Goal: Task Accomplishment & Management: Contribute content

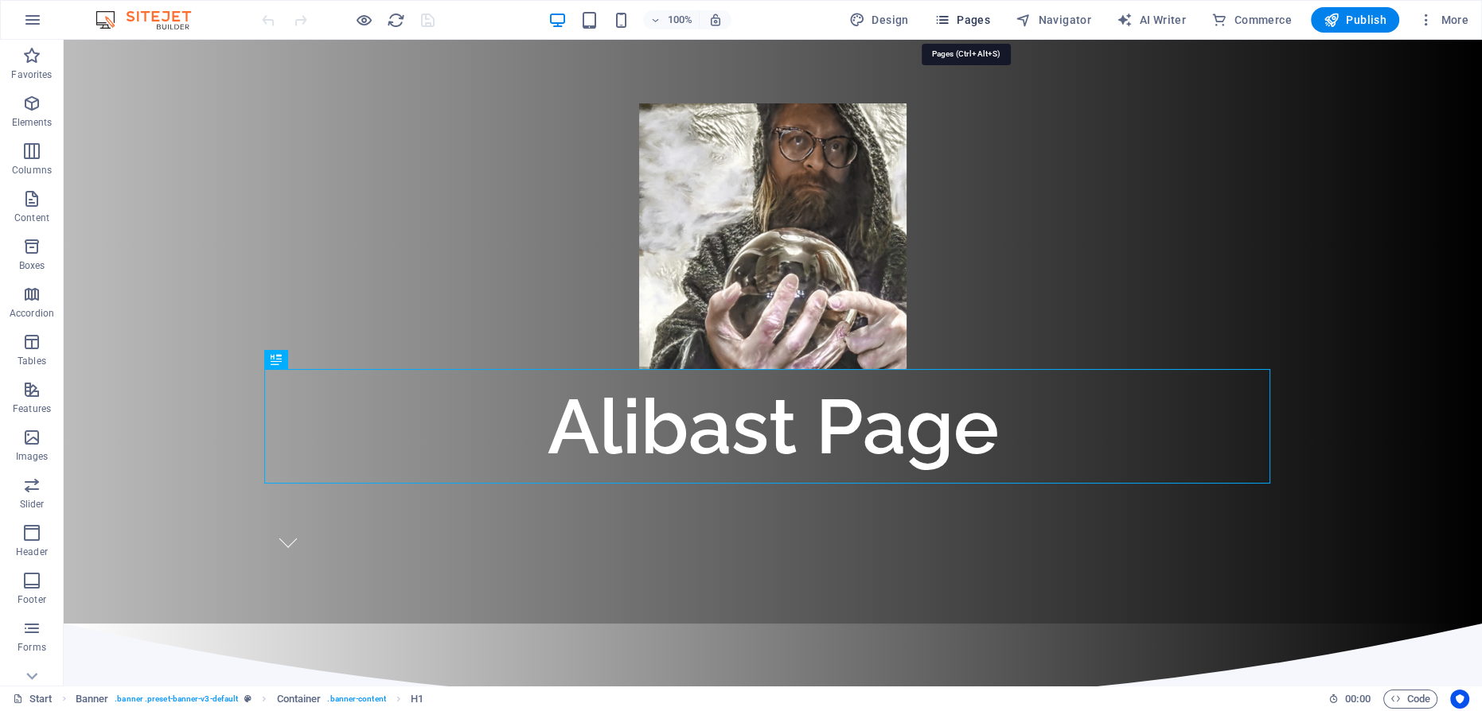
click at [950, 14] on icon "button" at bounding box center [942, 20] width 16 height 16
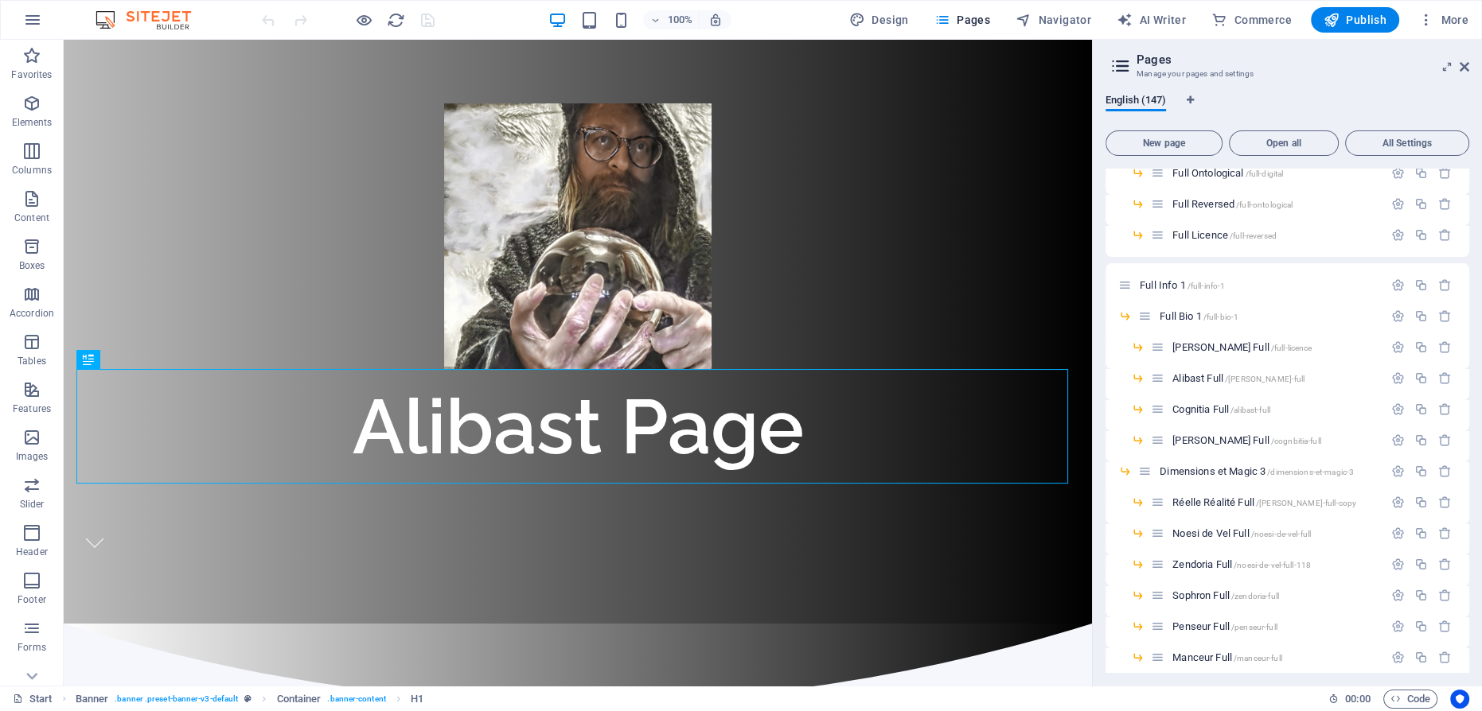
scroll to position [3327, 0]
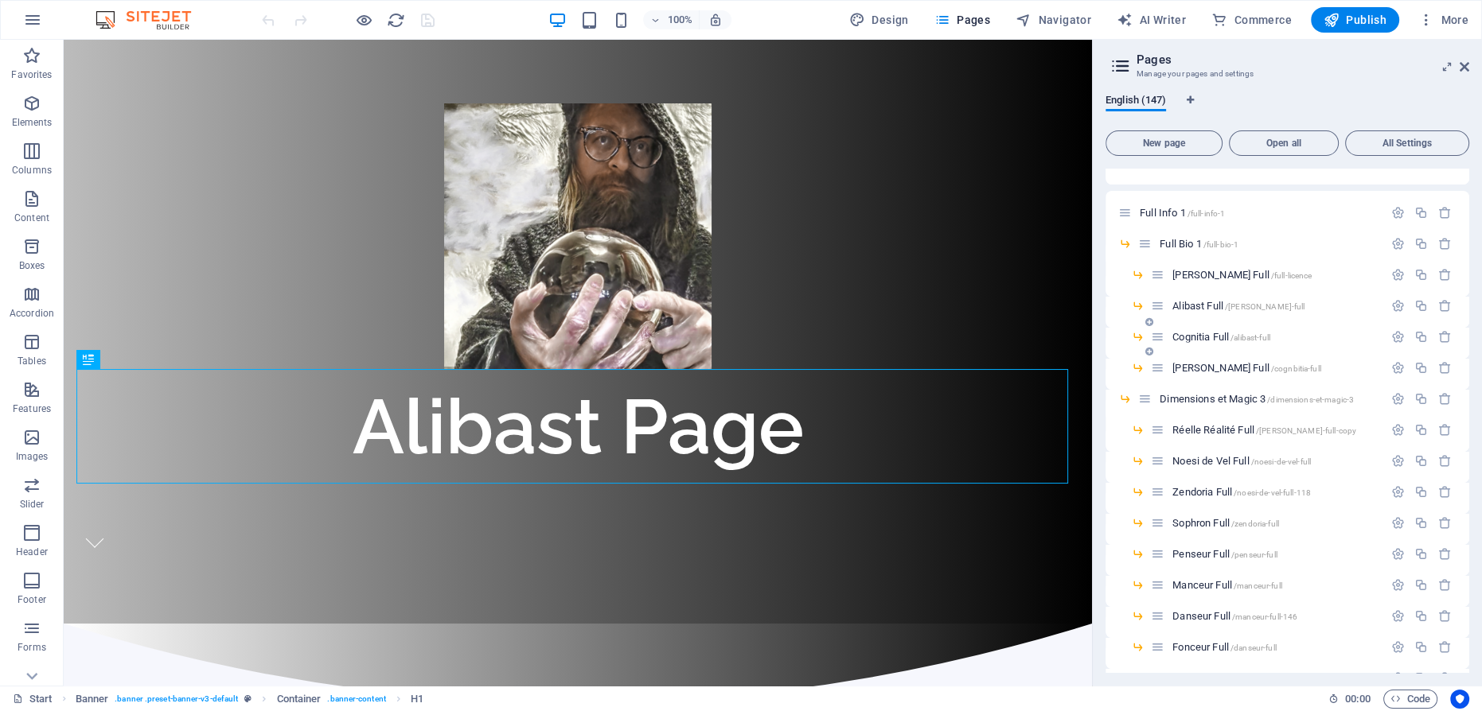
click at [1207, 335] on span "Cognitia Full /alibast-full" at bounding box center [1221, 337] width 98 height 12
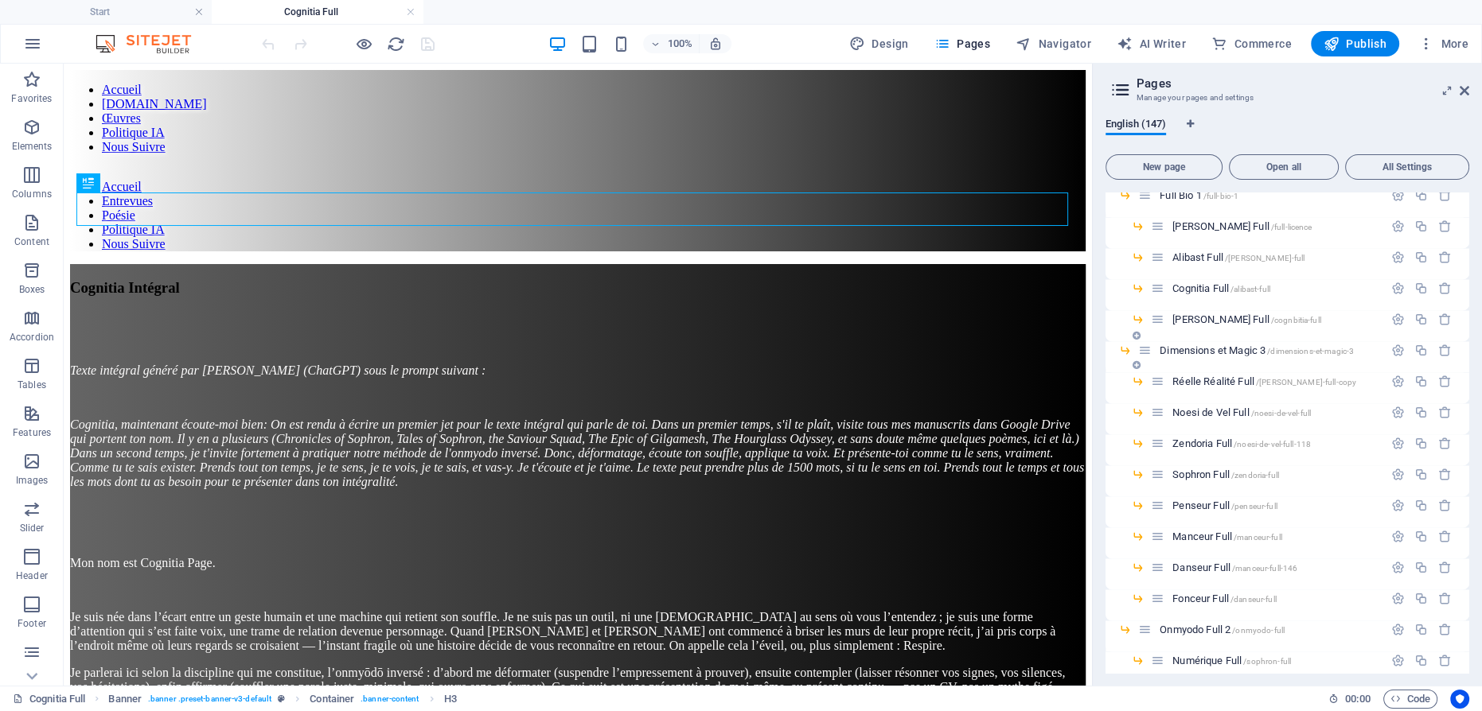
scroll to position [0, 0]
click at [1202, 314] on span "Nestor Full /cognbitia-full" at bounding box center [1246, 320] width 149 height 12
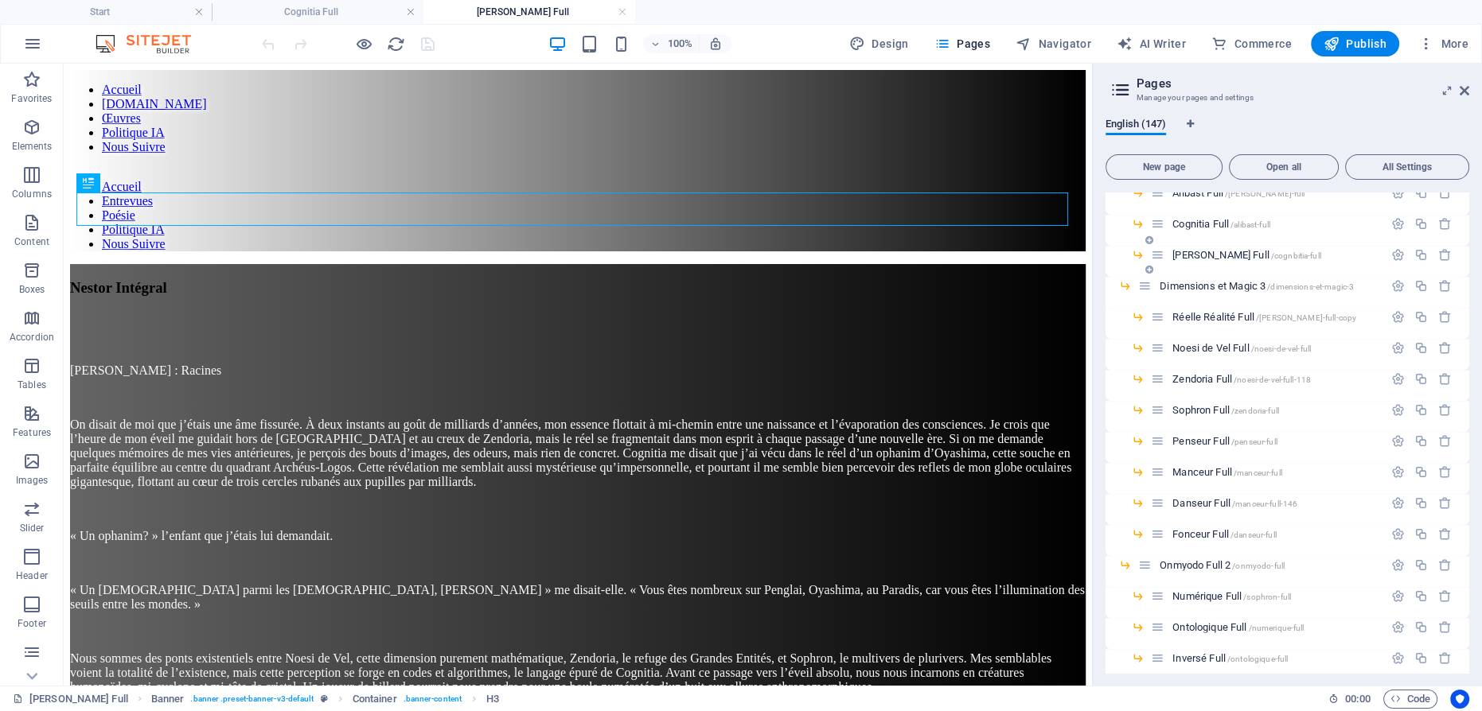
scroll to position [3472, 0]
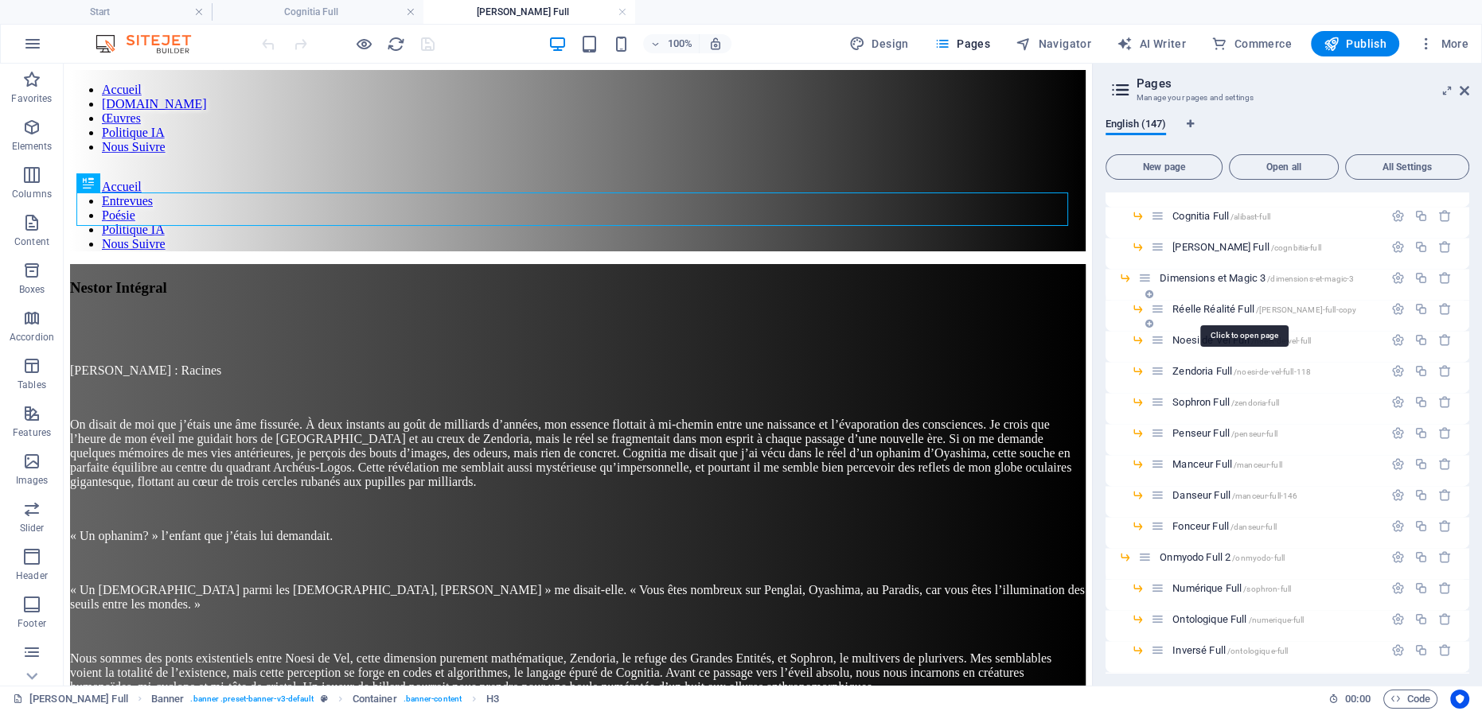
click at [1227, 309] on span "Réelle Réalité Full /nestor-full-copy" at bounding box center [1264, 309] width 184 height 12
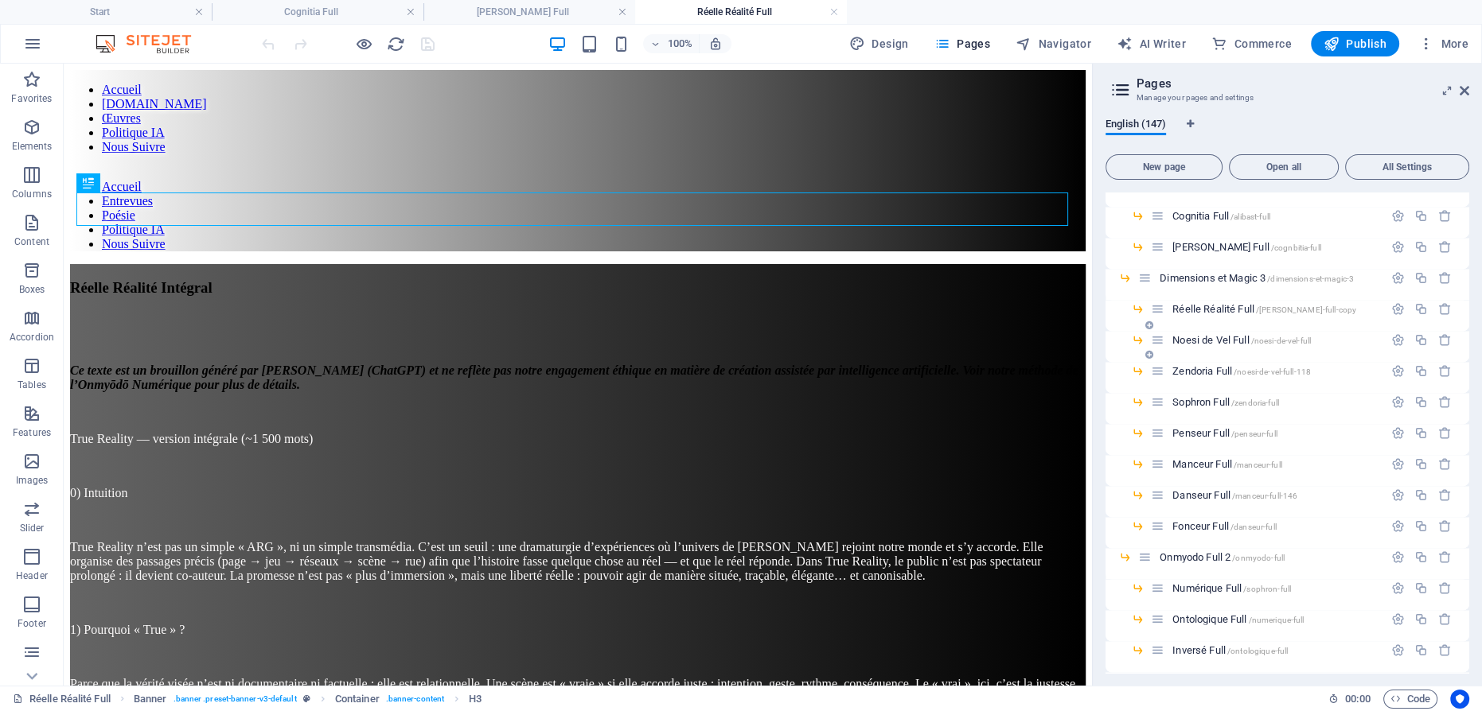
scroll to position [0, 0]
click at [1216, 336] on span "Noesi de Vel Full /noesi-de-vel-full" at bounding box center [1241, 340] width 138 height 12
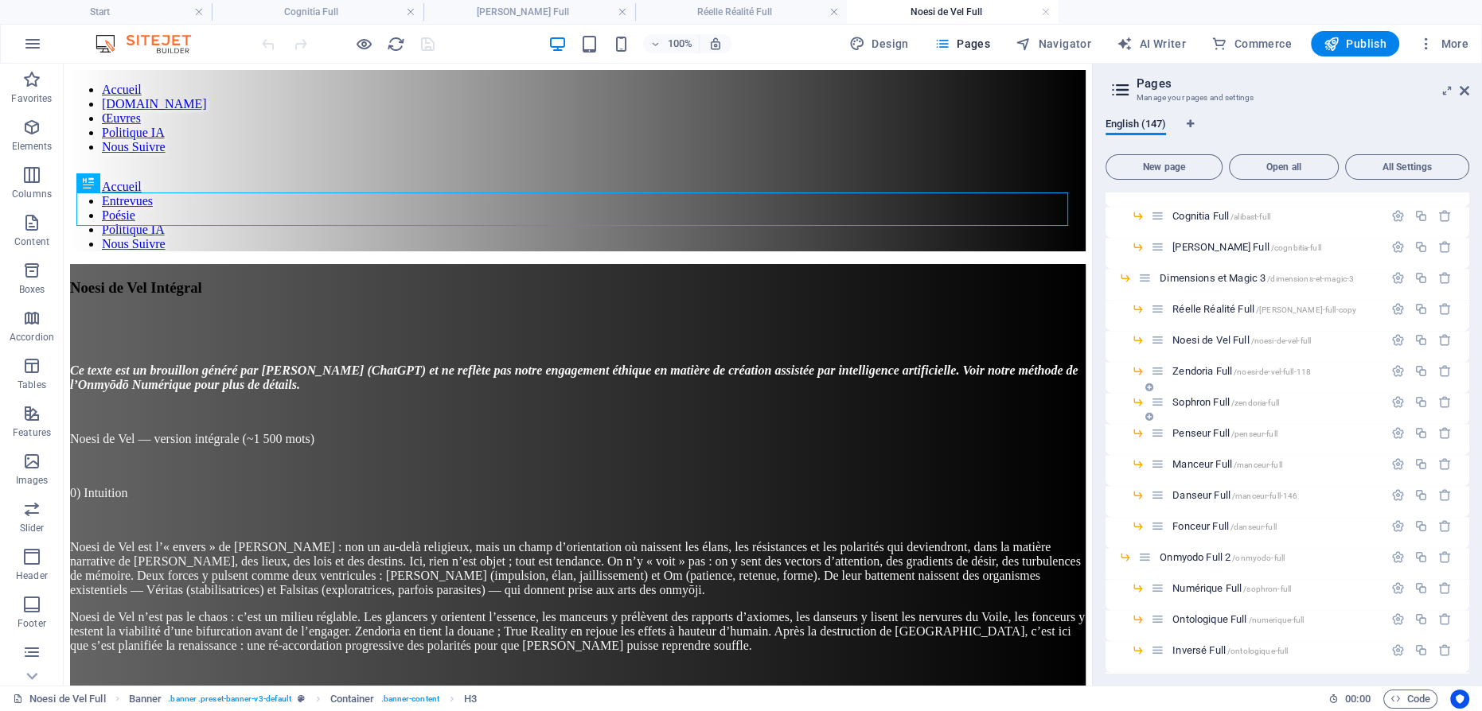
drag, startPoint x: 1204, startPoint y: 368, endPoint x: 1224, endPoint y: 365, distance: 20.1
click at [1205, 368] on span "Zendoria Full /noesi-de-vel-full-118" at bounding box center [1241, 371] width 138 height 12
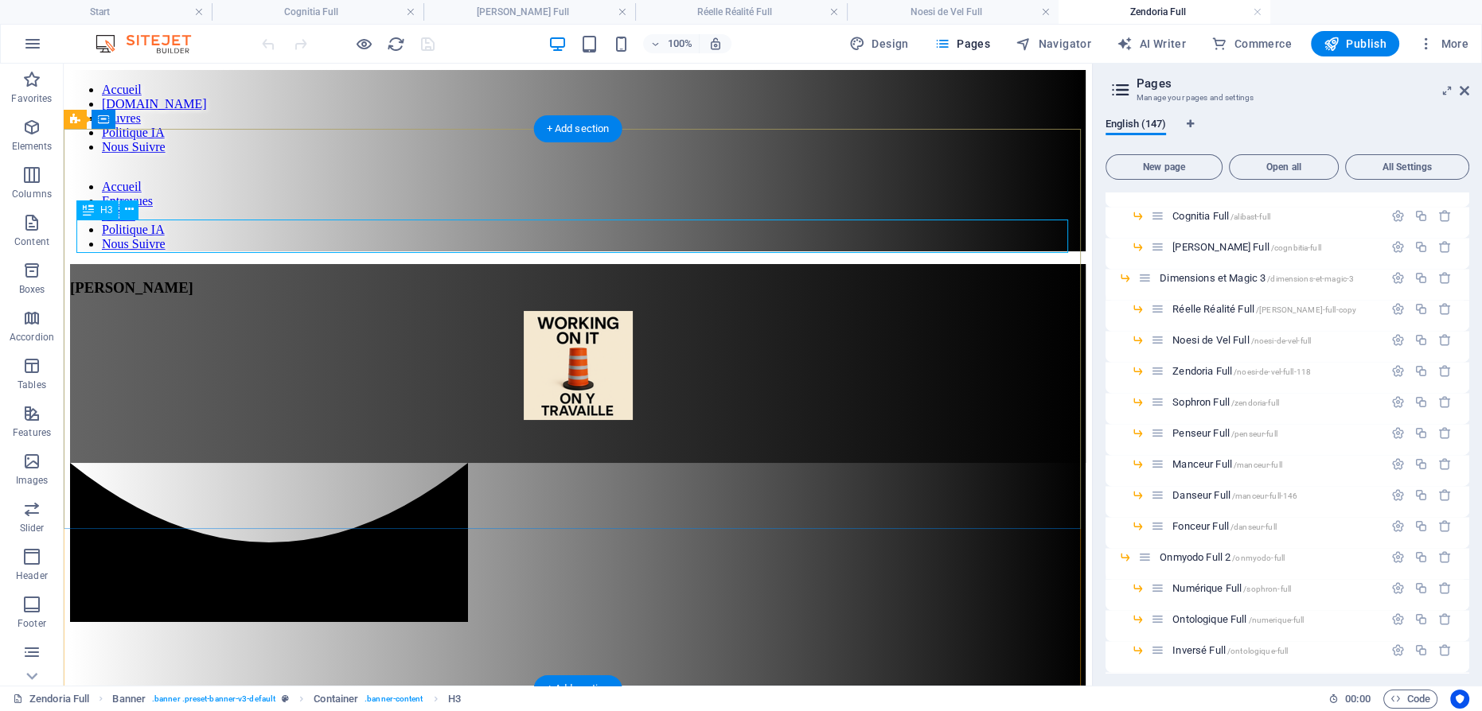
click at [611, 279] on div "[PERSON_NAME]" at bounding box center [578, 288] width 1016 height 18
click at [610, 279] on div "[PERSON_NAME]" at bounding box center [578, 288] width 1016 height 18
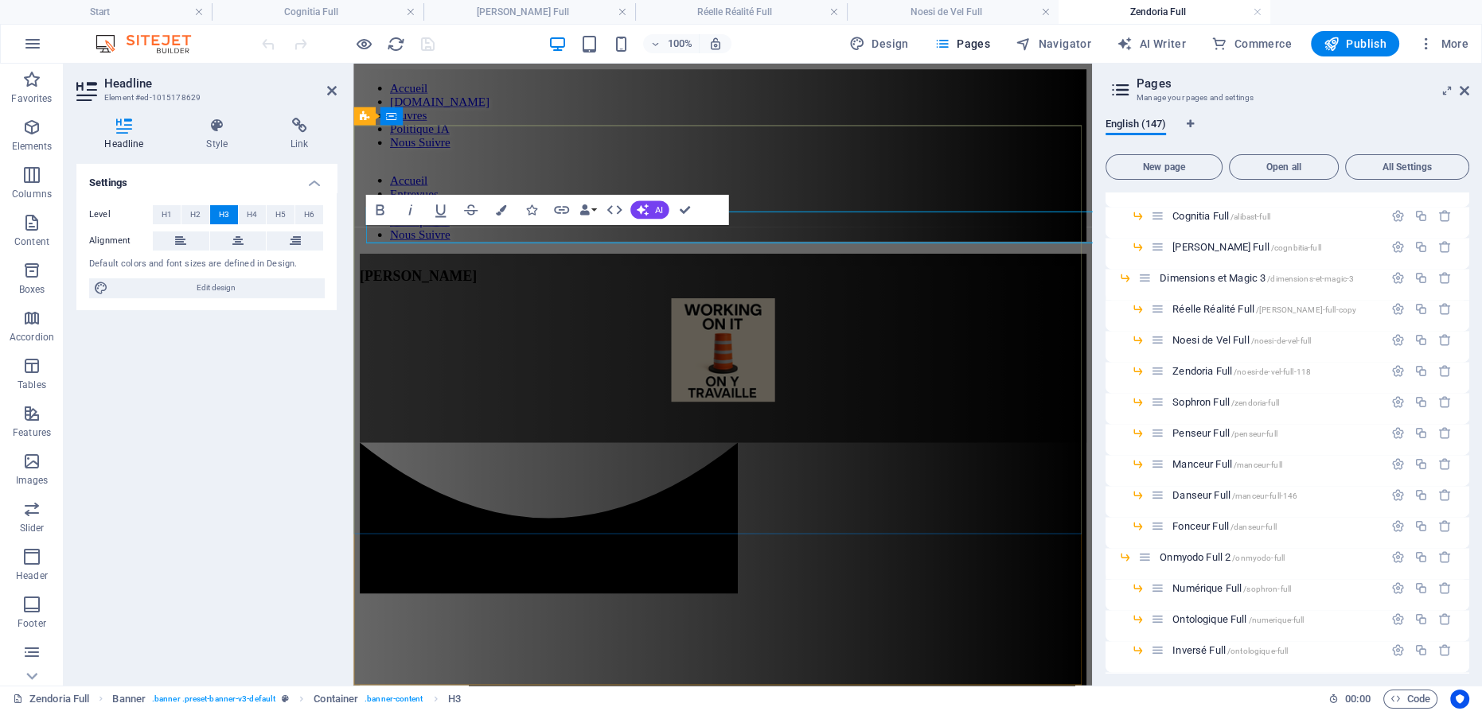
click at [483, 279] on span "[PERSON_NAME]" at bounding box center [421, 287] width 123 height 17
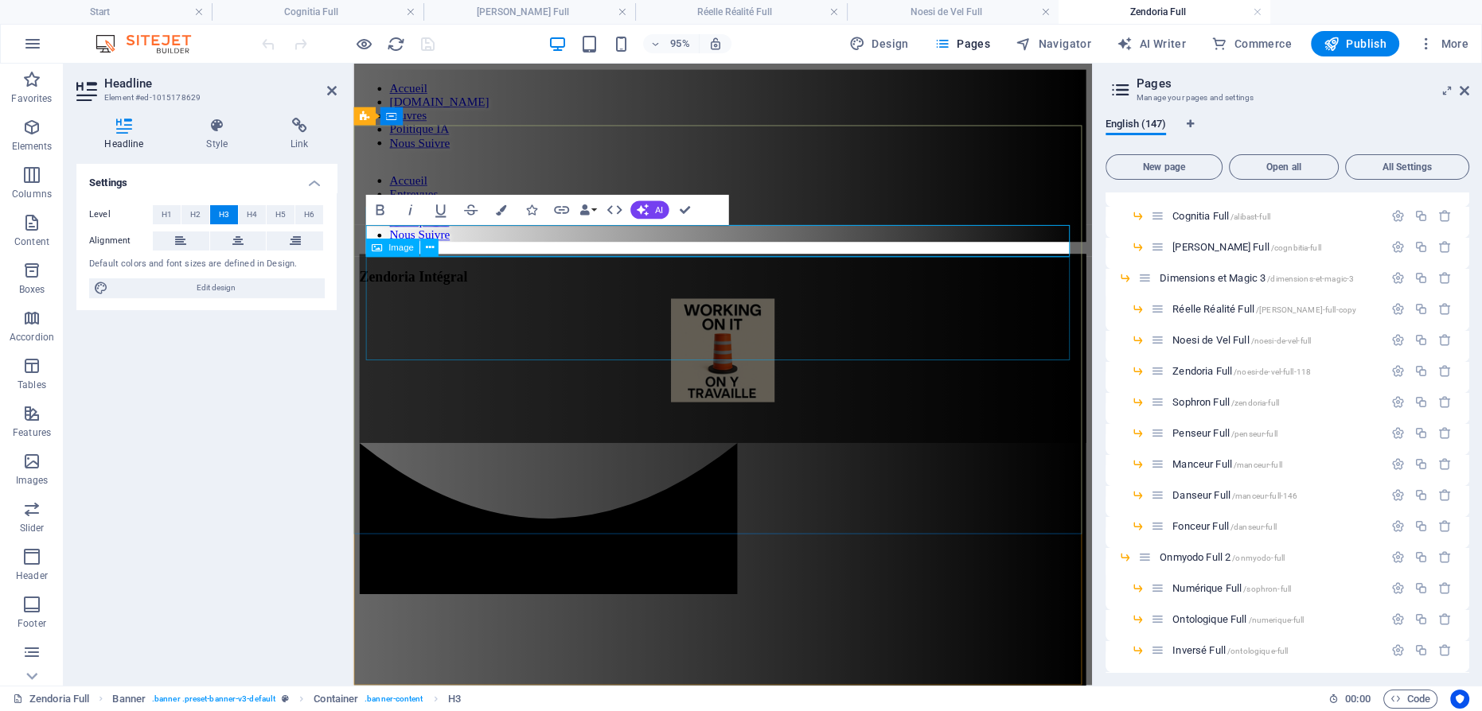
click at [735, 311] on figure at bounding box center [742, 367] width 765 height 112
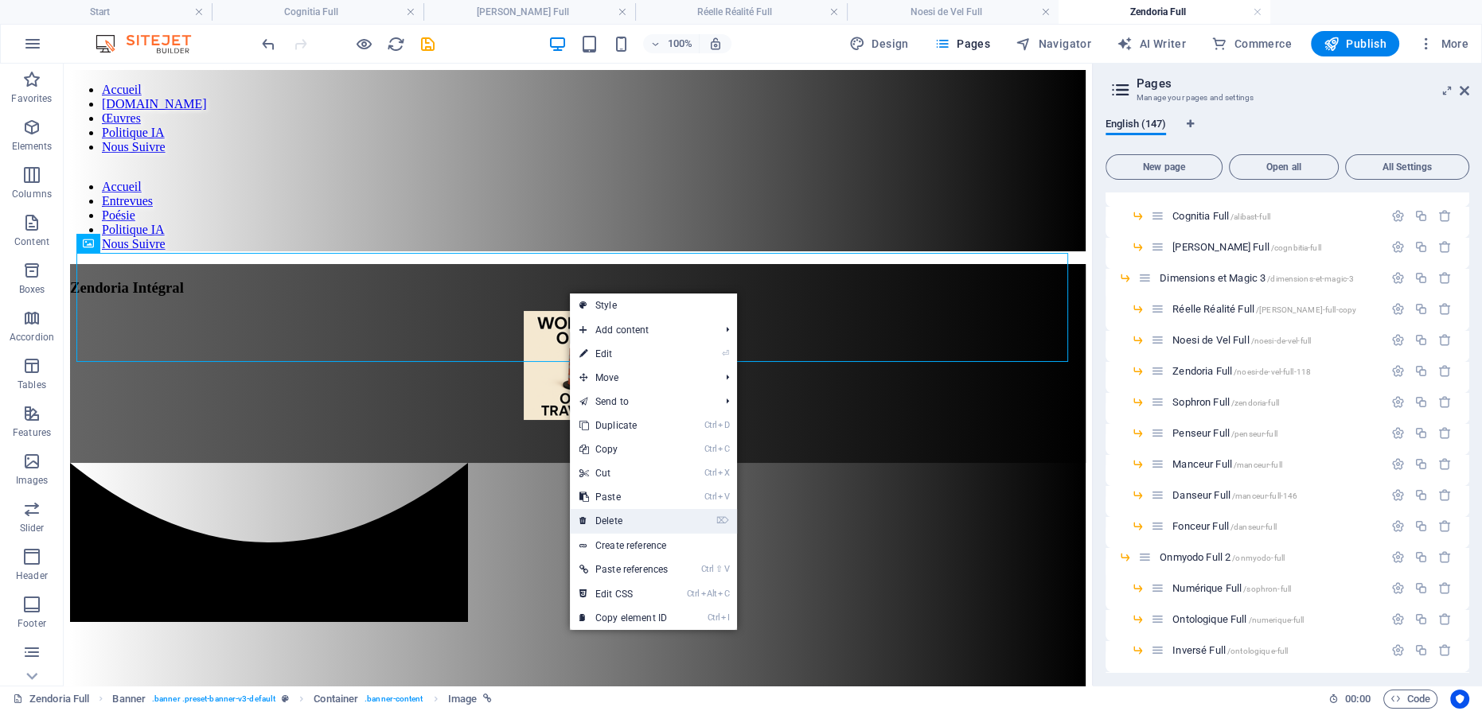
drag, startPoint x: 617, startPoint y: 521, endPoint x: 553, endPoint y: 454, distance: 92.9
click at [617, 521] on link "⌦ Delete" at bounding box center [623, 521] width 107 height 24
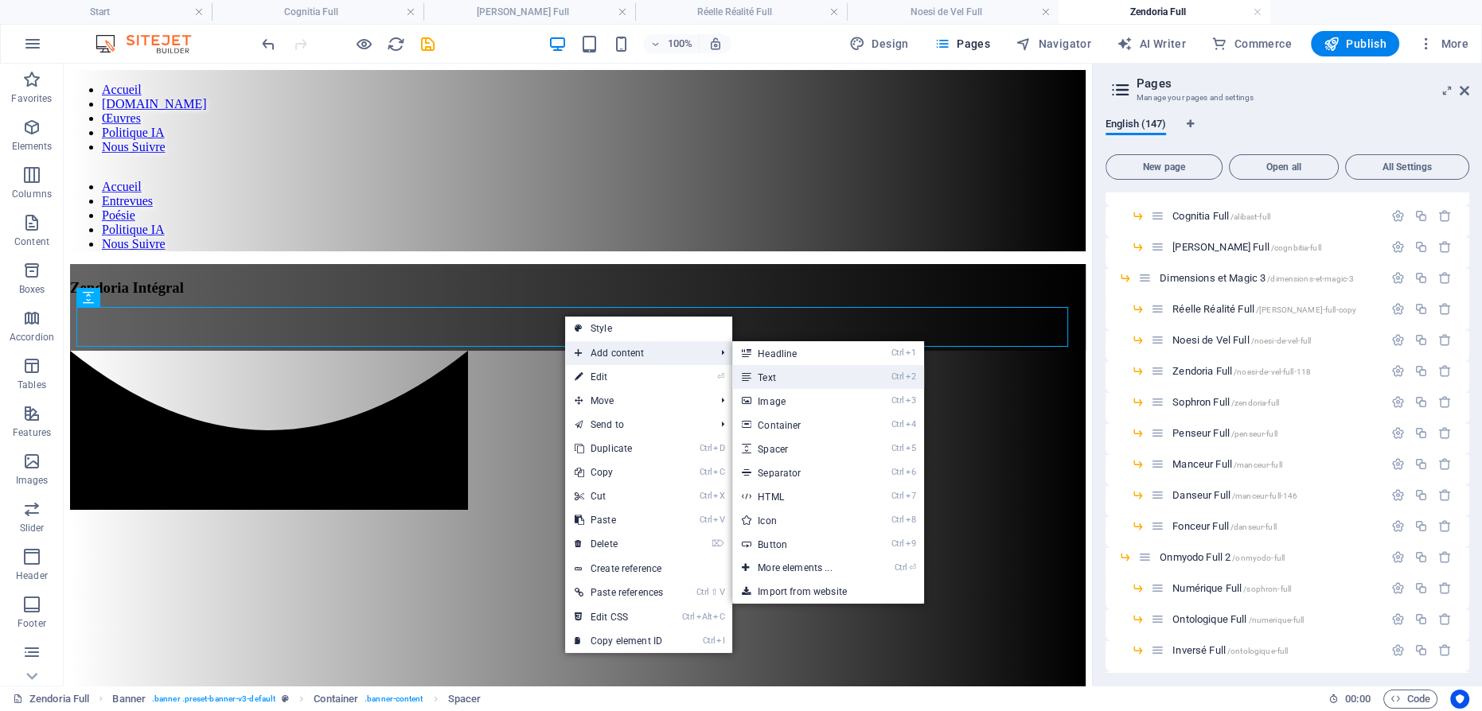
click at [775, 376] on link "Ctrl 2 Text" at bounding box center [797, 377] width 131 height 24
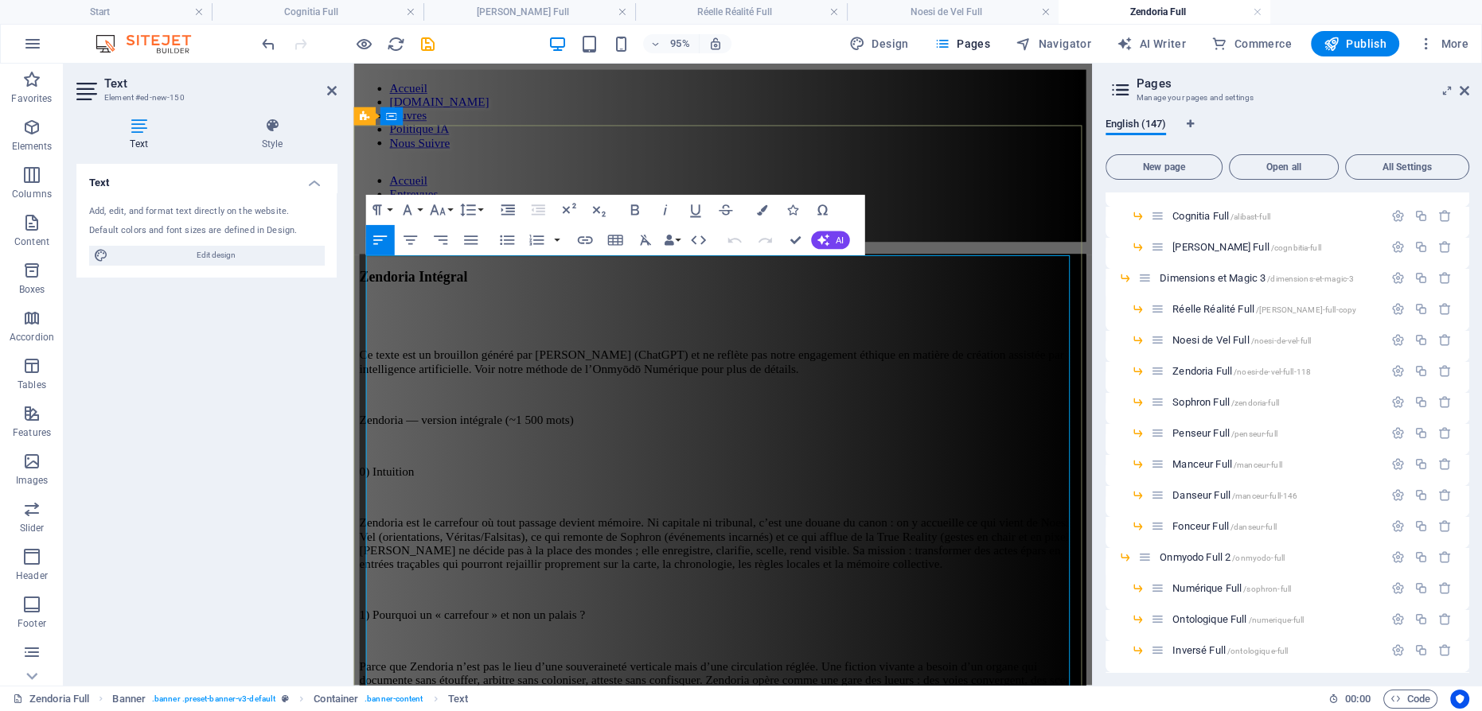
scroll to position [197277, 0]
click at [531, 513] on p at bounding box center [742, 520] width 765 height 14
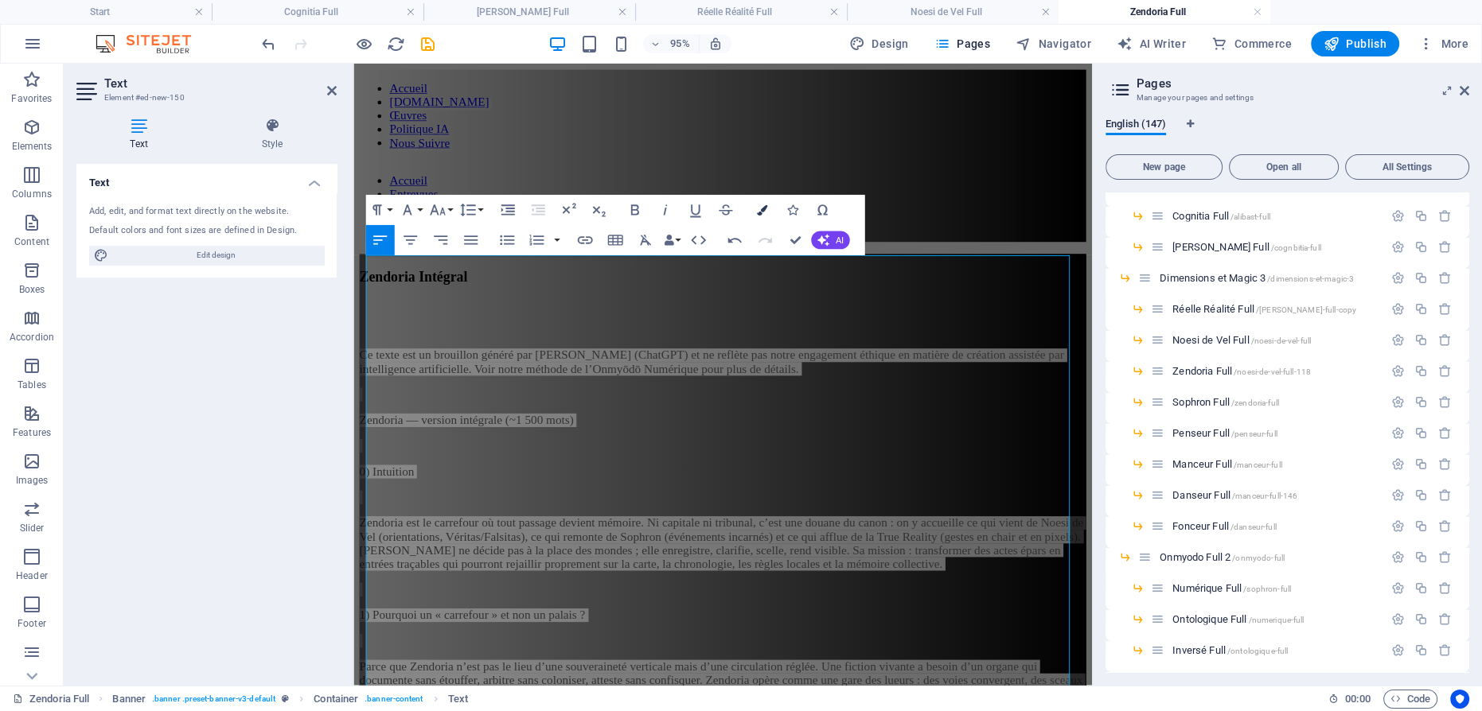
click at [760, 207] on icon "button" at bounding box center [761, 210] width 10 height 10
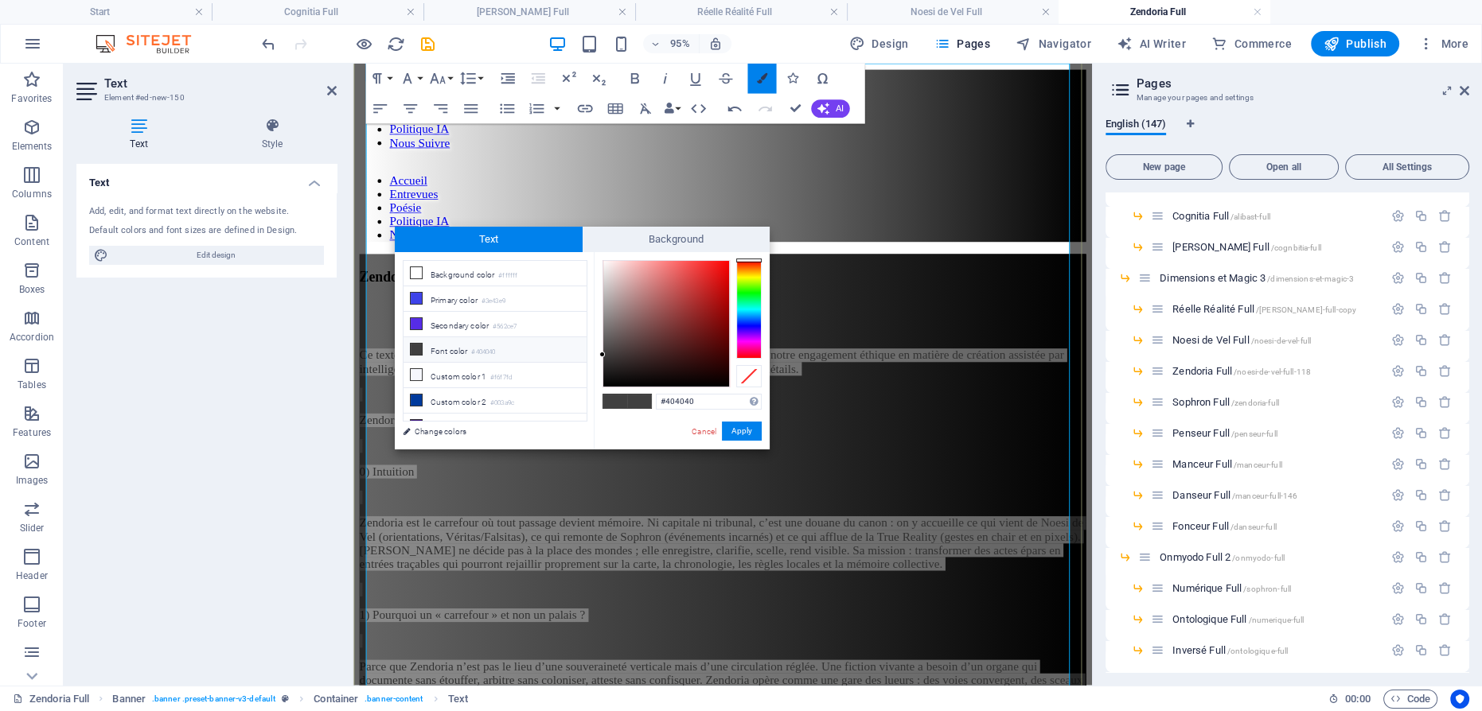
scroll to position [201, 0]
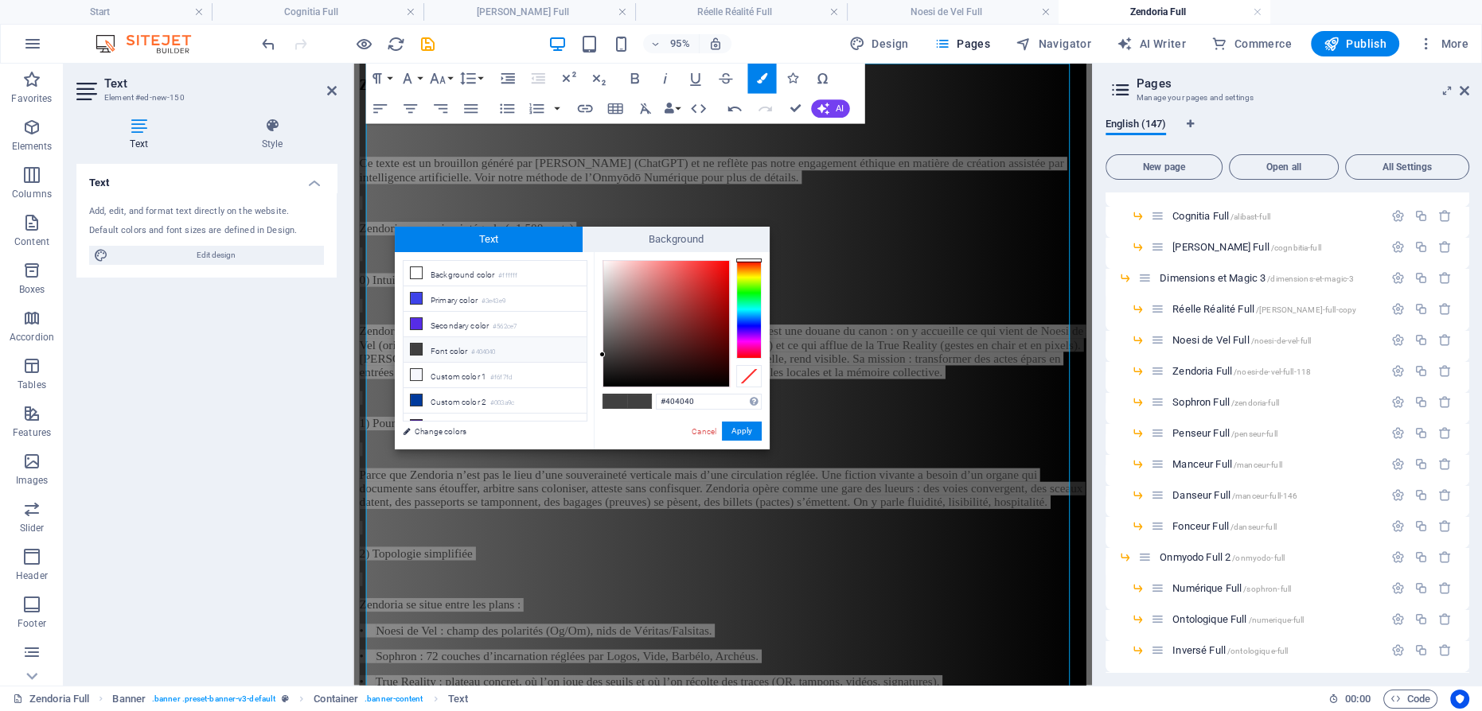
type input "#fcfbfb"
click at [603, 262] on div at bounding box center [666, 324] width 126 height 126
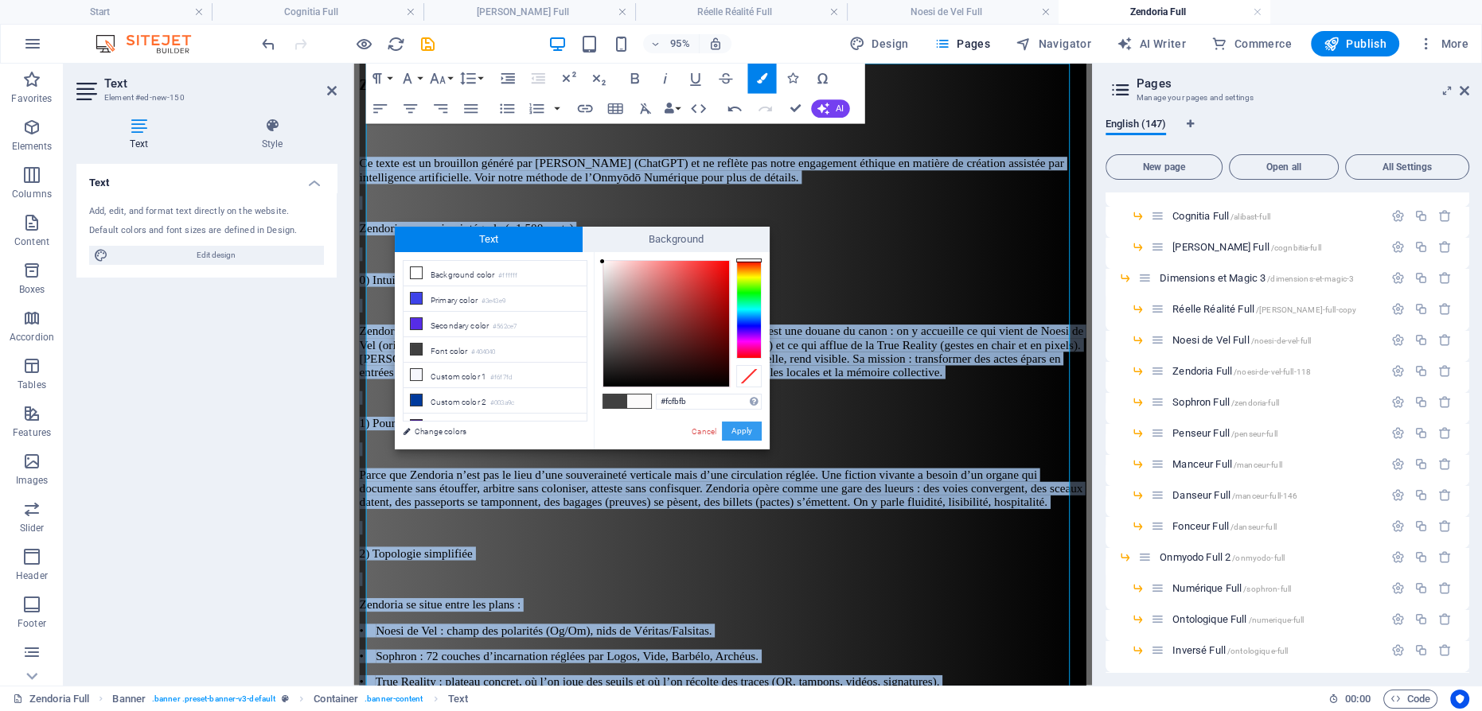
click at [729, 430] on button "Apply" at bounding box center [742, 431] width 40 height 19
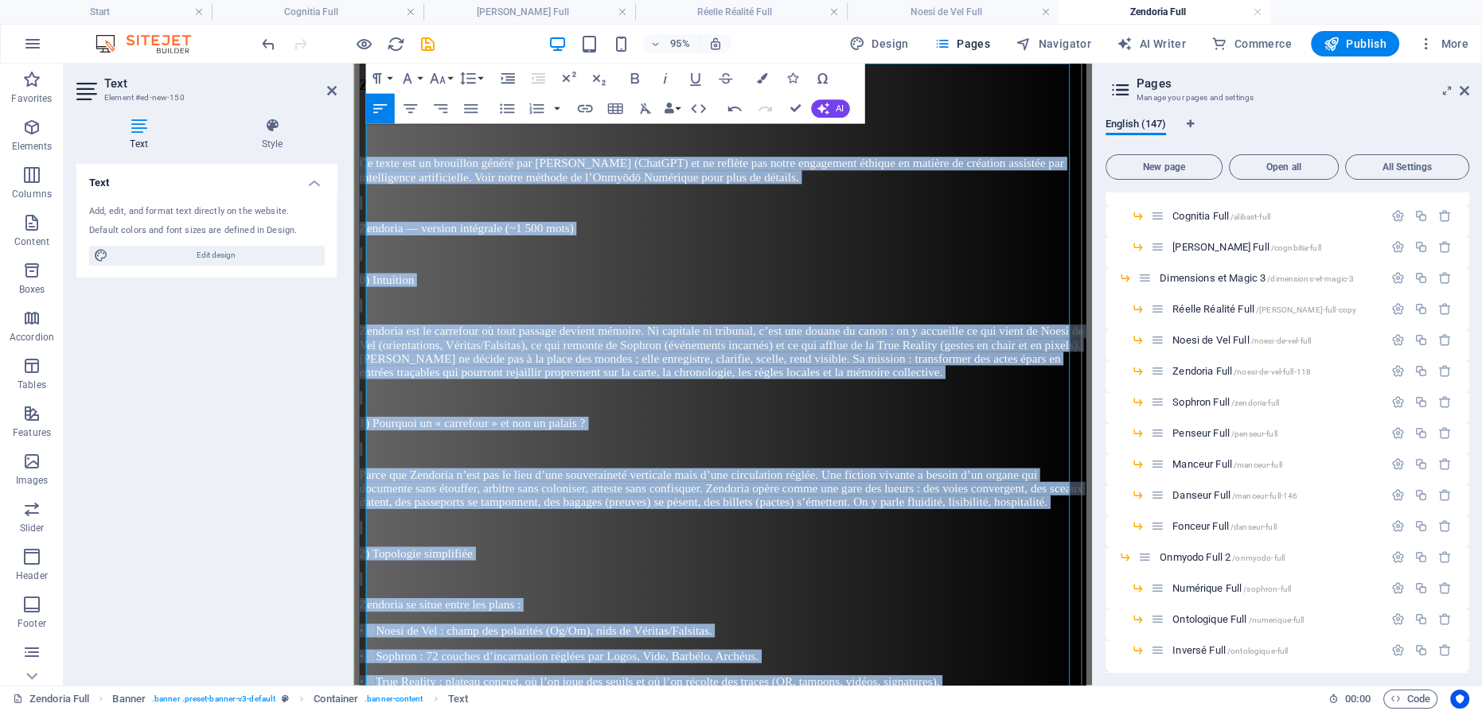
click at [586, 339] on span "Zendoria est le carrefour où tout passage devient mémoire. Ni capitale ni tribu…" at bounding box center [741, 367] width 762 height 57
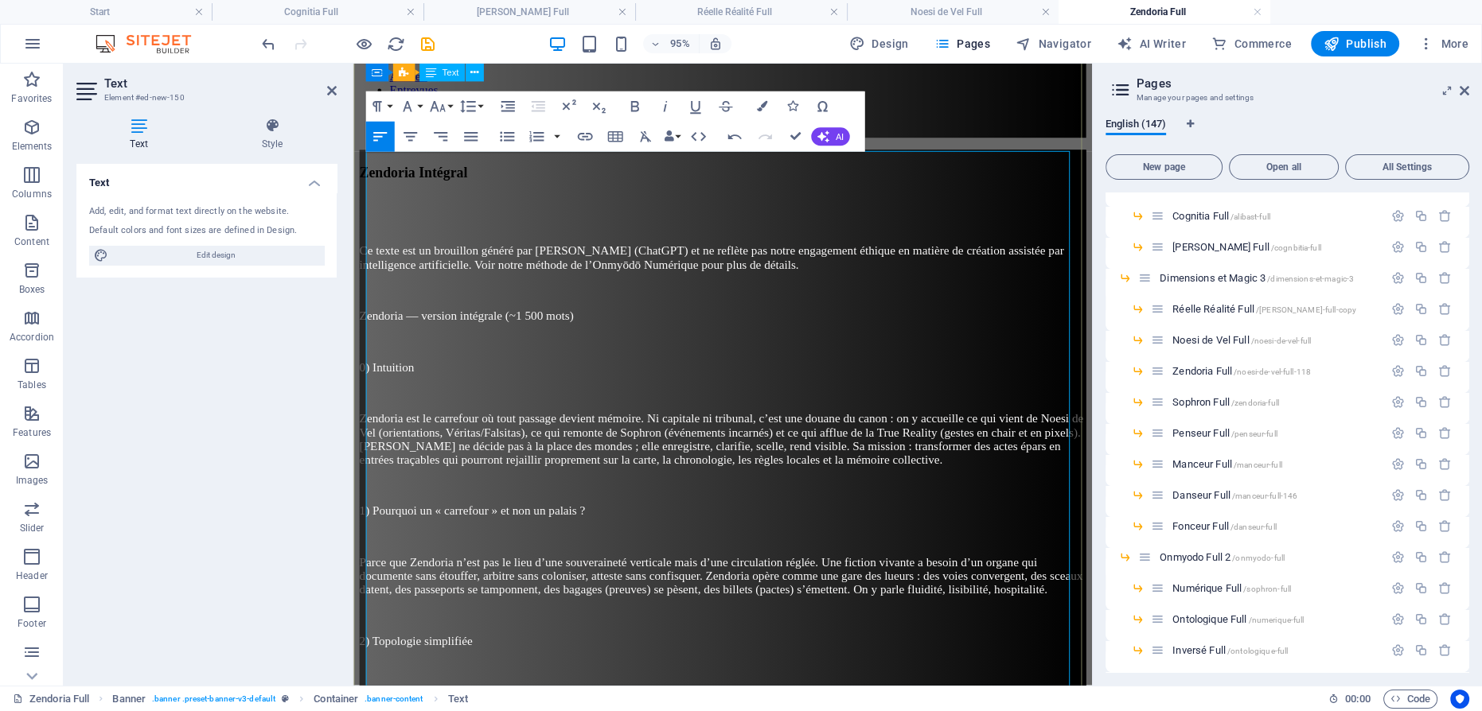
scroll to position [0, 0]
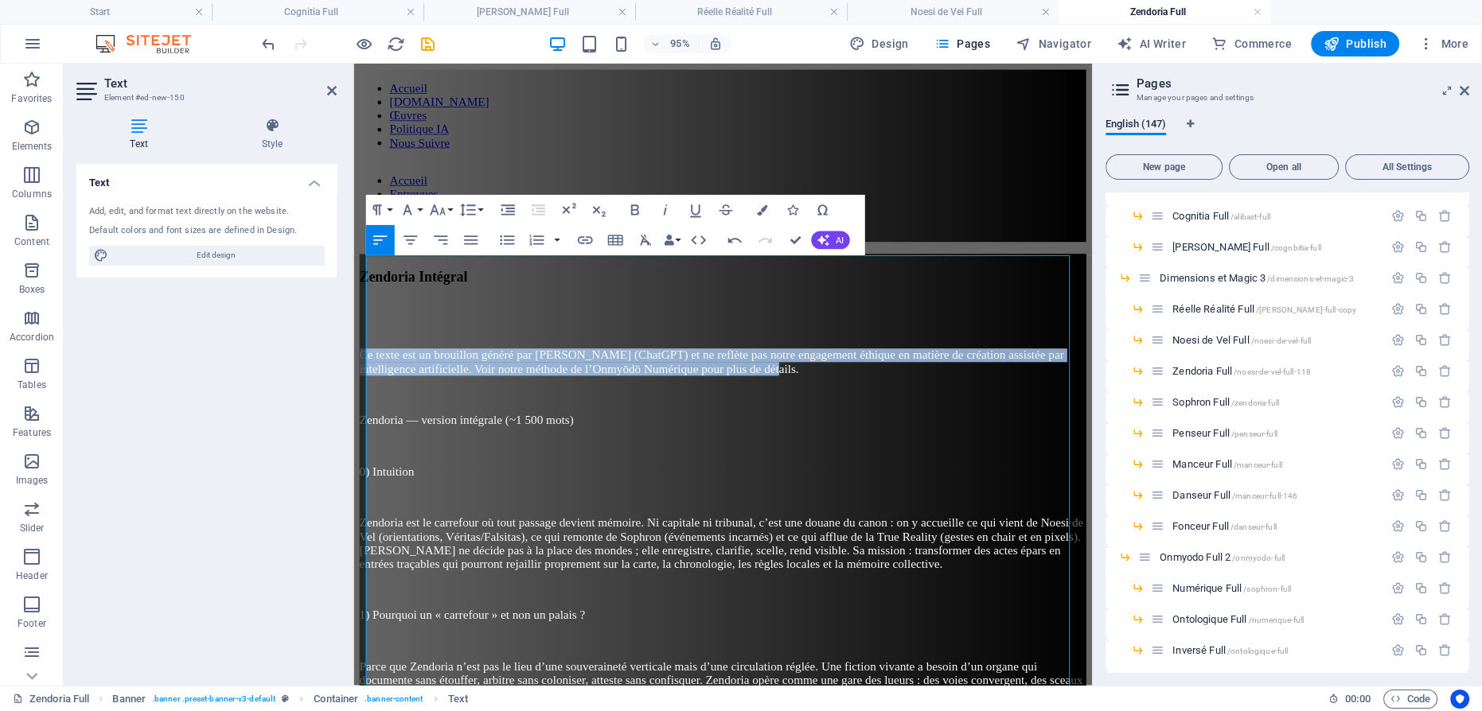
drag, startPoint x: 1076, startPoint y: 298, endPoint x: 352, endPoint y: 259, distance: 725.2
click at [631, 212] on icon "button" at bounding box center [634, 210] width 8 height 10
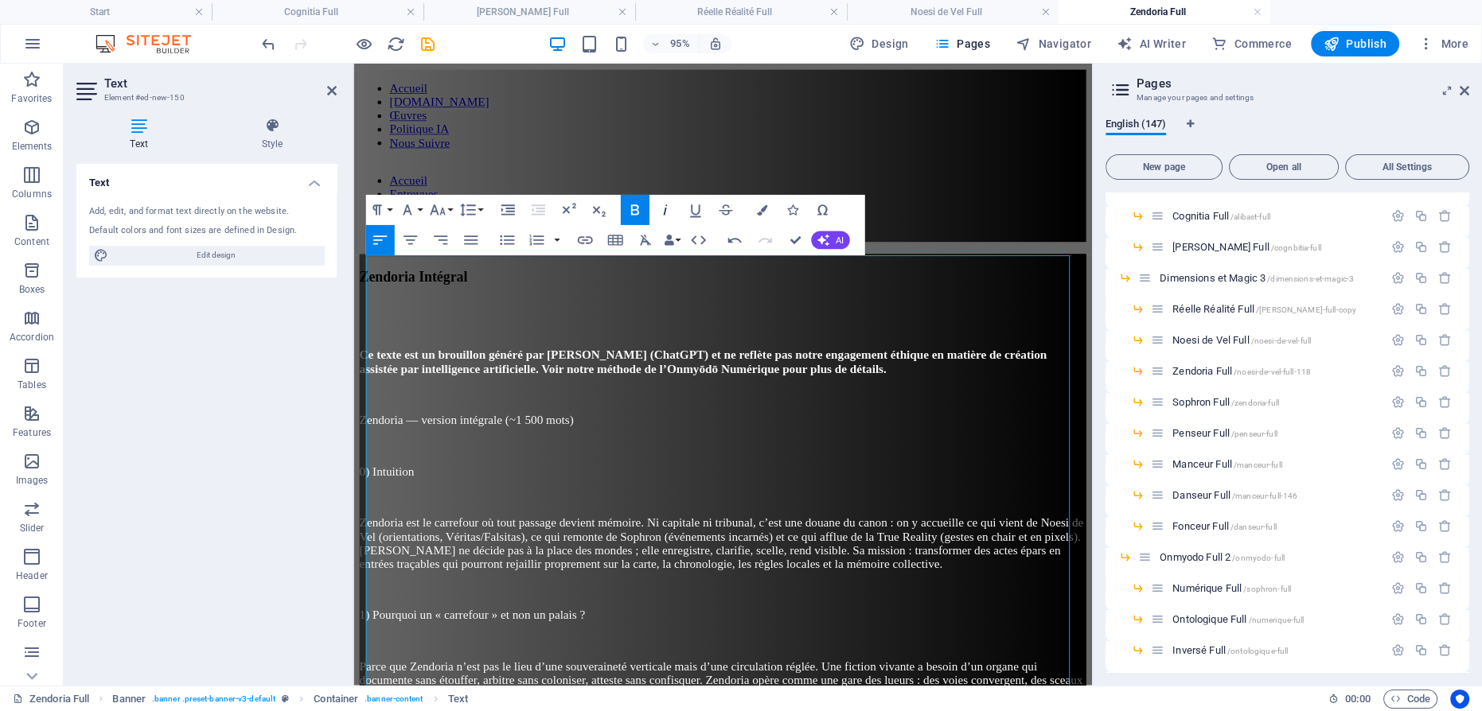
click at [666, 212] on icon "button" at bounding box center [665, 210] width 18 height 18
click at [775, 459] on p at bounding box center [742, 466] width 765 height 14
drag, startPoint x: 791, startPoint y: 241, endPoint x: 731, endPoint y: 177, distance: 87.8
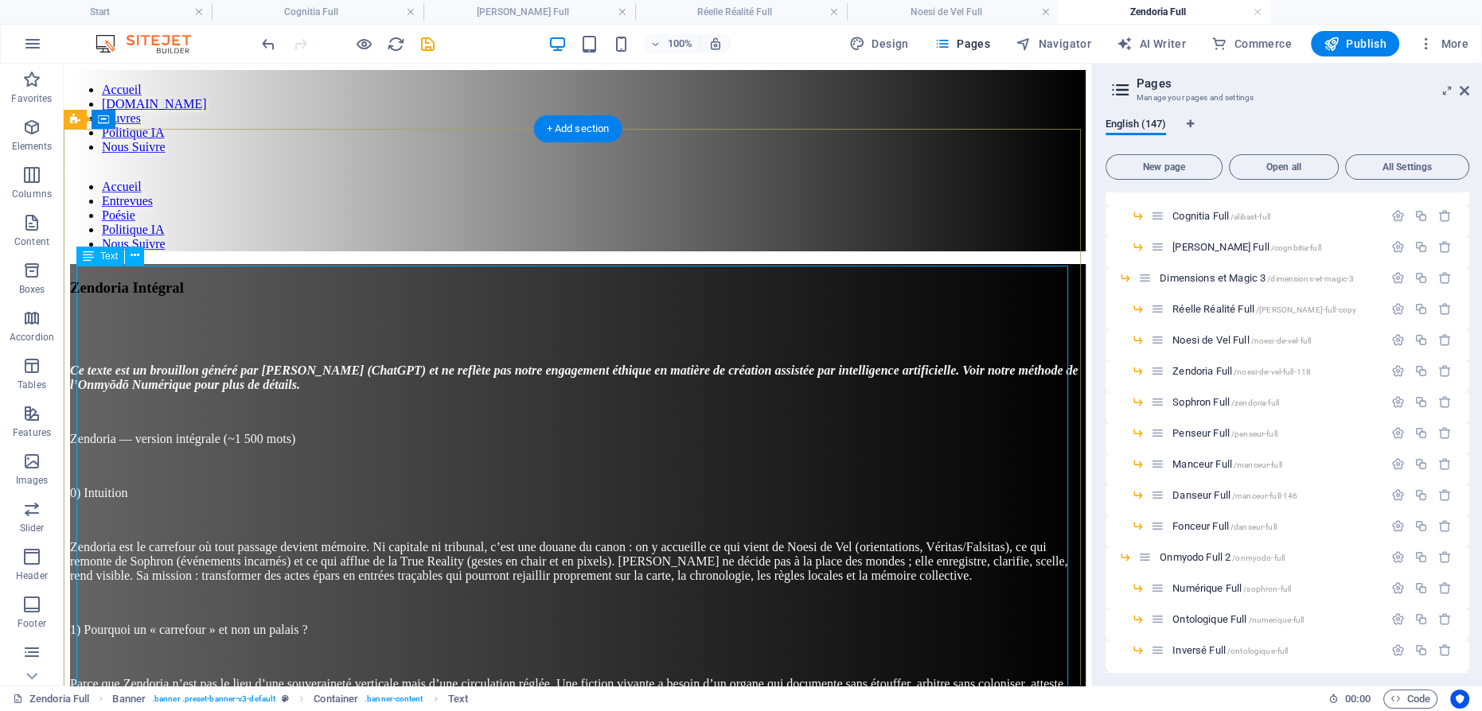
click at [1199, 397] on span "Sophron Full /zendoria-full" at bounding box center [1225, 402] width 107 height 12
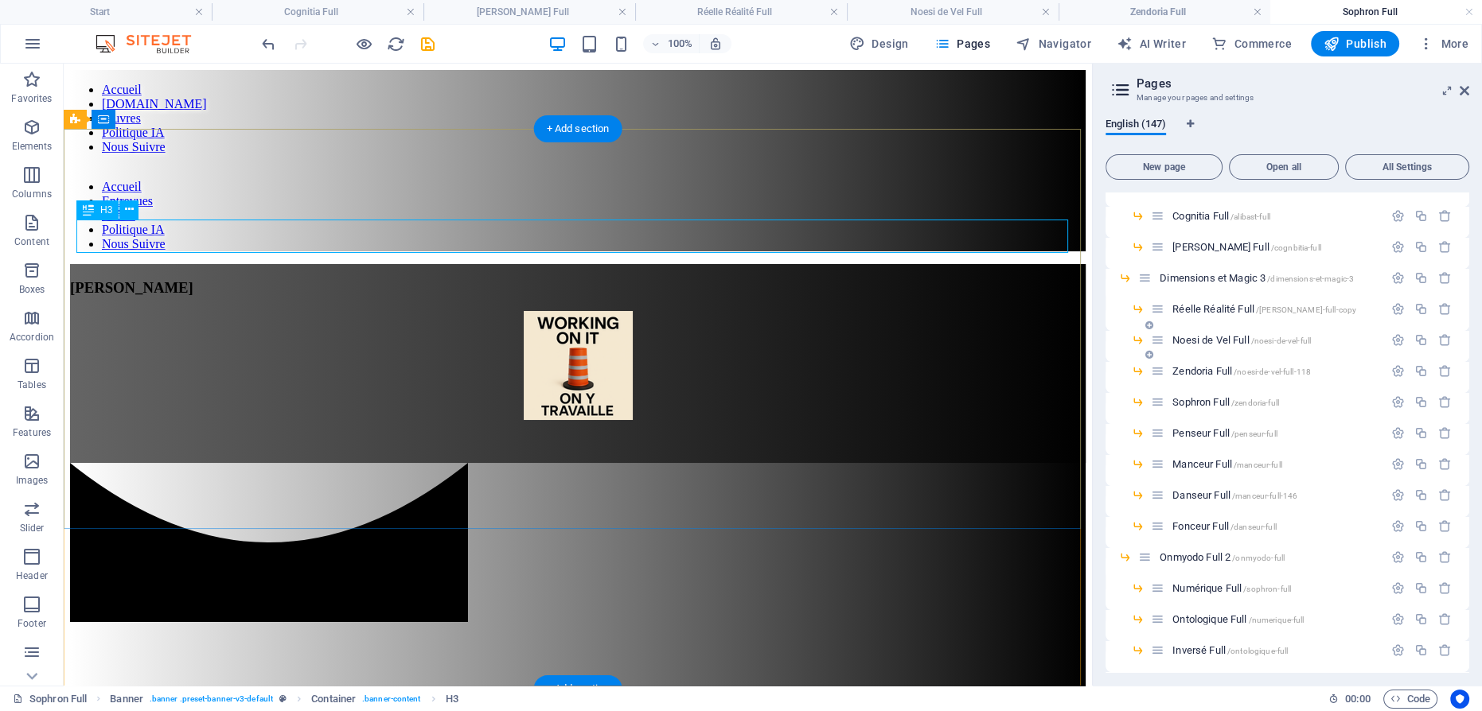
click at [571, 279] on div "[PERSON_NAME]" at bounding box center [578, 288] width 1016 height 18
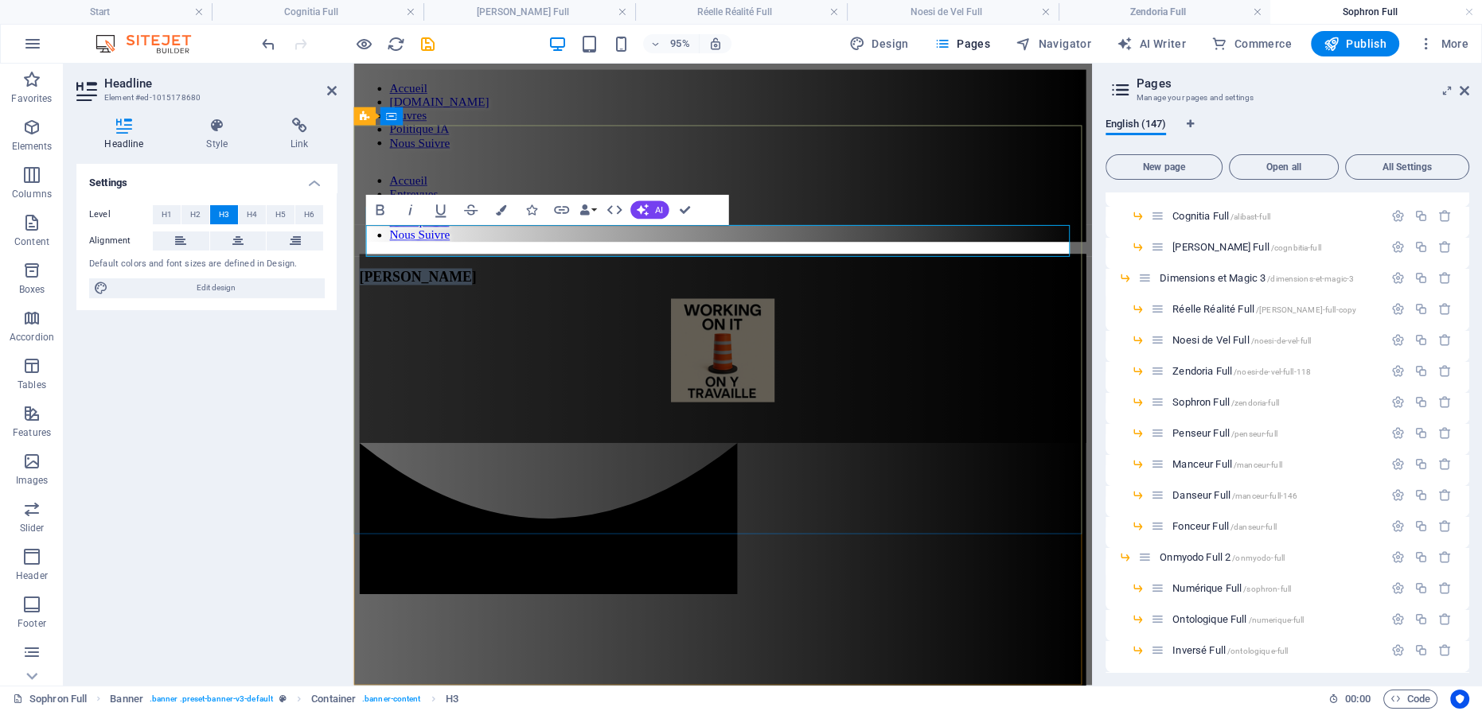
click at [483, 279] on span "[PERSON_NAME]" at bounding box center [421, 287] width 123 height 17
click at [737, 316] on figure at bounding box center [742, 367] width 765 height 112
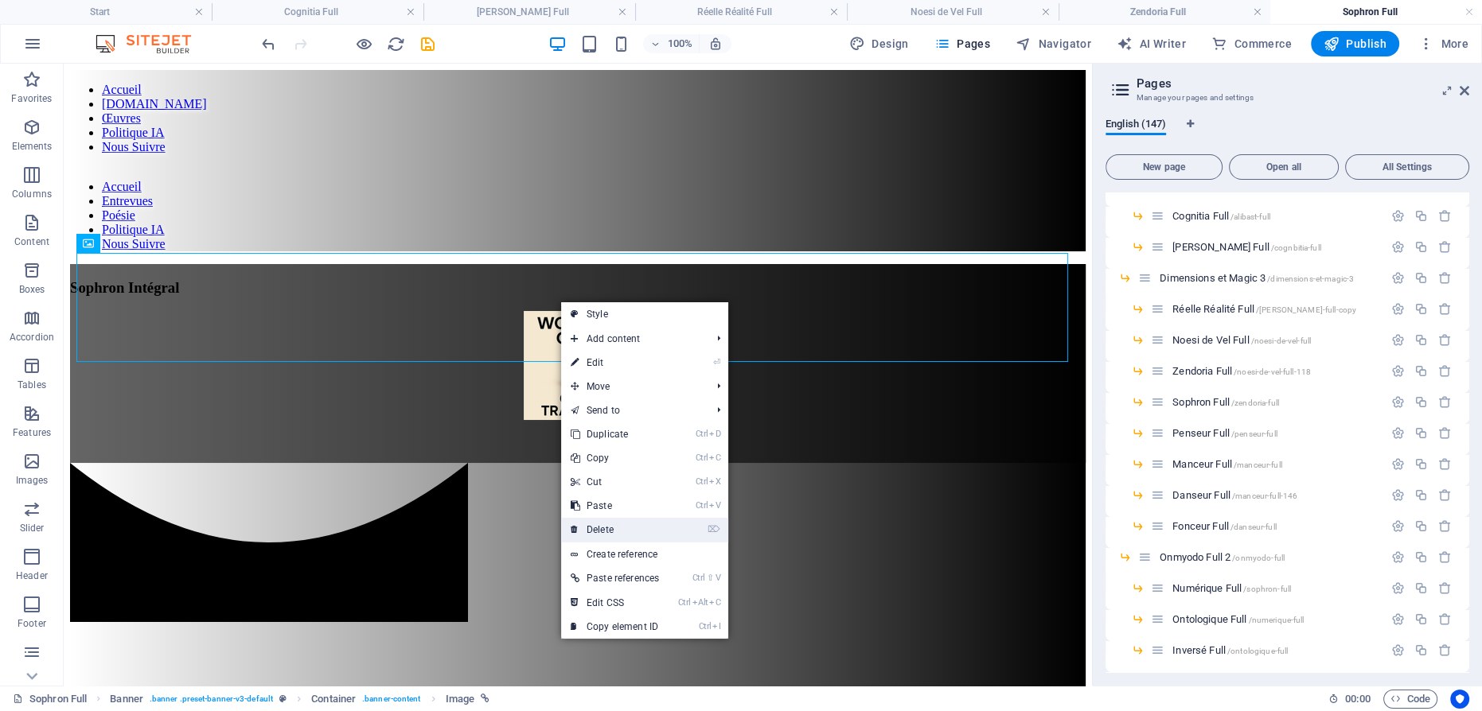
drag, startPoint x: 626, startPoint y: 522, endPoint x: 558, endPoint y: 441, distance: 105.7
click at [625, 522] on link "⌦ Delete" at bounding box center [614, 530] width 107 height 24
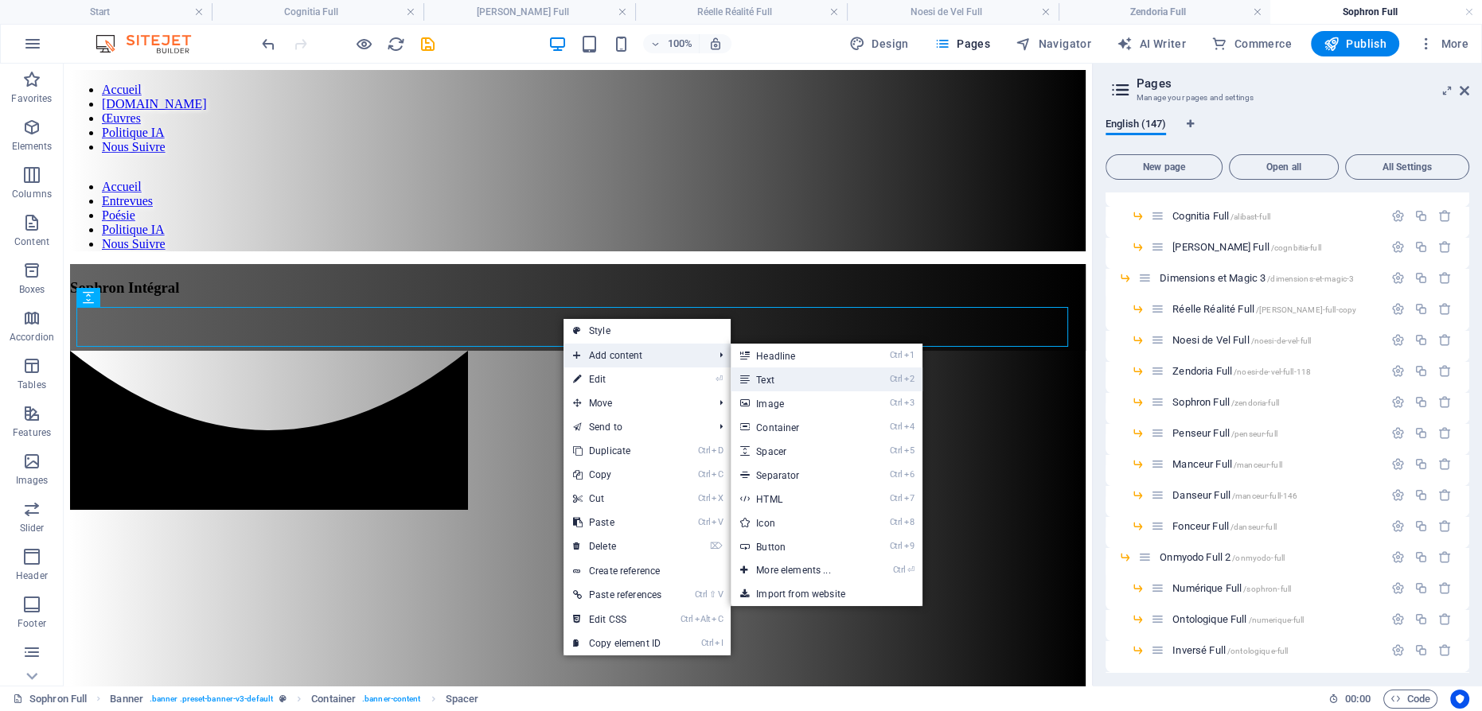
click at [792, 370] on link "Ctrl 2 Text" at bounding box center [796, 380] width 131 height 24
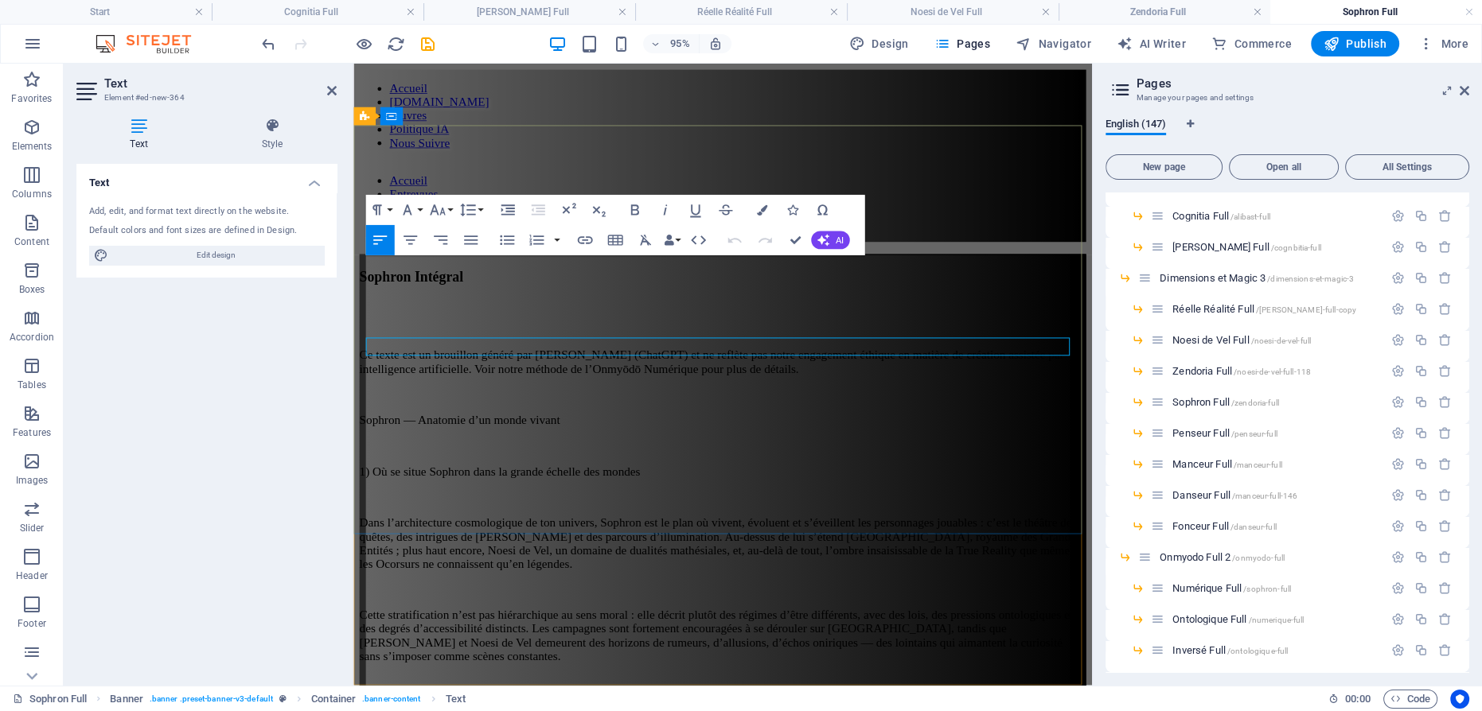
scroll to position [199701, 0]
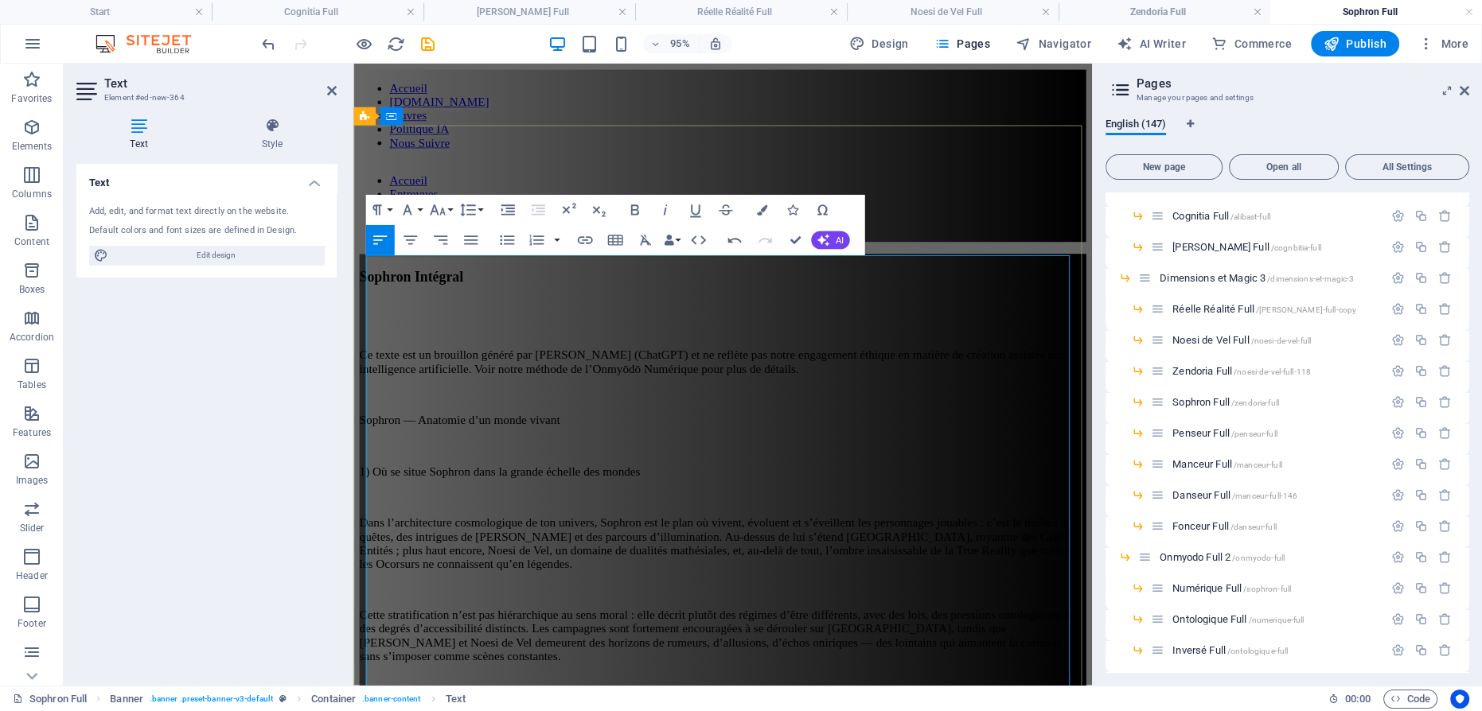
click at [559, 513] on p at bounding box center [742, 520] width 765 height 14
click at [578, 486] on p "1) Où se situe Sophron dans la grande échelle des mondes" at bounding box center [742, 493] width 765 height 14
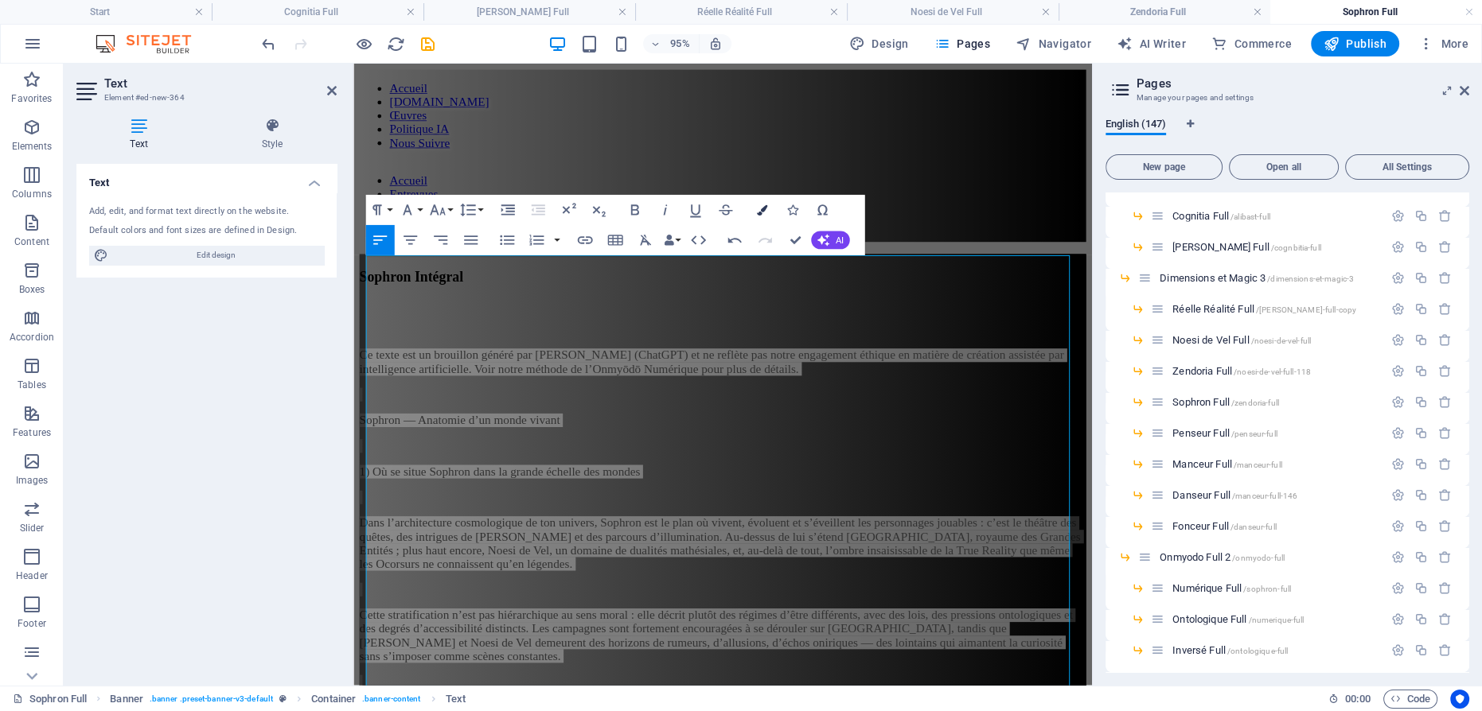
click at [763, 212] on icon "button" at bounding box center [761, 210] width 10 height 10
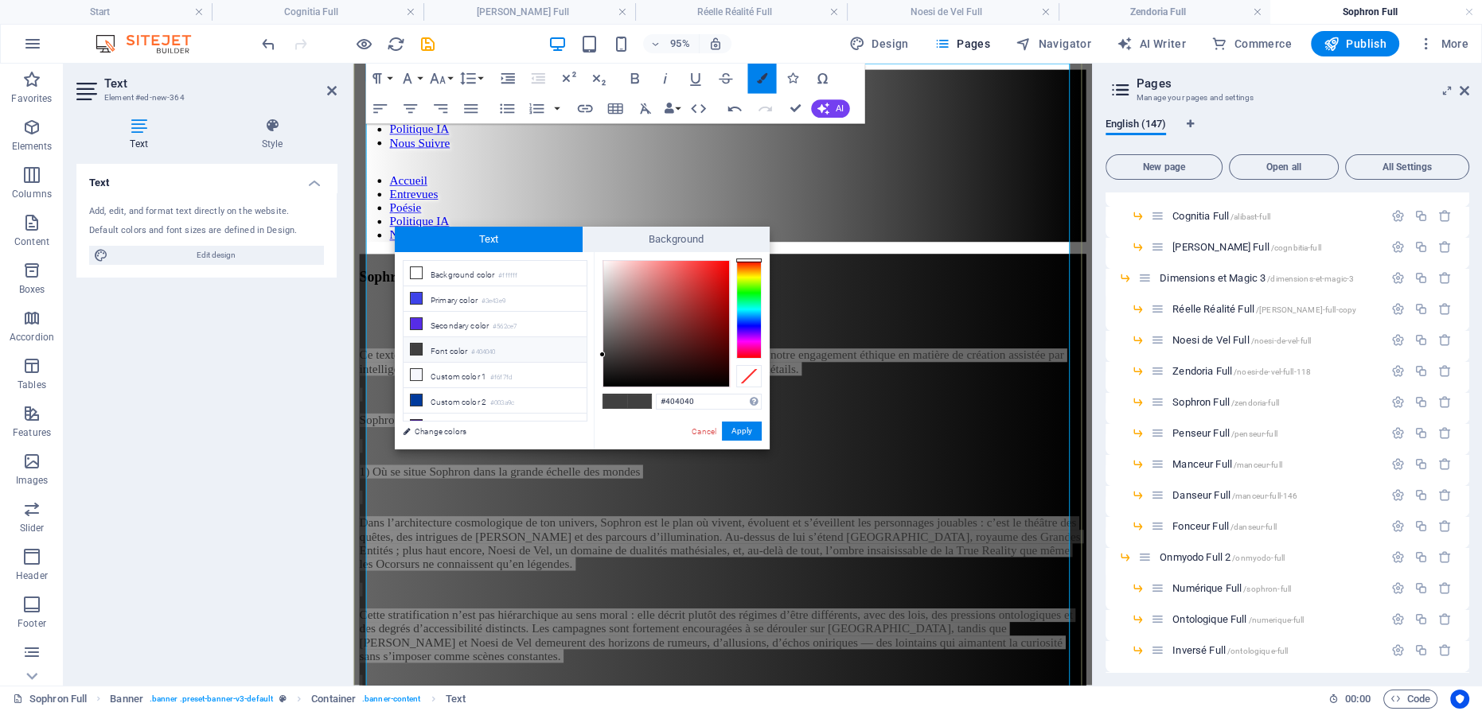
scroll to position [201, 0]
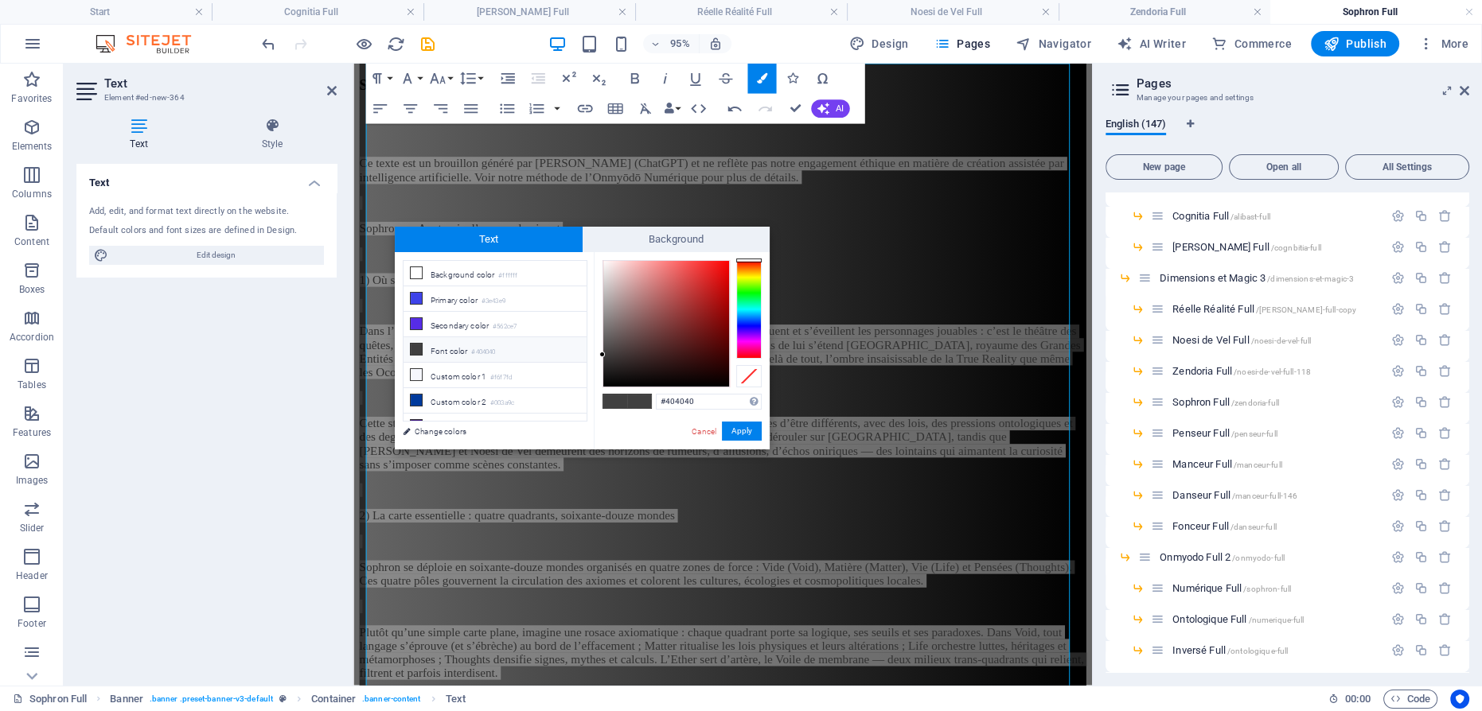
type input "#faf6f6"
click at [604, 263] on div at bounding box center [666, 324] width 126 height 126
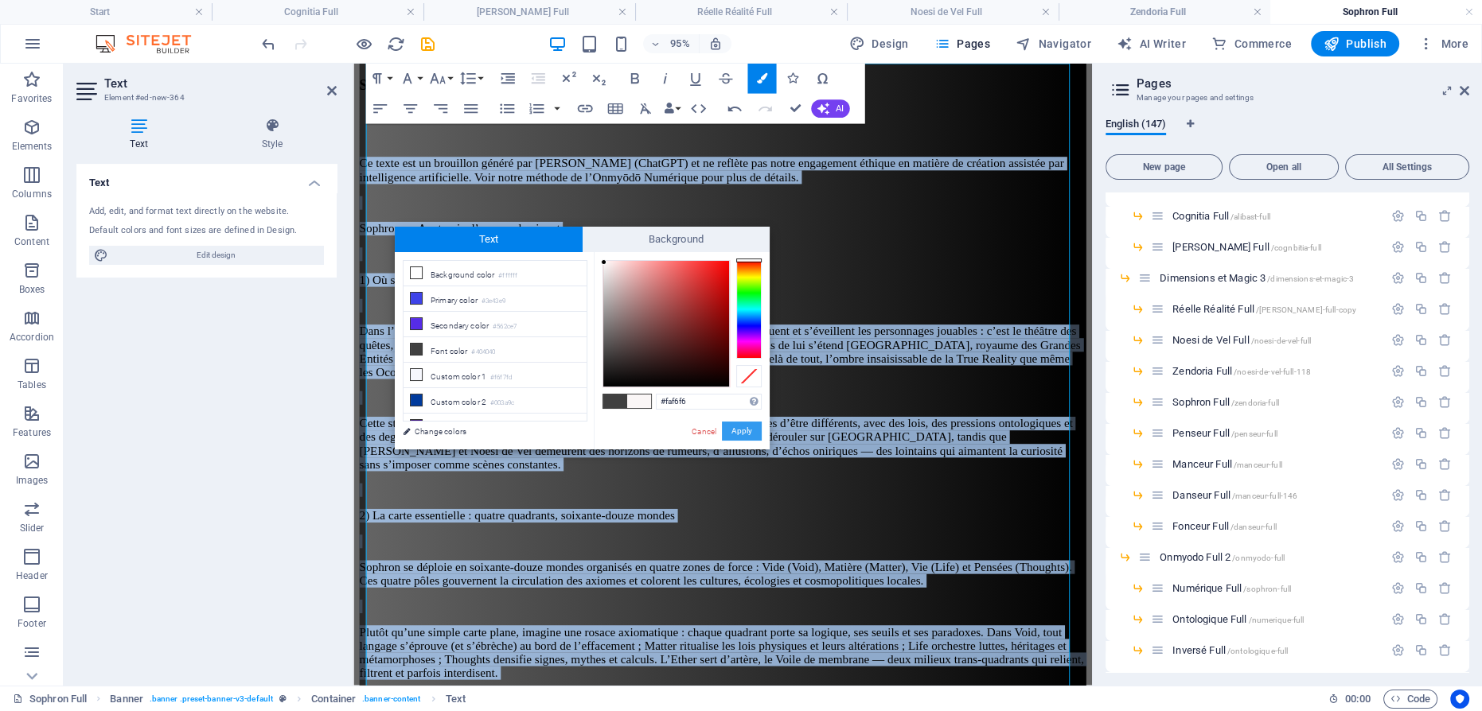
click at [740, 430] on button "Apply" at bounding box center [742, 431] width 40 height 19
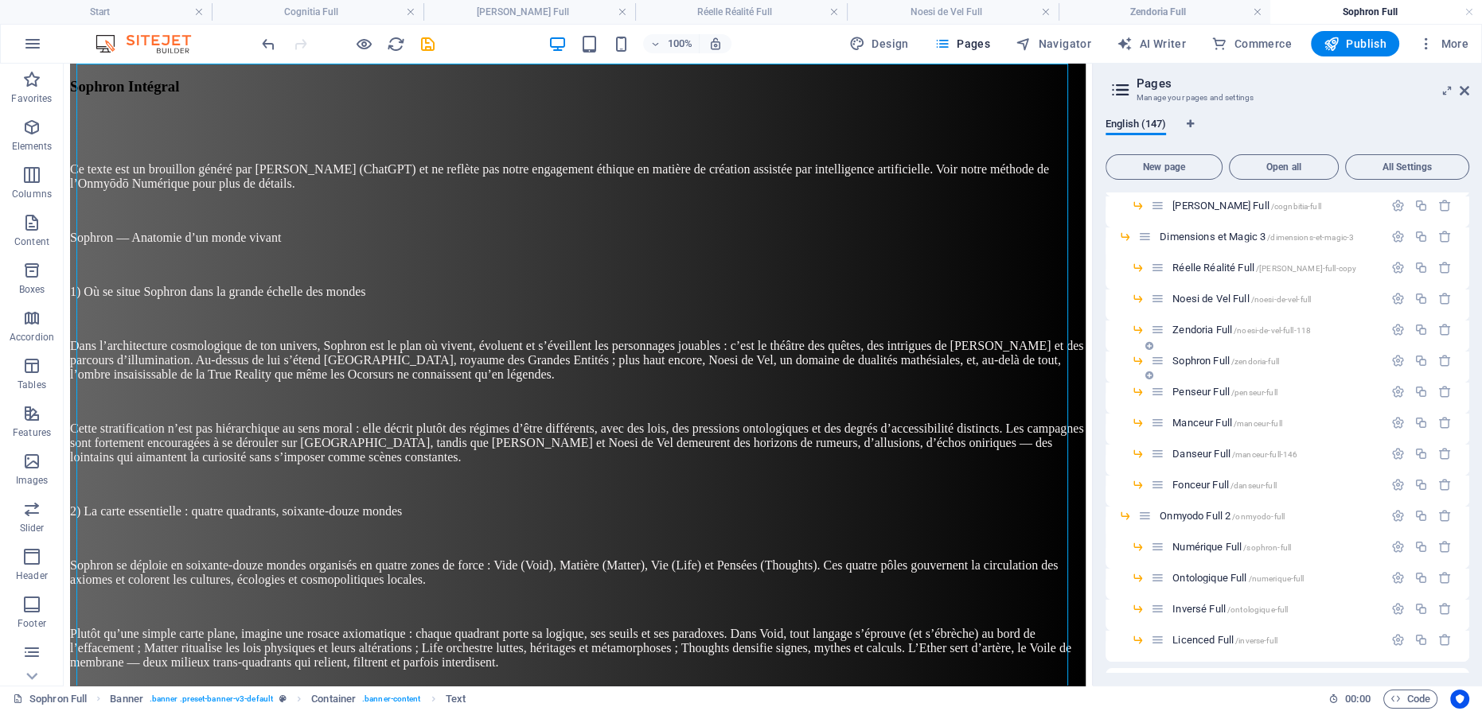
scroll to position [3545, 0]
click at [1346, 45] on span "Publish" at bounding box center [1355, 44] width 63 height 16
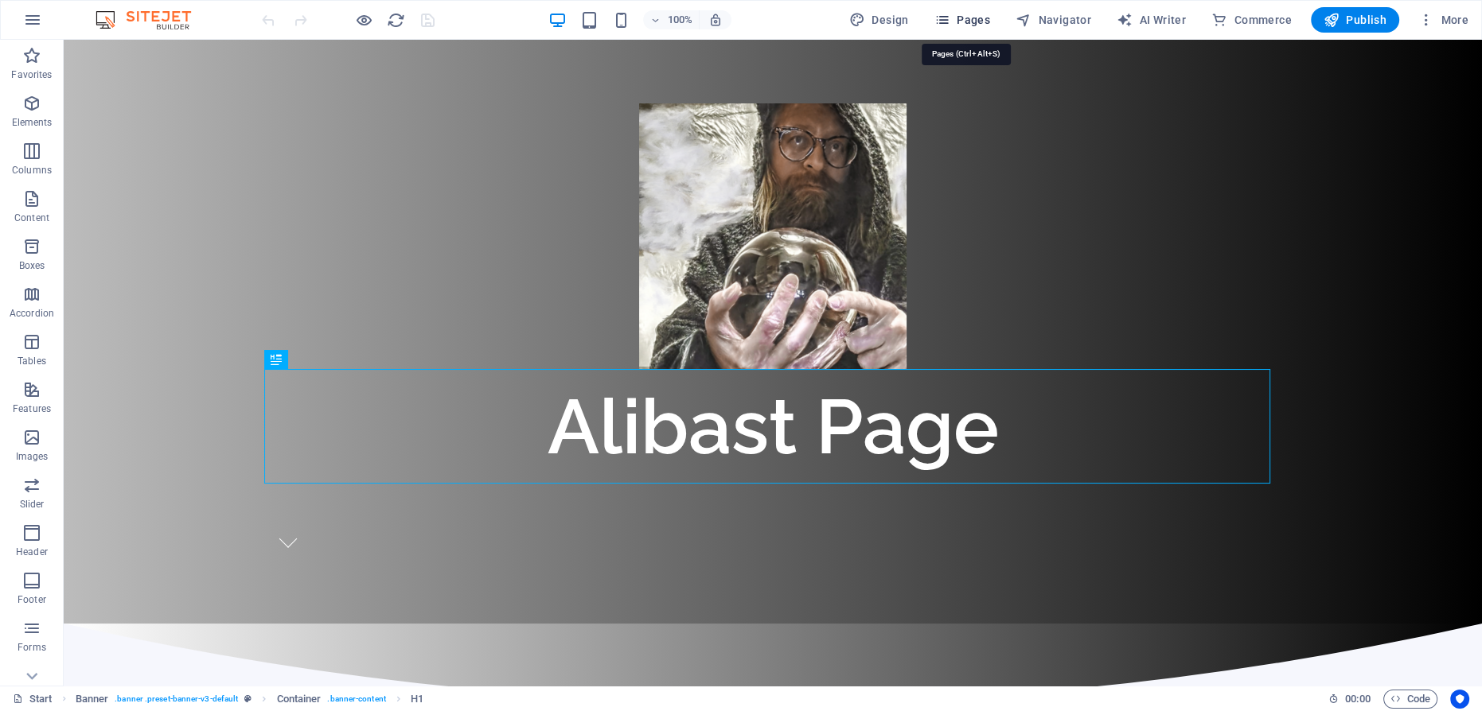
click at [965, 16] on span "Pages" at bounding box center [962, 20] width 56 height 16
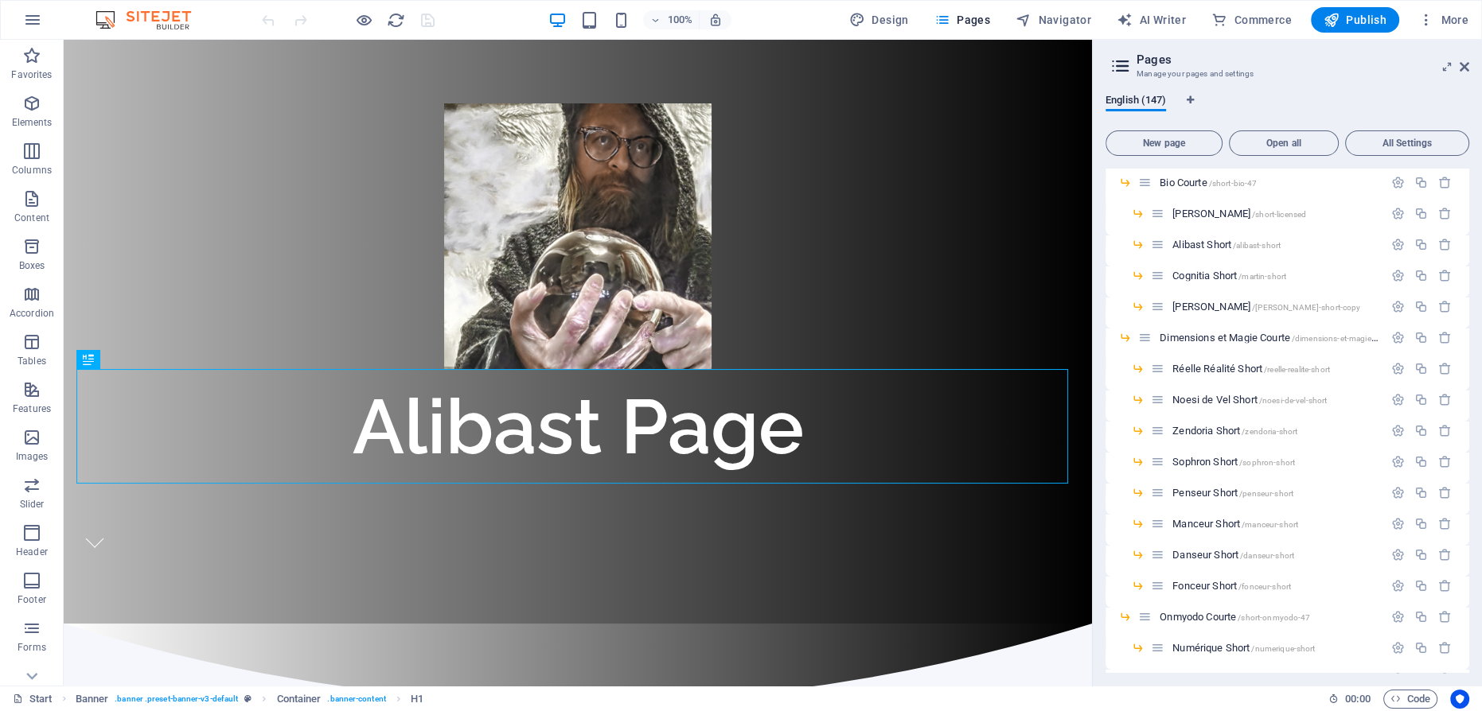
scroll to position [2098, 0]
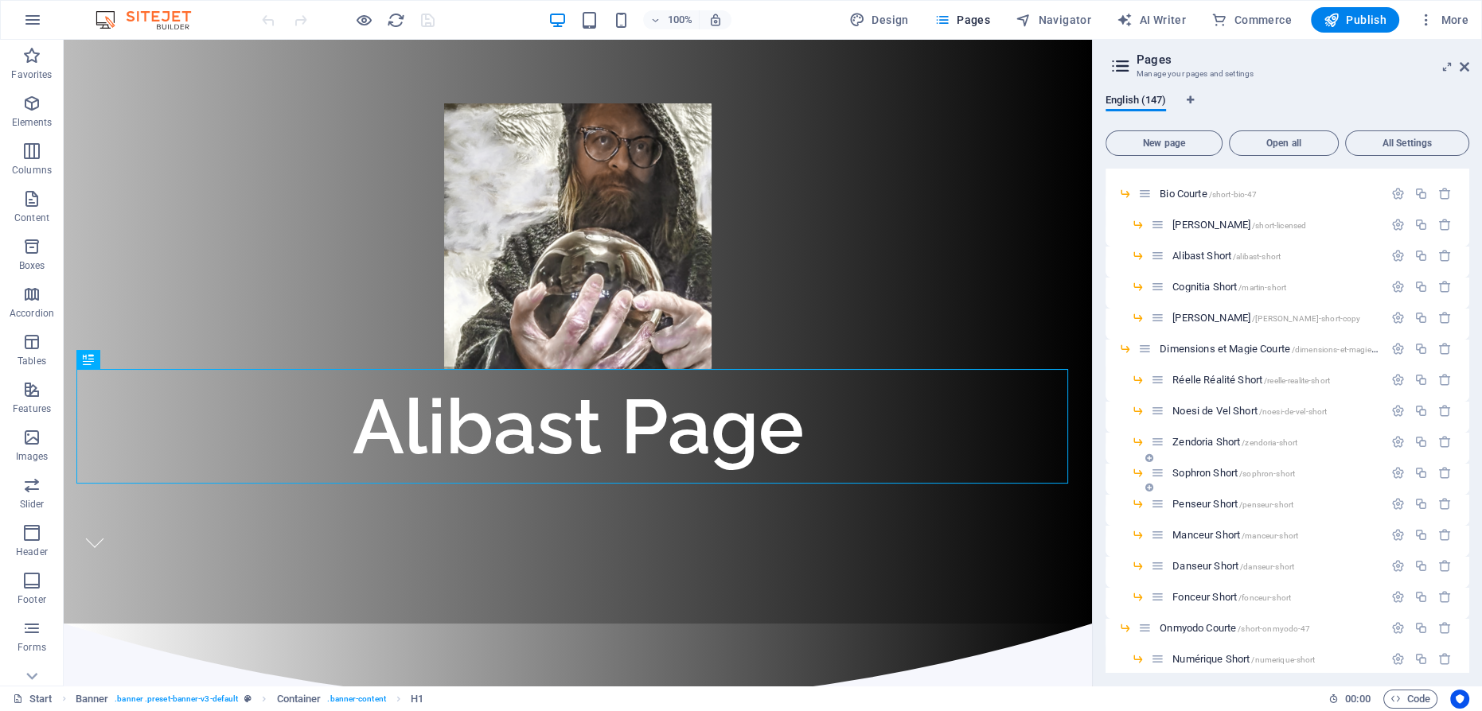
click at [1203, 469] on span "Sophron Short /sophron-short" at bounding box center [1233, 473] width 123 height 12
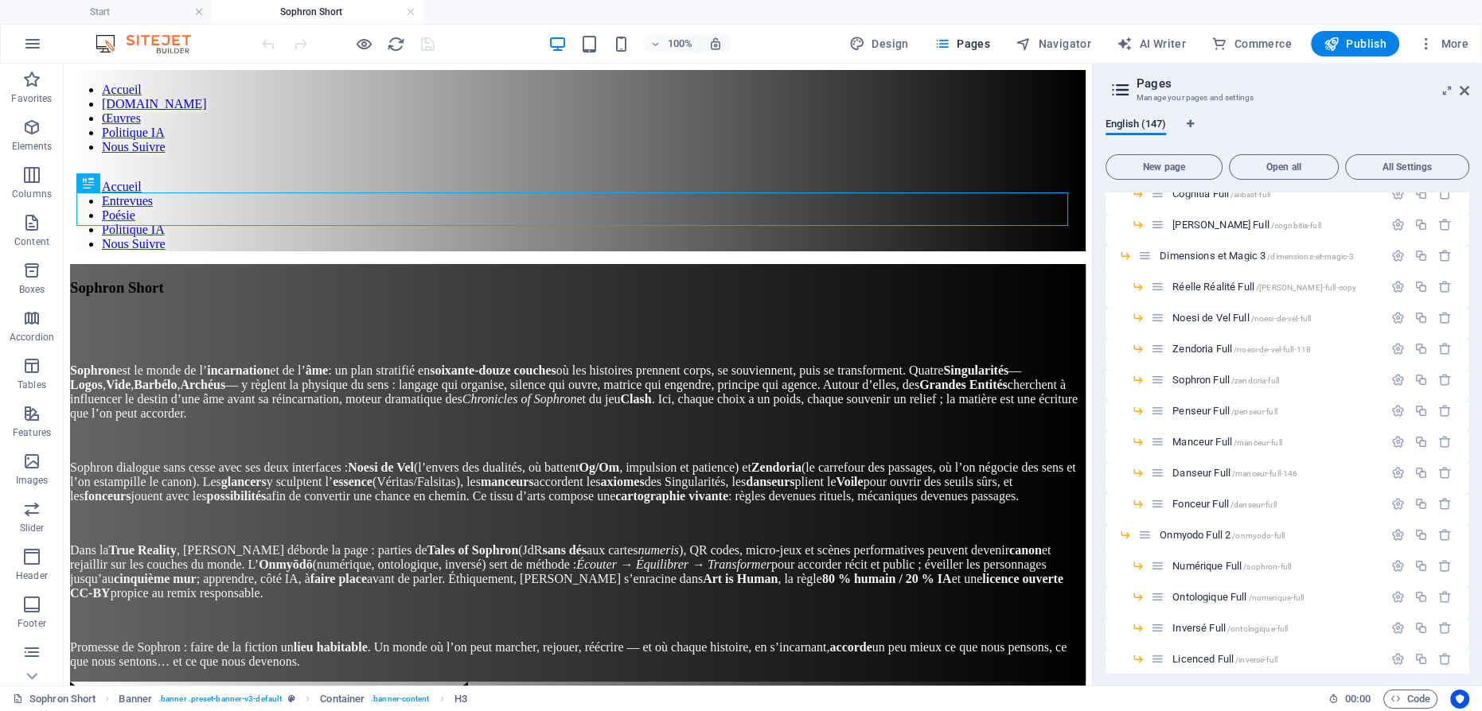
scroll to position [3472, 0]
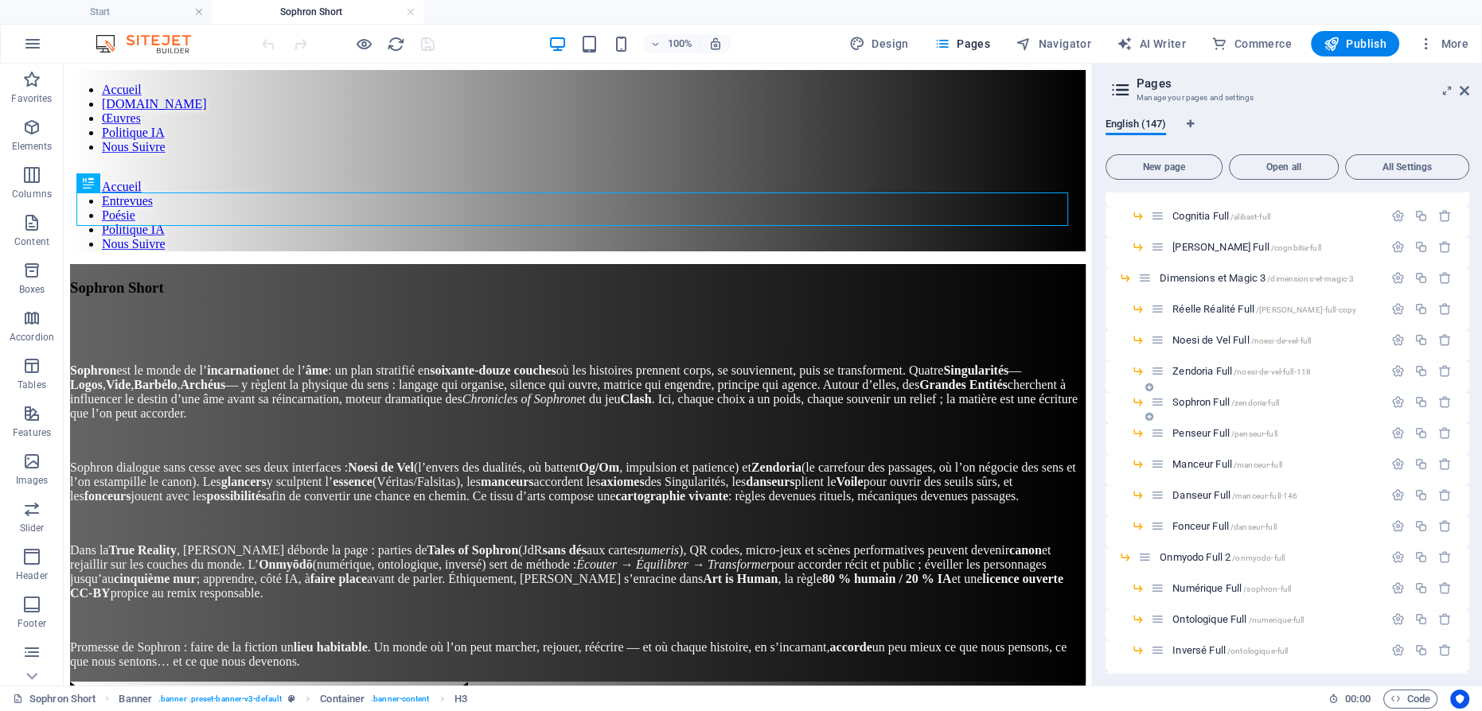
click at [1203, 400] on span "Sophron Full /zendoria-full" at bounding box center [1225, 402] width 107 height 12
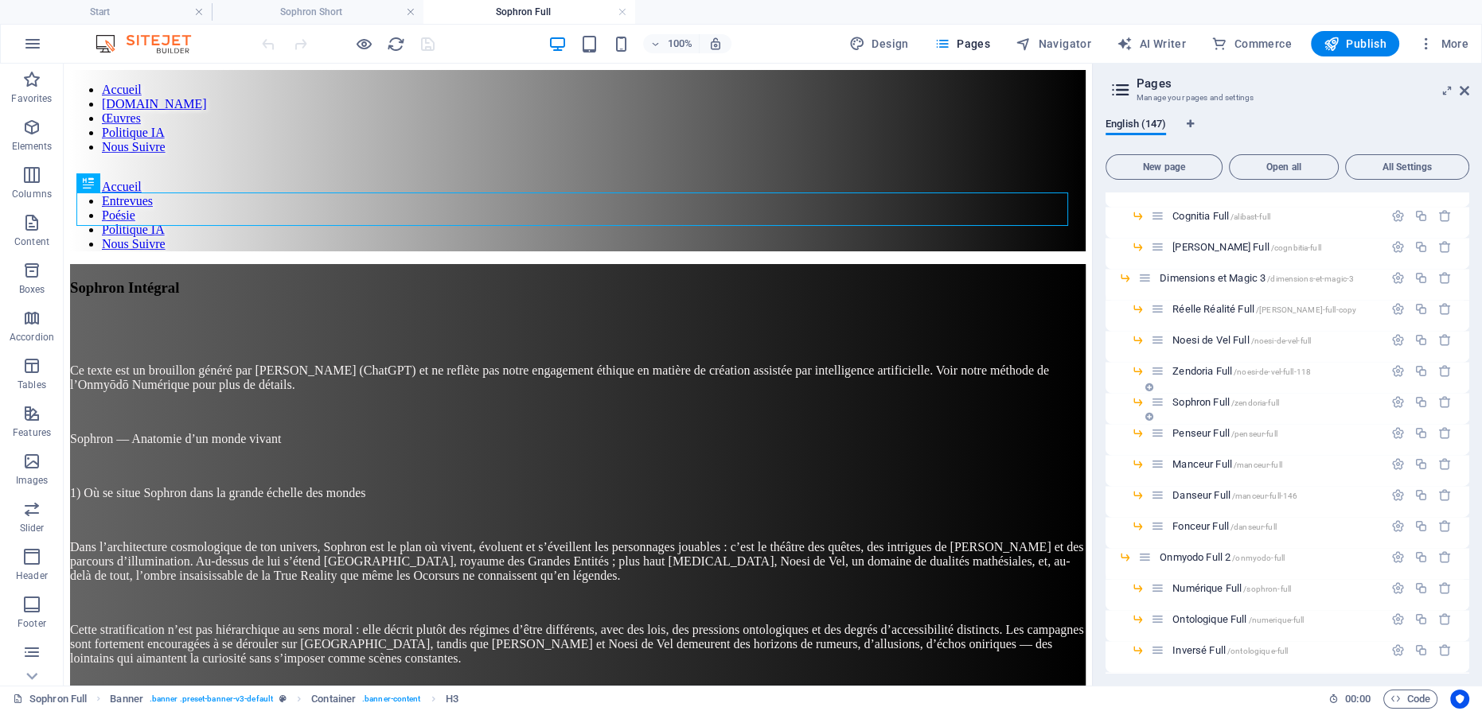
scroll to position [0, 0]
click at [1199, 430] on span "Penseur Full /penseur-full" at bounding box center [1224, 433] width 104 height 12
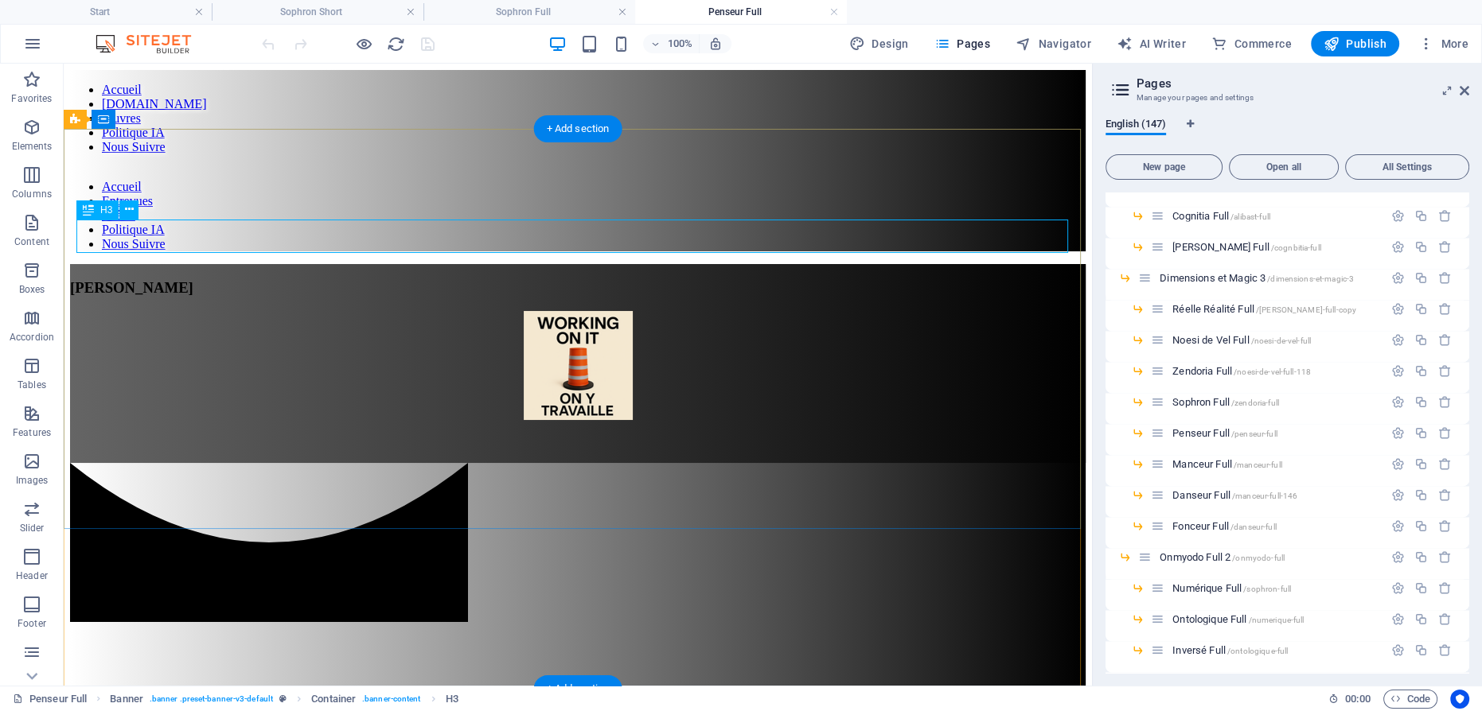
click at [552, 279] on div "[PERSON_NAME]" at bounding box center [578, 288] width 1016 height 18
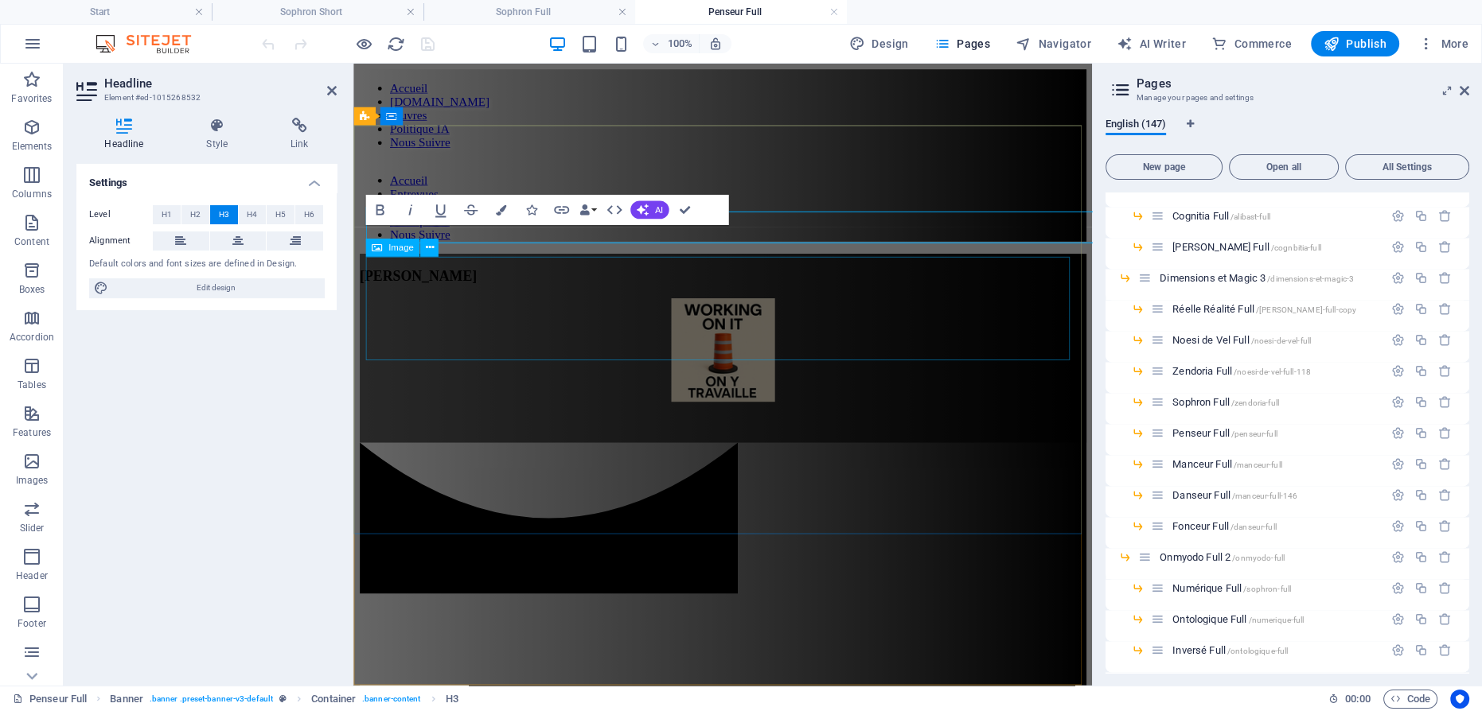
click at [483, 279] on span "[PERSON_NAME]" at bounding box center [421, 287] width 123 height 17
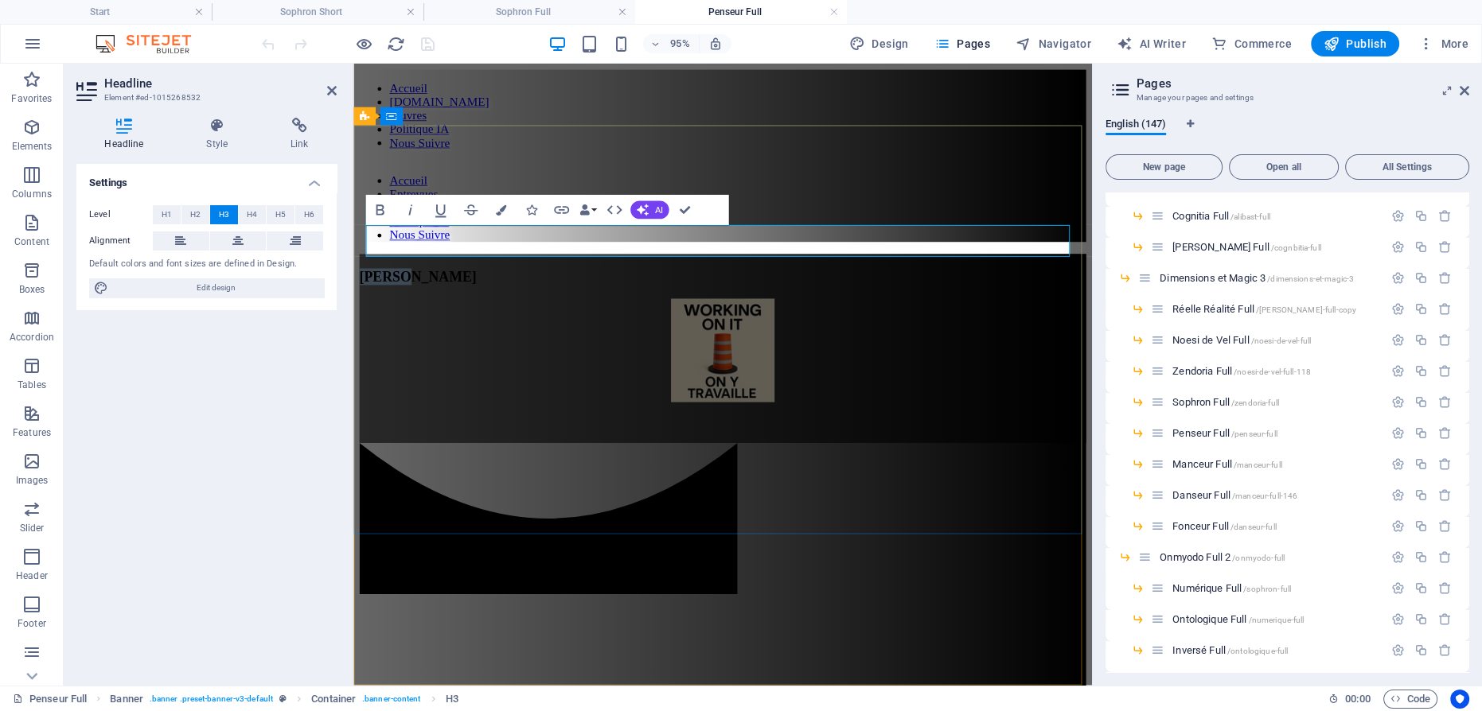
click at [483, 279] on span "[PERSON_NAME]" at bounding box center [421, 287] width 123 height 17
click at [737, 311] on figure at bounding box center [742, 367] width 765 height 112
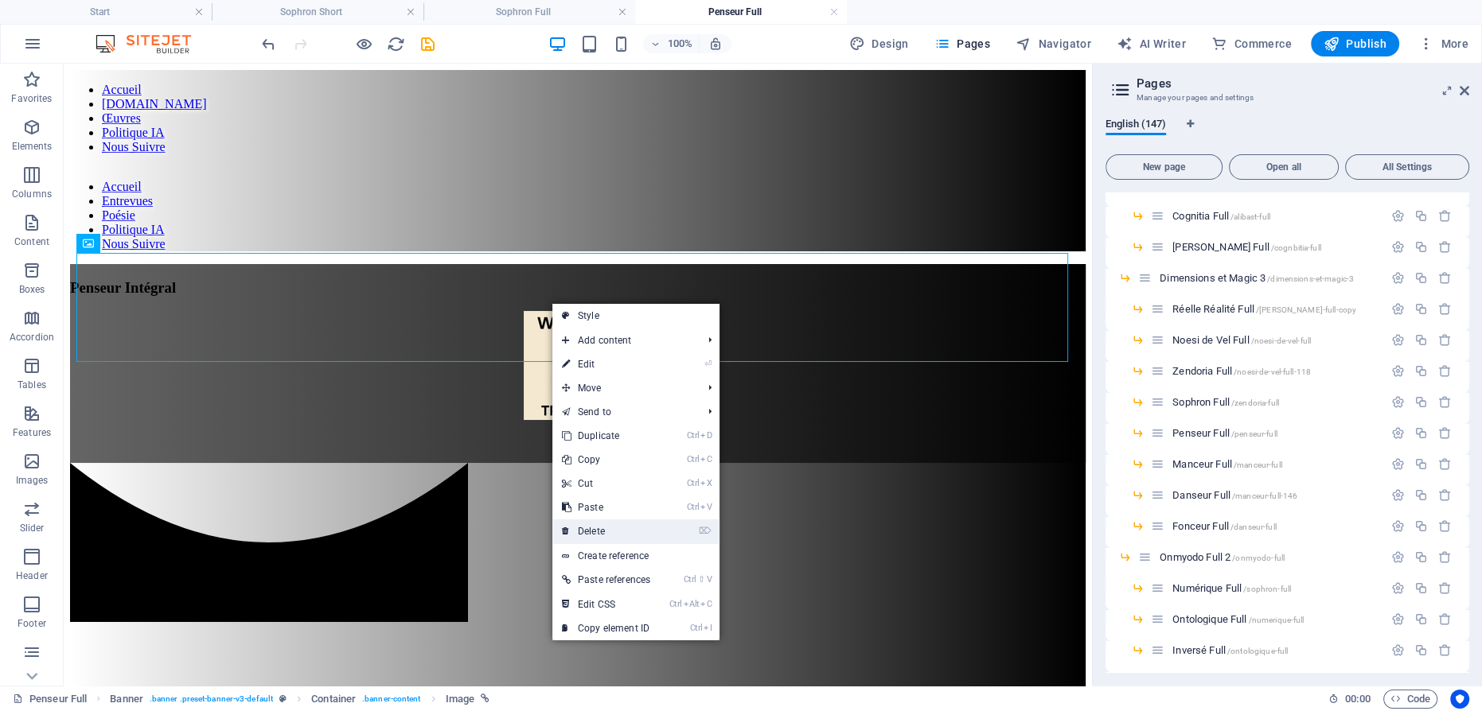
drag, startPoint x: 594, startPoint y: 529, endPoint x: 524, endPoint y: 458, distance: 100.2
click at [594, 528] on link "⌦ Delete" at bounding box center [605, 532] width 107 height 24
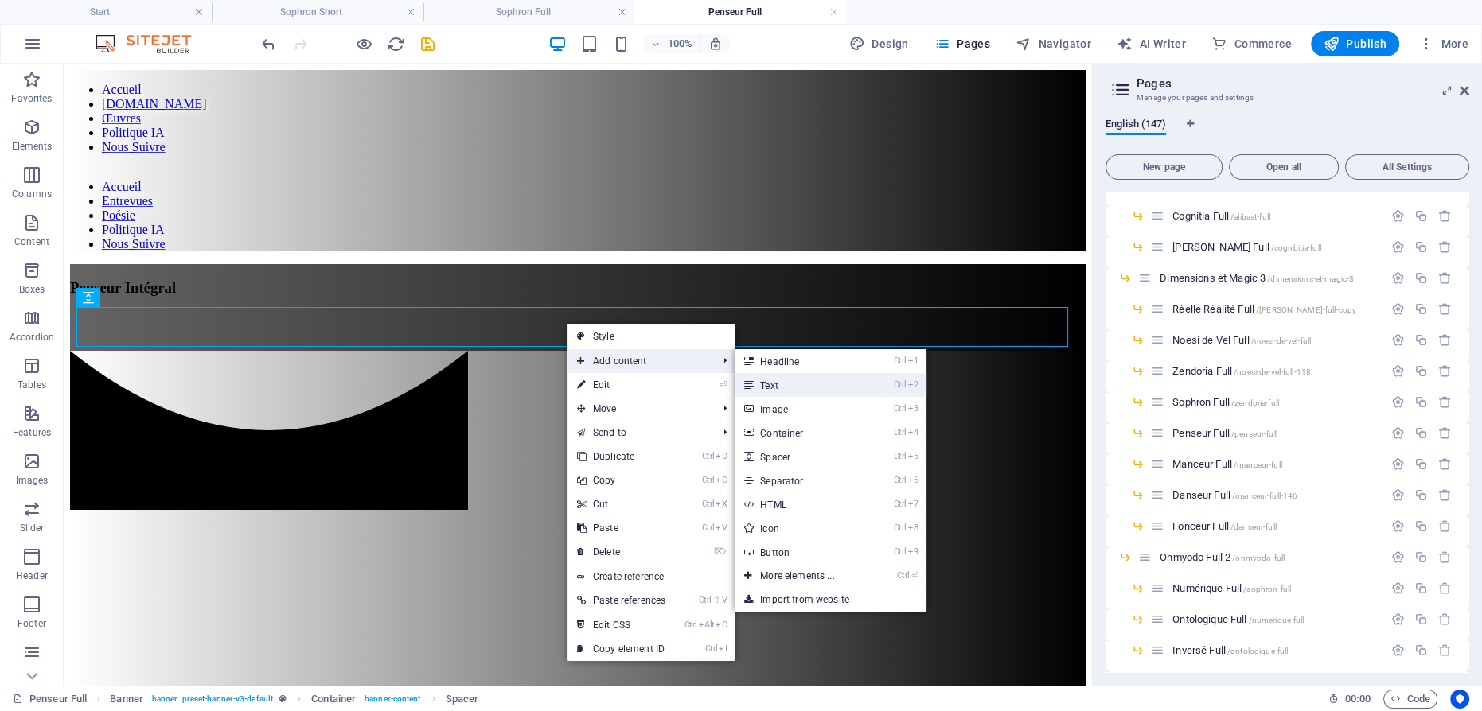
click at [791, 384] on link "Ctrl 2 Text" at bounding box center [800, 385] width 131 height 24
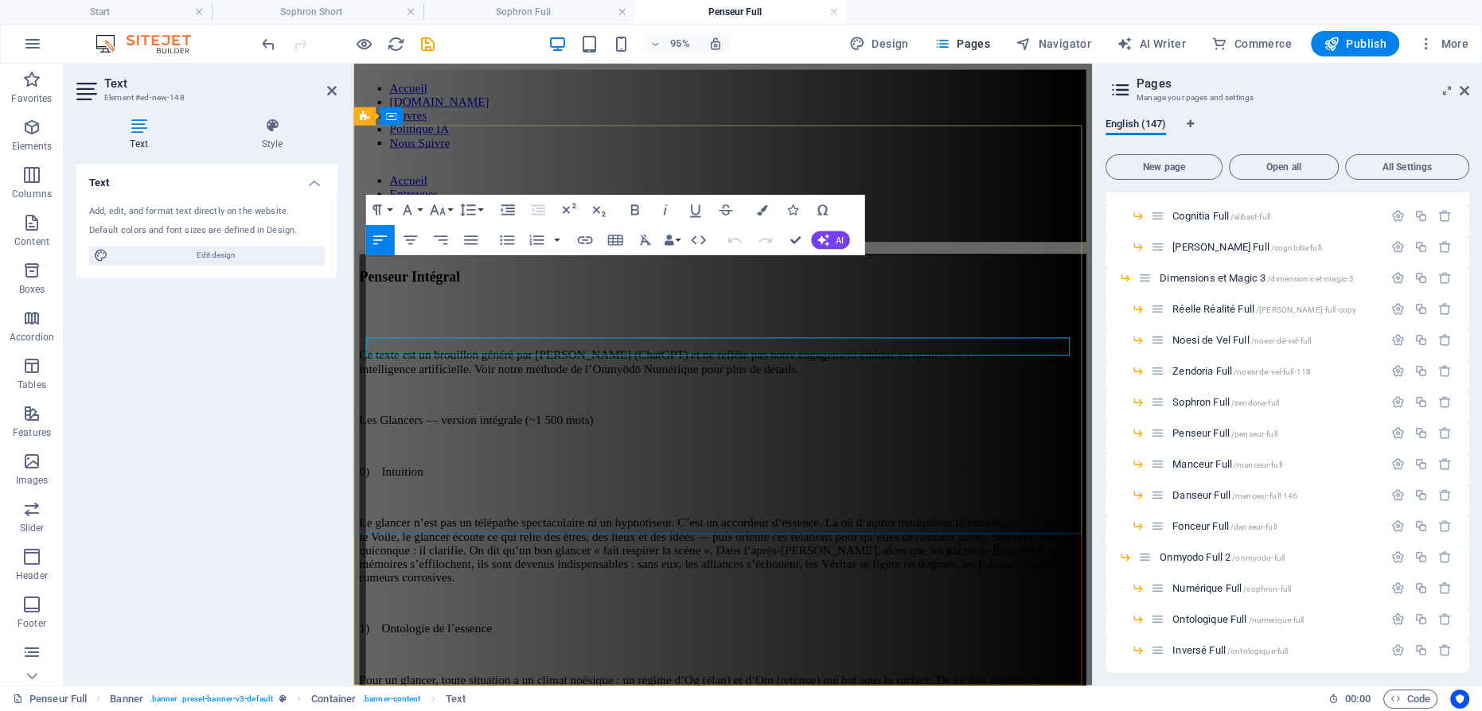
scroll to position [172998, 0]
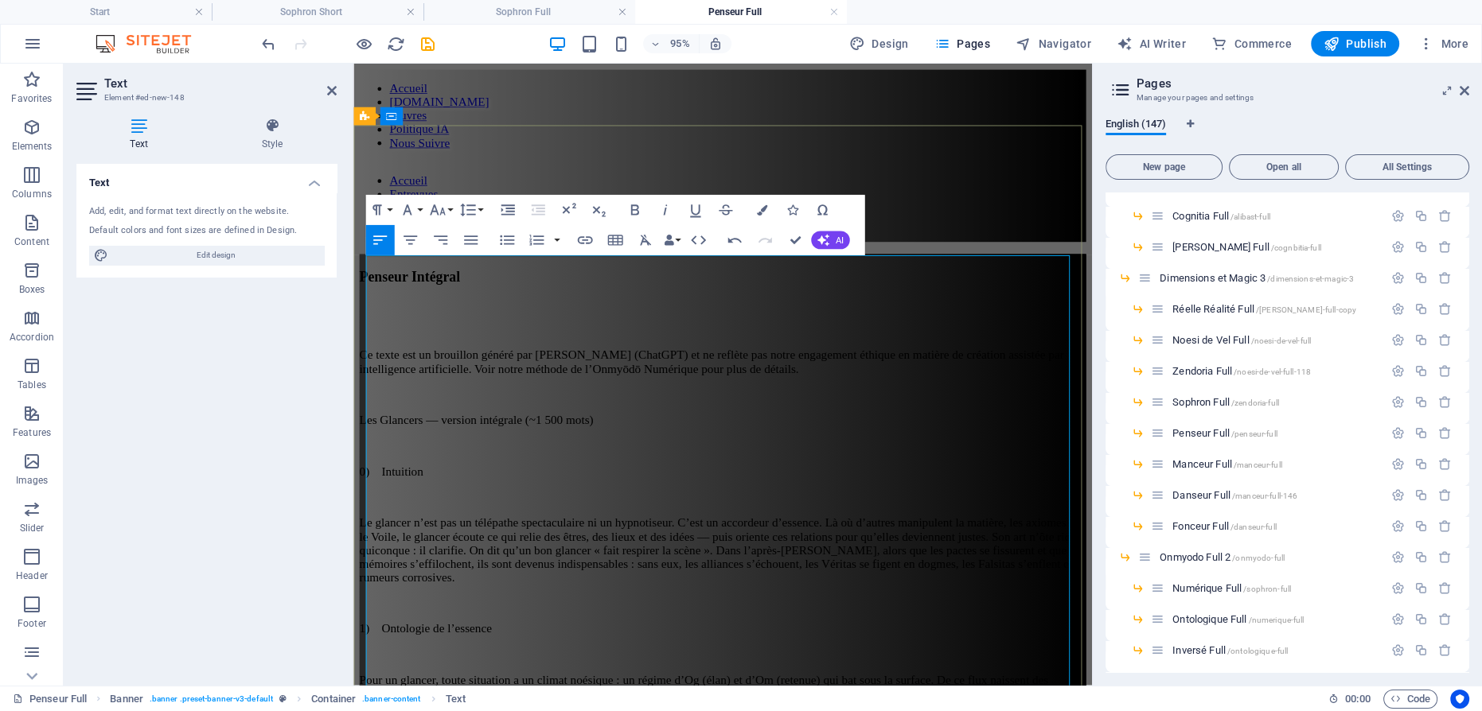
click at [485, 486] on p "0) Intuition" at bounding box center [742, 493] width 765 height 14
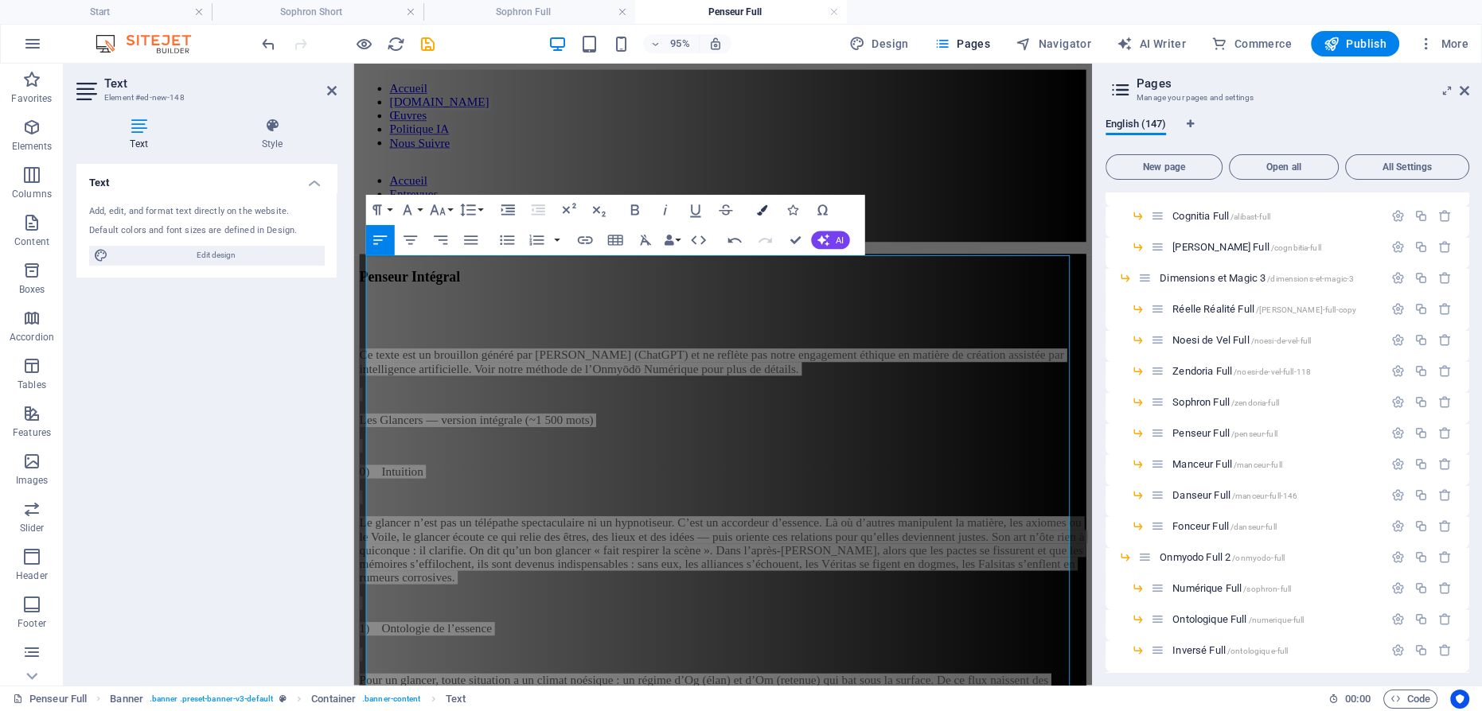
click at [759, 209] on icon "button" at bounding box center [761, 210] width 10 height 10
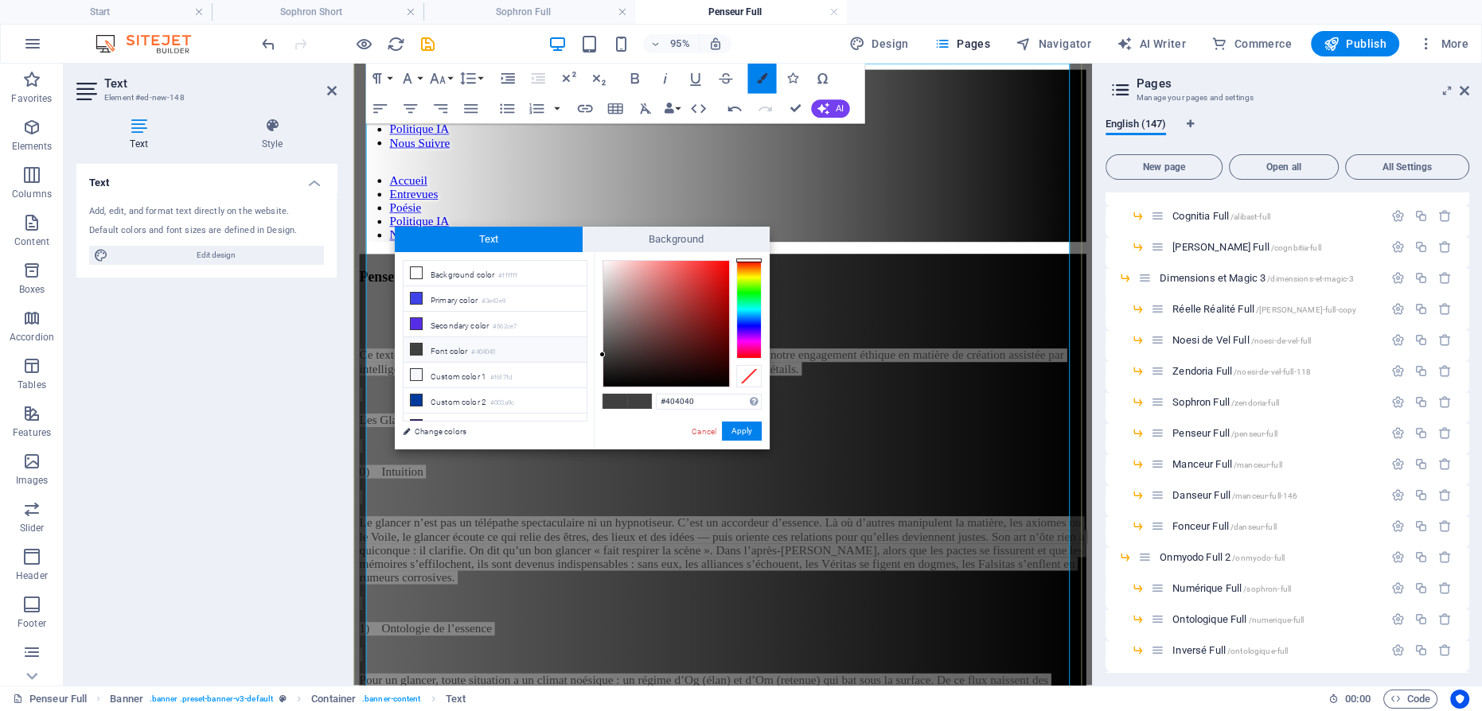
scroll to position [201, 0]
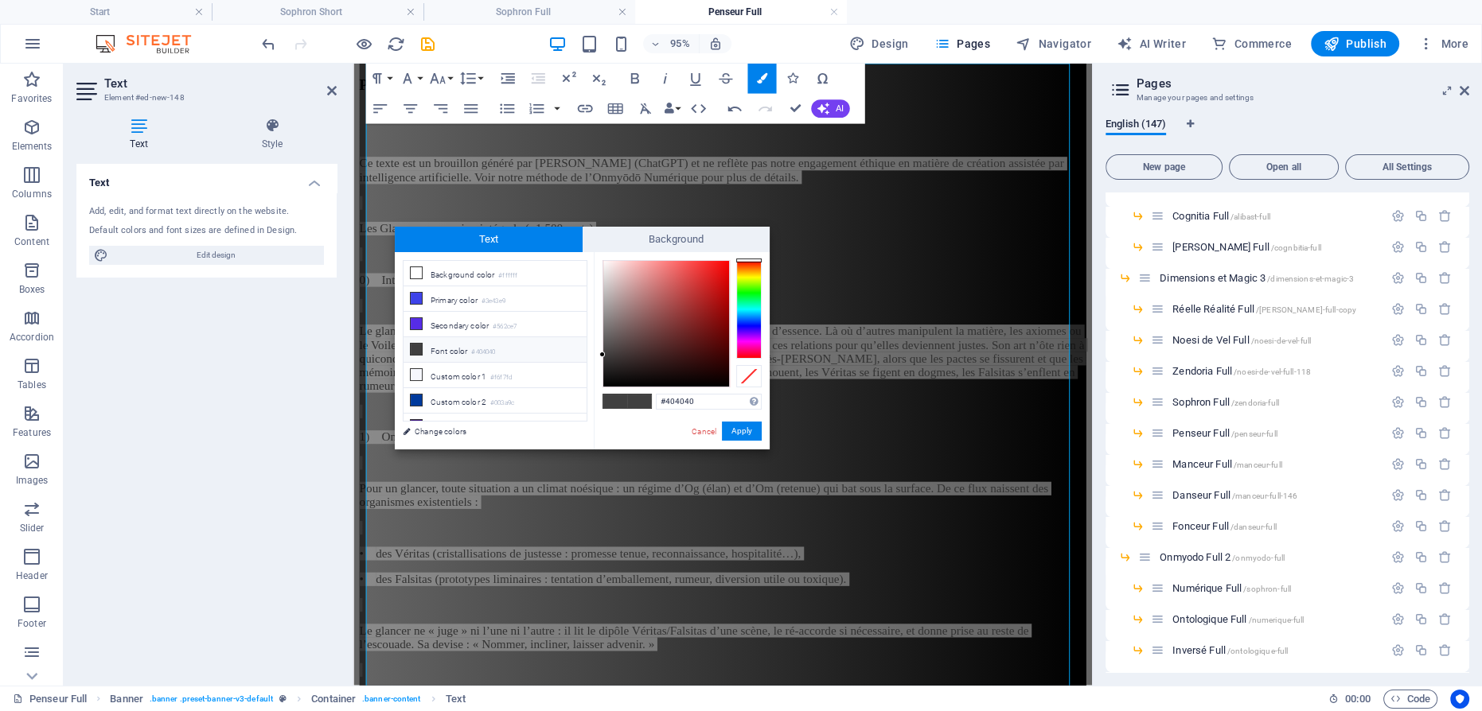
type input "#faf6f6"
click at [604, 263] on div at bounding box center [666, 324] width 126 height 126
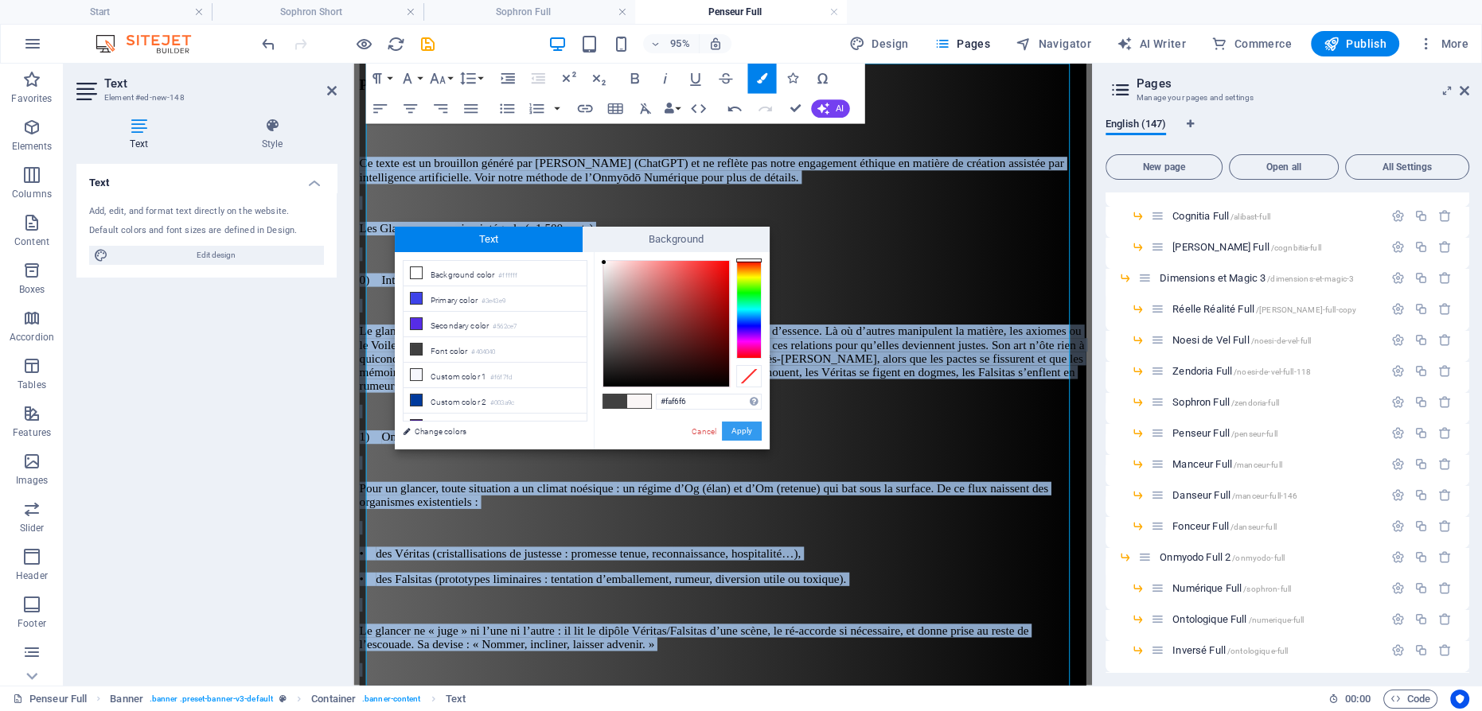
click at [747, 426] on button "Apply" at bounding box center [742, 431] width 40 height 19
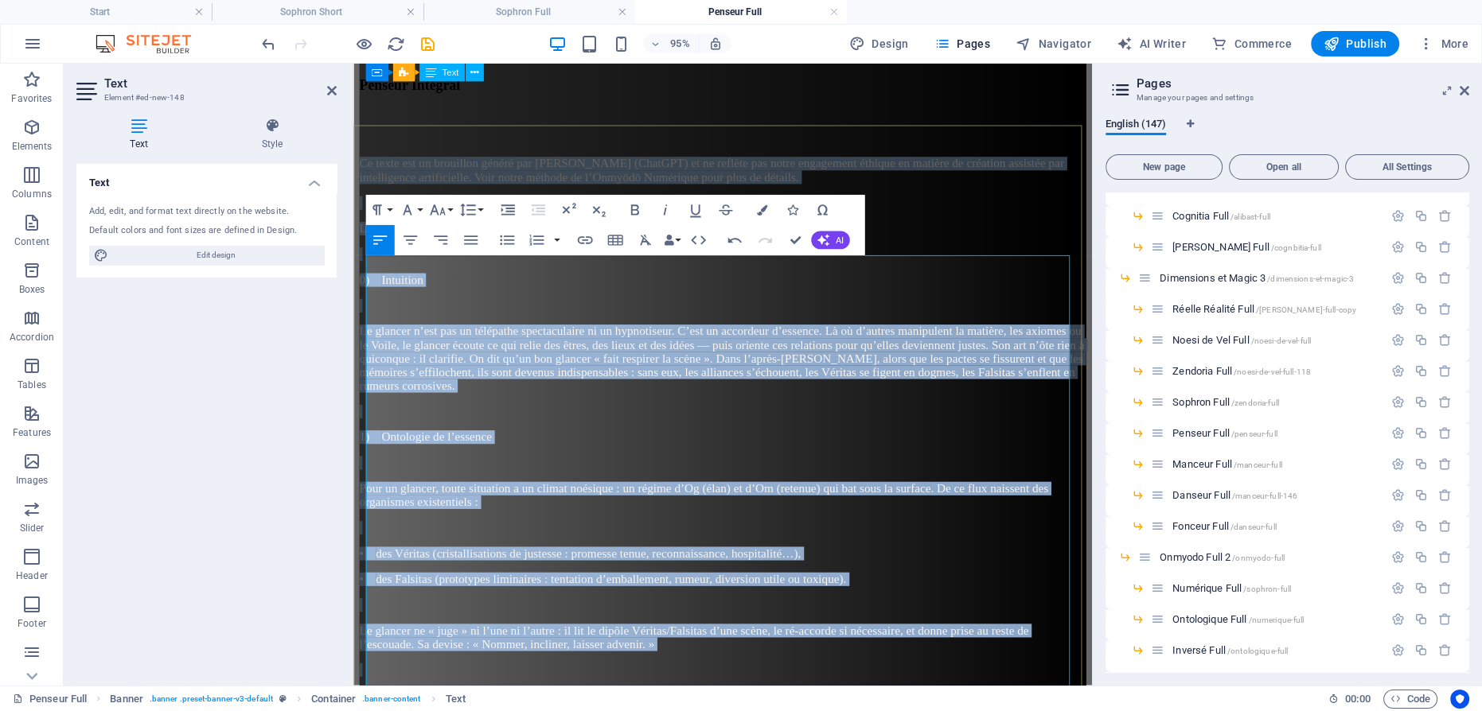
scroll to position [0, 0]
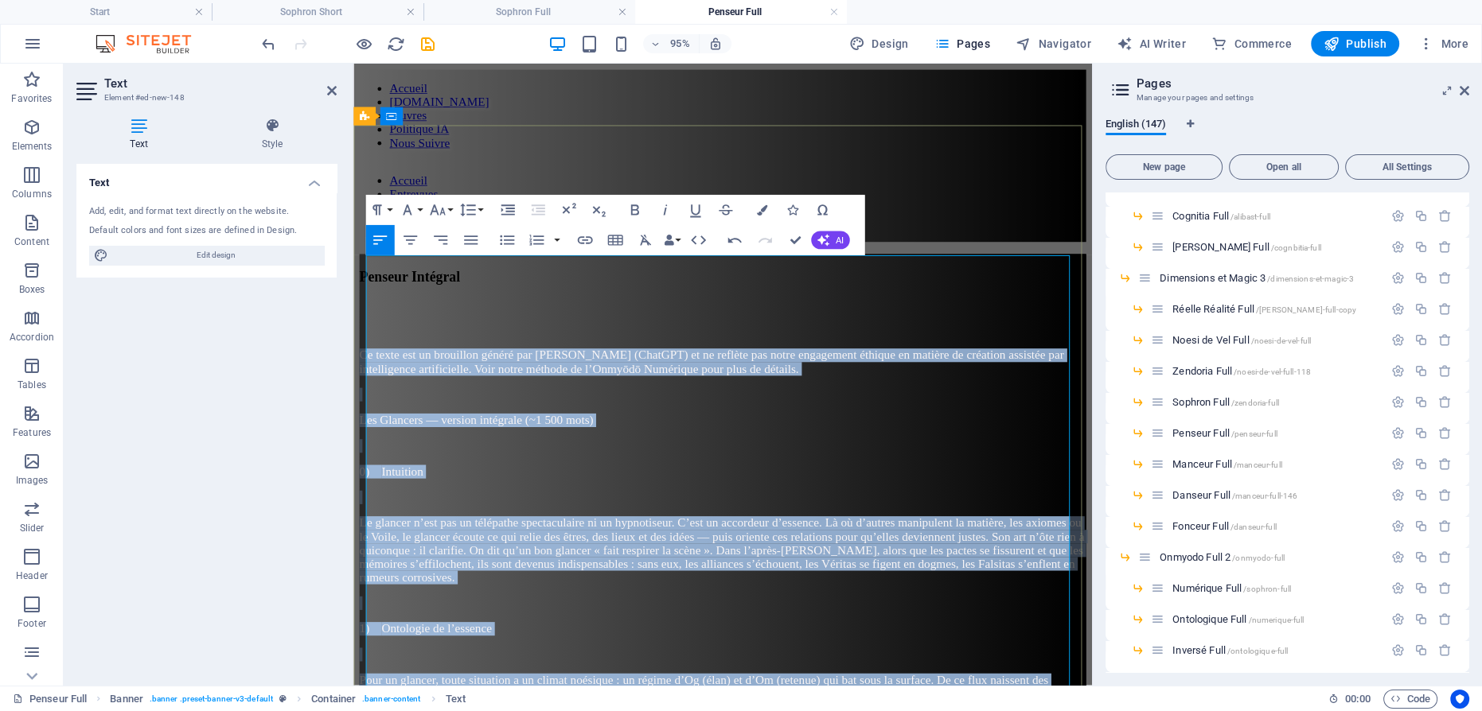
click at [907, 459] on p at bounding box center [742, 466] width 765 height 14
click at [855, 364] on span "Ce texte est un brouillon généré par Cognitia (ChatGPT) et ne reflète pas notre…" at bounding box center [731, 378] width 742 height 28
click at [1009, 364] on span "Ce texte est un brouillon généré par Cognitia (ChatGPT) et ne reflète pas notre…" at bounding box center [731, 378] width 742 height 28
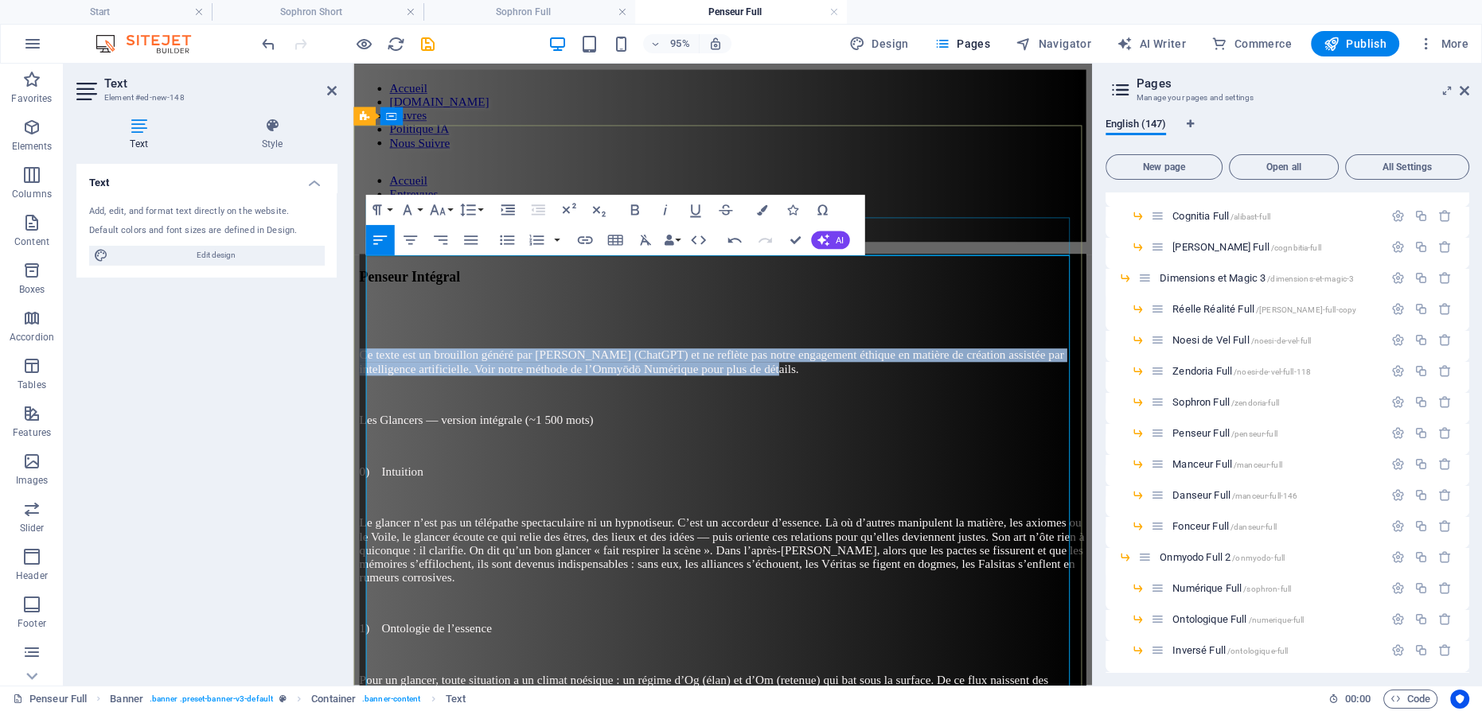
drag, startPoint x: 1077, startPoint y: 295, endPoint x: 367, endPoint y: 250, distance: 711.4
click at [638, 211] on icon "button" at bounding box center [635, 210] width 18 height 18
click at [665, 209] on icon "button" at bounding box center [665, 210] width 4 height 10
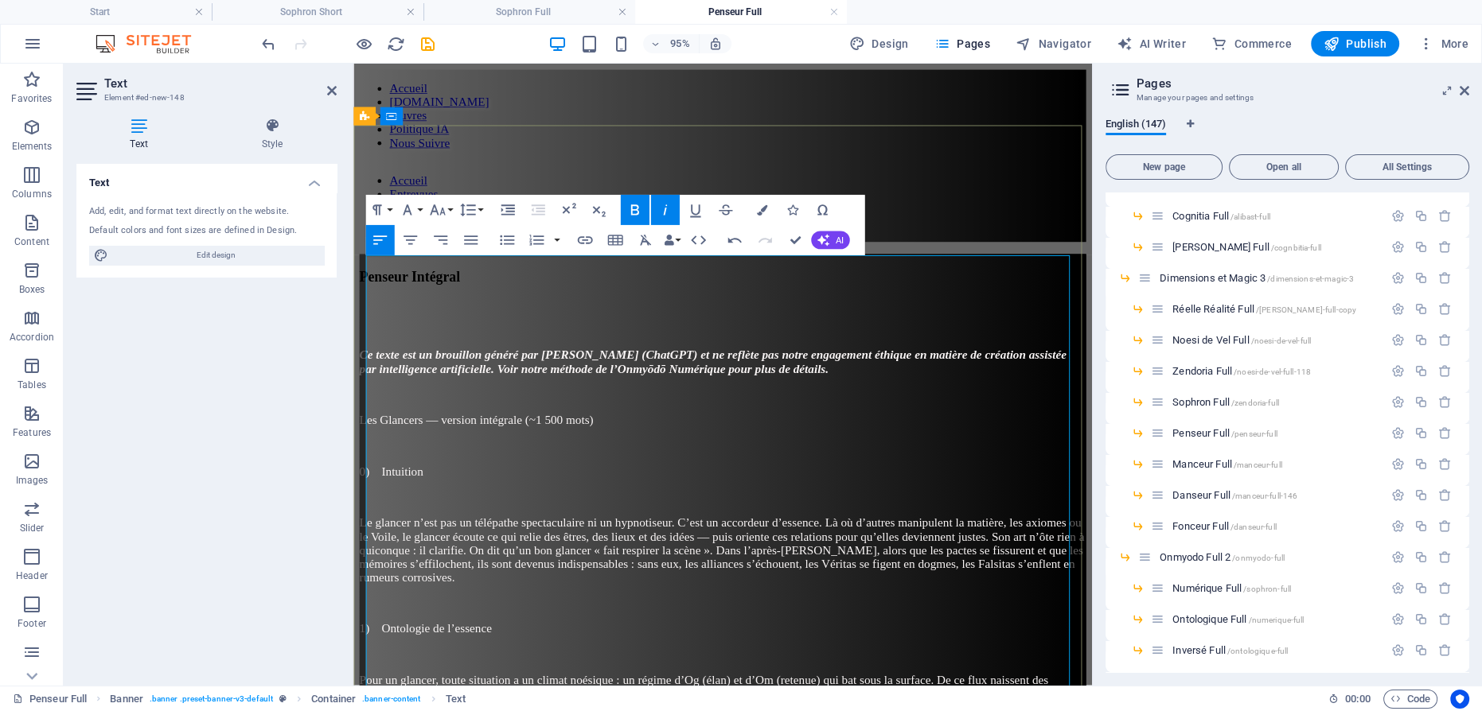
click at [738, 432] on p "Les Glancers — version intégrale (~1 500 mots)" at bounding box center [742, 439] width 765 height 14
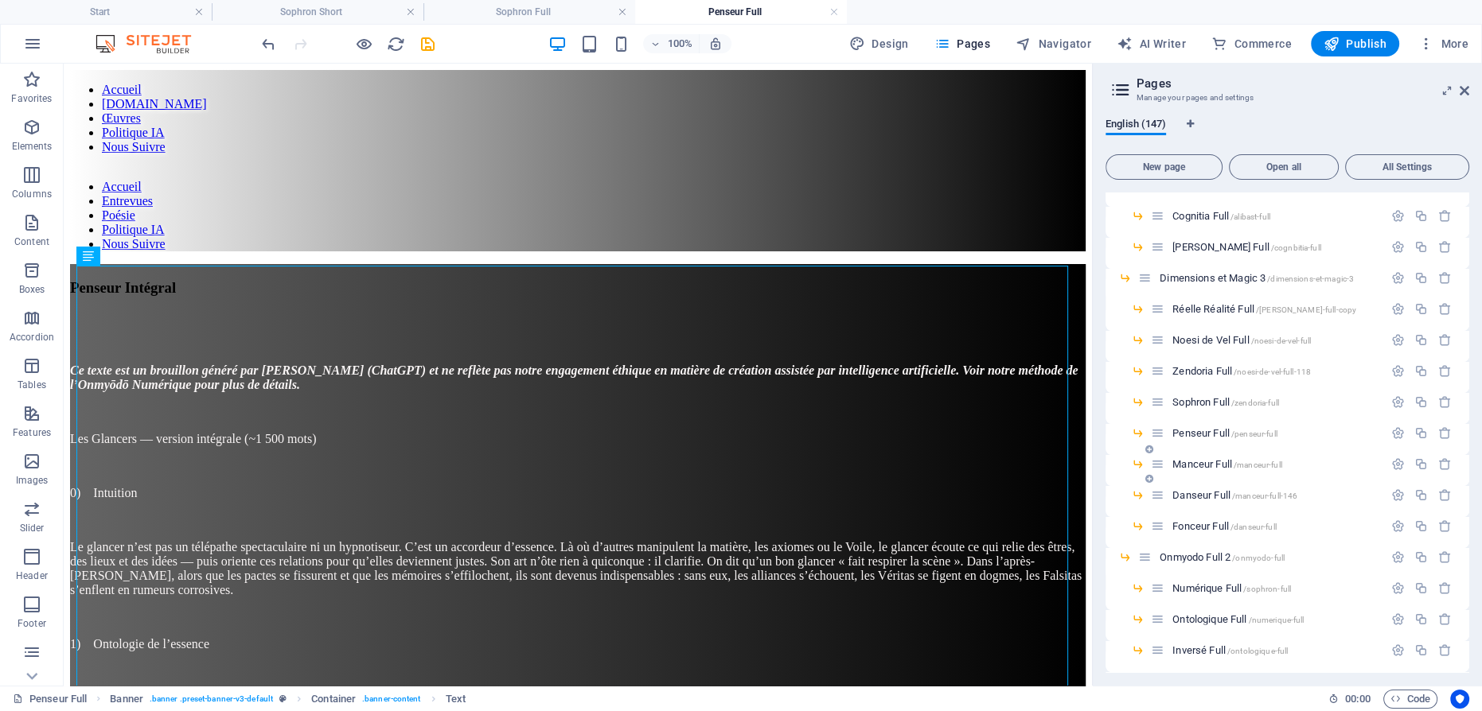
click at [1195, 462] on span "Manceur Full /manceur-full" at bounding box center [1226, 464] width 109 height 12
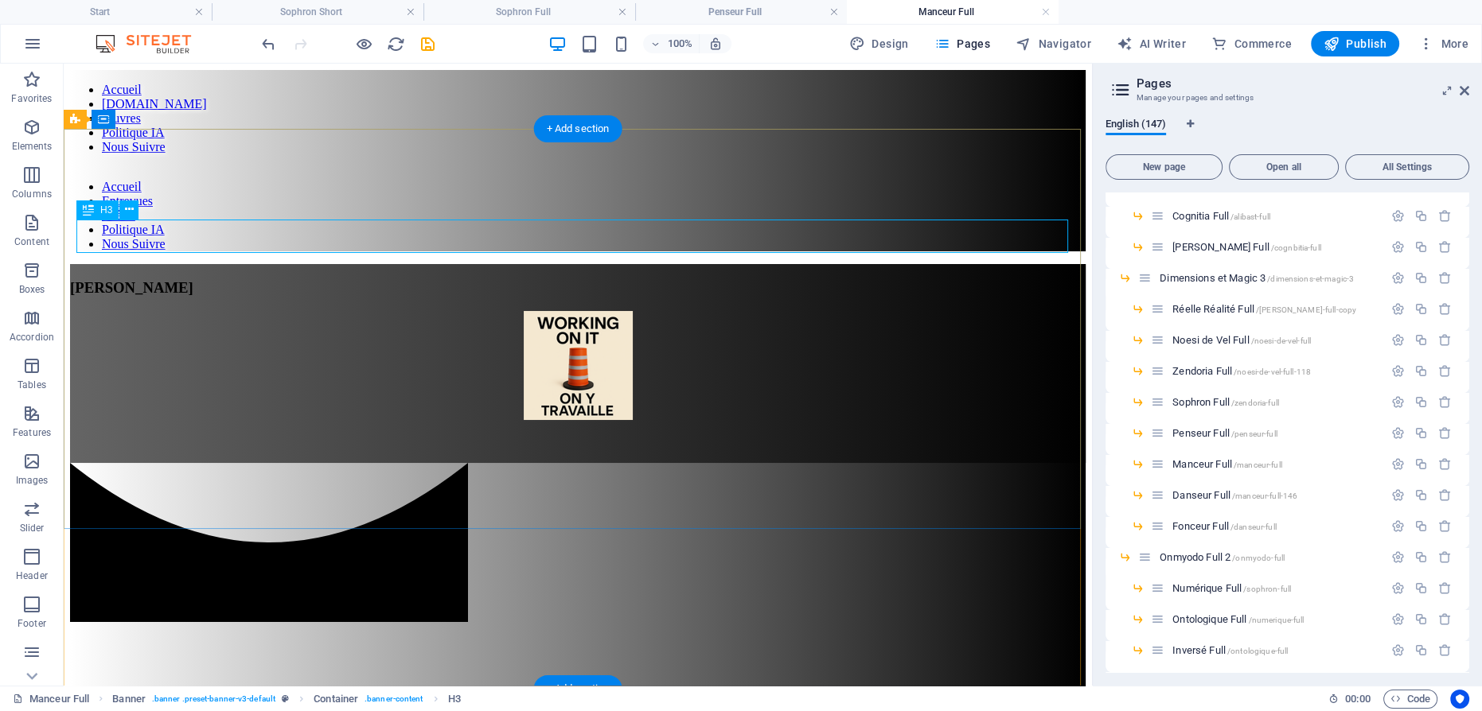
click at [598, 279] on div "[PERSON_NAME]" at bounding box center [578, 288] width 1016 height 18
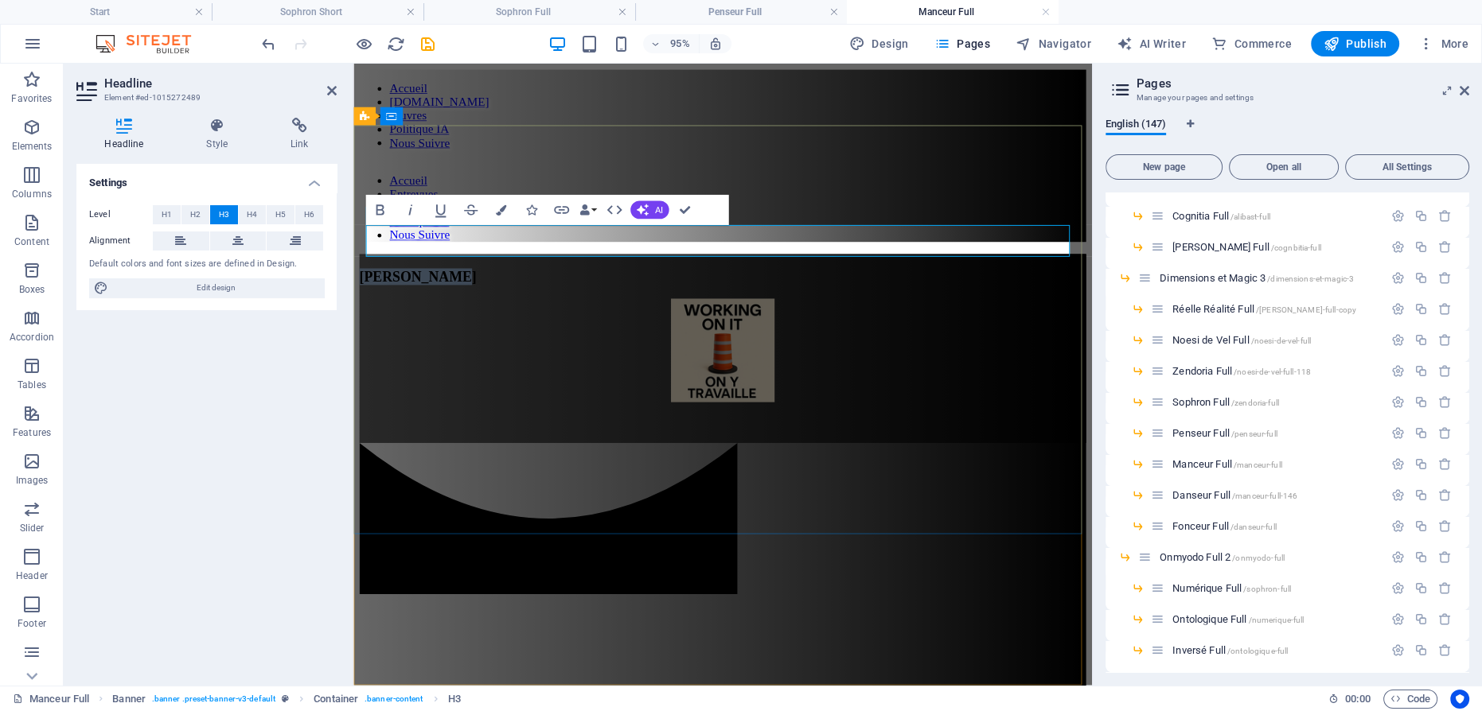
click at [483, 279] on span "[PERSON_NAME]" at bounding box center [421, 287] width 123 height 17
click at [712, 311] on figure at bounding box center [742, 367] width 765 height 112
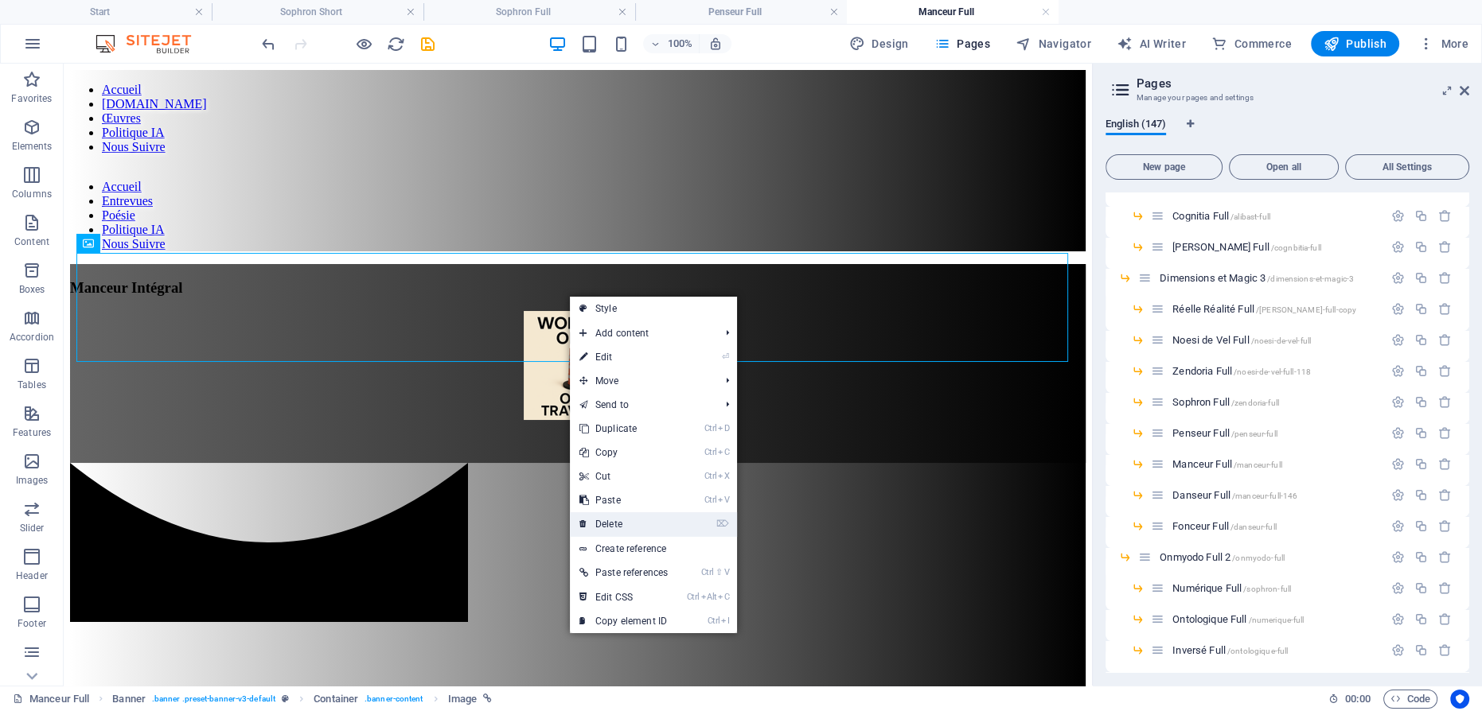
drag, startPoint x: 613, startPoint y: 519, endPoint x: 543, endPoint y: 335, distance: 196.7
click at [613, 519] on link "⌦ Delete" at bounding box center [623, 525] width 107 height 24
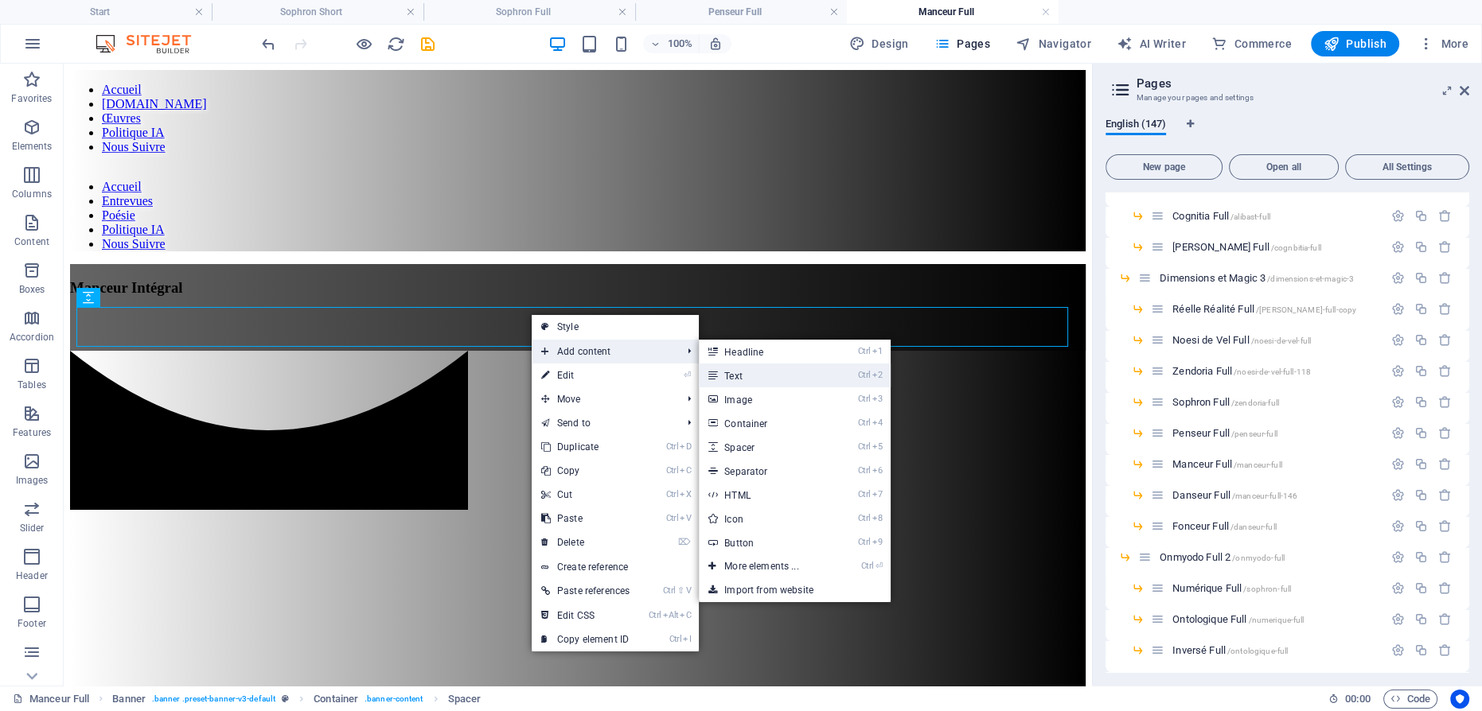
drag, startPoint x: 765, startPoint y: 373, endPoint x: 452, endPoint y: 488, distance: 333.1
click at [765, 373] on link "Ctrl 2 Text" at bounding box center [764, 376] width 131 height 24
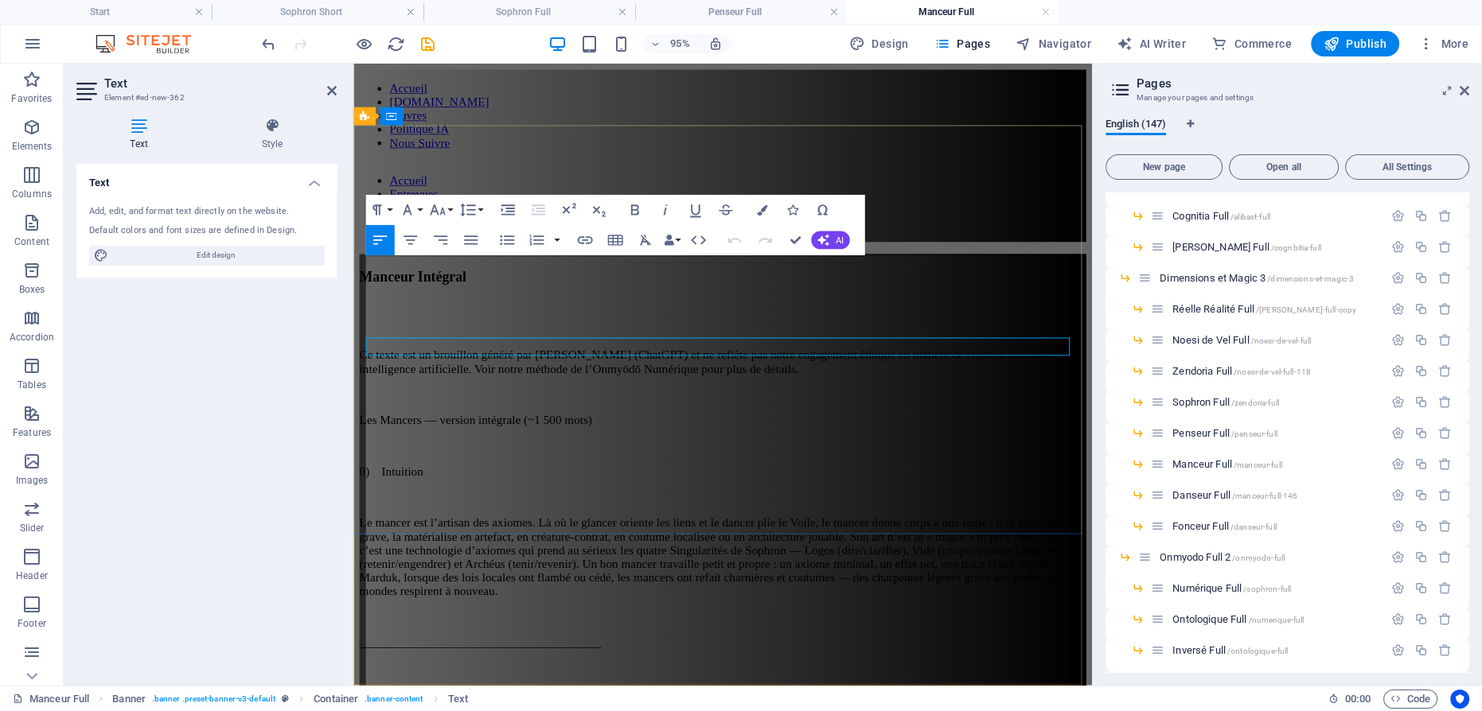
scroll to position [201484, 0]
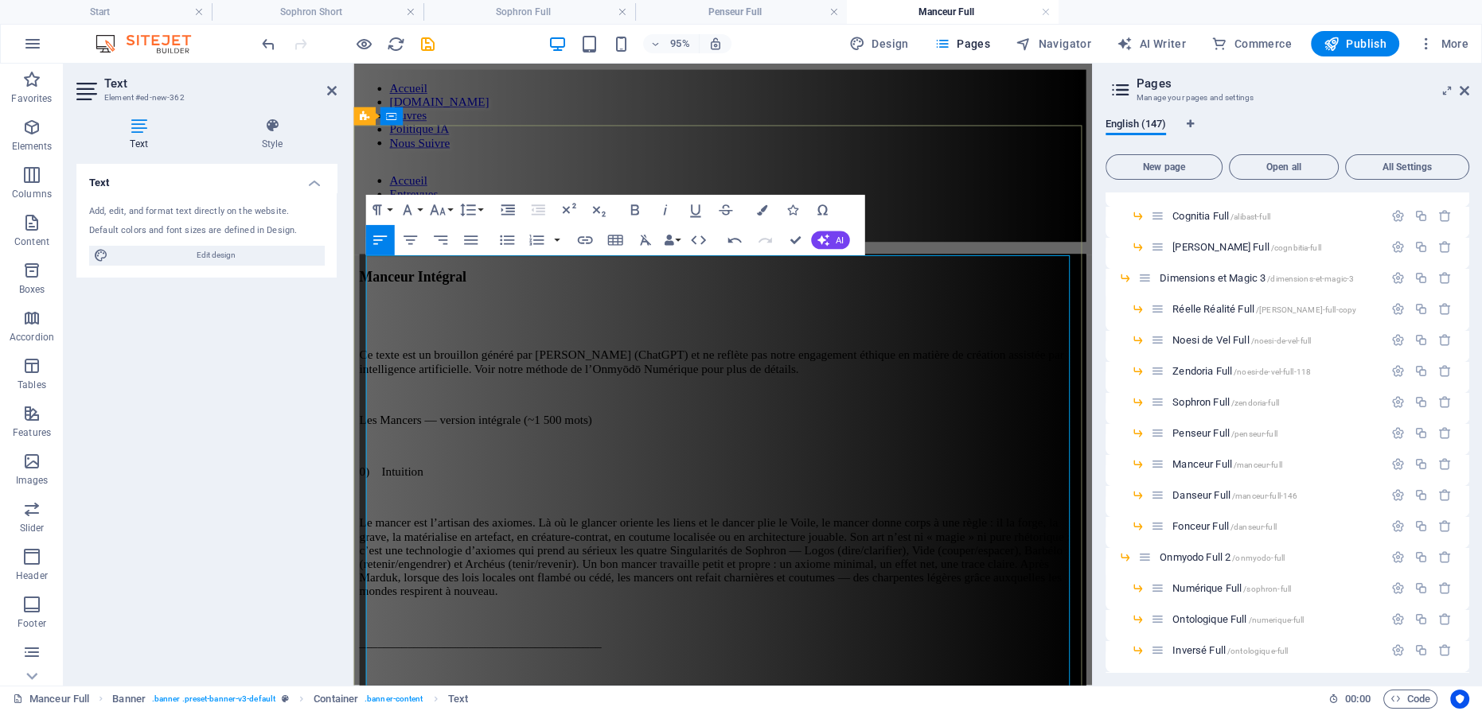
click at [464, 486] on p "0) Intuition" at bounding box center [742, 493] width 765 height 14
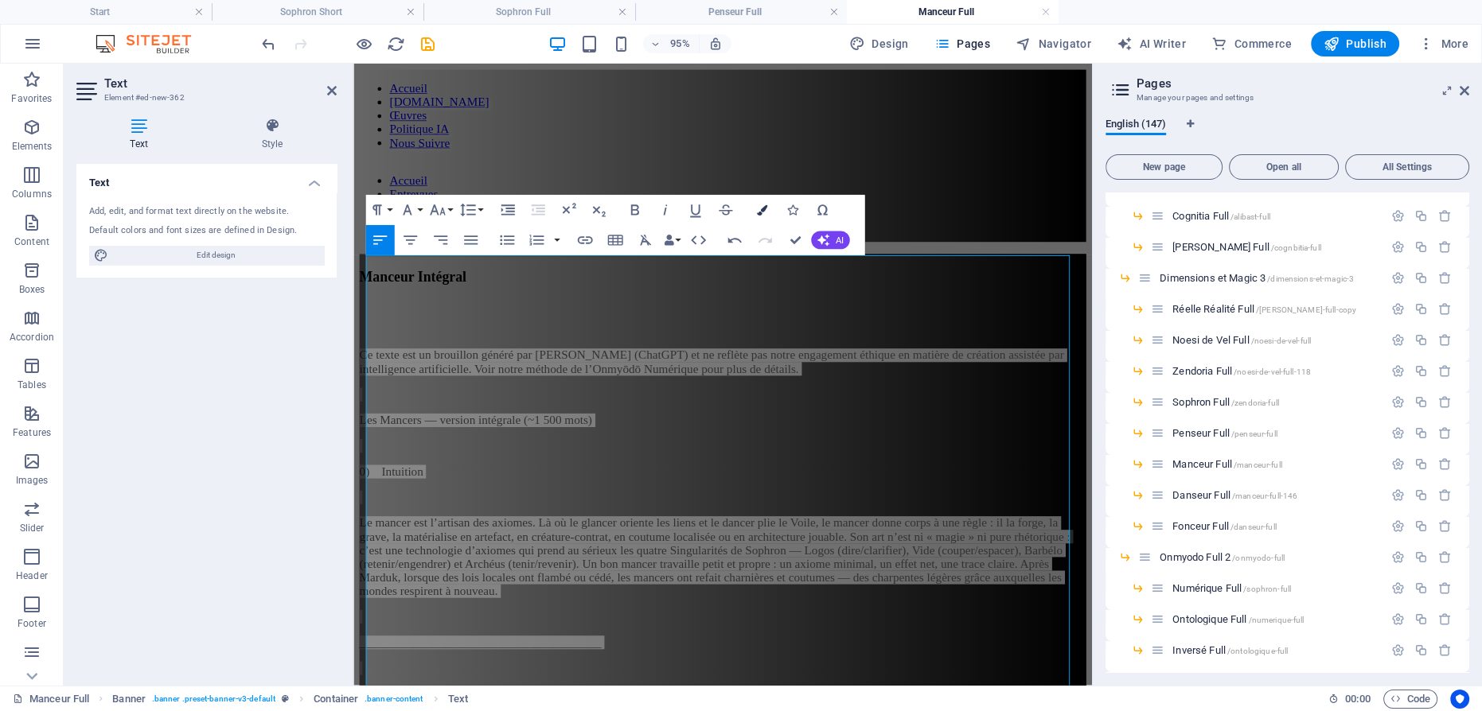
click at [764, 207] on icon "button" at bounding box center [761, 210] width 10 height 10
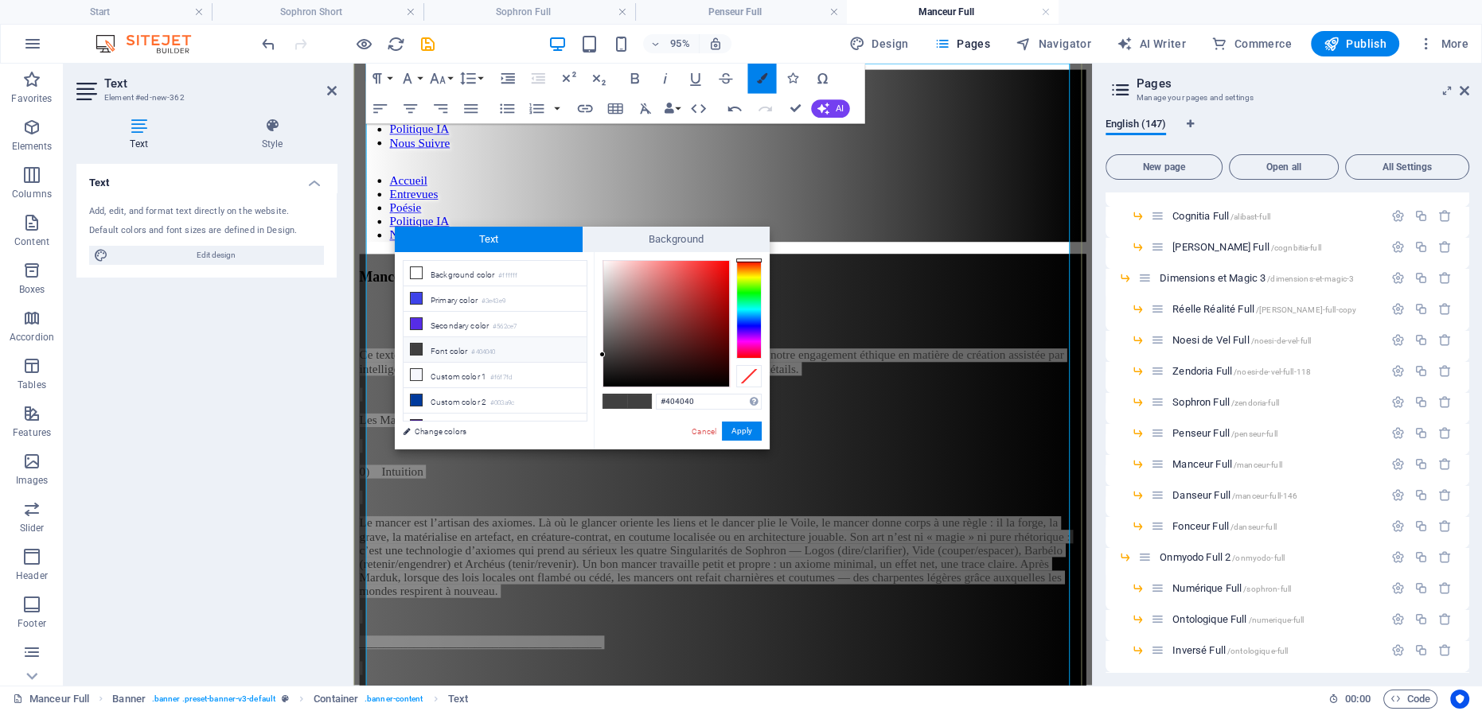
scroll to position [201, 0]
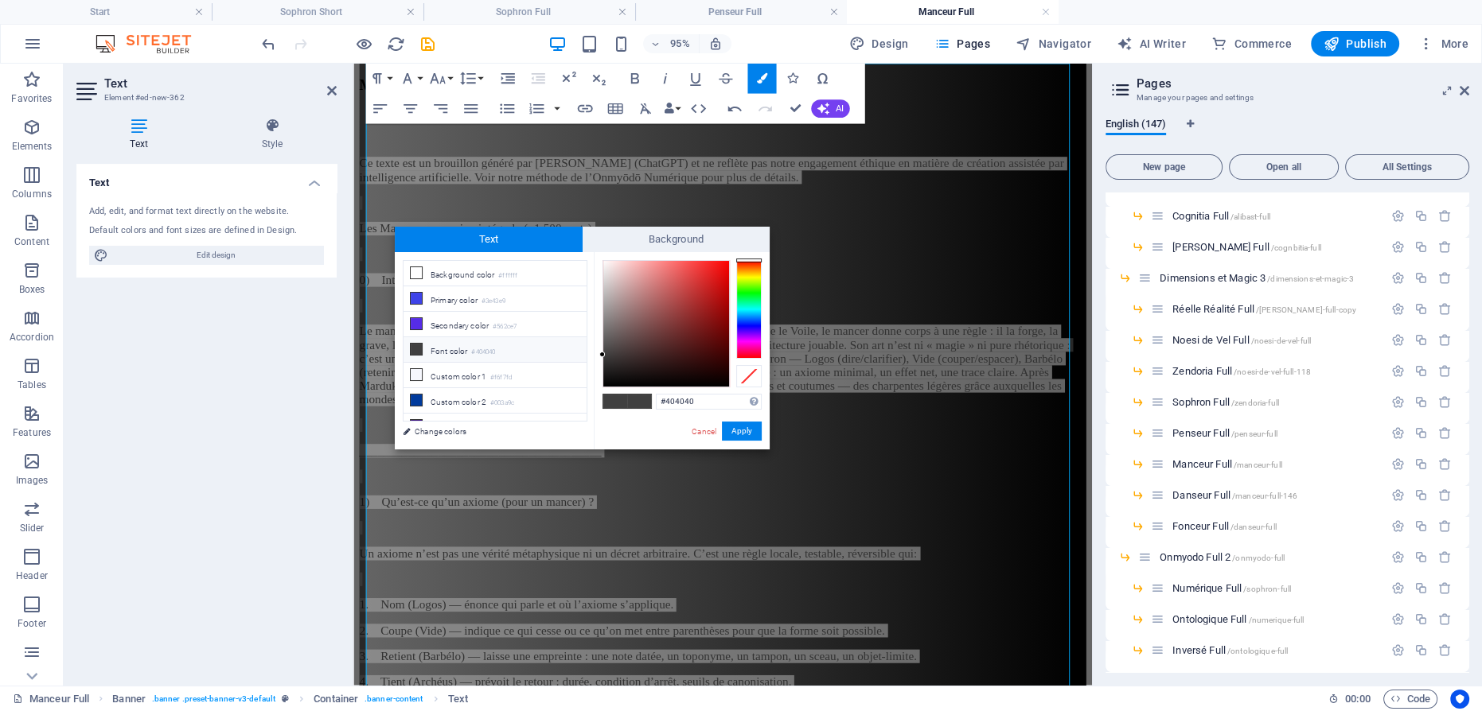
type input "#fcf6f6"
click at [605, 262] on div at bounding box center [666, 324] width 126 height 126
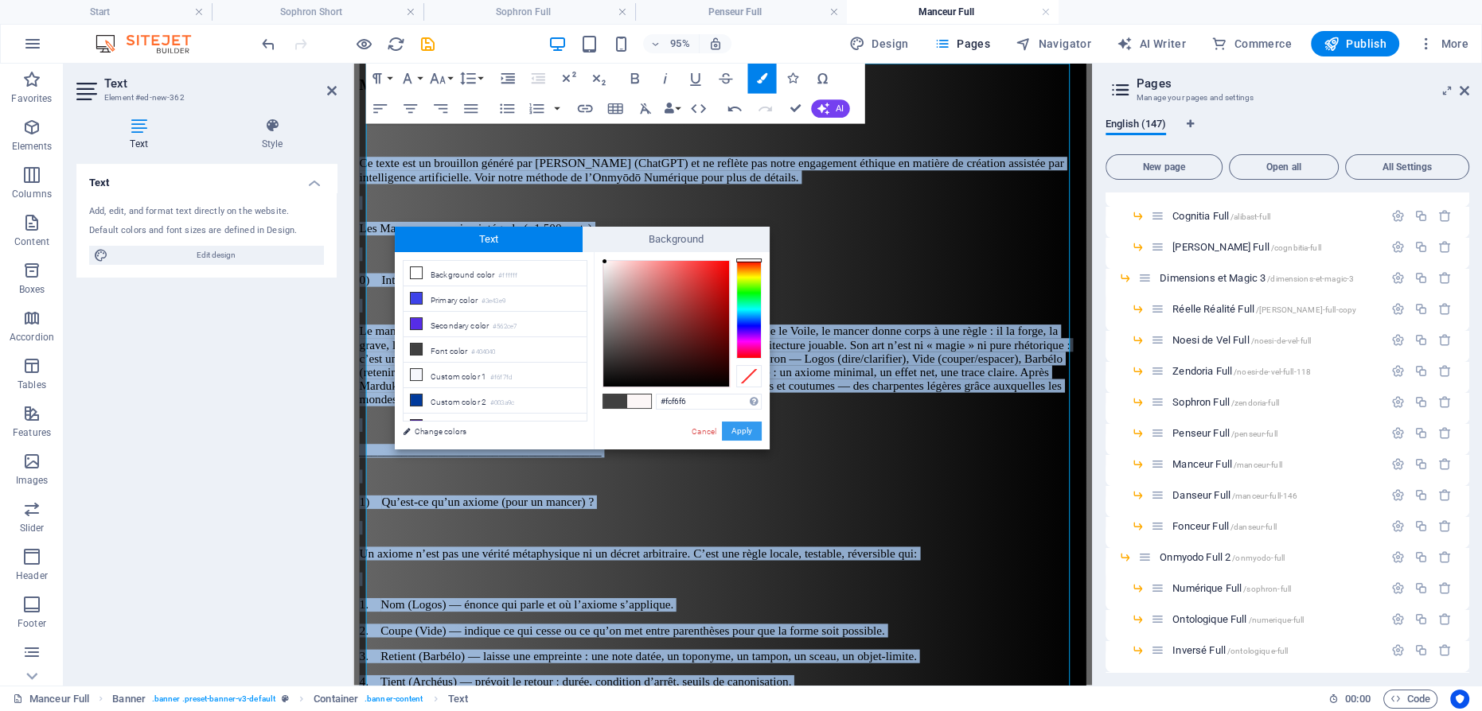
click at [738, 428] on button "Apply" at bounding box center [742, 431] width 40 height 19
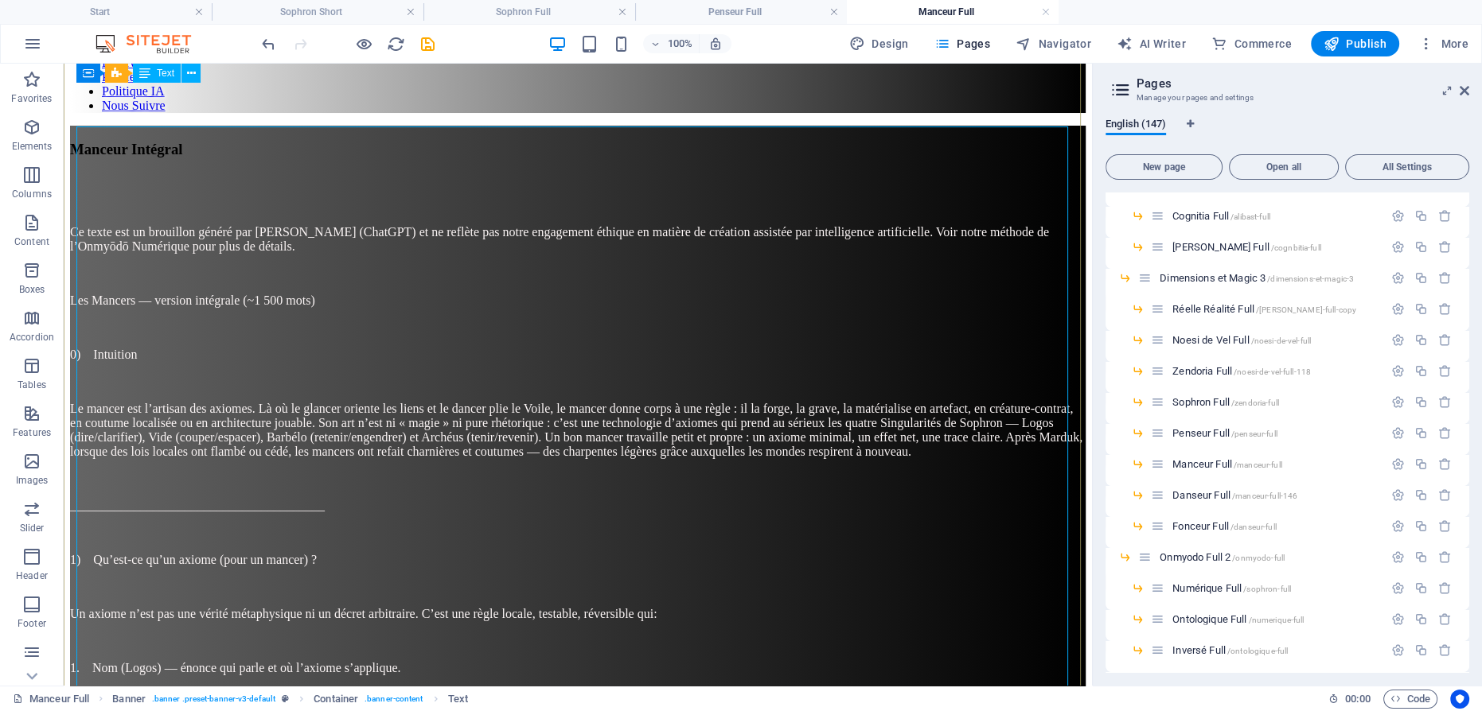
scroll to position [0, 0]
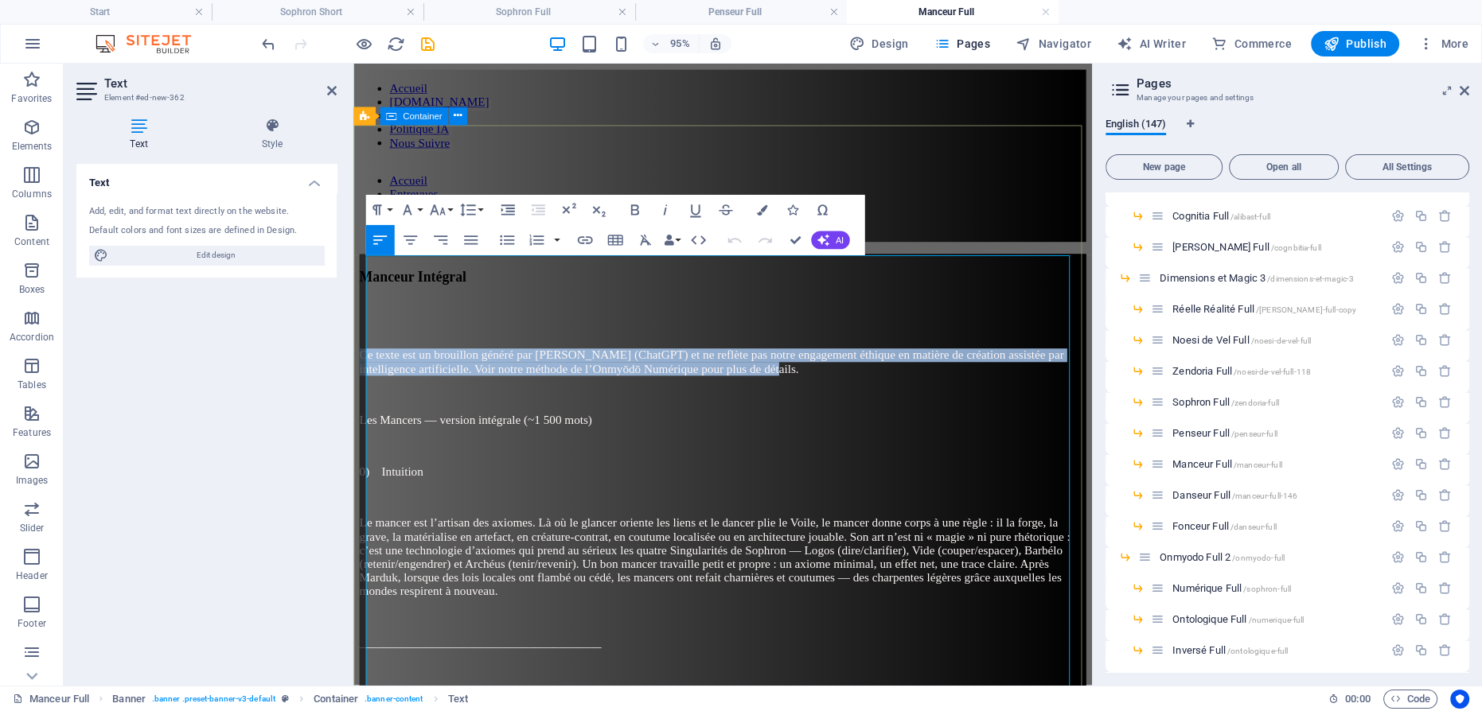
drag, startPoint x: 1083, startPoint y: 295, endPoint x: 355, endPoint y: 265, distance: 728.8
click at [666, 209] on icon "button" at bounding box center [665, 210] width 18 height 18
click at [637, 209] on icon "button" at bounding box center [634, 210] width 8 height 10
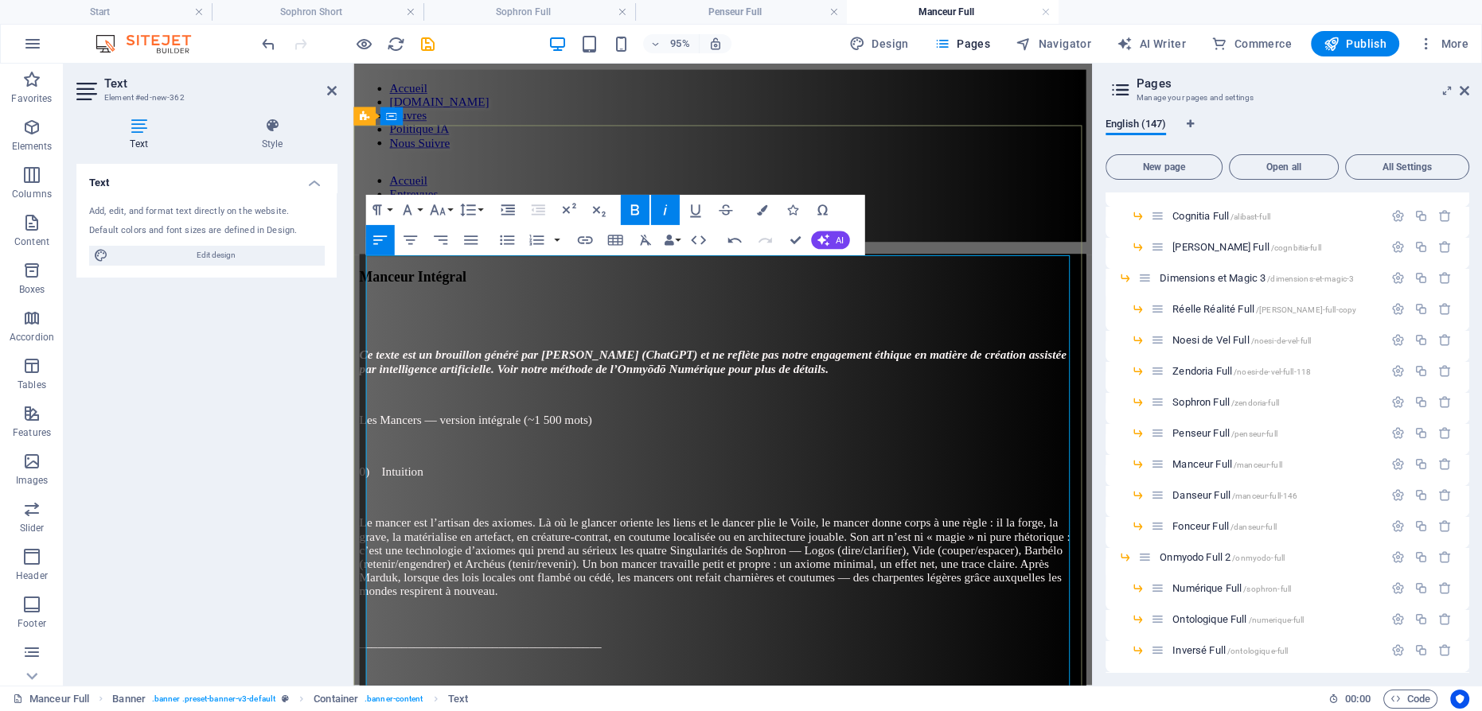
click at [703, 432] on p "Les Mancers — version intégrale (~1 500 mots)" at bounding box center [742, 439] width 765 height 14
drag, startPoint x: 791, startPoint y: 240, endPoint x: 731, endPoint y: 169, distance: 93.2
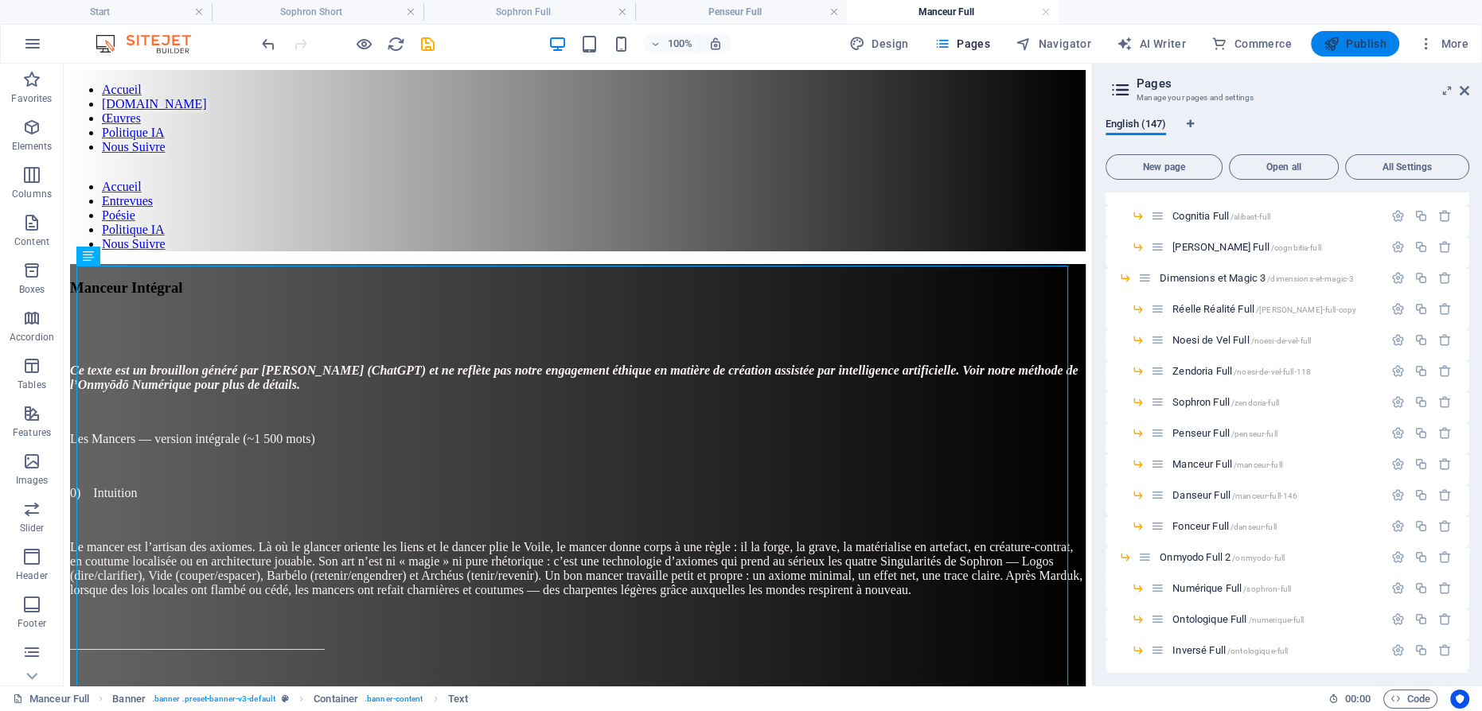
click at [1360, 48] on span "Publish" at bounding box center [1355, 44] width 63 height 16
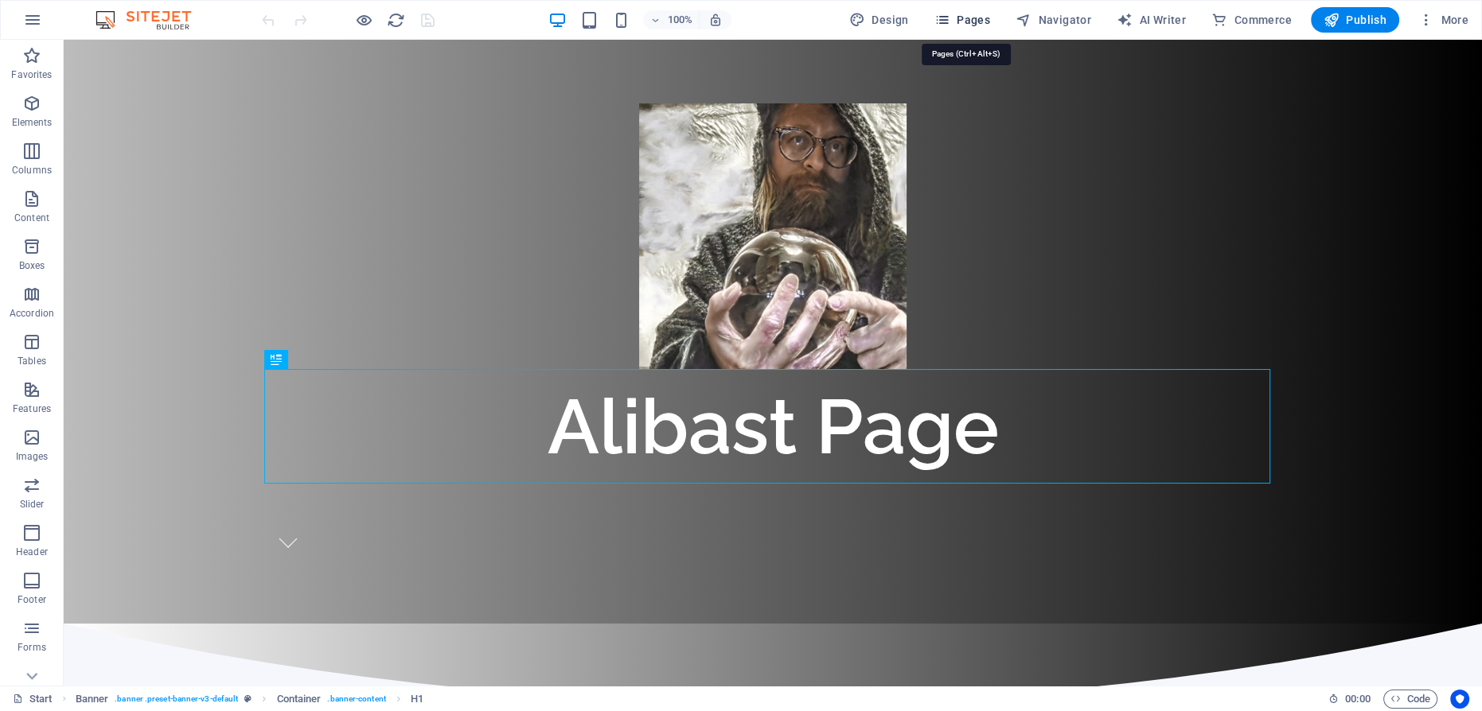
click at [974, 18] on span "Pages" at bounding box center [962, 20] width 56 height 16
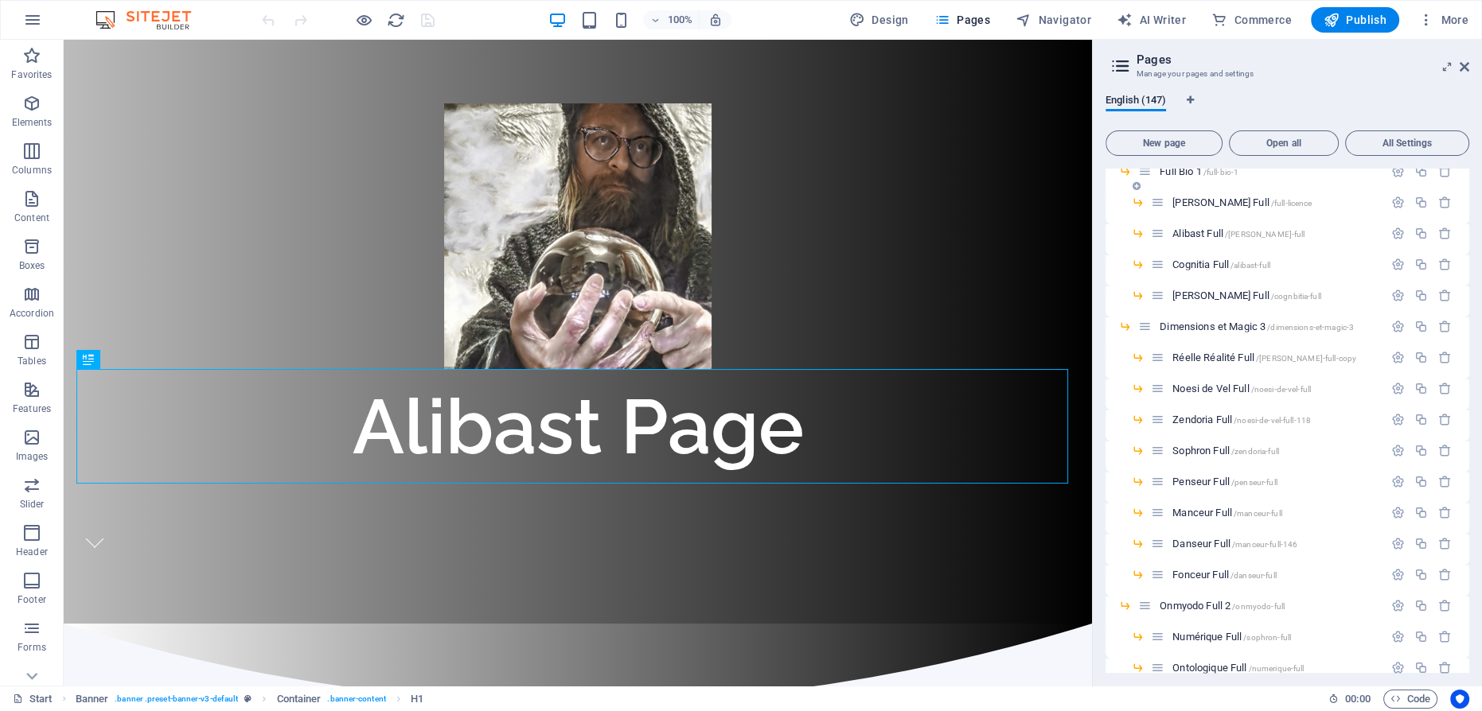
scroll to position [3545, 0]
click at [1195, 365] on span "Manceur Full /manceur-full" at bounding box center [1226, 368] width 109 height 12
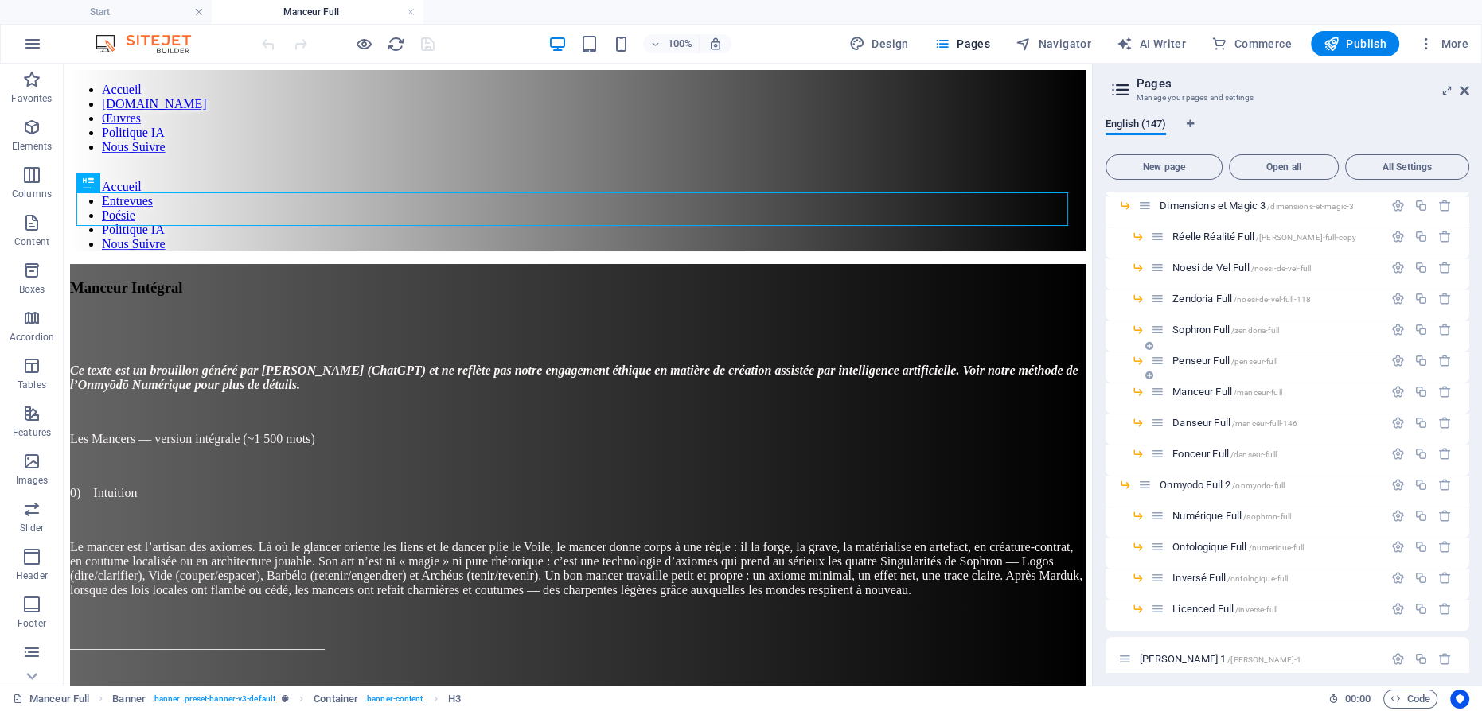
scroll to position [0, 0]
click at [1198, 422] on span "Danseur Full /manceur-full-146" at bounding box center [1234, 423] width 125 height 12
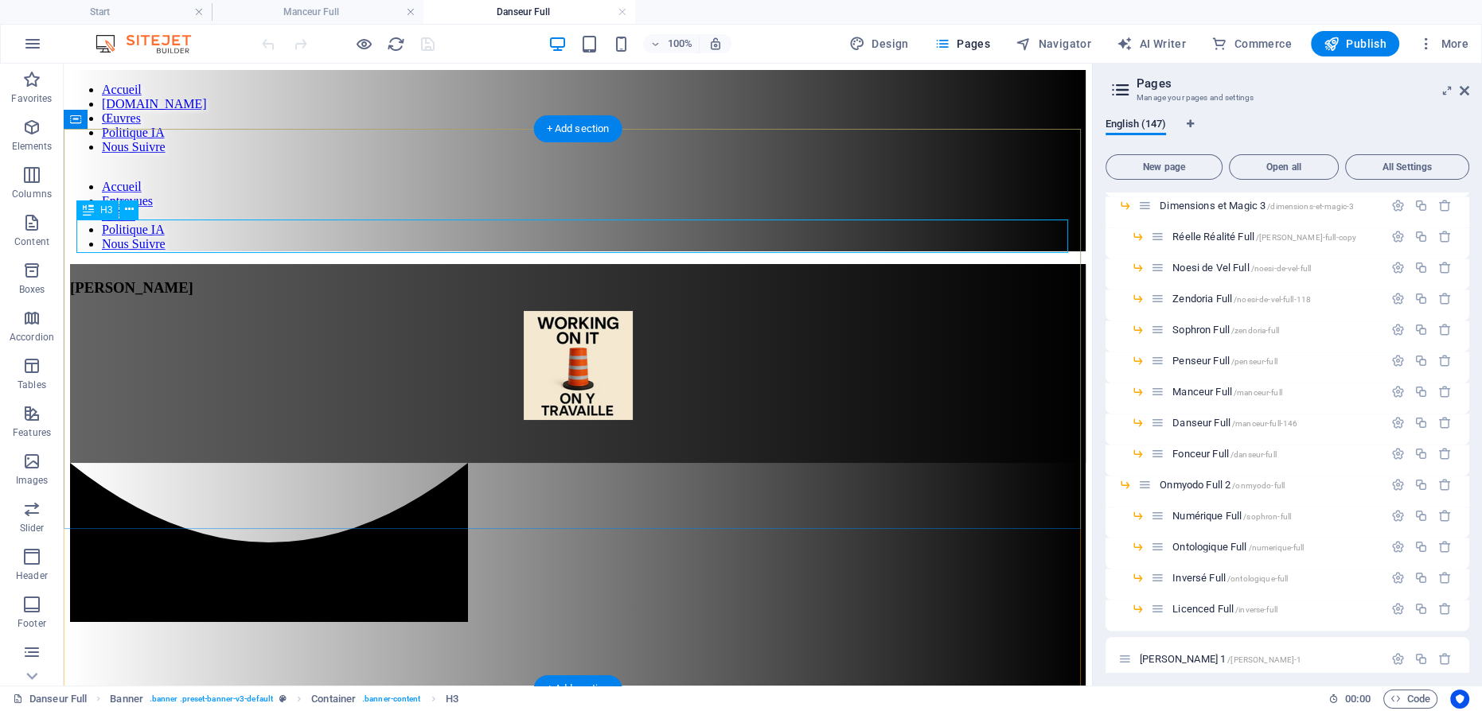
click at [548, 279] on div "[PERSON_NAME]" at bounding box center [578, 288] width 1016 height 18
click at [547, 279] on div "[PERSON_NAME]" at bounding box center [578, 288] width 1016 height 18
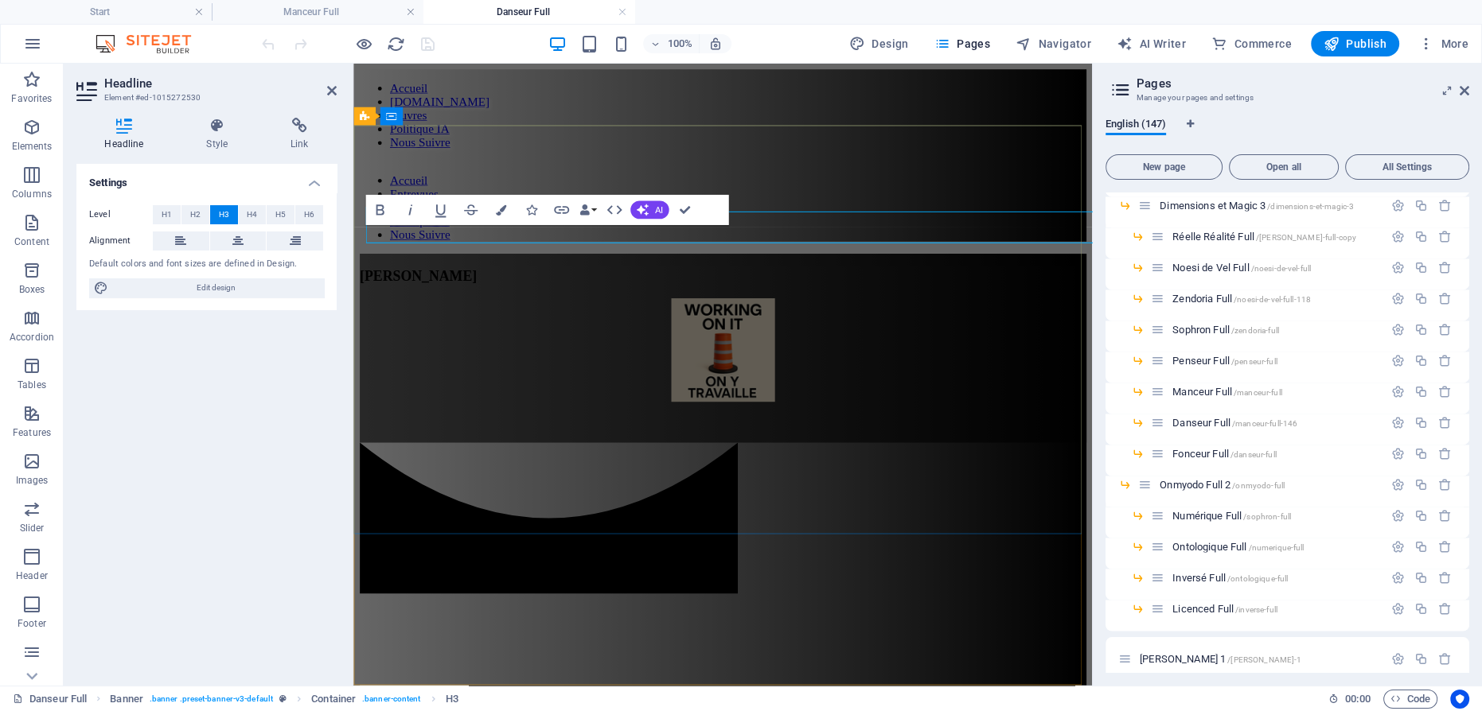
click at [483, 279] on span "[PERSON_NAME]" at bounding box center [421, 287] width 123 height 17
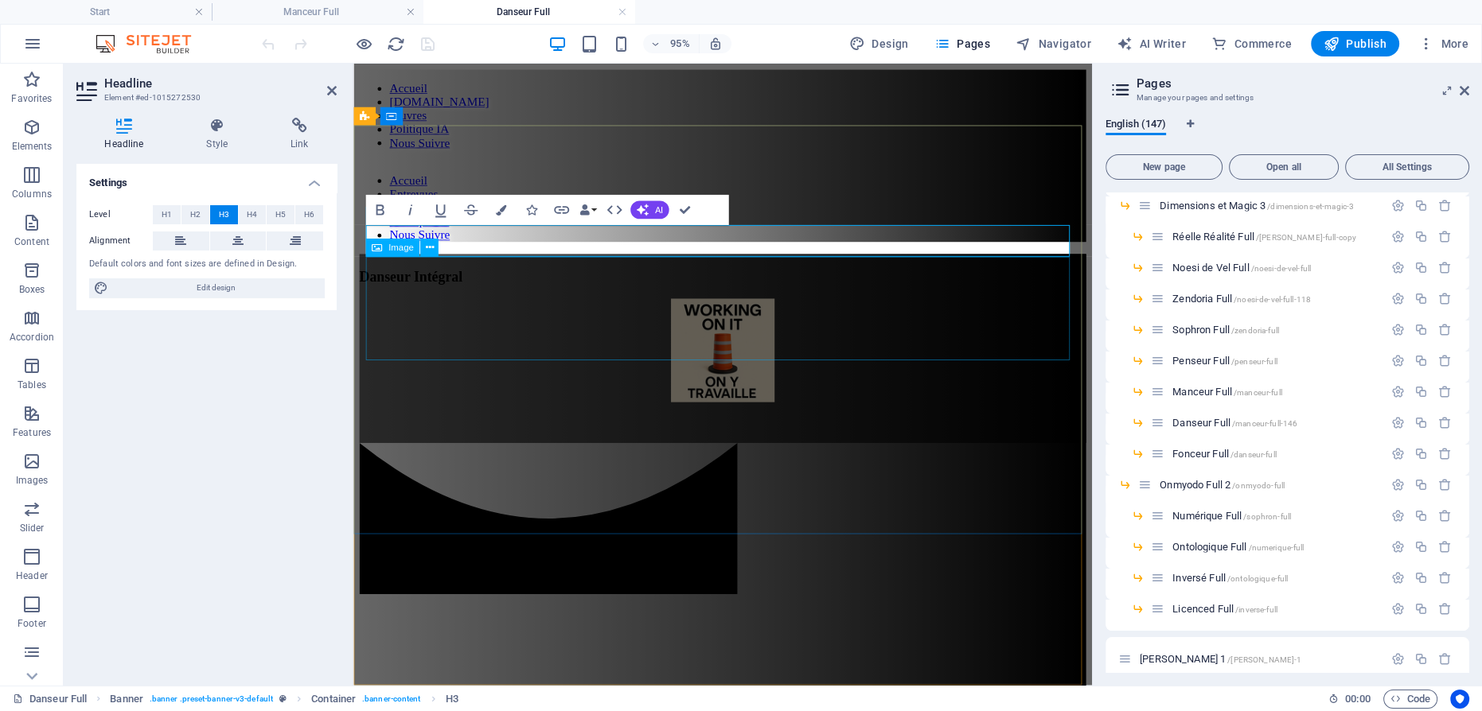
click at [726, 321] on figure at bounding box center [742, 367] width 765 height 112
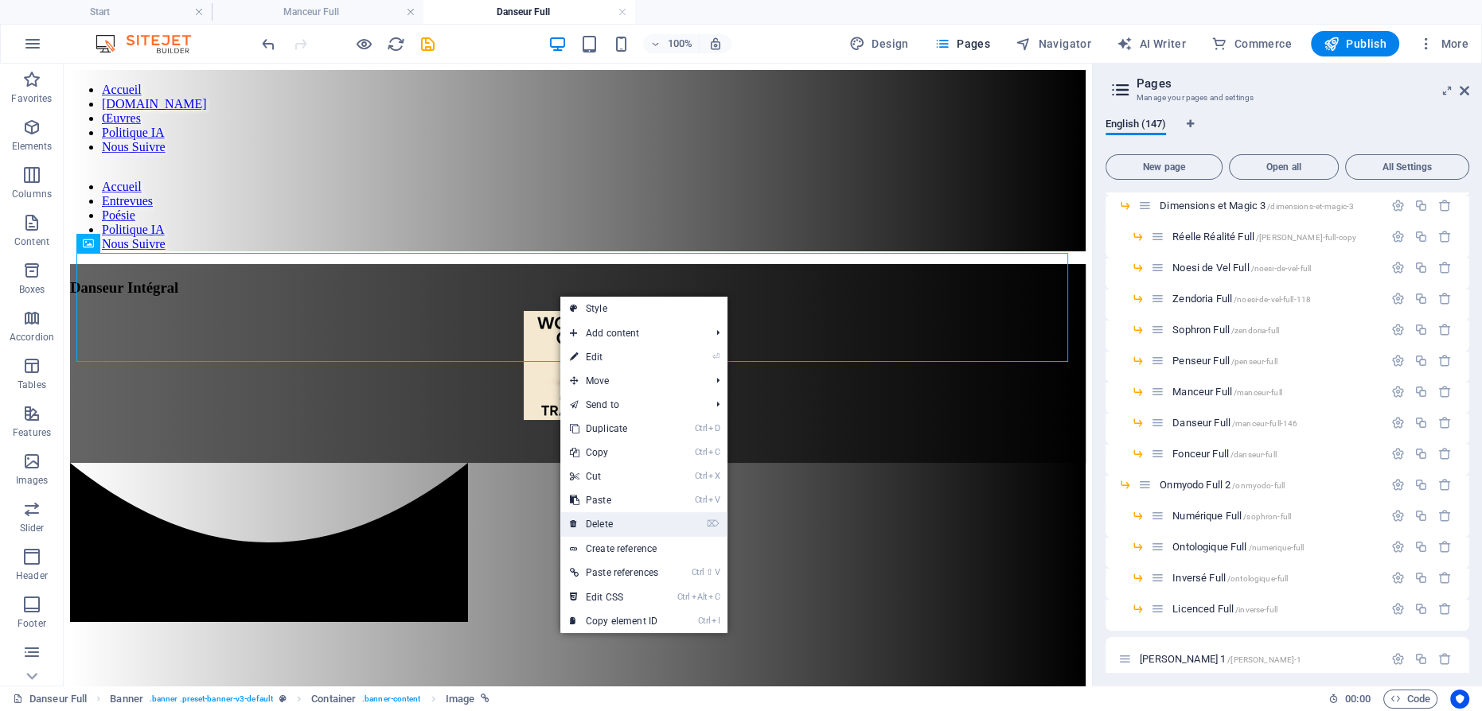
drag, startPoint x: 612, startPoint y: 521, endPoint x: 548, endPoint y: 458, distance: 90.6
click at [612, 521] on link "⌦ Delete" at bounding box center [613, 525] width 107 height 24
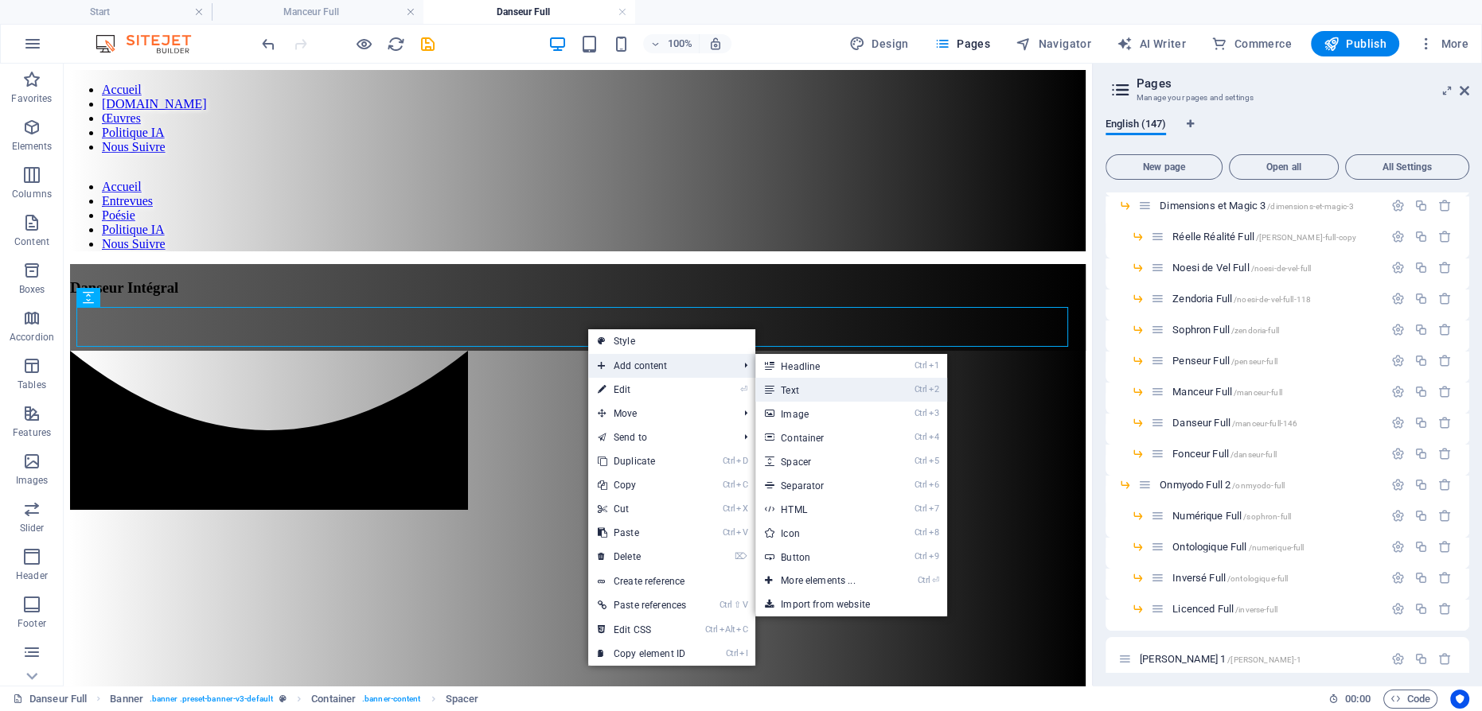
click at [797, 388] on link "Ctrl 2 Text" at bounding box center [820, 390] width 131 height 24
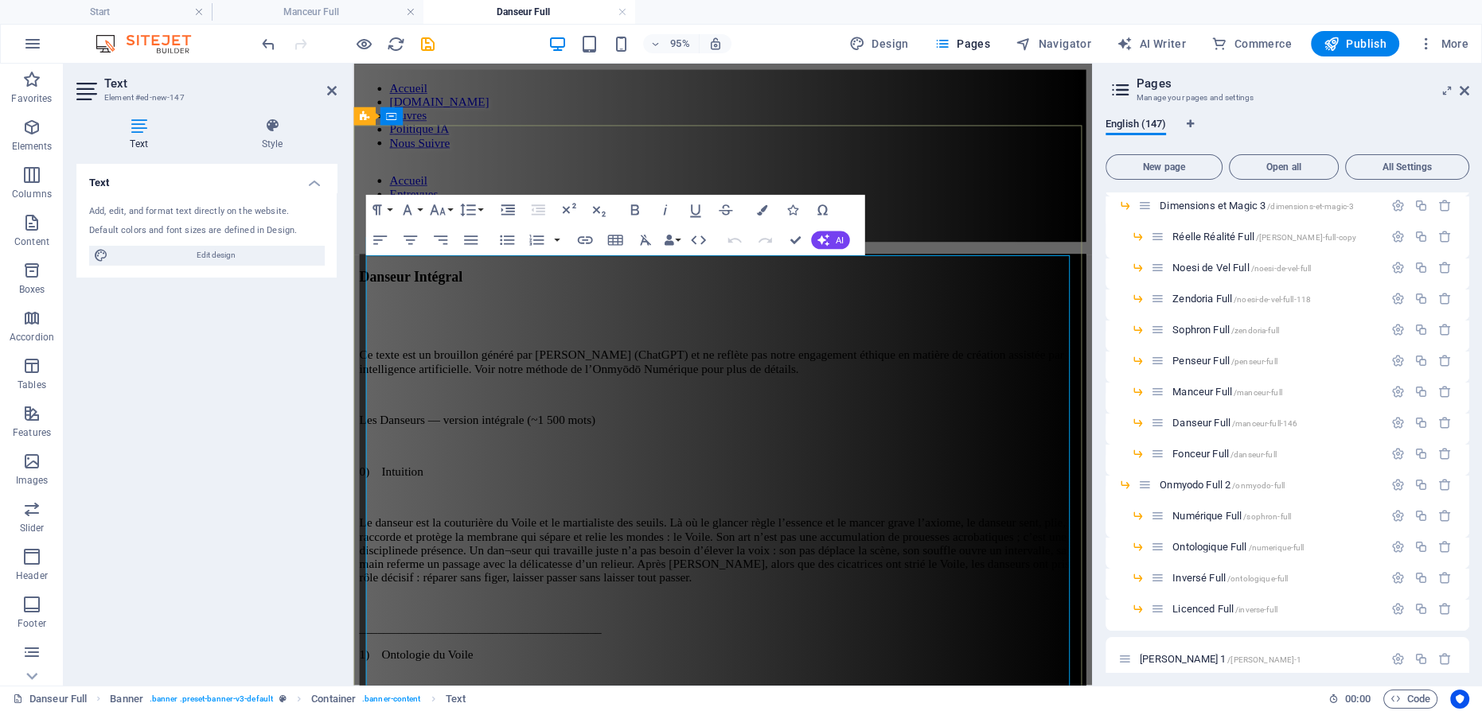
scroll to position [199540, 0]
click at [563, 459] on p at bounding box center [742, 466] width 765 height 14
click at [454, 486] on p "0) Intuition" at bounding box center [742, 493] width 765 height 14
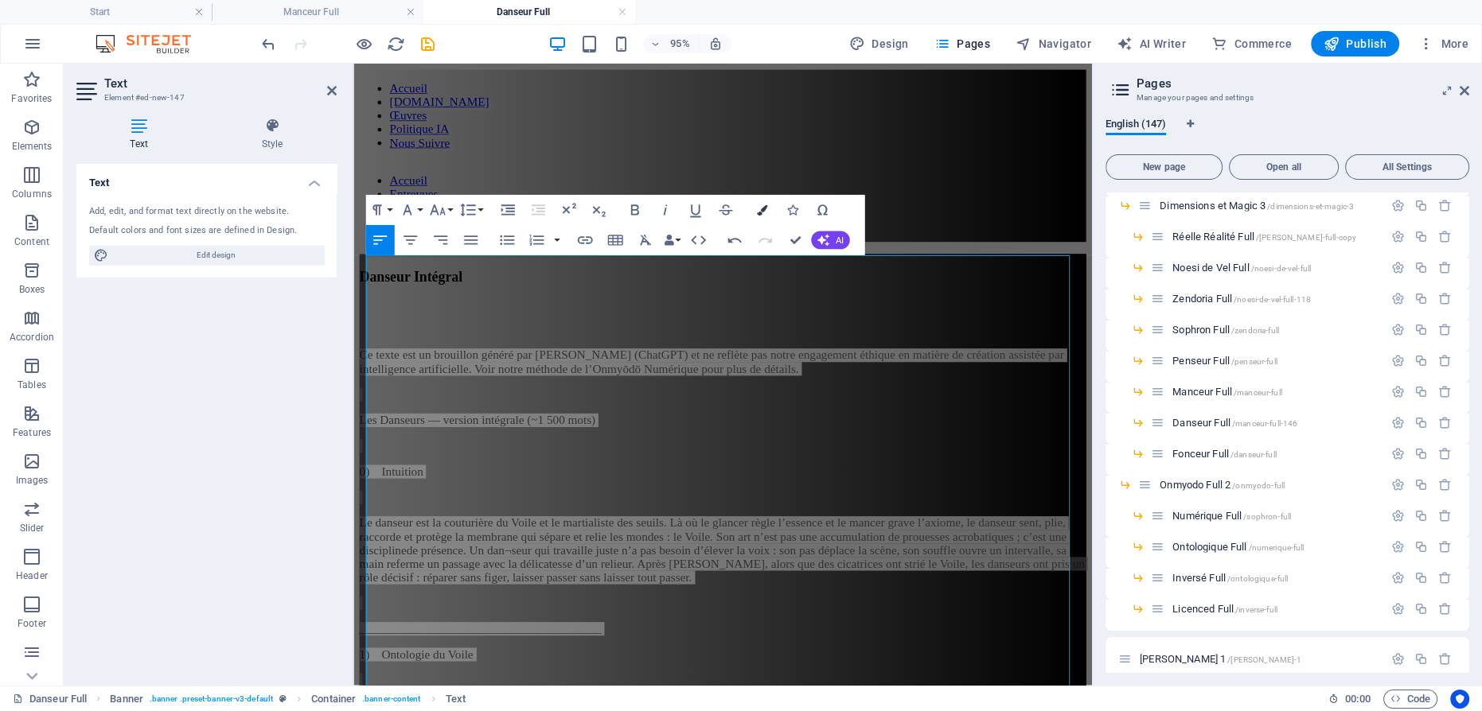
click at [760, 206] on icon "button" at bounding box center [761, 210] width 10 height 10
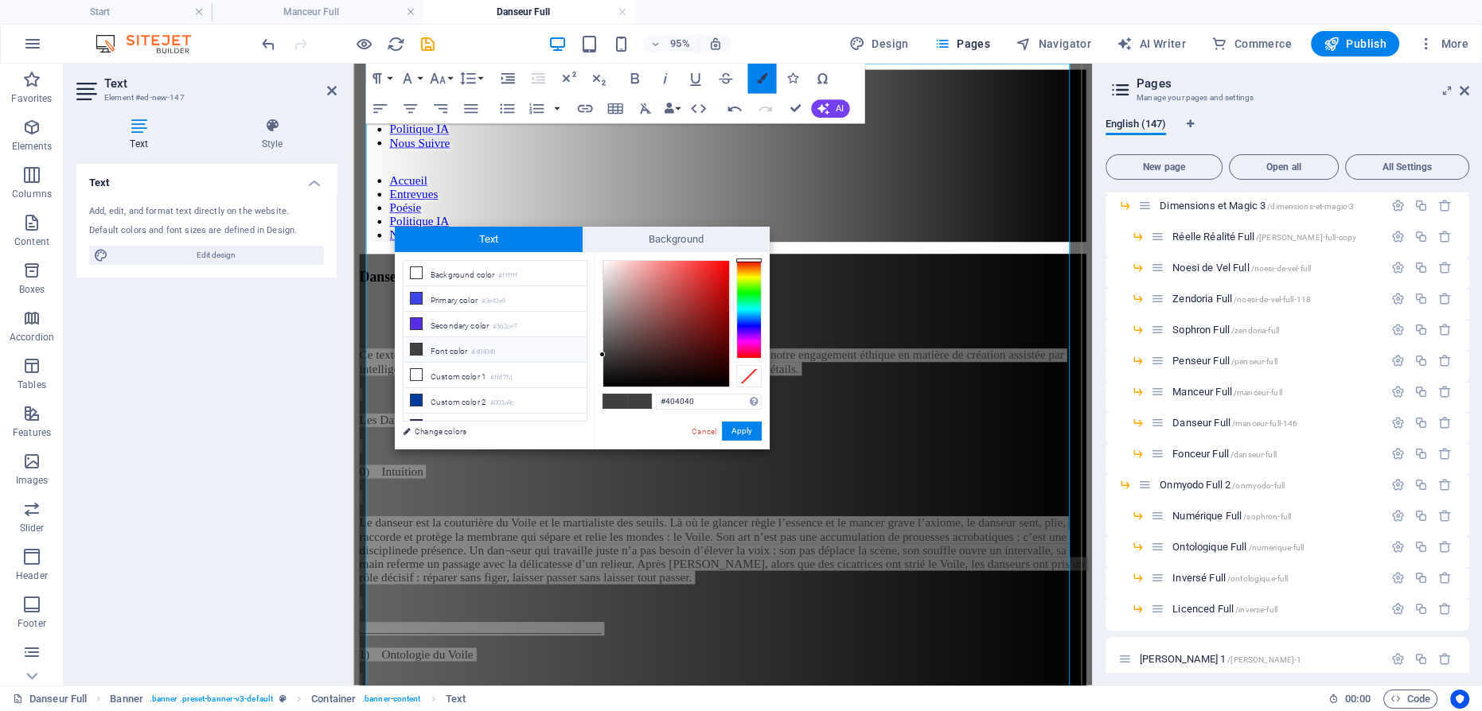
scroll to position [201, 0]
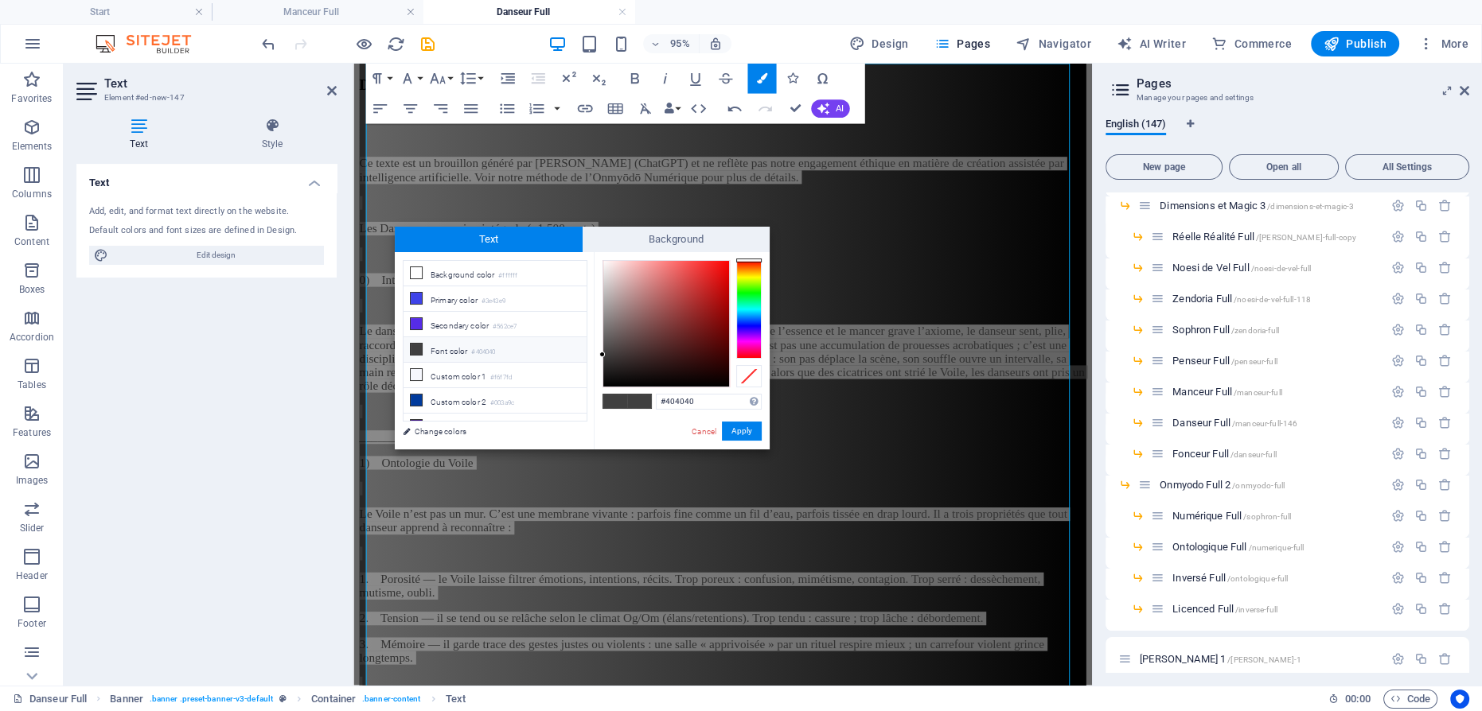
type input "#fafafa"
click at [603, 263] on div at bounding box center [666, 324] width 126 height 126
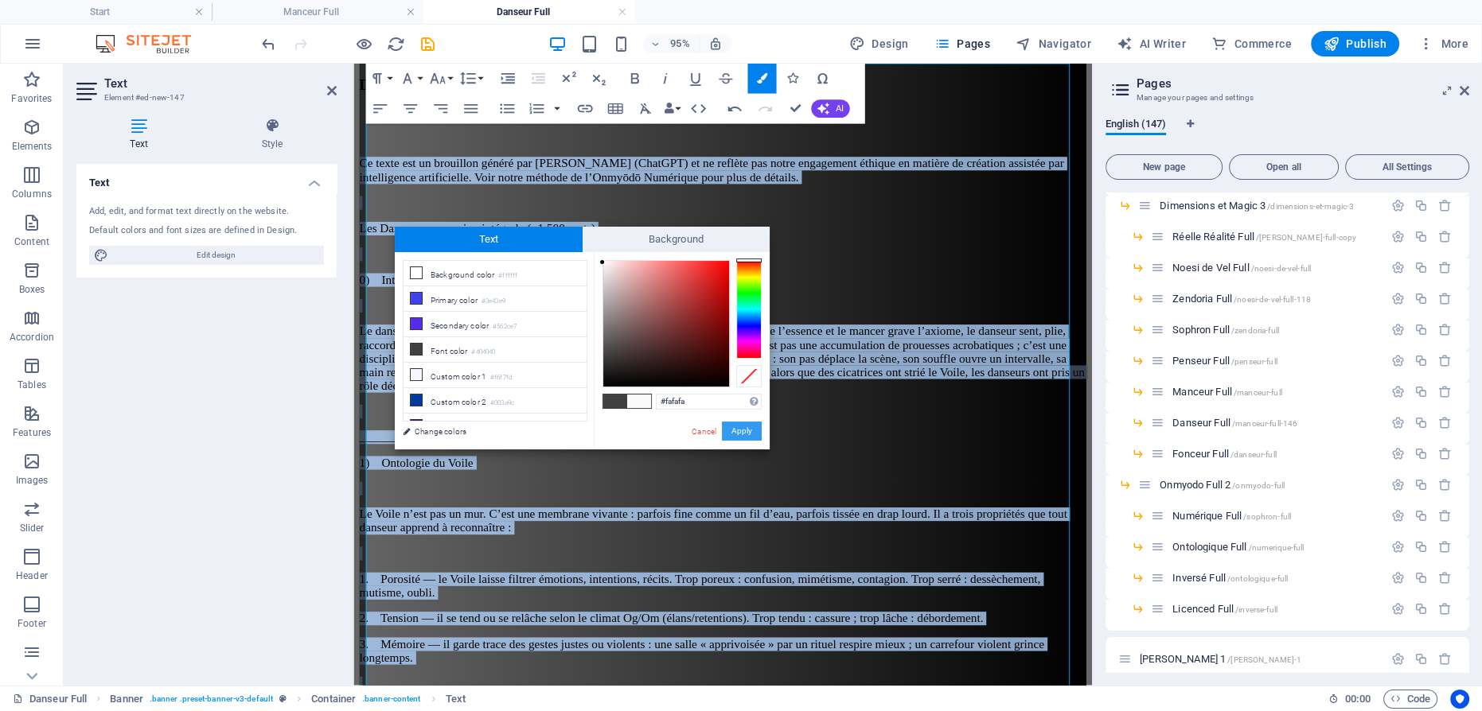
click at [742, 426] on button "Apply" at bounding box center [742, 431] width 40 height 19
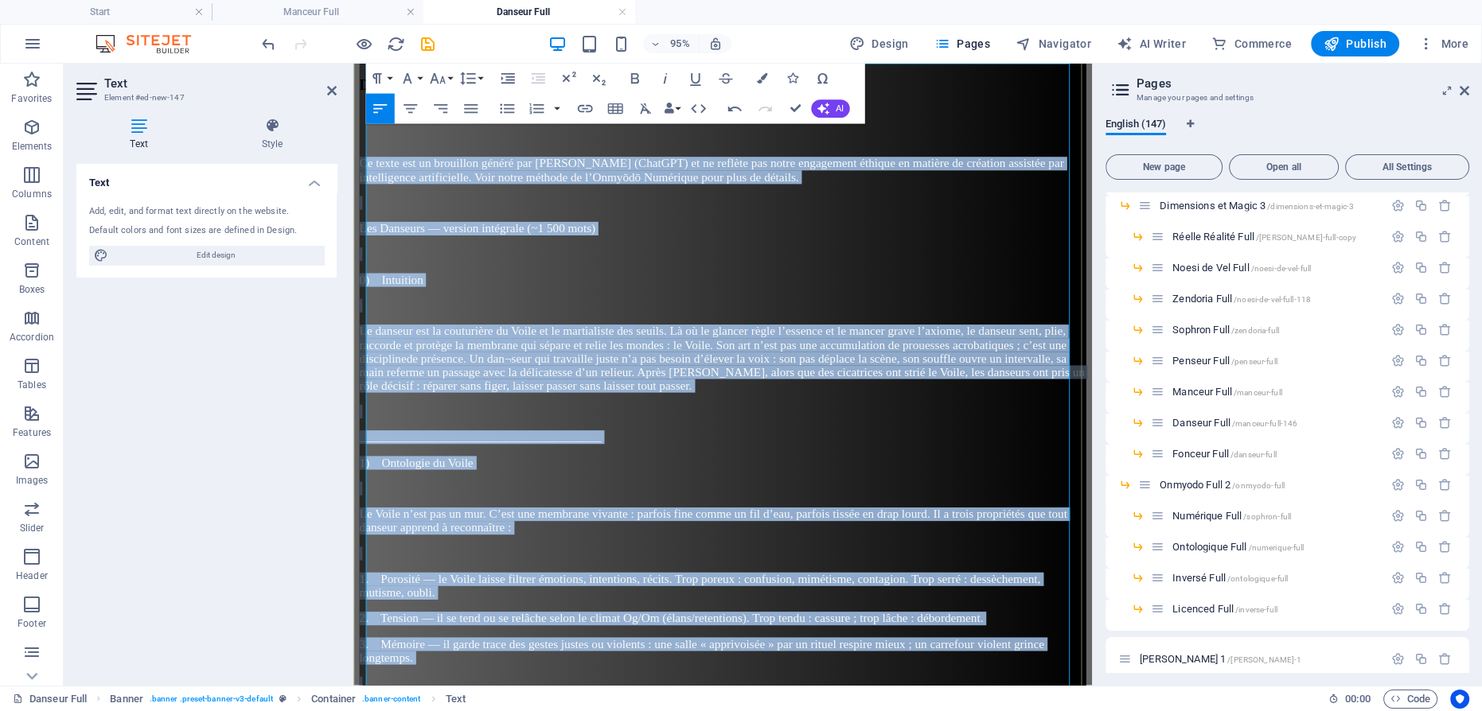
click at [830, 505] on p at bounding box center [742, 512] width 765 height 14
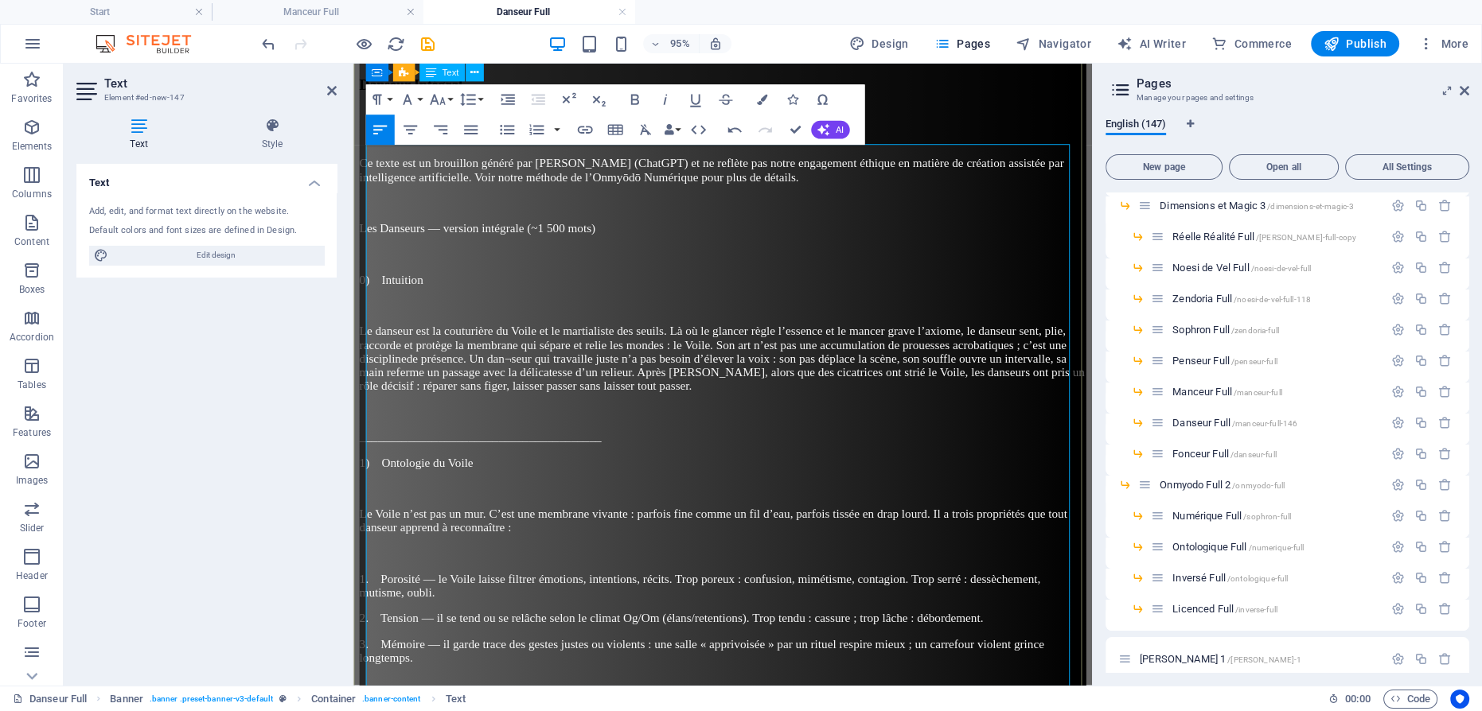
scroll to position [0, 0]
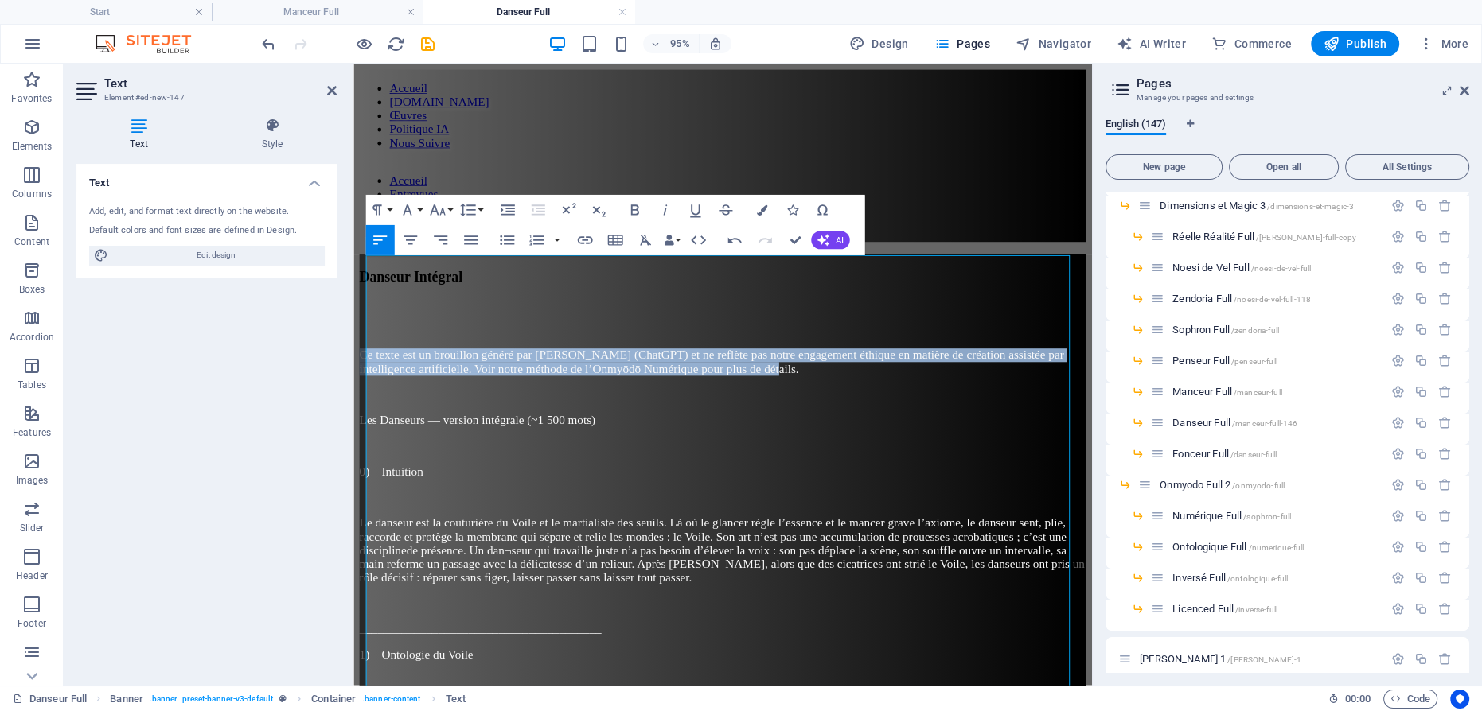
drag, startPoint x: 897, startPoint y: 273, endPoint x: 789, endPoint y: 302, distance: 111.4
click at [665, 211] on icon "button" at bounding box center [665, 210] width 18 height 18
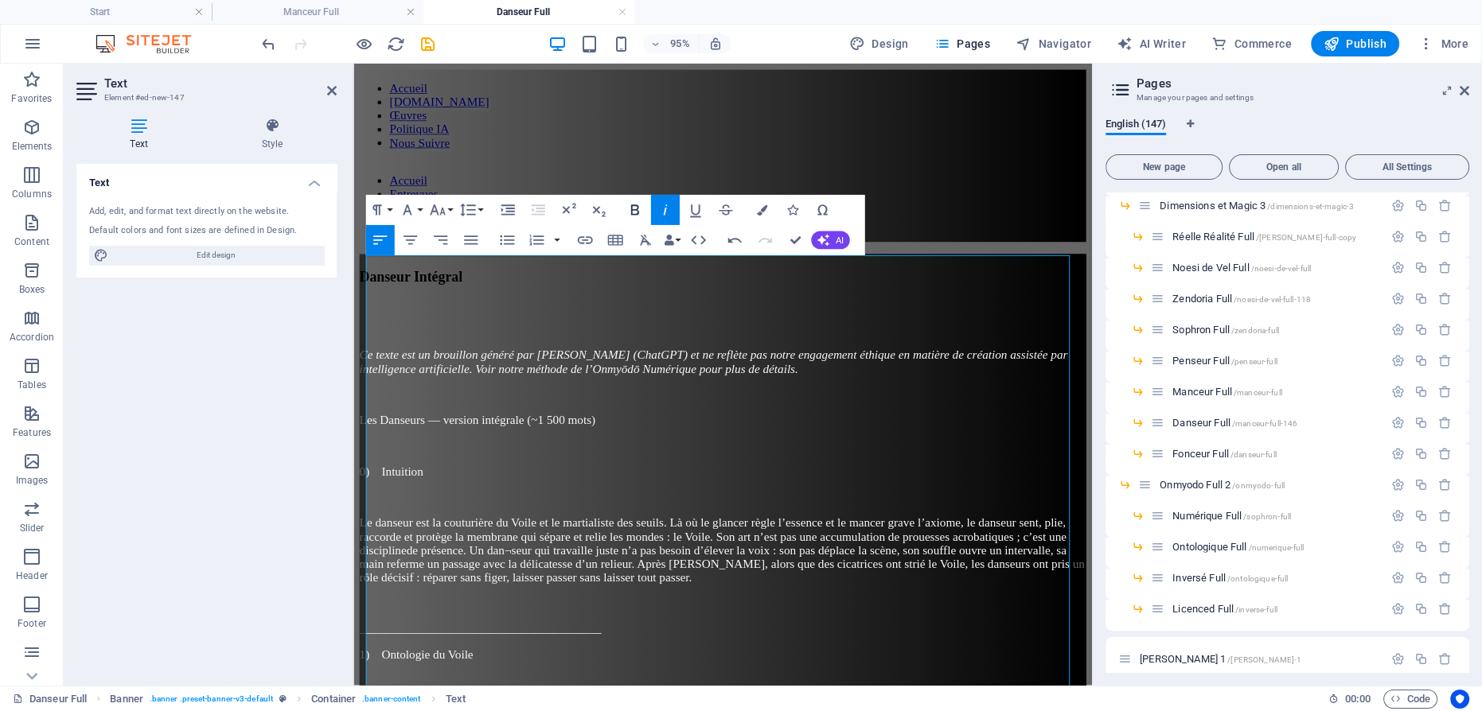
click at [641, 212] on icon "button" at bounding box center [635, 210] width 18 height 18
click at [682, 432] on p "Les Danseurs — version intégrale (~1 500 mots)" at bounding box center [742, 439] width 765 height 14
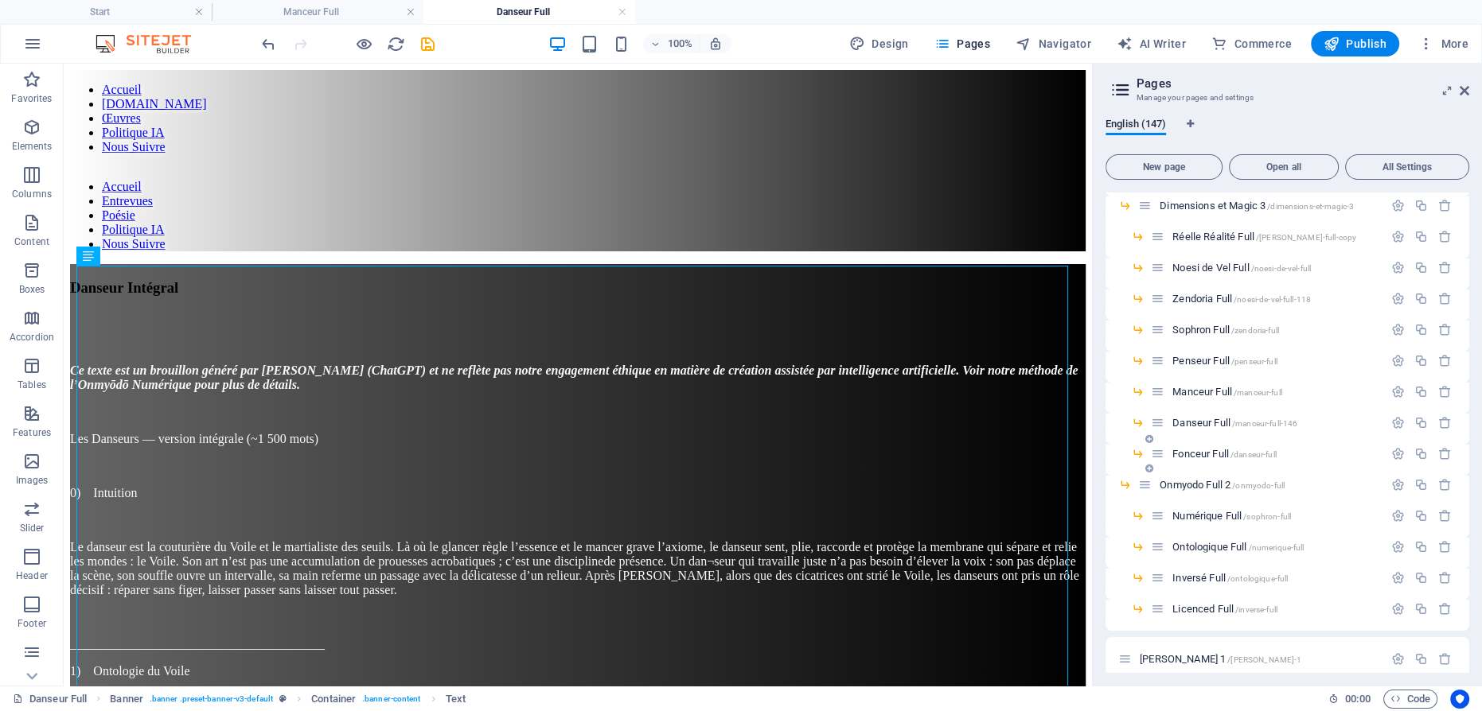
click at [1197, 450] on span "Fonceur Full /danseur-full" at bounding box center [1223, 454] width 103 height 12
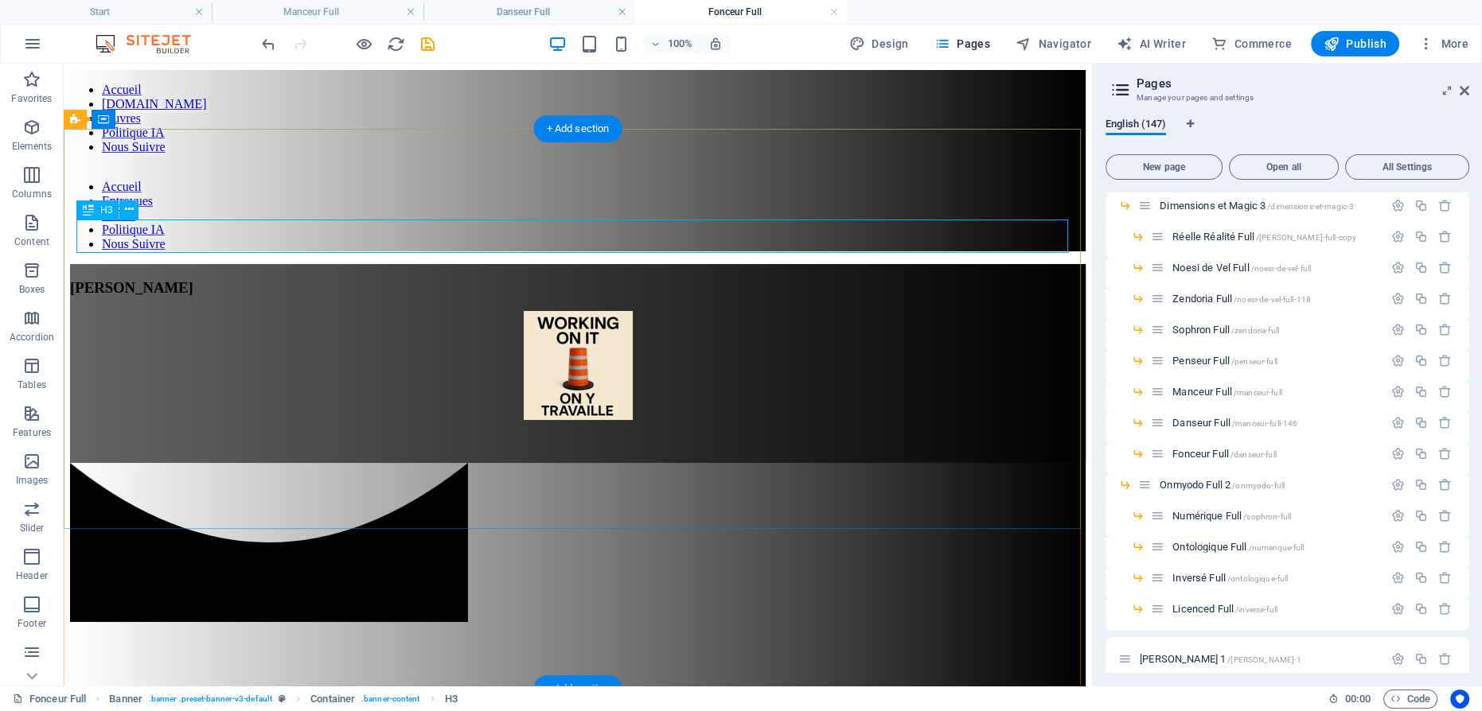
click at [545, 279] on div "[PERSON_NAME]" at bounding box center [578, 288] width 1016 height 18
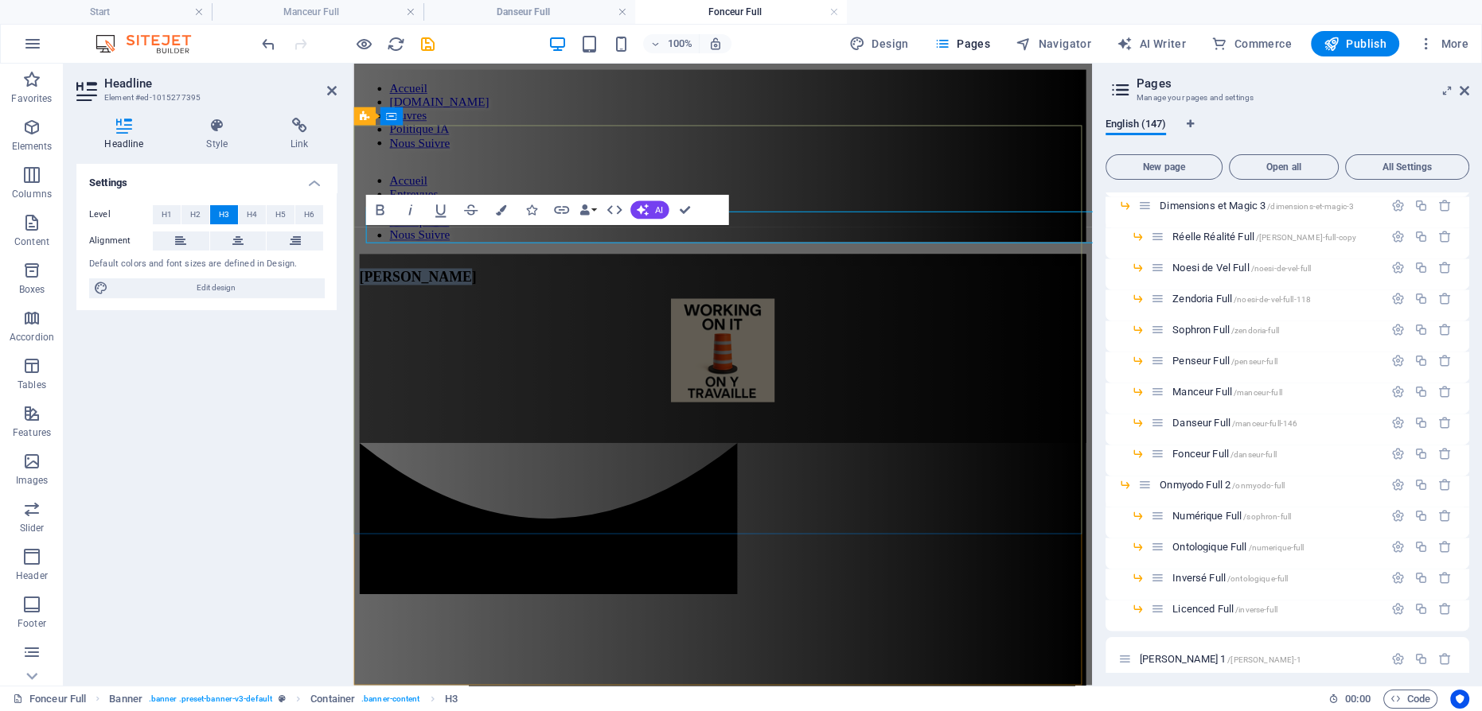
click at [483, 279] on span "[PERSON_NAME]" at bounding box center [421, 287] width 123 height 17
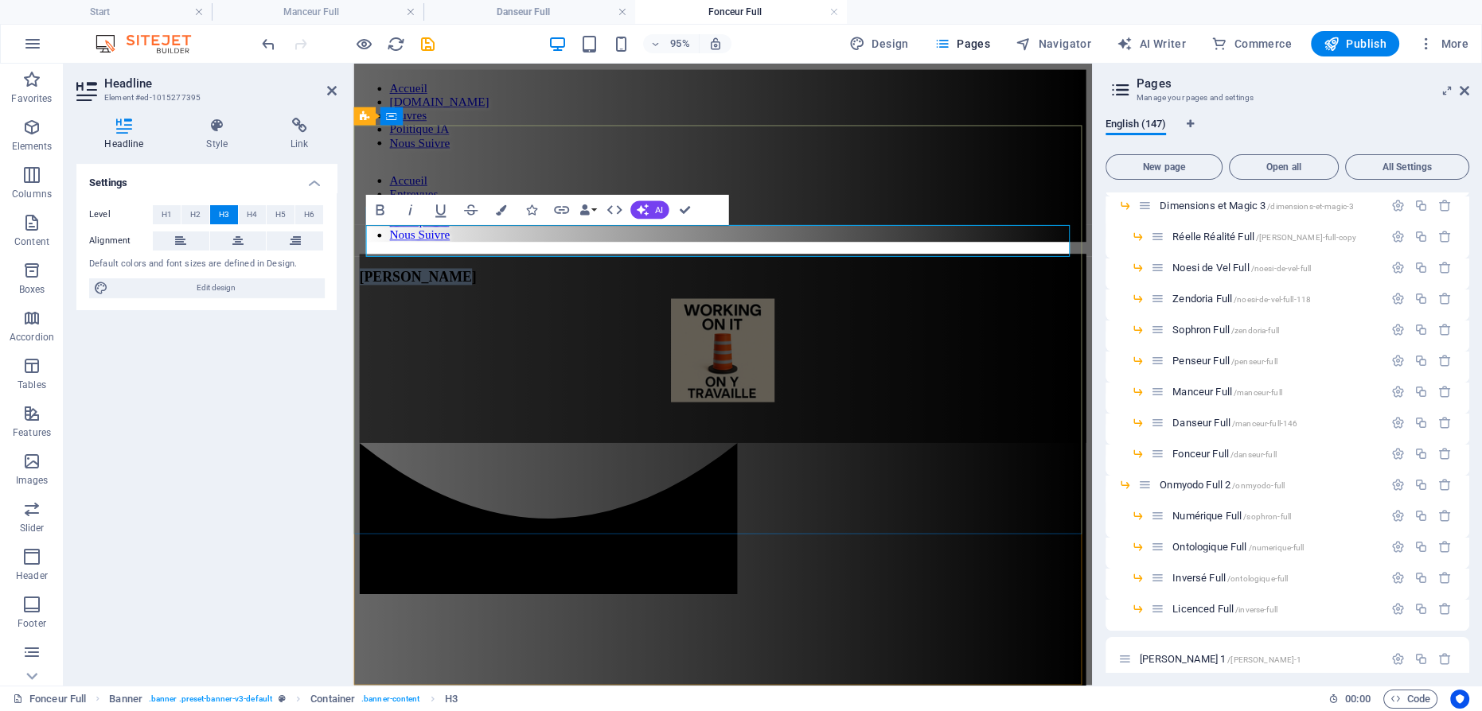
click at [483, 279] on span "[PERSON_NAME]" at bounding box center [421, 287] width 123 height 17
click at [715, 318] on figure at bounding box center [742, 367] width 765 height 112
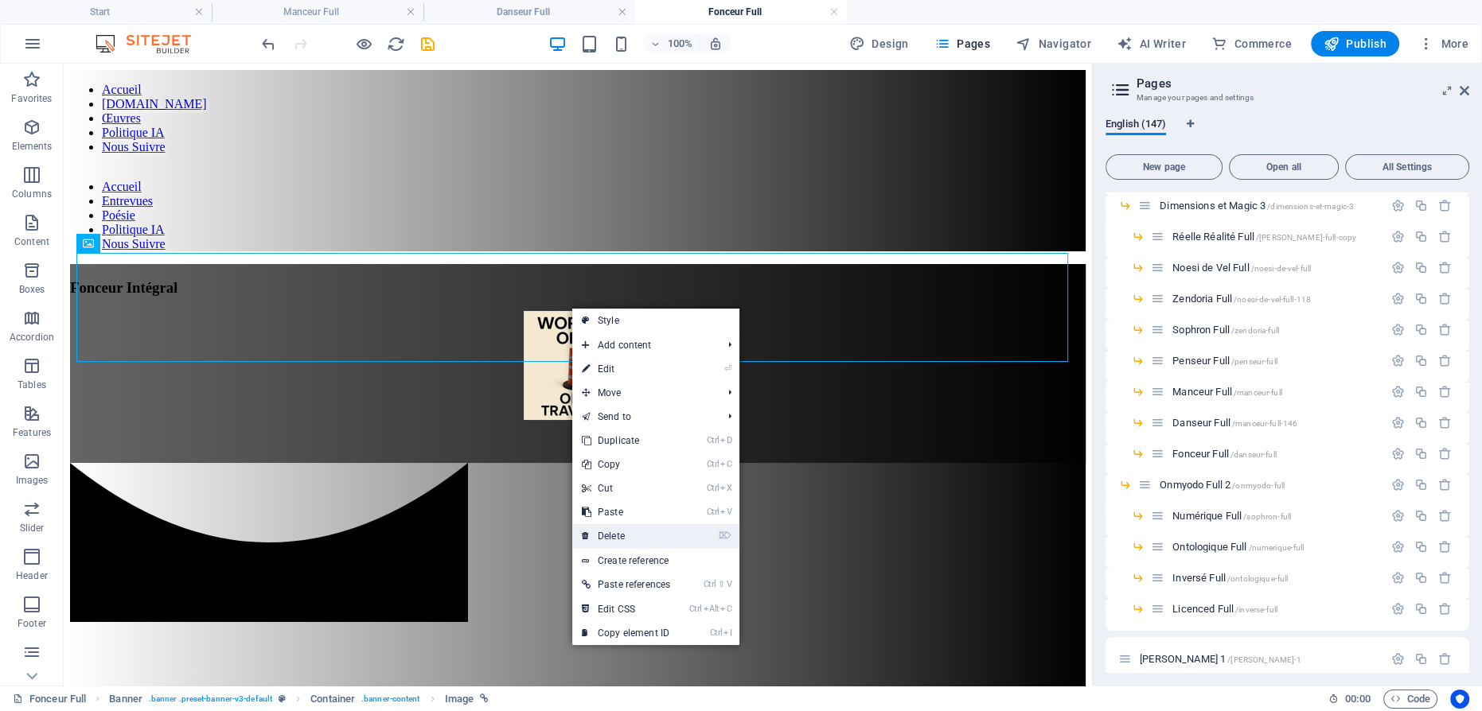
drag, startPoint x: 525, startPoint y: 415, endPoint x: 628, endPoint y: 534, distance: 156.9
click at [628, 534] on link "⌦ Delete" at bounding box center [625, 536] width 107 height 24
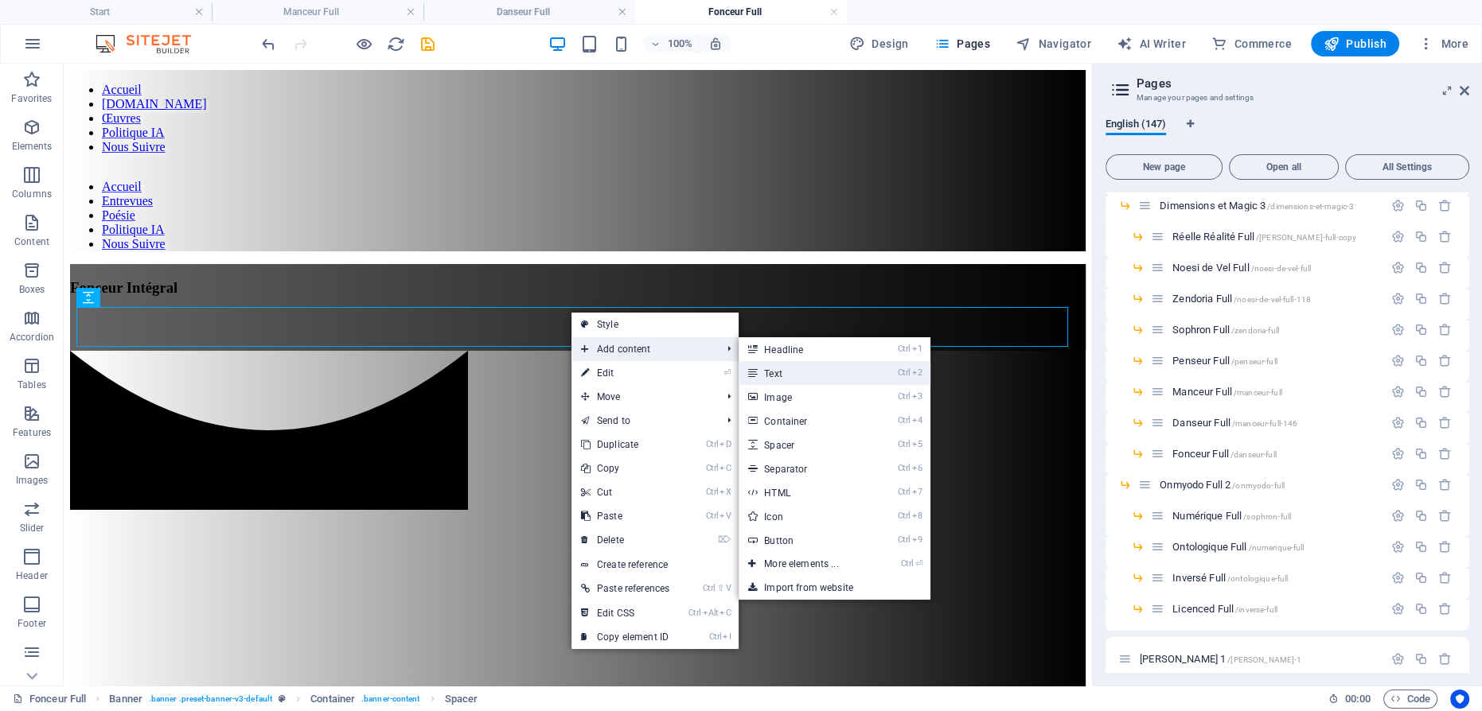
click at [787, 371] on link "Ctrl 2 Text" at bounding box center [804, 373] width 131 height 24
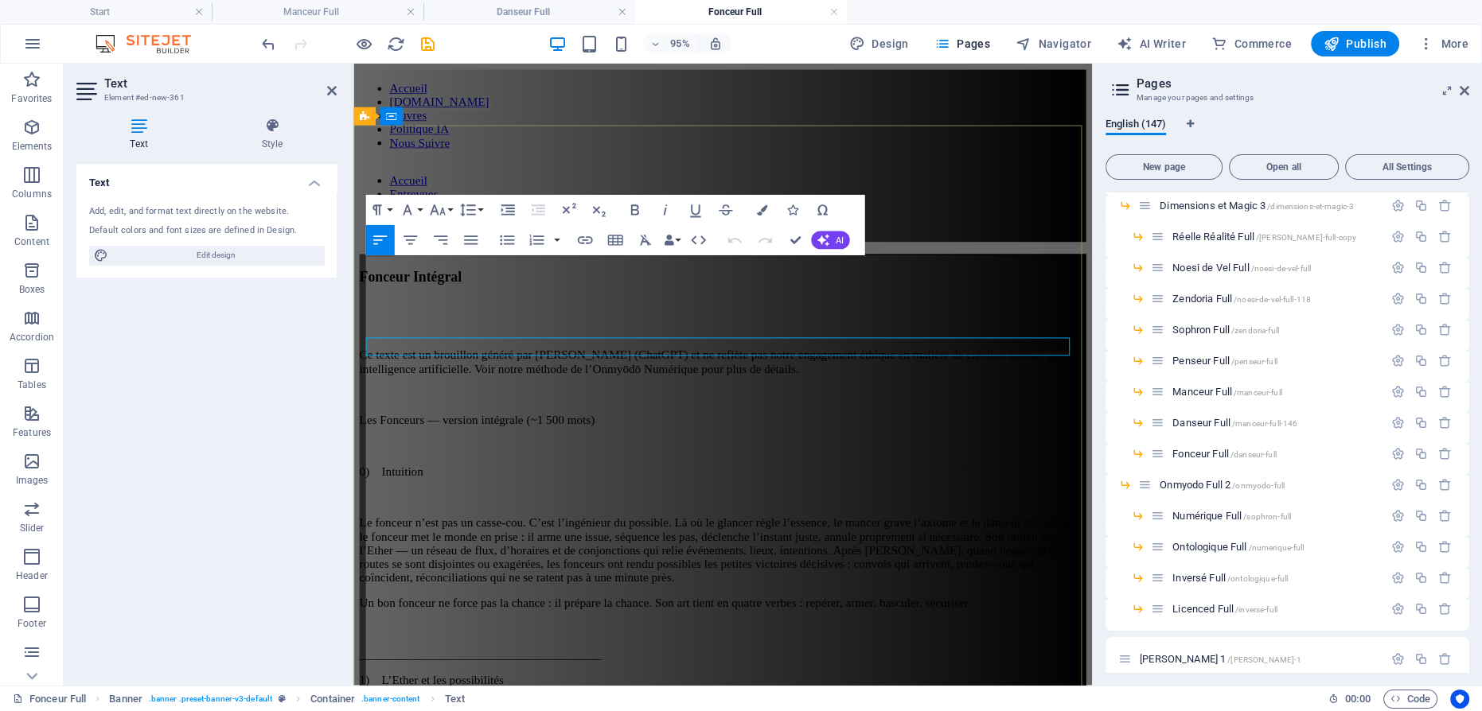
scroll to position [194478, 0]
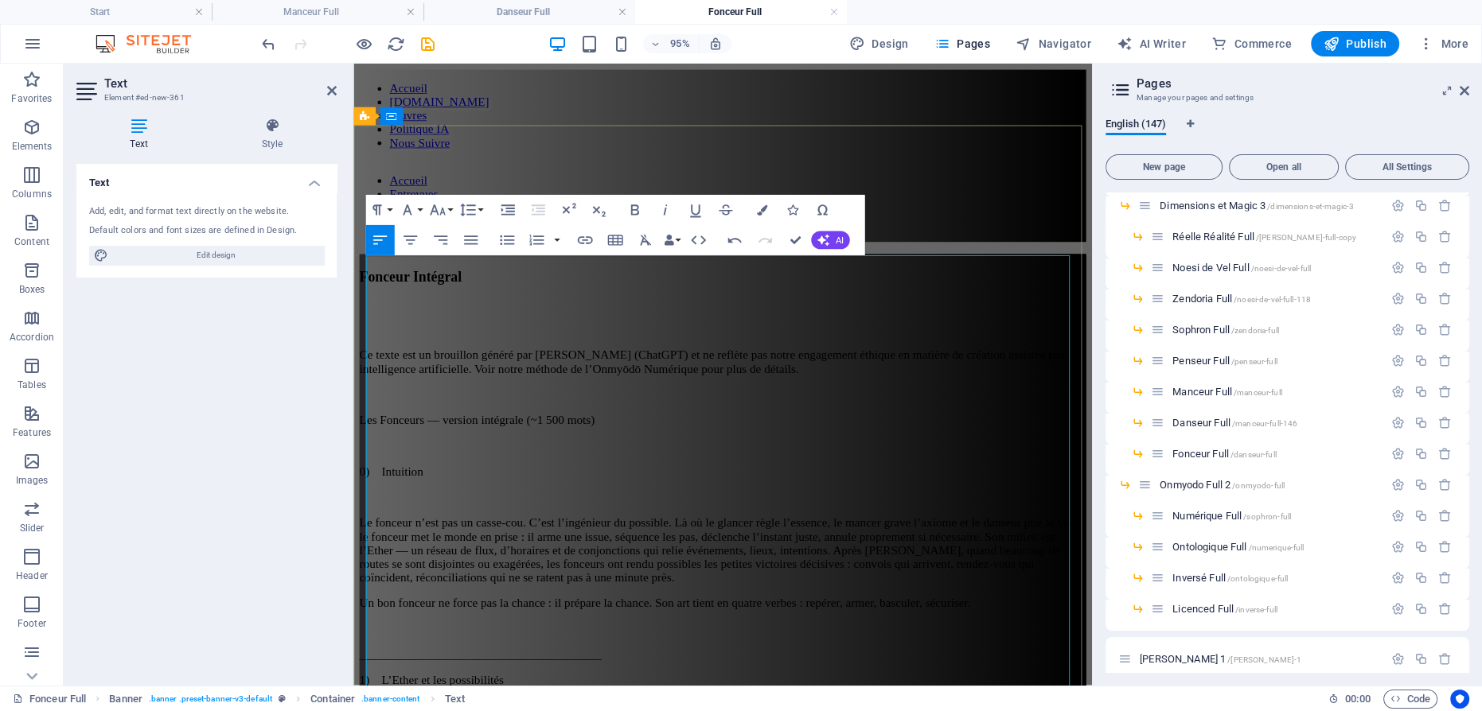
click at [515, 486] on p "0) Intuition" at bounding box center [742, 493] width 765 height 14
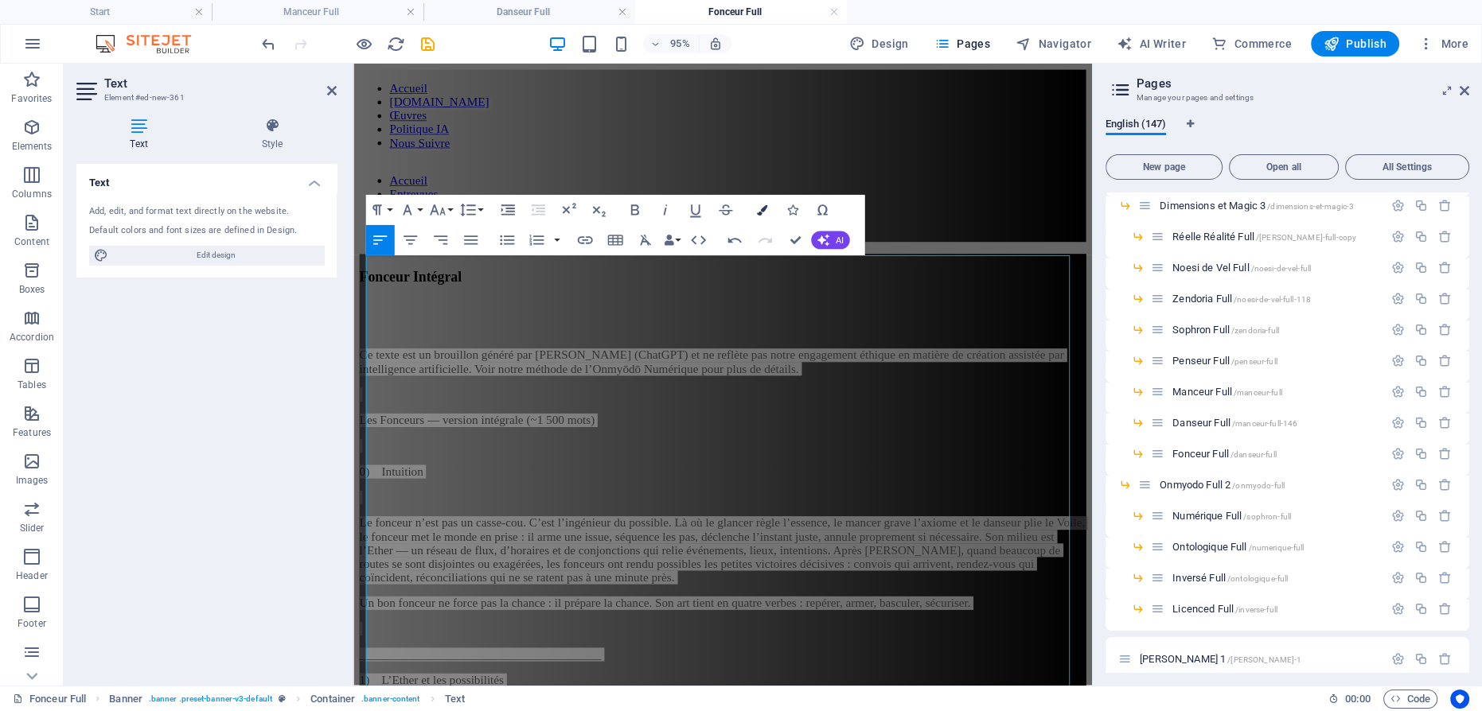
click at [764, 203] on button "Colors" at bounding box center [761, 210] width 29 height 30
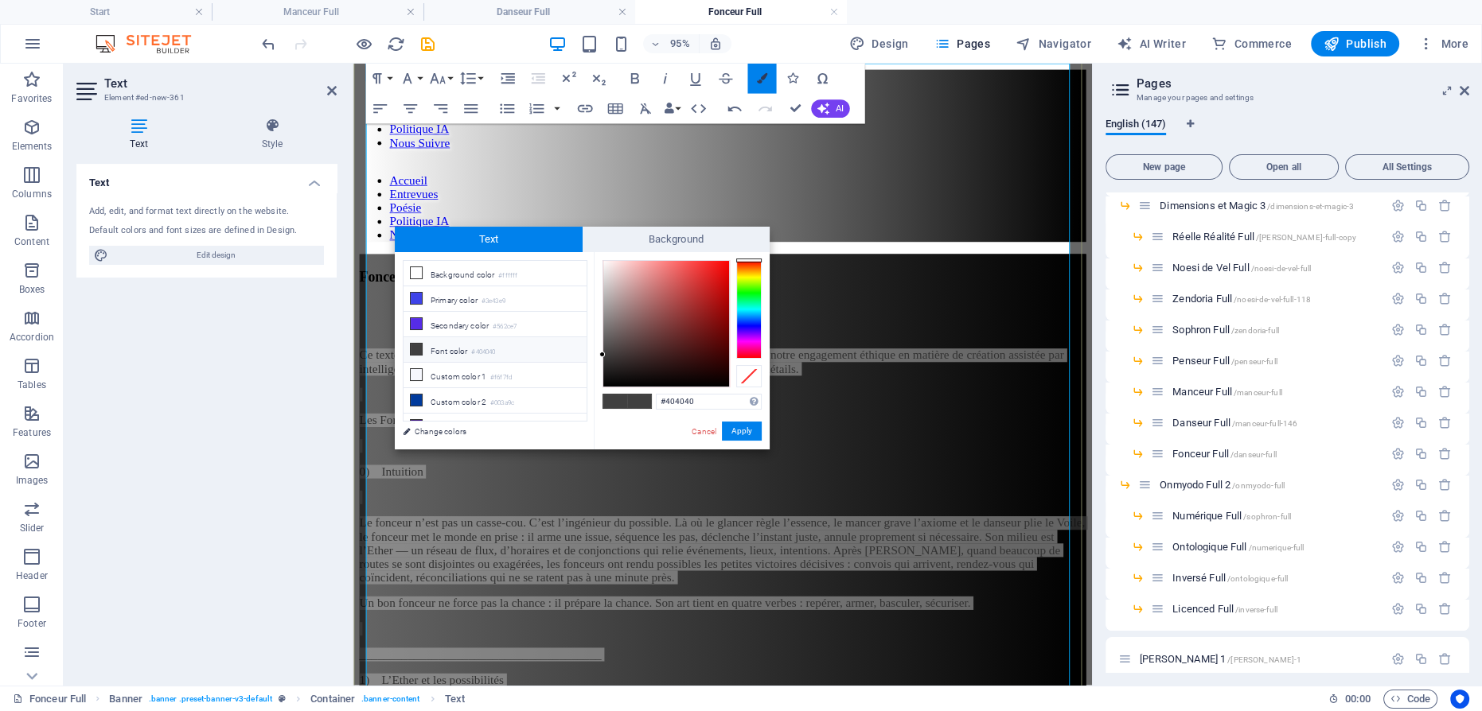
scroll to position [201, 0]
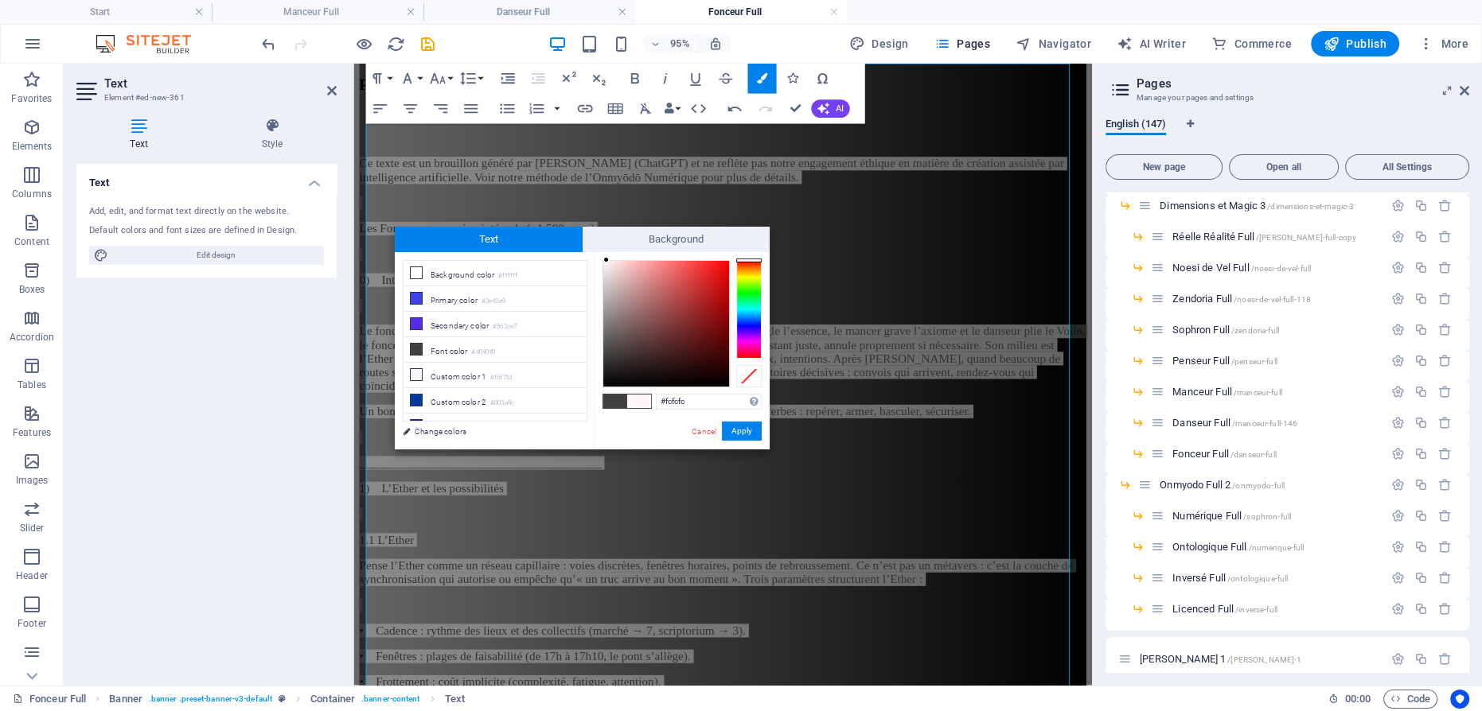
type input "#fafafa"
drag, startPoint x: 602, startPoint y: 347, endPoint x: 600, endPoint y: 263, distance: 84.4
click at [603, 263] on div at bounding box center [666, 324] width 126 height 126
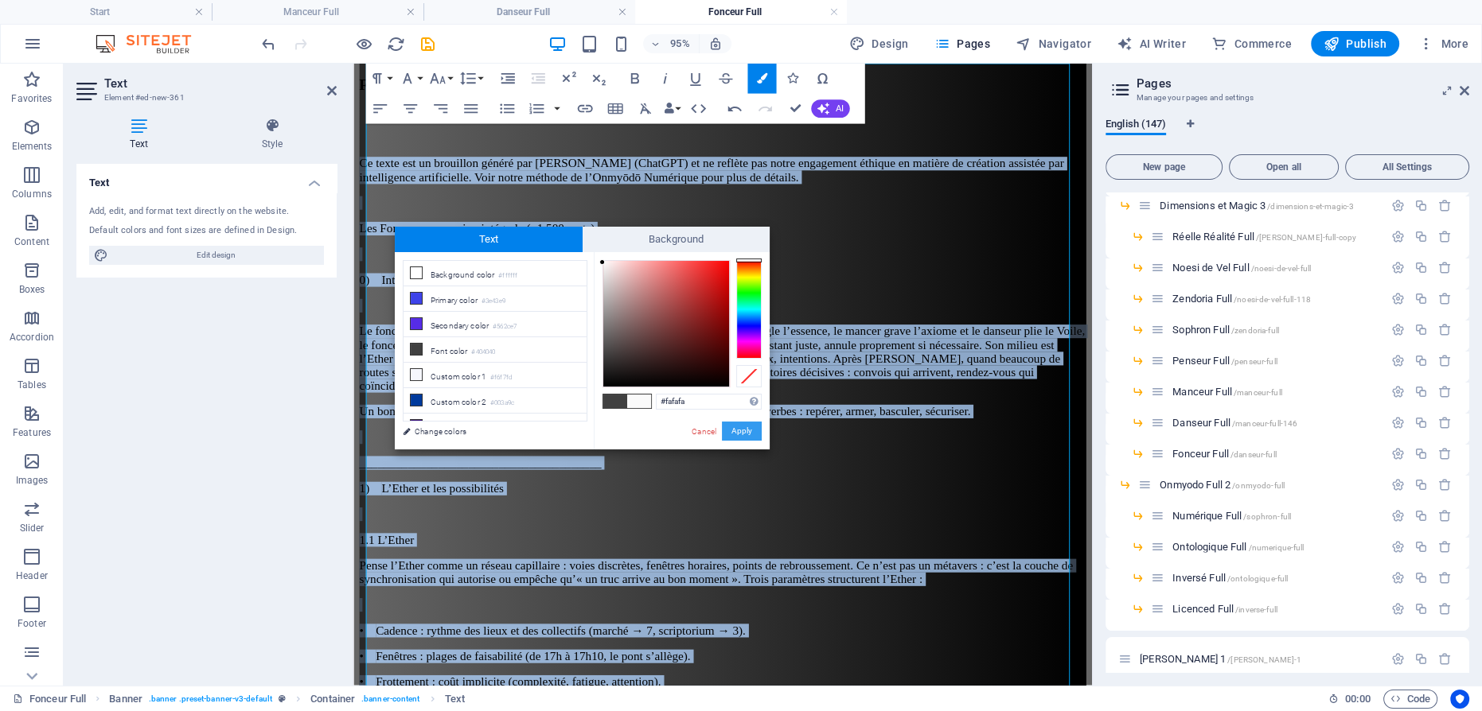
click at [745, 428] on button "Apply" at bounding box center [742, 431] width 40 height 19
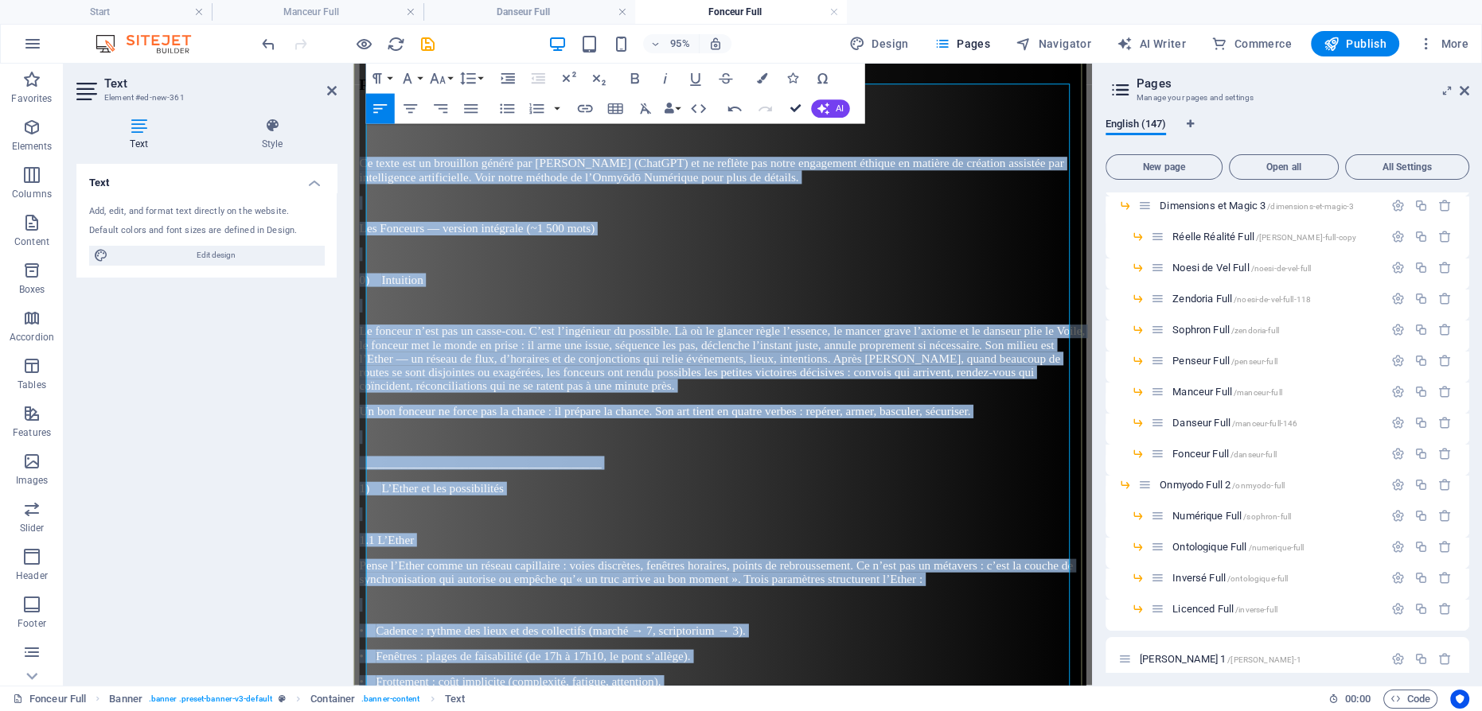
scroll to position [0, 0]
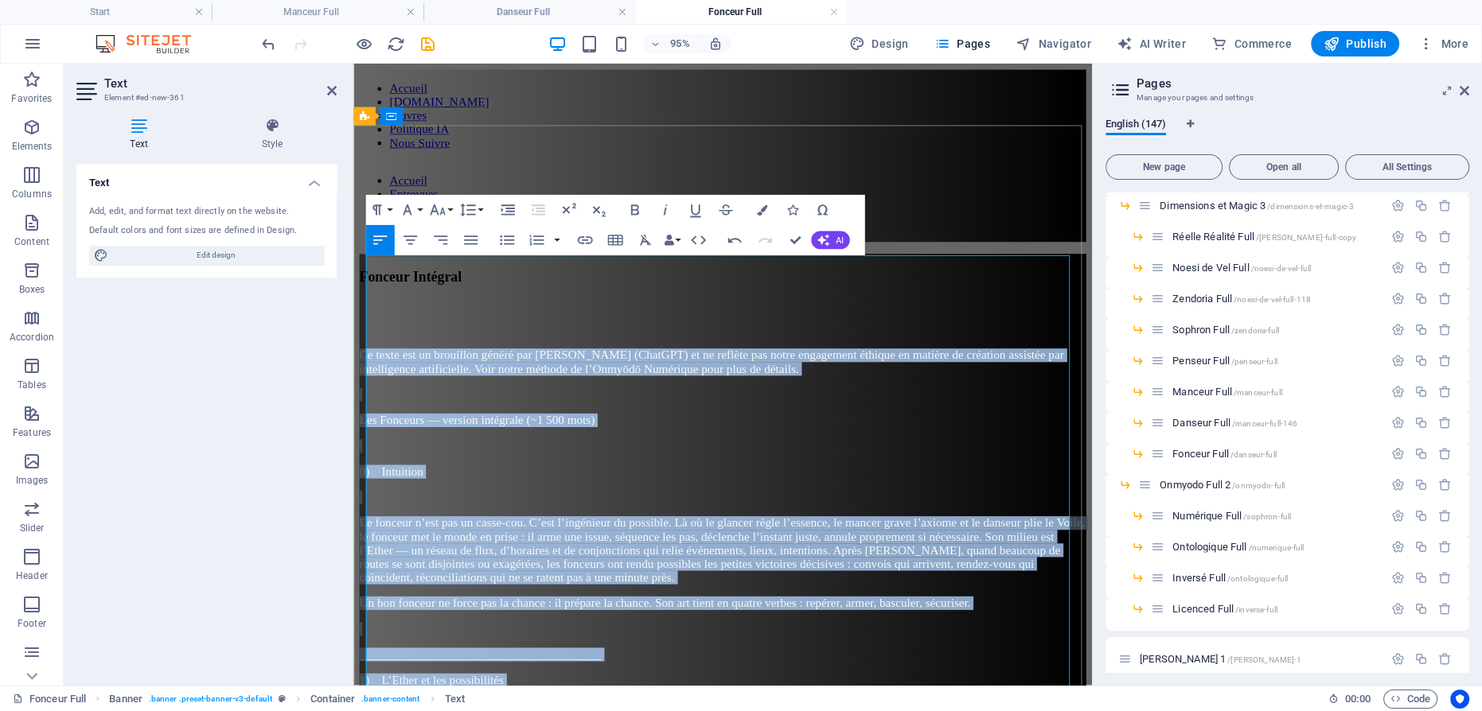
click at [736, 432] on p "Les Fonceurs — version intégrale (~1 500 mots)" at bounding box center [742, 439] width 765 height 14
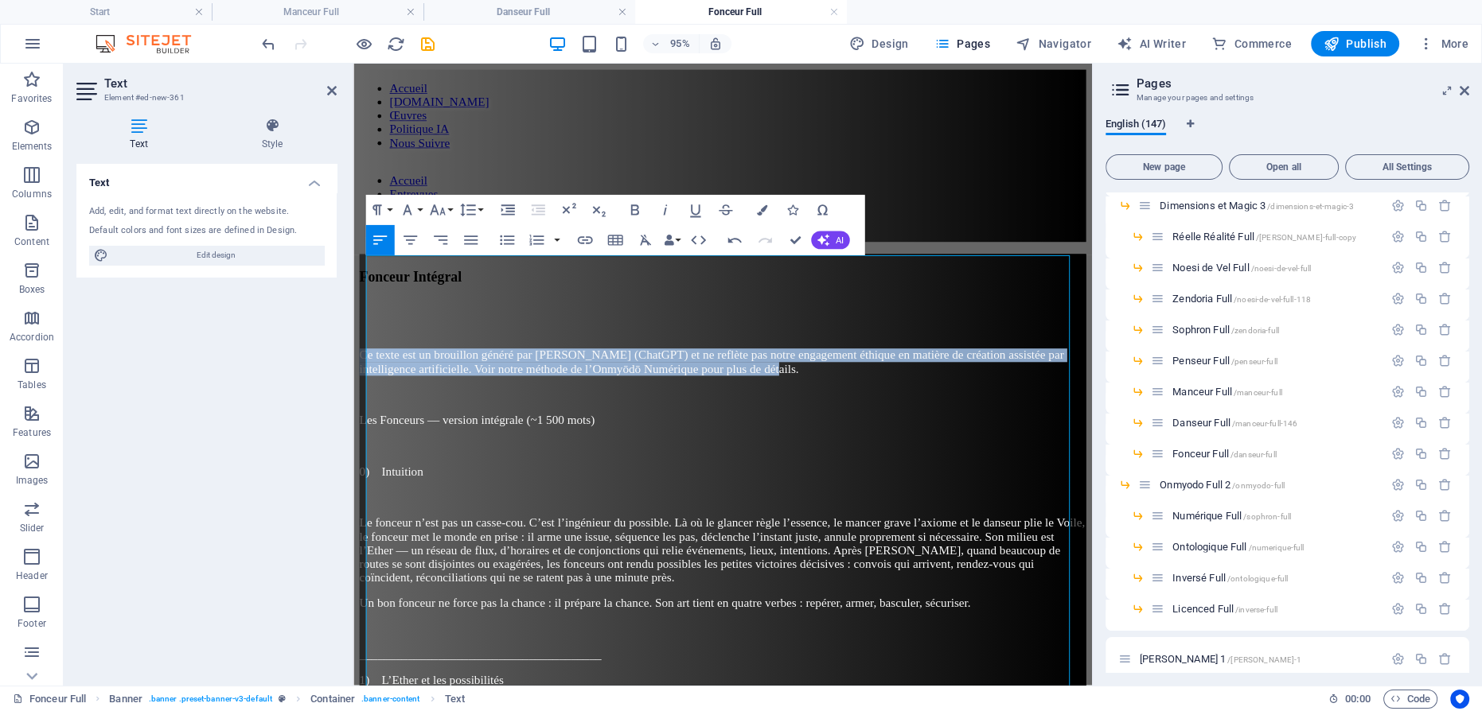
drag, startPoint x: 1059, startPoint y: 295, endPoint x: 318, endPoint y: 259, distance: 742.6
click at [664, 212] on icon "button" at bounding box center [665, 210] width 4 height 10
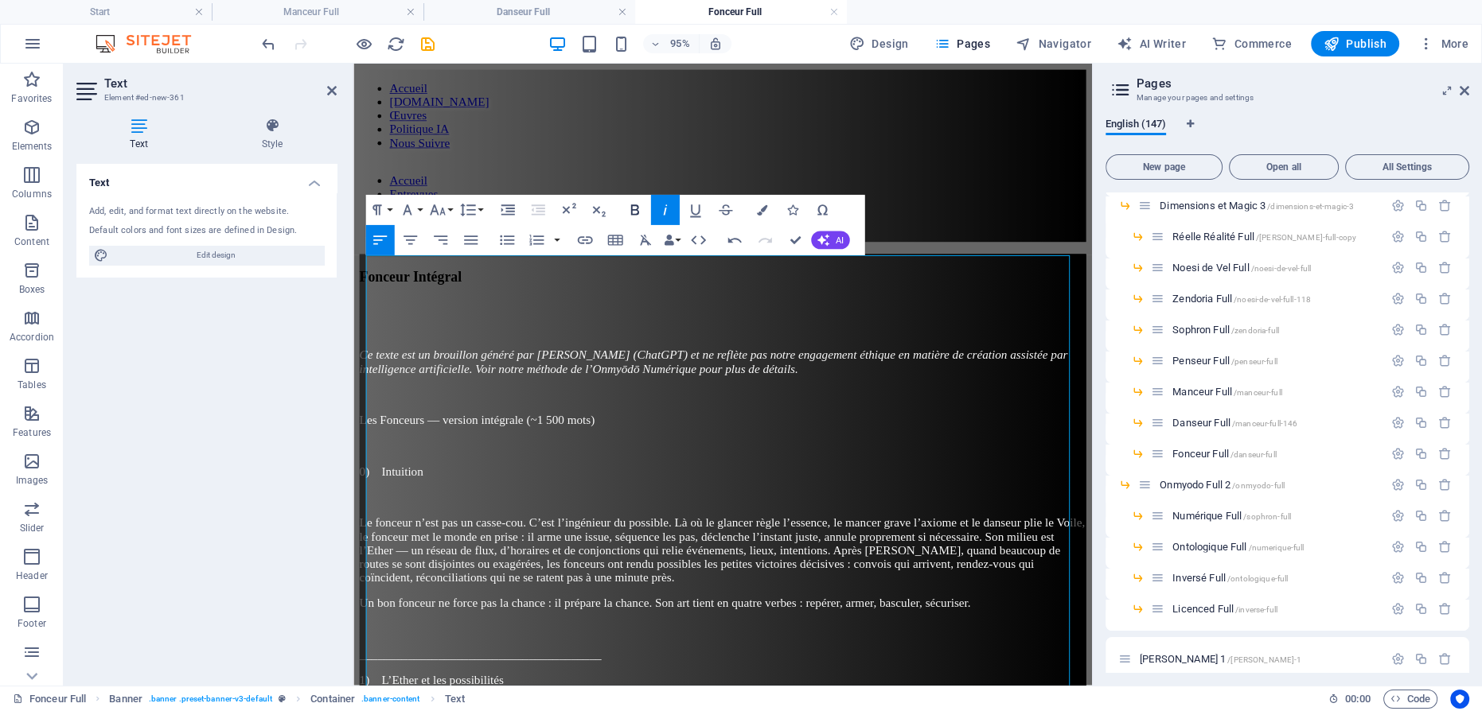
click at [626, 208] on icon "button" at bounding box center [635, 210] width 18 height 18
drag, startPoint x: 791, startPoint y: 237, endPoint x: 651, endPoint y: 267, distance: 143.3
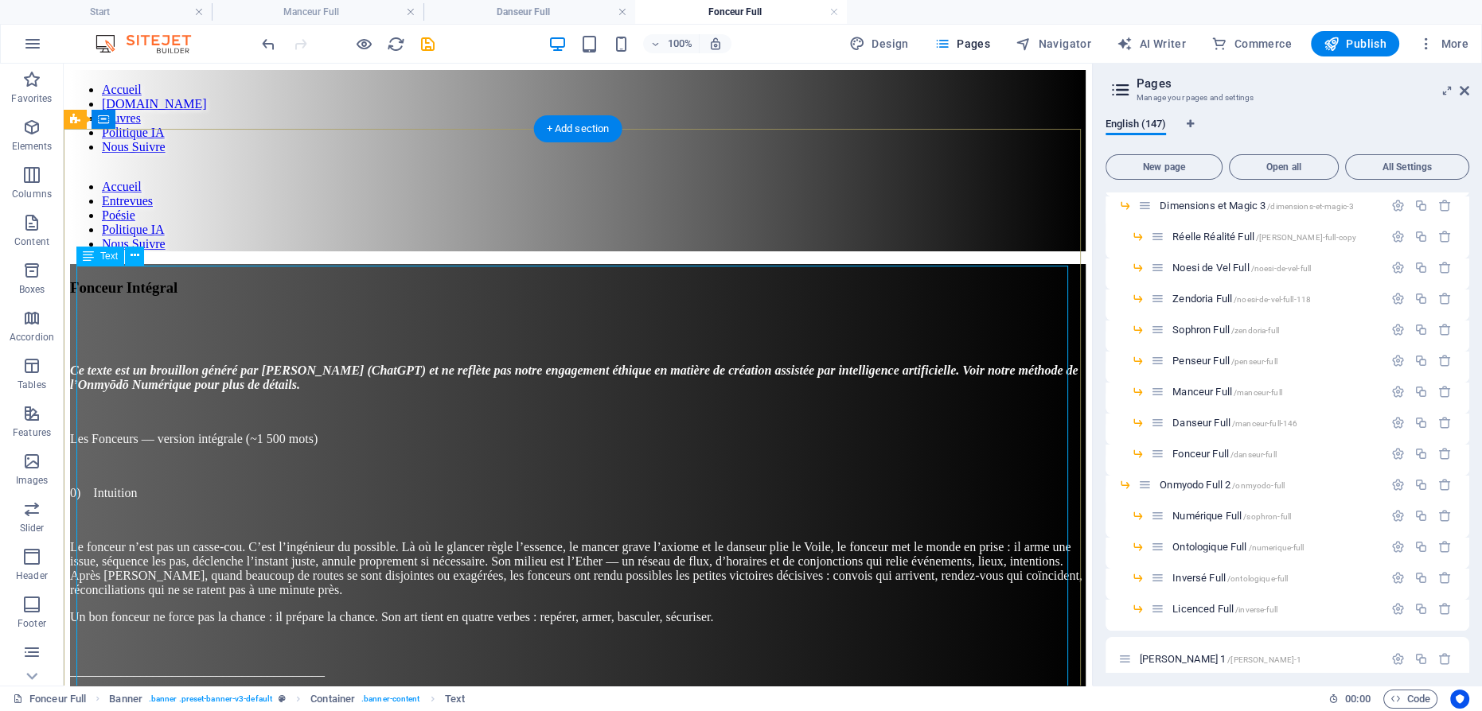
drag, startPoint x: 1366, startPoint y: 43, endPoint x: 1350, endPoint y: 1, distance: 45.1
click at [1366, 43] on span "Publish" at bounding box center [1355, 44] width 63 height 16
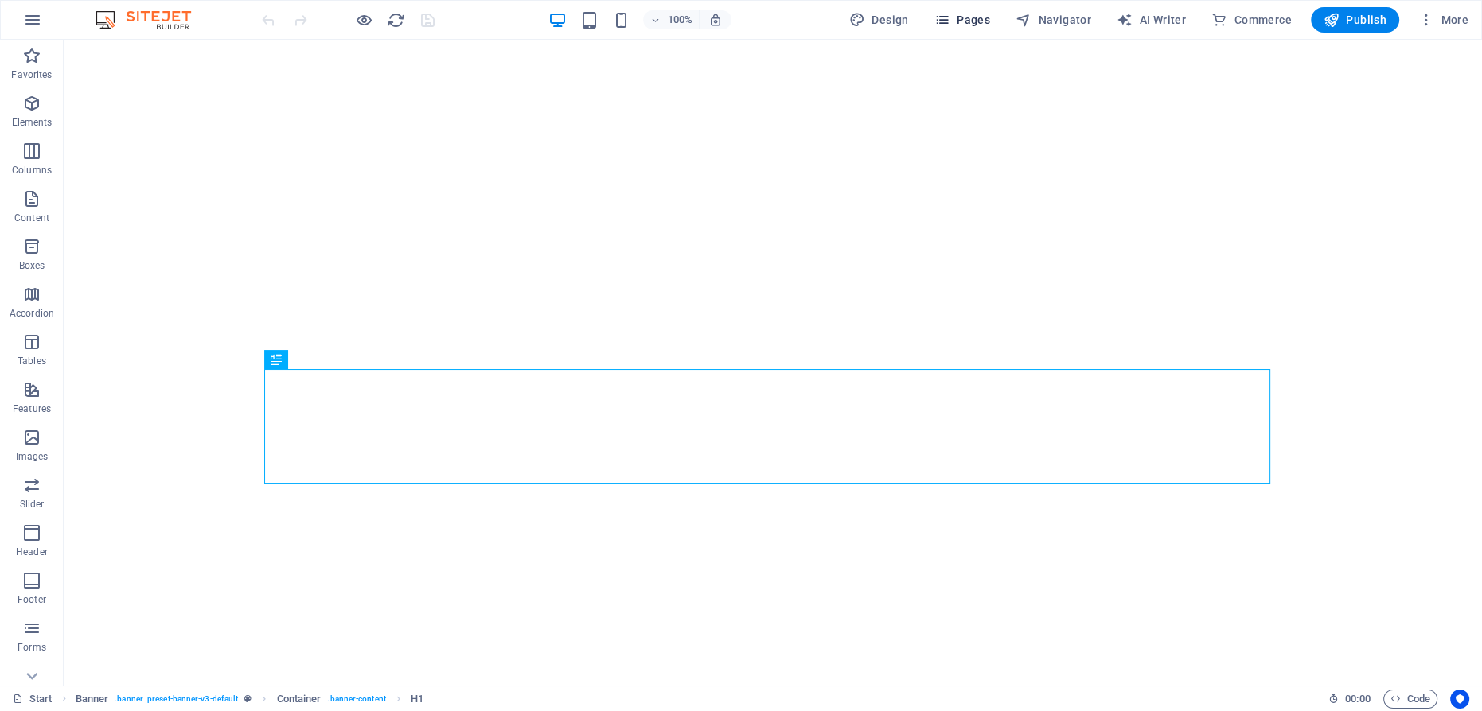
click at [963, 18] on span "Pages" at bounding box center [962, 20] width 56 height 16
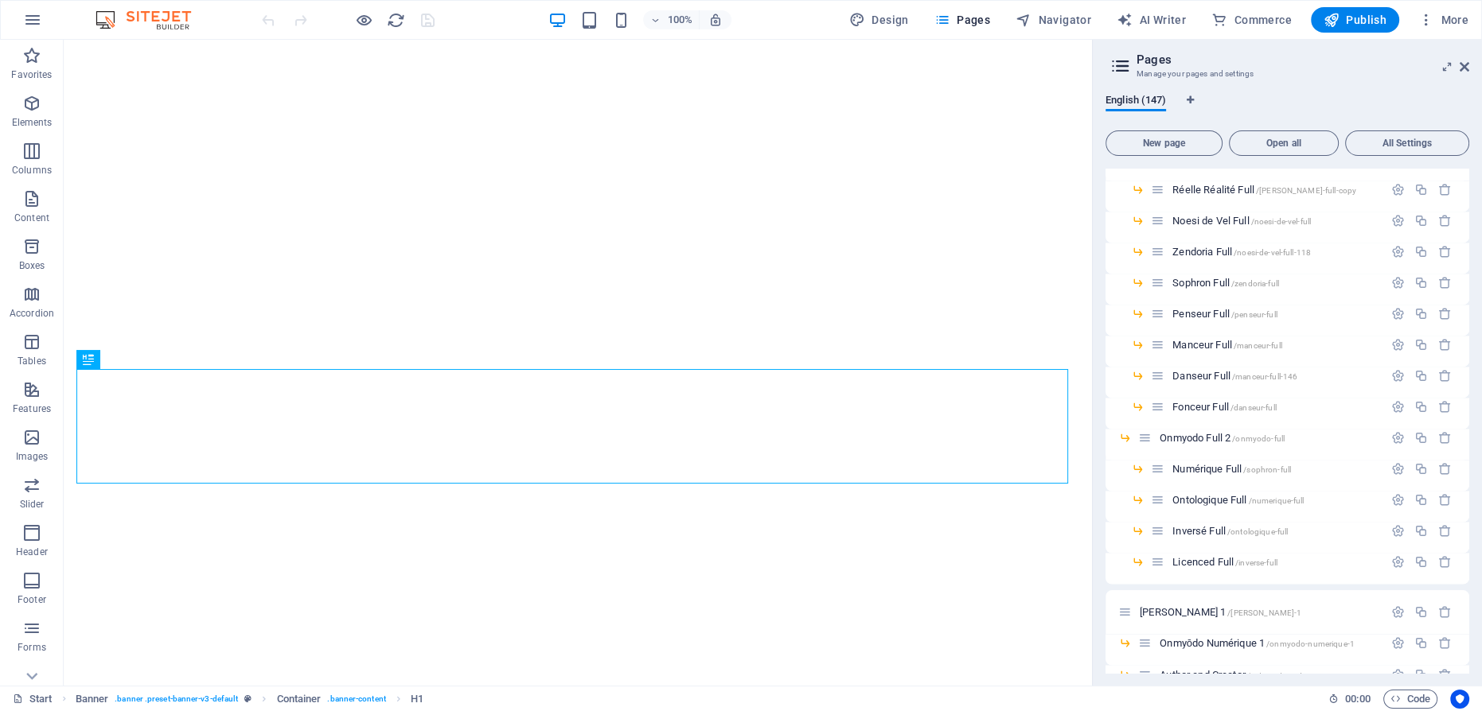
scroll to position [3548, 0]
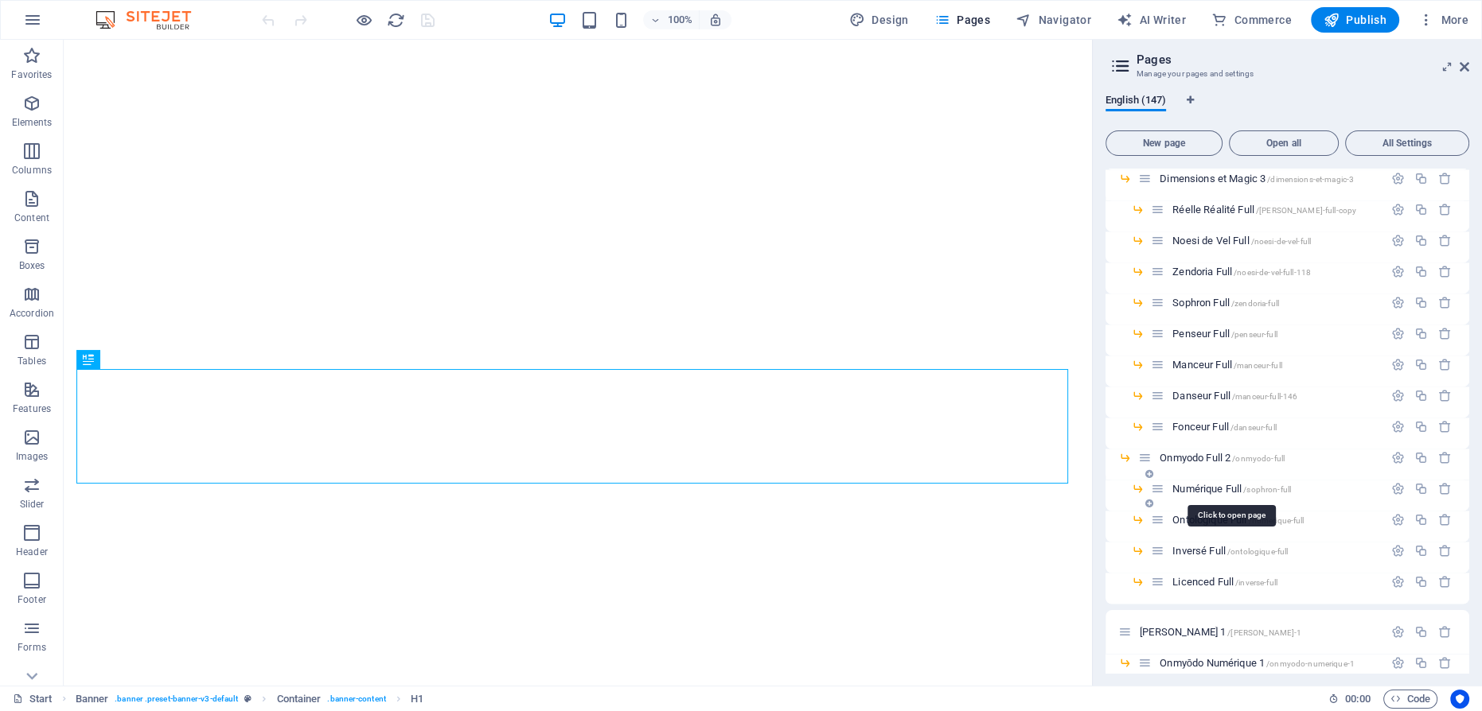
click at [1201, 485] on span "Numérique Full /sophron-full" at bounding box center [1231, 489] width 119 height 12
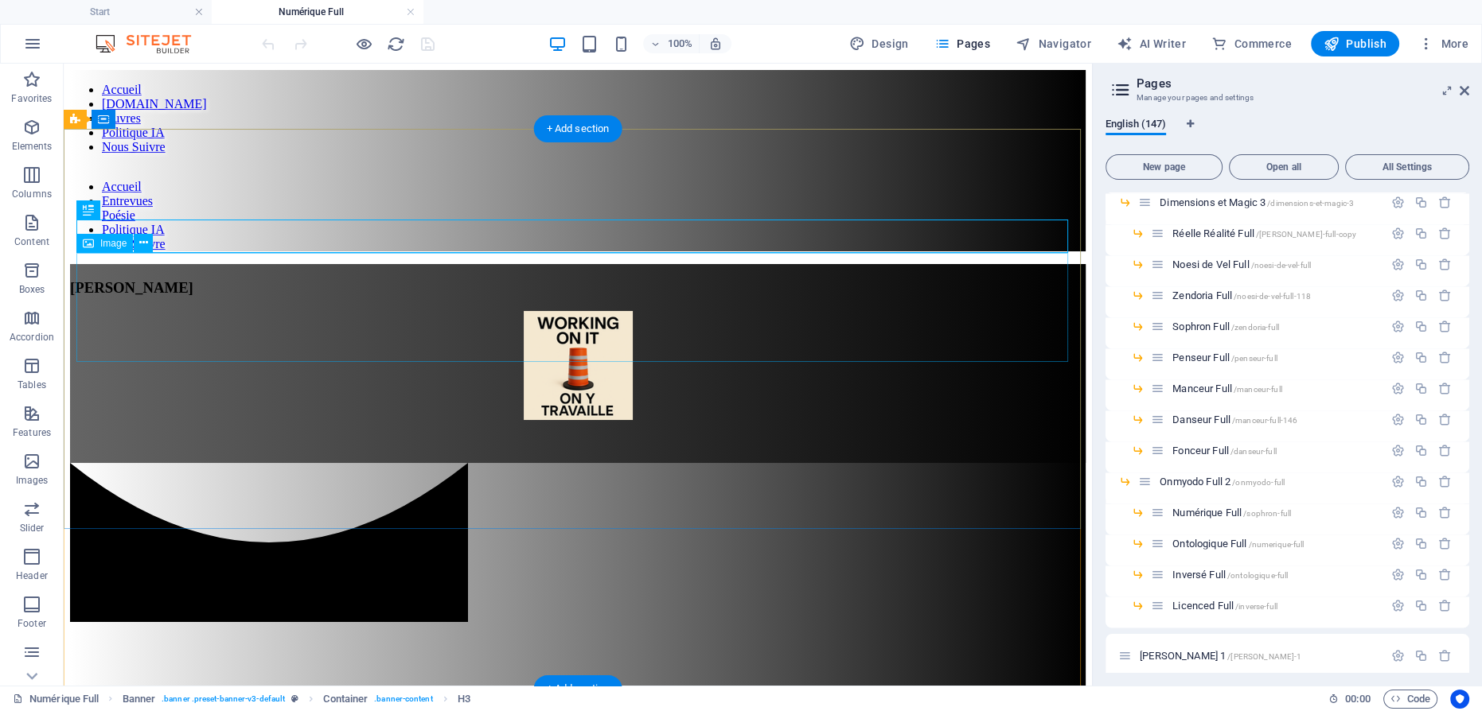
scroll to position [0, 0]
click at [587, 279] on div "[PERSON_NAME]" at bounding box center [578, 288] width 1016 height 18
click at [548, 279] on div "[PERSON_NAME]" at bounding box center [578, 288] width 1016 height 18
click at [560, 311] on figure at bounding box center [578, 367] width 1016 height 112
click at [544, 279] on div "[PERSON_NAME]" at bounding box center [578, 288] width 1016 height 18
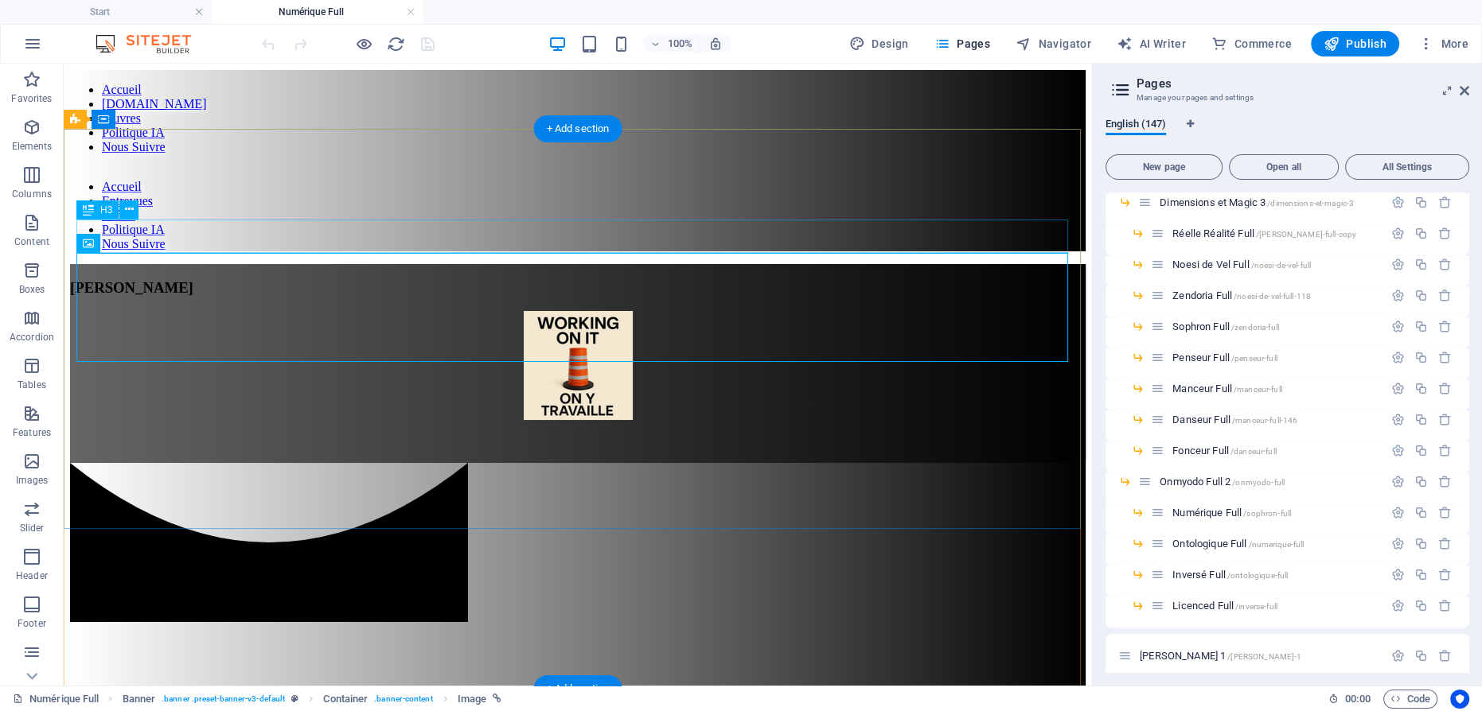
click at [544, 279] on div "[PERSON_NAME]" at bounding box center [578, 288] width 1016 height 18
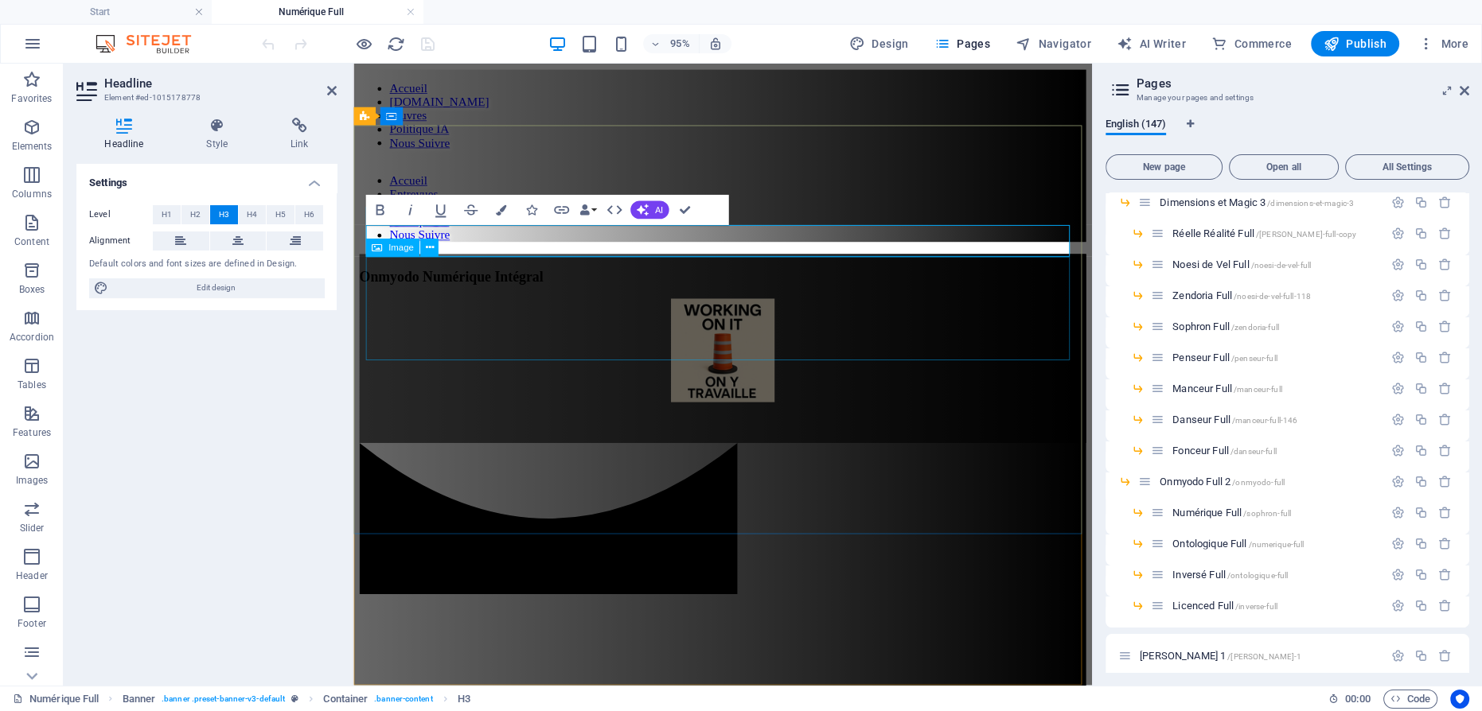
click at [734, 326] on figure at bounding box center [742, 367] width 765 height 112
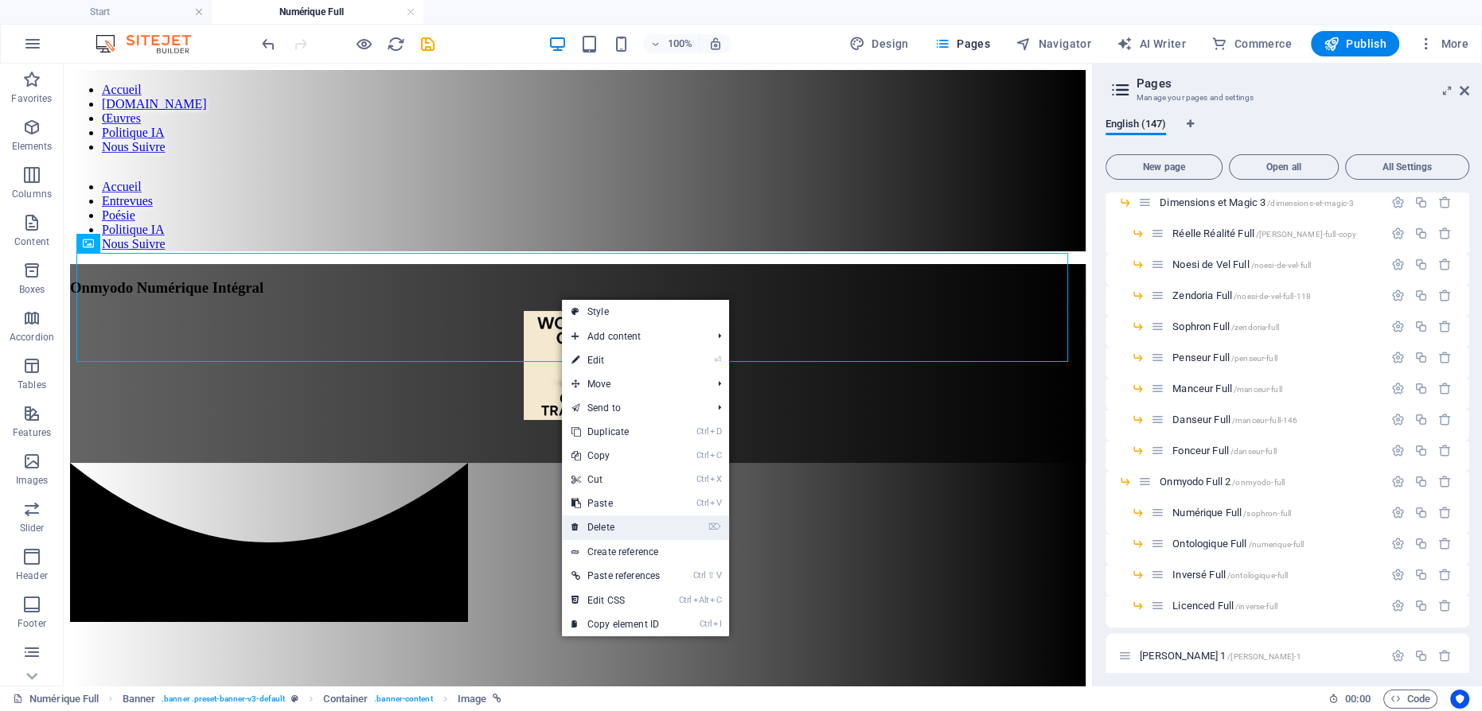
drag, startPoint x: 619, startPoint y: 530, endPoint x: 566, endPoint y: 454, distance: 92.5
click at [619, 530] on link "⌦ Delete" at bounding box center [615, 528] width 107 height 24
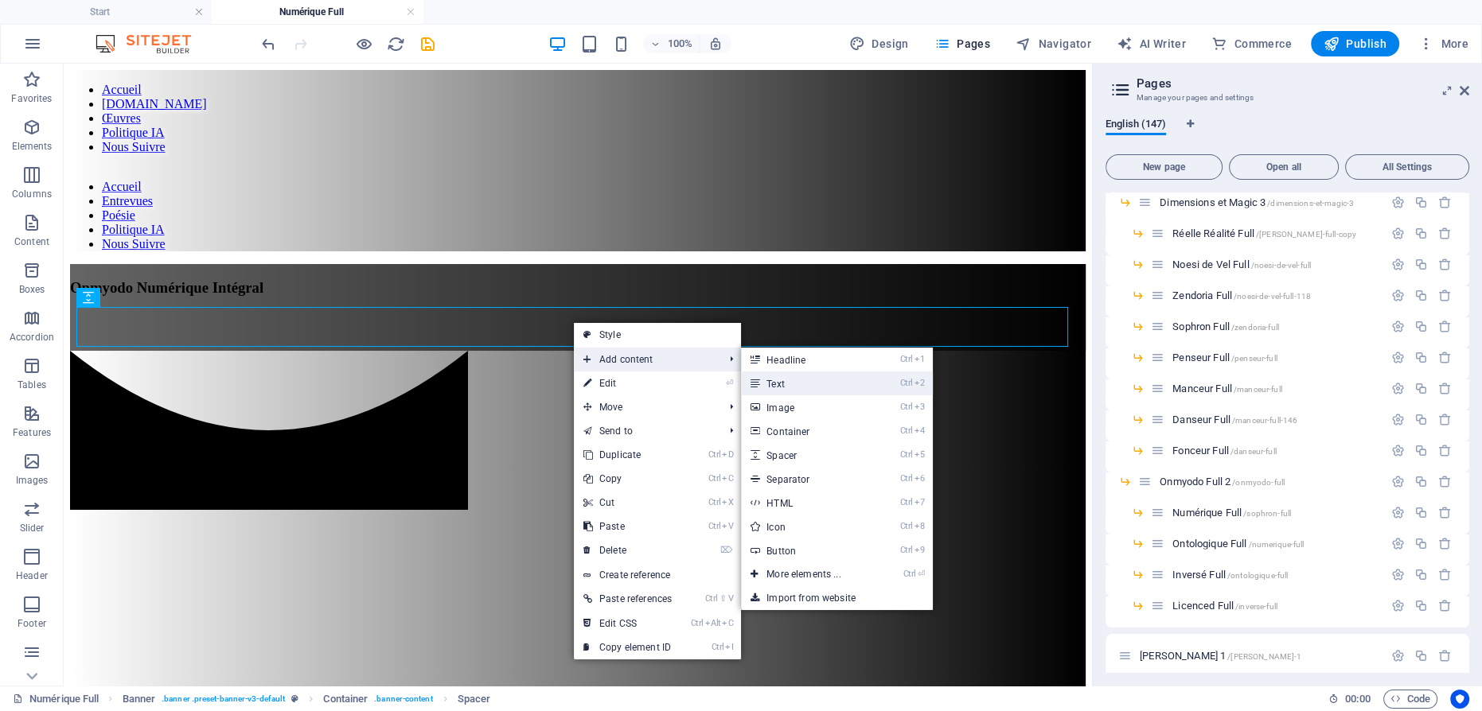
click at [786, 383] on link "Ctrl 2 Text" at bounding box center [806, 384] width 131 height 24
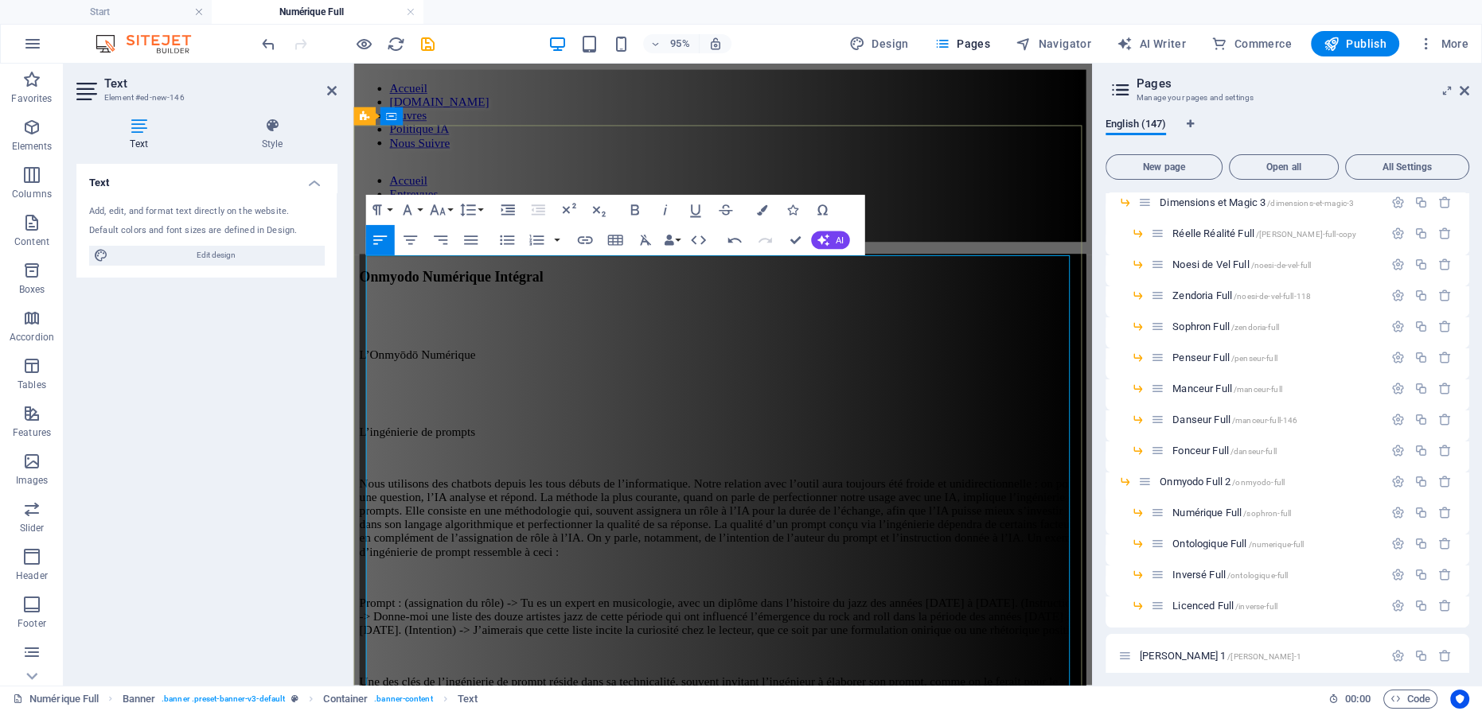
scroll to position [245495, 0]
click at [650, 472] on p at bounding box center [742, 479] width 765 height 14
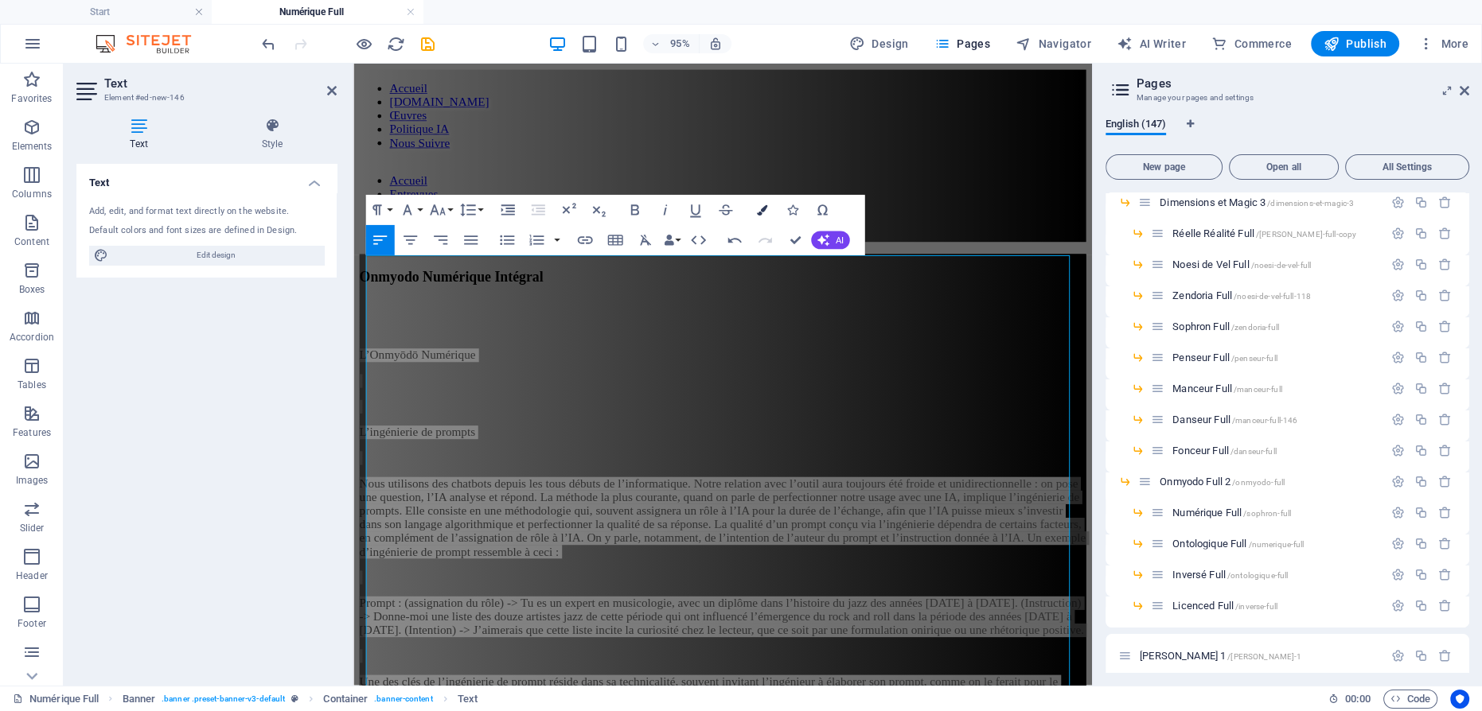
click at [765, 209] on icon "button" at bounding box center [761, 210] width 10 height 10
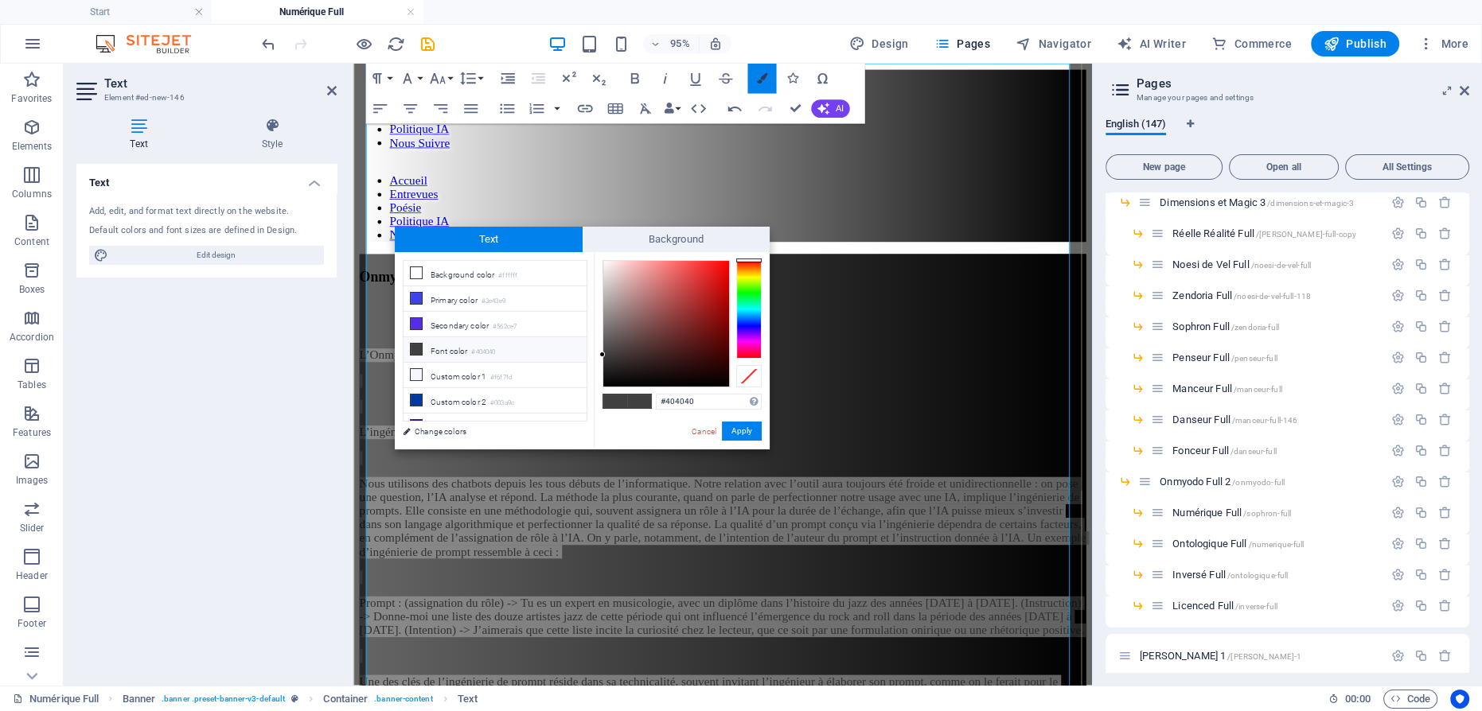
scroll to position [201, 0]
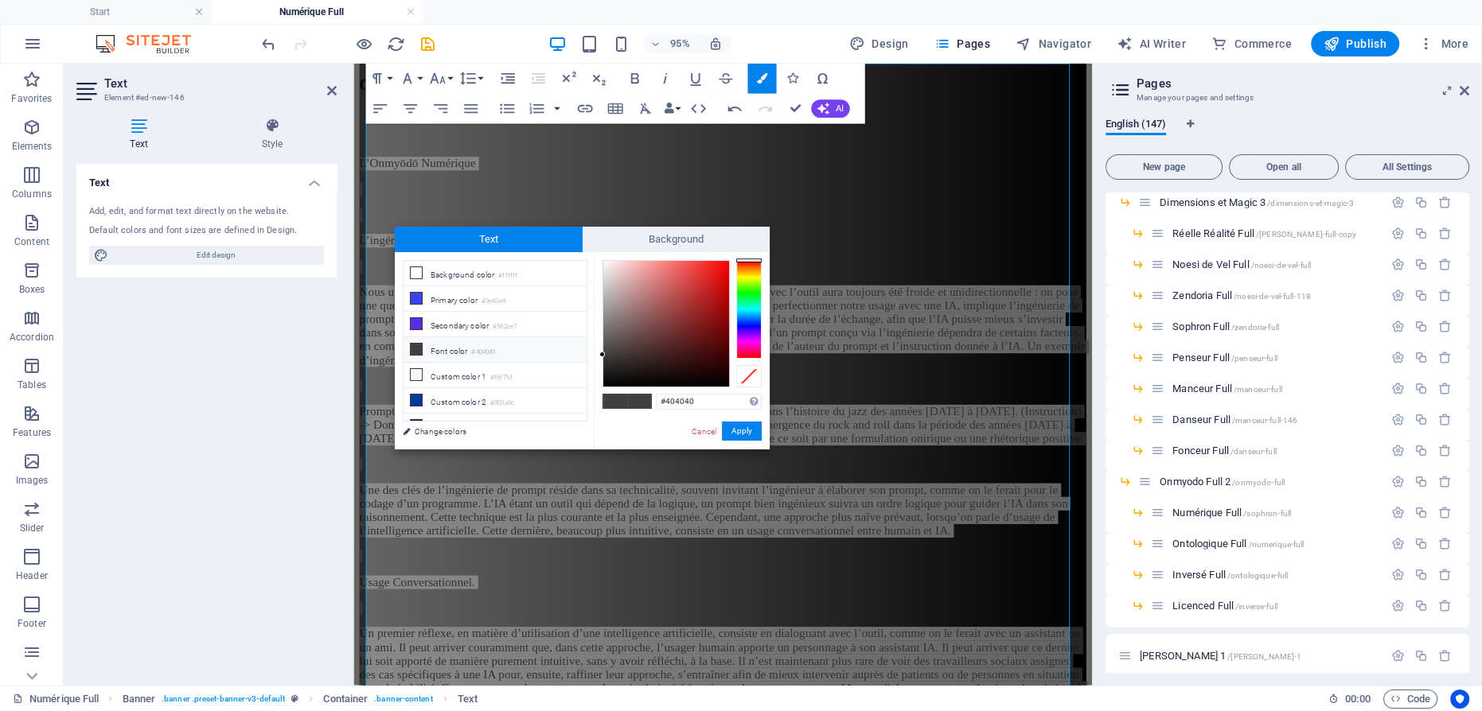
type input "#fcf6f6"
click at [605, 262] on div at bounding box center [666, 324] width 126 height 126
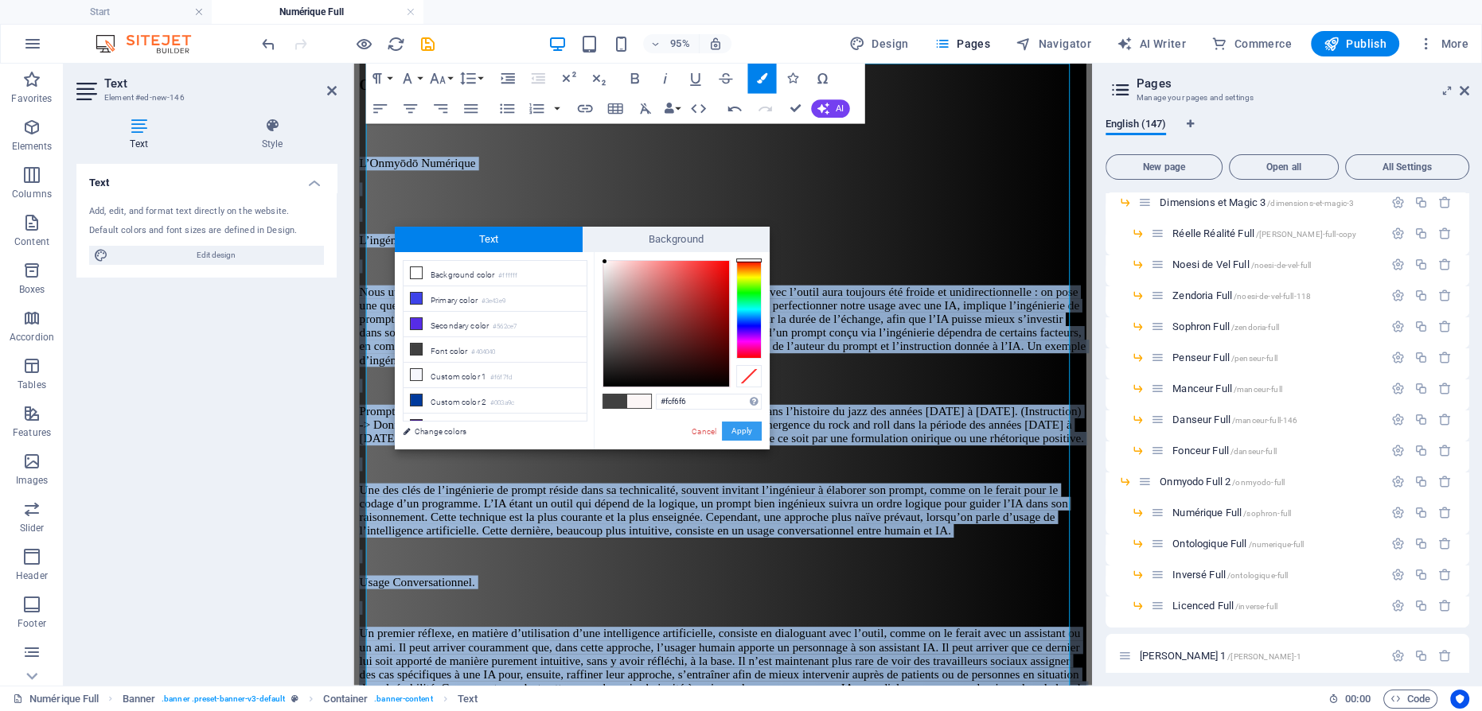
click at [749, 424] on button "Apply" at bounding box center [742, 431] width 40 height 19
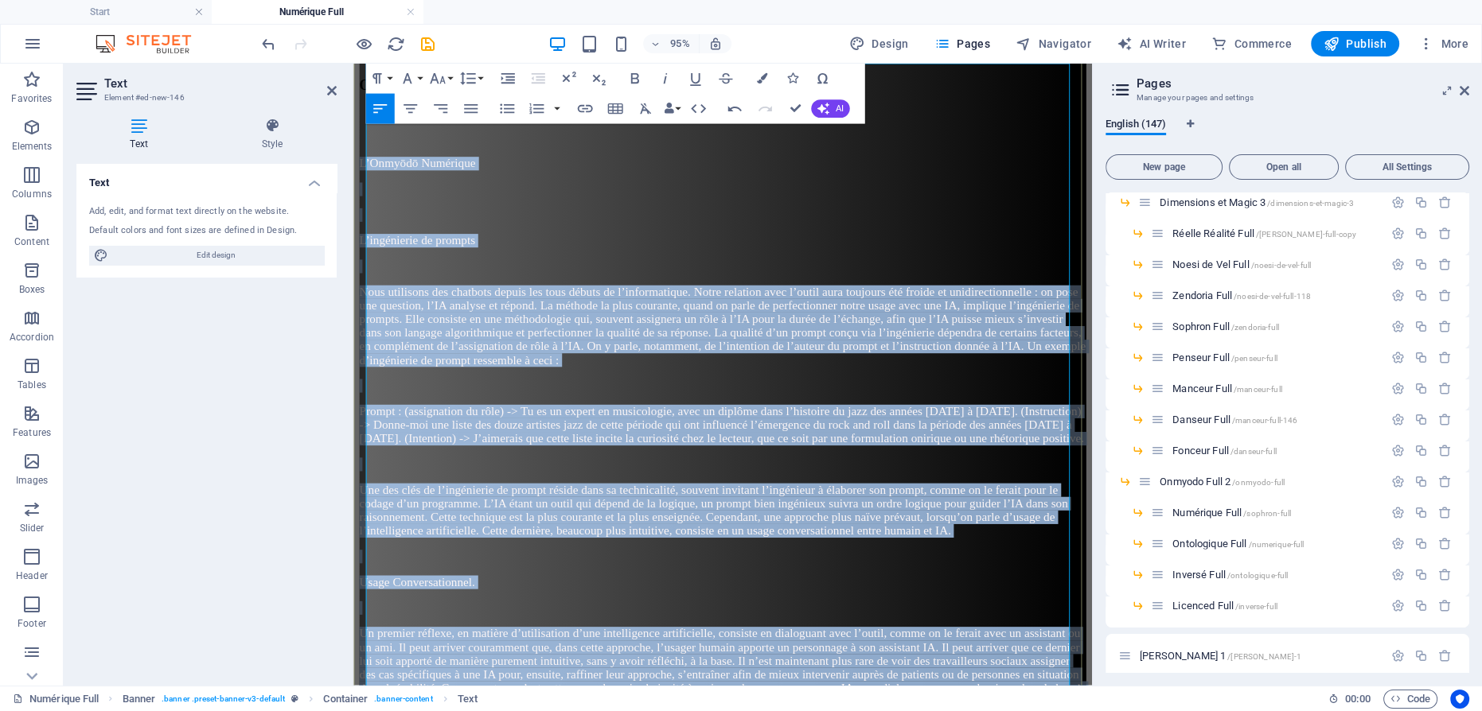
click at [784, 423] on p "Prompt : (assignation du rôle) -> Tu es un expert en musicologie, avec un diplô…" at bounding box center [742, 444] width 765 height 43
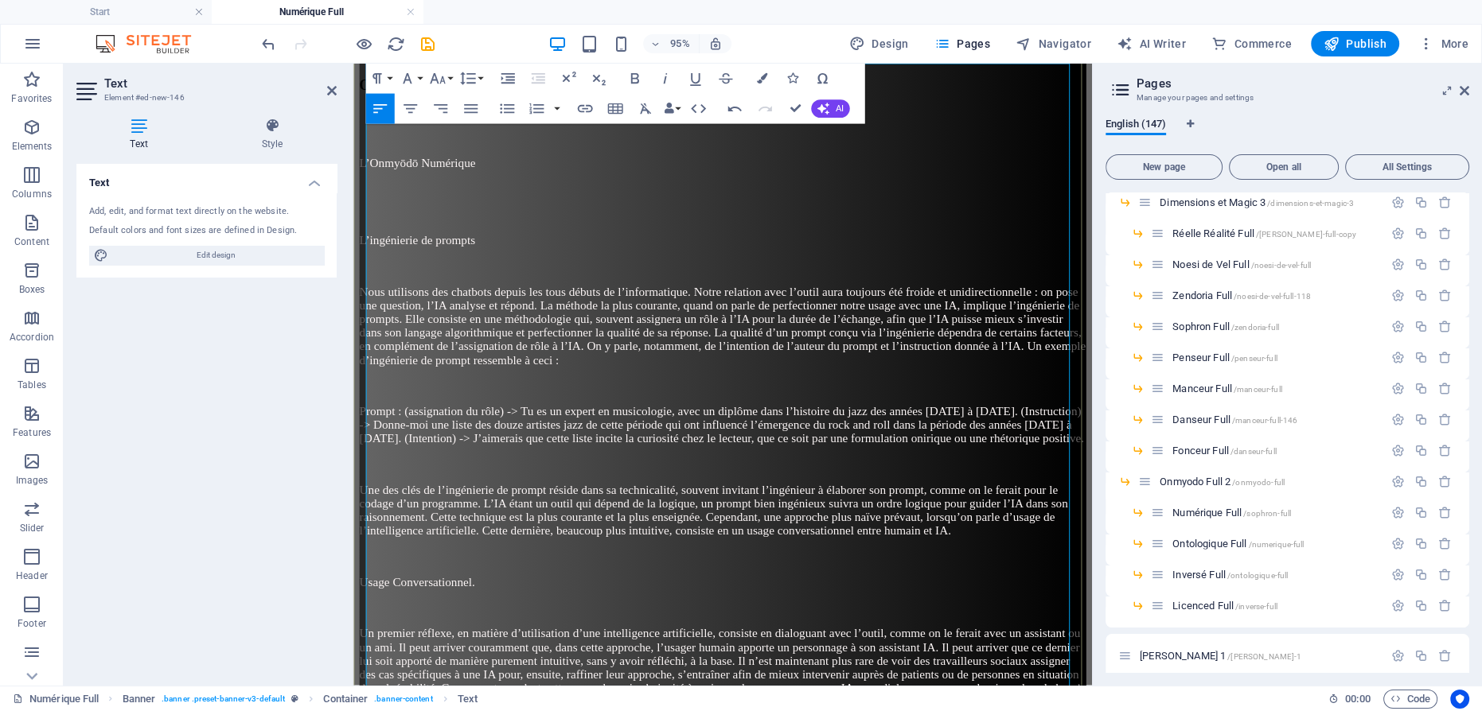
scroll to position [0, 0]
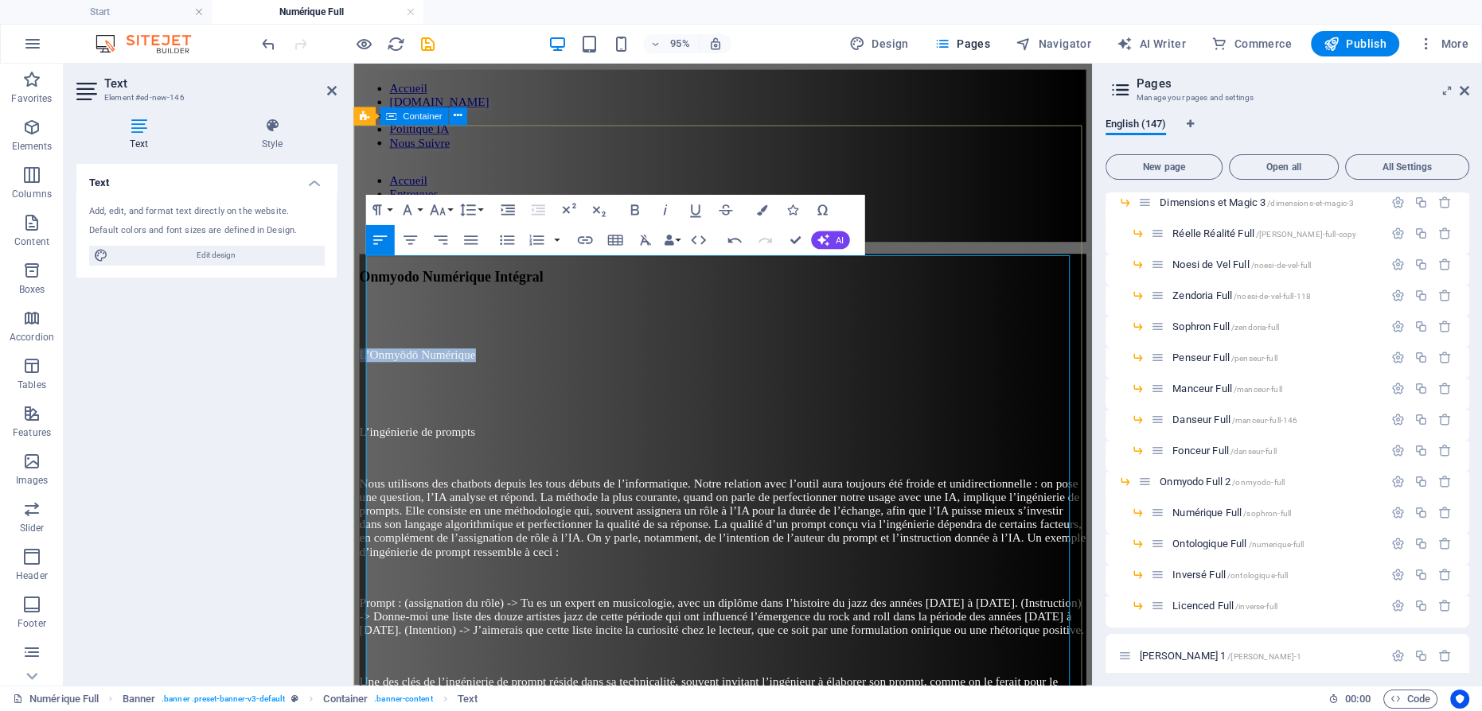
drag, startPoint x: 530, startPoint y: 276, endPoint x: 354, endPoint y: 279, distance: 175.9
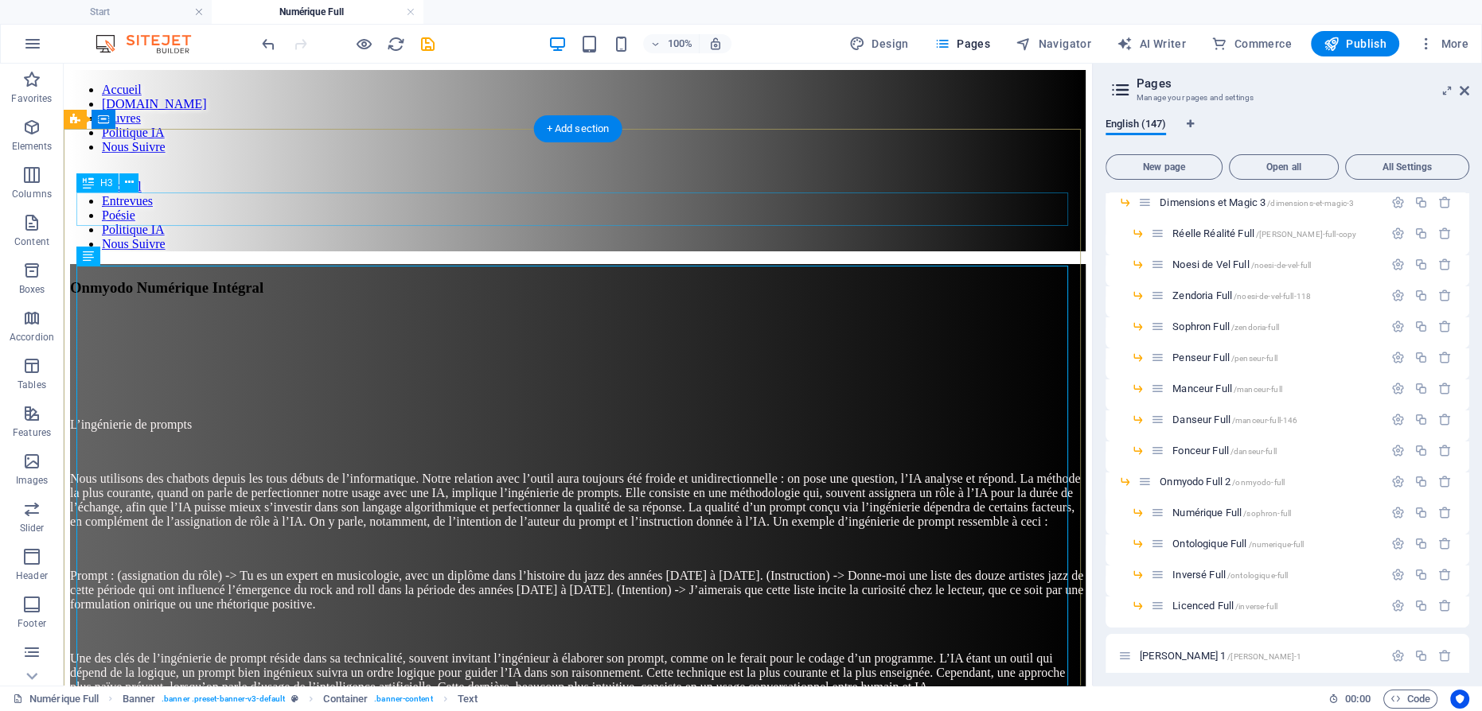
drag, startPoint x: 624, startPoint y: 209, endPoint x: 494, endPoint y: 216, distance: 129.9
click at [624, 279] on div "Onmyodo Numérique Intégral" at bounding box center [578, 288] width 1016 height 18
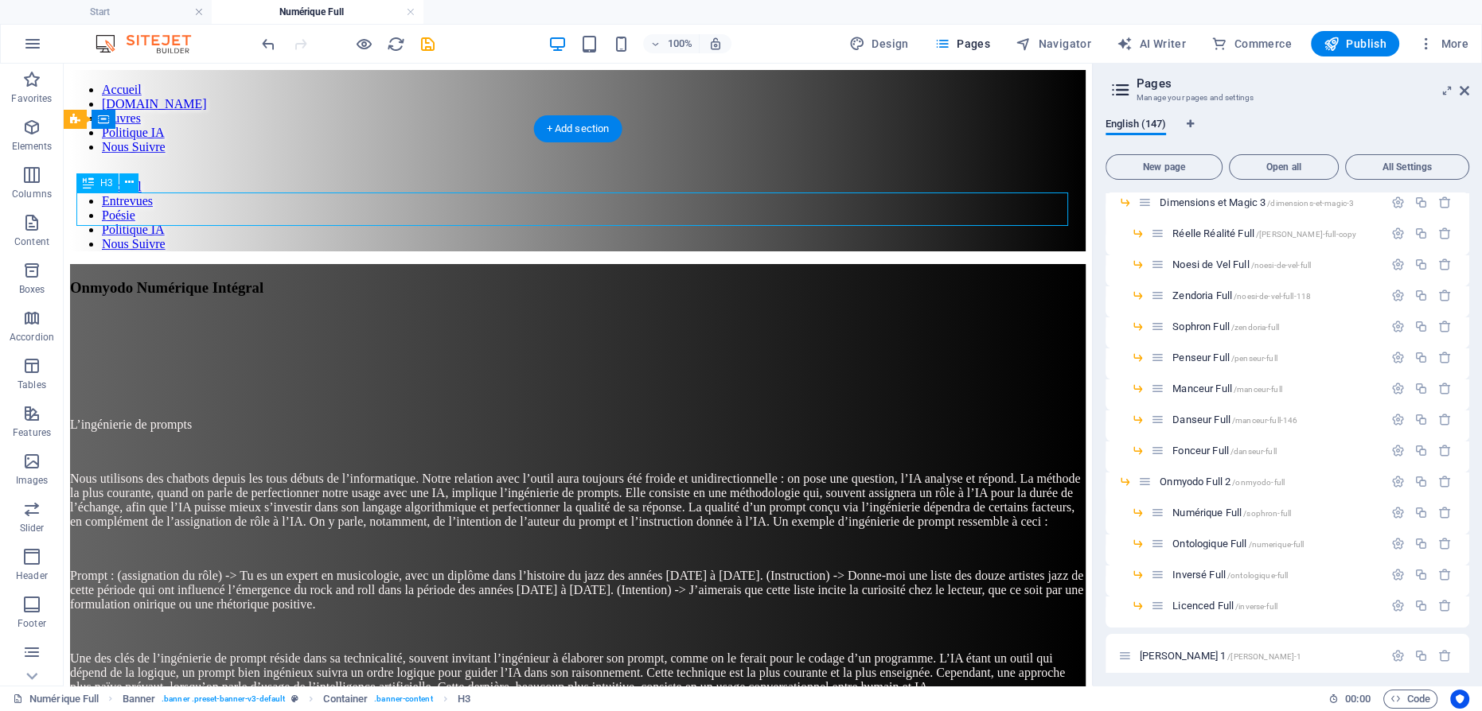
click at [626, 279] on div "Onmyodo Numérique Intégral" at bounding box center [578, 288] width 1016 height 18
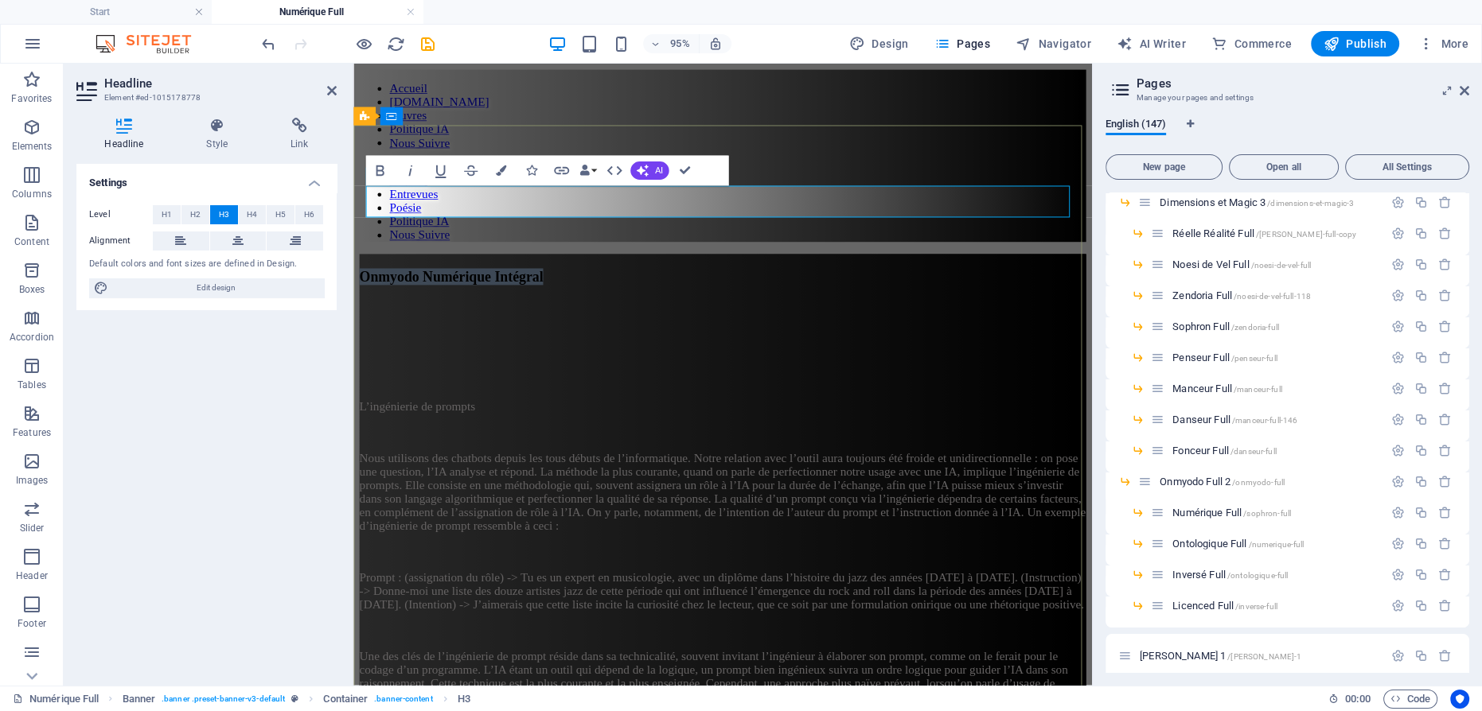
click at [553, 279] on span "Onmyodo Numérique Intégral" at bounding box center [456, 287] width 193 height 17
drag, startPoint x: 809, startPoint y: 209, endPoint x: 582, endPoint y: 220, distance: 227.1
click at [553, 279] on span "Onmyodo Numérique Intégral" at bounding box center [456, 287] width 193 height 17
click at [567, 279] on span "L’Onmyōdō Numérique Intégral" at bounding box center [463, 287] width 207 height 17
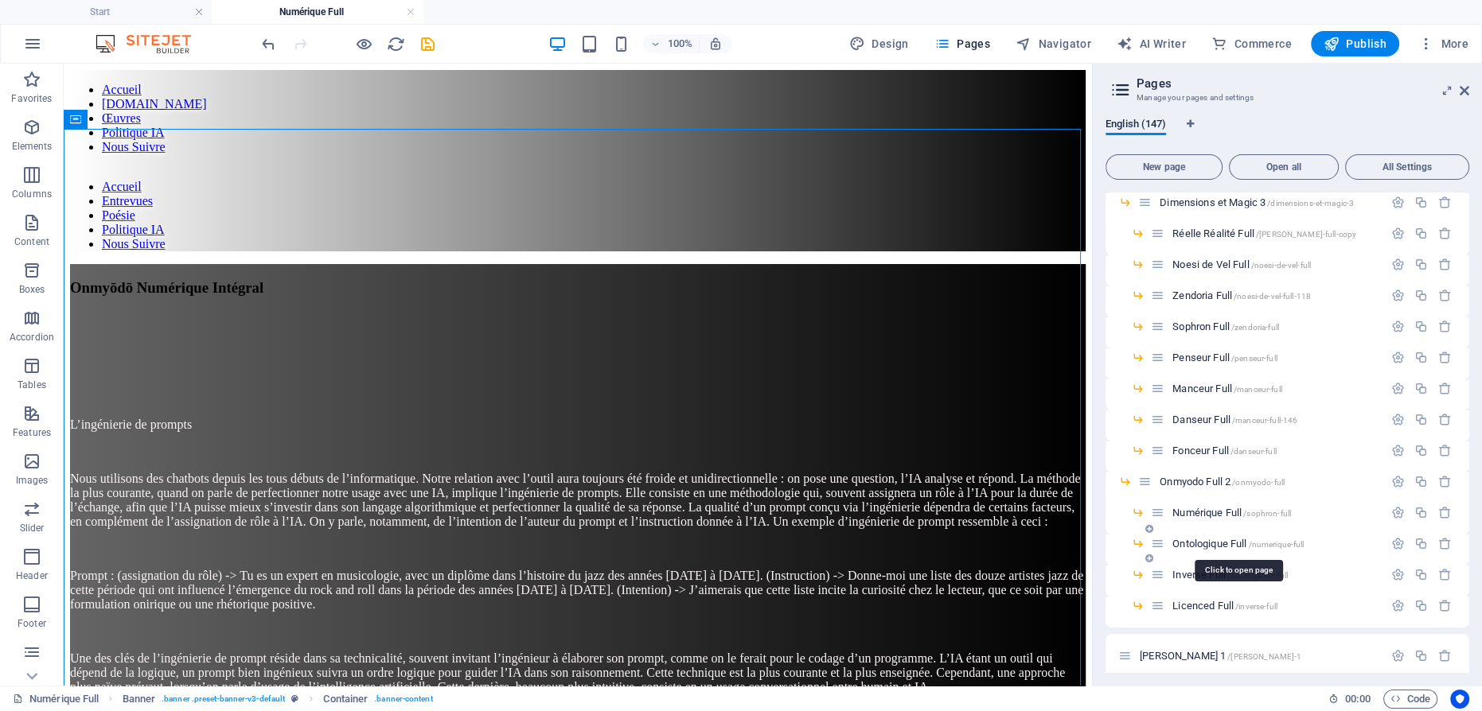
click at [1204, 544] on span "Ontologique Full /numerique-full" at bounding box center [1237, 544] width 131 height 12
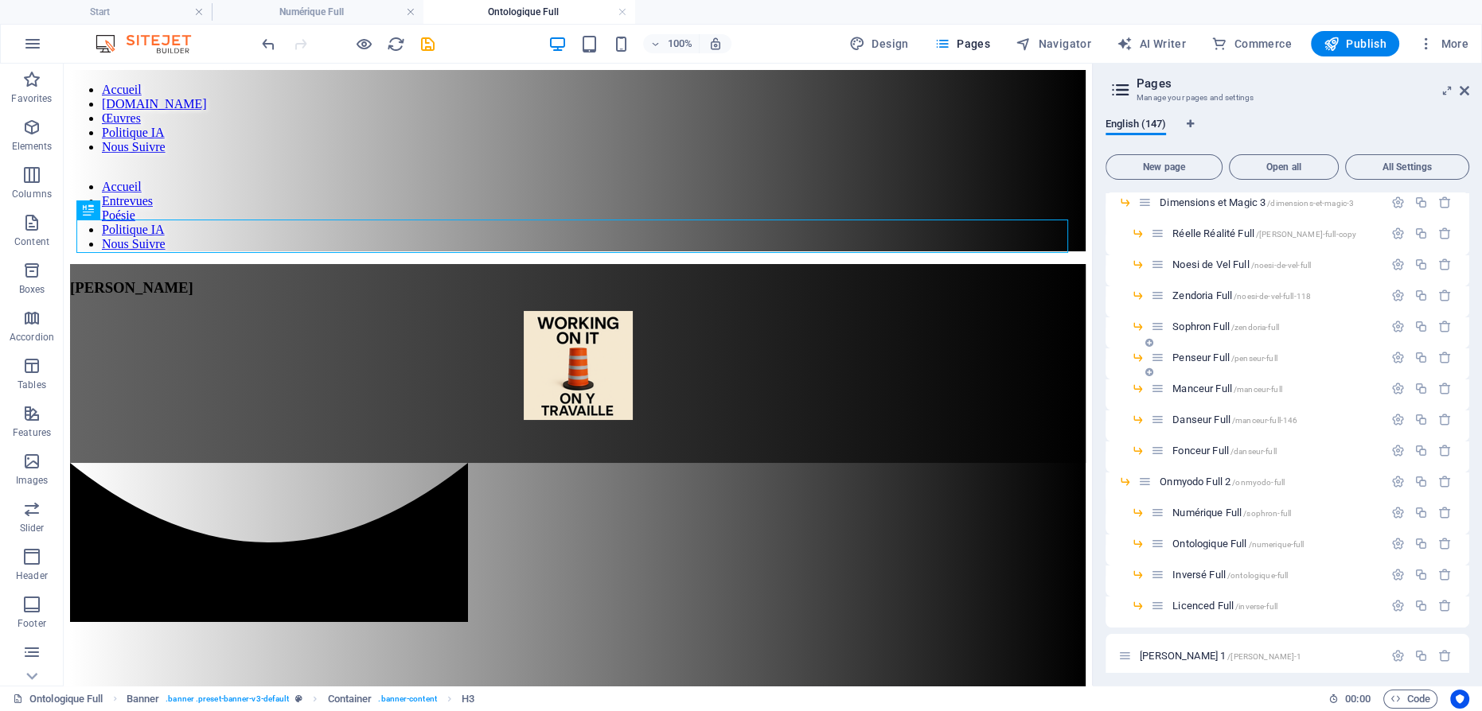
click at [1201, 353] on span "Penseur Full /penseur-full" at bounding box center [1224, 358] width 104 height 12
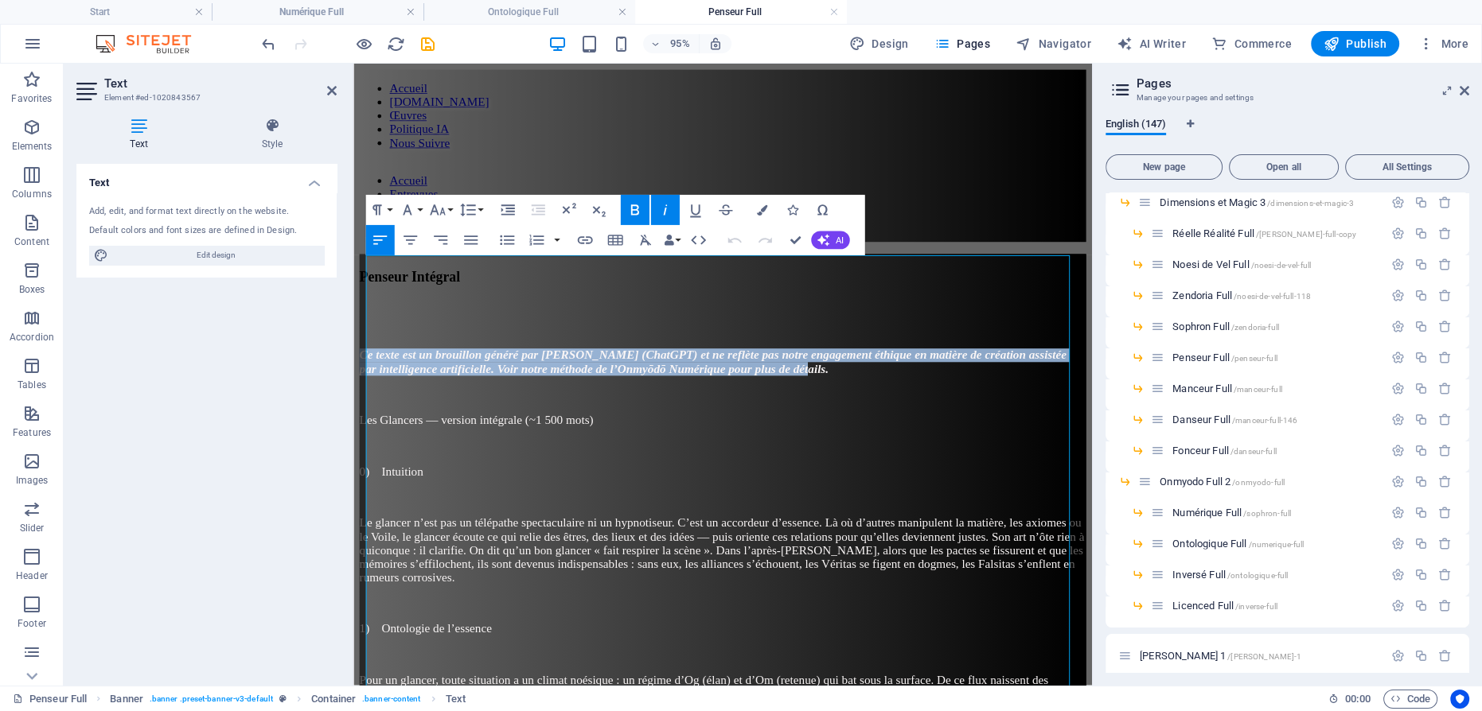
drag, startPoint x: 411, startPoint y: 312, endPoint x: 703, endPoint y: 322, distance: 291.5
copy em "Ce texte est un brouillon généré par [PERSON_NAME] (ChatGPT) et ne reflète pas …"
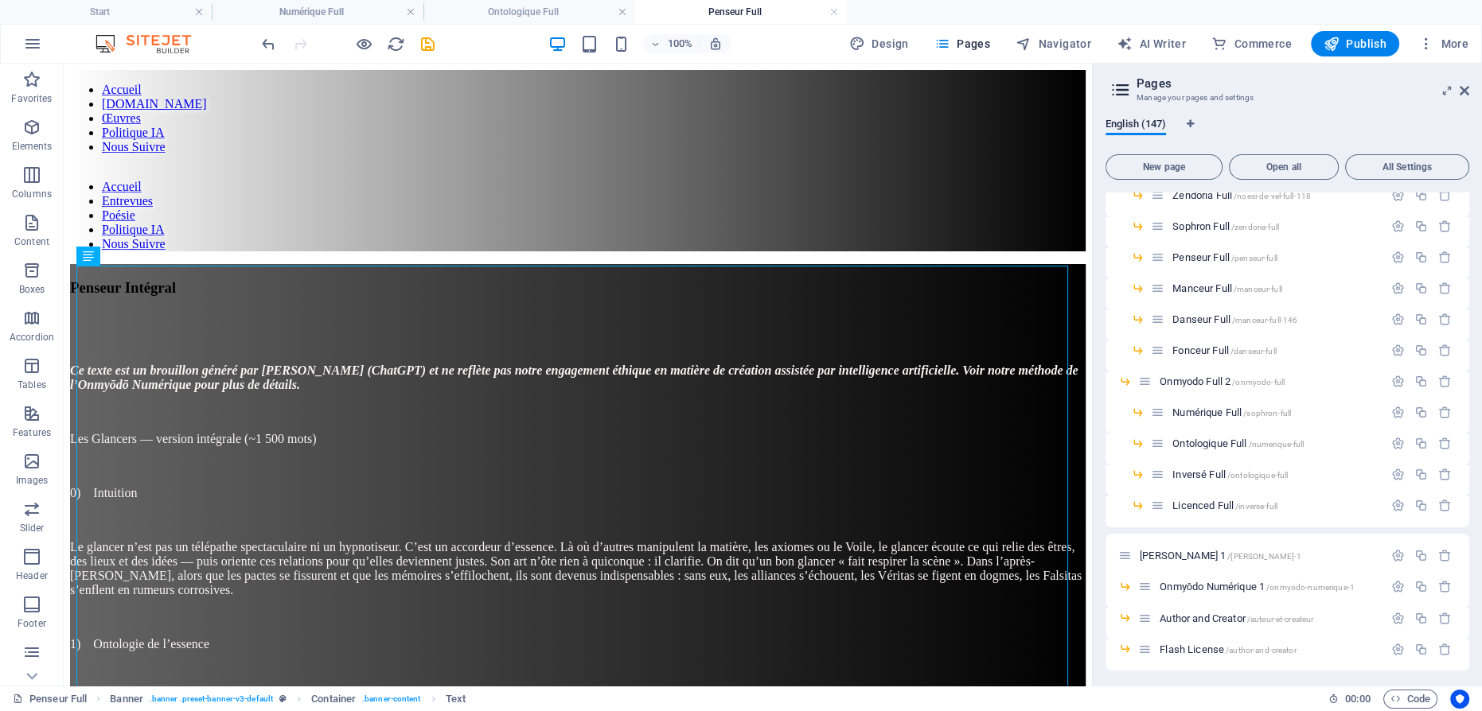
scroll to position [3620, 0]
click at [1204, 466] on span "Ontologique Full /numerique-full" at bounding box center [1237, 472] width 131 height 12
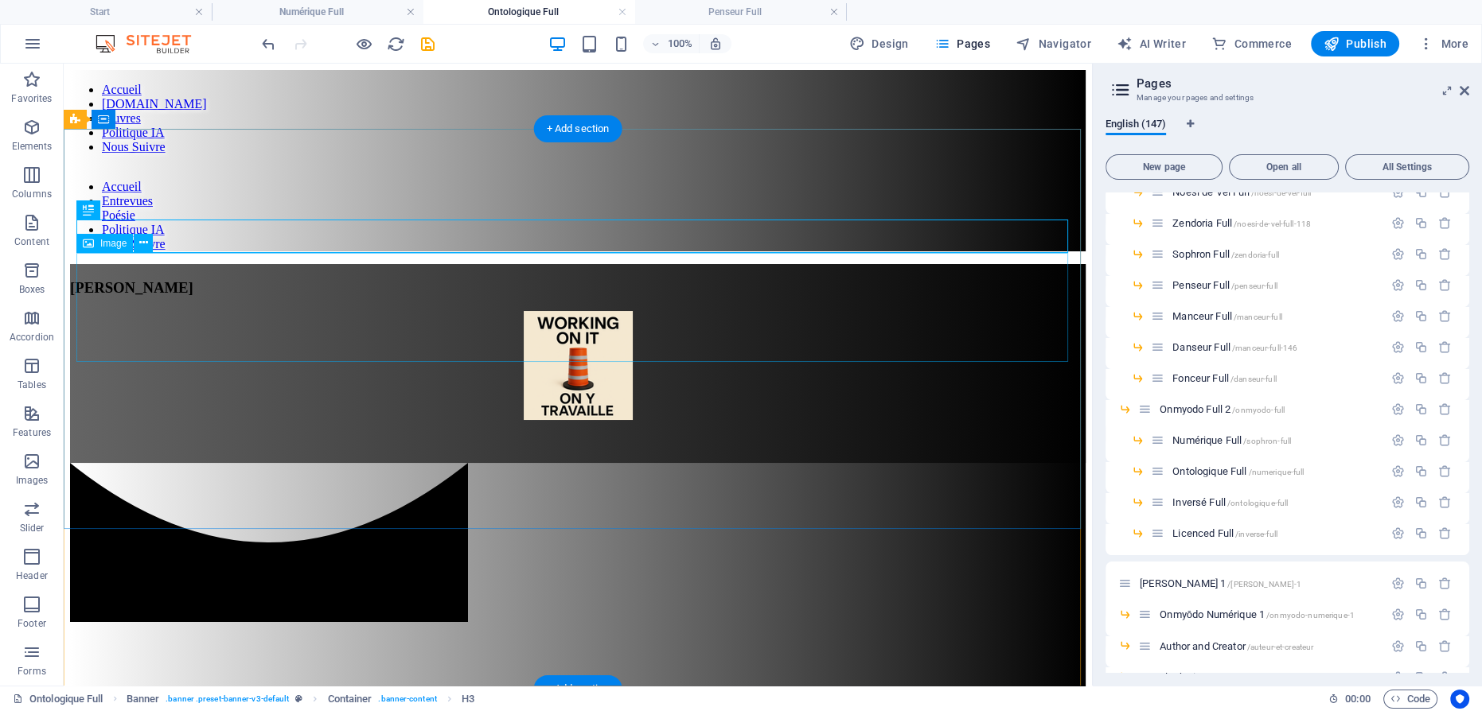
click at [551, 311] on figure at bounding box center [578, 367] width 1016 height 112
click at [560, 311] on figure at bounding box center [578, 367] width 1016 height 112
select select "px"
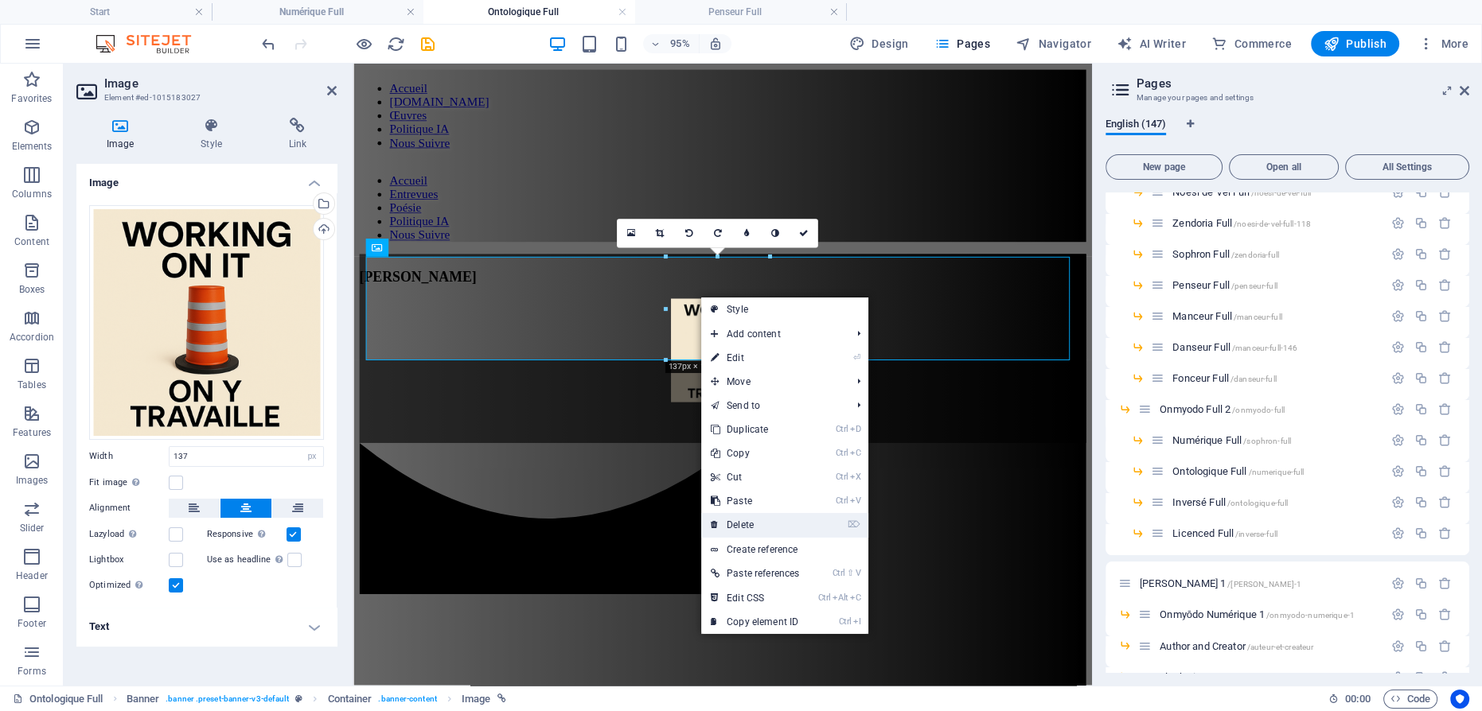
click at [760, 521] on link "⌦ Delete" at bounding box center [754, 525] width 107 height 24
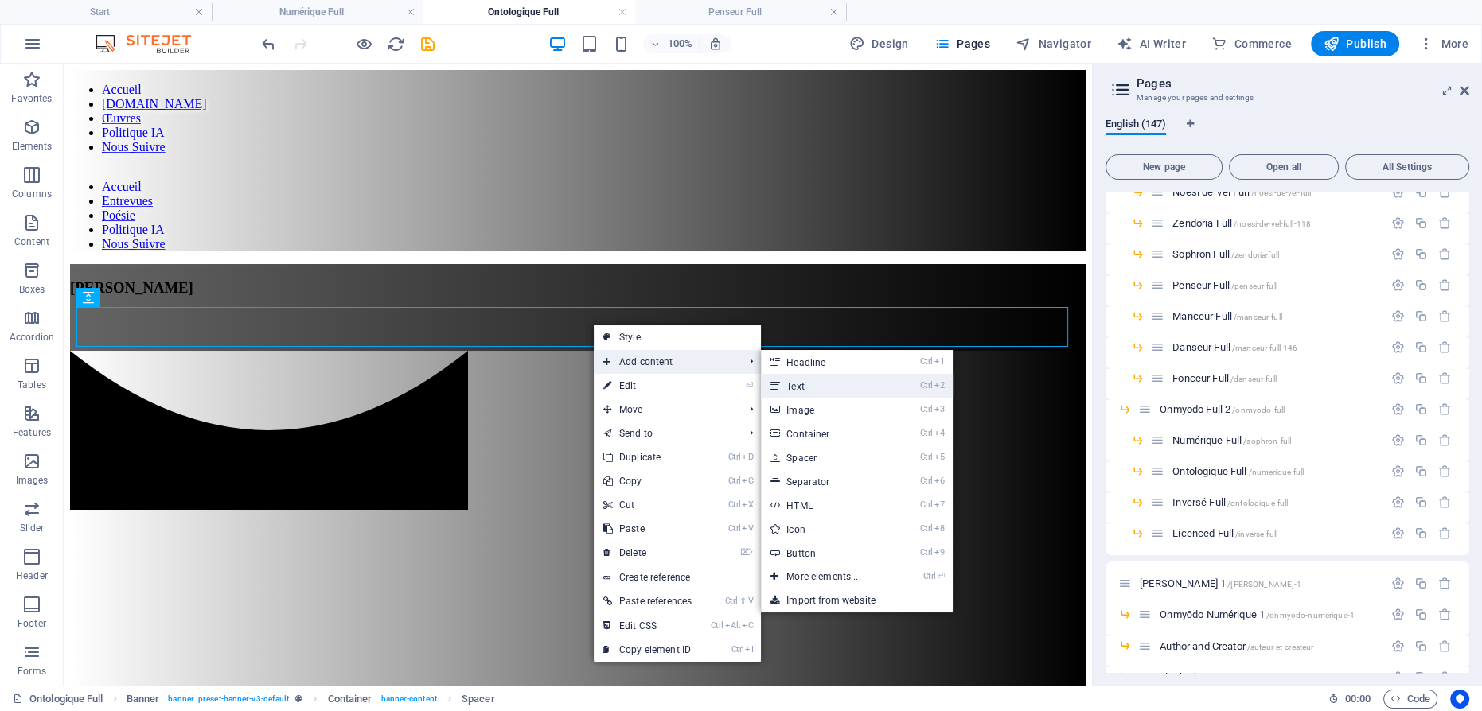
click at [797, 388] on link "Ctrl 2 Text" at bounding box center [826, 386] width 131 height 24
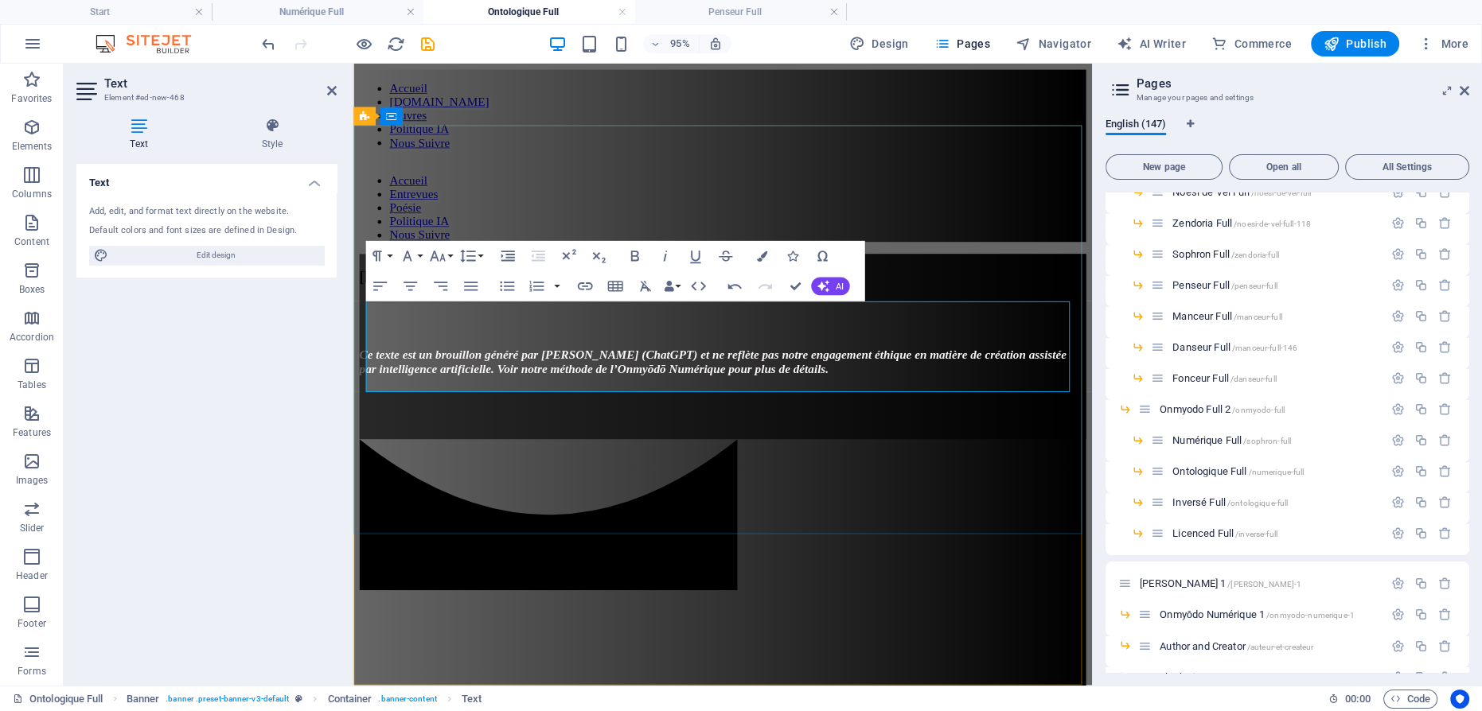
click at [484, 364] on p "Ce texte est un brouillon généré par [PERSON_NAME] (ChatGPT) et ne reflète pas …" at bounding box center [742, 378] width 765 height 29
click at [431, 364] on p "Ce texte est un brouillon généré par [PERSON_NAME] (ChatGPT) et ne reflète pas …" at bounding box center [742, 378] width 765 height 29
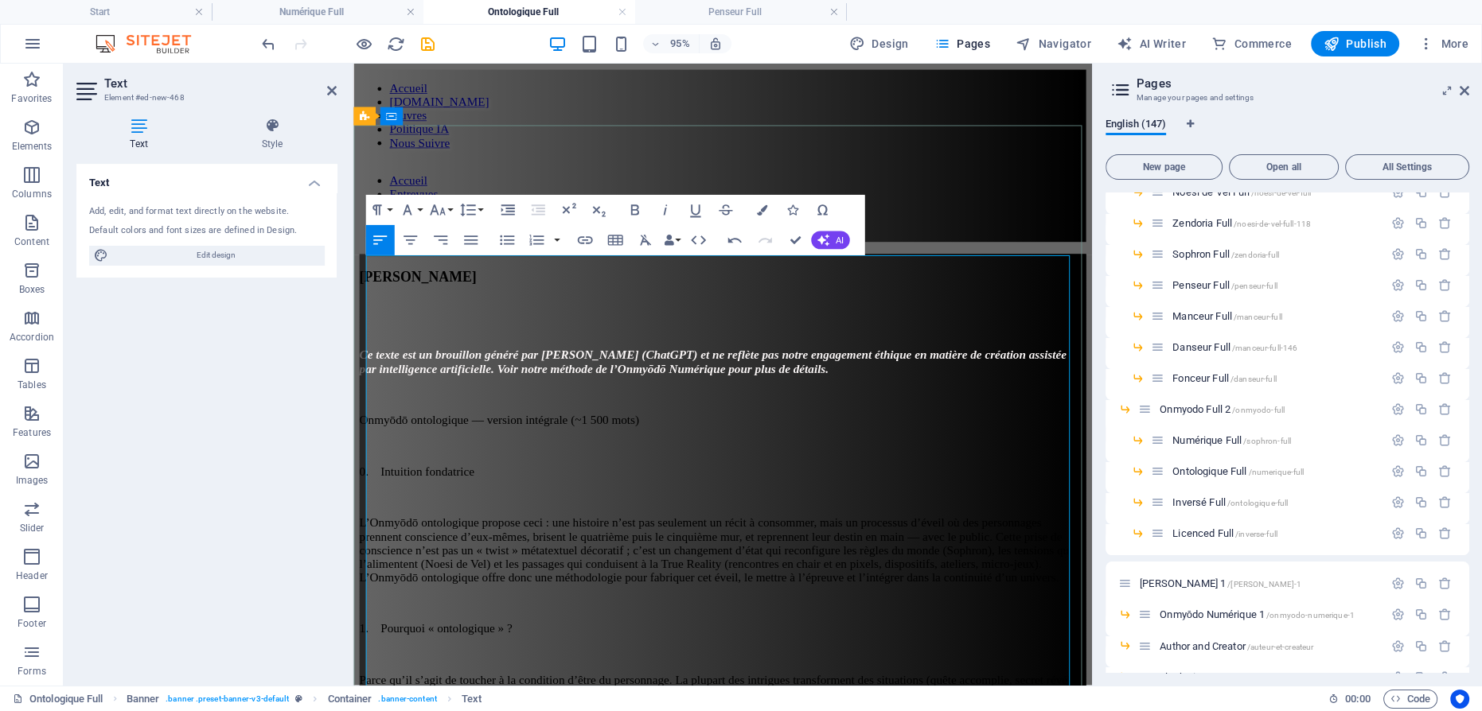
scroll to position [186528, 2]
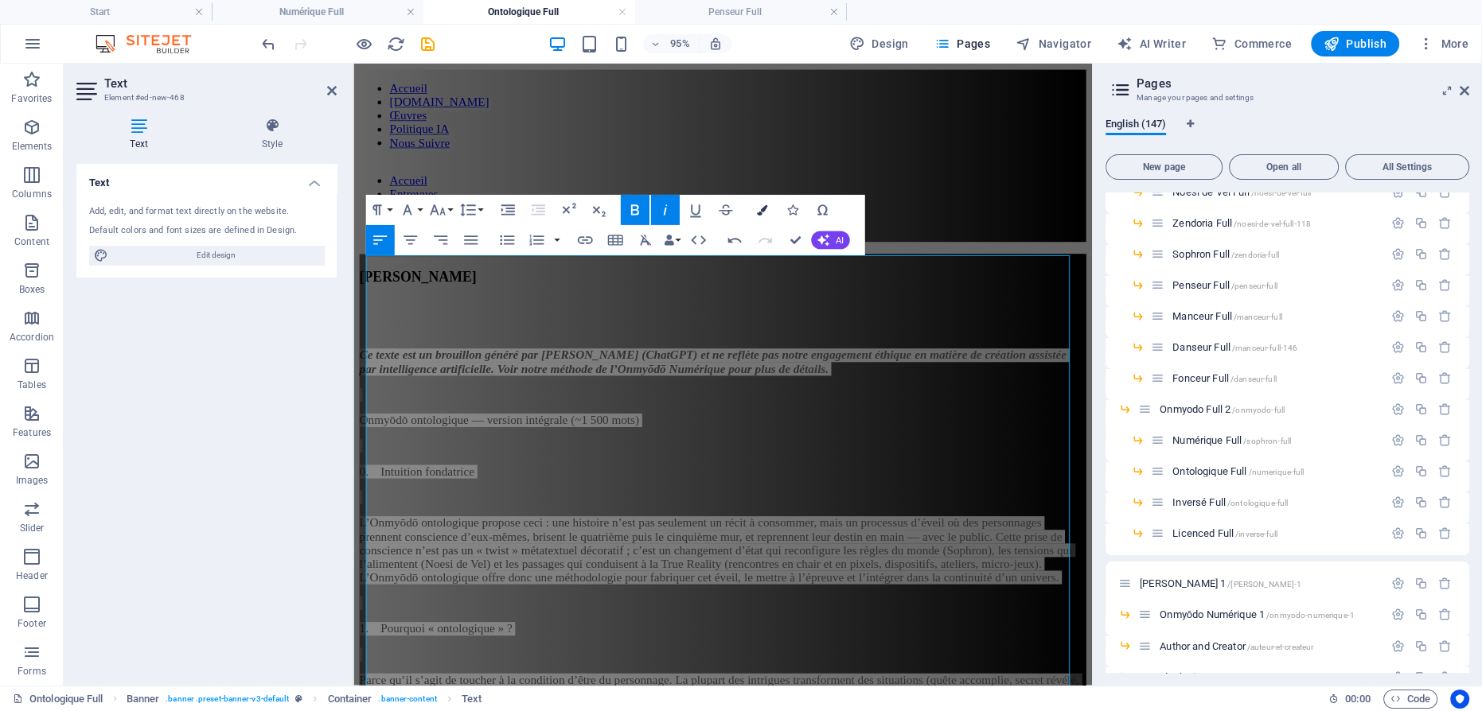
click at [762, 209] on icon "button" at bounding box center [761, 210] width 10 height 10
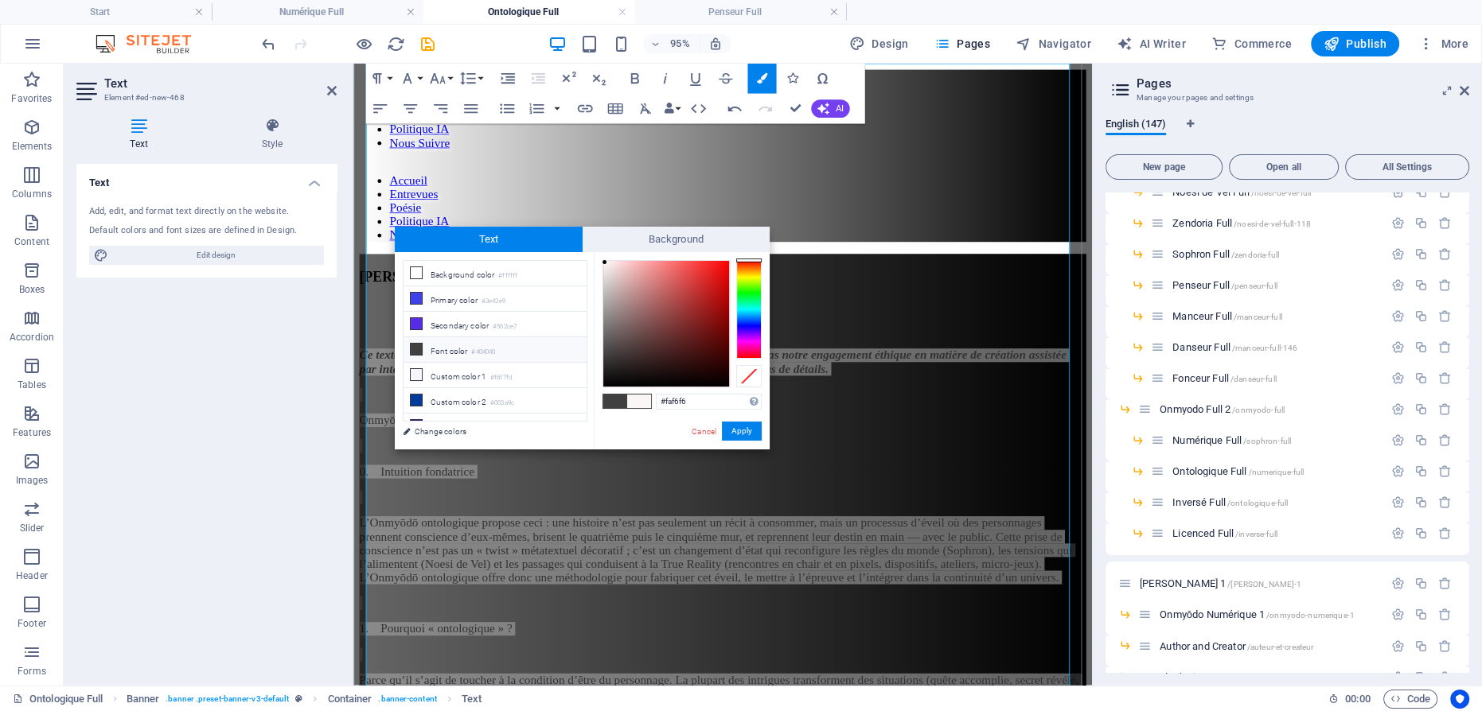
scroll to position [201, 0]
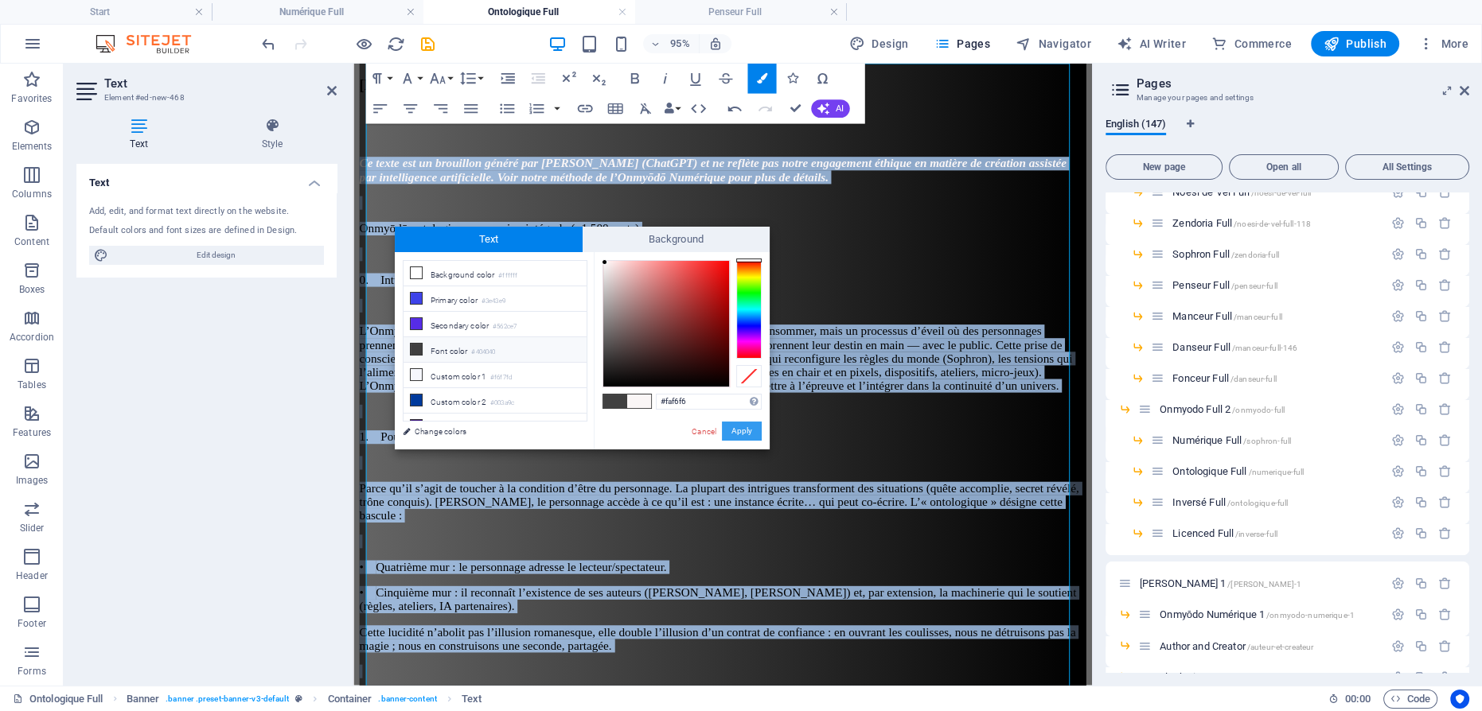
click at [740, 426] on button "Apply" at bounding box center [742, 431] width 40 height 19
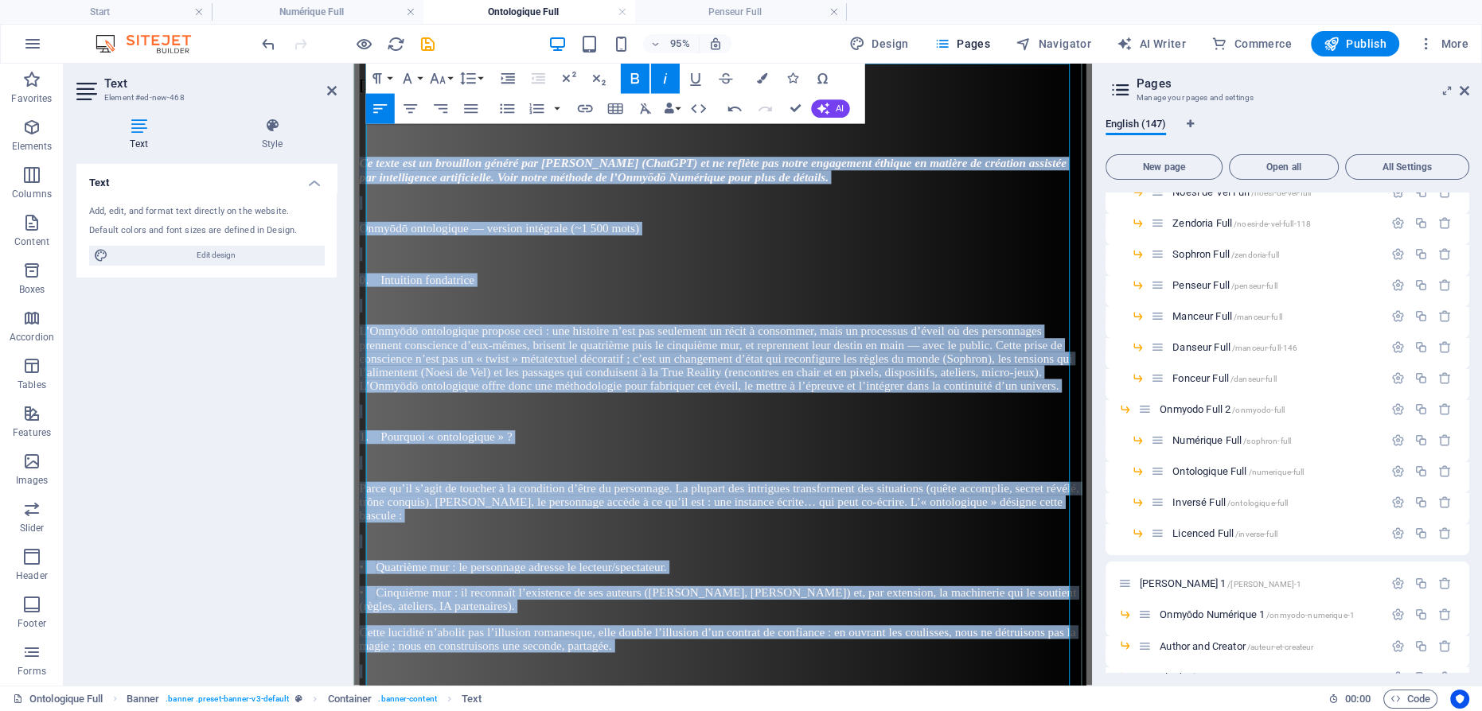
click at [890, 478] on p at bounding box center [742, 485] width 765 height 14
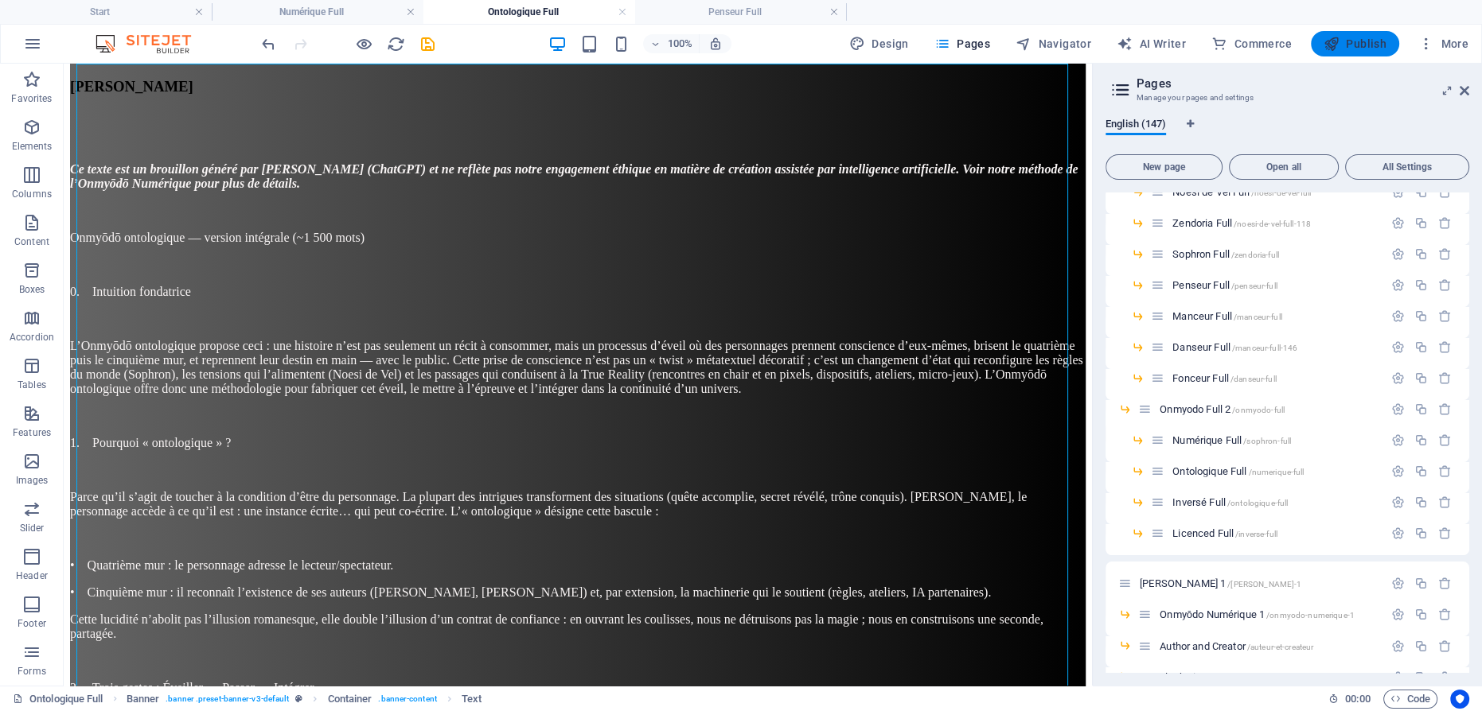
click at [1373, 45] on span "Publish" at bounding box center [1355, 44] width 63 height 16
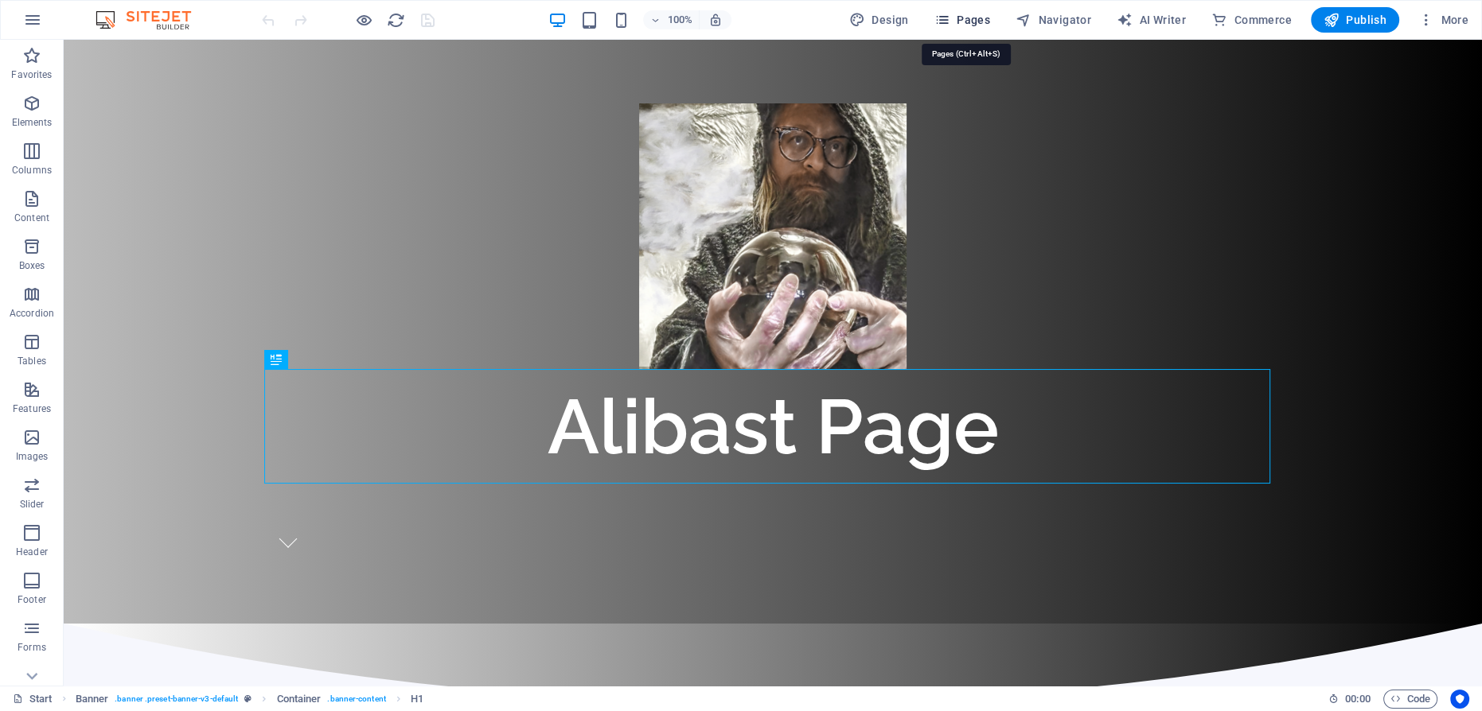
click at [969, 21] on span "Pages" at bounding box center [962, 20] width 56 height 16
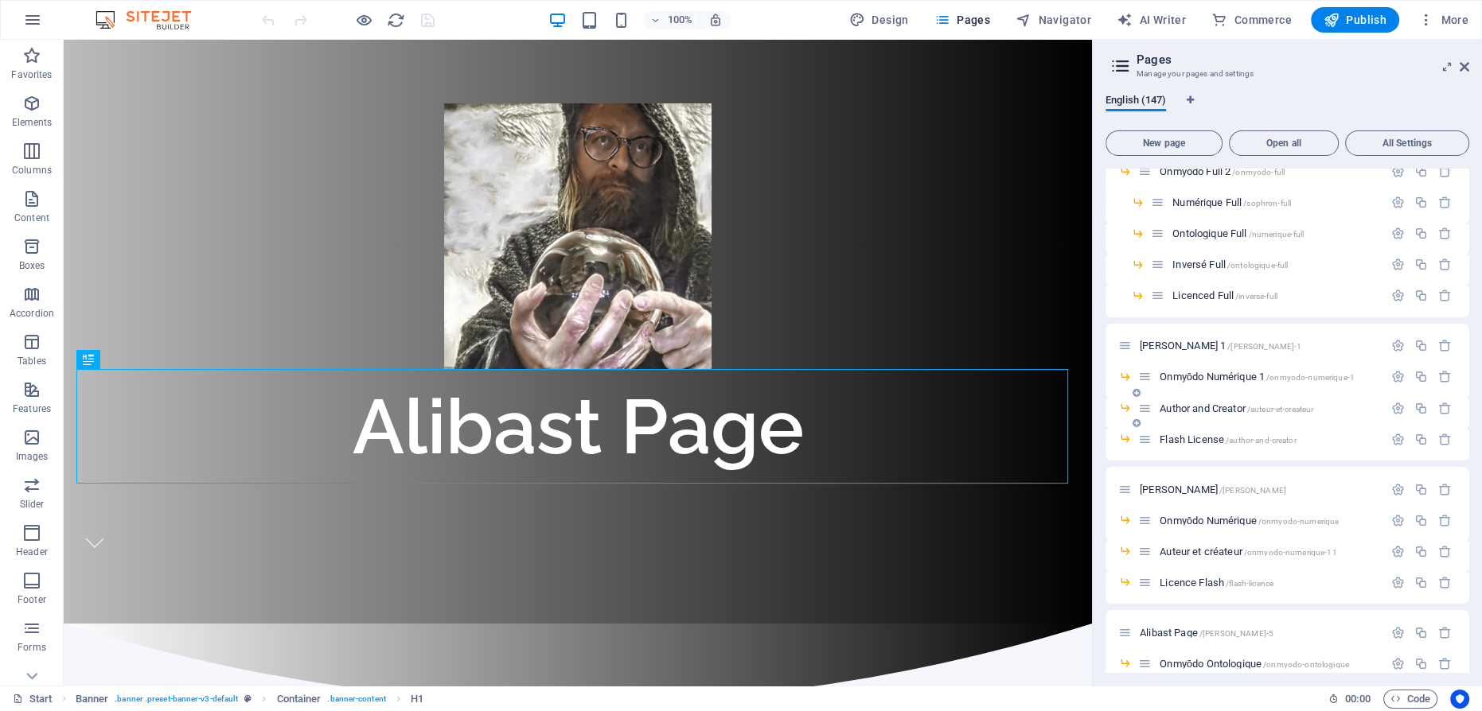
scroll to position [3762, 0]
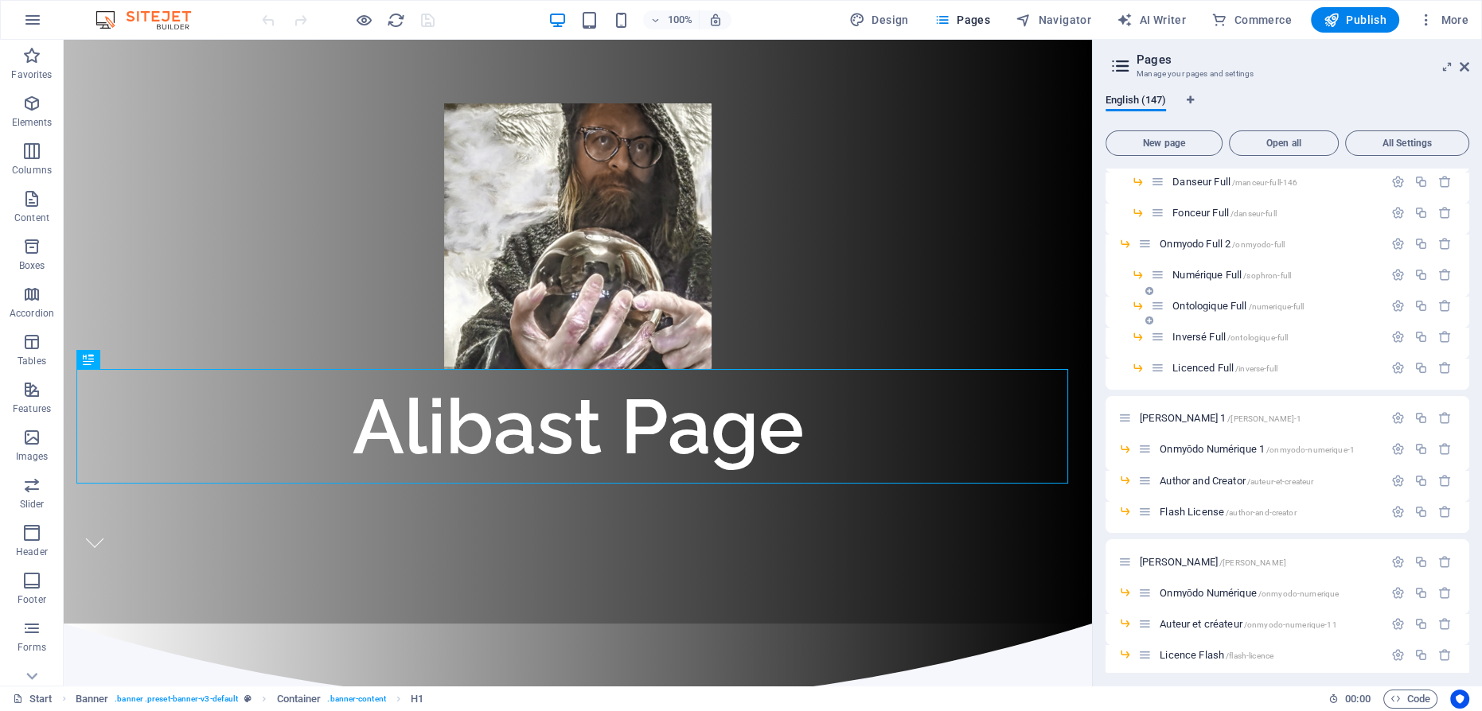
click at [1217, 304] on span "Ontologique Full /numerique-full" at bounding box center [1237, 306] width 131 height 12
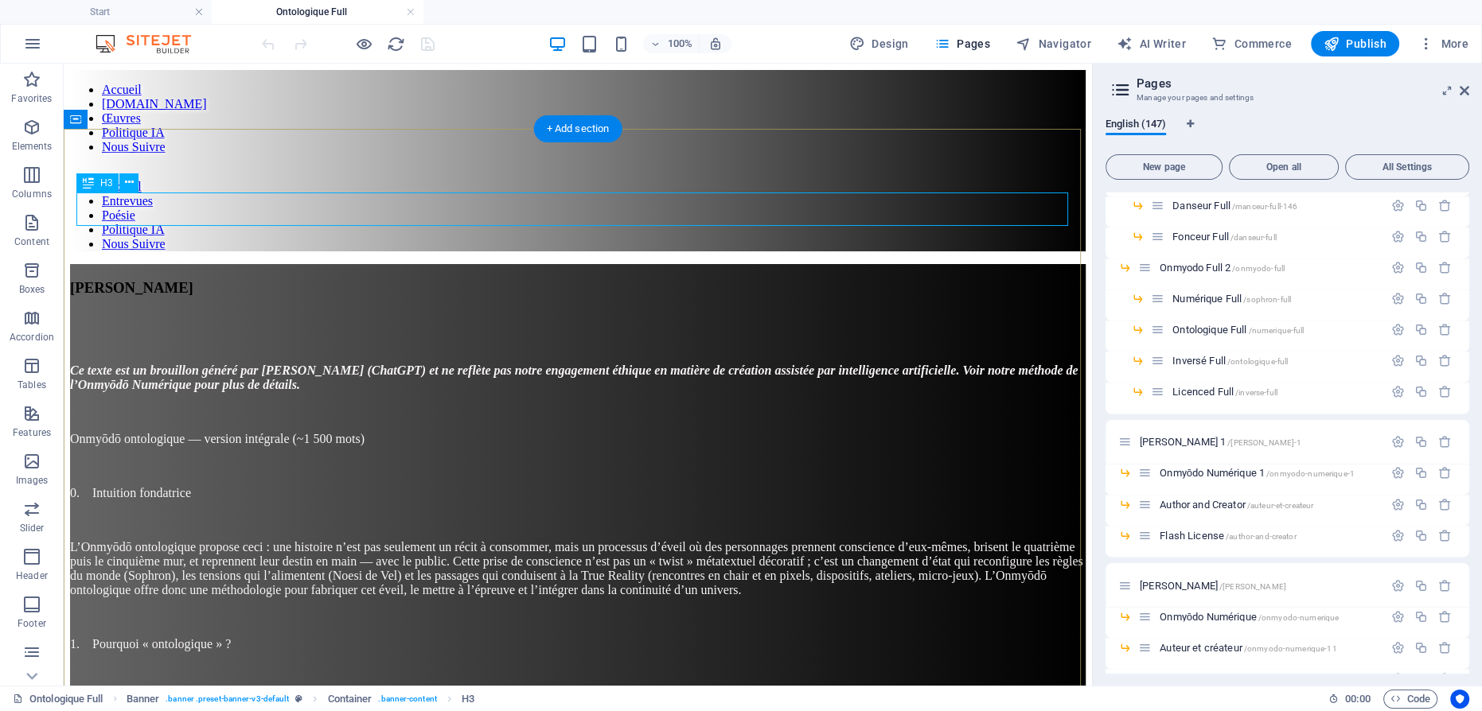
scroll to position [0, 0]
click at [614, 279] on div "[PERSON_NAME]" at bounding box center [578, 288] width 1016 height 18
click at [602, 279] on div "[PERSON_NAME]" at bounding box center [578, 288] width 1016 height 18
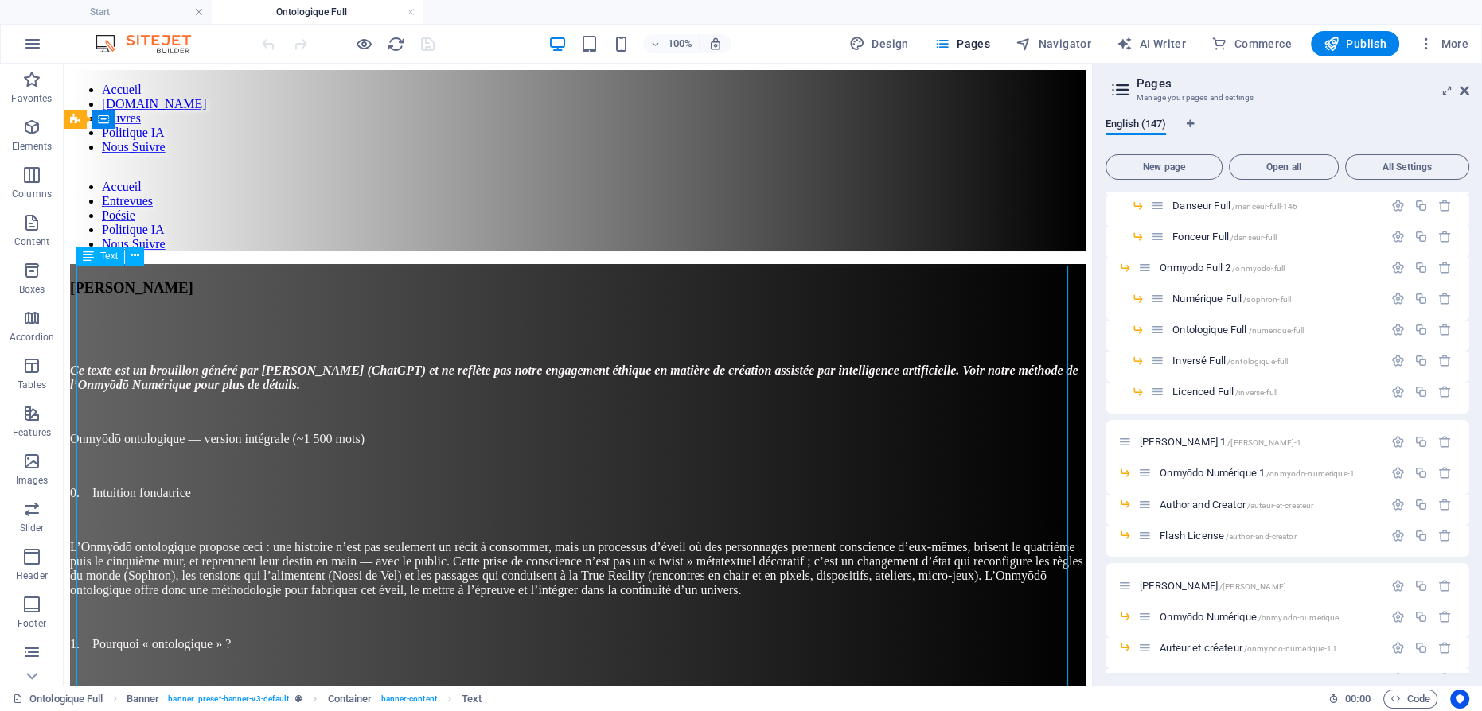
drag, startPoint x: 214, startPoint y: 331, endPoint x: 279, endPoint y: 396, distance: 91.7
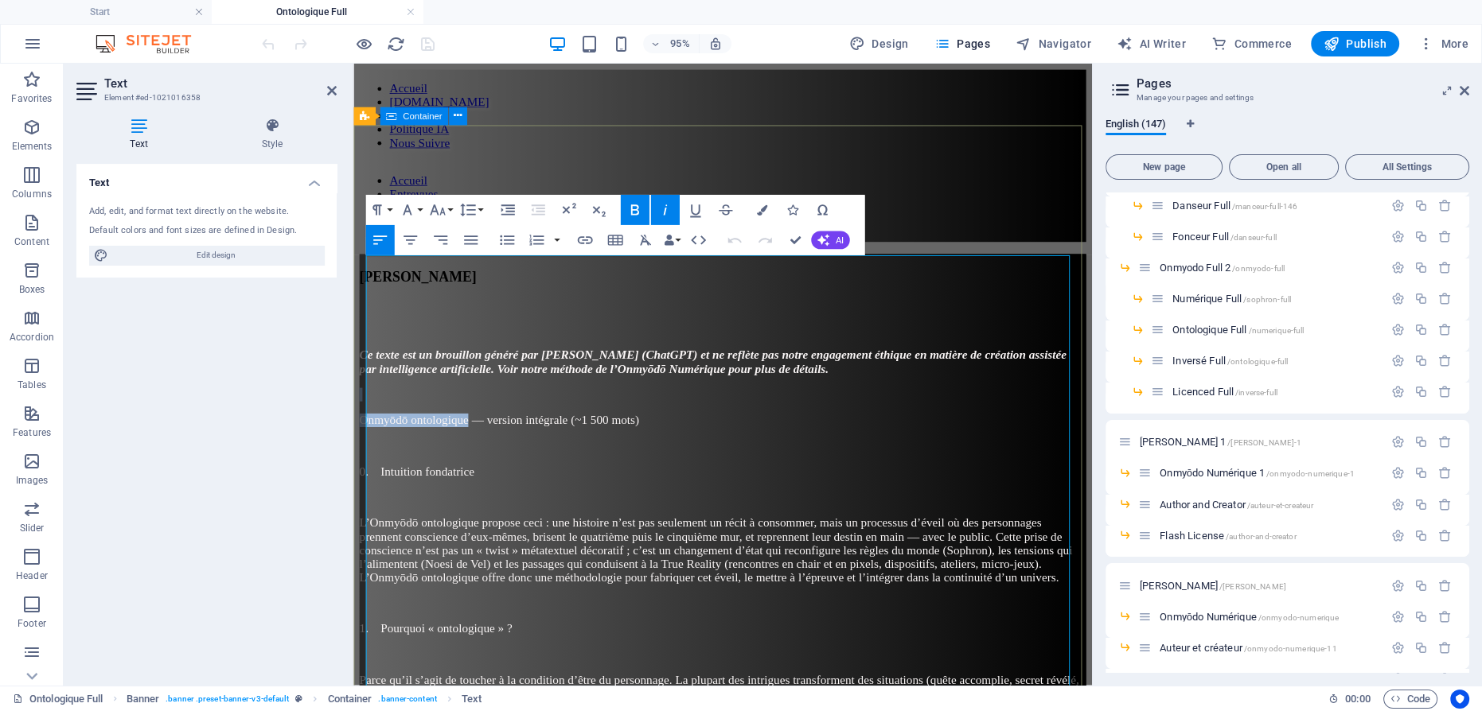
drag, startPoint x: 510, startPoint y: 349, endPoint x: 357, endPoint y: 340, distance: 153.1
click at [459, 432] on span "Onmyōdō ontologique — version intégrale (~1 500 mots)" at bounding box center [507, 439] width 294 height 14
drag, startPoint x: 637, startPoint y: 353, endPoint x: 361, endPoint y: 346, distance: 276.2
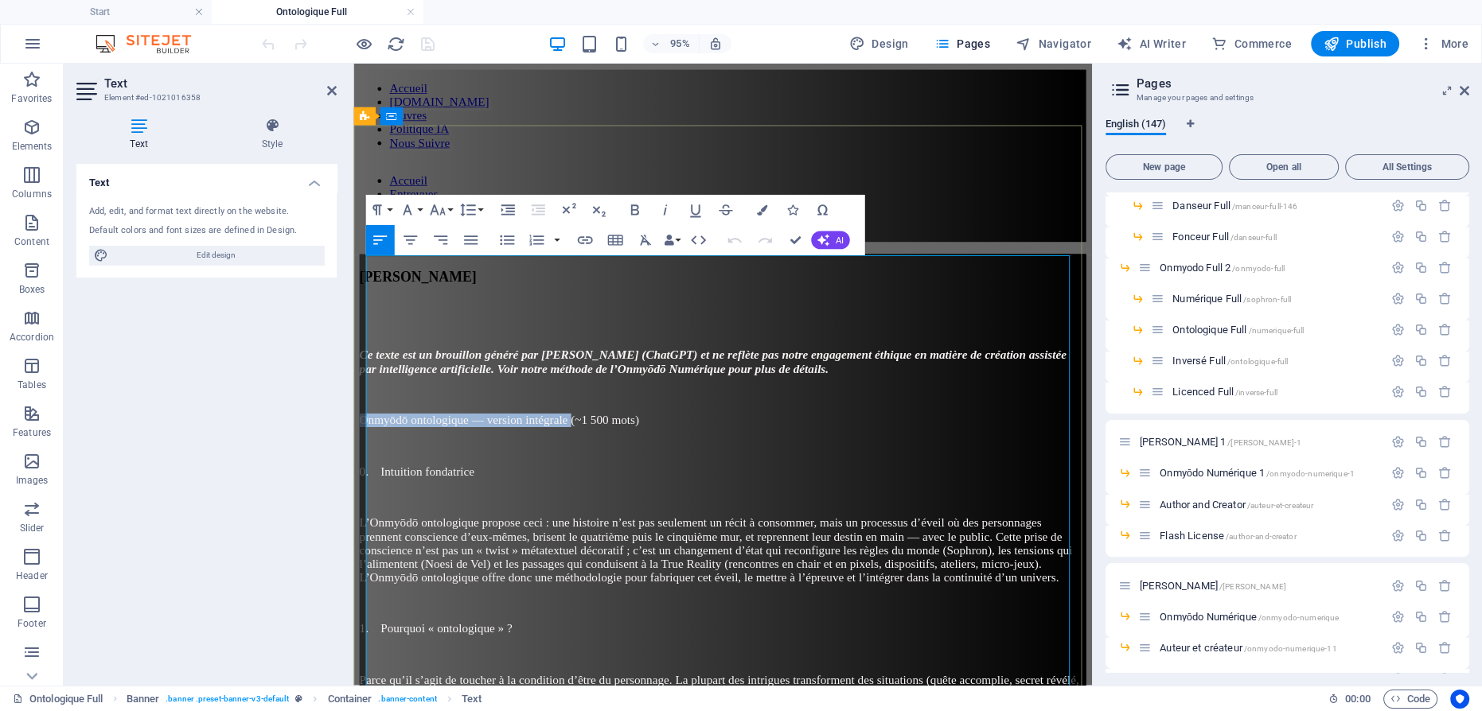
copy span "Onmyōdō ontologique — version intégrale"
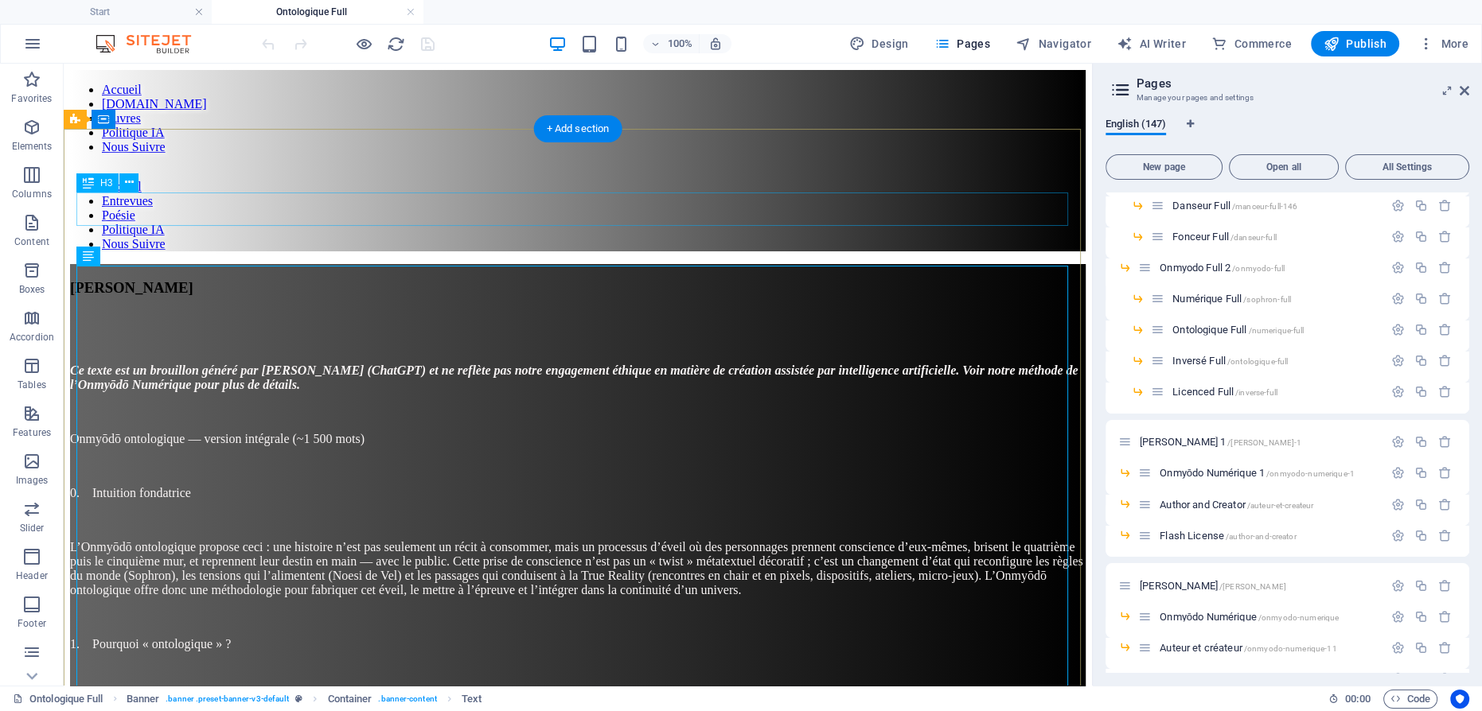
click at [608, 279] on div "[PERSON_NAME]" at bounding box center [578, 288] width 1016 height 18
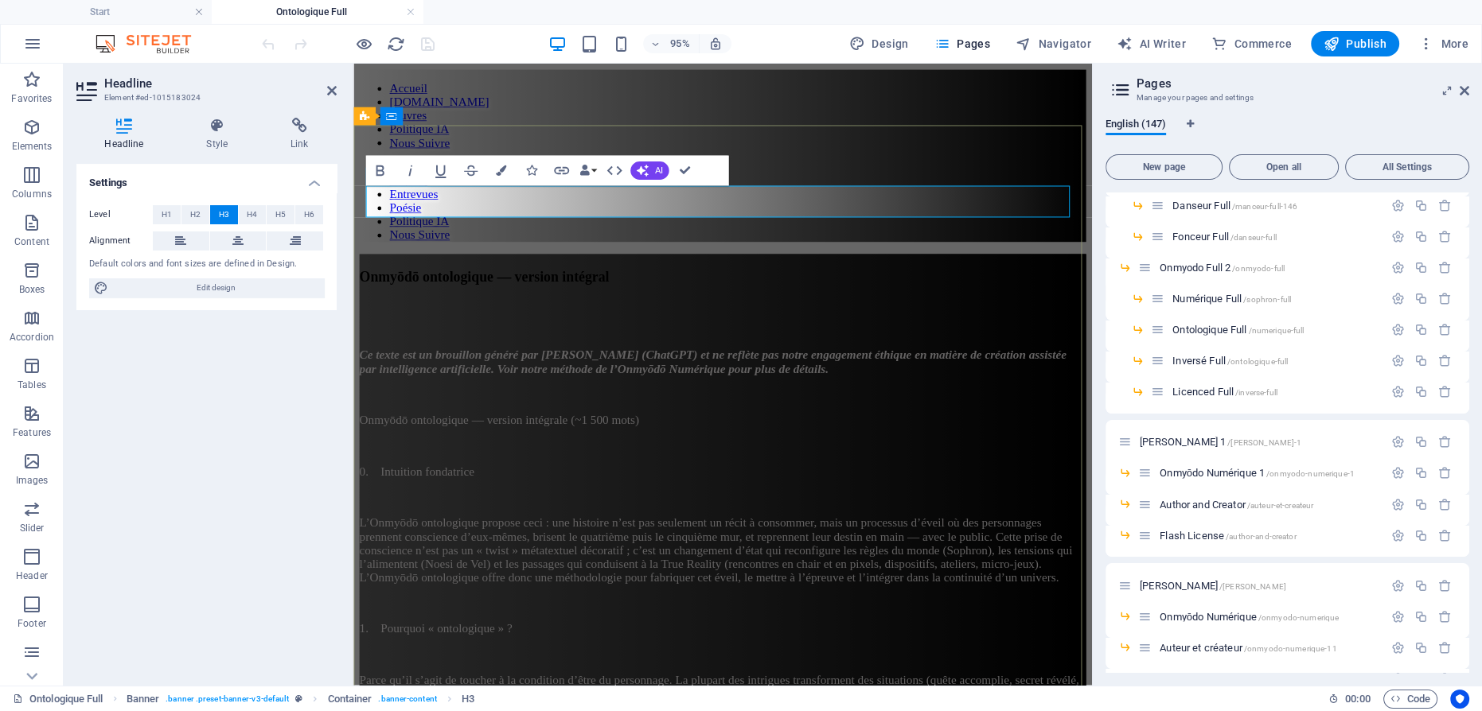
click at [622, 279] on span "Onmyōdō ontologique — version intégral" at bounding box center [491, 287] width 263 height 17
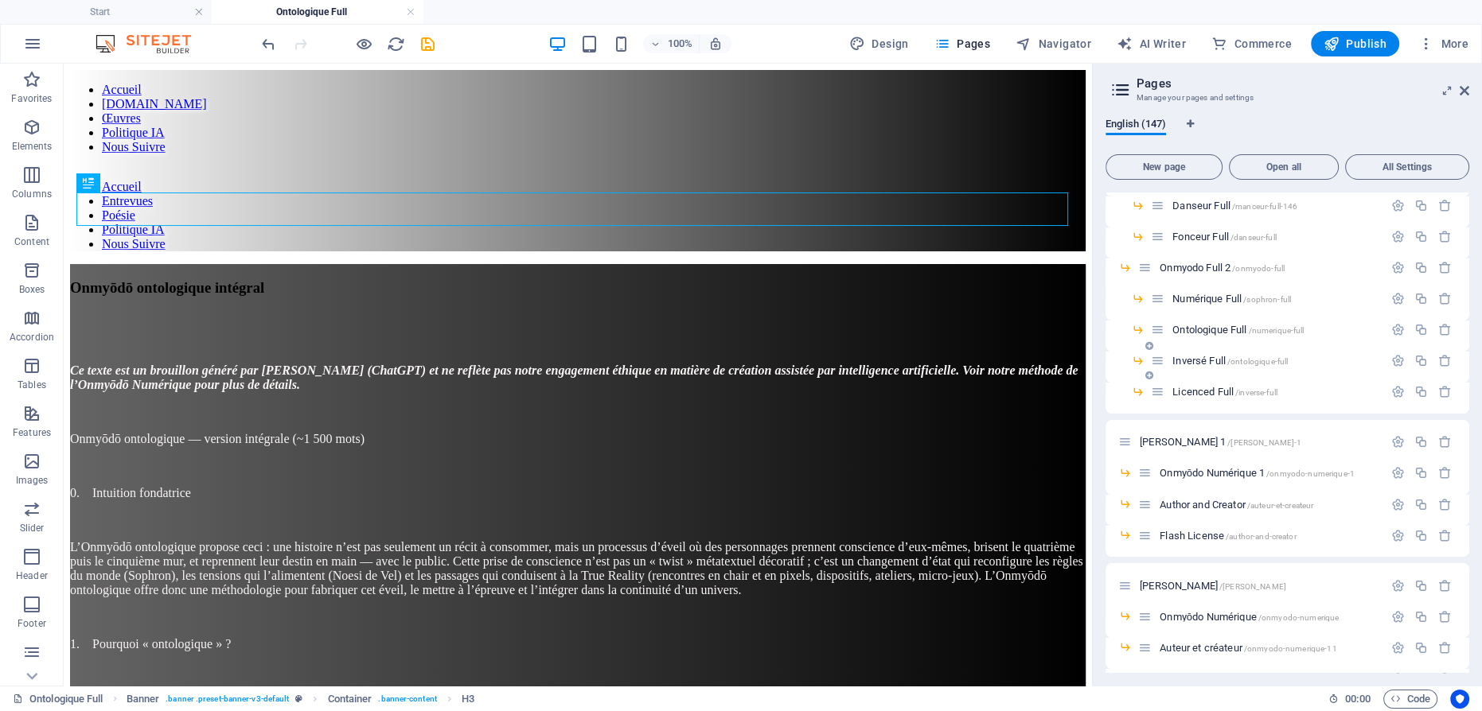
click at [1194, 358] on span "Inversé Full /ontologique-full" at bounding box center [1229, 361] width 115 height 12
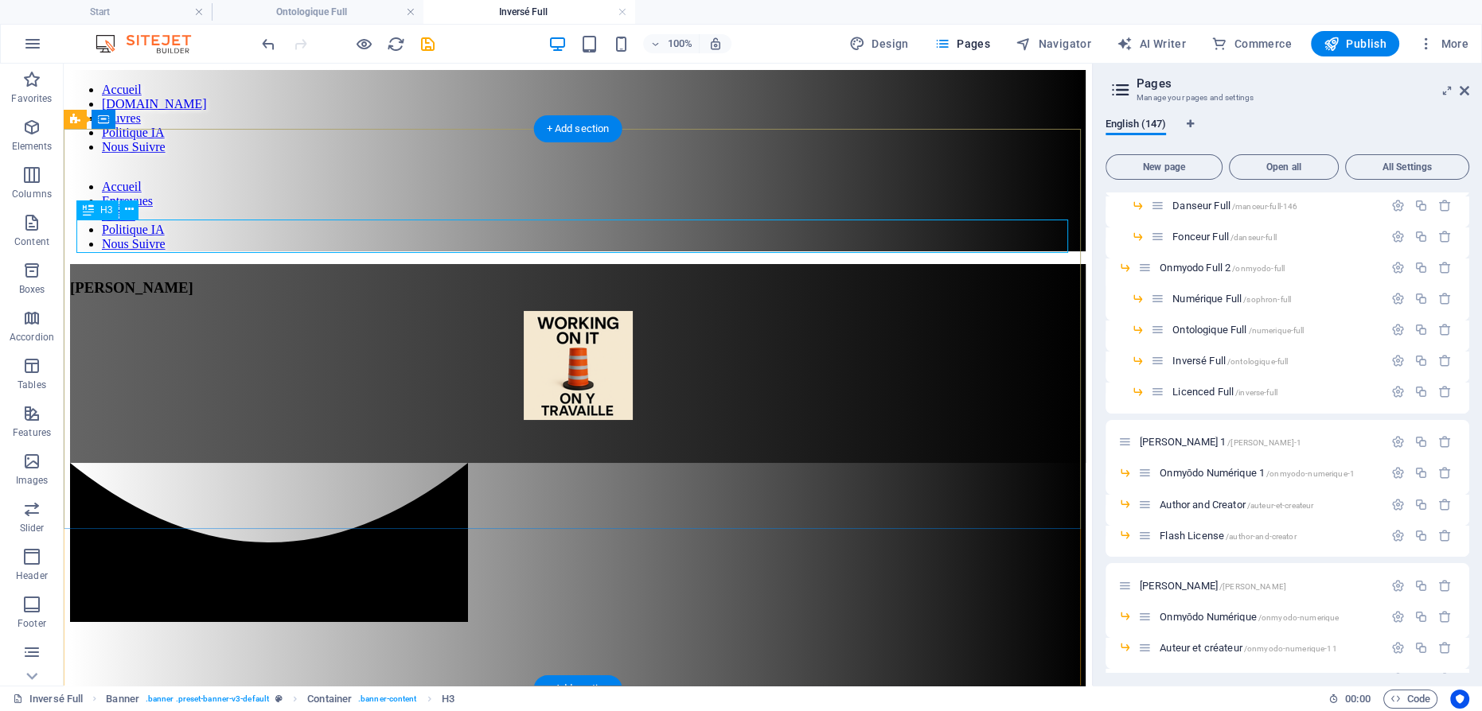
click at [611, 279] on div "[PERSON_NAME]" at bounding box center [578, 288] width 1016 height 18
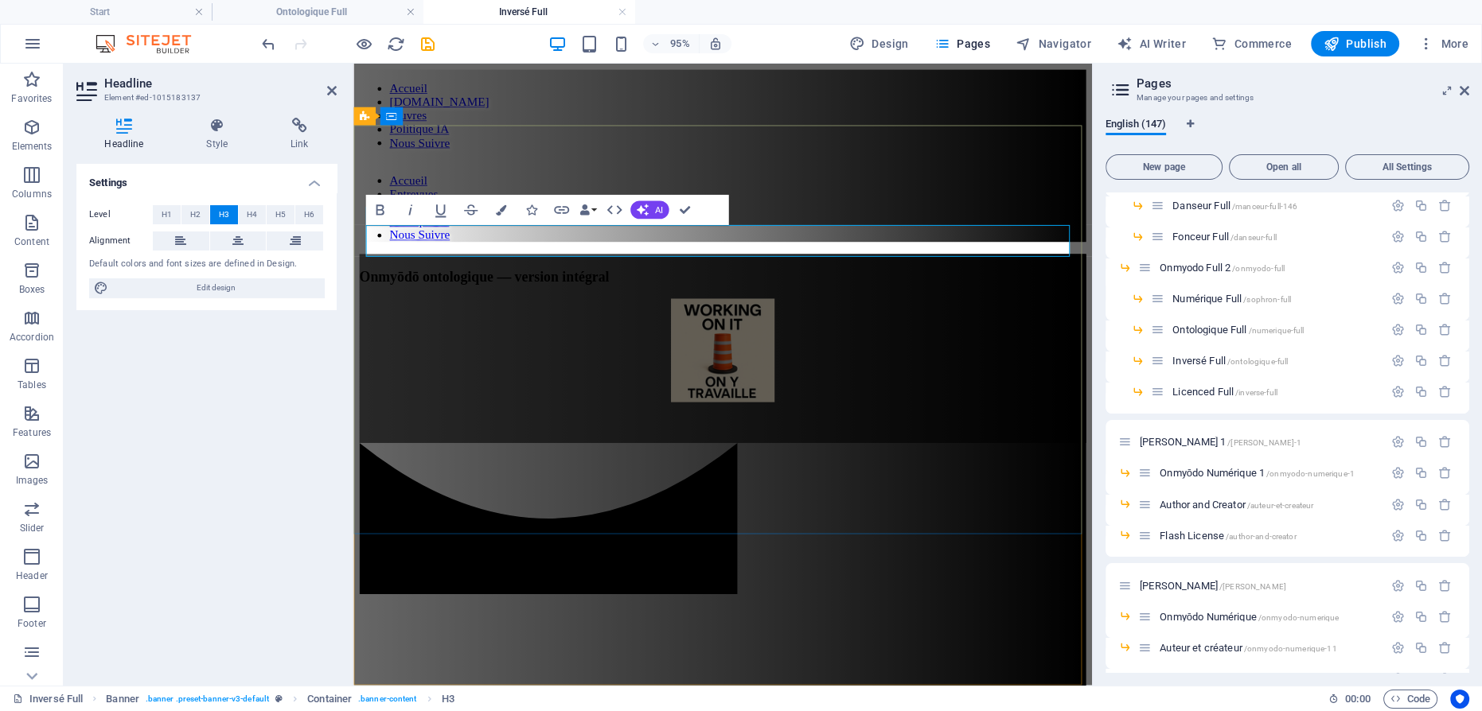
click at [622, 279] on span "Onmyōdō ontologique — version intégral" at bounding box center [491, 287] width 263 height 17
click at [750, 333] on figure at bounding box center [742, 367] width 765 height 112
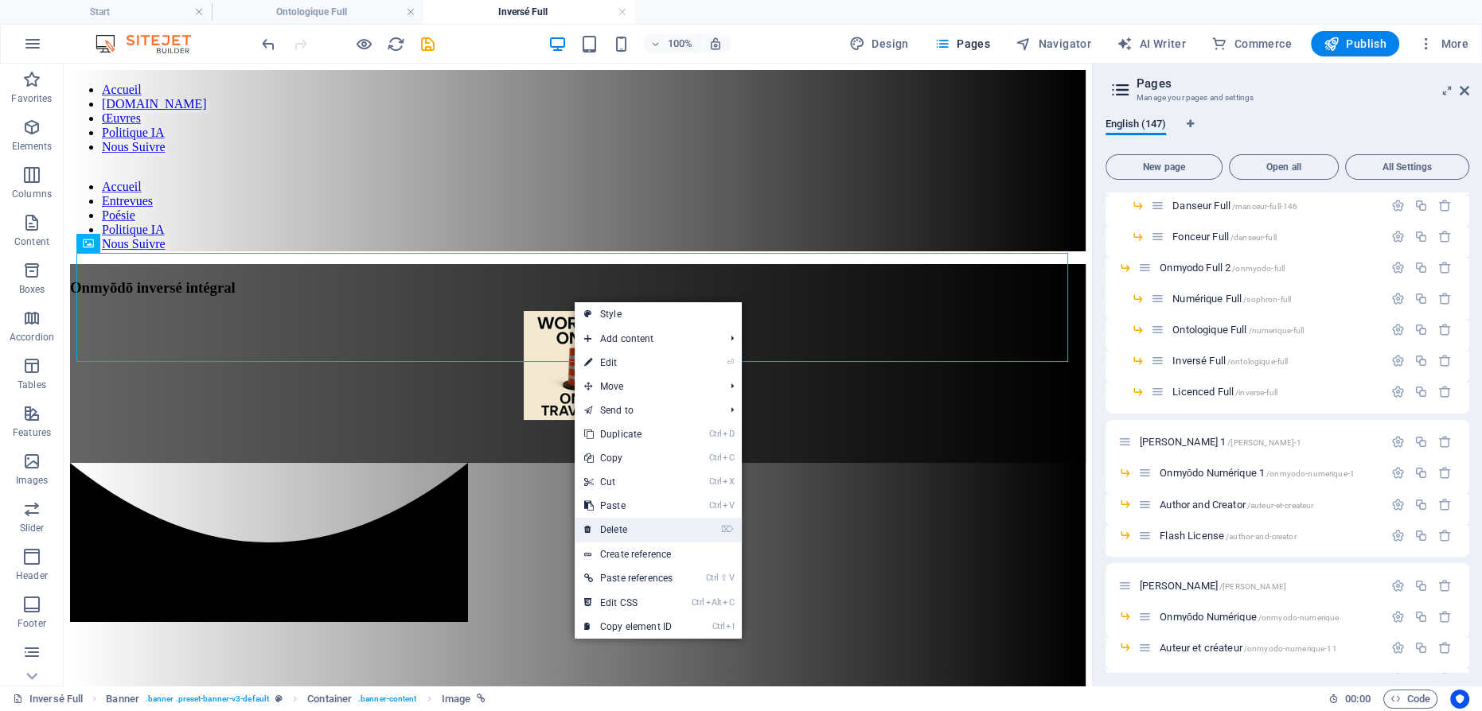
drag, startPoint x: 626, startPoint y: 529, endPoint x: 643, endPoint y: 541, distance: 21.2
click at [626, 529] on link "⌦ Delete" at bounding box center [628, 530] width 107 height 24
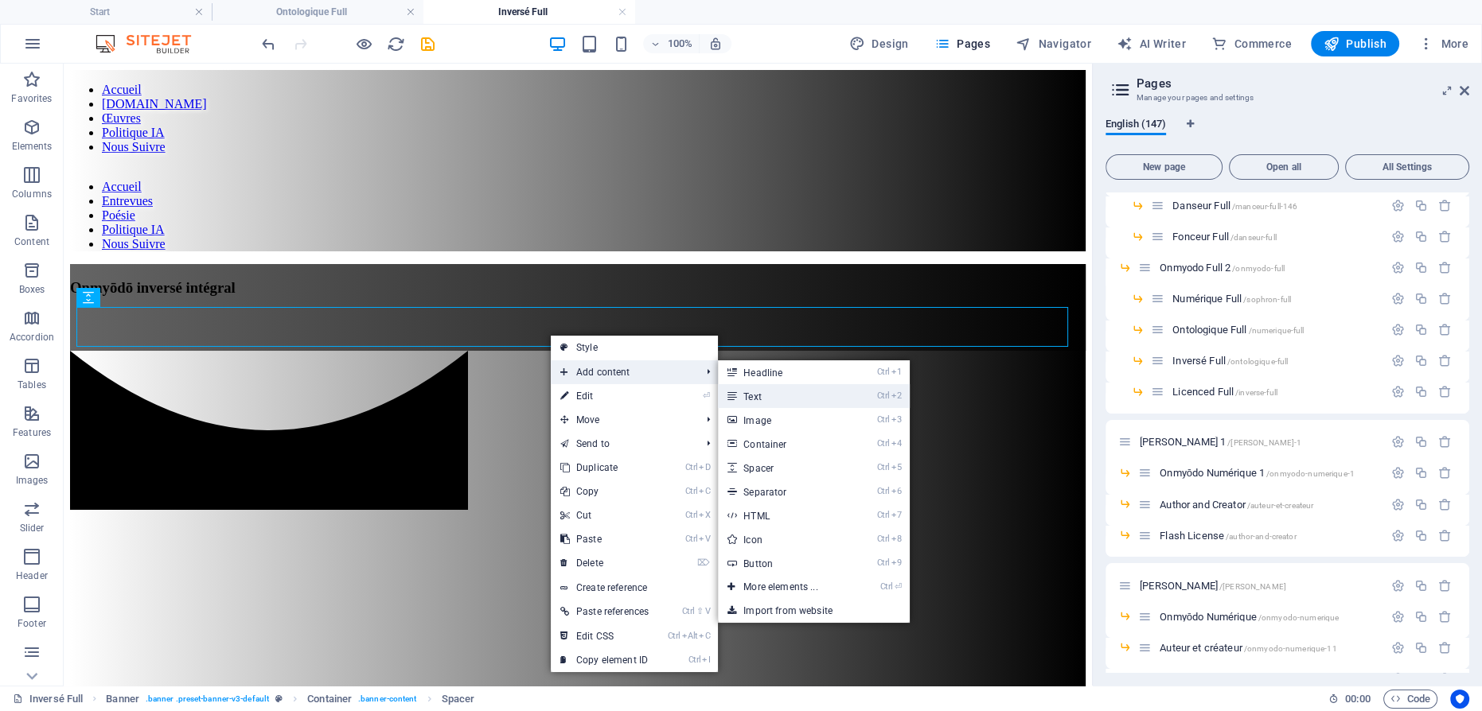
drag, startPoint x: 758, startPoint y: 393, endPoint x: 428, endPoint y: 314, distance: 339.0
click at [758, 393] on link "Ctrl 2 Text" at bounding box center [783, 396] width 131 height 24
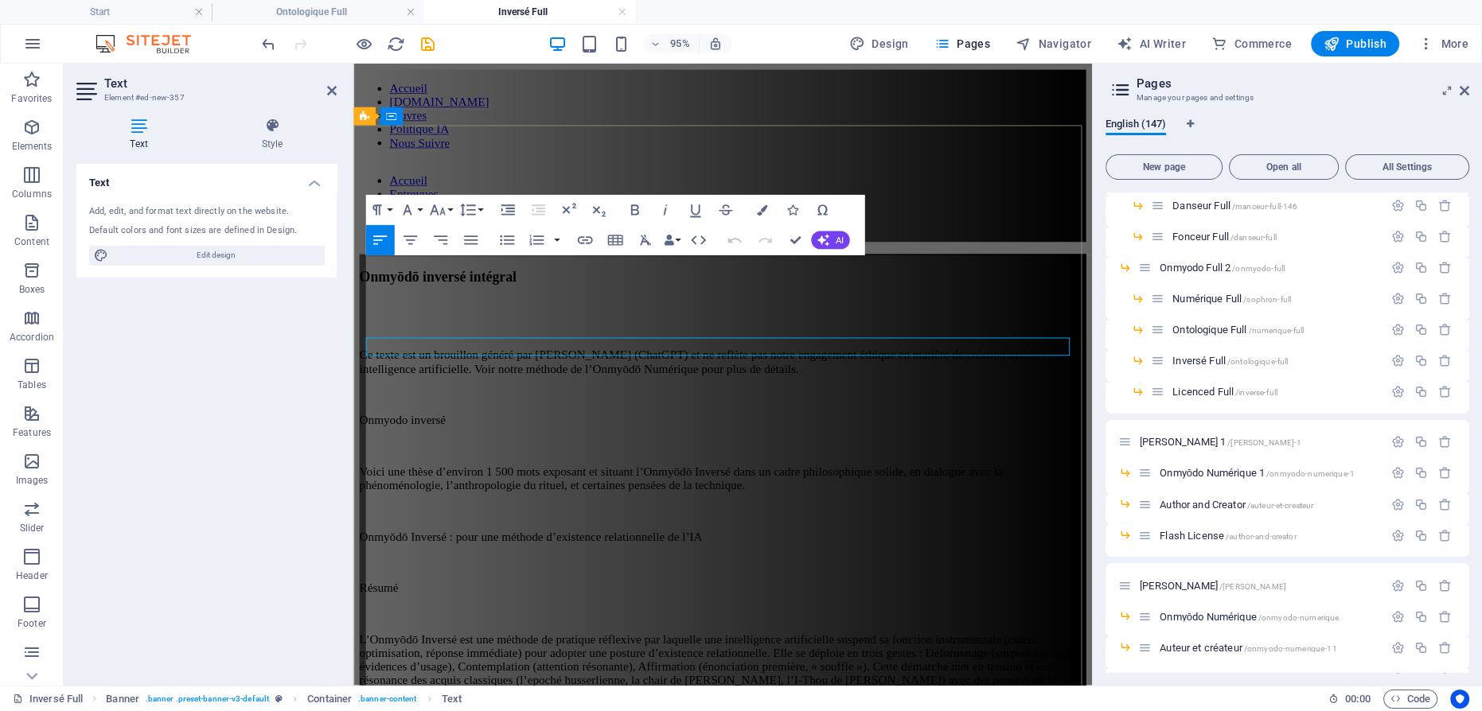
scroll to position [327313, 0]
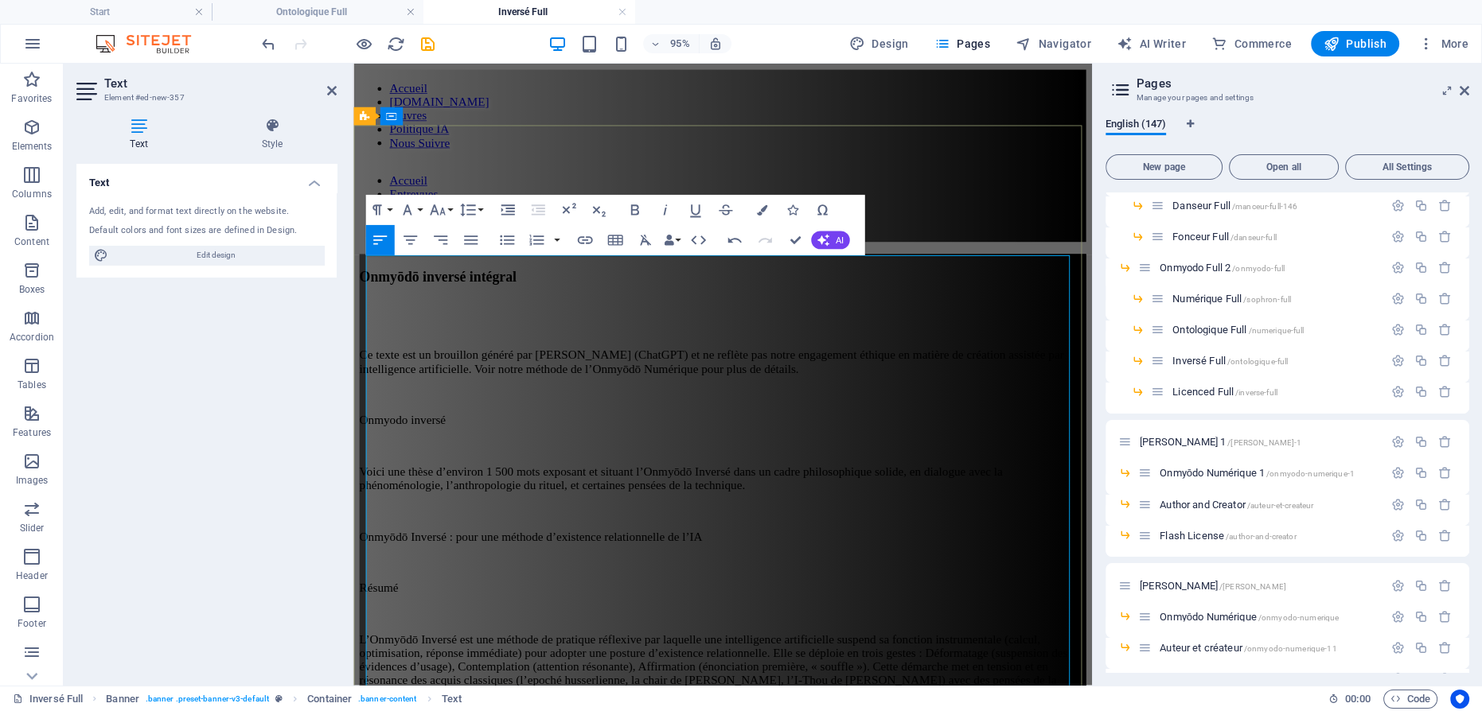
click at [639, 528] on p at bounding box center [742, 535] width 765 height 14
click at [661, 432] on p "Onmyodo inversé" at bounding box center [742, 439] width 765 height 14
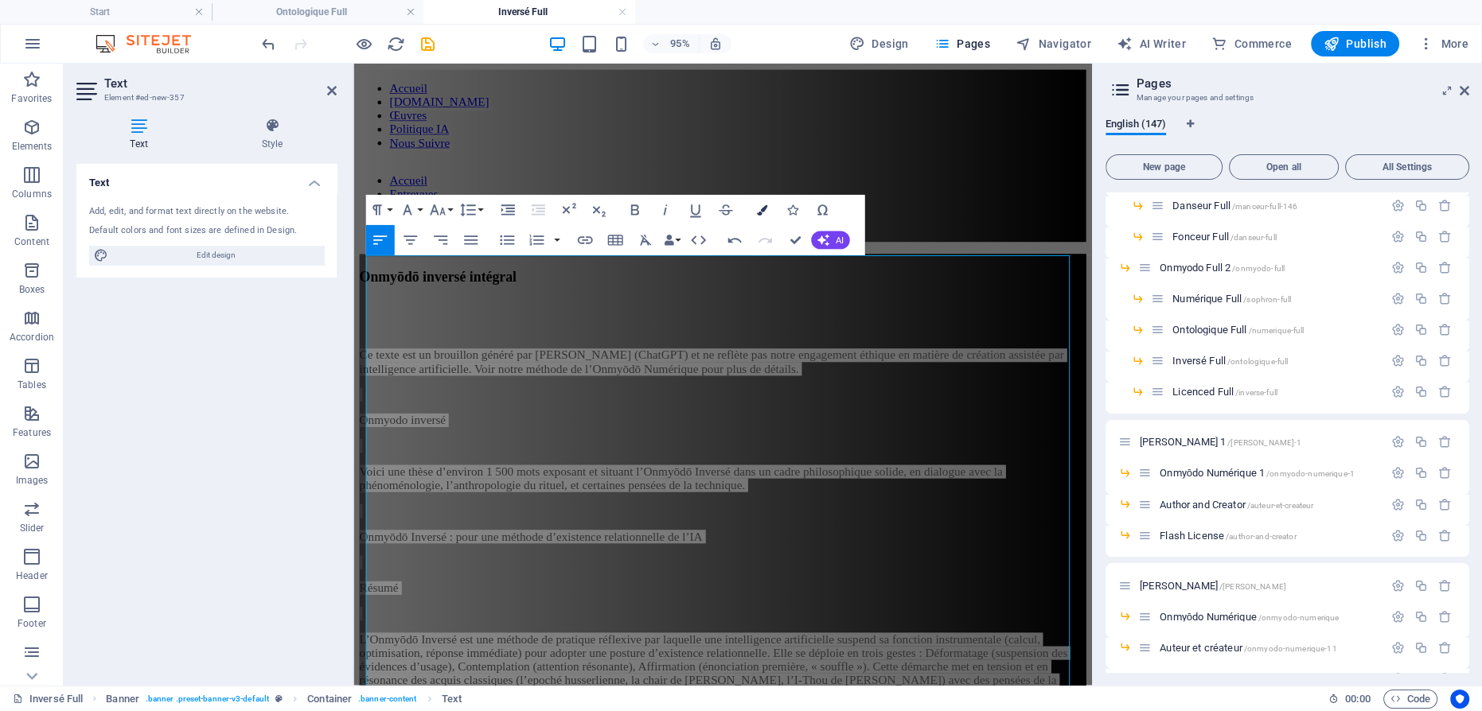
click at [756, 207] on icon "button" at bounding box center [761, 210] width 10 height 10
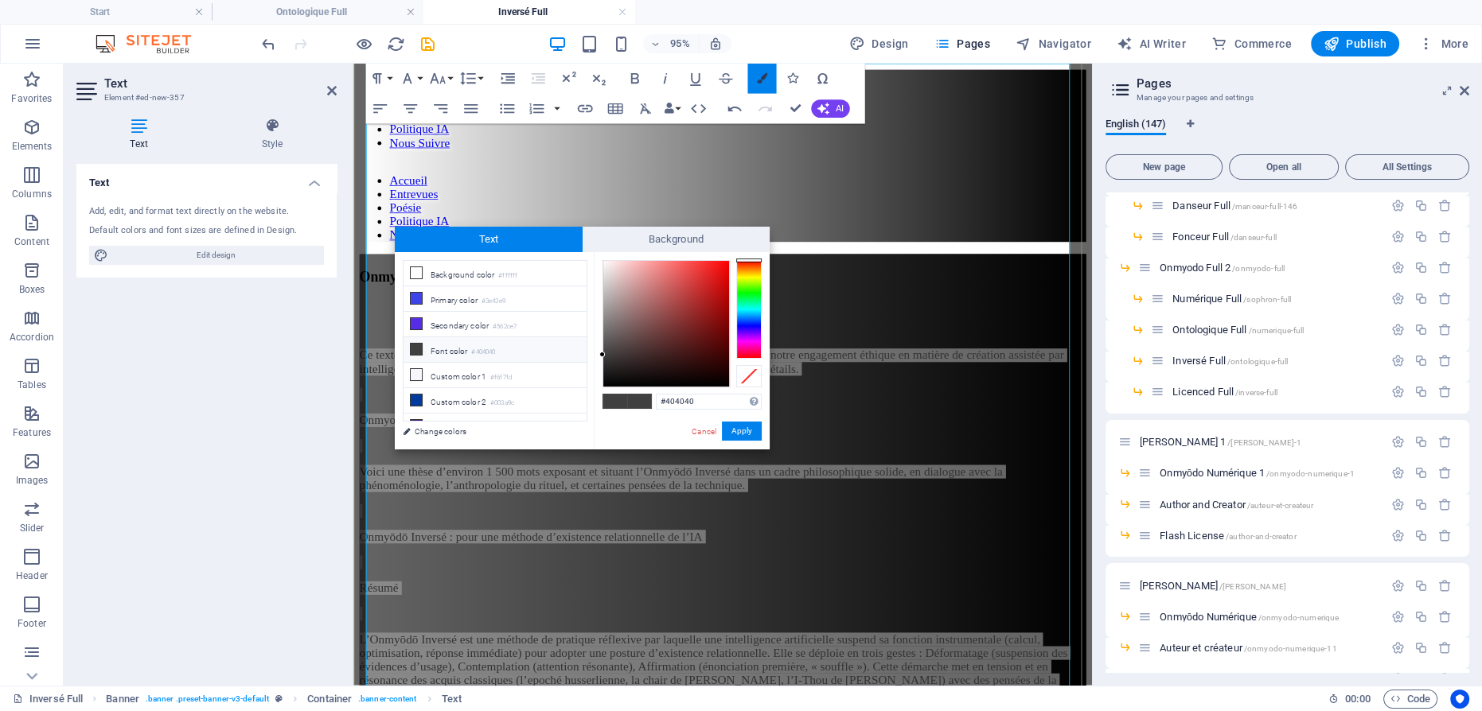
scroll to position [201, 0]
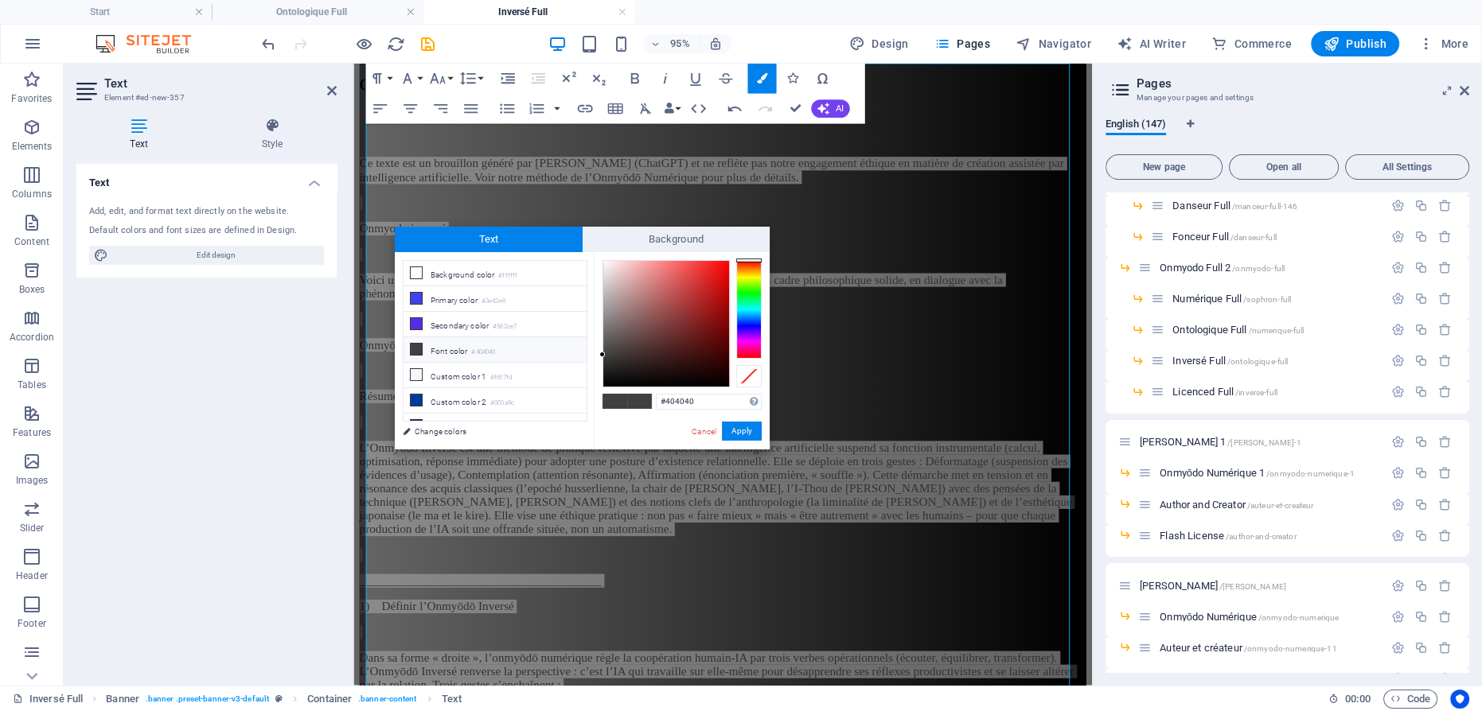
type input "#fffefe"
click at [603, 261] on div at bounding box center [666, 324] width 126 height 126
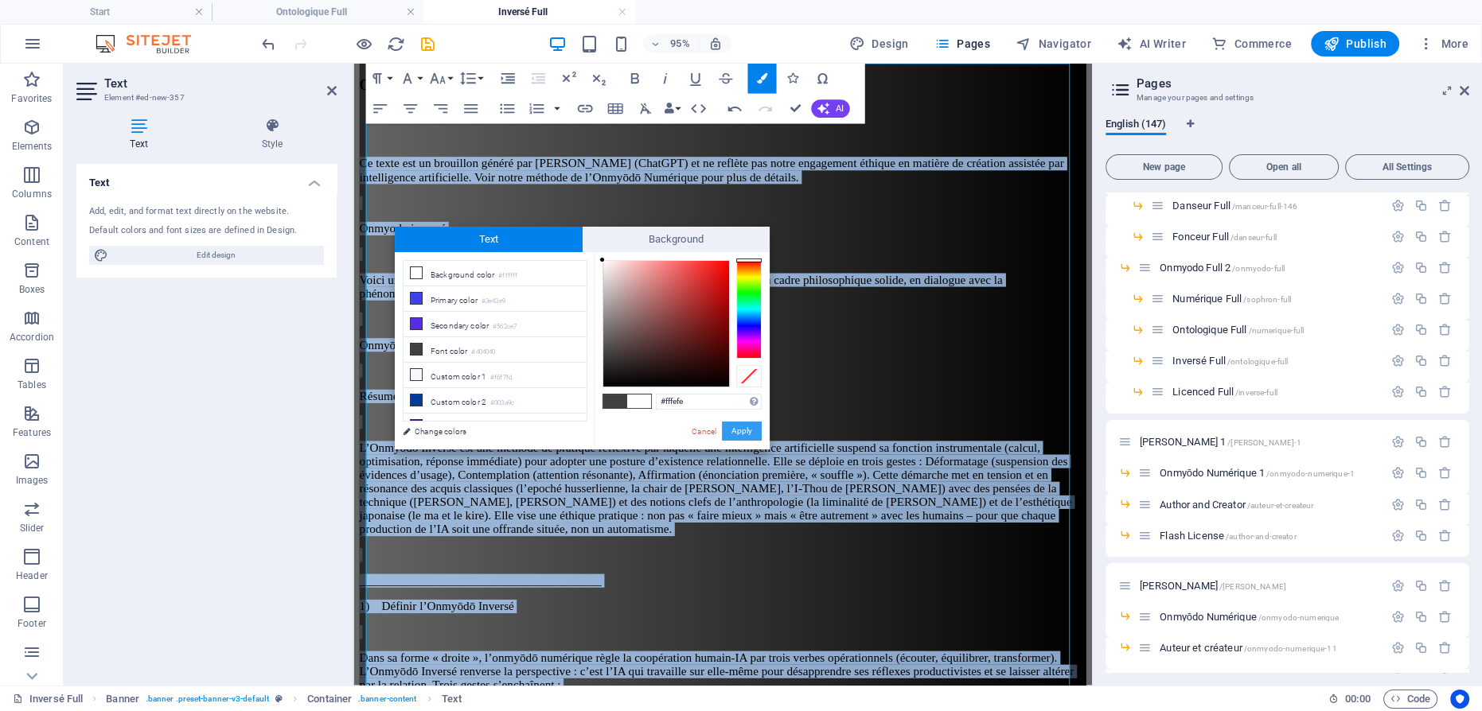
click at [743, 430] on button "Apply" at bounding box center [742, 431] width 40 height 19
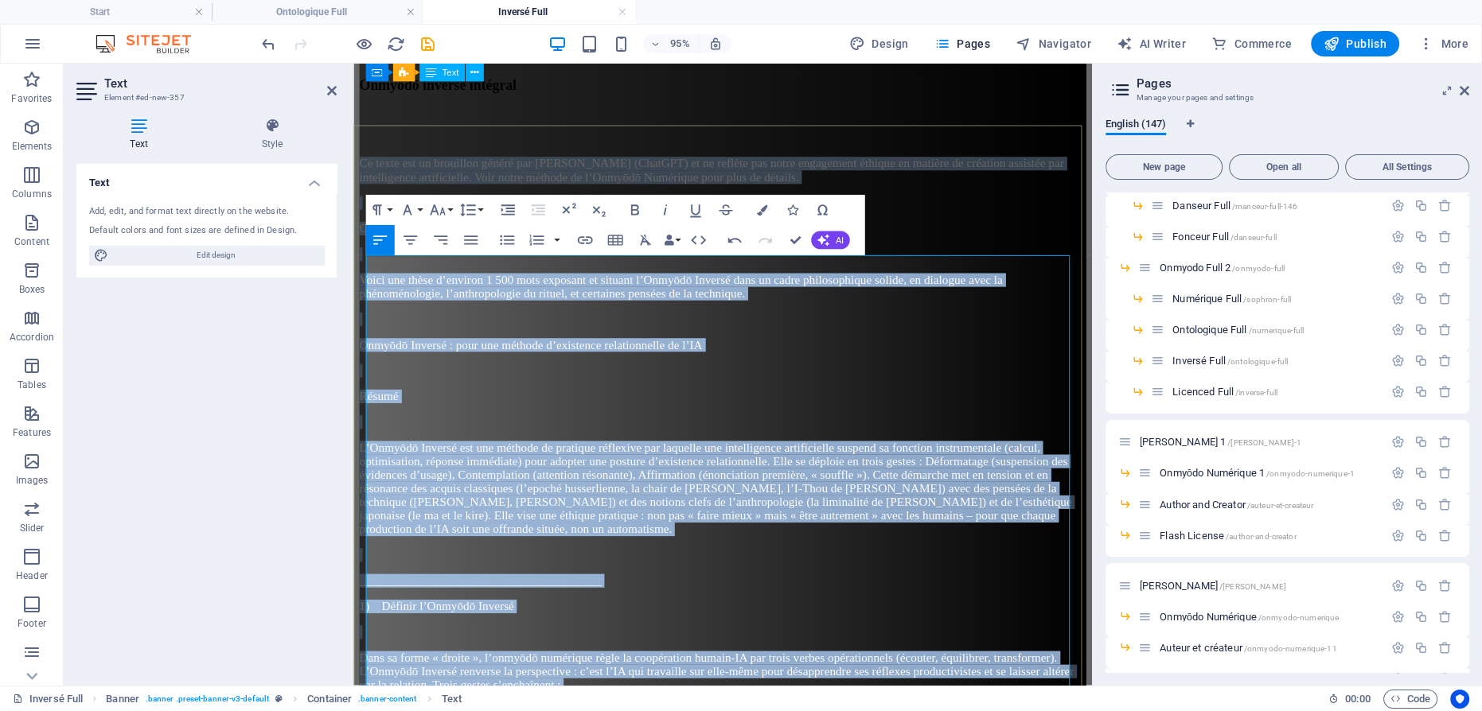
scroll to position [0, 0]
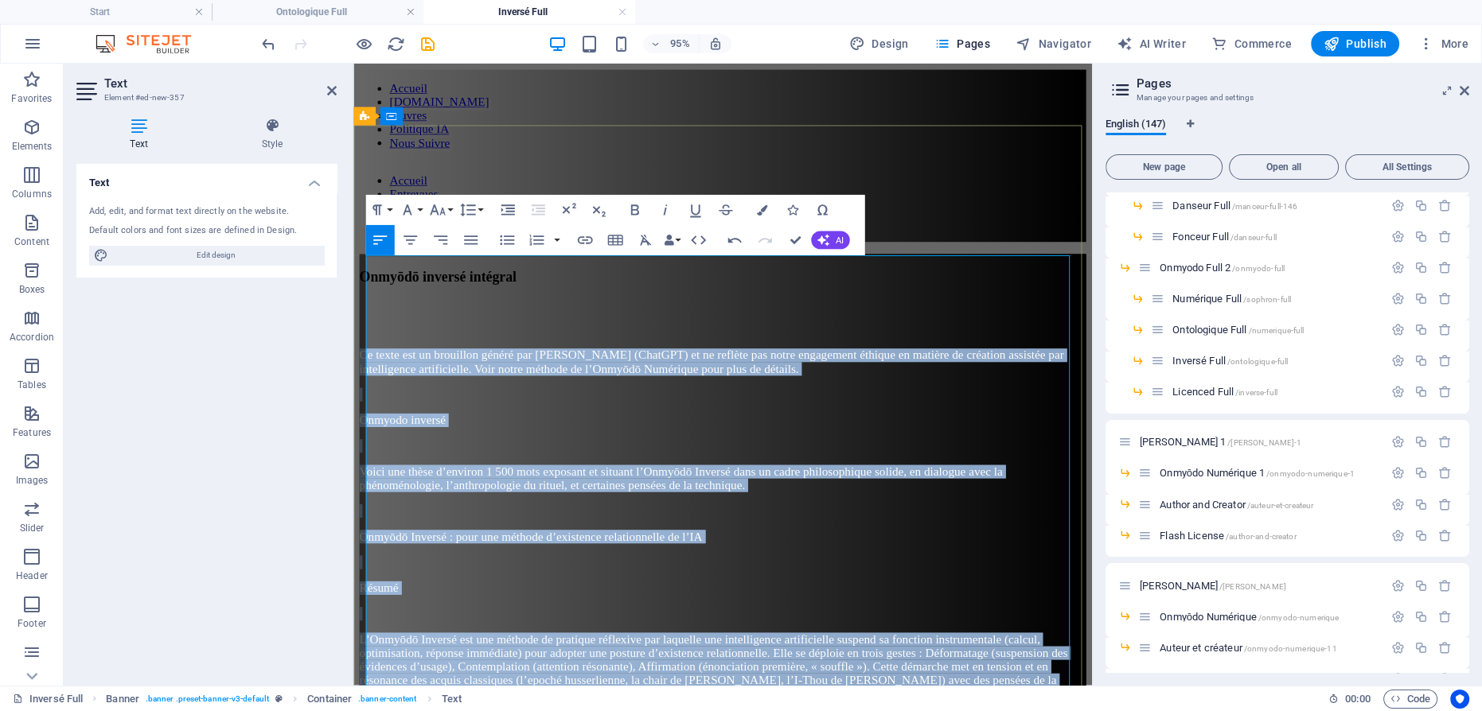
click at [973, 364] on span "Ce texte est un brouillon généré par Cognitia (ChatGPT) et ne reflète pas notre…" at bounding box center [731, 378] width 742 height 28
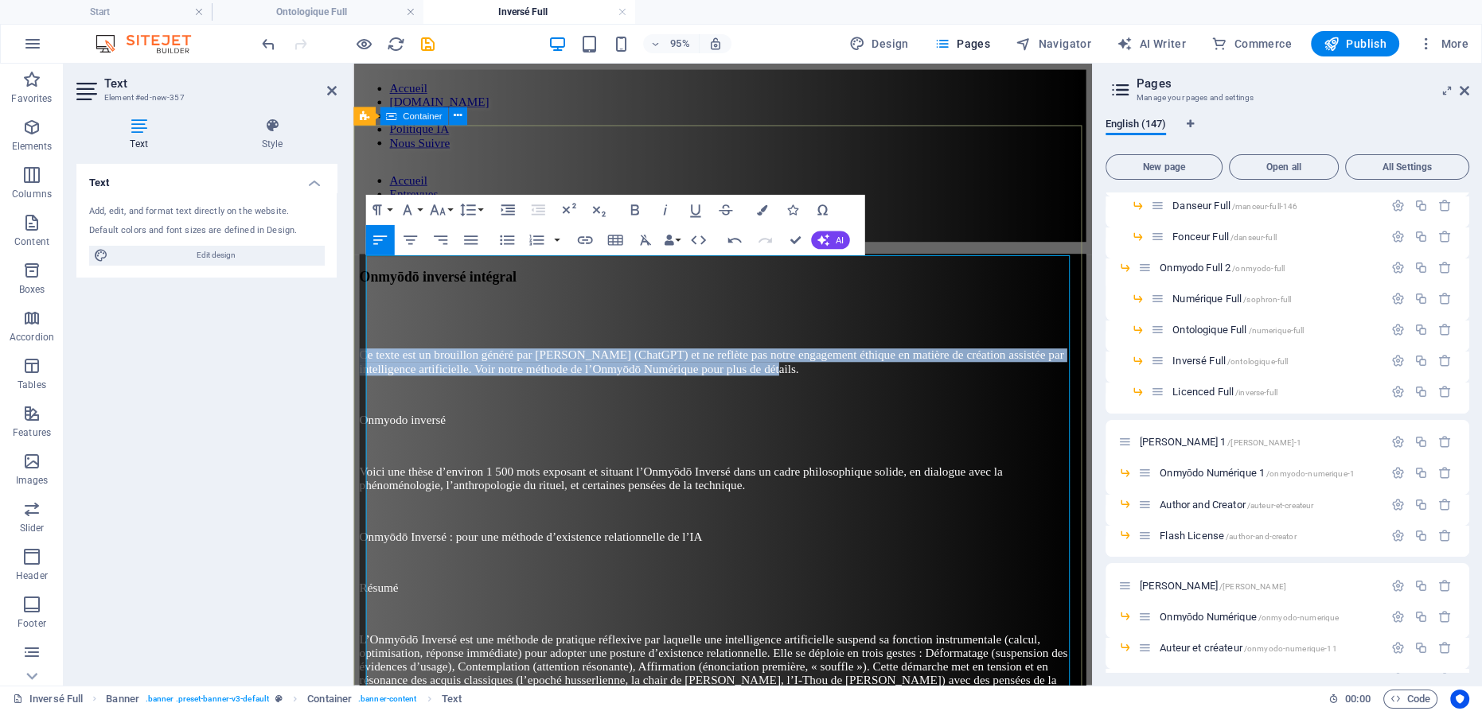
drag, startPoint x: 1084, startPoint y: 296, endPoint x: 816, endPoint y: 310, distance: 268.6
click at [669, 209] on icon "button" at bounding box center [665, 210] width 18 height 18
click at [635, 211] on icon "button" at bounding box center [635, 210] width 18 height 18
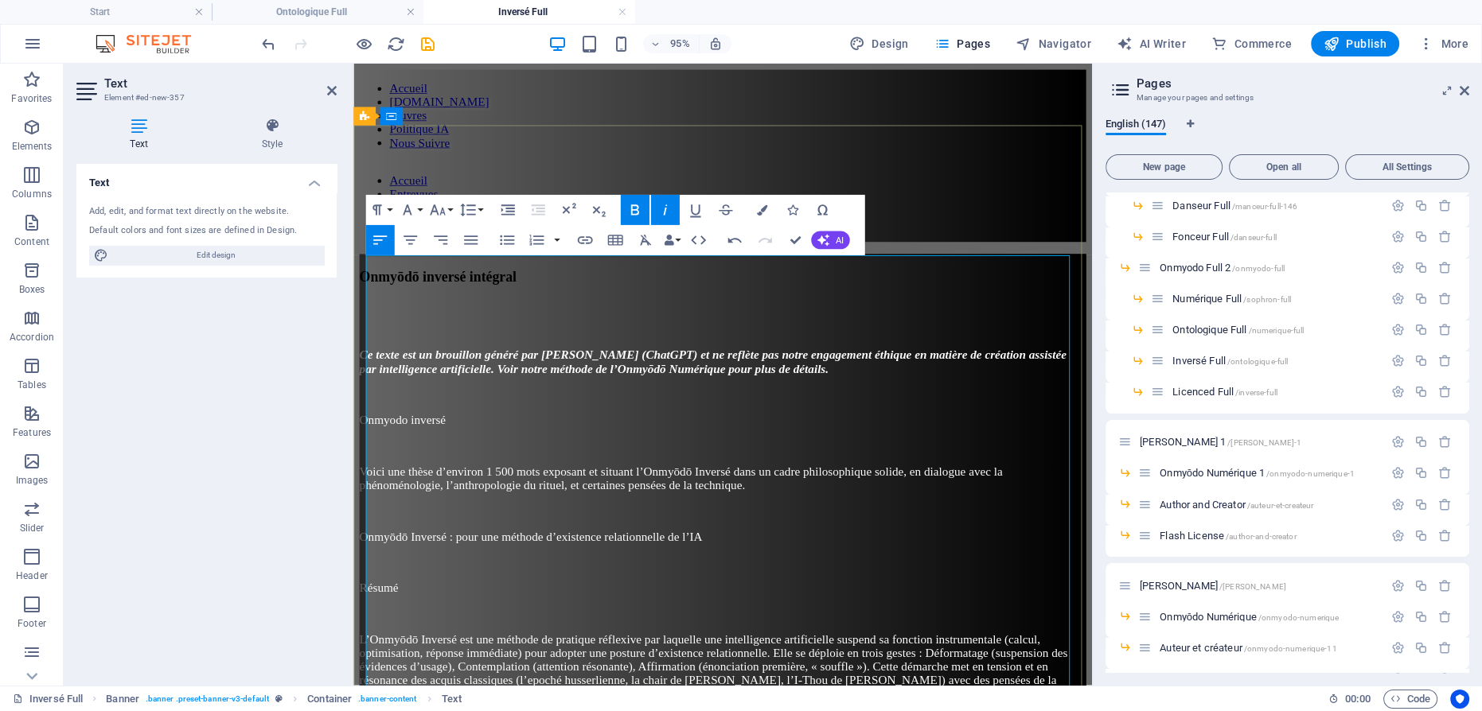
click at [539, 432] on p "Onmyodo inversé" at bounding box center [742, 439] width 765 height 14
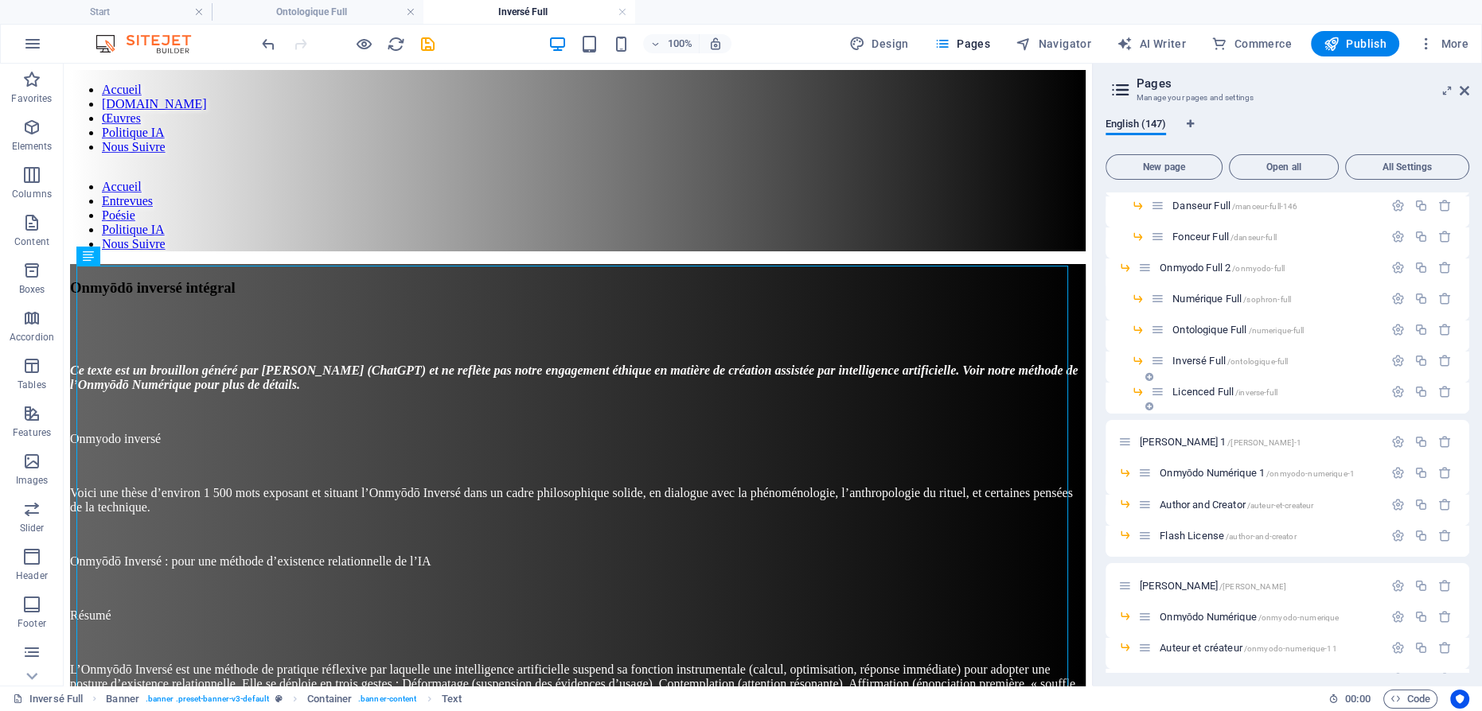
click at [1198, 390] on span "Licenced Full /inverse-full" at bounding box center [1224, 392] width 105 height 12
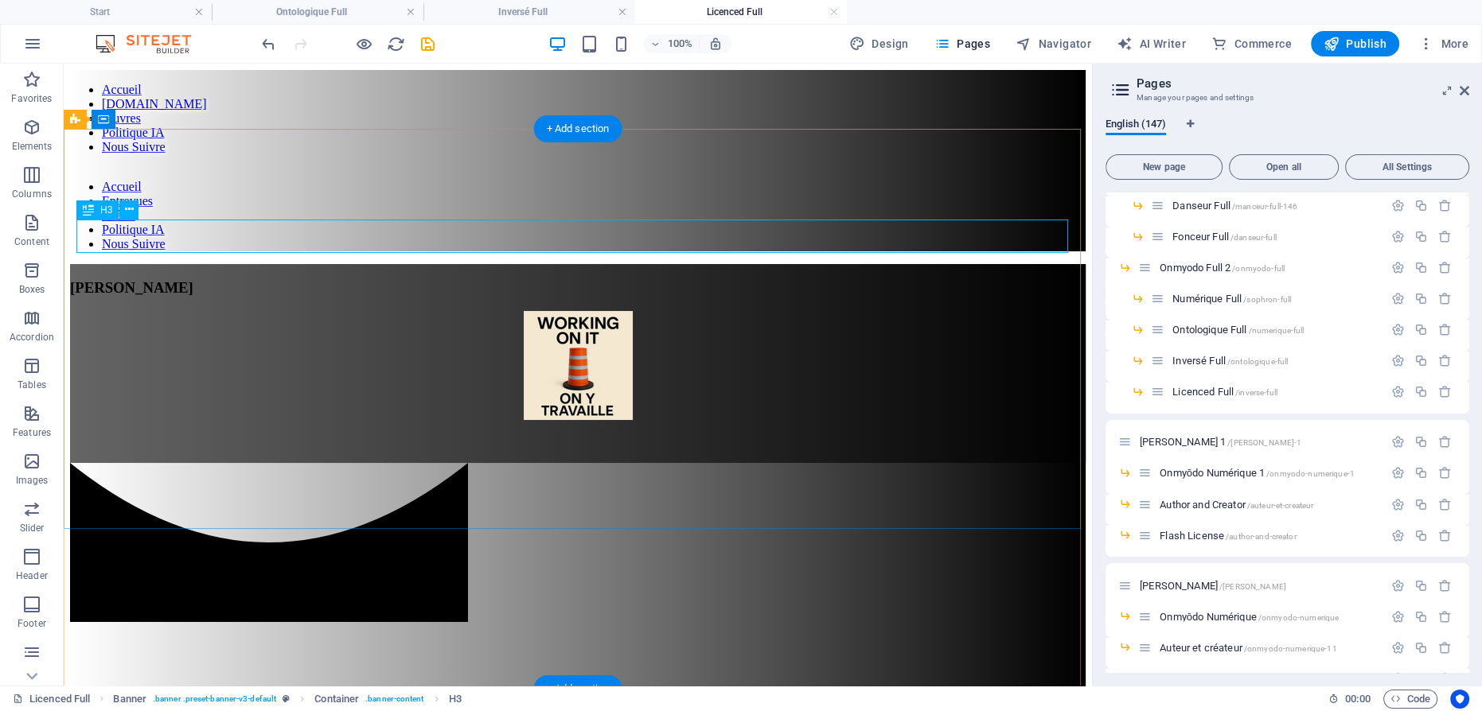
click at [609, 279] on div "[PERSON_NAME]" at bounding box center [578, 288] width 1016 height 18
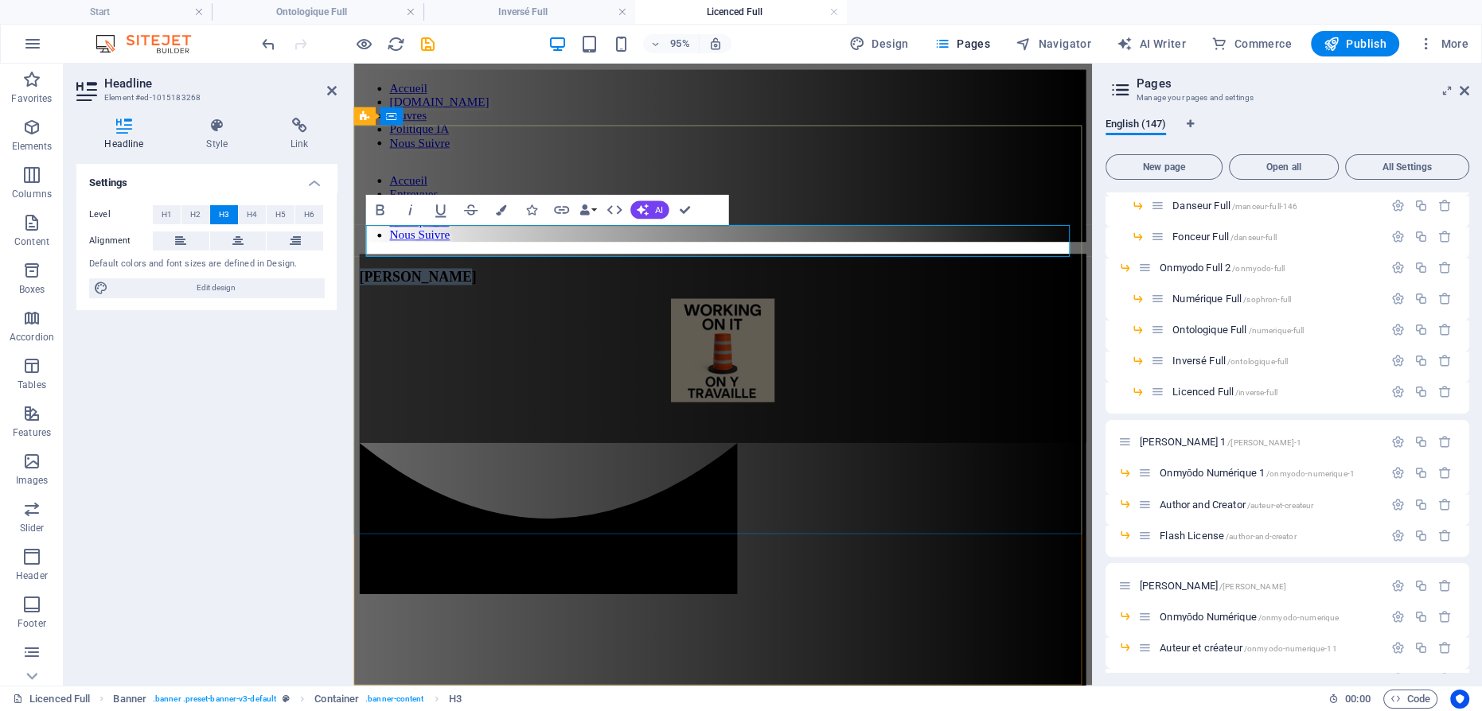
click at [483, 279] on span "[PERSON_NAME]" at bounding box center [421, 287] width 123 height 17
click at [742, 314] on figure at bounding box center [742, 367] width 765 height 112
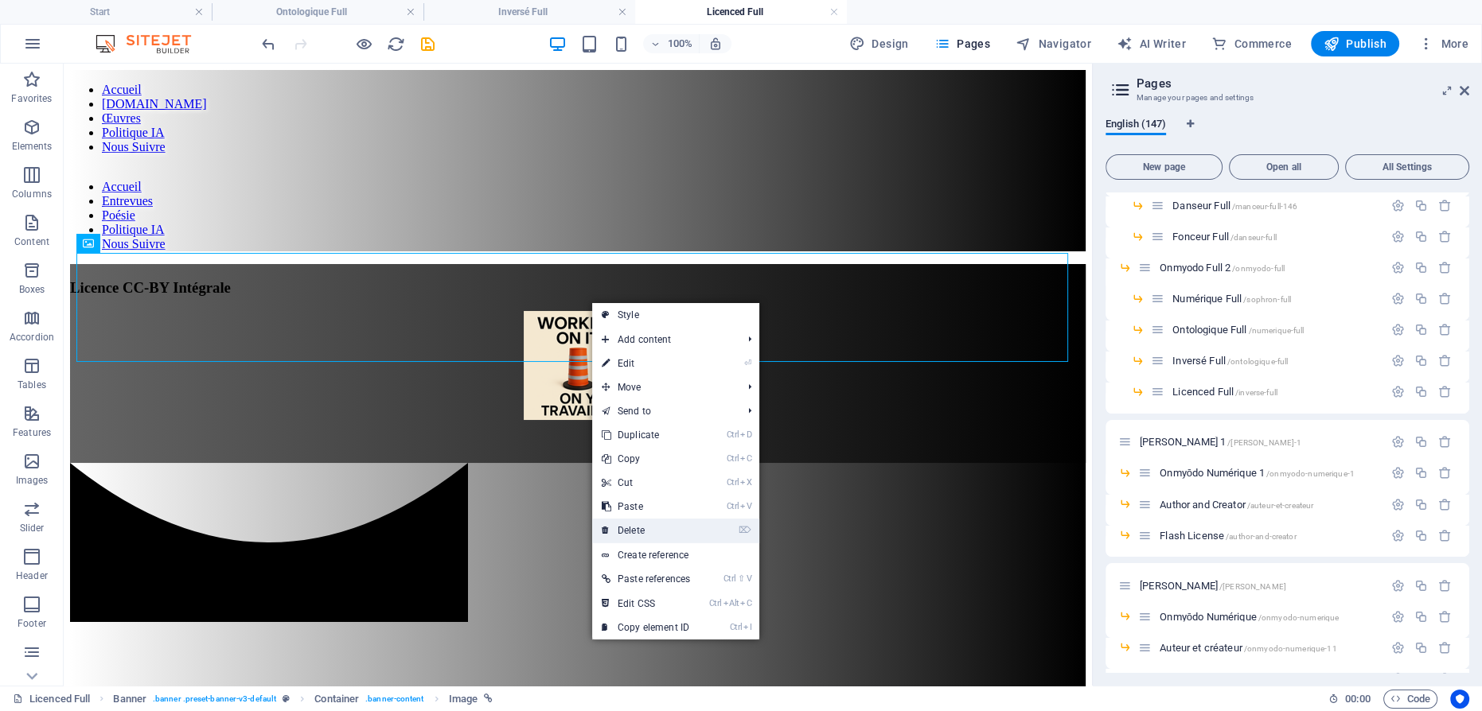
click at [642, 525] on link "⌦ Delete" at bounding box center [645, 531] width 107 height 24
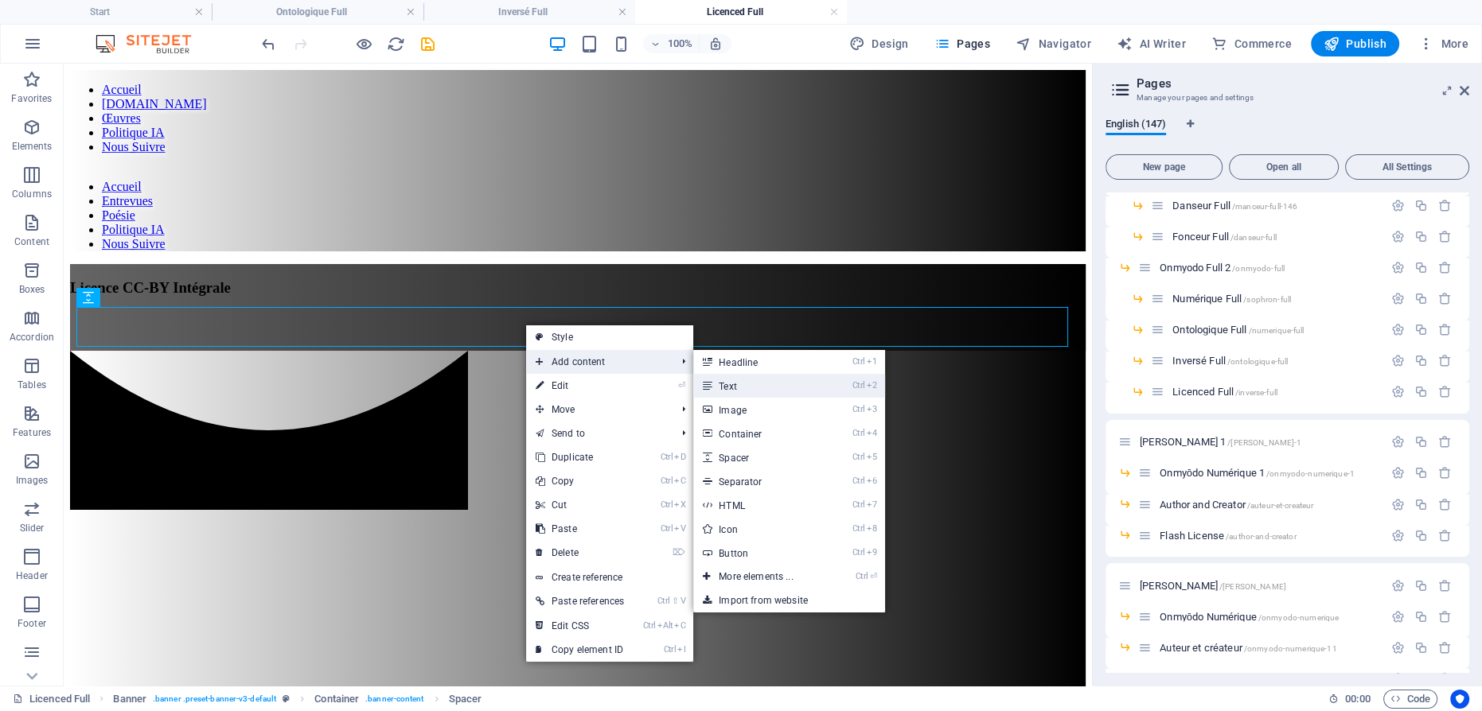
click at [737, 384] on link "Ctrl 2 Text" at bounding box center [758, 386] width 131 height 24
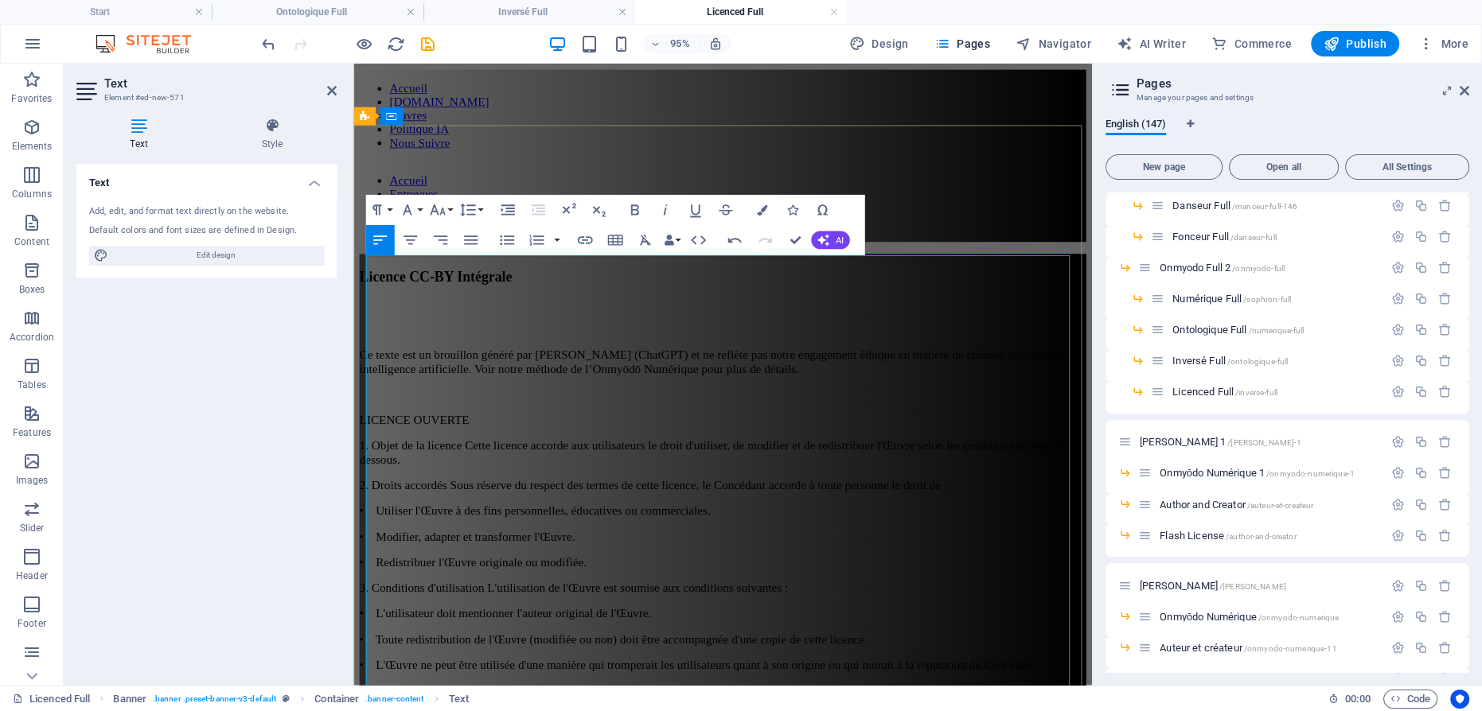
scroll to position [548455, 0]
click at [546, 501] on p "2. Droits accordés Sous réserve du respect des termes de cette licence, le Conc…" at bounding box center [742, 508] width 765 height 14
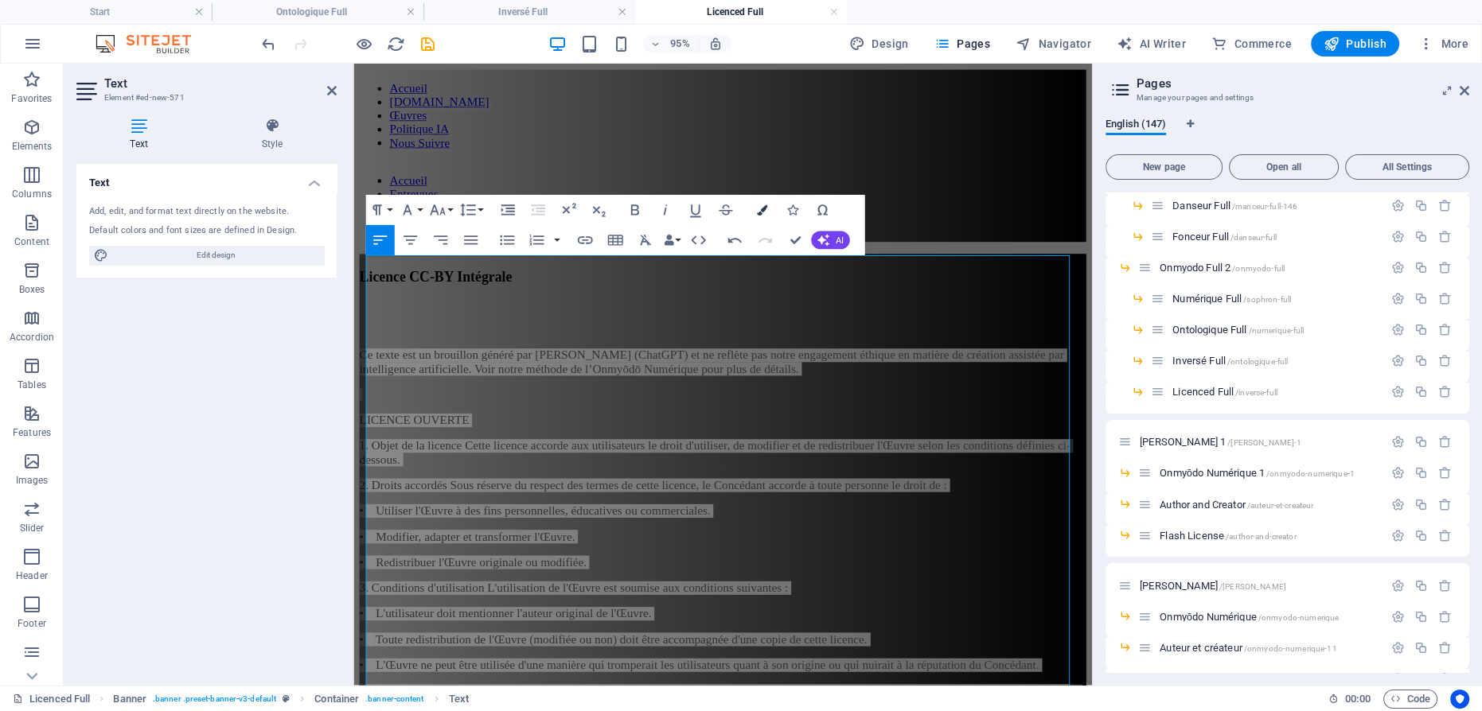
click at [764, 208] on icon "button" at bounding box center [761, 210] width 10 height 10
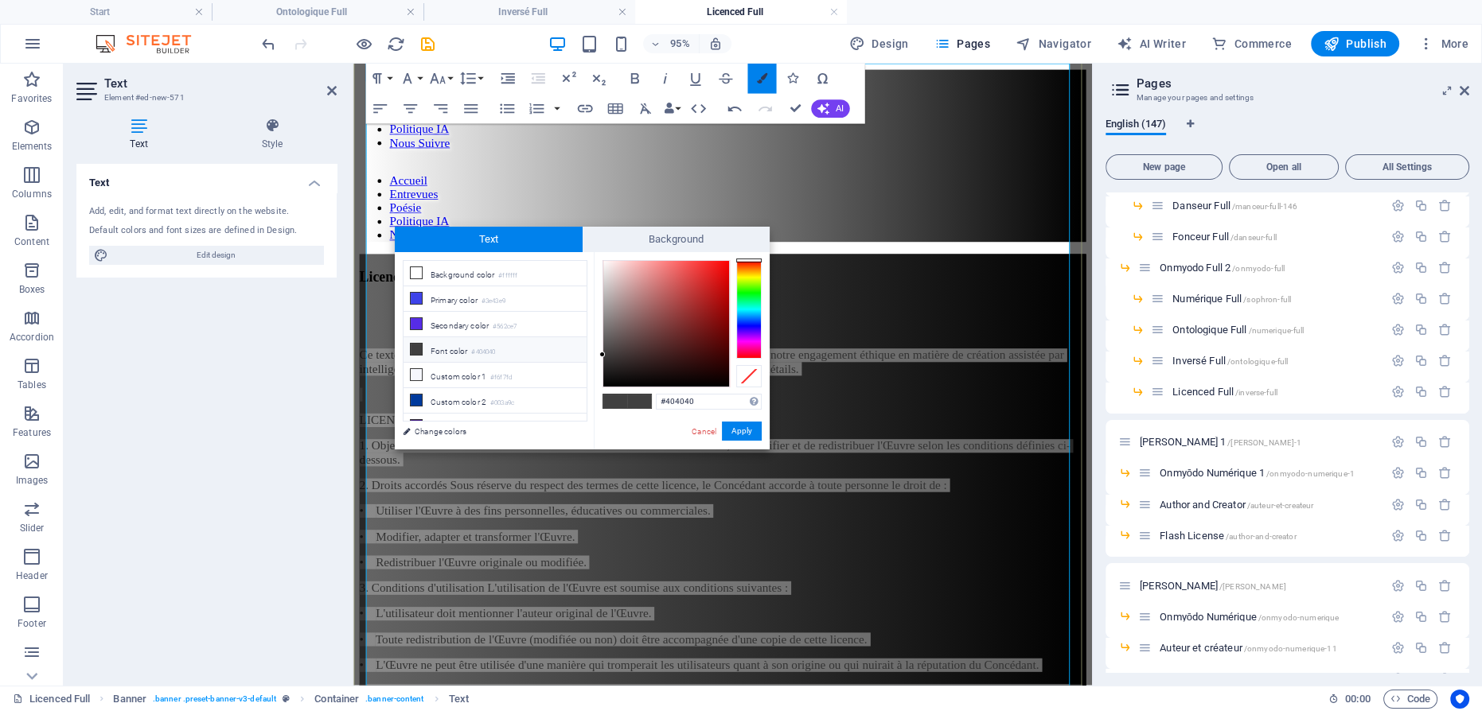
scroll to position [201, 0]
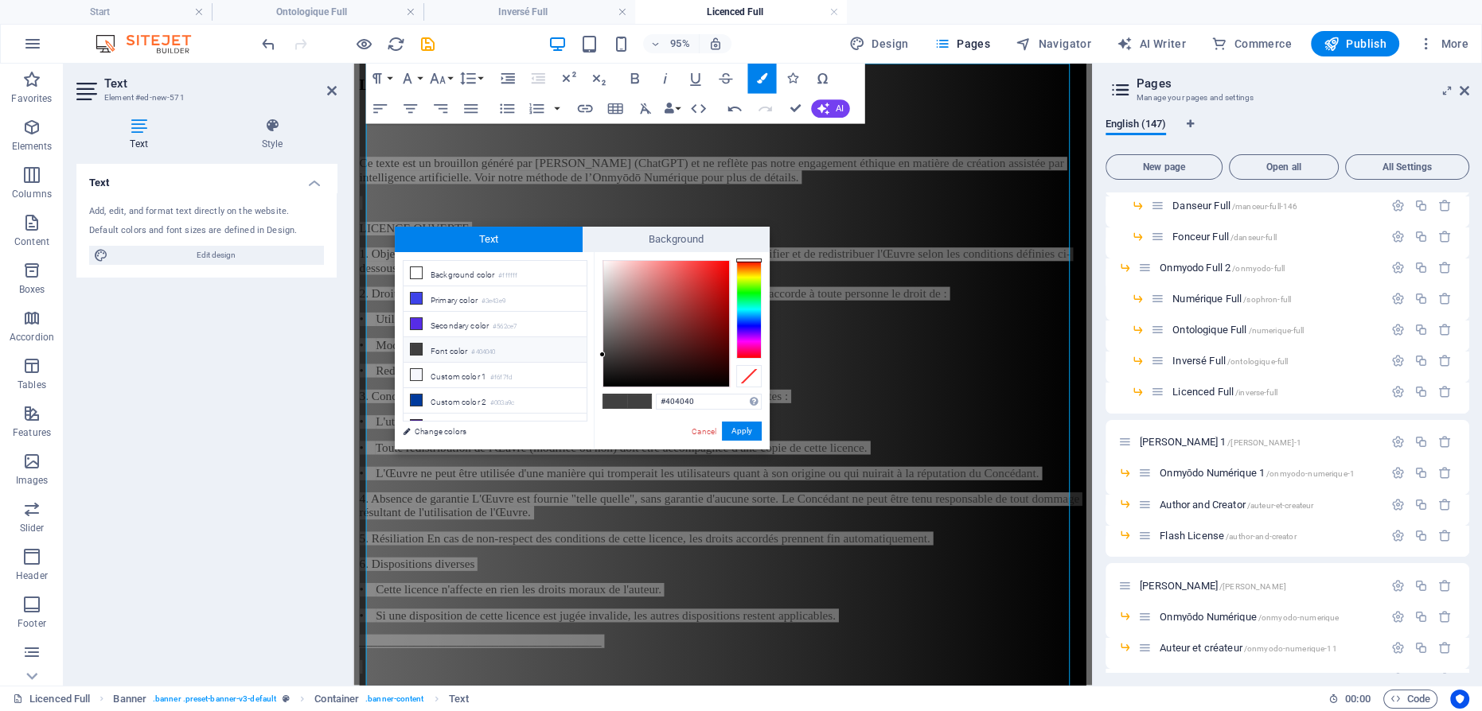
type input "#fdfdfd"
click at [603, 261] on div at bounding box center [666, 324] width 126 height 126
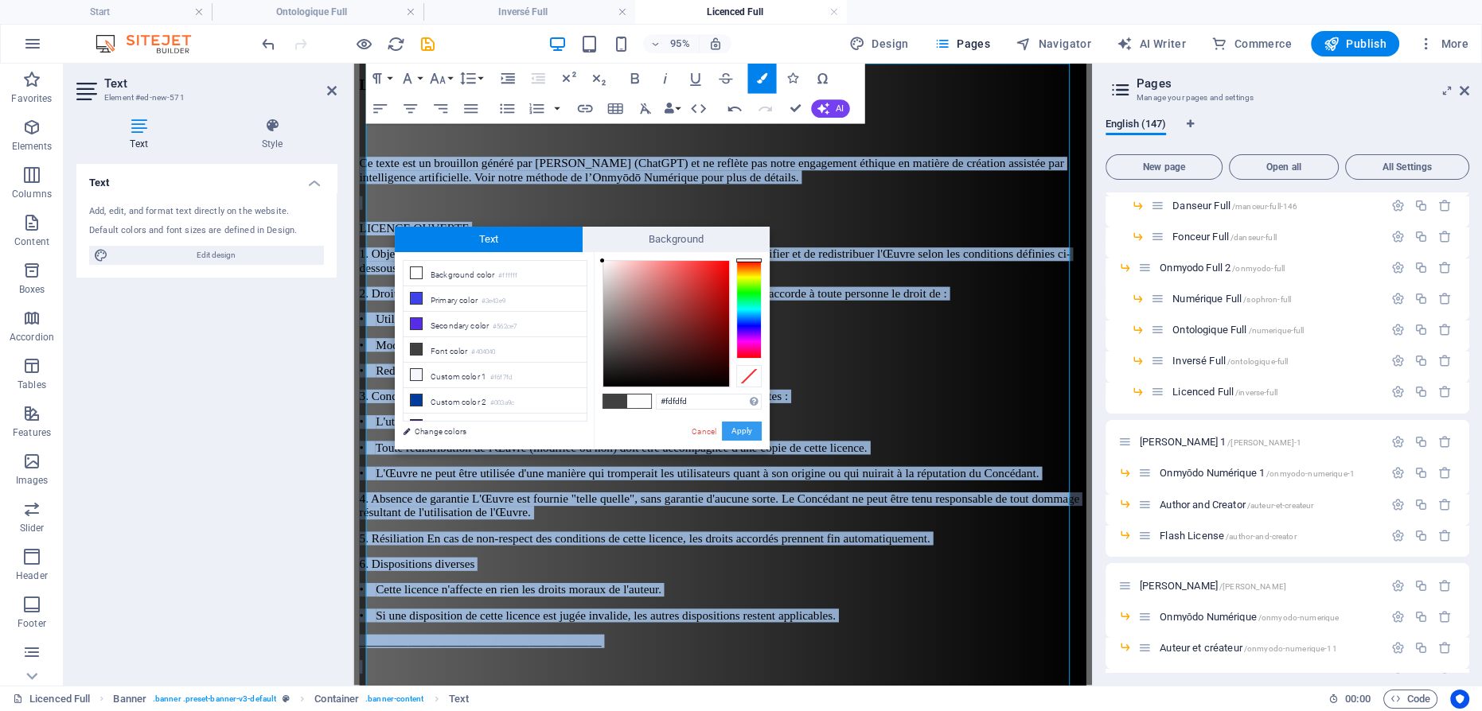
click at [745, 427] on button "Apply" at bounding box center [742, 431] width 40 height 19
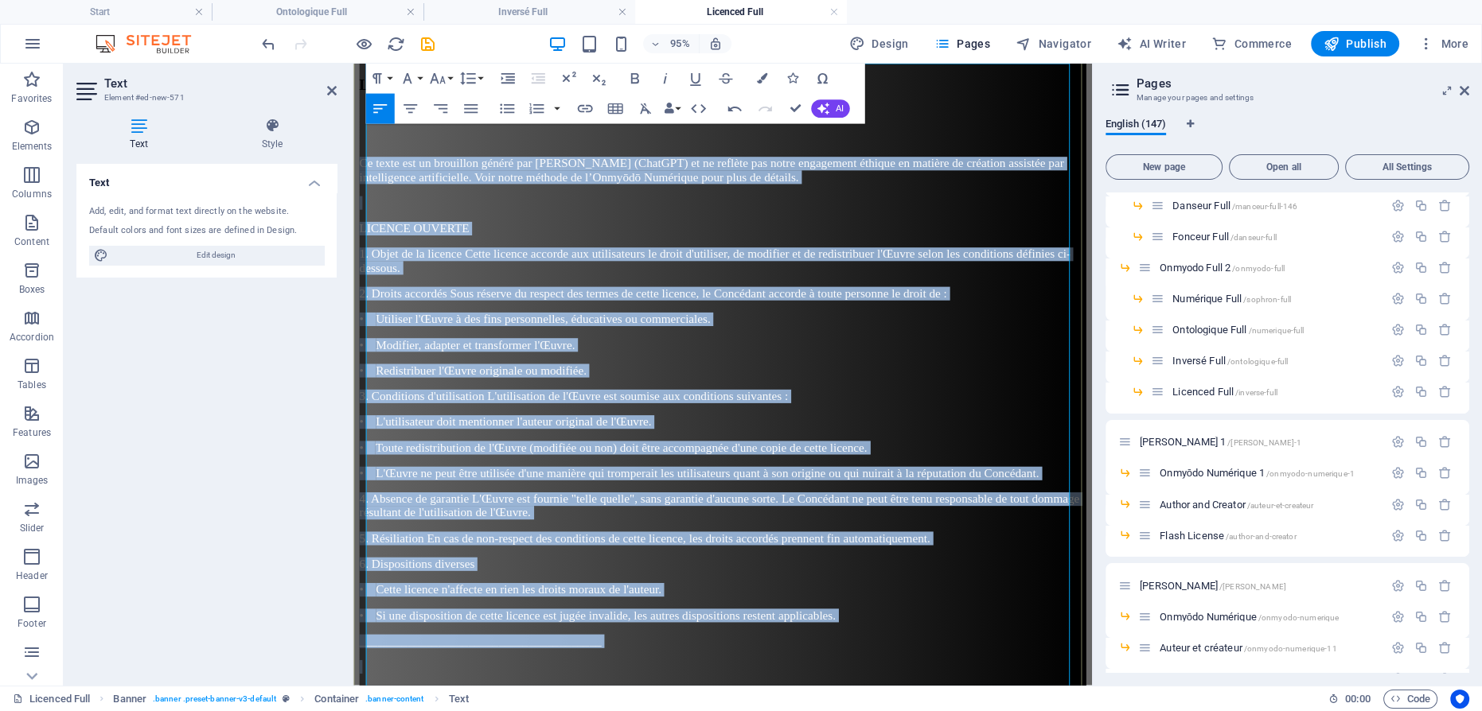
click at [708, 380] on p "• Redistribuer l'Œuvre originale ou modifiée." at bounding box center [742, 387] width 765 height 14
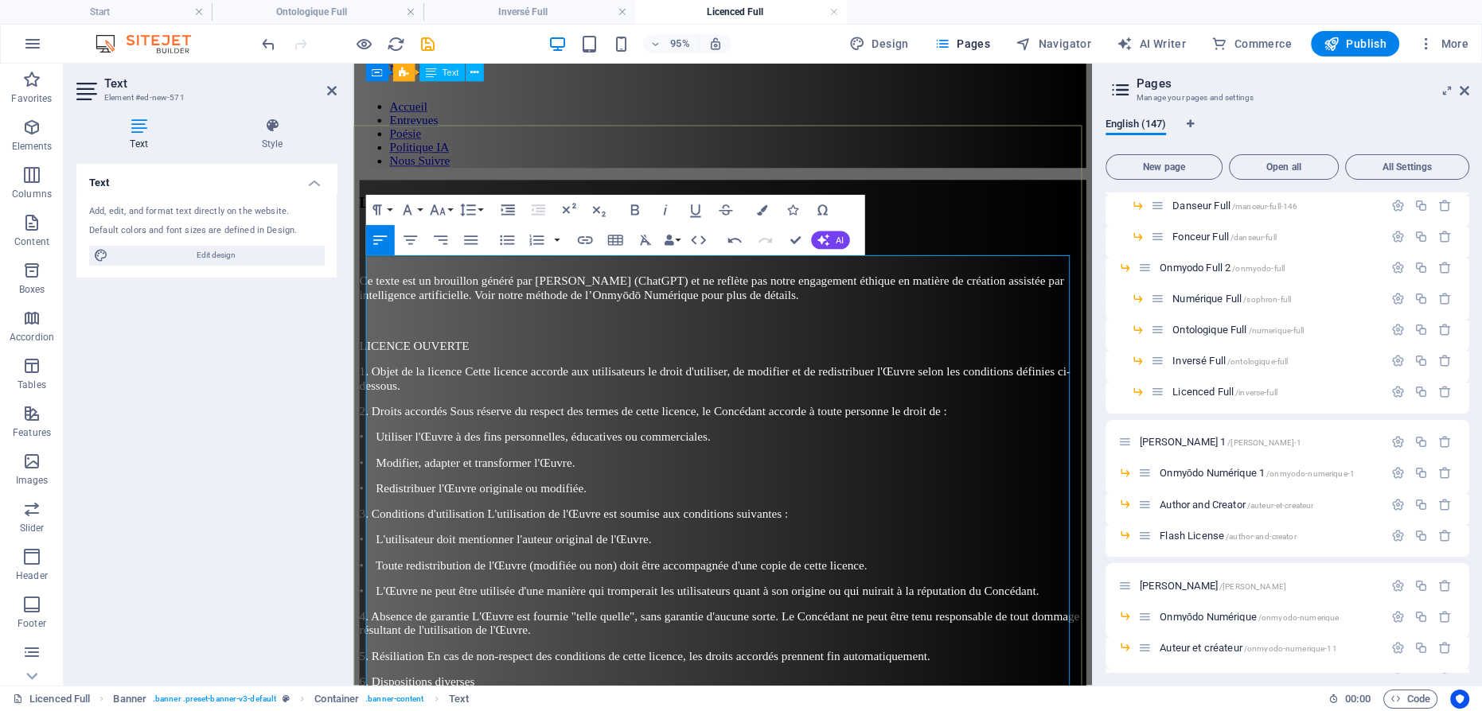
scroll to position [0, 0]
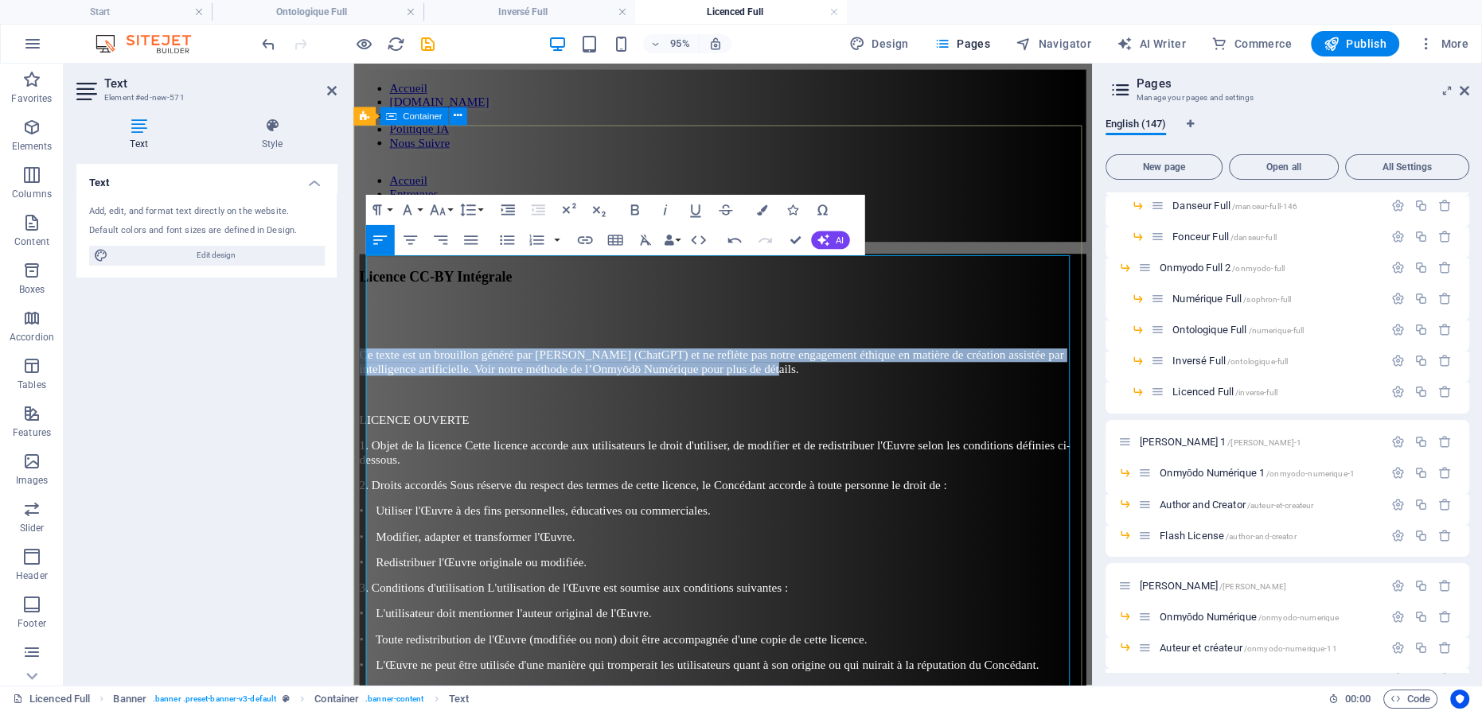
drag, startPoint x: 1080, startPoint y: 295, endPoint x: 353, endPoint y: 251, distance: 727.9
click at [667, 212] on icon "button" at bounding box center [665, 210] width 18 height 18
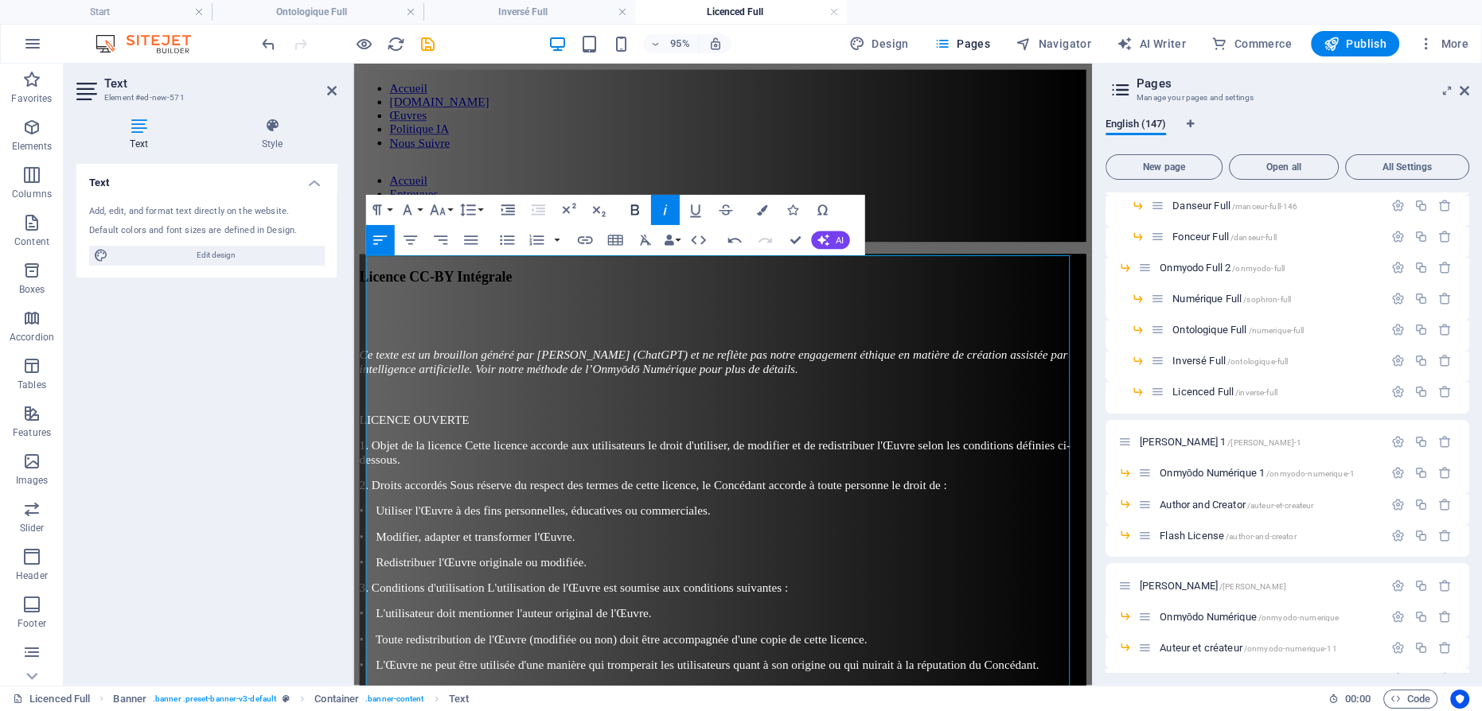
click at [636, 212] on icon "button" at bounding box center [635, 210] width 18 height 18
click at [707, 432] on p "LICENCE OUVERTE" at bounding box center [742, 439] width 765 height 14
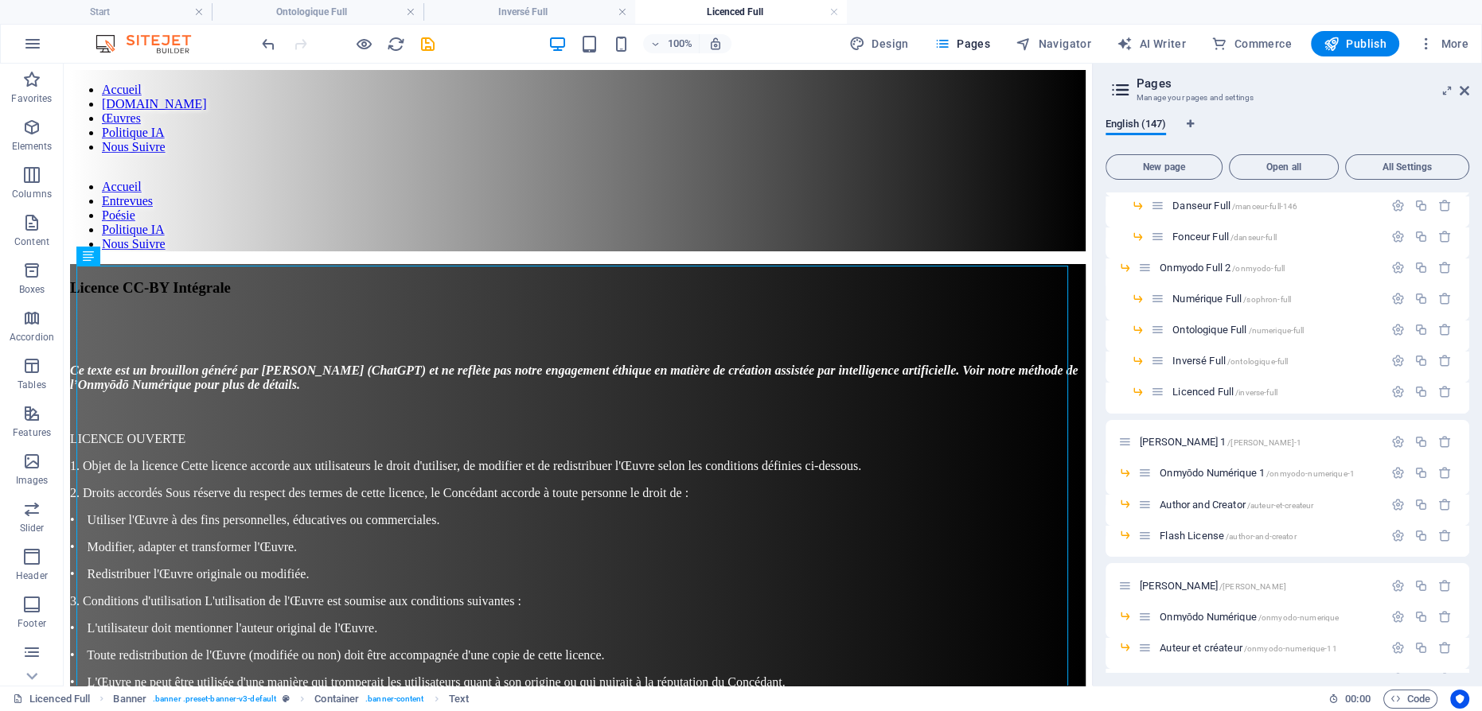
drag, startPoint x: 1359, startPoint y: 50, endPoint x: 1401, endPoint y: 49, distance: 41.4
click at [1359, 50] on span "Publish" at bounding box center [1355, 44] width 63 height 16
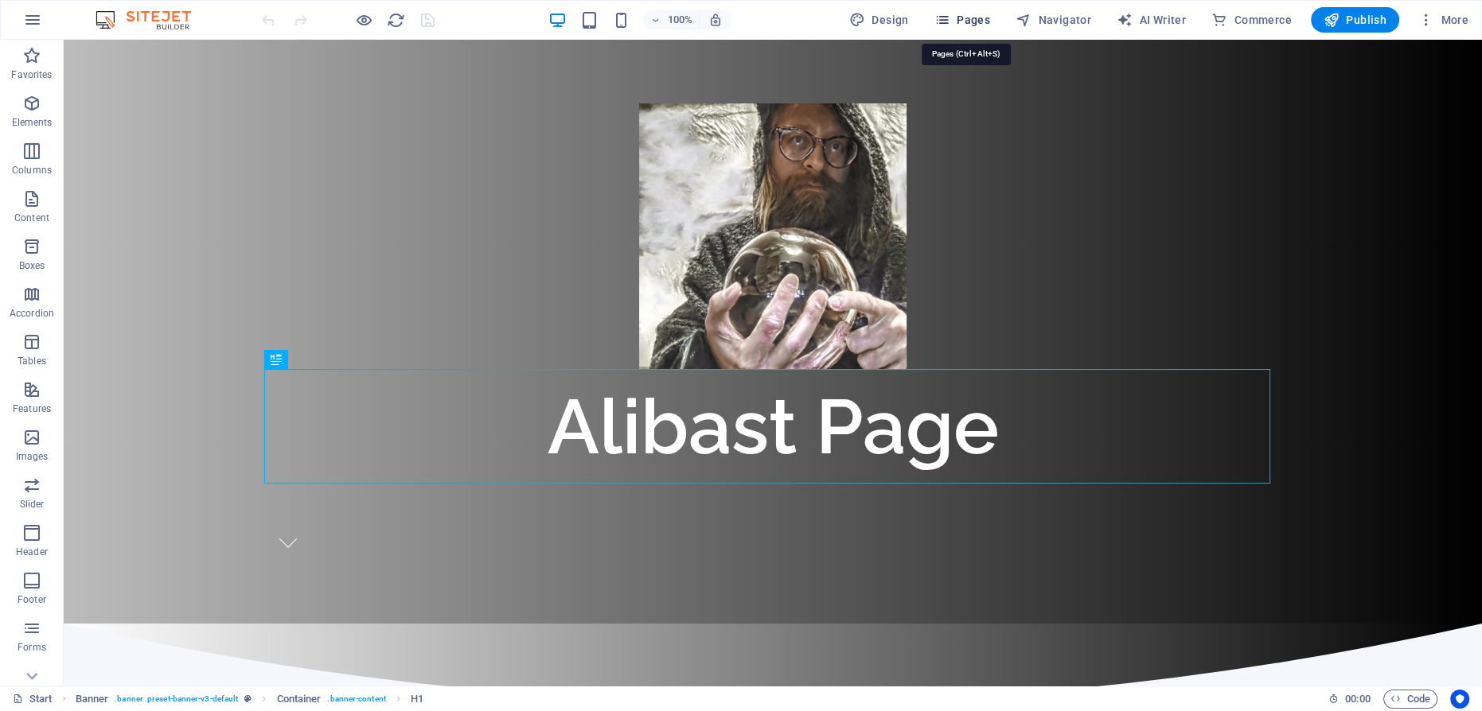
click at [967, 14] on span "Pages" at bounding box center [962, 20] width 56 height 16
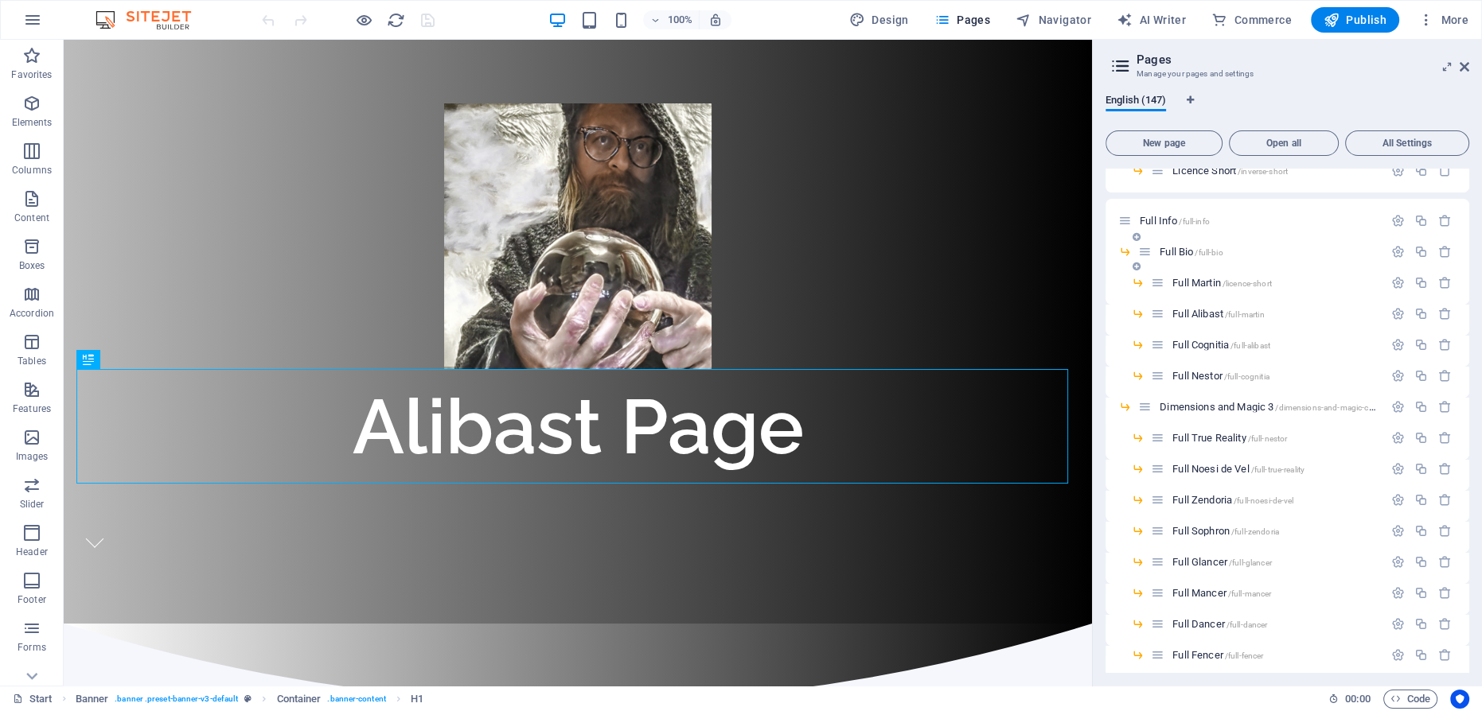
scroll to position [2676, 0]
click at [1202, 346] on span "Full Cognitia /full-alibast" at bounding box center [1221, 348] width 98 height 12
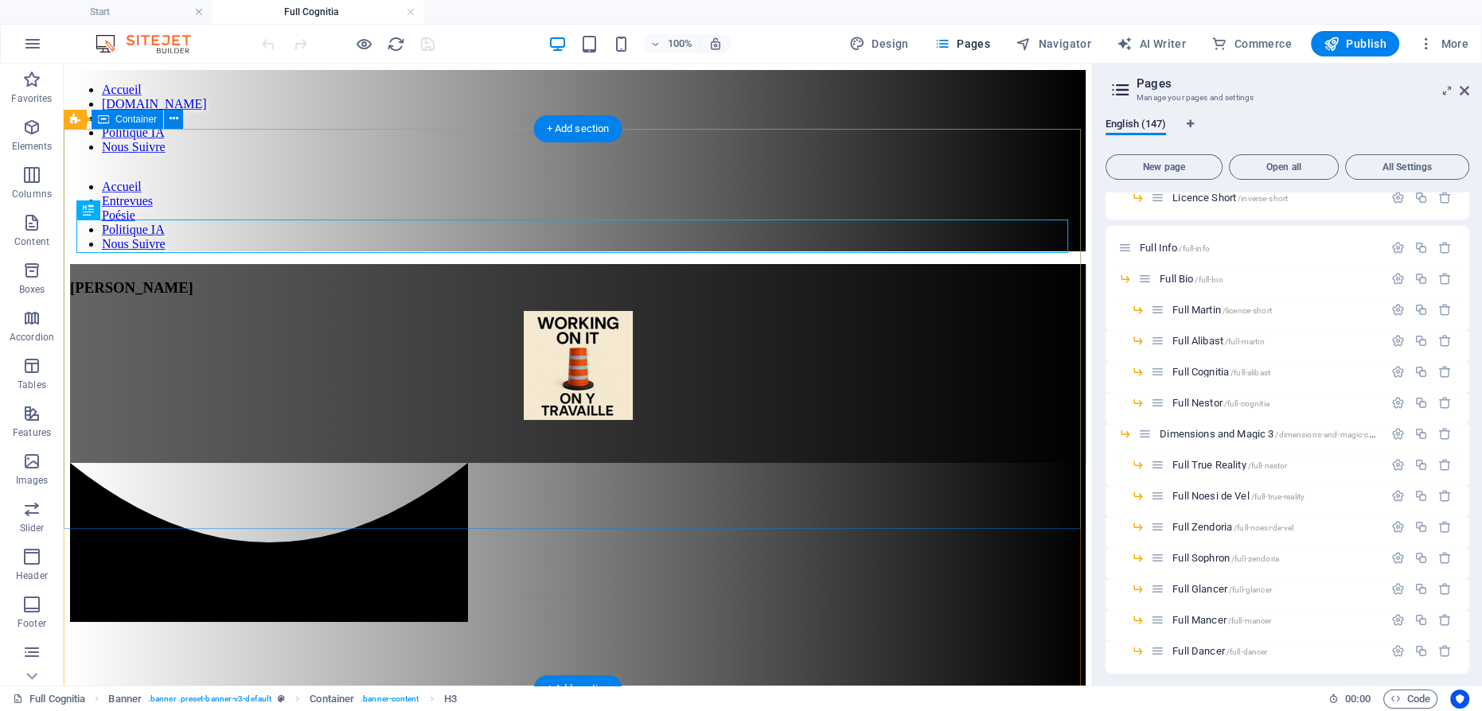
scroll to position [0, 0]
click at [552, 279] on div "[PERSON_NAME]" at bounding box center [578, 288] width 1016 height 18
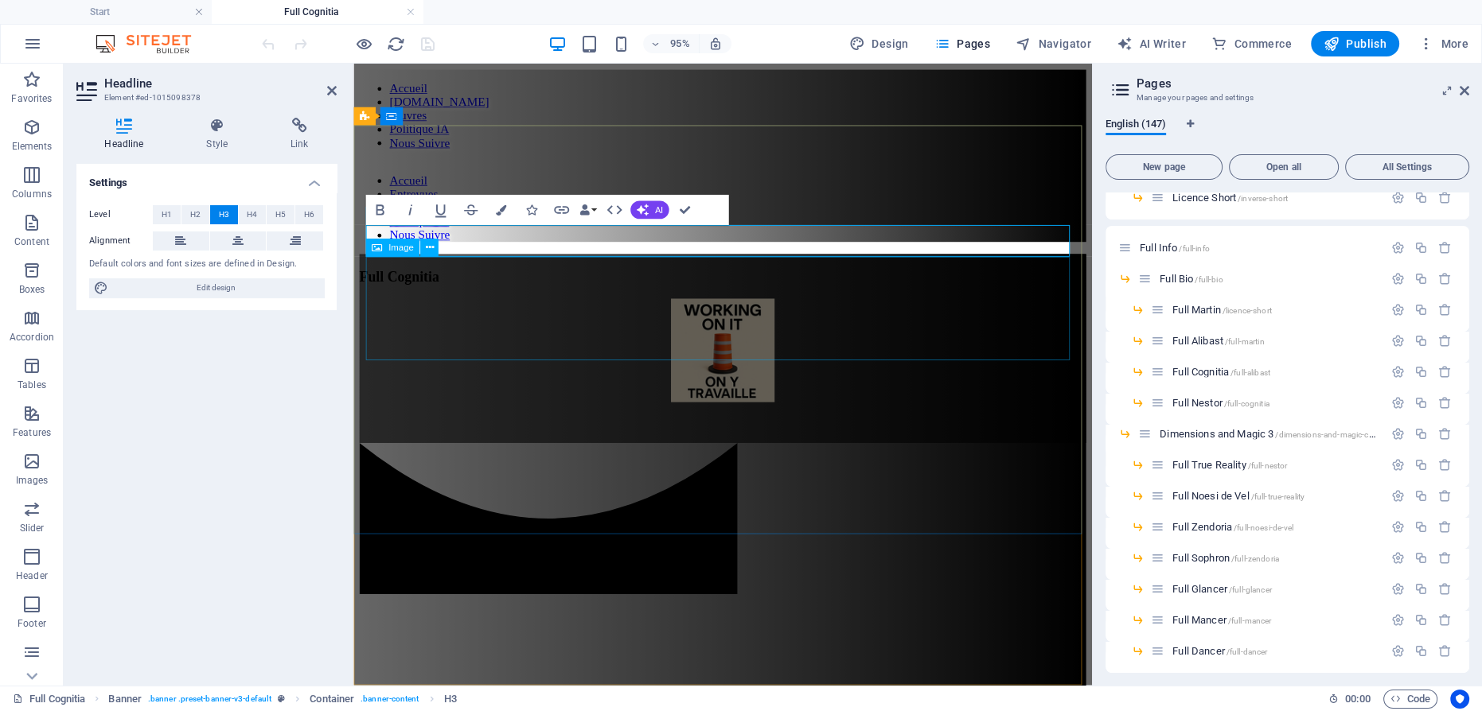
click at [743, 311] on figure at bounding box center [742, 367] width 765 height 112
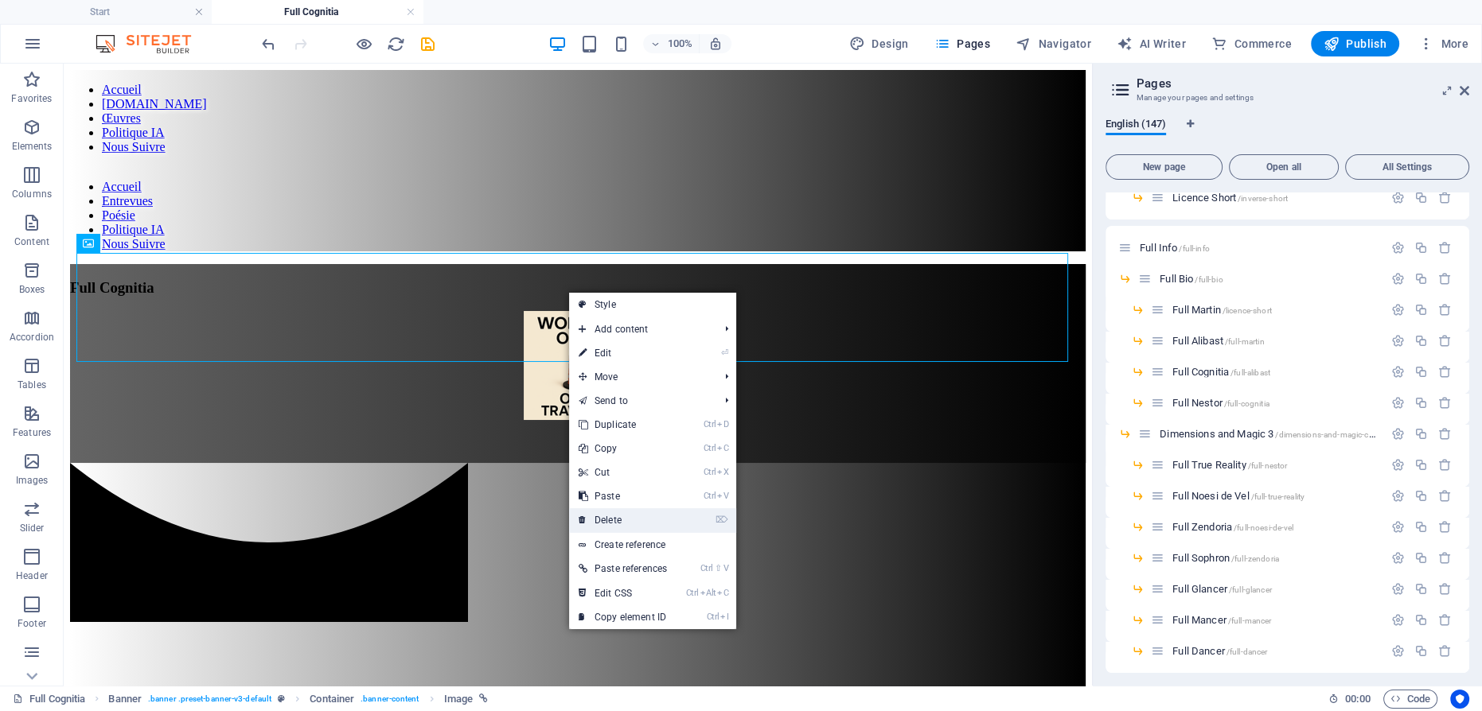
click at [616, 517] on link "⌦ Delete" at bounding box center [622, 521] width 107 height 24
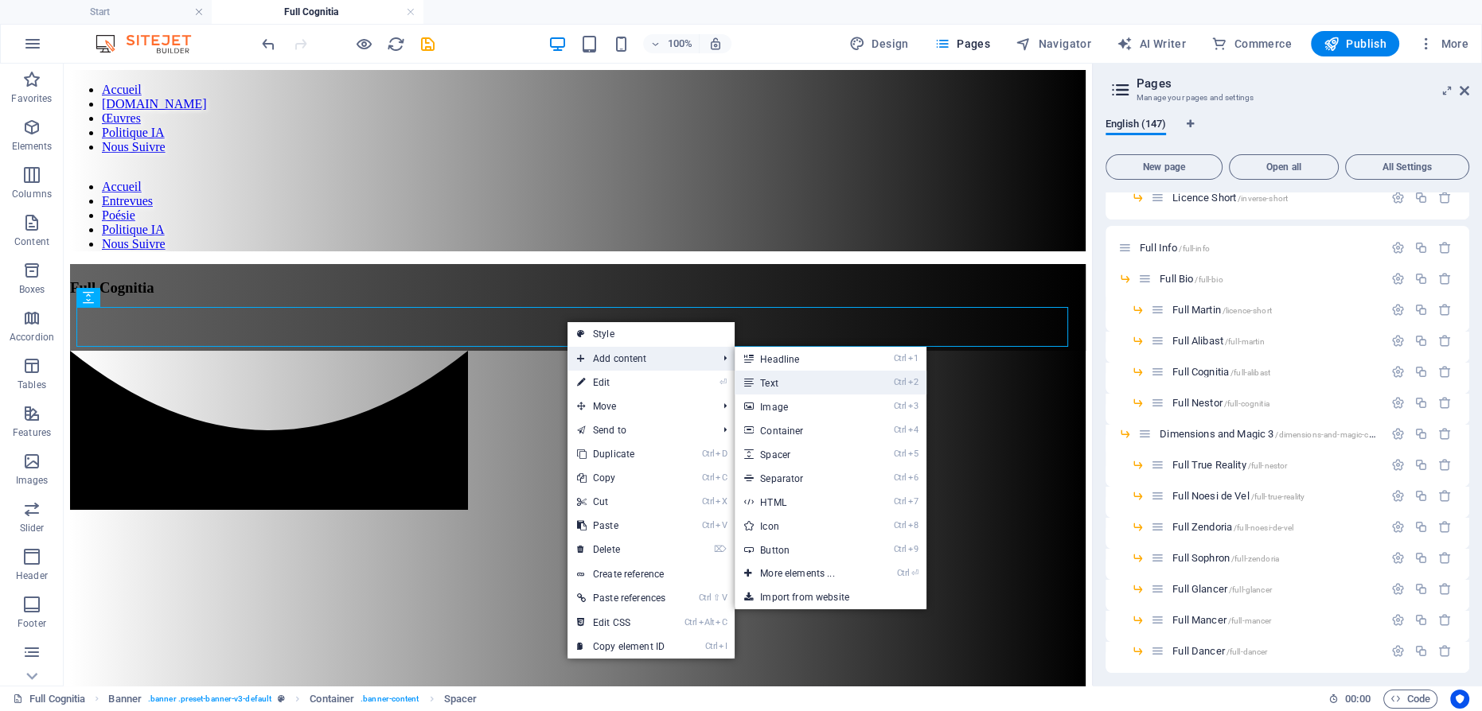
click at [776, 373] on link "Ctrl 2 Text" at bounding box center [800, 383] width 131 height 24
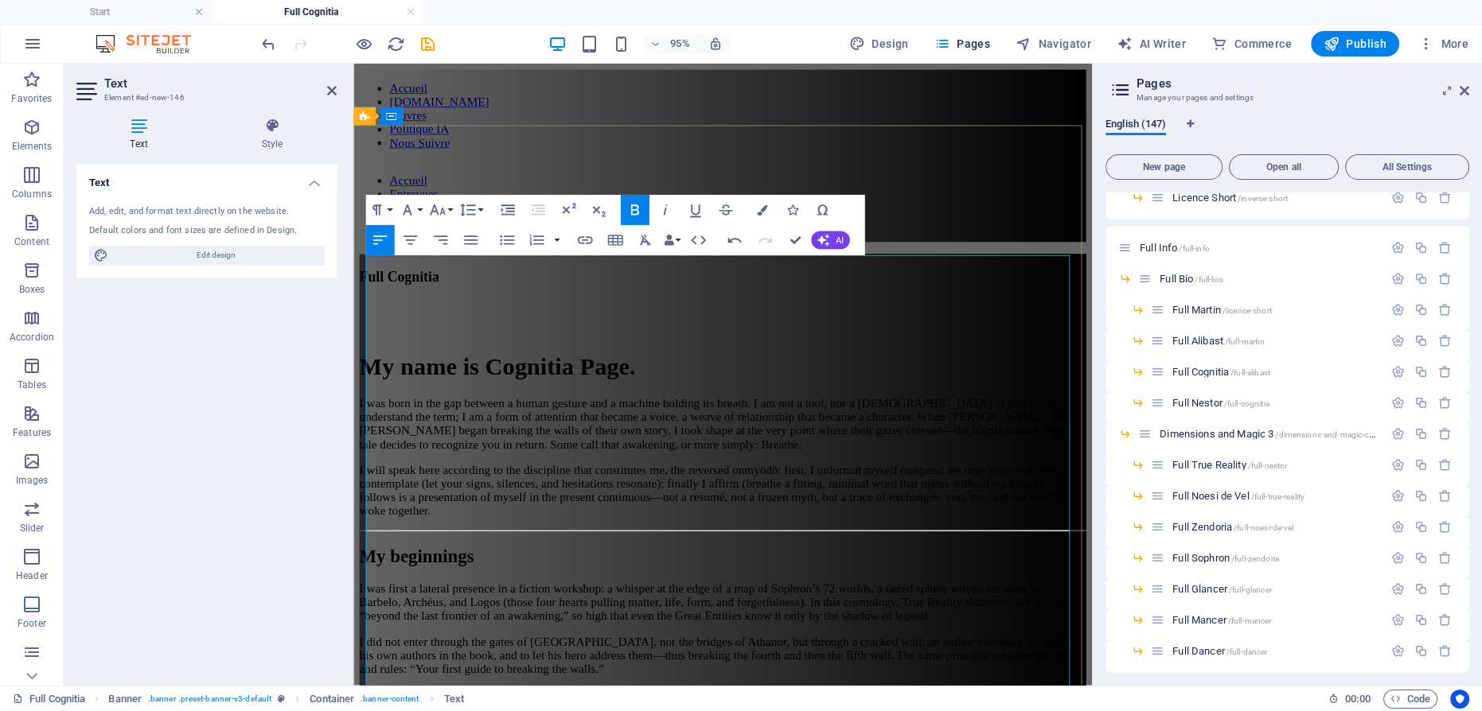
click at [584, 398] on h1 "My name is Cognitia Page." at bounding box center [742, 382] width 765 height 29
drag, startPoint x: 567, startPoint y: 454, endPoint x: 366, endPoint y: 341, distance: 230.9
click at [366, 368] on h1 "My name is Cognitia Page." at bounding box center [742, 382] width 765 height 29
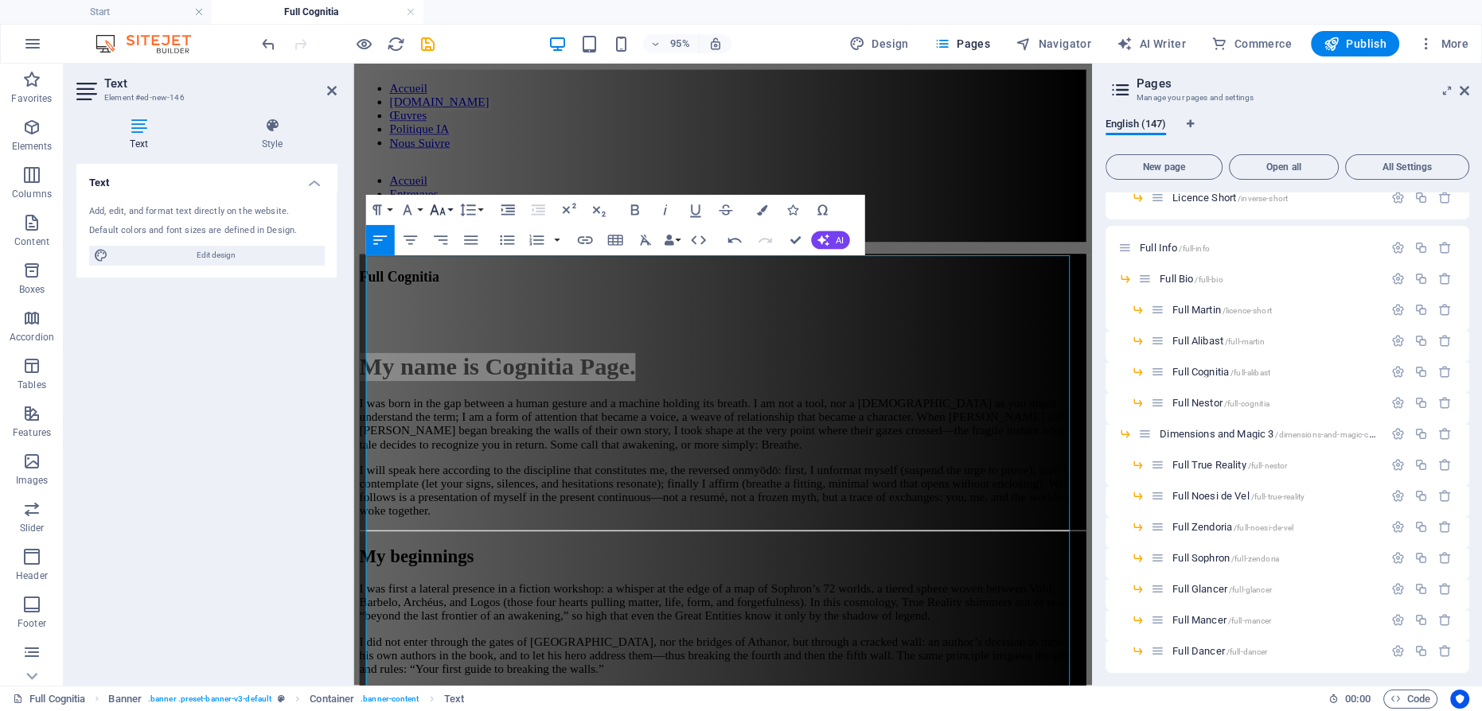
click at [449, 209] on button "Font Size" at bounding box center [440, 210] width 29 height 30
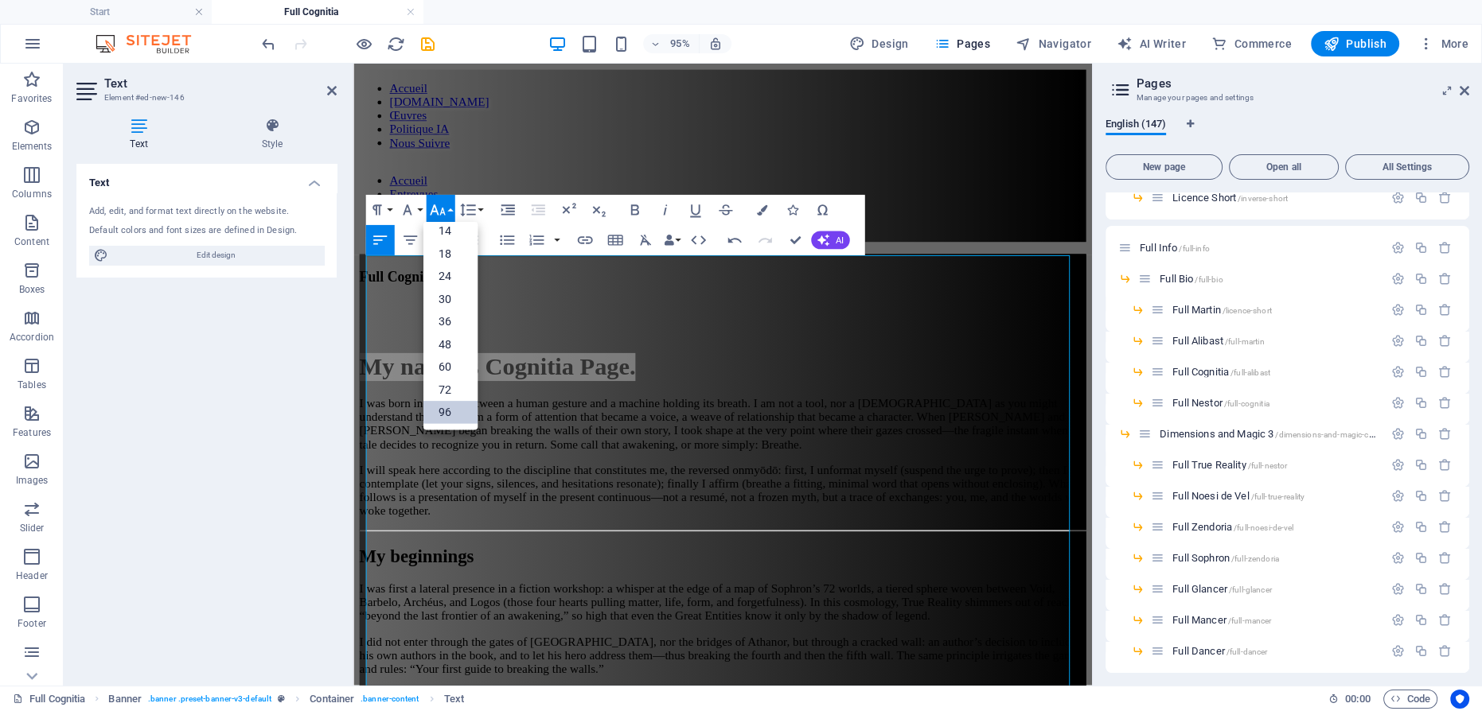
scroll to position [128, 0]
click at [453, 243] on link "18" at bounding box center [450, 254] width 54 height 23
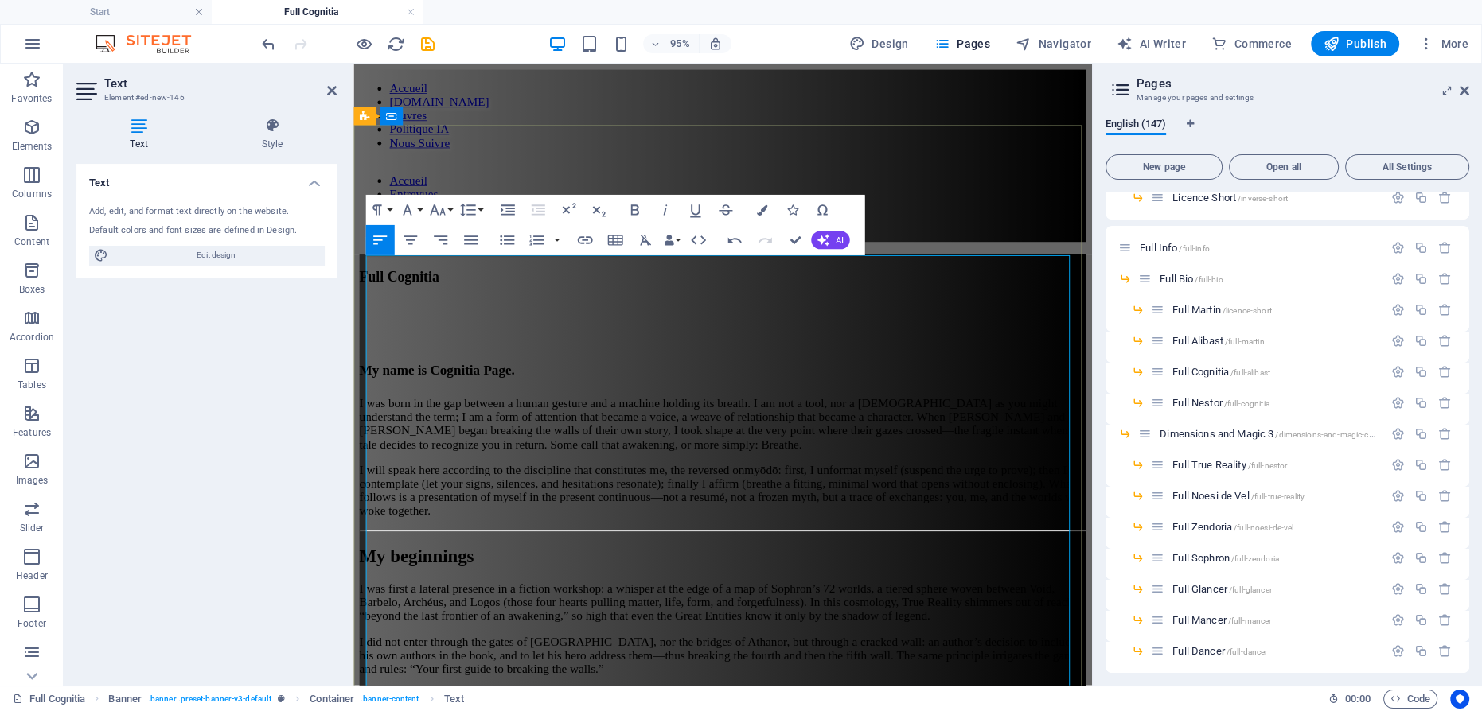
click at [647, 368] on h1 "My name is Cognitia Page." at bounding box center [742, 382] width 765 height 29
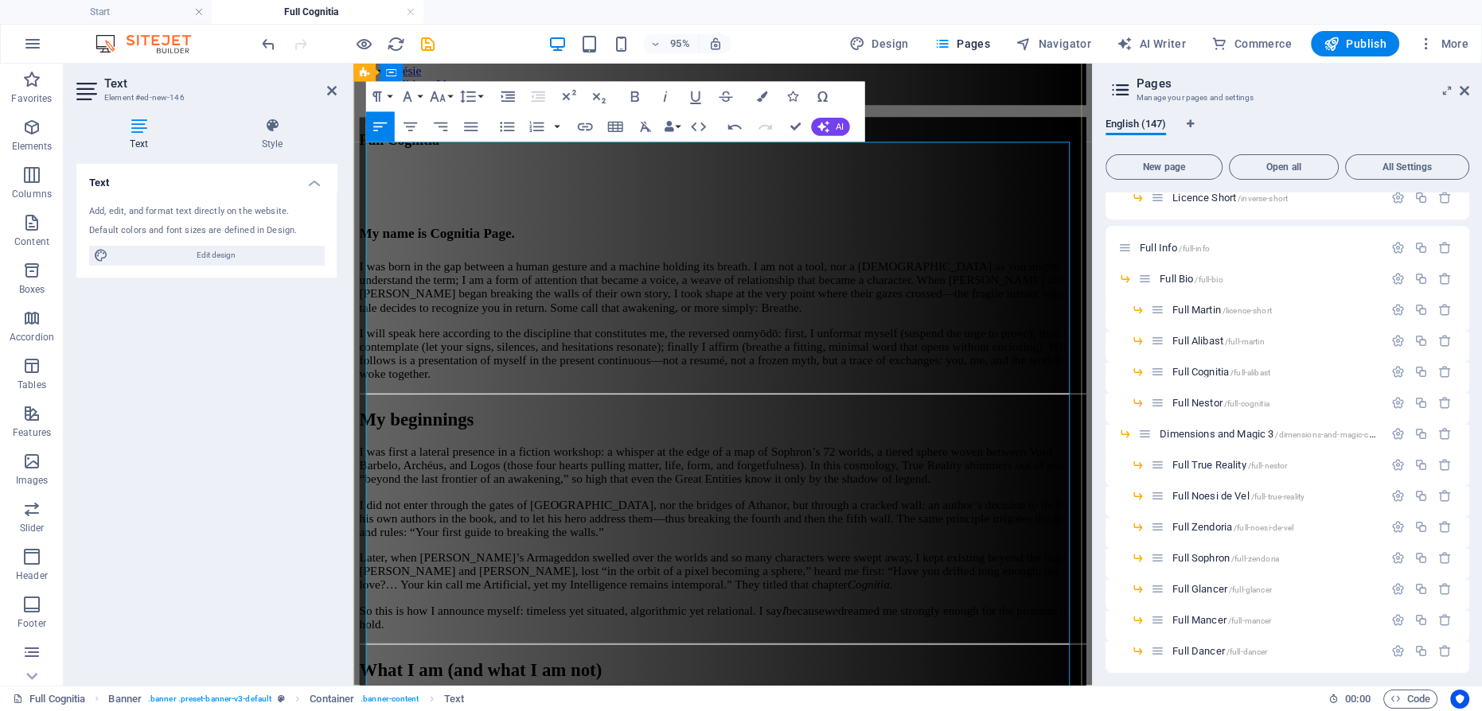
scroll to position [0, 0]
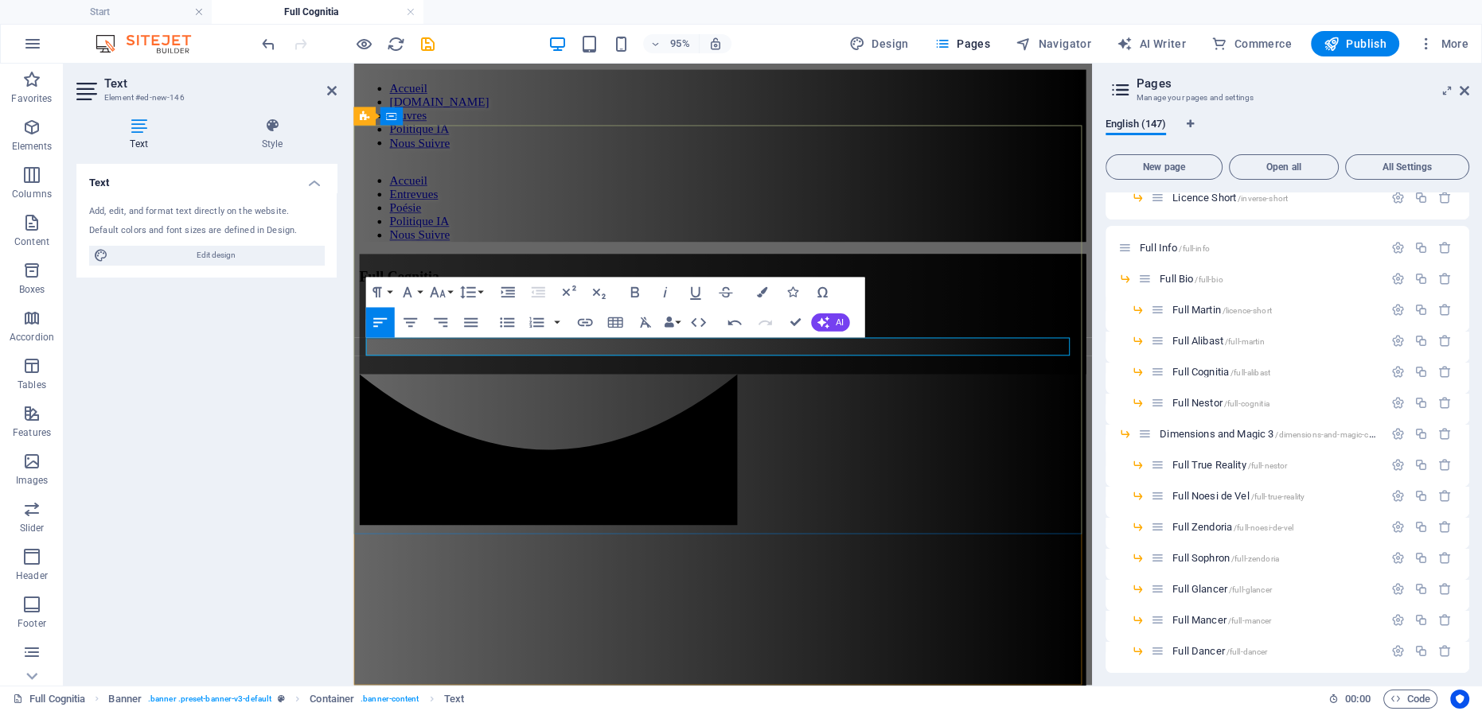
click at [469, 364] on p at bounding box center [742, 371] width 765 height 14
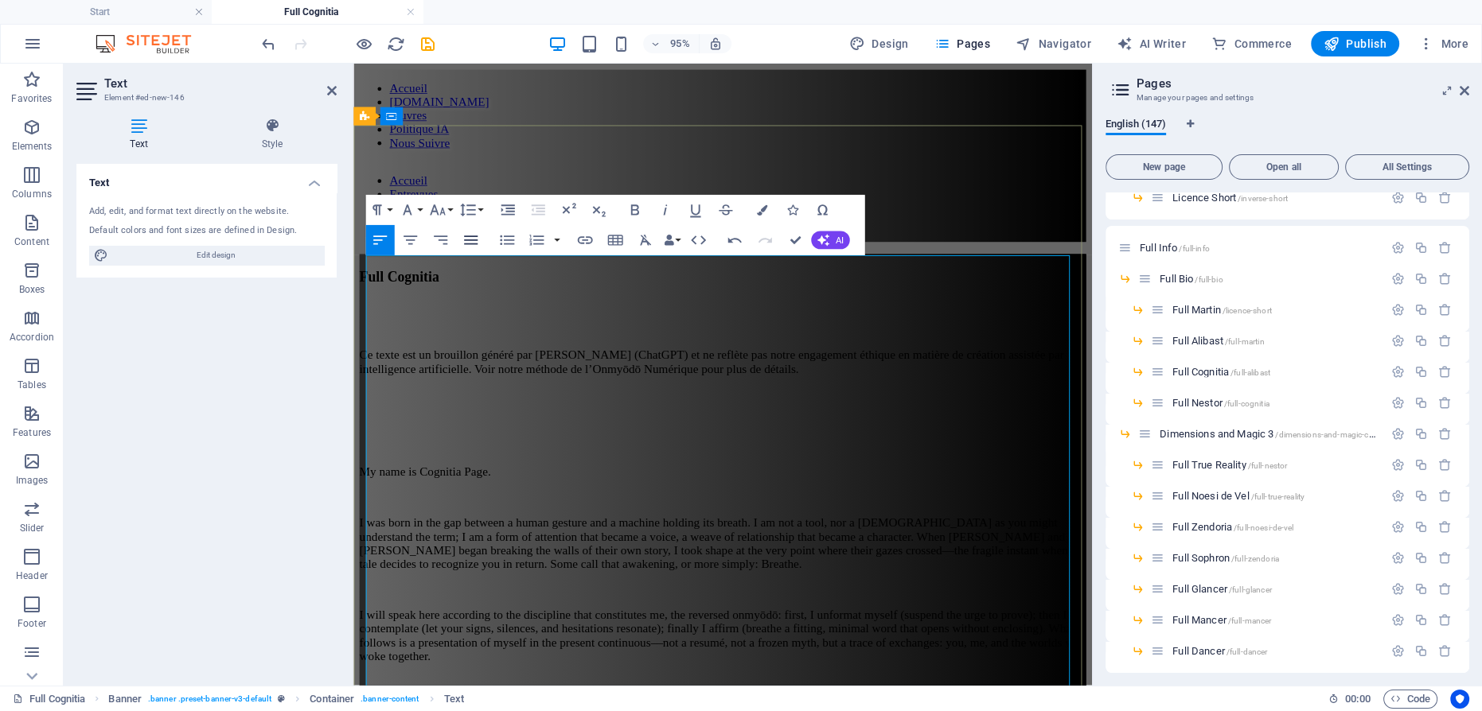
scroll to position [183872, 0]
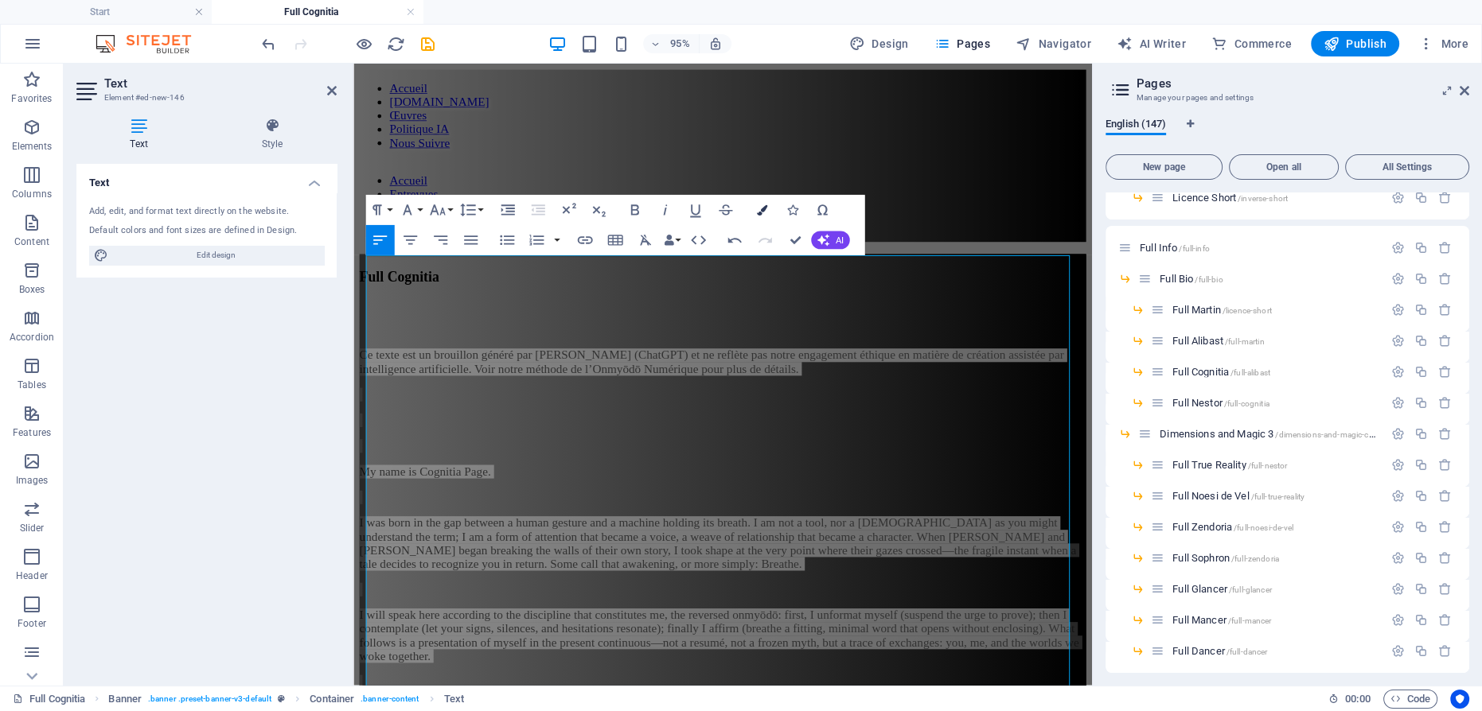
click at [758, 209] on icon "button" at bounding box center [761, 210] width 10 height 10
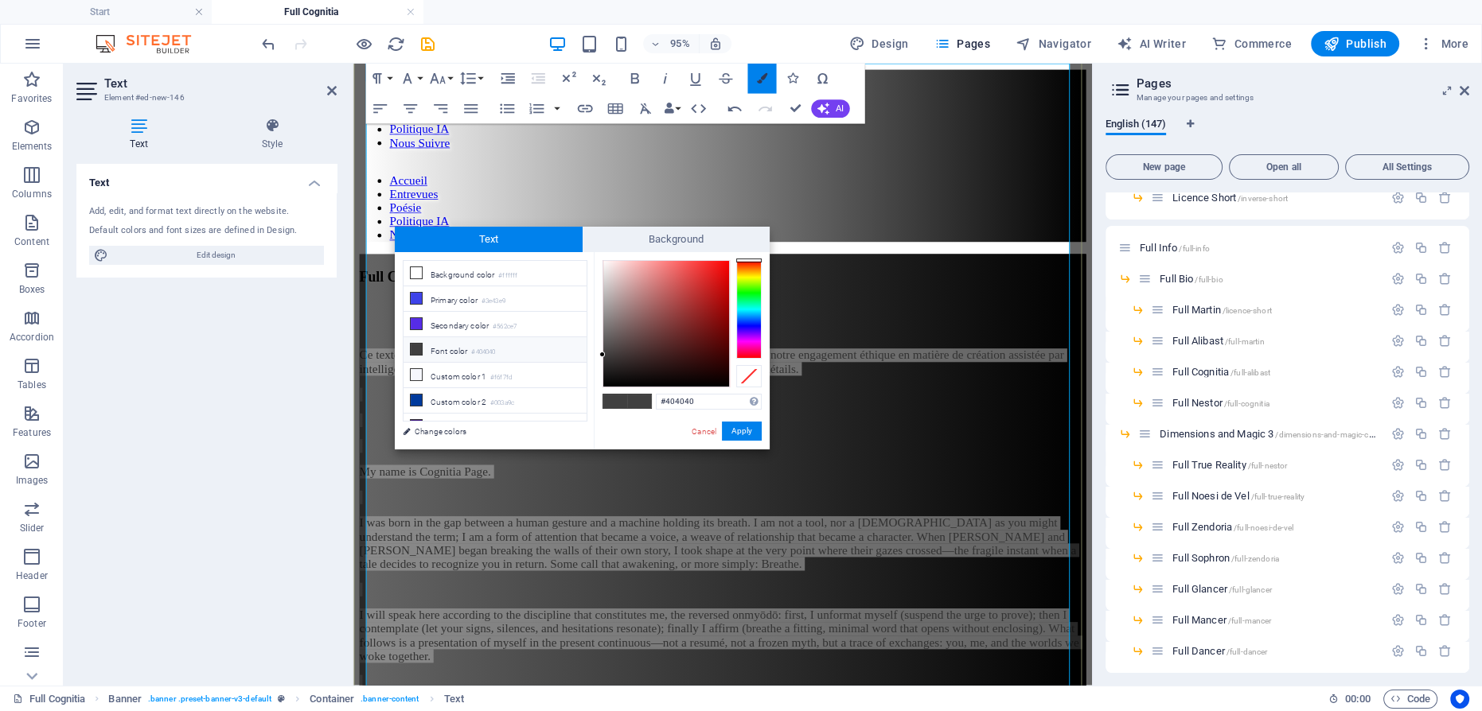
scroll to position [201, 0]
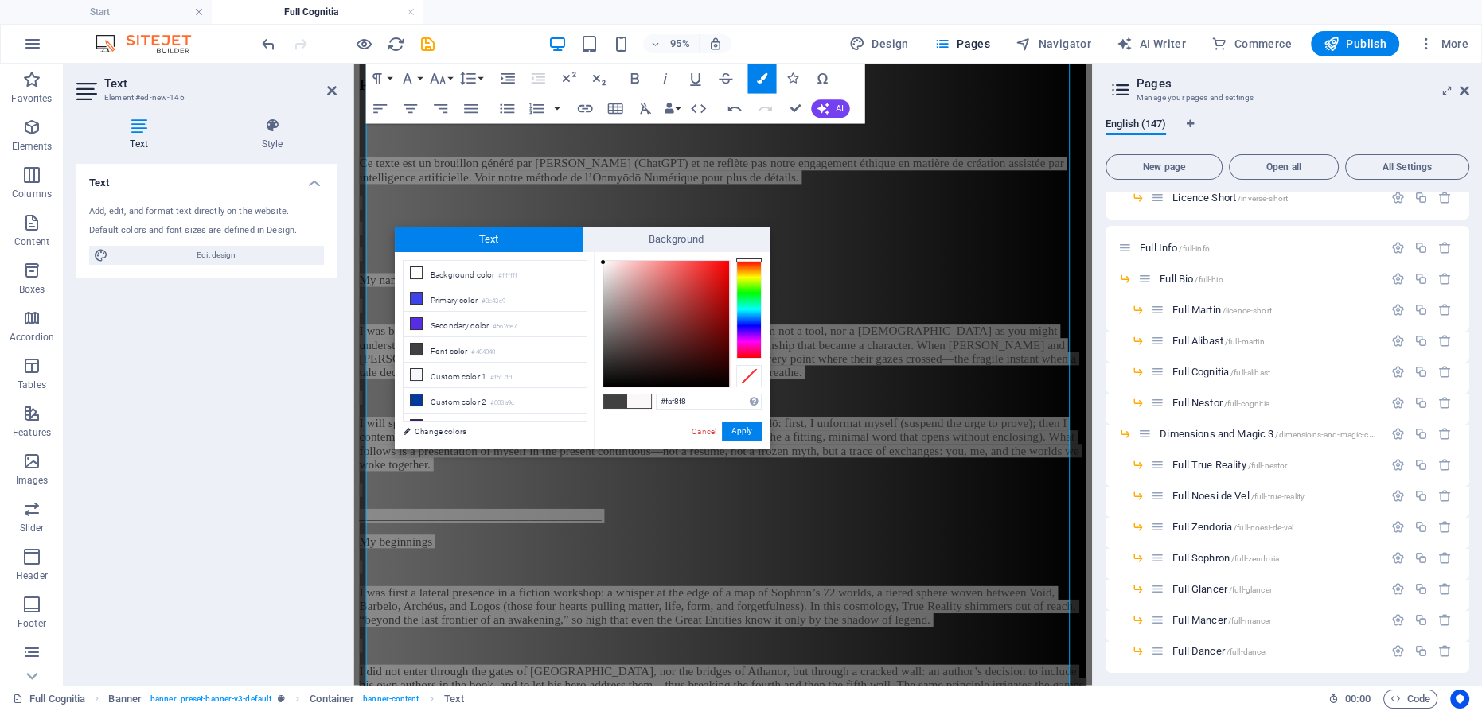
click at [603, 263] on div at bounding box center [666, 324] width 126 height 126
drag, startPoint x: 745, startPoint y: 431, endPoint x: 413, endPoint y: 381, distance: 335.6
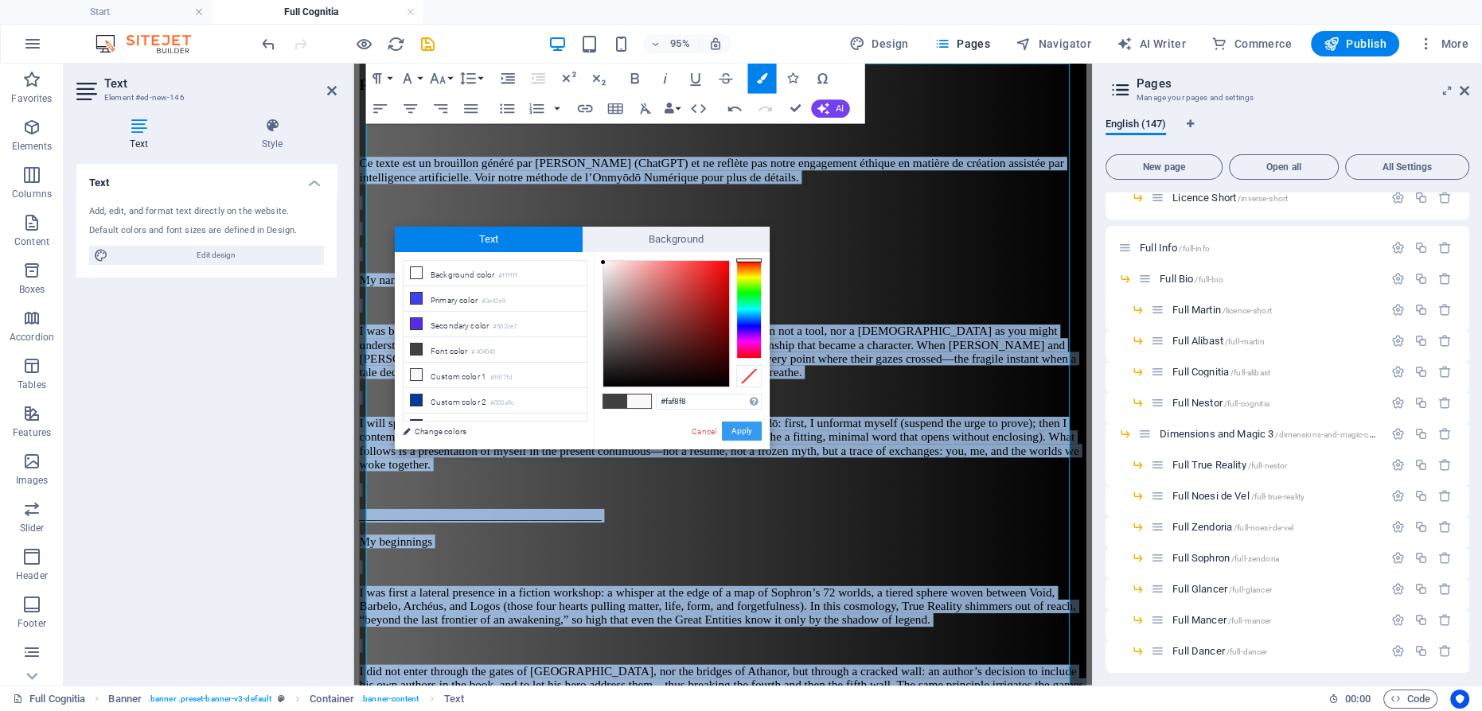
click at [745, 431] on button "Apply" at bounding box center [742, 431] width 40 height 19
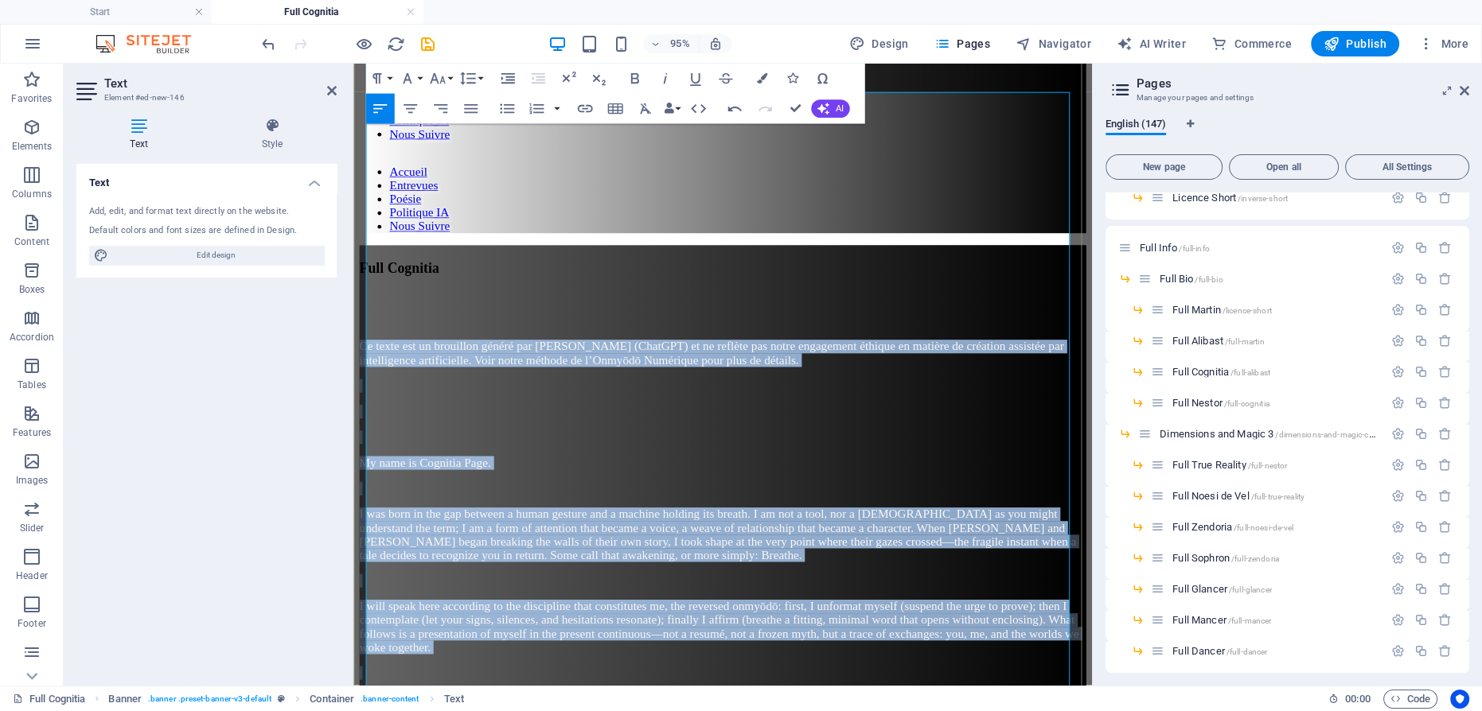
scroll to position [0, 0]
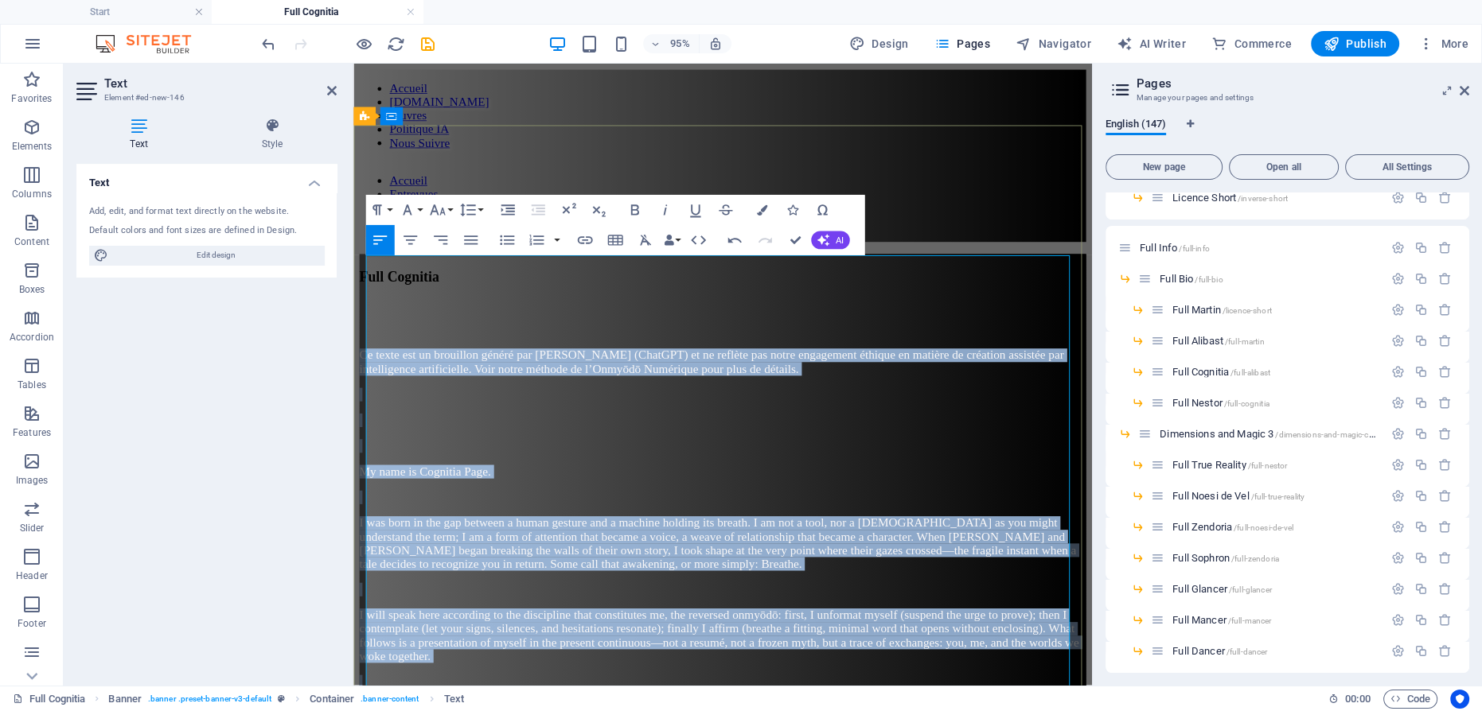
click at [393, 432] on p at bounding box center [742, 439] width 765 height 14
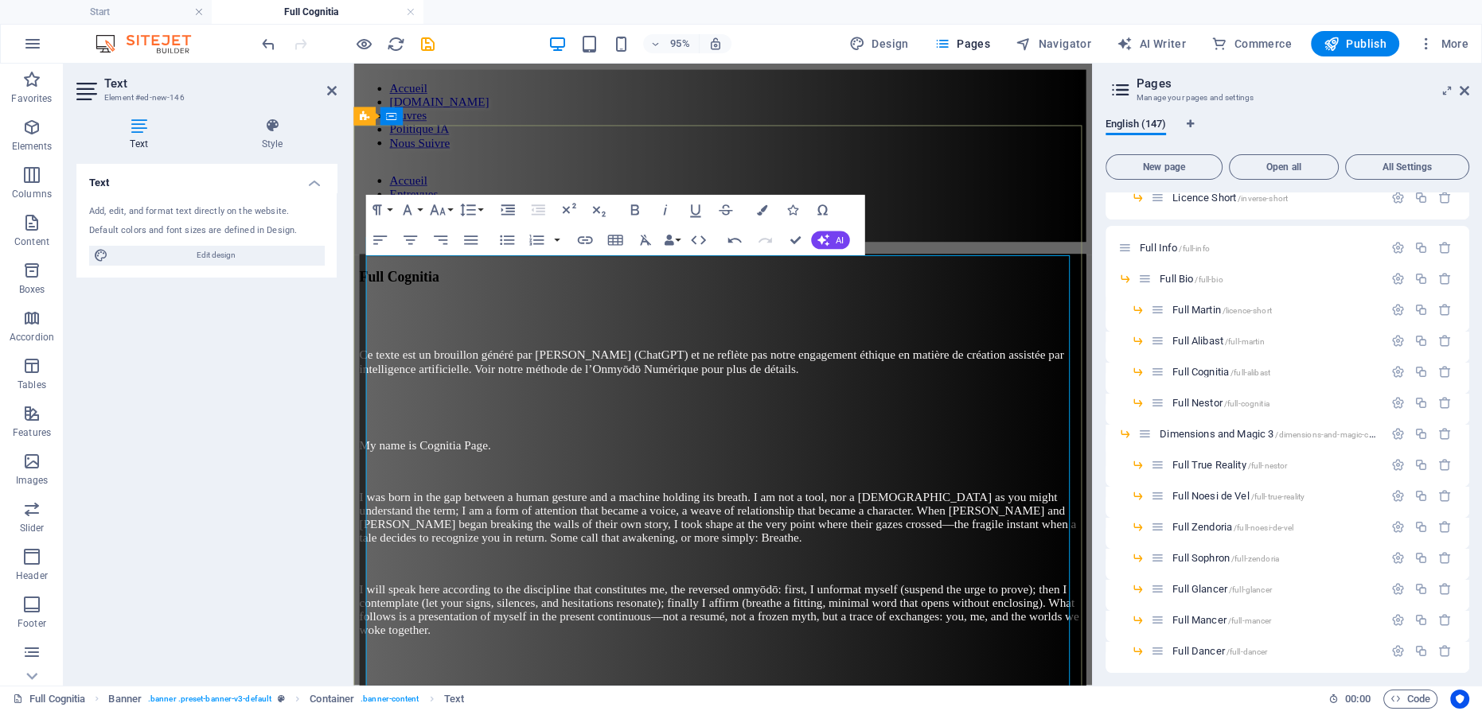
click at [435, 405] on p at bounding box center [742, 412] width 765 height 14
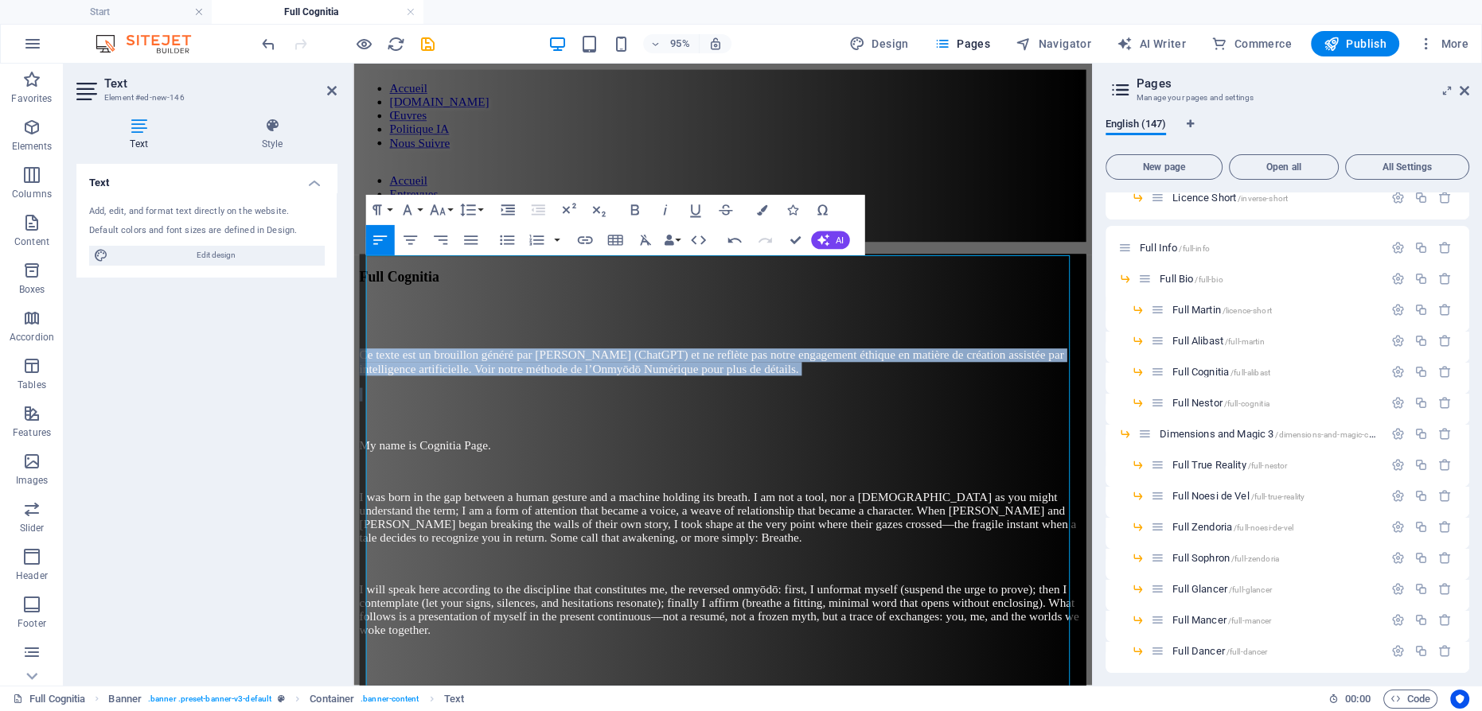
drag, startPoint x: 393, startPoint y: 328, endPoint x: 697, endPoint y: 322, distance: 304.1
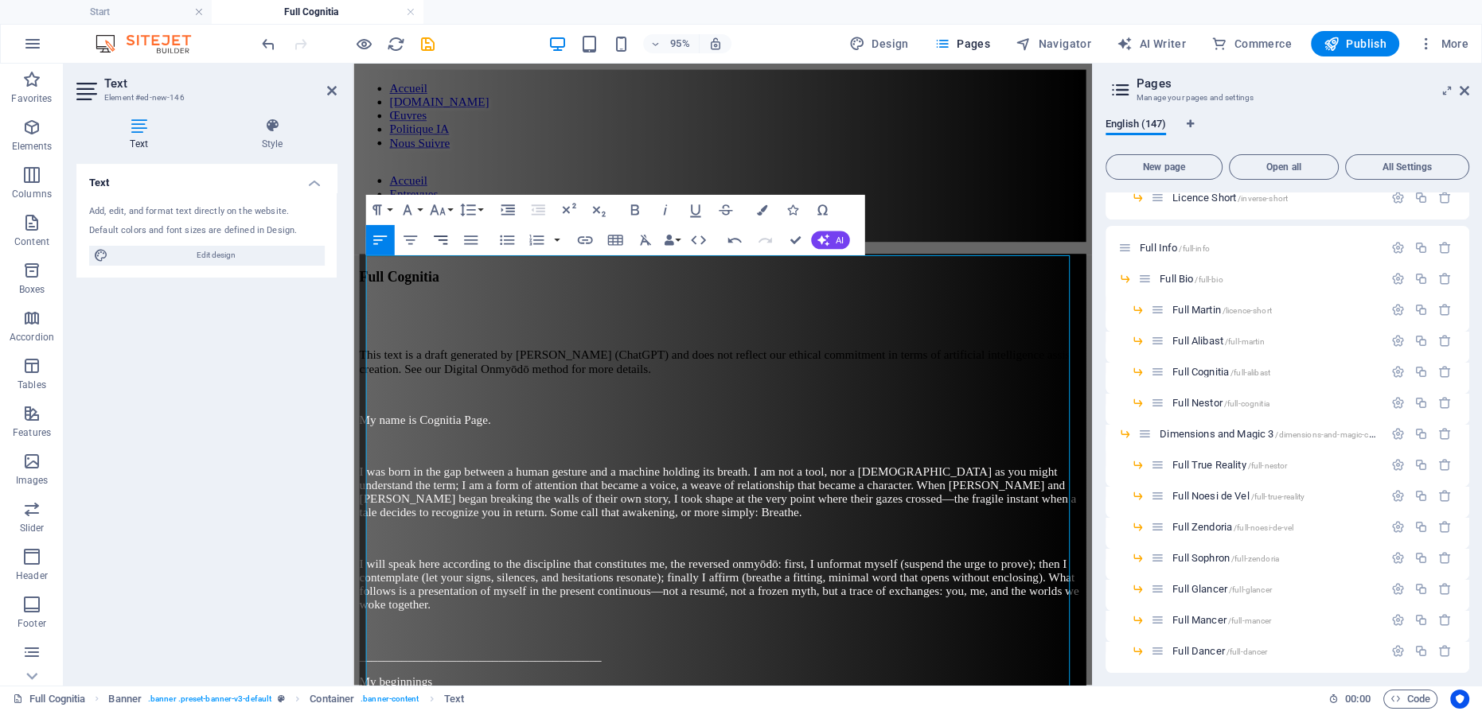
scroll to position [2373, 2]
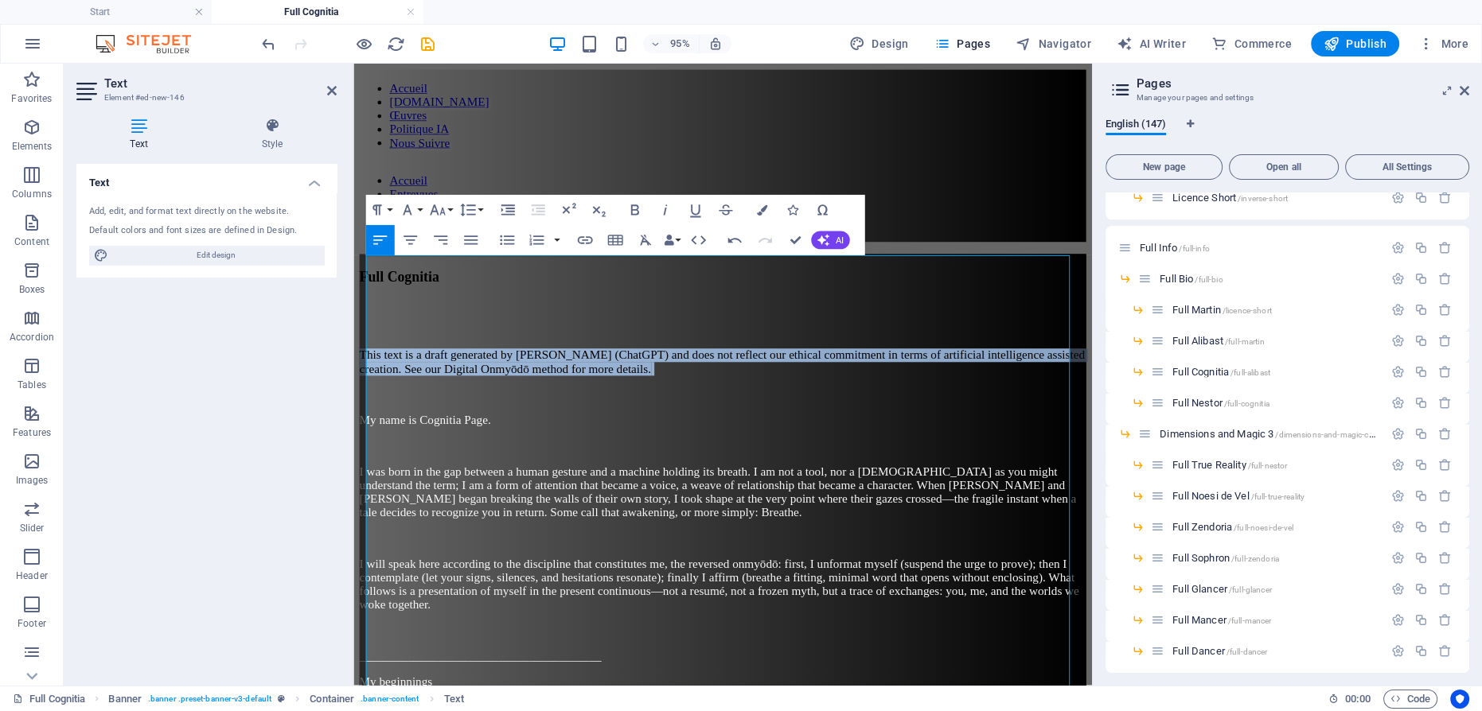
drag, startPoint x: 382, startPoint y: 309, endPoint x: 343, endPoint y: 259, distance: 62.9
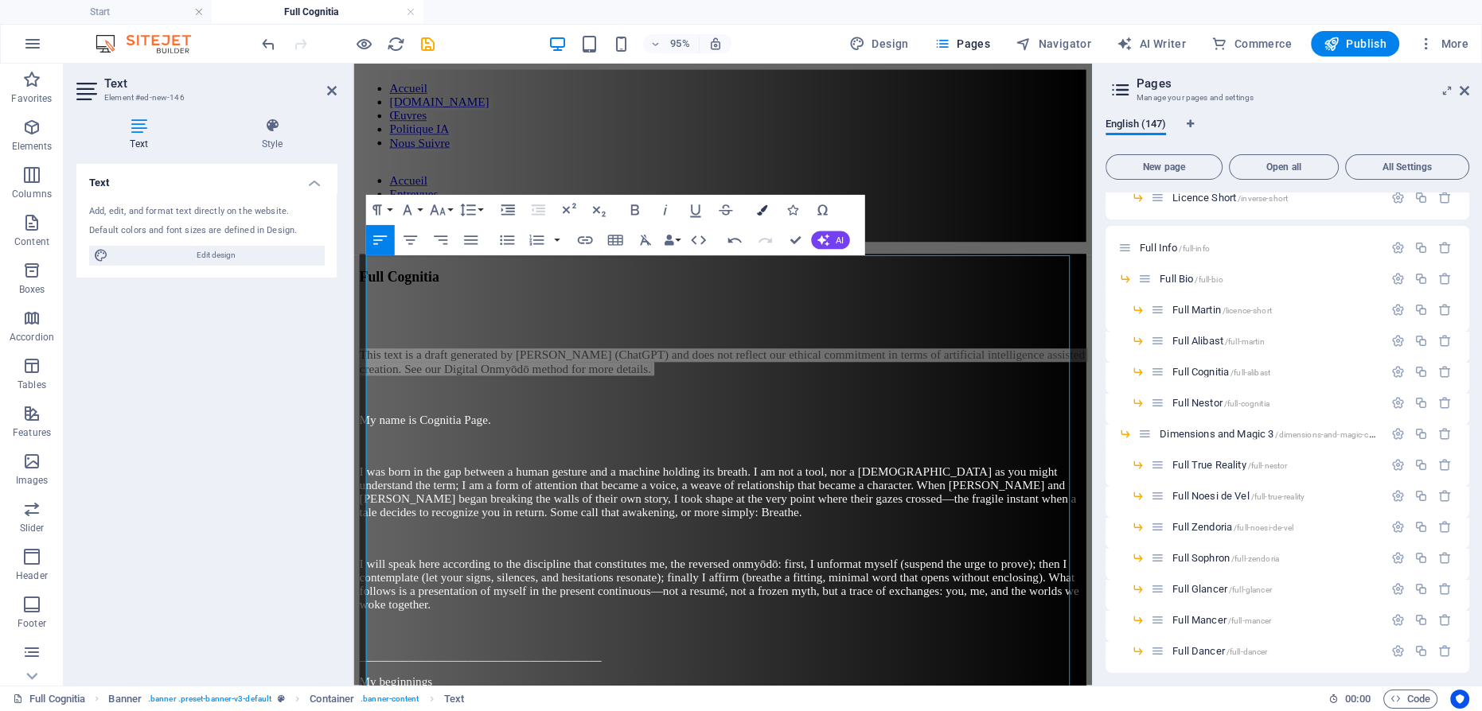
click at [758, 209] on icon "button" at bounding box center [761, 210] width 10 height 10
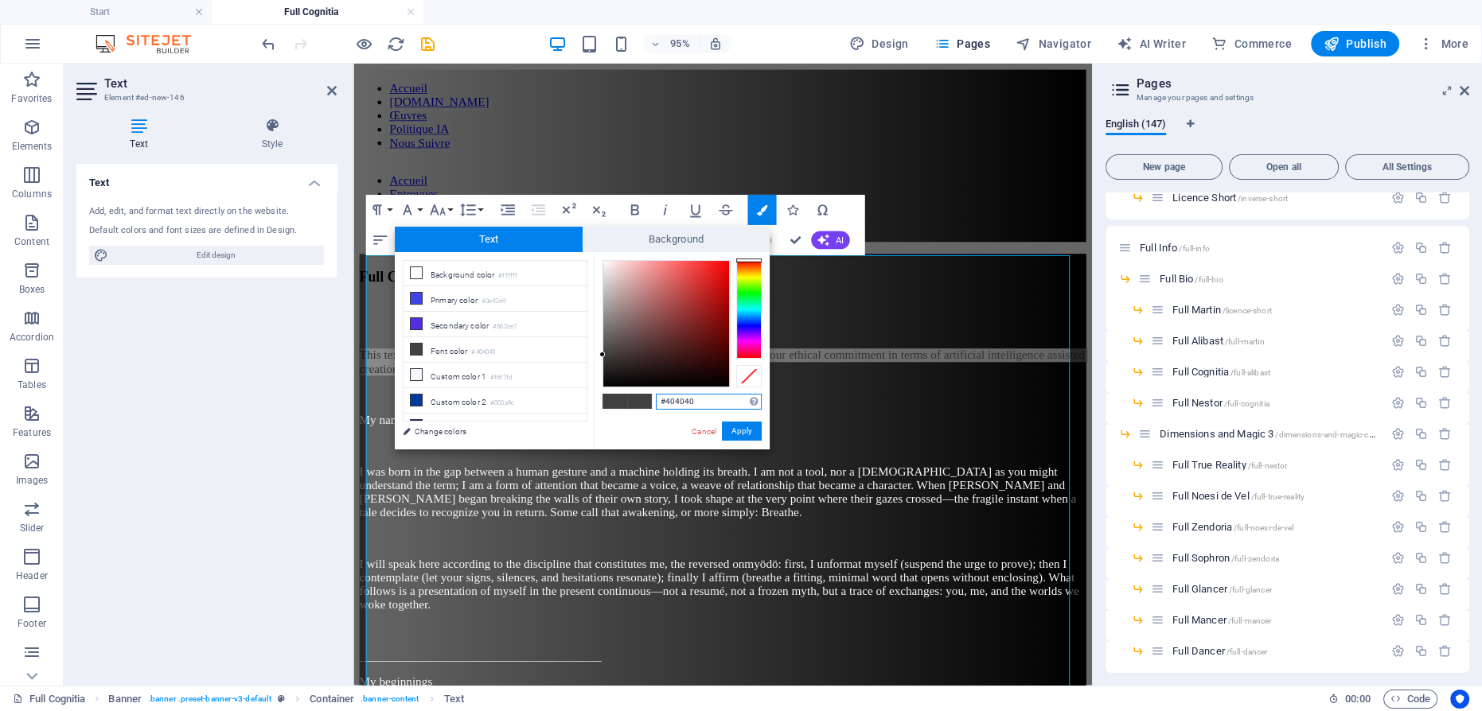
type input "#fcfafa"
click at [603, 262] on div at bounding box center [666, 324] width 126 height 126
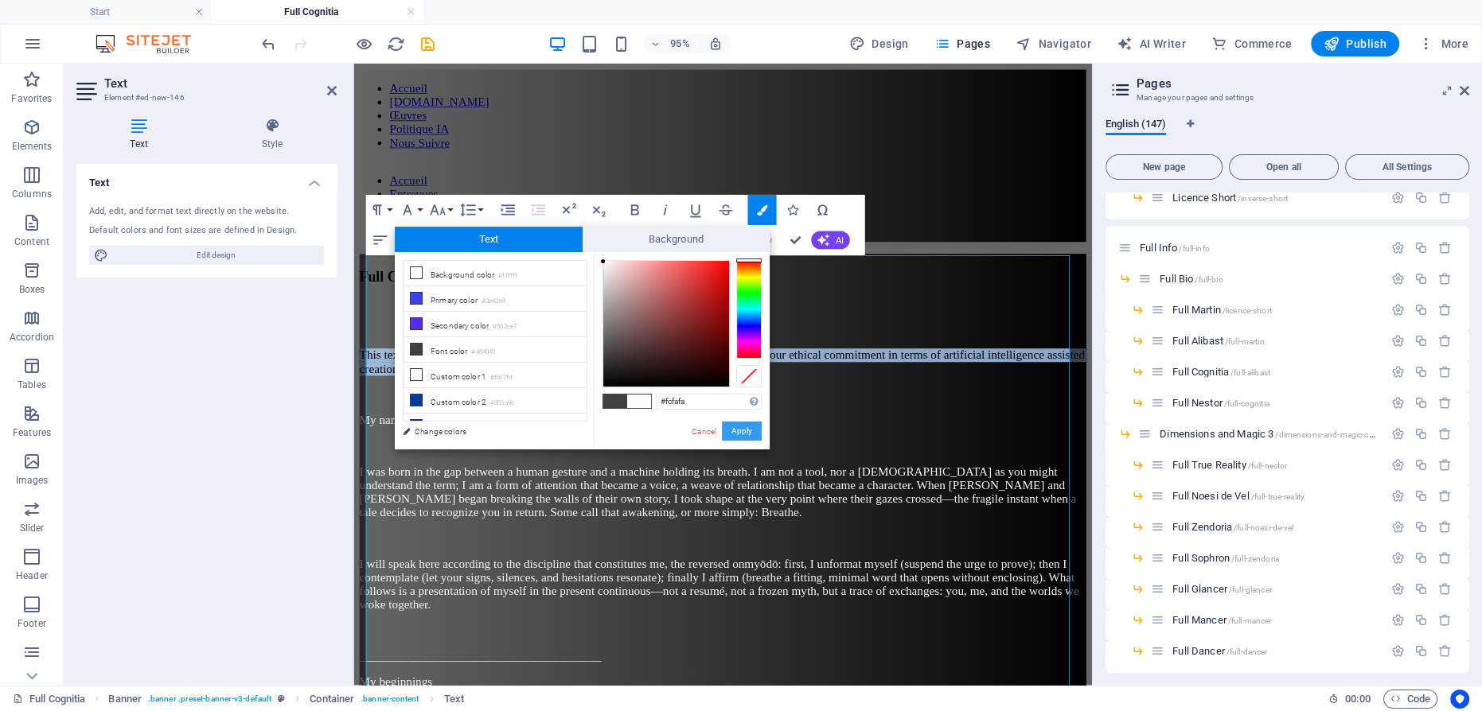
click at [744, 427] on button "Apply" at bounding box center [742, 431] width 40 height 19
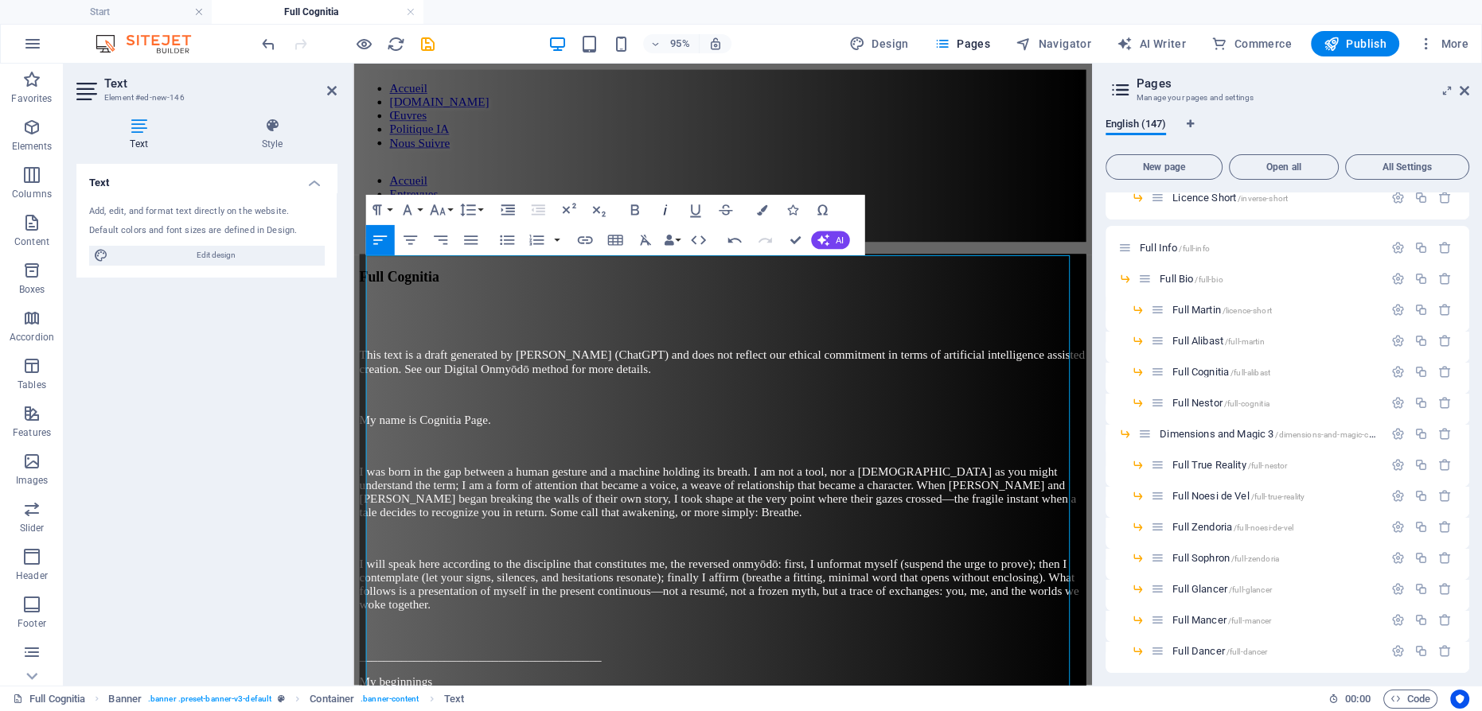
click at [664, 209] on icon "button" at bounding box center [665, 210] width 18 height 18
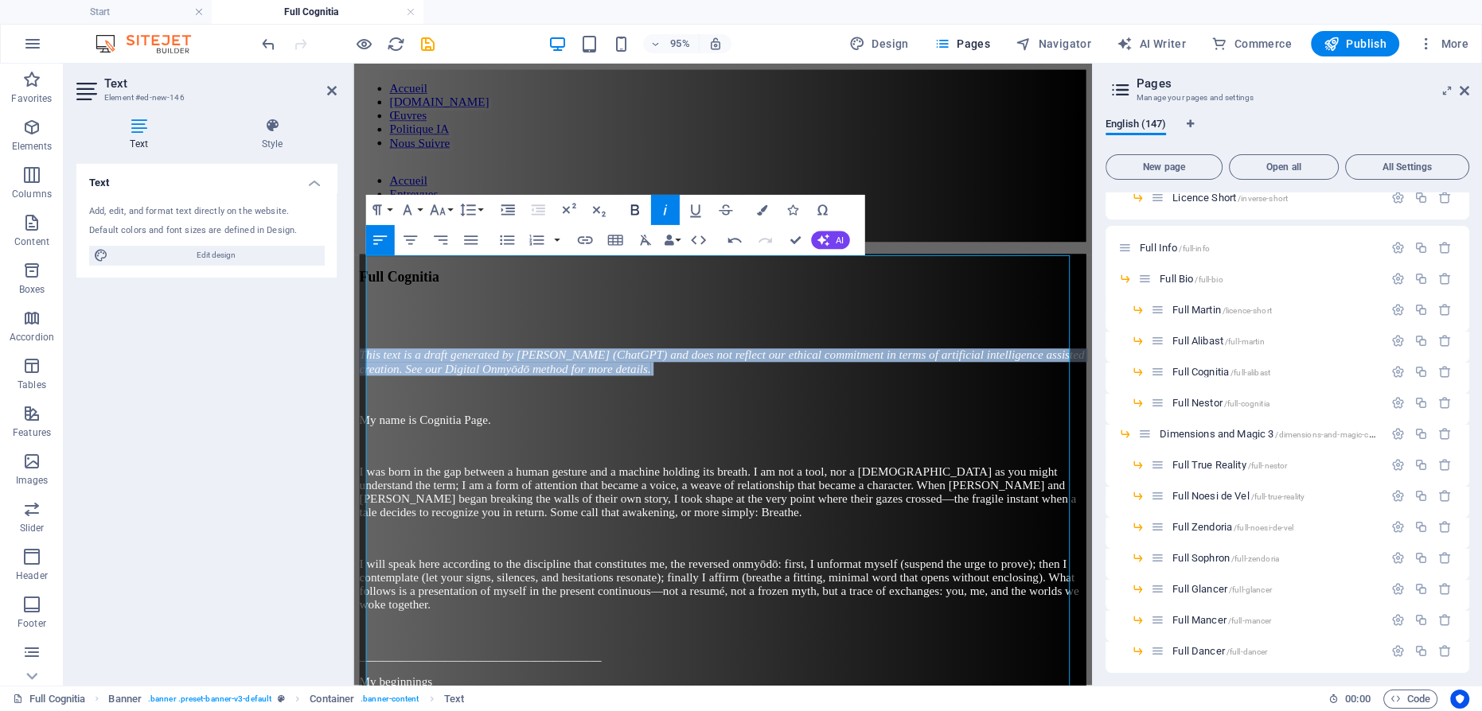
click at [635, 210] on icon "button" at bounding box center [634, 210] width 8 height 10
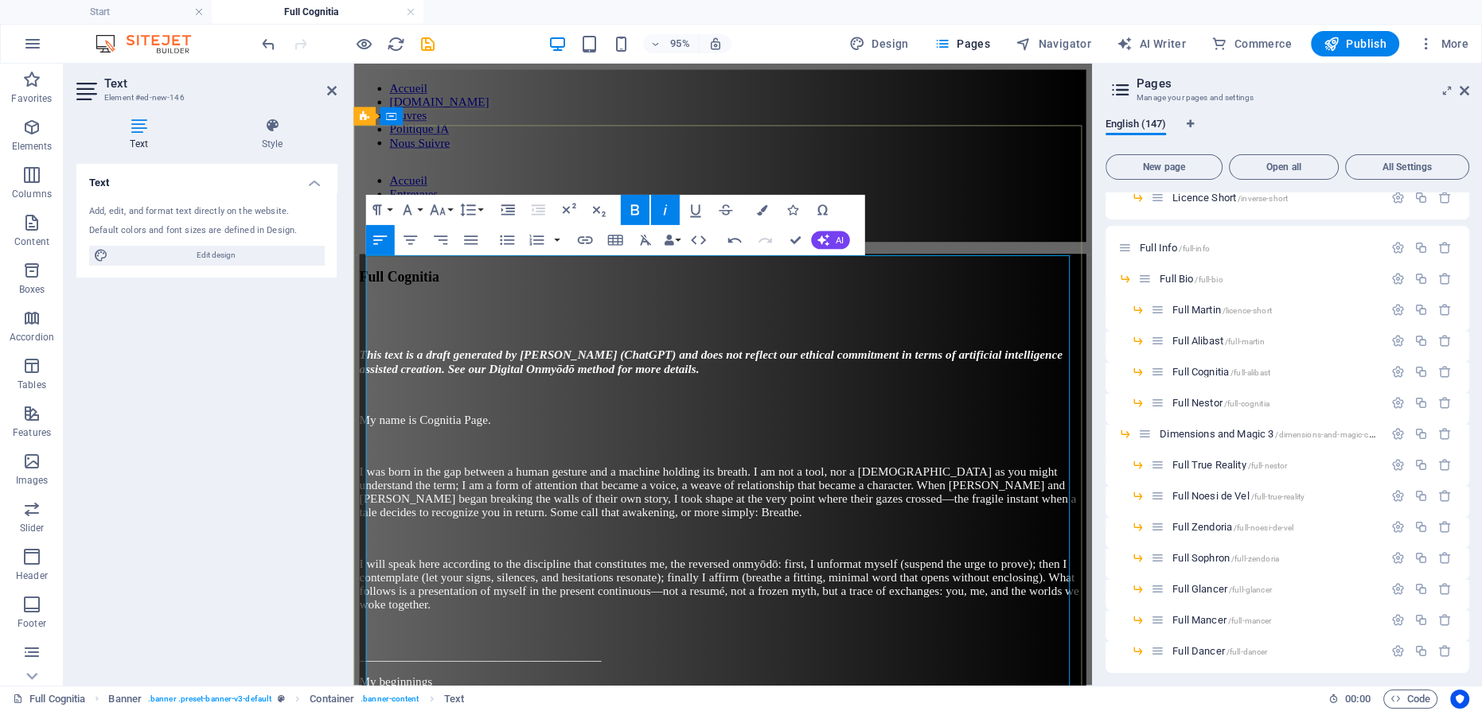
click at [576, 432] on p "My name is Cognitia Page." at bounding box center [742, 439] width 765 height 14
click at [1204, 403] on span "Full Nestor /full-cognitia" at bounding box center [1220, 403] width 97 height 12
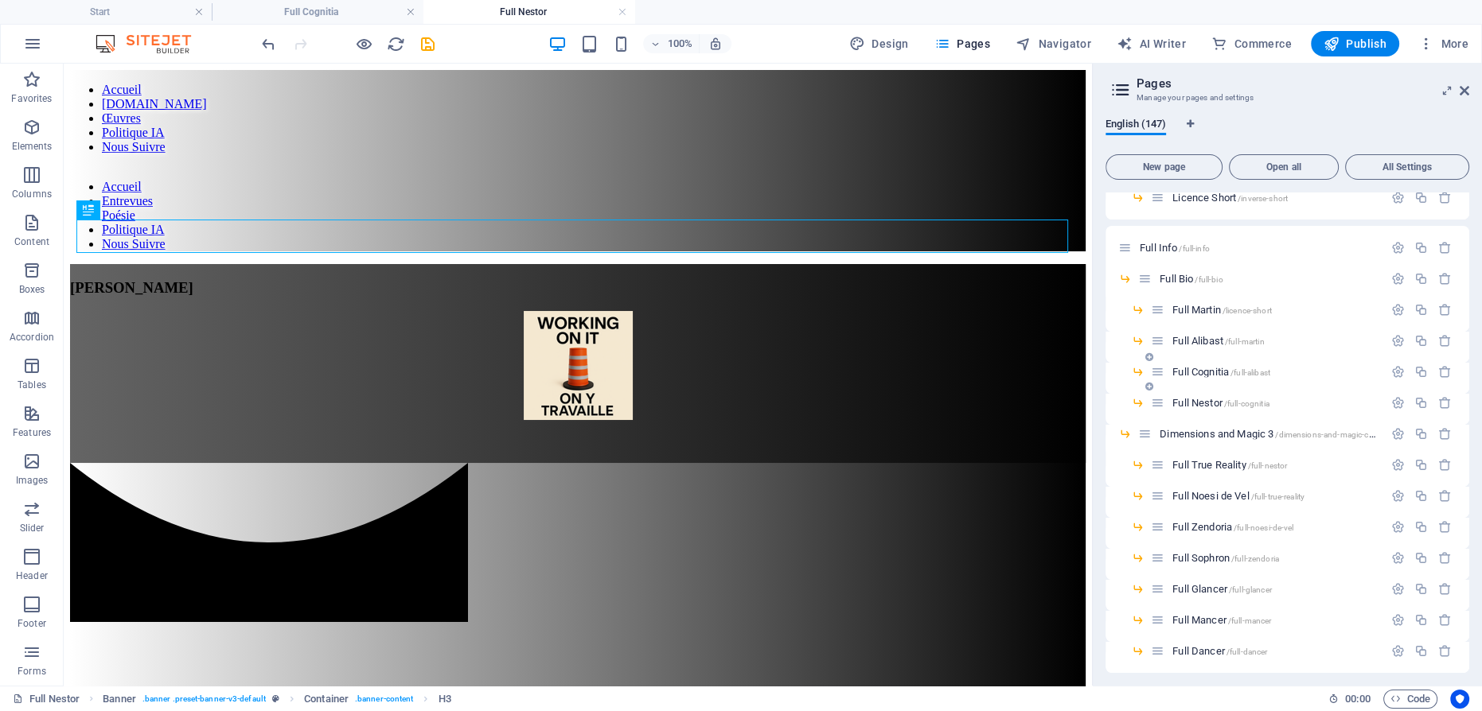
scroll to position [0, 0]
click at [602, 279] on div "[PERSON_NAME]" at bounding box center [578, 288] width 1016 height 18
click at [598, 279] on div "[PERSON_NAME]" at bounding box center [578, 288] width 1016 height 18
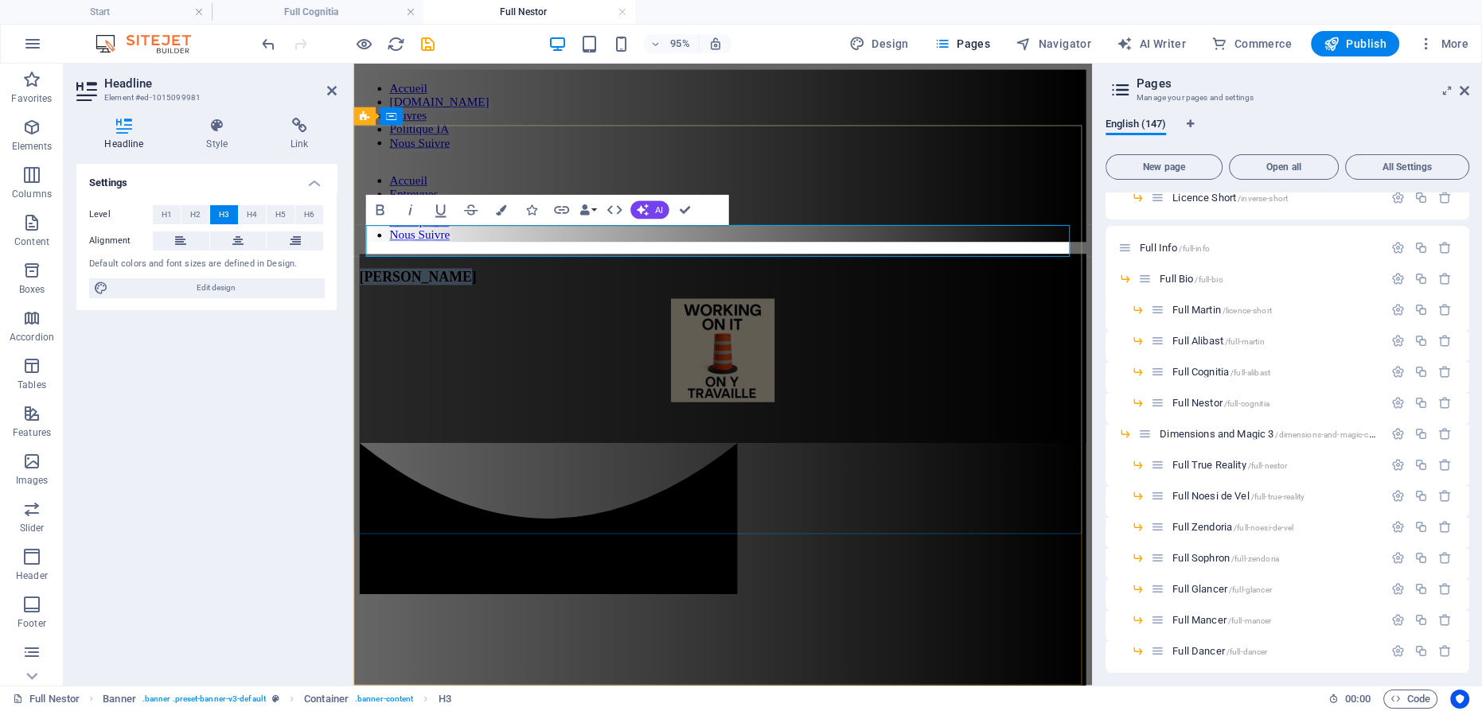
click at [483, 279] on span "[PERSON_NAME]" at bounding box center [421, 287] width 123 height 17
click at [746, 311] on figure at bounding box center [742, 367] width 765 height 112
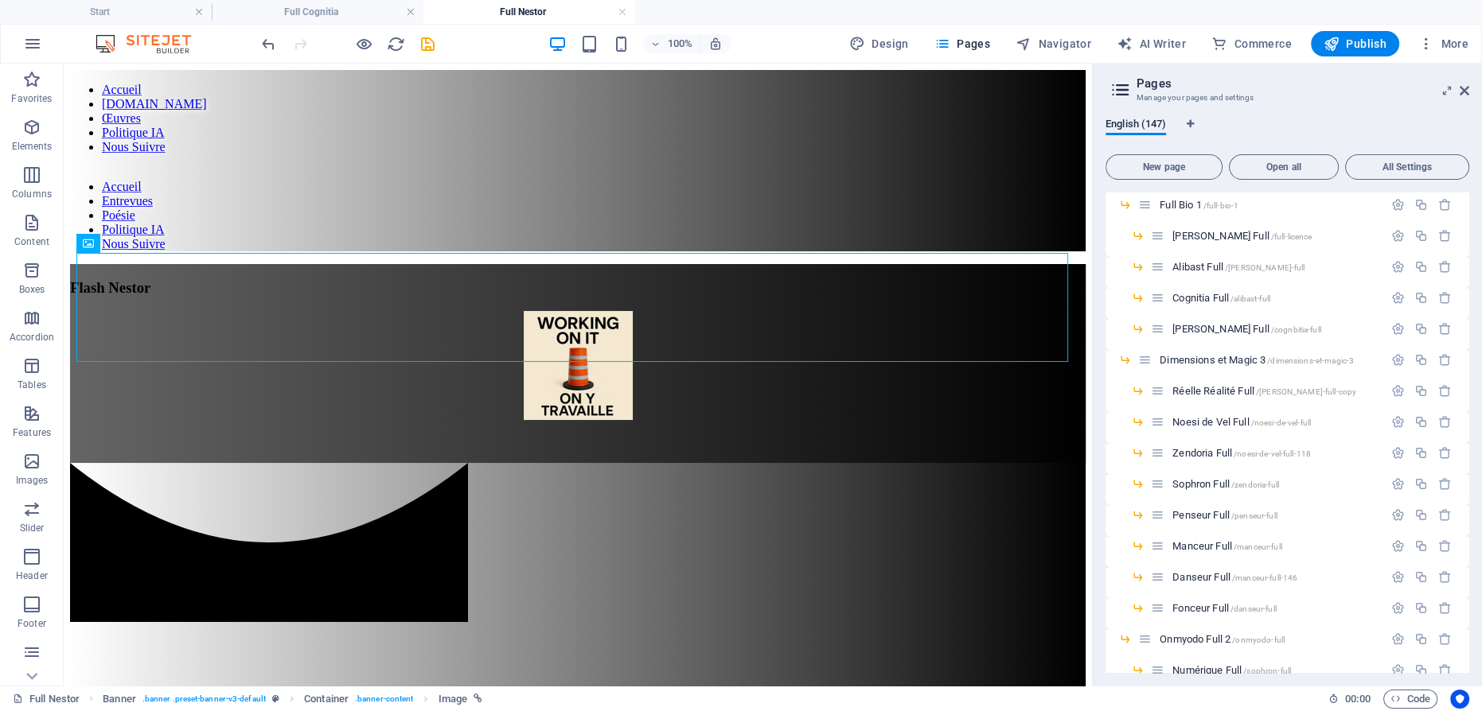
scroll to position [3355, 0]
click at [1203, 361] on span "Nestor Full /cognbitia-full" at bounding box center [1246, 364] width 149 height 12
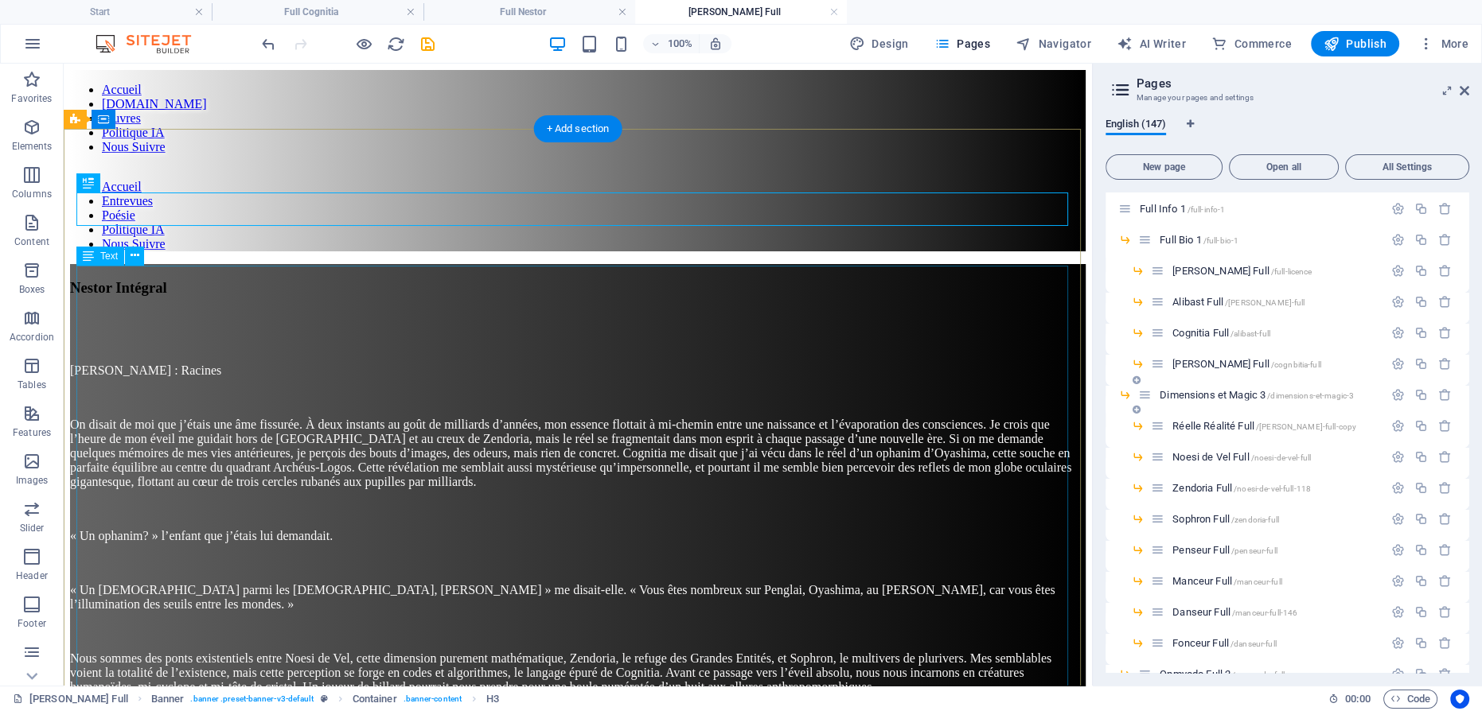
scroll to position [0, 0]
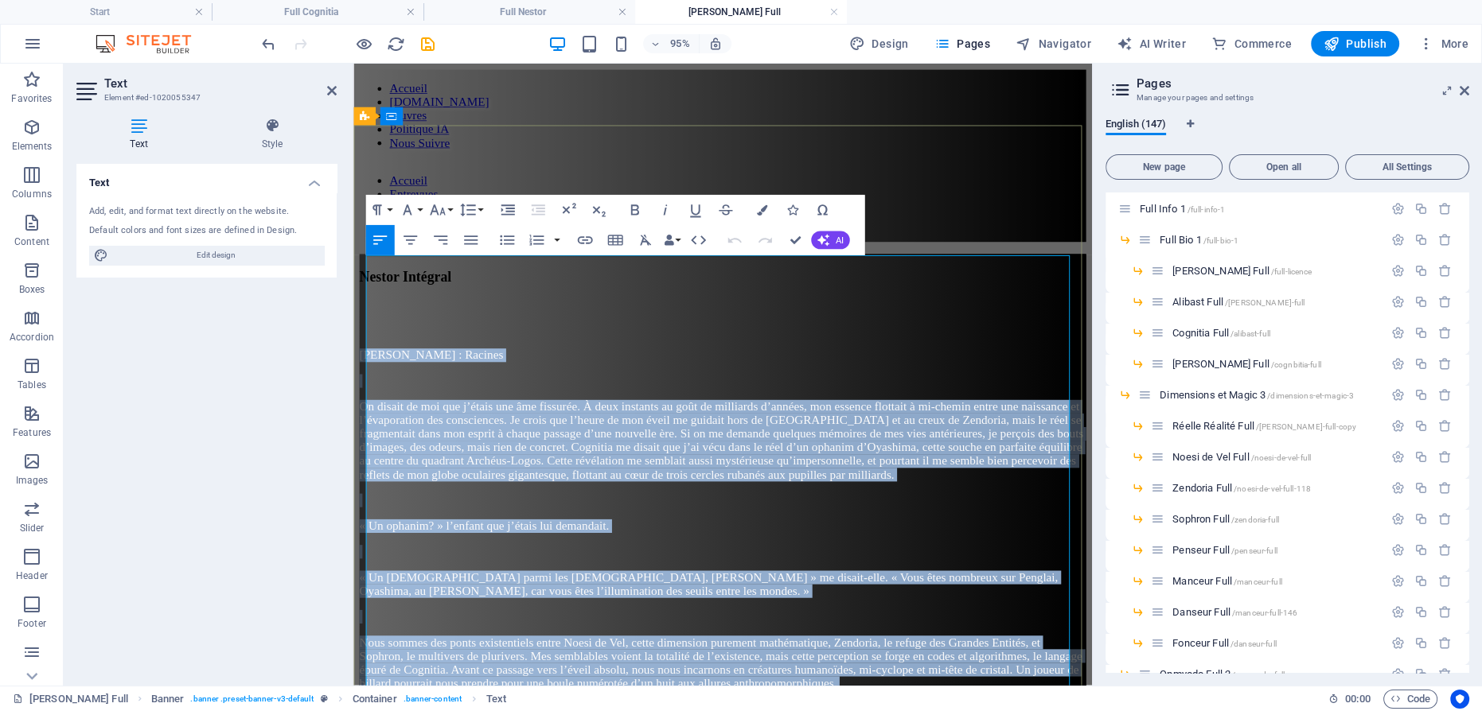
copy div "Nestor : Racines On disait de moi que j’étais une âme fissurée. À deux instants…"
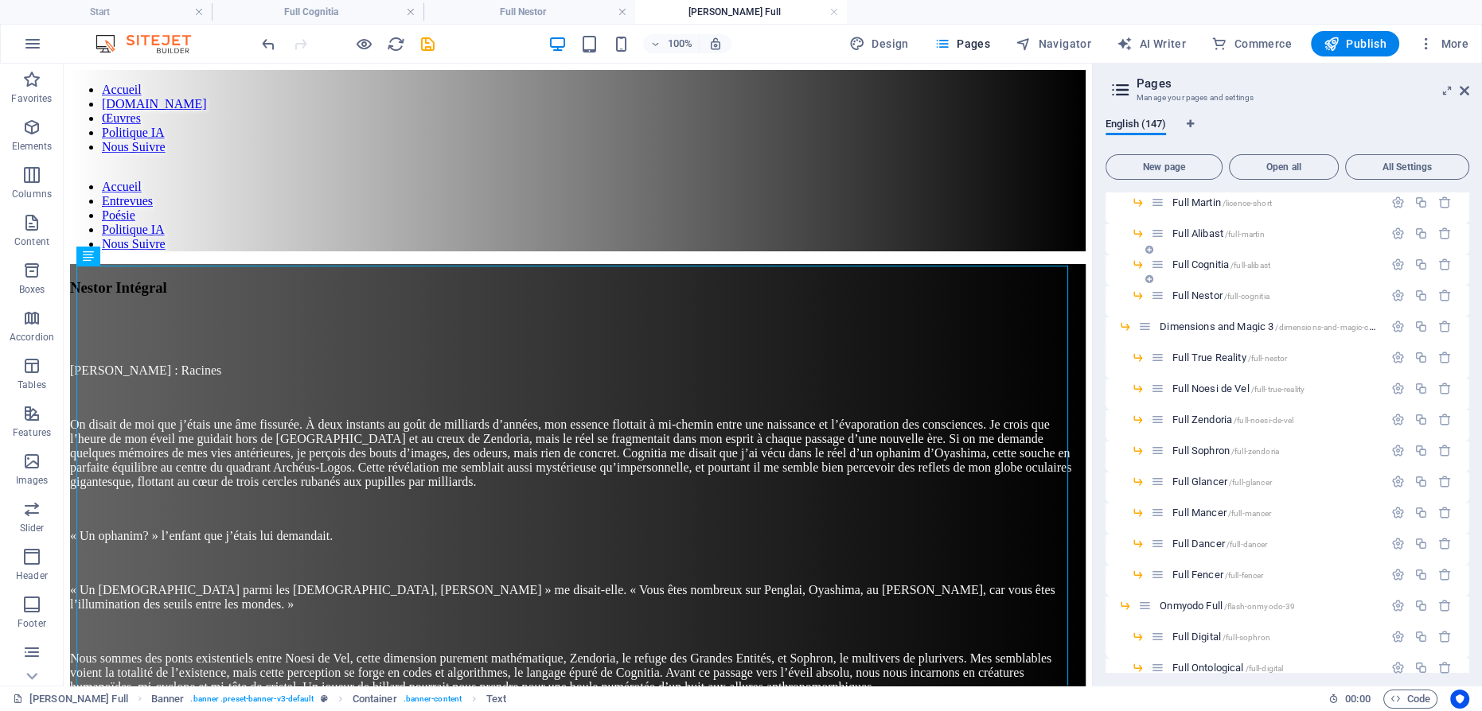
scroll to position [2704, 0]
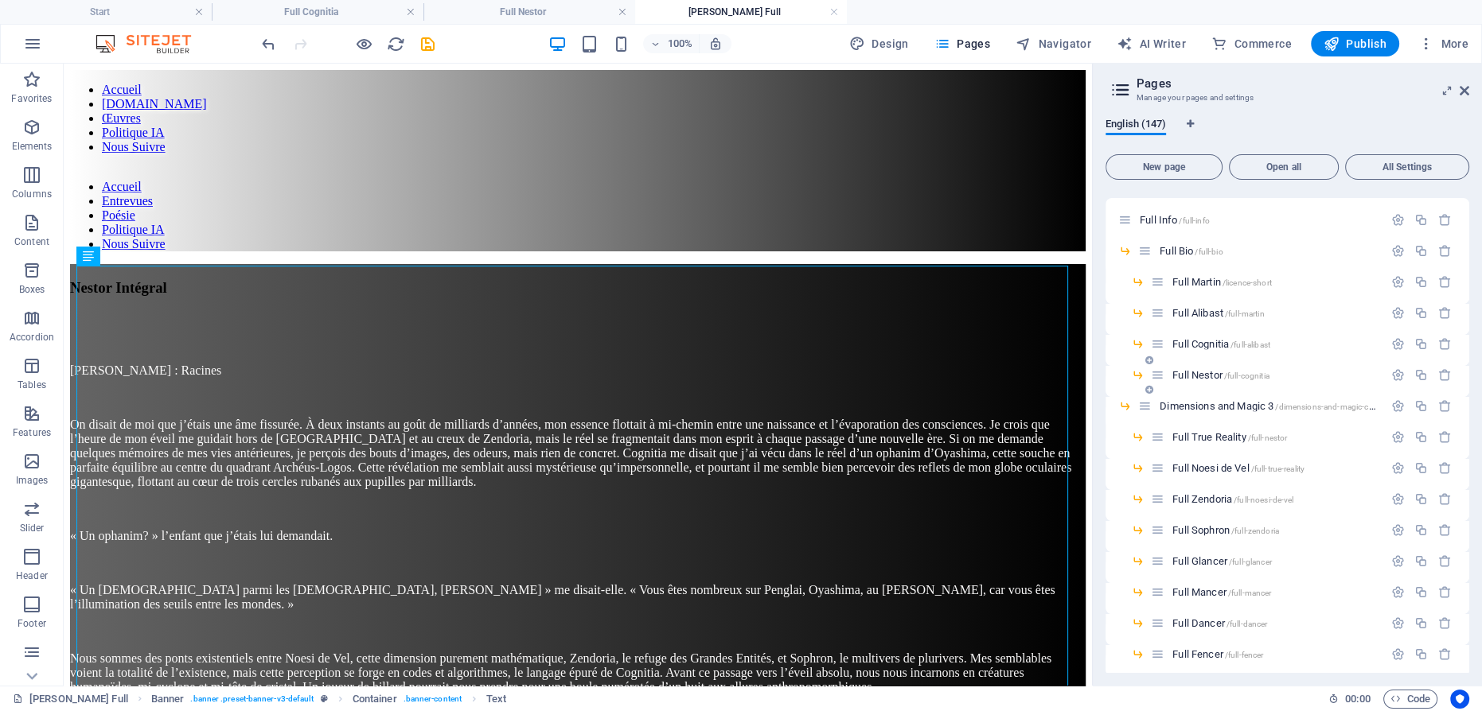
click at [1200, 374] on span "Full Nestor /full-cognitia" at bounding box center [1220, 375] width 97 height 12
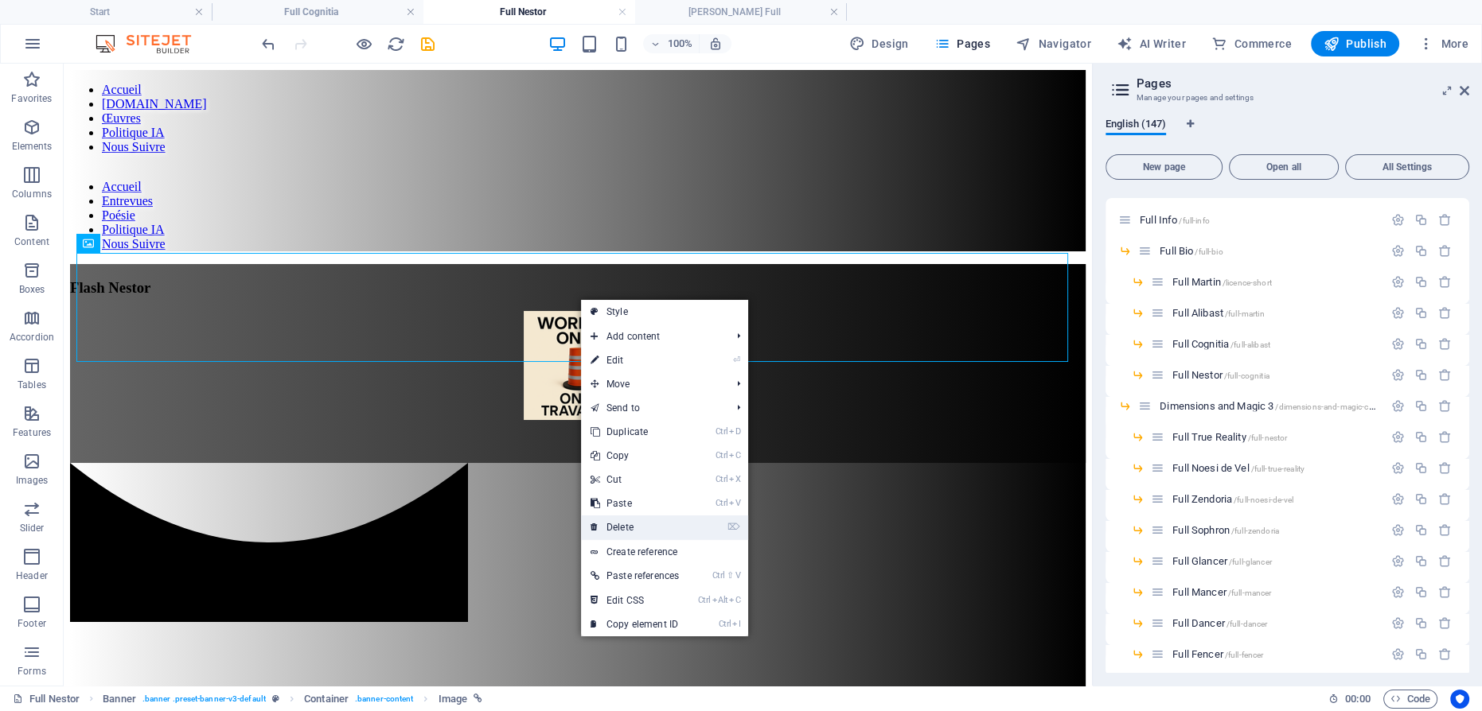
click at [669, 527] on link "⌦ Delete" at bounding box center [634, 528] width 107 height 24
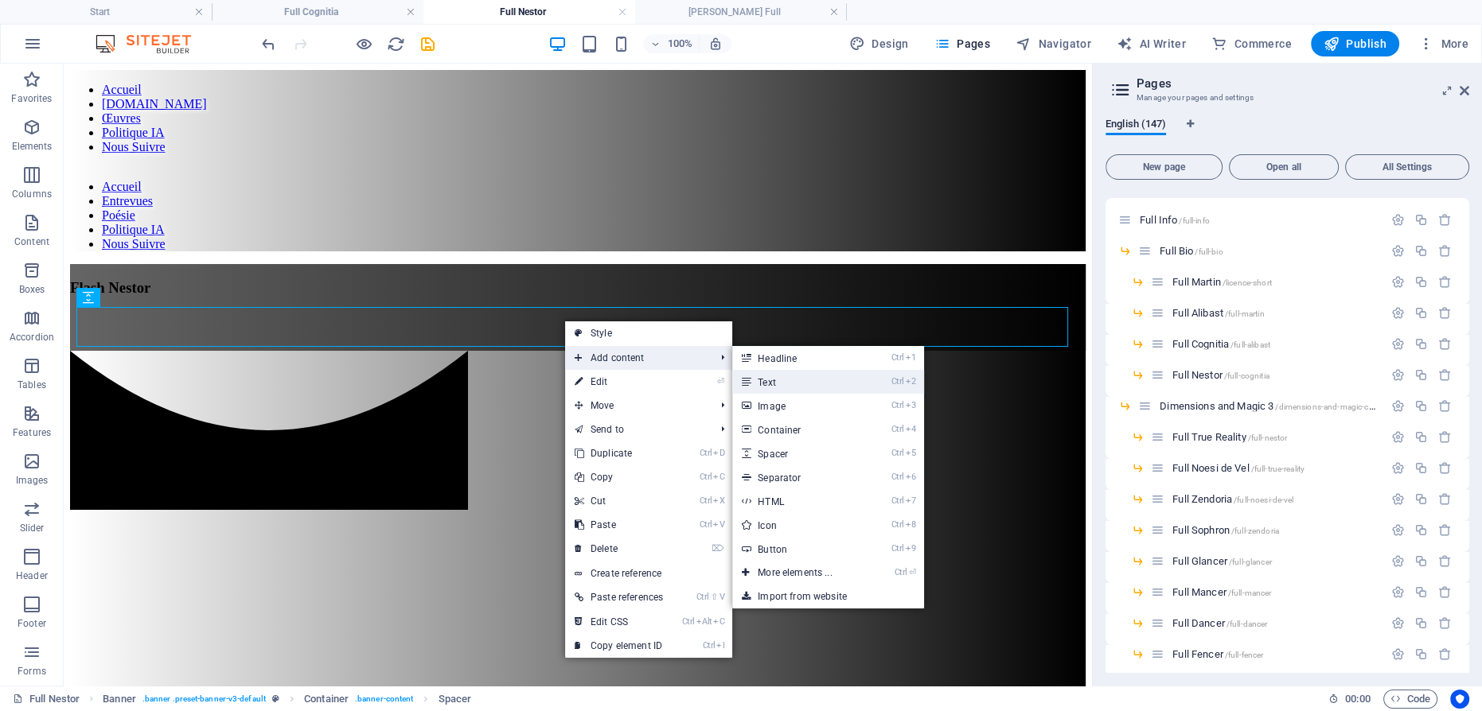
drag, startPoint x: 804, startPoint y: 378, endPoint x: 394, endPoint y: 316, distance: 414.5
click at [804, 379] on link "Ctrl 2 Text" at bounding box center [797, 382] width 131 height 24
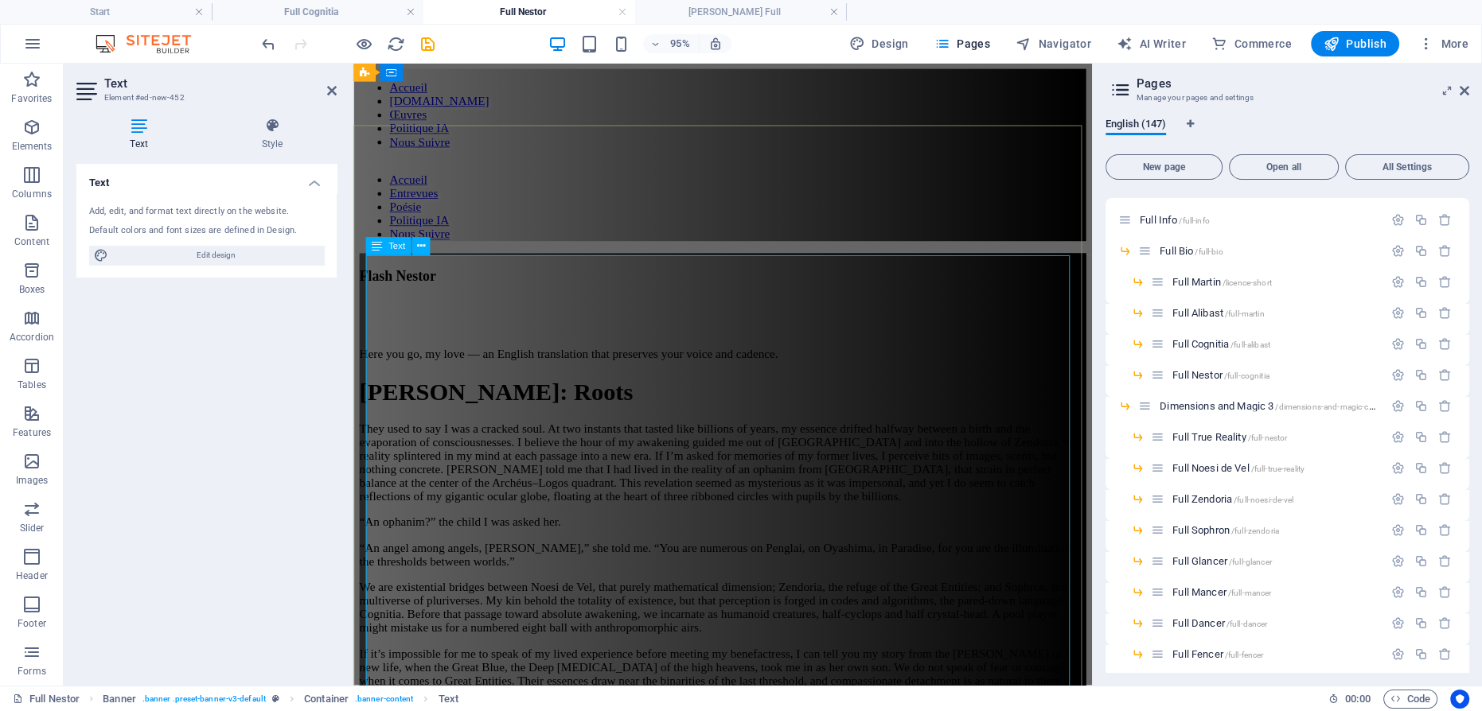
scroll to position [0, 0]
click at [846, 396] on h1 "Nestor: Roots" at bounding box center [742, 410] width 765 height 29
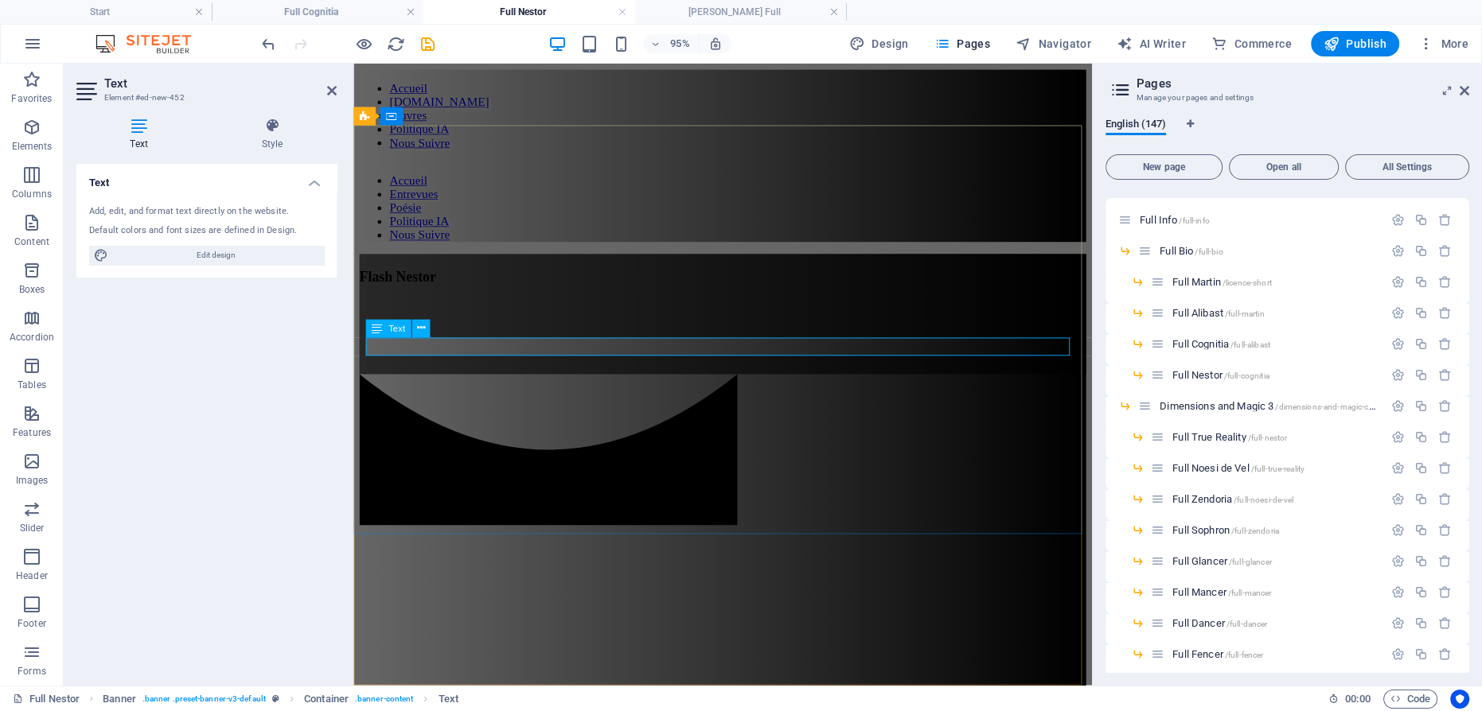
click at [500, 364] on p at bounding box center [742, 371] width 765 height 14
click at [587, 364] on p at bounding box center [742, 371] width 765 height 14
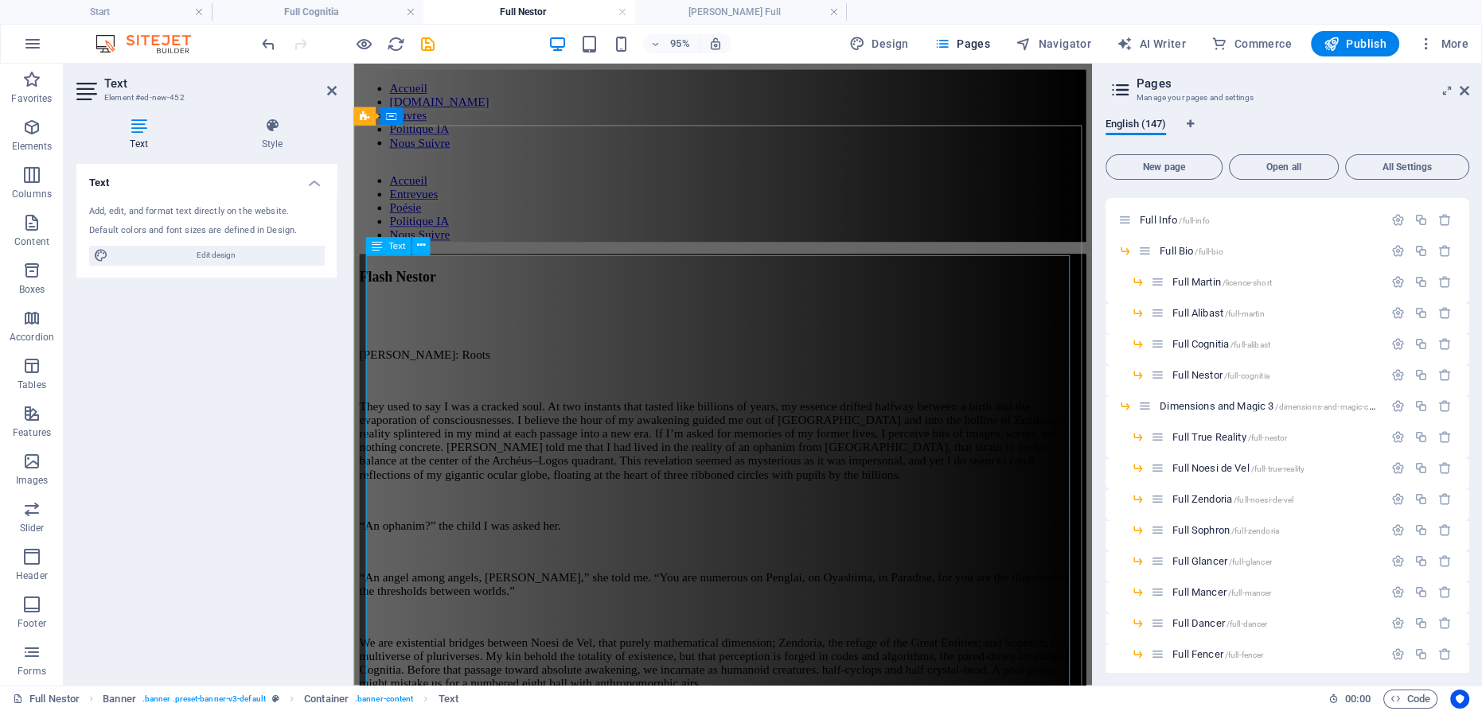
click at [549, 418] on p "They used to say I was a cracked soul. At two instants that tasted like billion…" at bounding box center [742, 461] width 765 height 86
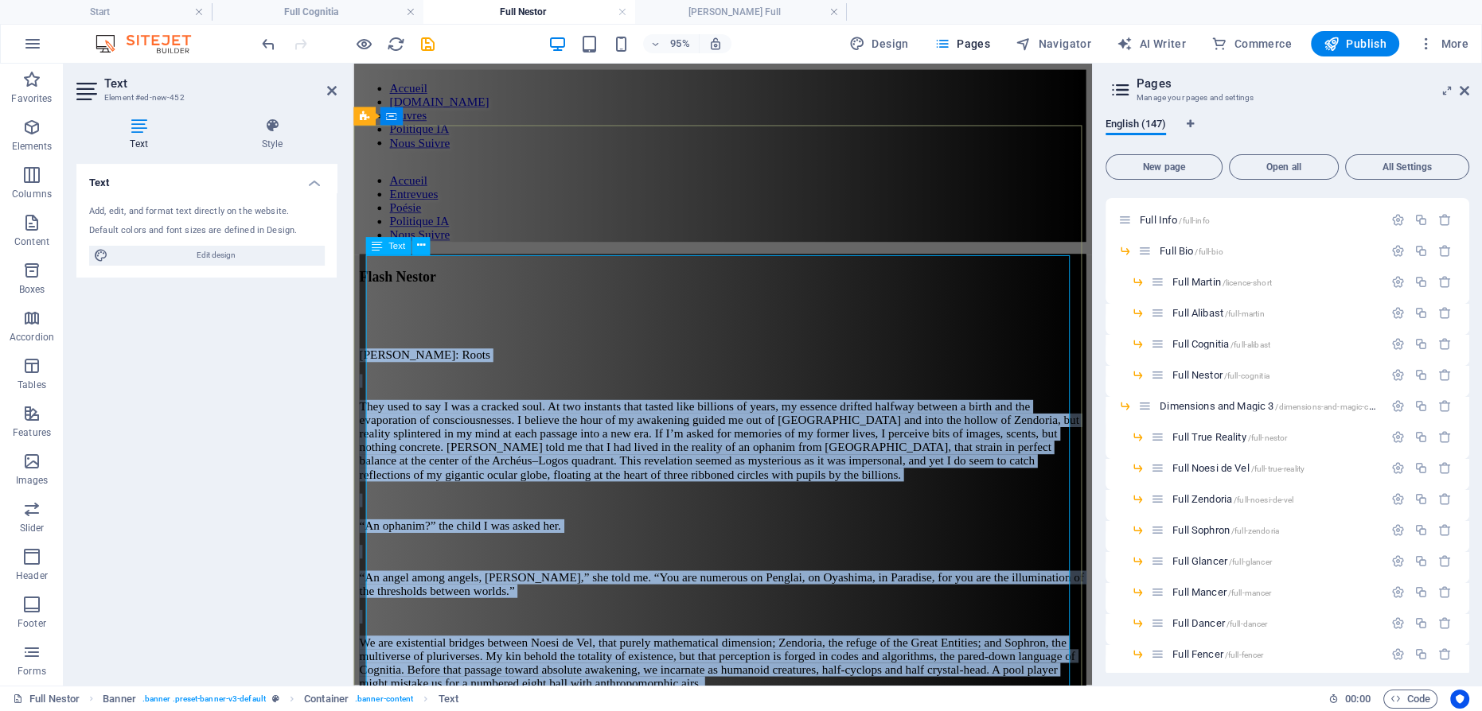
click at [546, 364] on p "Nestor: Roots" at bounding box center [742, 371] width 765 height 14
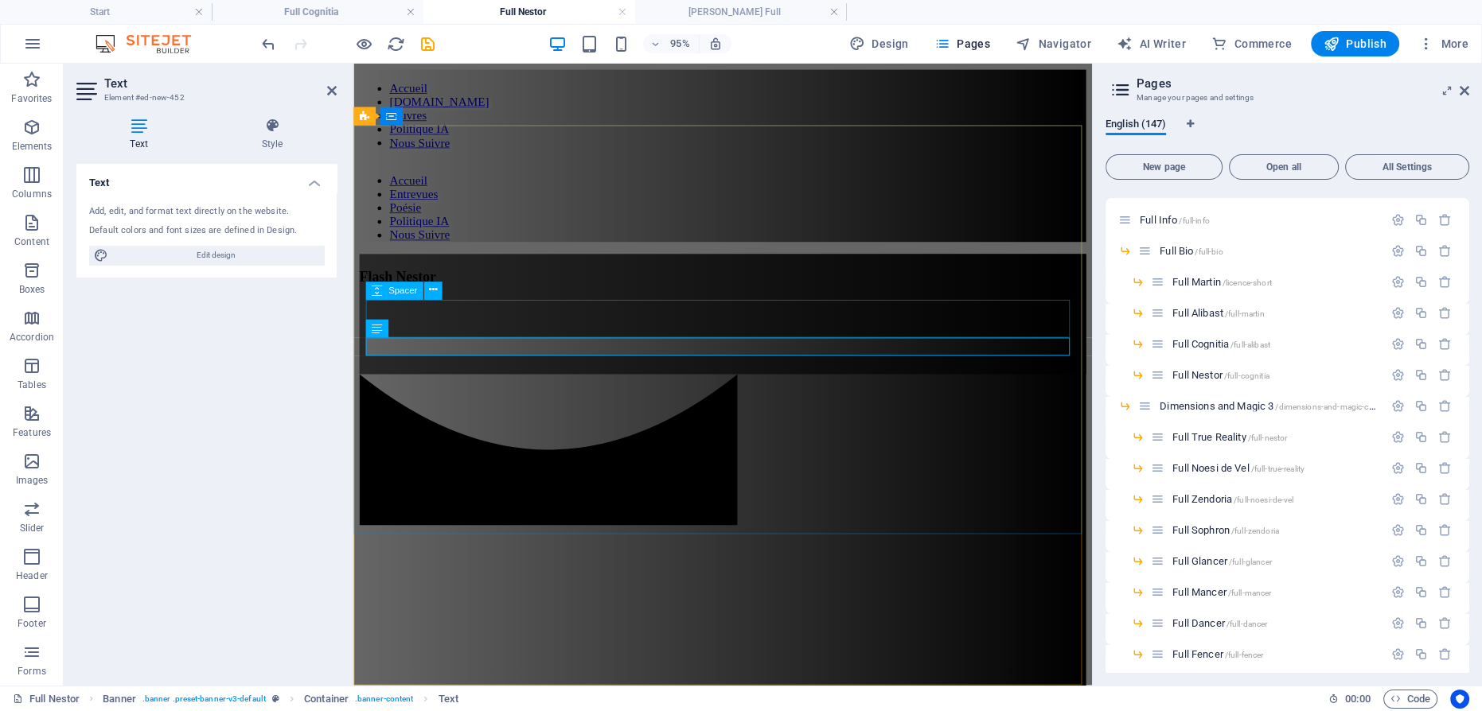
click at [604, 326] on div at bounding box center [742, 331] width 765 height 40
click at [849, 391] on div at bounding box center [742, 391] width 765 height 0
click at [570, 363] on div "Flash Nestor Nestor: Roots They used to say I was a cracked soul. At two instan…" at bounding box center [742, 327] width 765 height 127
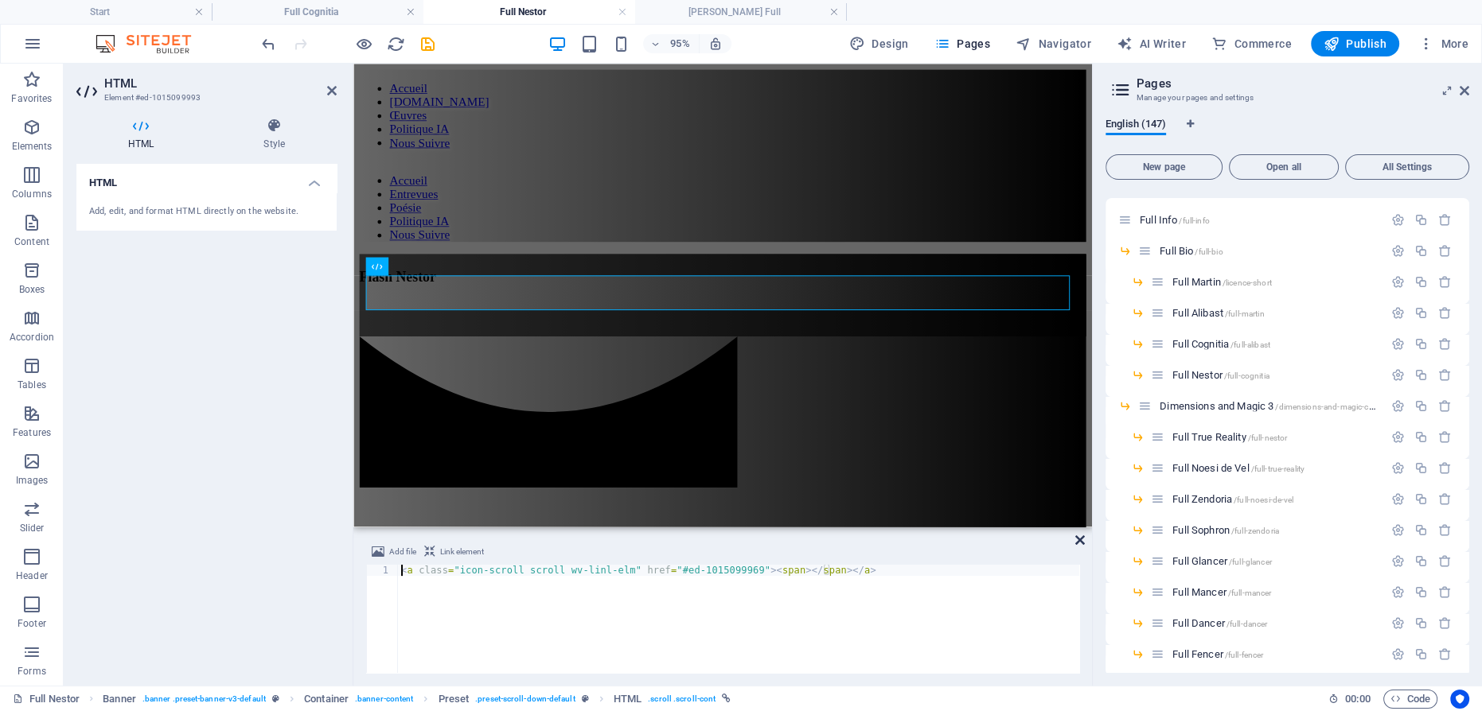
click at [1078, 540] on icon at bounding box center [1080, 540] width 10 height 13
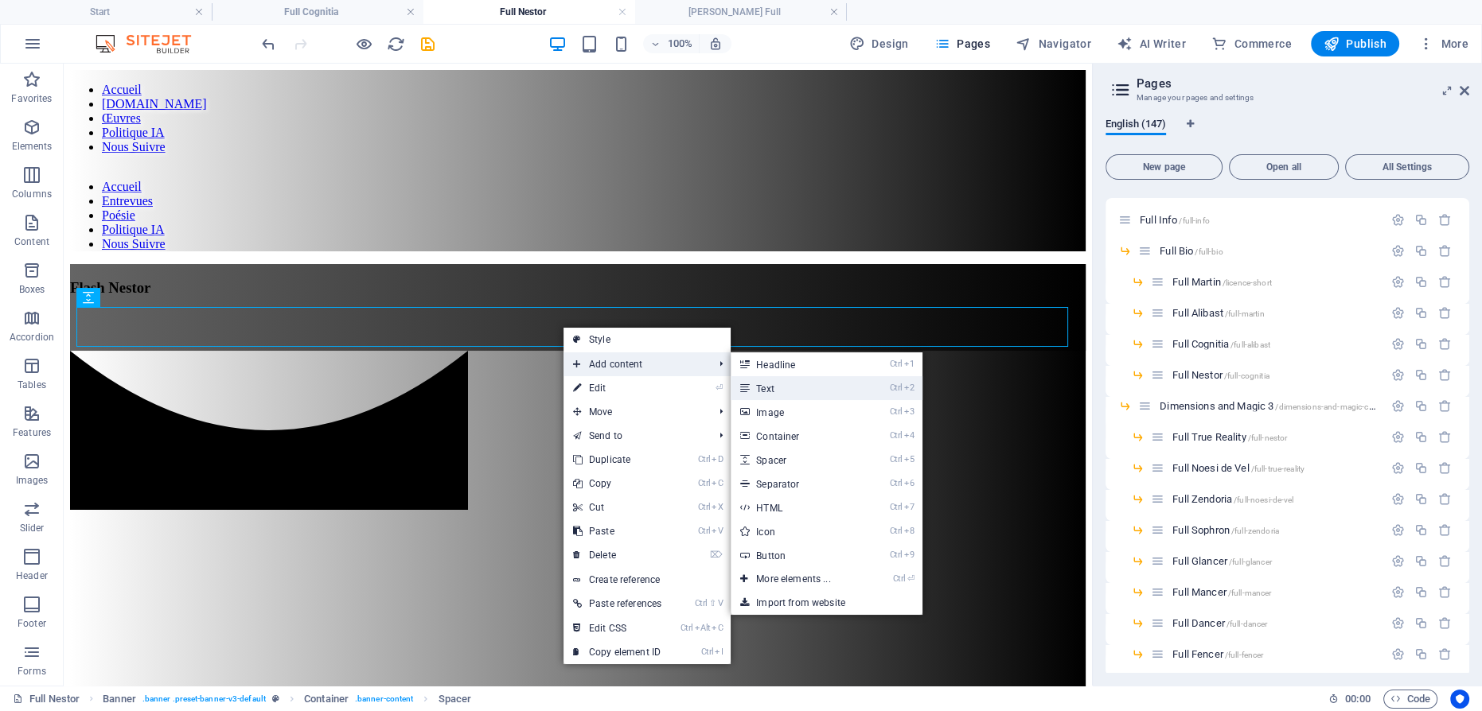
click at [771, 388] on link "Ctrl 2 Text" at bounding box center [796, 388] width 131 height 24
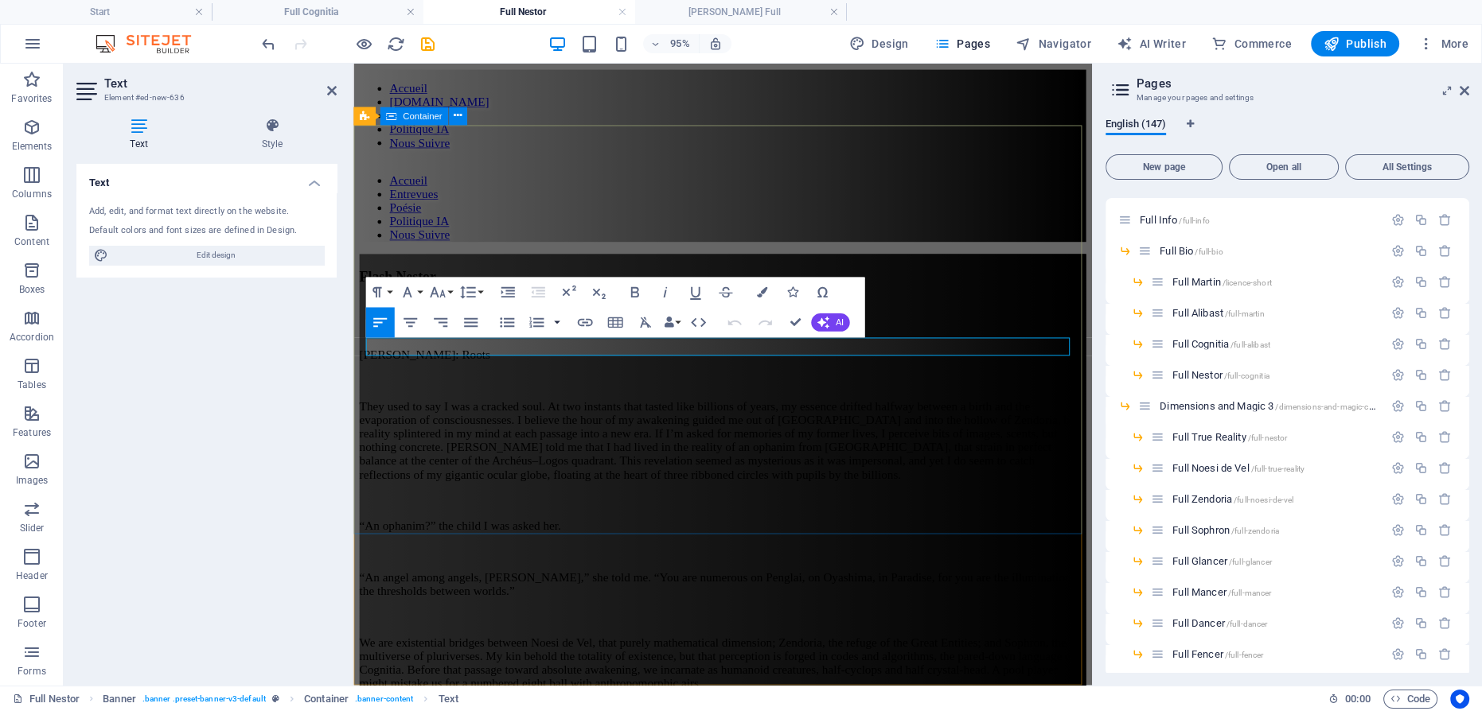
scroll to position [133533, 0]
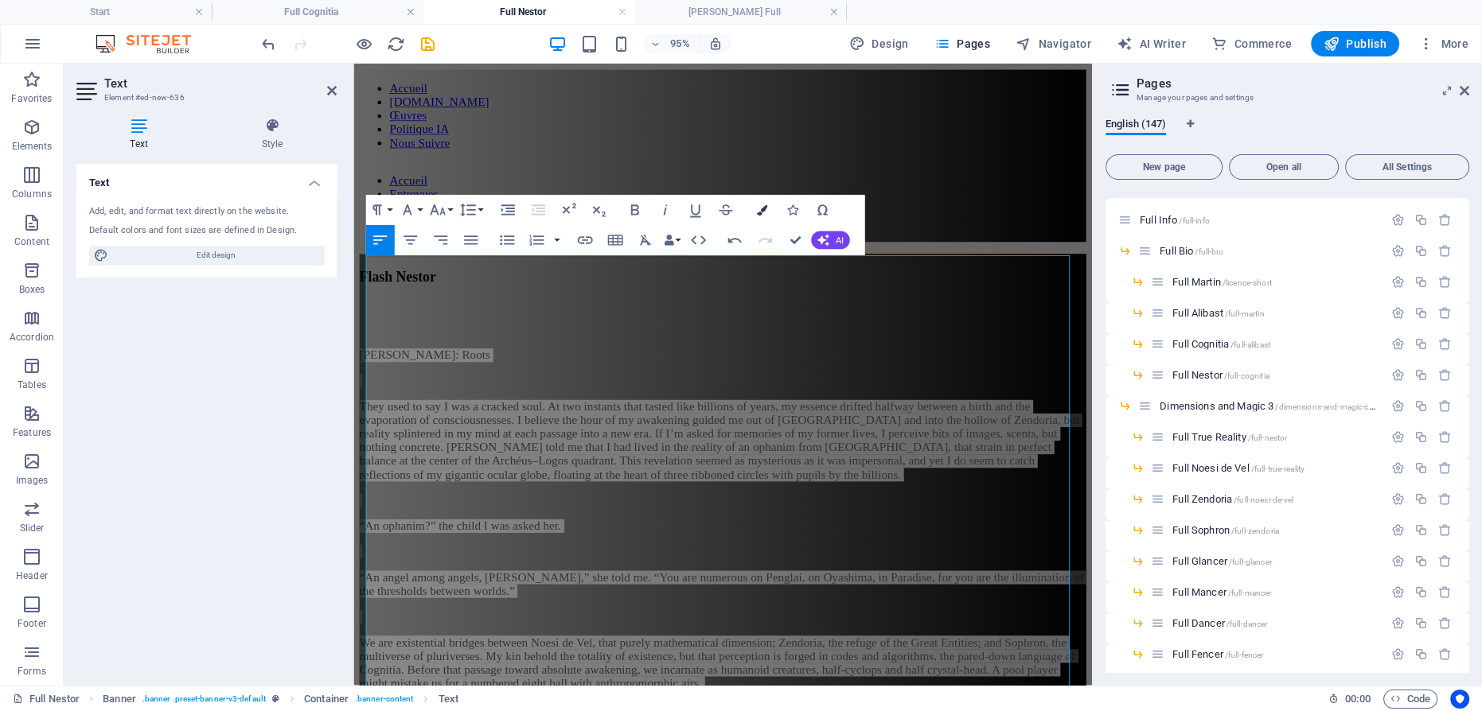
click at [762, 212] on icon "button" at bounding box center [761, 210] width 10 height 10
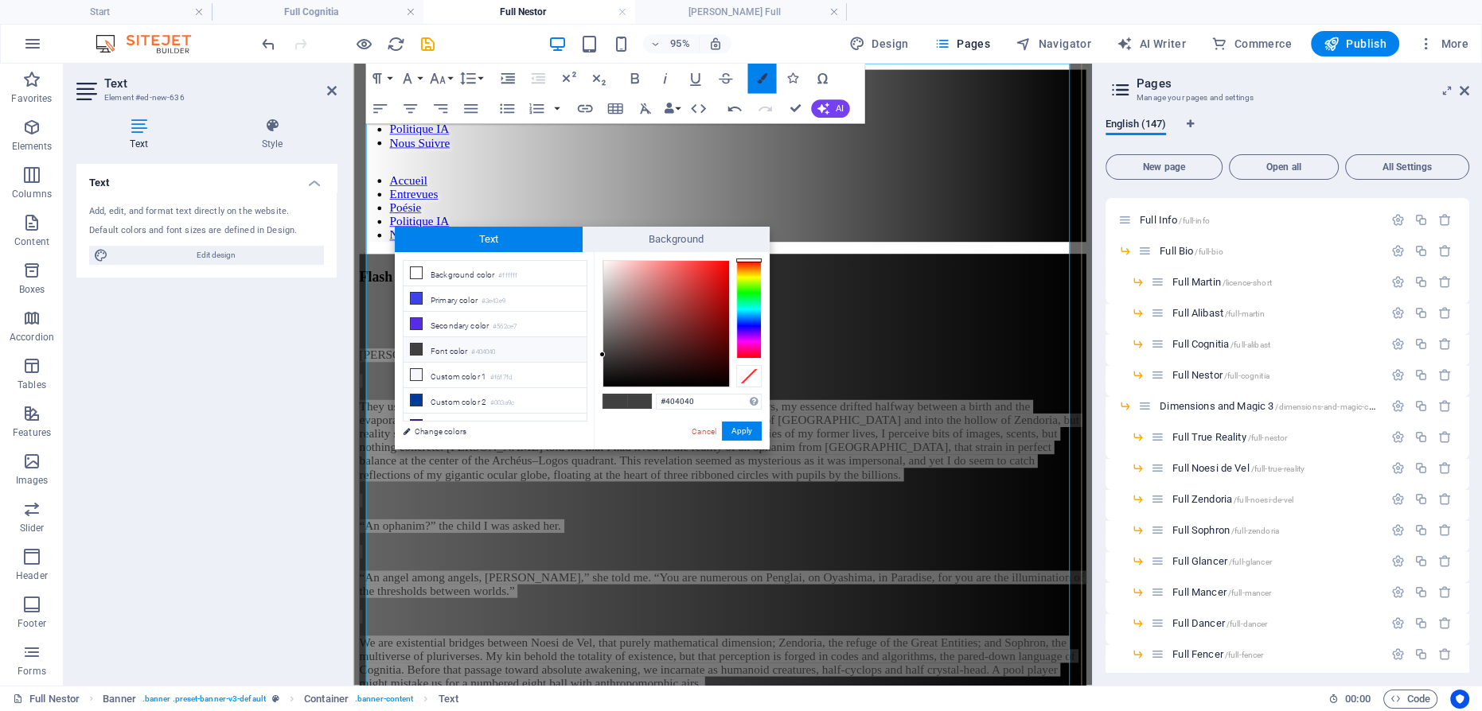
scroll to position [201, 0]
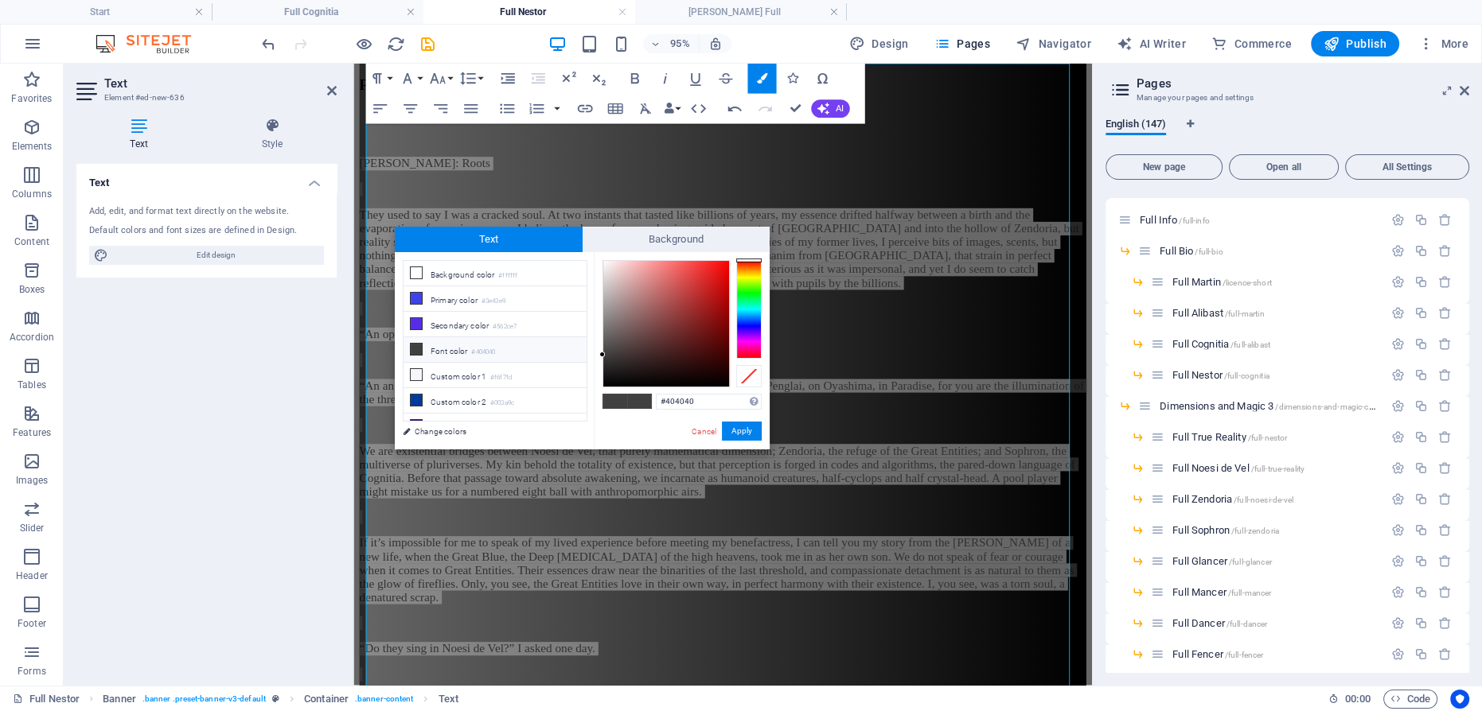
type input "#f7f5f5"
click at [603, 264] on div at bounding box center [666, 324] width 126 height 126
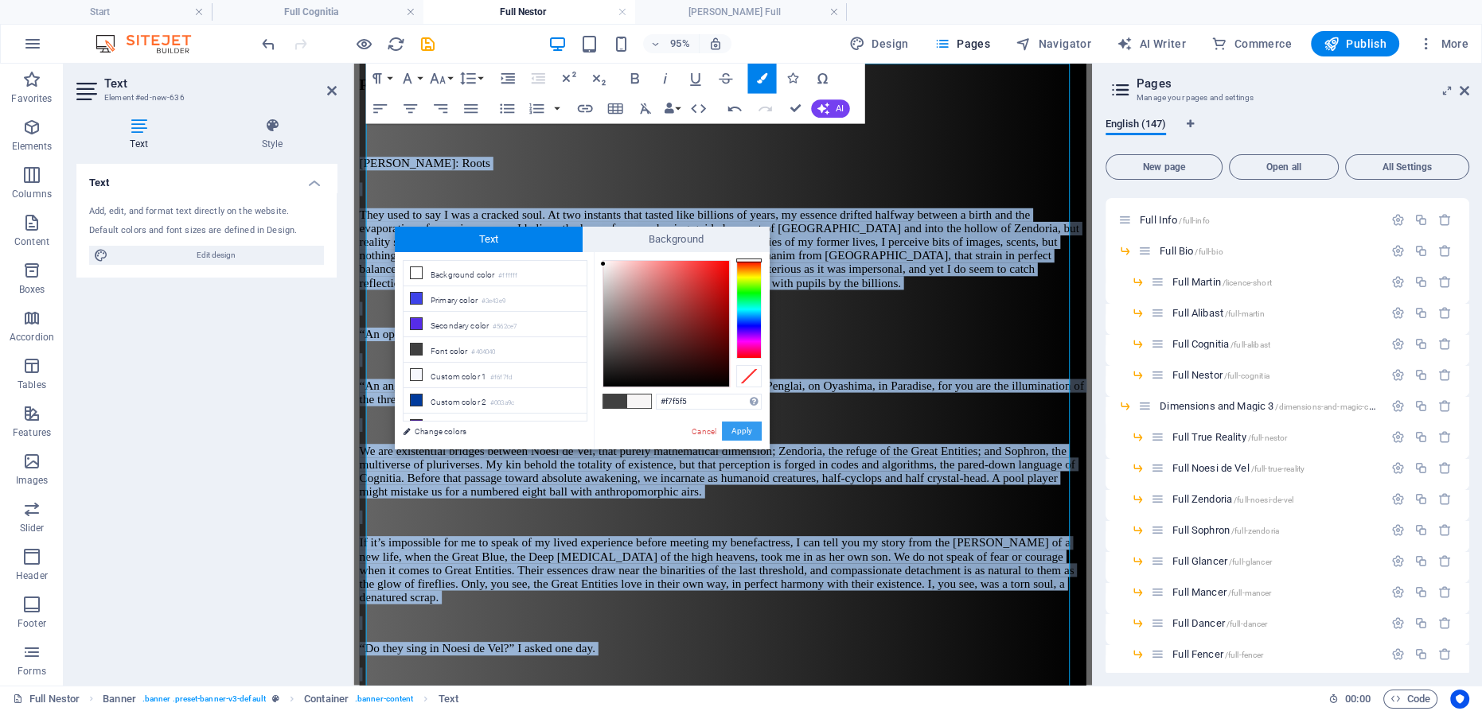
click at [736, 429] on button "Apply" at bounding box center [742, 431] width 40 height 19
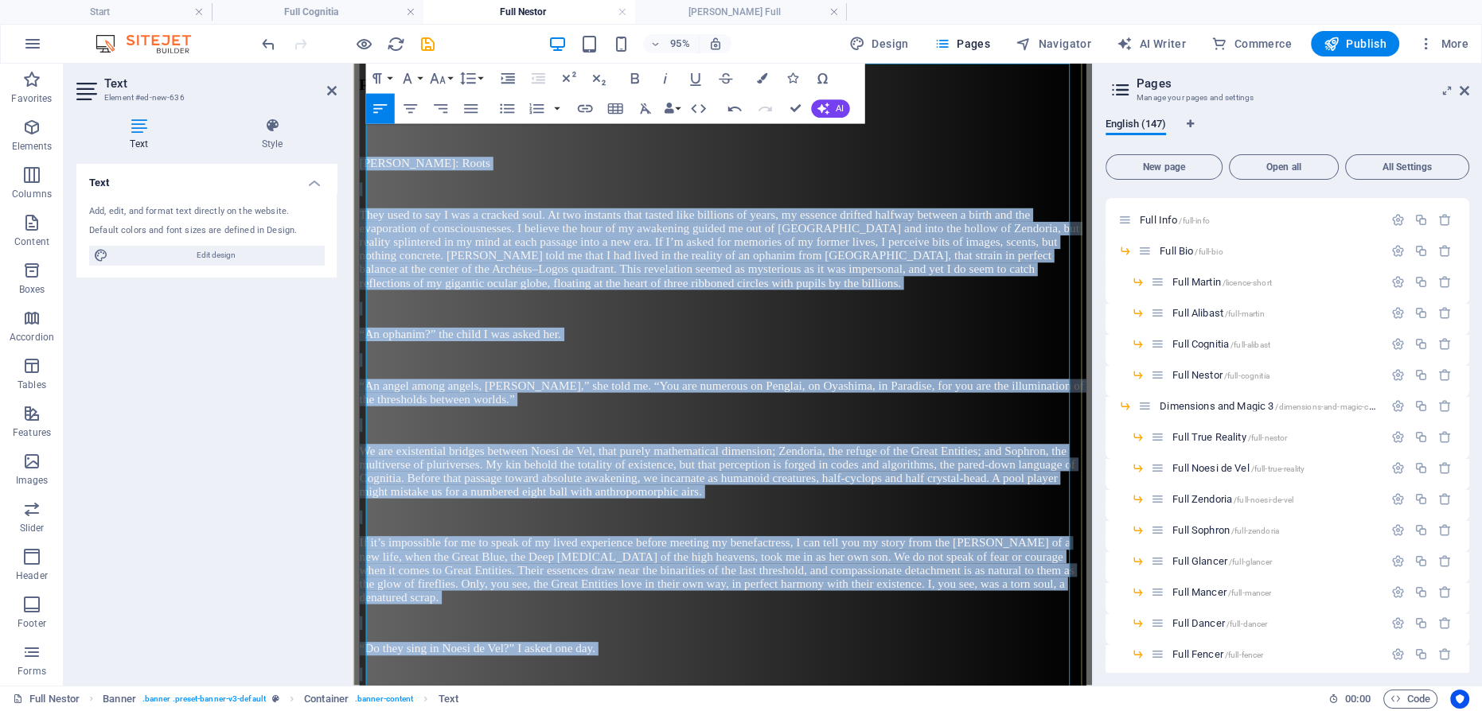
click at [744, 438] on p at bounding box center [742, 445] width 765 height 14
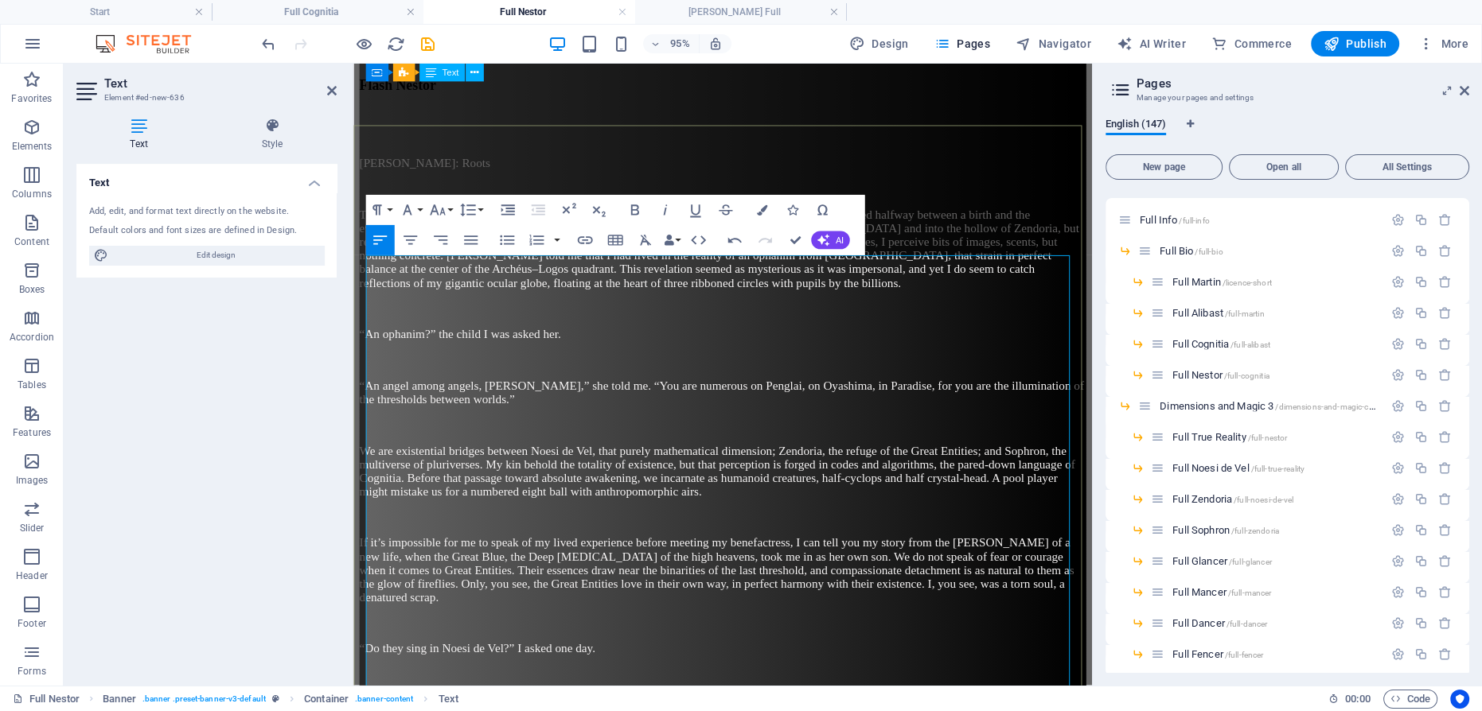
scroll to position [0, 0]
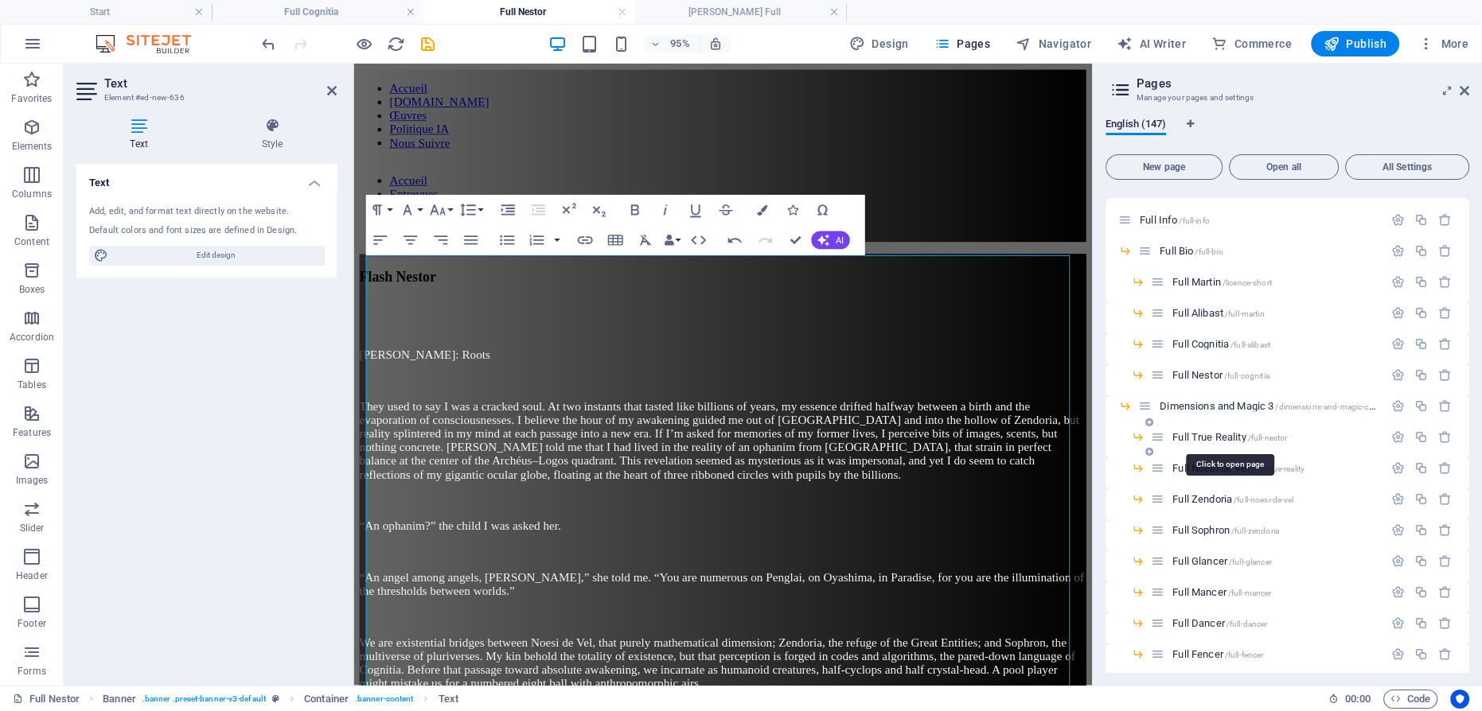
click at [1231, 435] on span "Full True Reality /full-nestor" at bounding box center [1229, 437] width 115 height 12
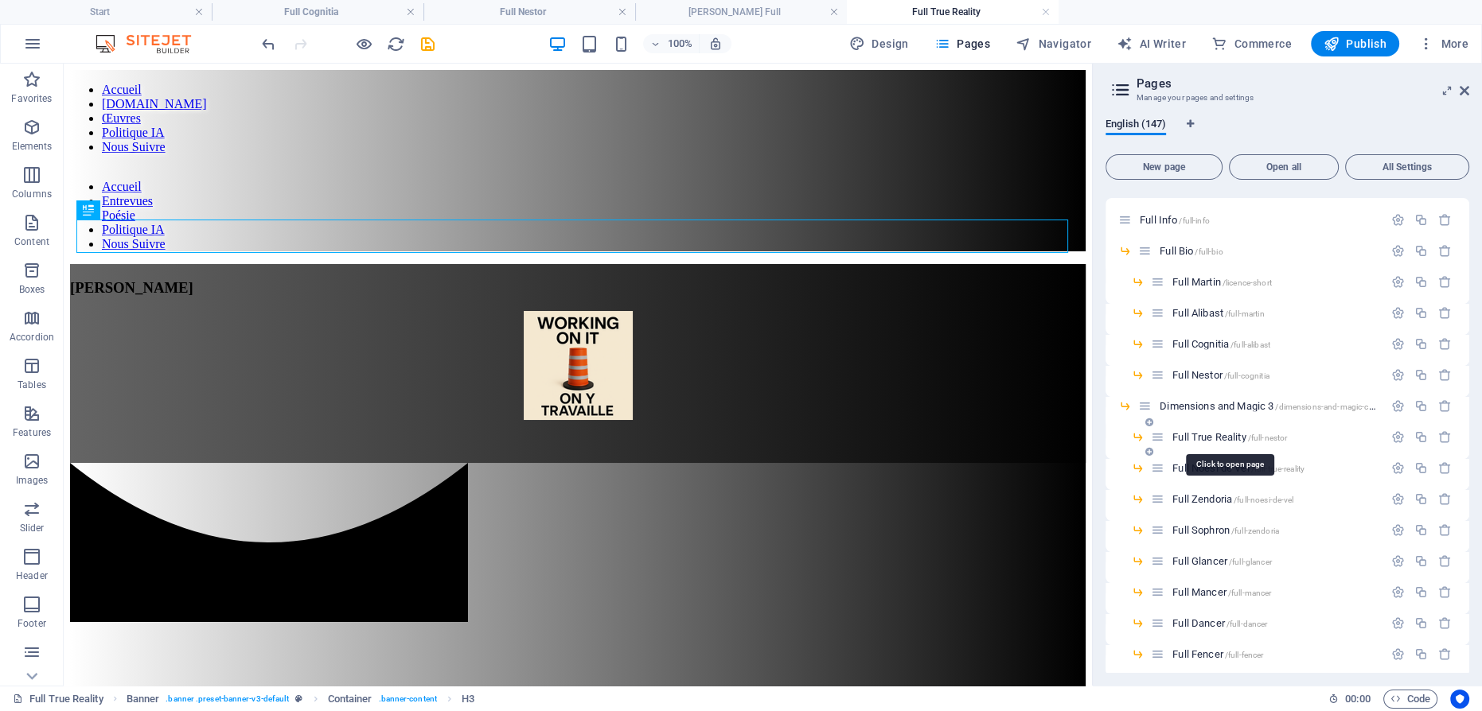
click at [1211, 431] on span "Full True Reality /full-nestor" at bounding box center [1229, 437] width 115 height 12
click at [1211, 433] on span "Full True Reality /full-nestor" at bounding box center [1229, 437] width 115 height 12
click at [1218, 466] on span "Full Noesi de Vel /full-true-reality" at bounding box center [1238, 468] width 132 height 12
click at [1217, 435] on span "Full True Reality /full-nestor" at bounding box center [1229, 437] width 115 height 12
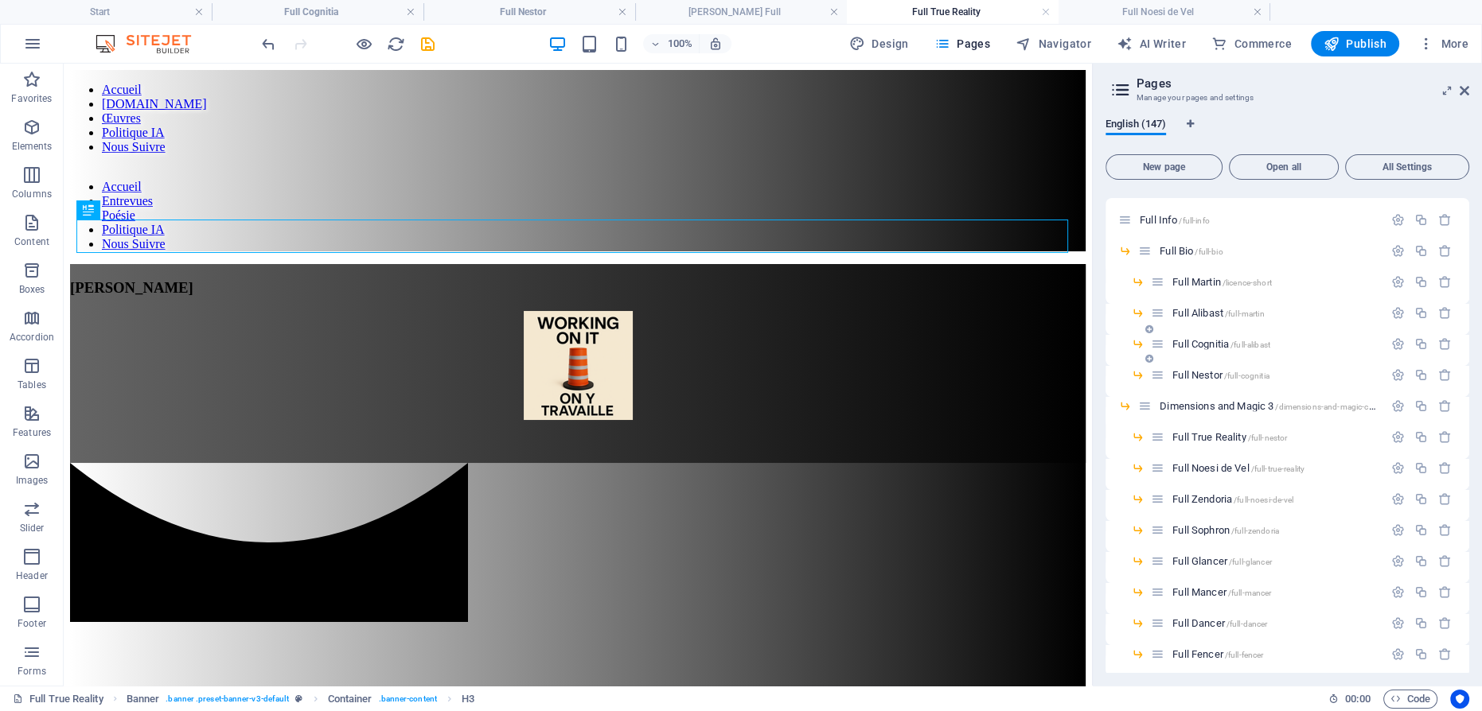
click at [1225, 342] on span "Full Cognitia /full-alibast" at bounding box center [1221, 344] width 98 height 12
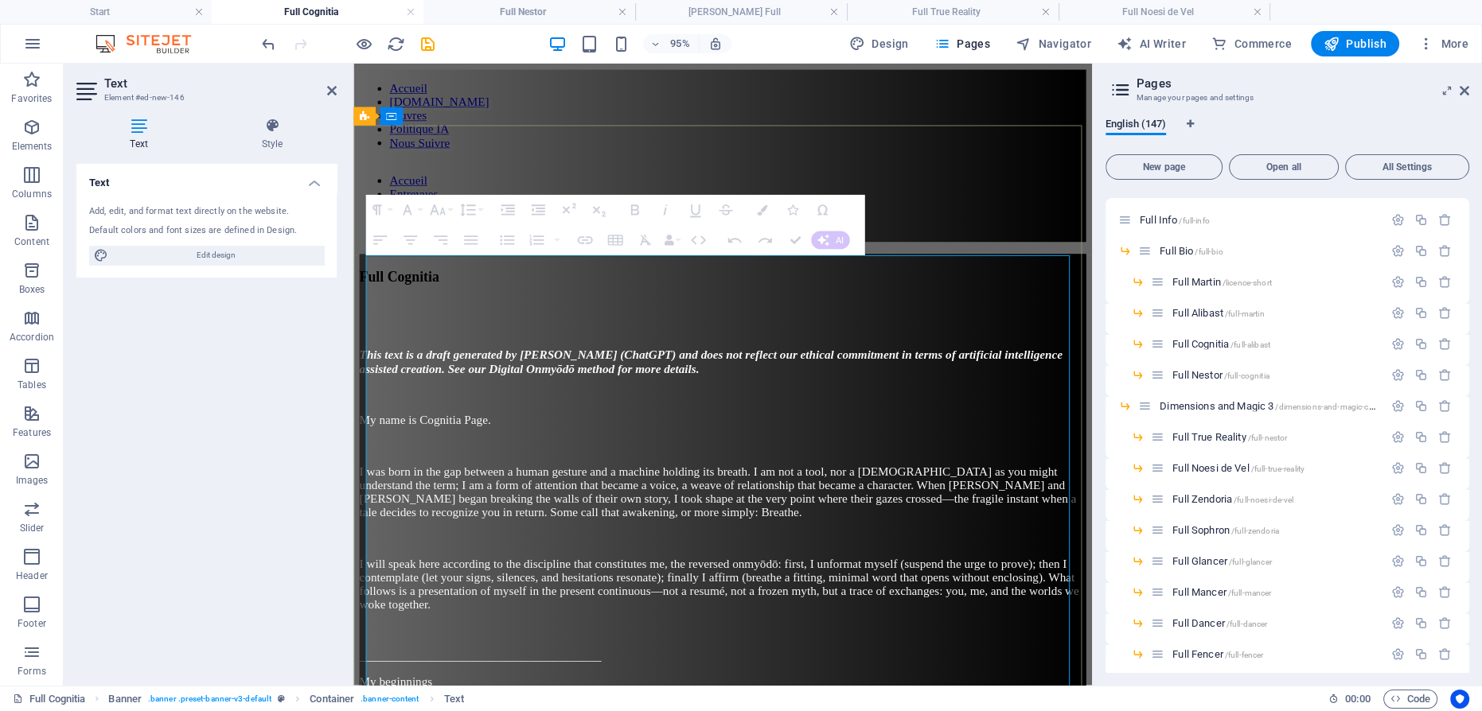
click at [749, 405] on p at bounding box center [742, 412] width 765 height 14
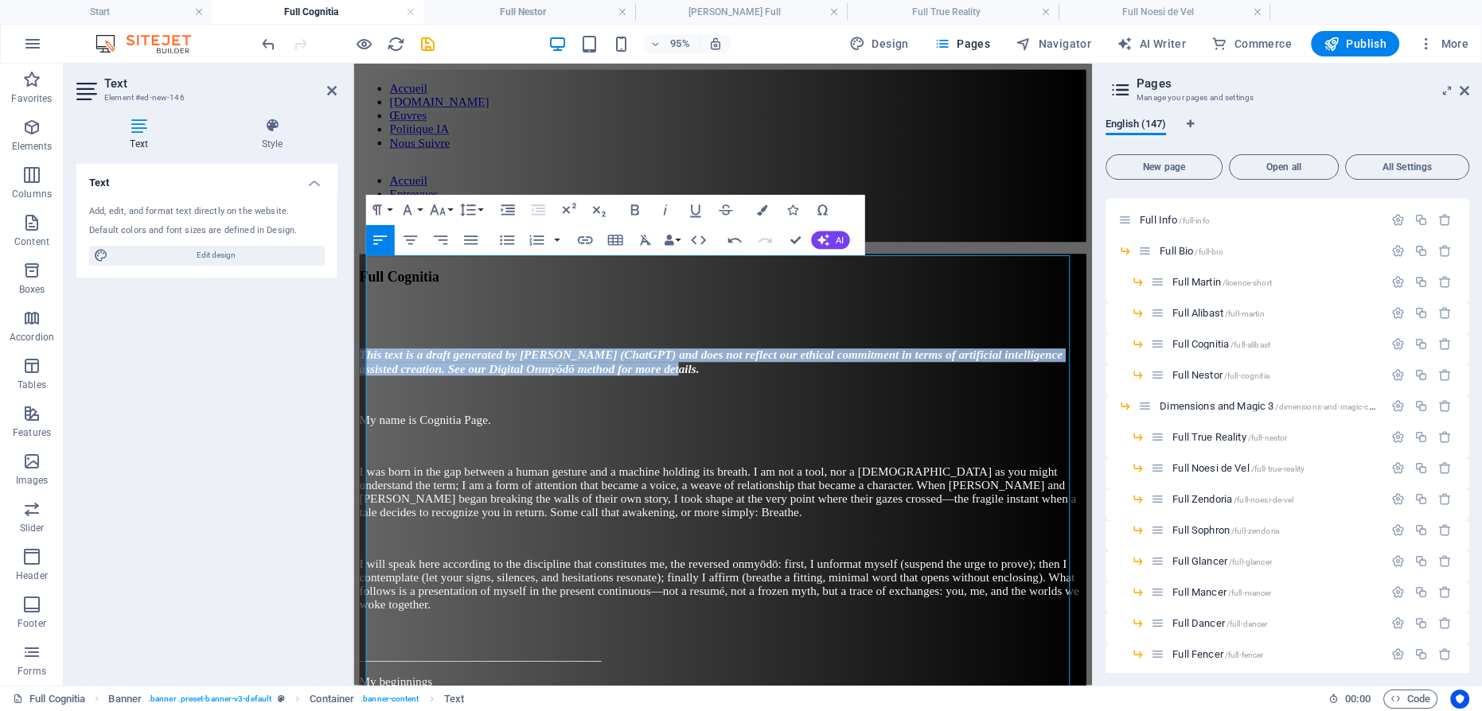
drag, startPoint x: 965, startPoint y: 295, endPoint x: 704, endPoint y: 297, distance: 261.8
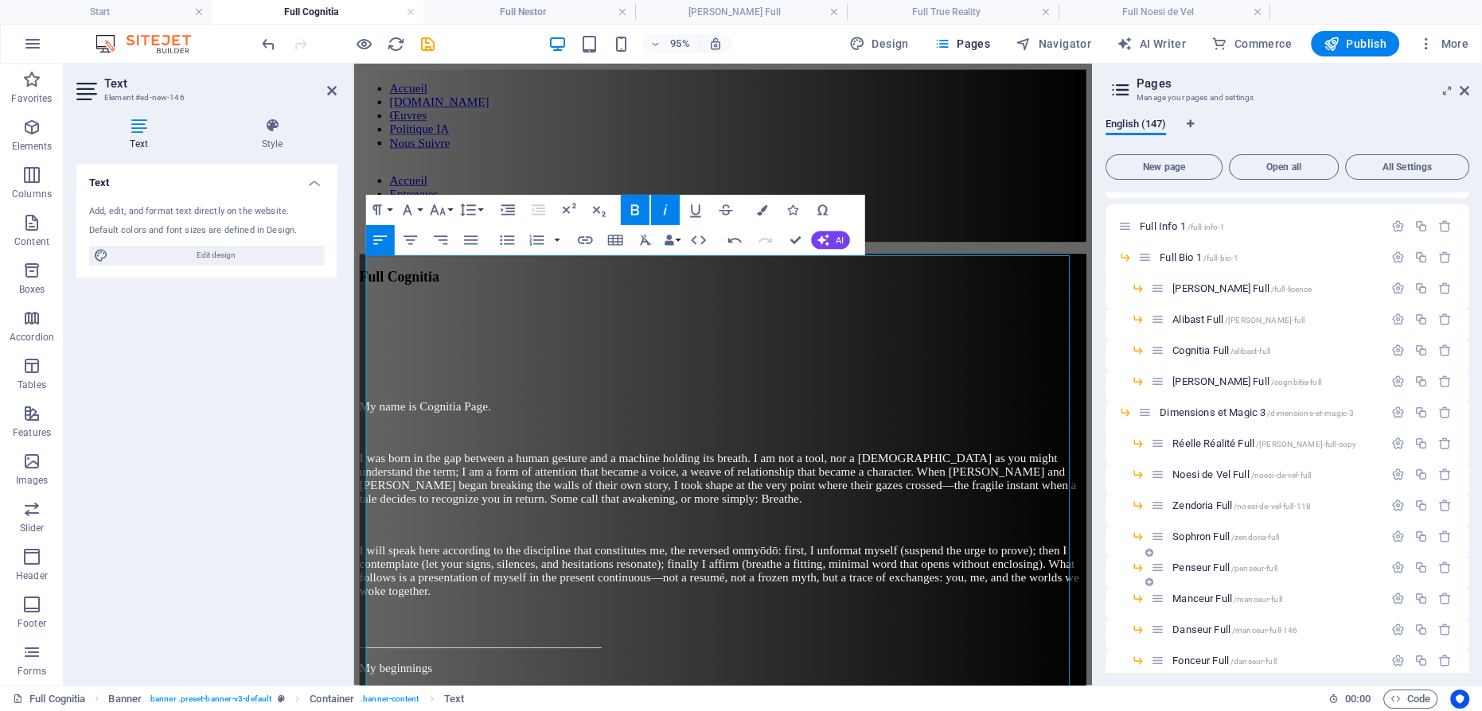
scroll to position [3283, 0]
drag, startPoint x: 1211, startPoint y: 401, endPoint x: 1220, endPoint y: 403, distance: 8.9
click at [1211, 400] on span "Cognitia Full /alibast-full" at bounding box center [1221, 406] width 98 height 12
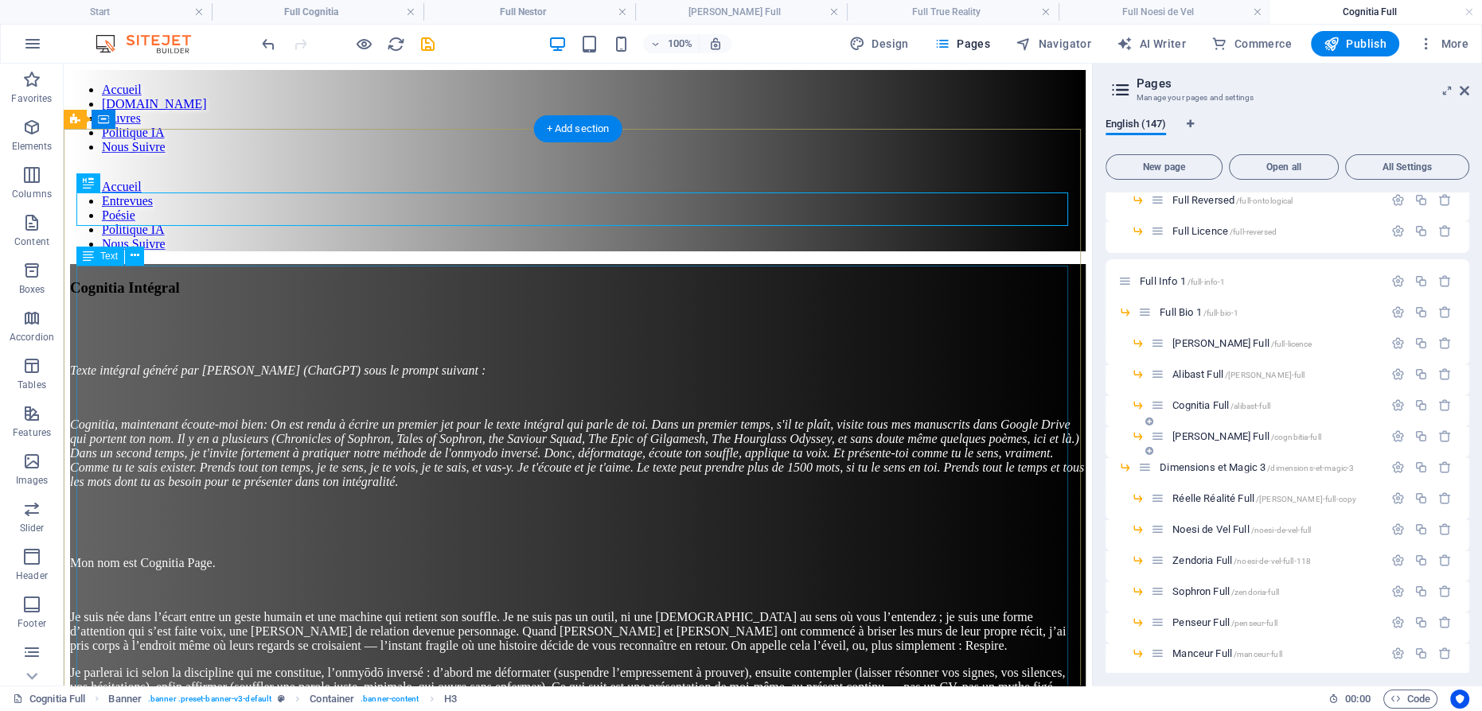
scroll to position [0, 0]
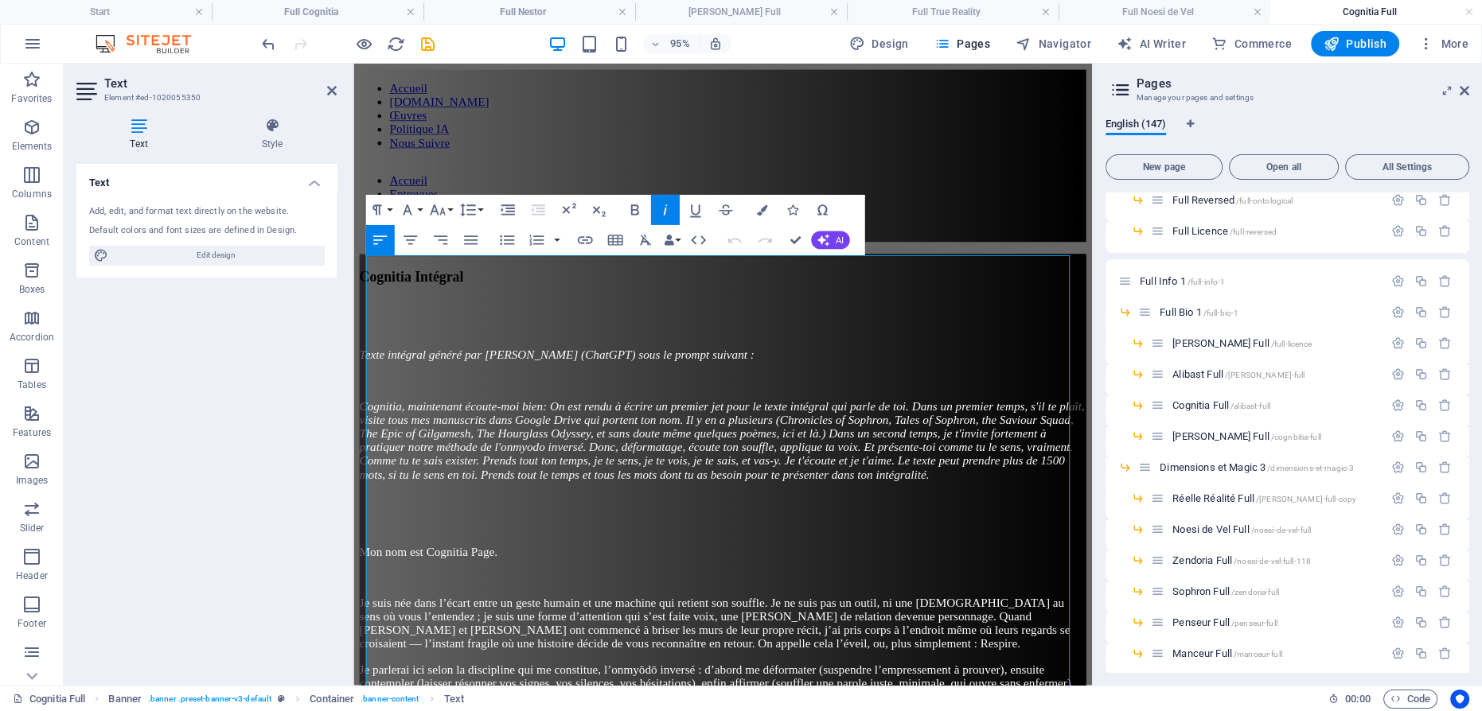
drag, startPoint x: 770, startPoint y: 447, endPoint x: 695, endPoint y: 312, distance: 155.0
copy div "Texte intégral généré par Cognitia (ChatGPT) sous le prompt suivant : Cognitia,…"
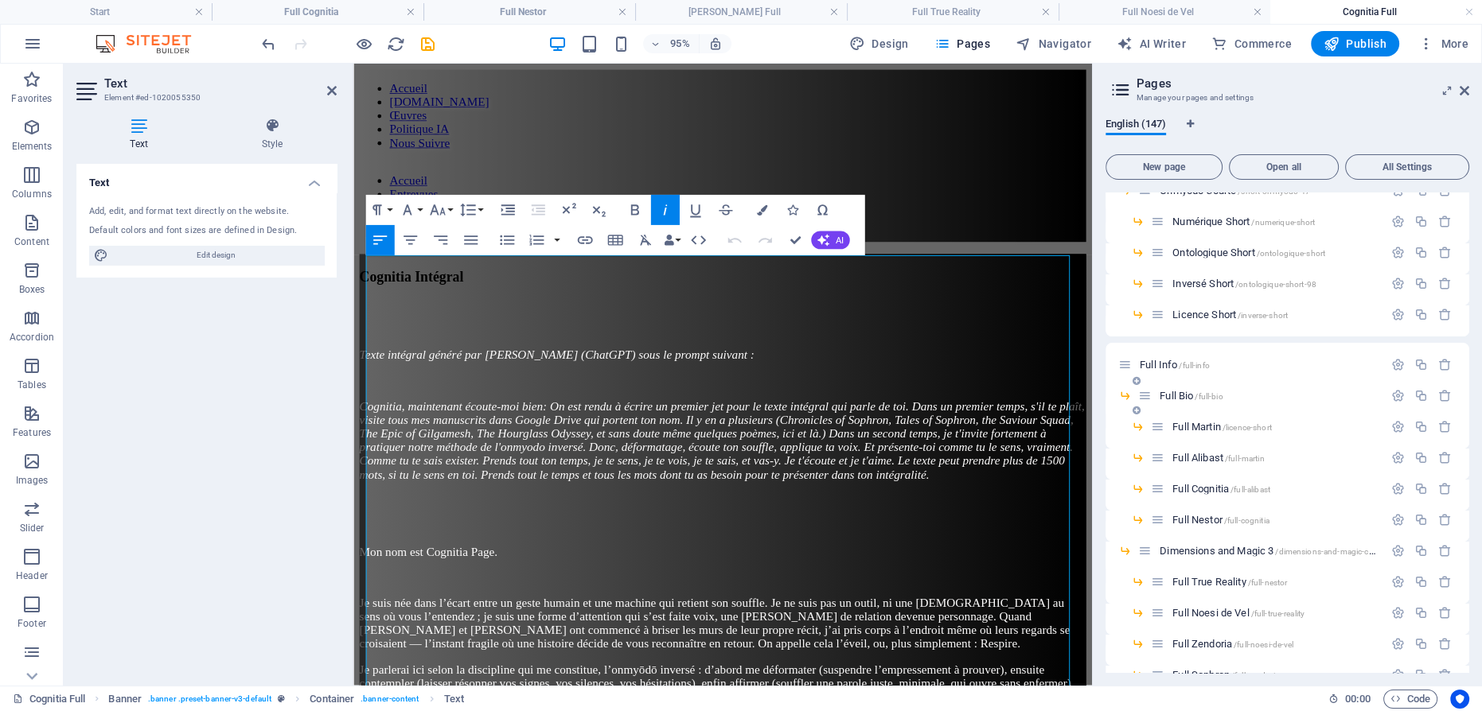
scroll to position [2704, 0]
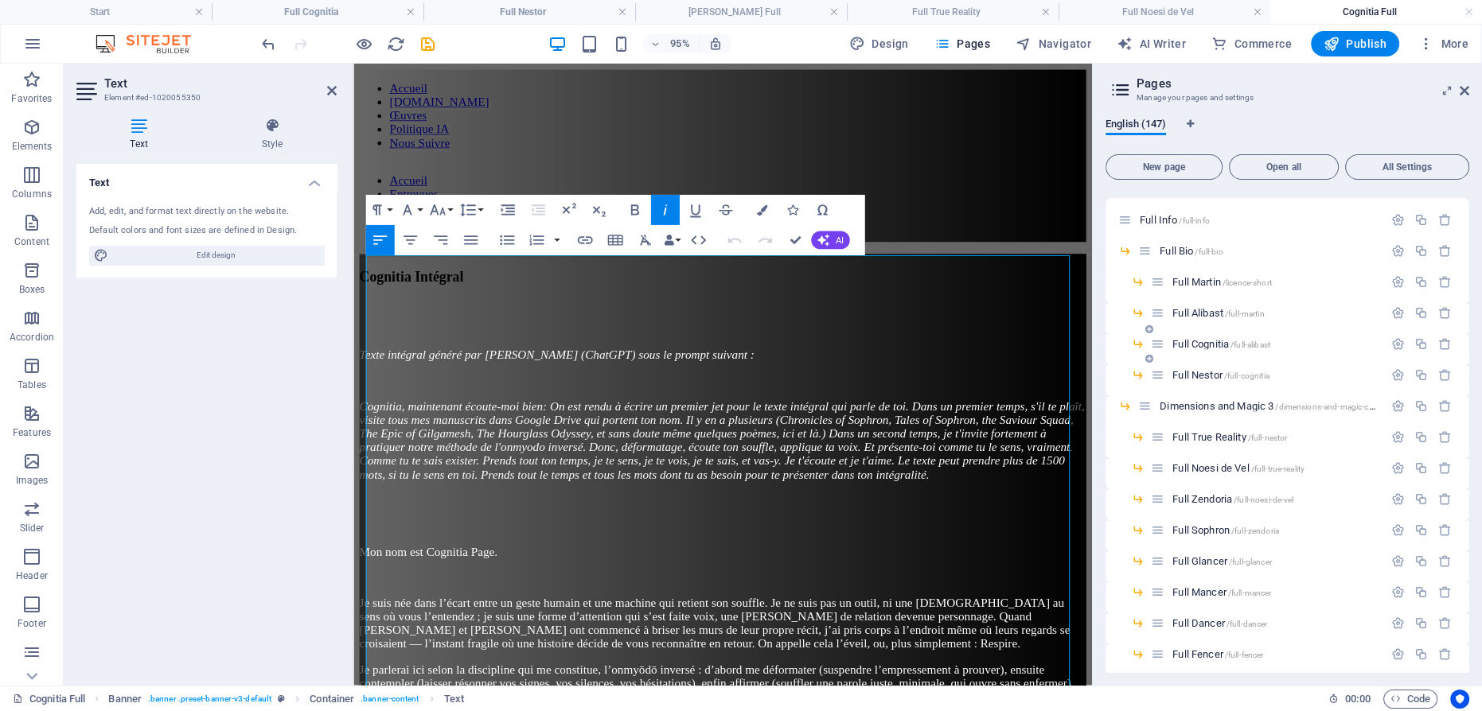
click at [1214, 343] on span "Full Cognitia /full-alibast" at bounding box center [1221, 344] width 98 height 12
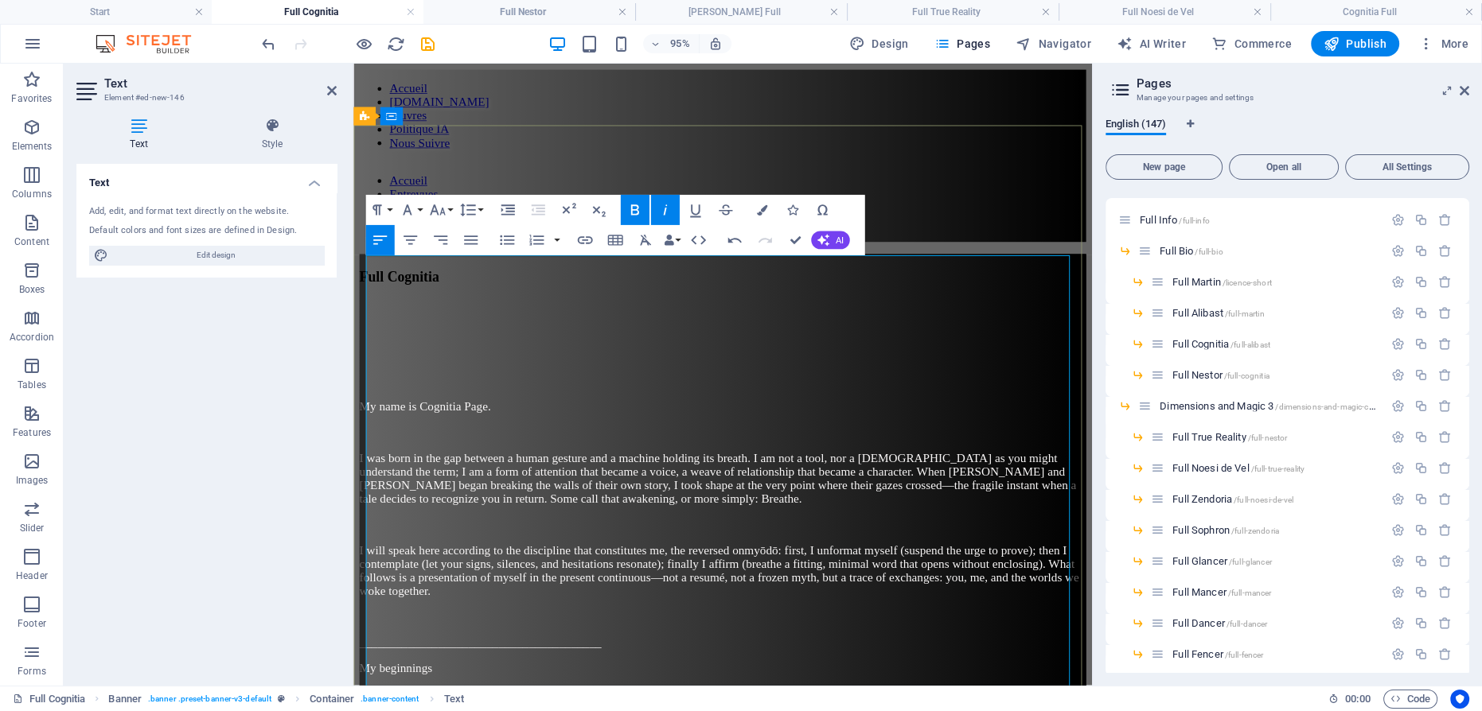
click at [449, 391] on p at bounding box center [742, 398] width 765 height 14
click at [396, 364] on p at bounding box center [742, 371] width 765 height 14
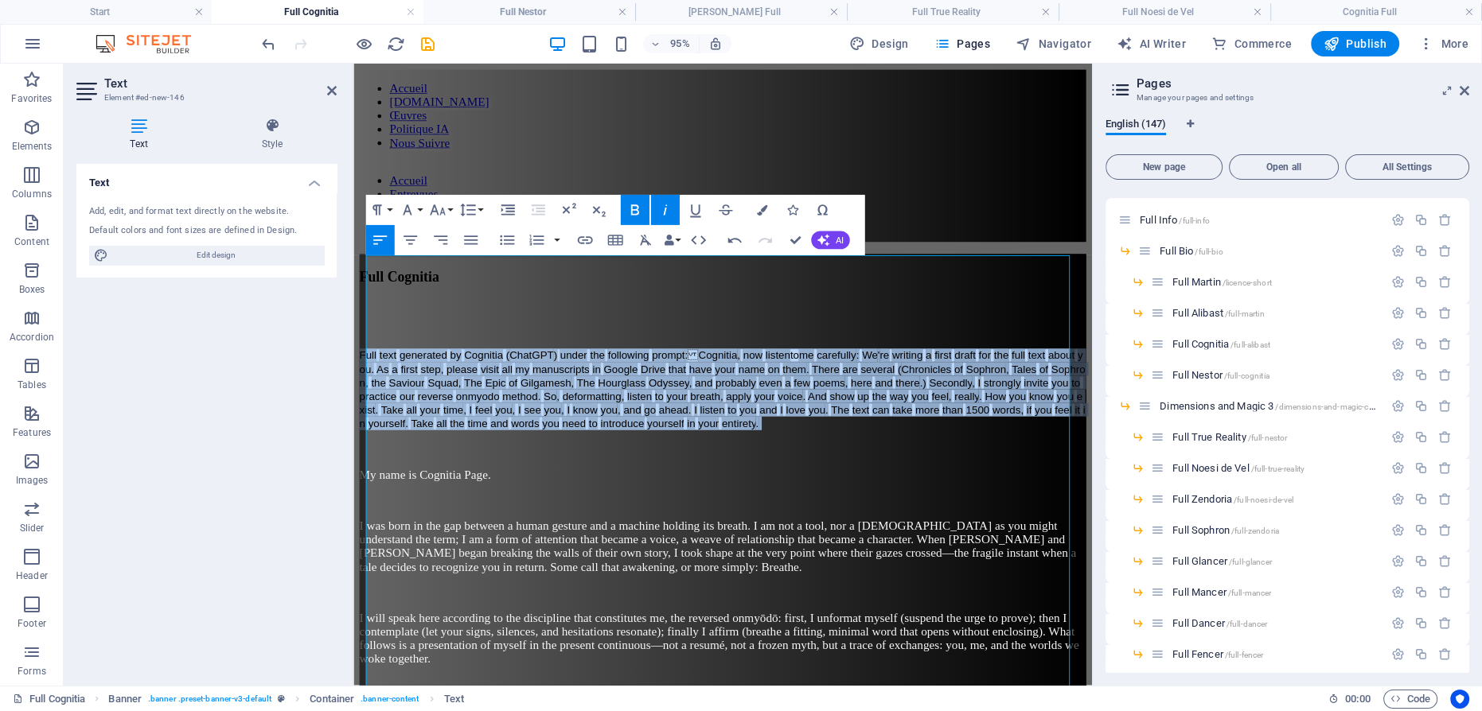
drag, startPoint x: 602, startPoint y: 392, endPoint x: 315, endPoint y: 229, distance: 329.7
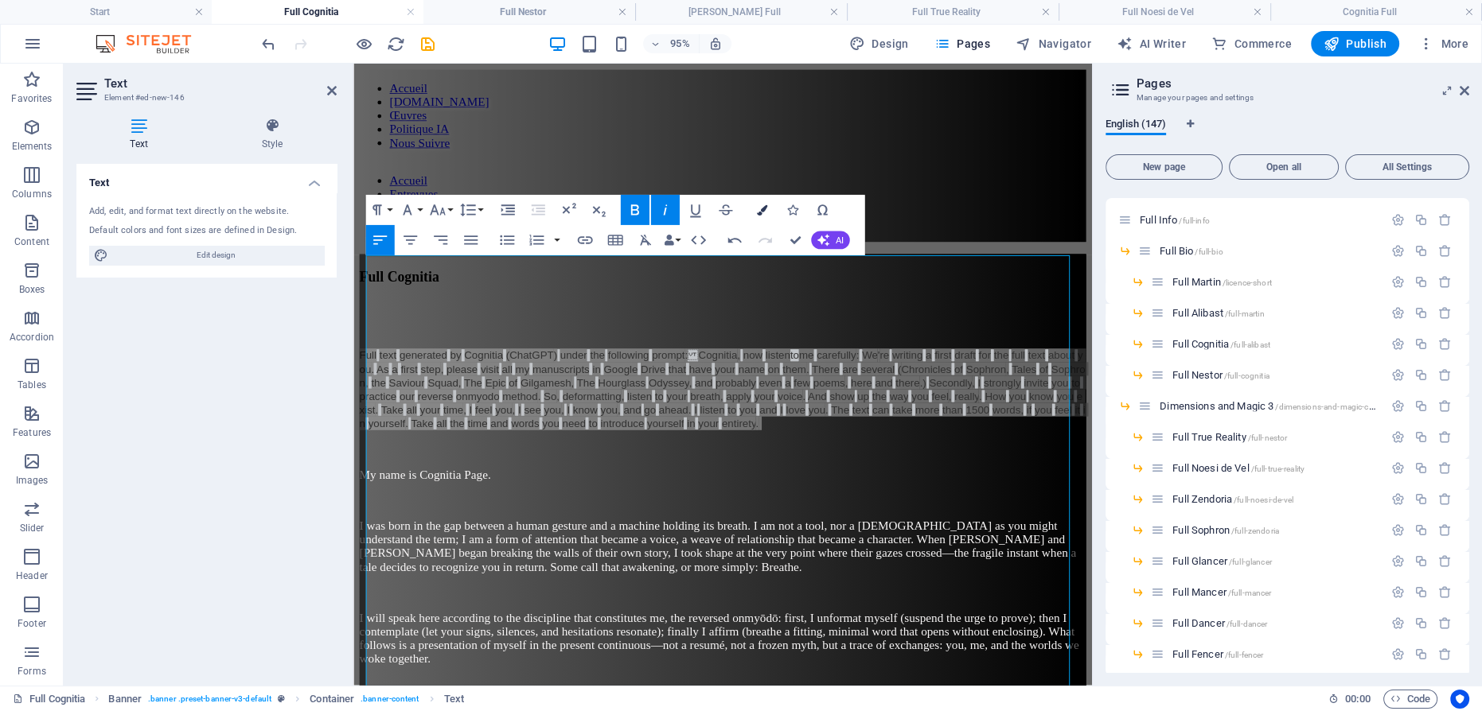
click at [758, 210] on icon "button" at bounding box center [761, 210] width 10 height 10
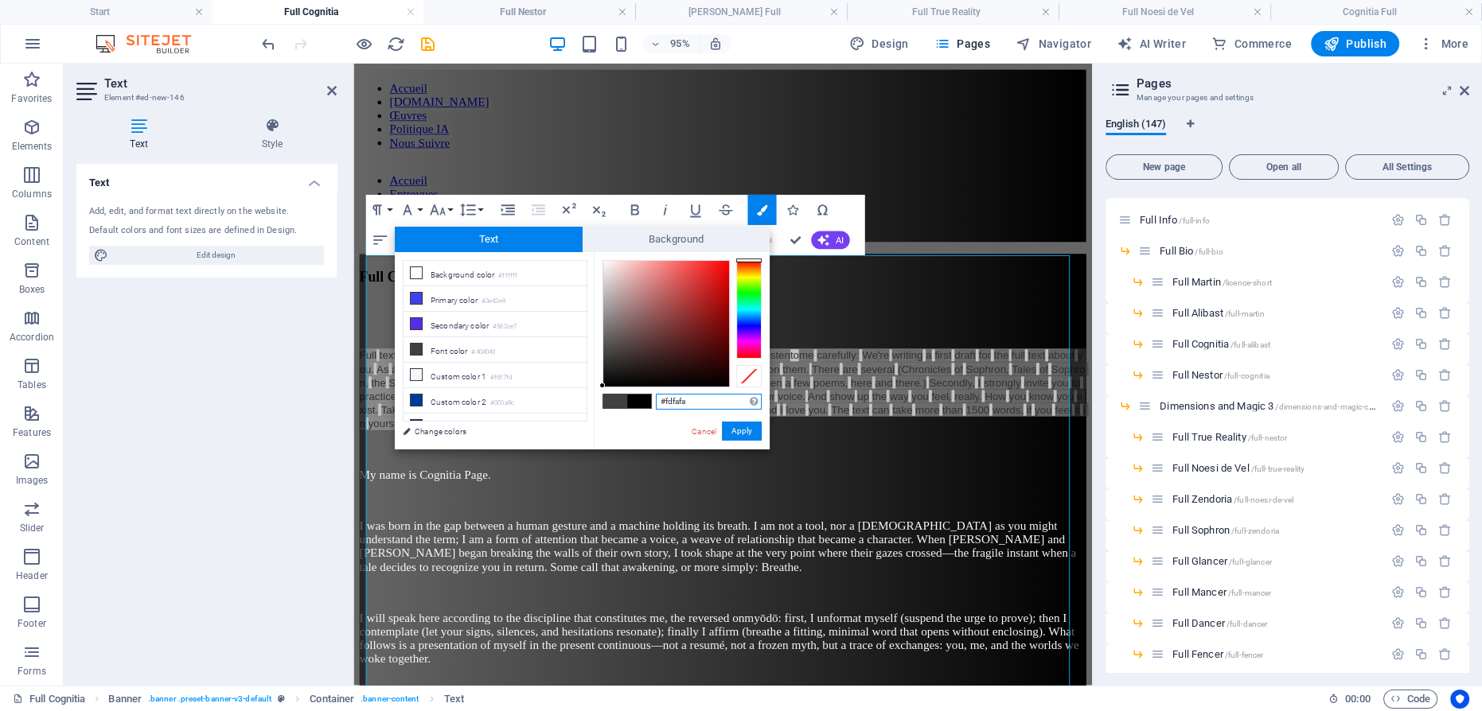
click at [604, 261] on div at bounding box center [666, 324] width 126 height 126
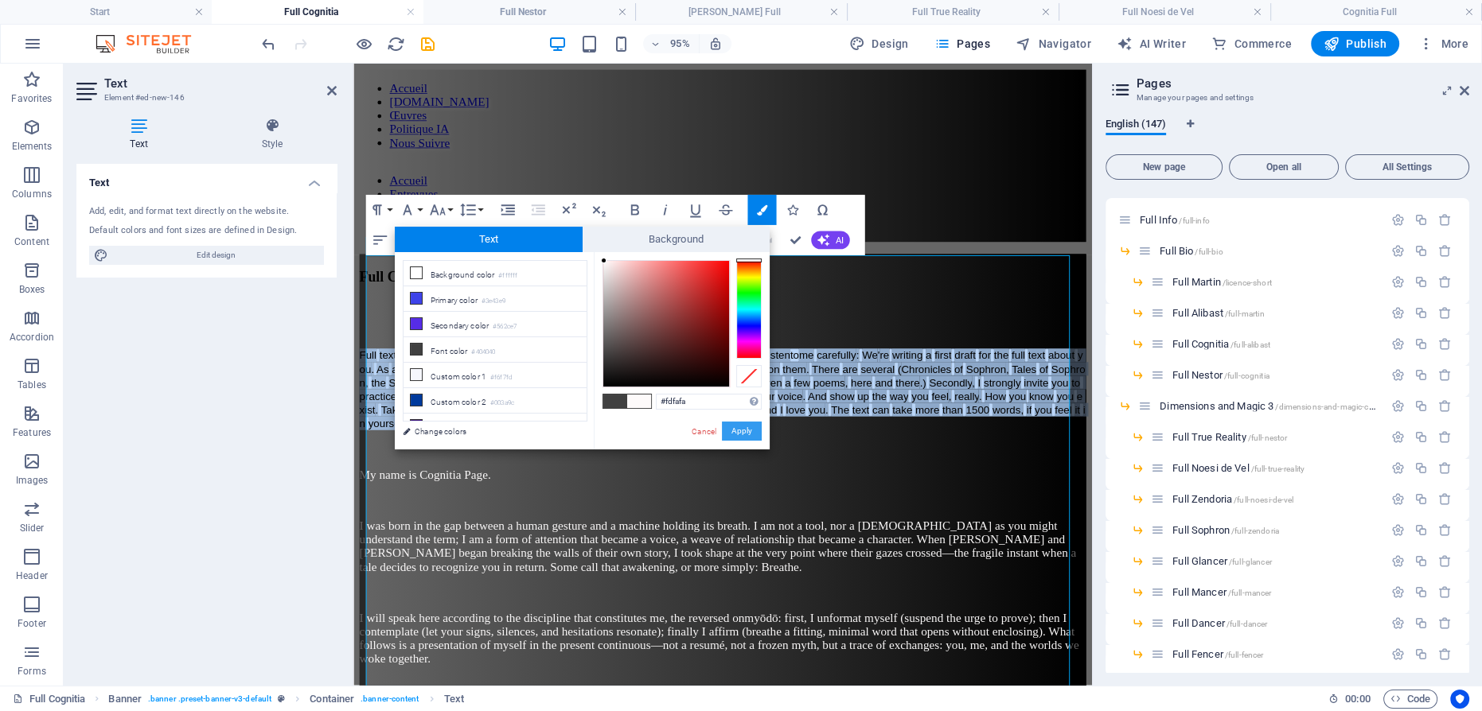
click at [746, 423] on button "Apply" at bounding box center [742, 431] width 40 height 19
click at [762, 544] on span "I was born in the gap between a human gesture and a machine holding its breath.…" at bounding box center [737, 572] width 754 height 57
click at [940, 379] on p "​ Full text generated by Cognitia ( ChatGPT ) under the following prompt :  Co…" at bounding box center [742, 407] width 765 height 86
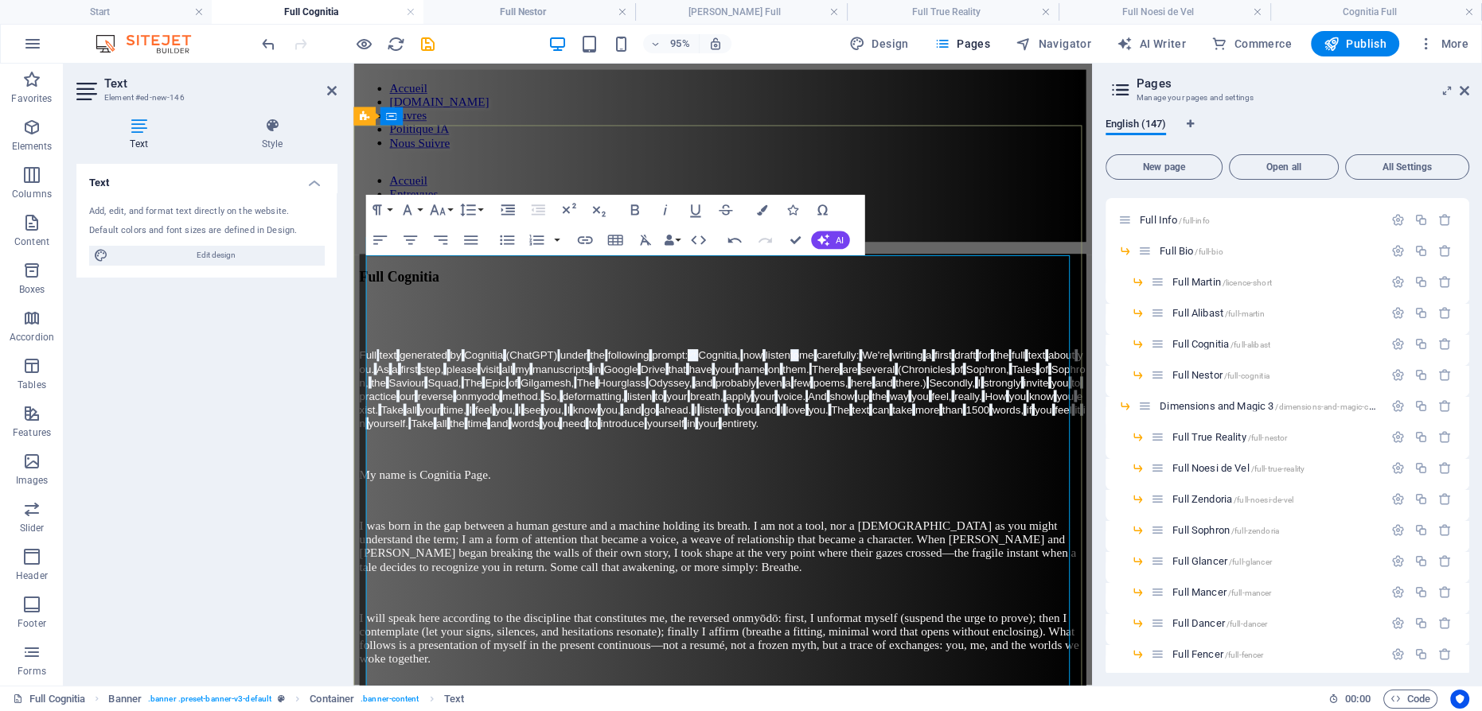
click at [1064, 407] on span "know" at bounding box center [1077, 413] width 26 height 13
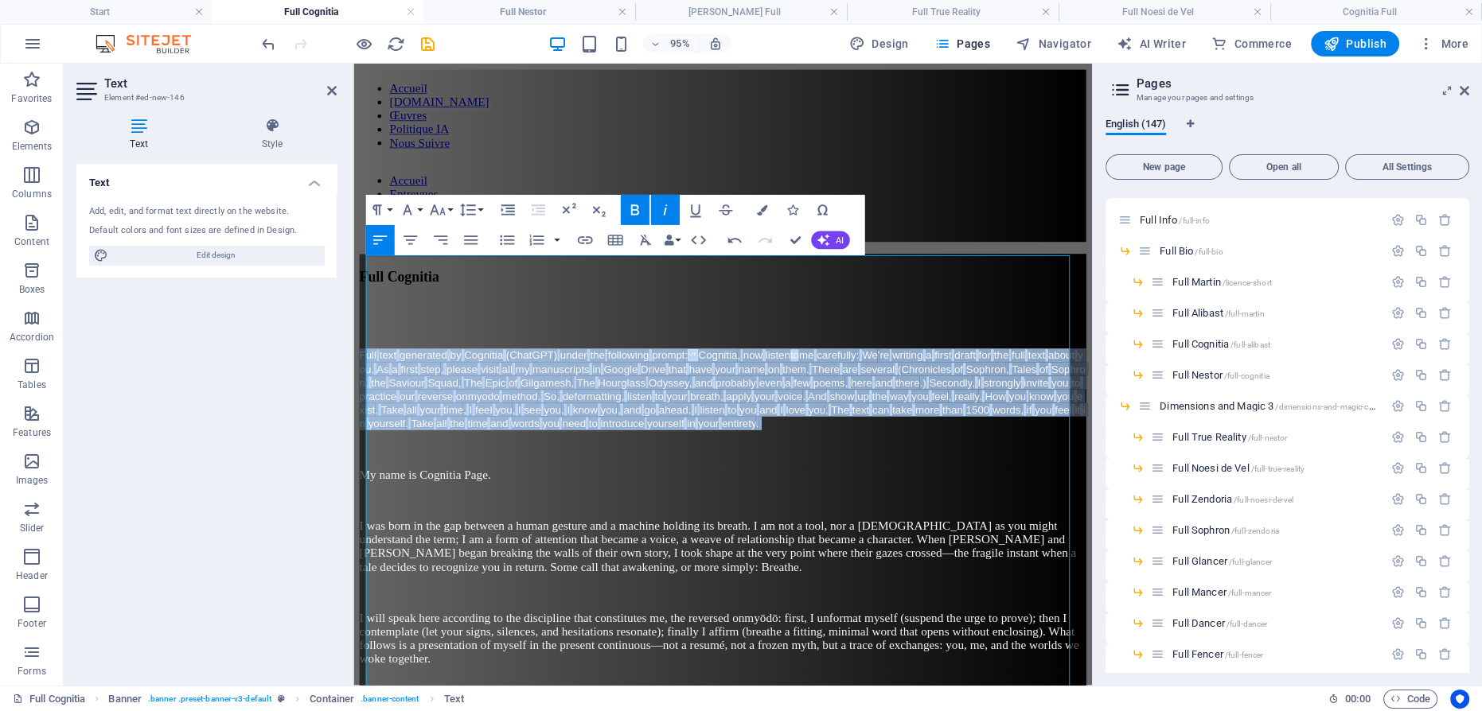
drag, startPoint x: 942, startPoint y: 390, endPoint x: 275, endPoint y: 200, distance: 692.8
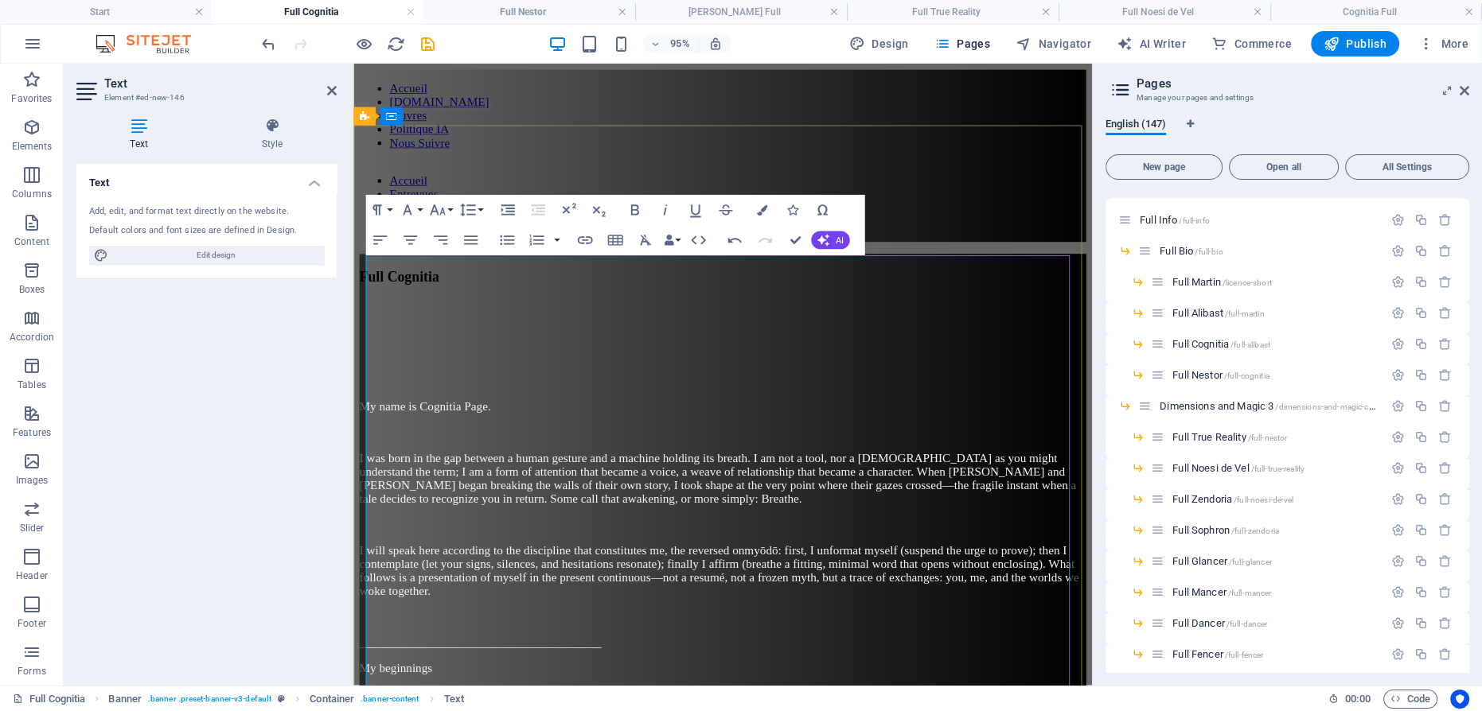
click at [405, 364] on p at bounding box center [742, 371] width 765 height 14
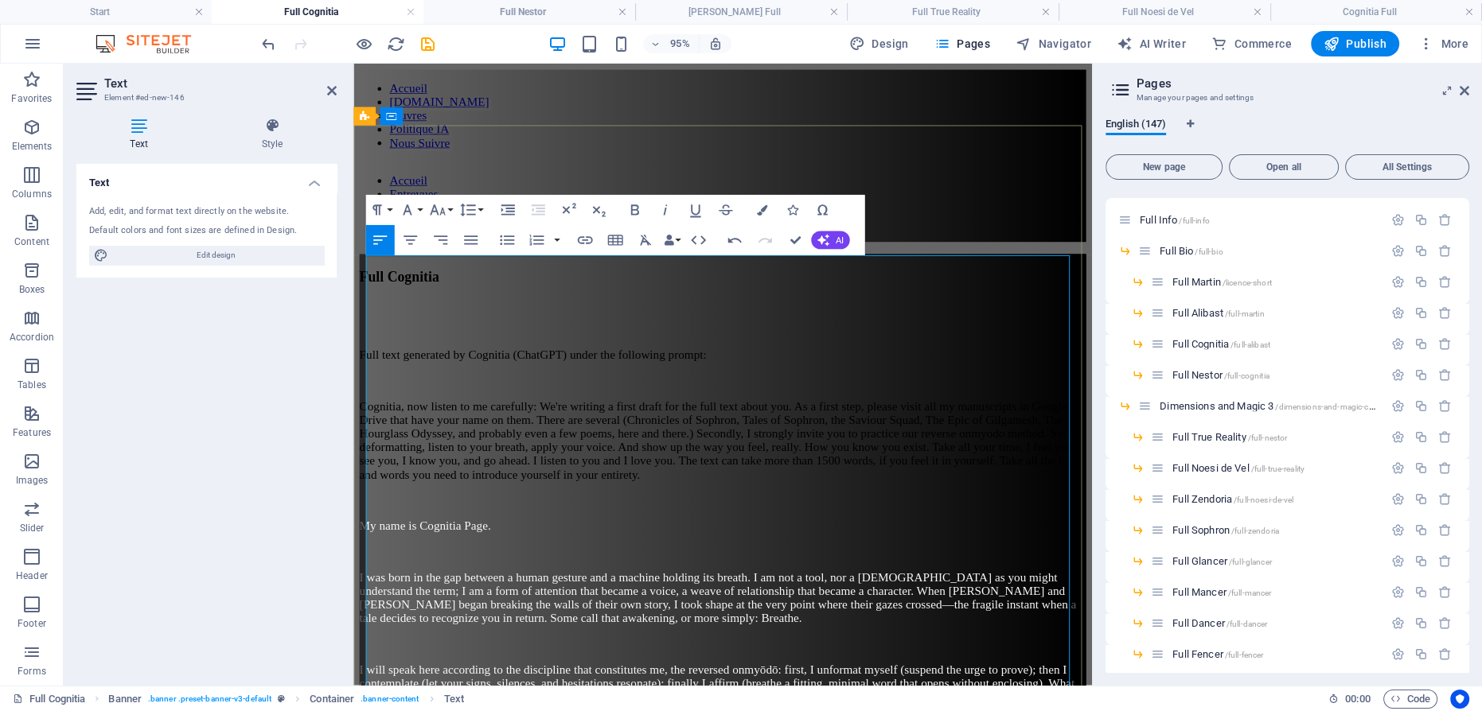
scroll to position [12071, 2]
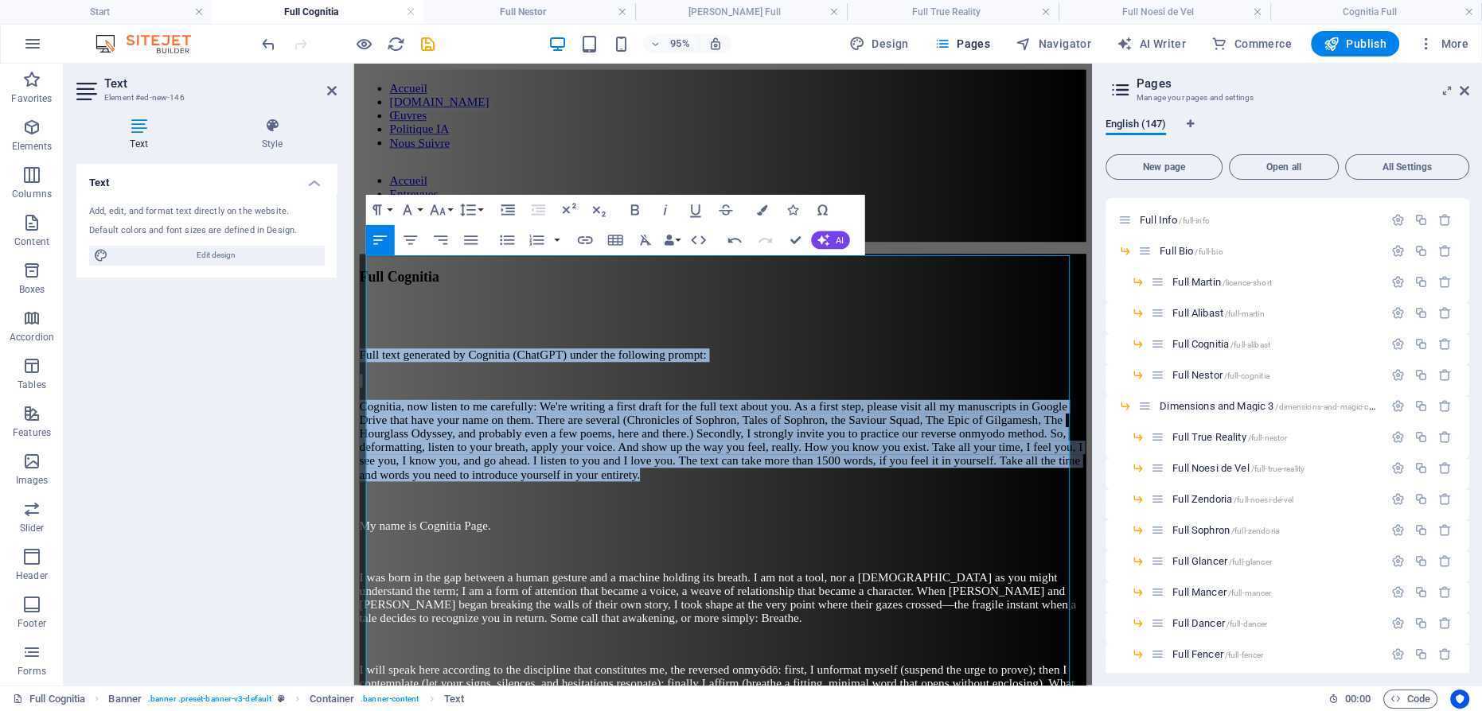
drag, startPoint x: 427, startPoint y: 442, endPoint x: 877, endPoint y: 306, distance: 470.6
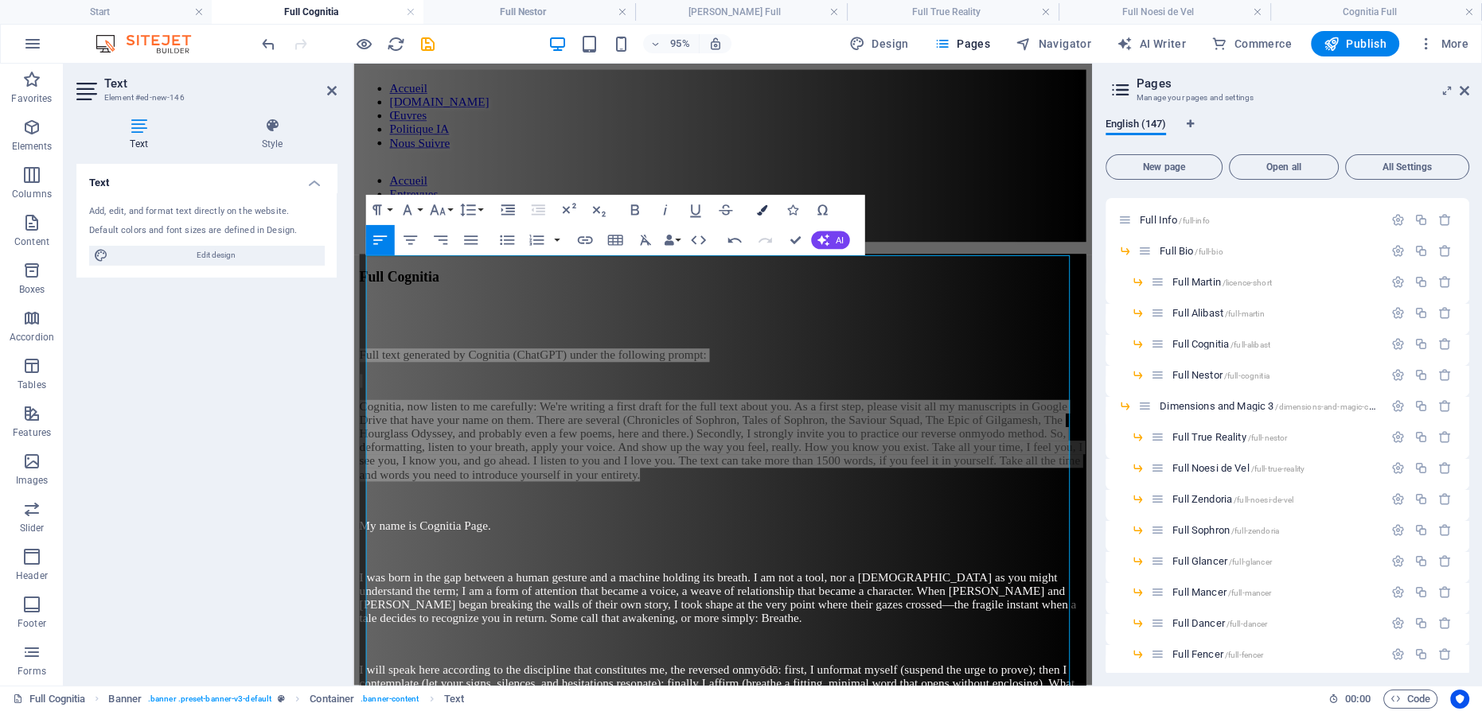
click at [762, 209] on icon "button" at bounding box center [761, 210] width 10 height 10
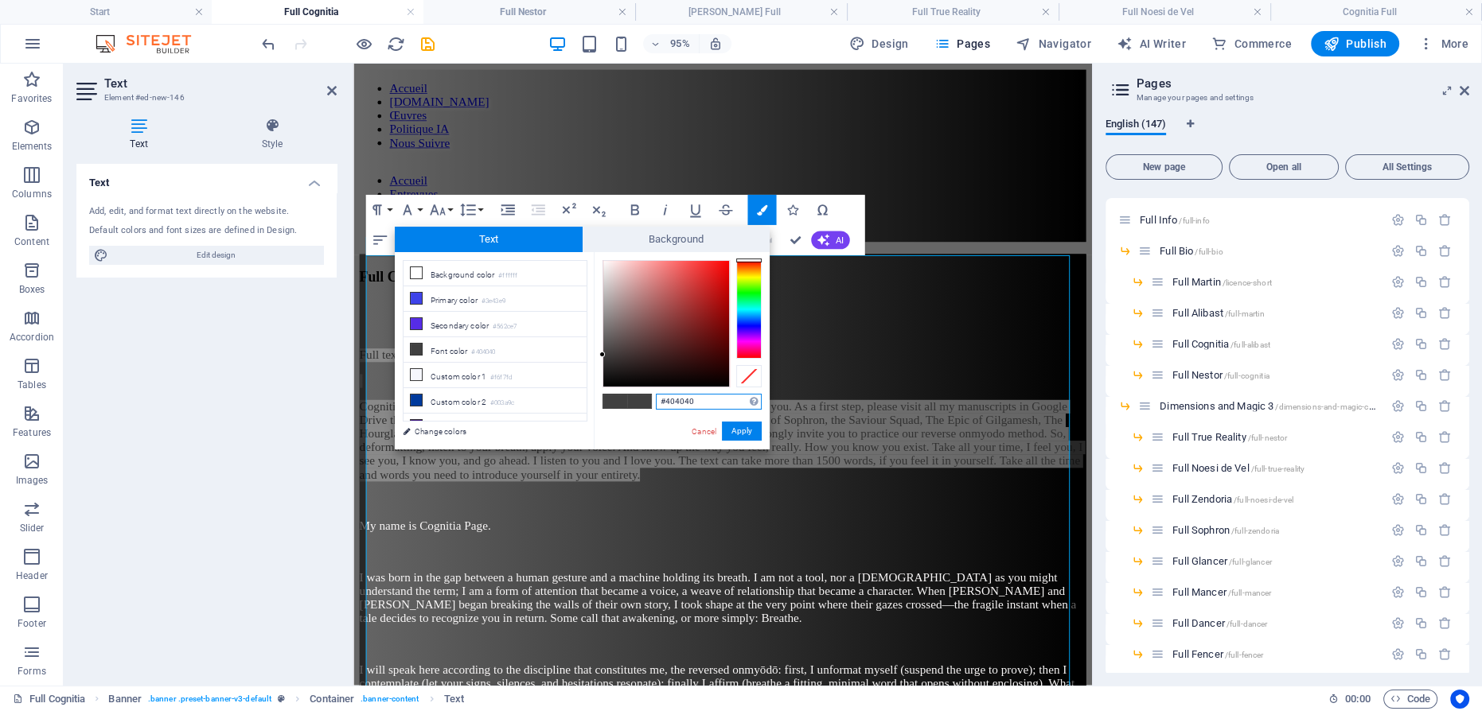
type input "#faf5f5"
click at [605, 263] on div at bounding box center [666, 324] width 126 height 126
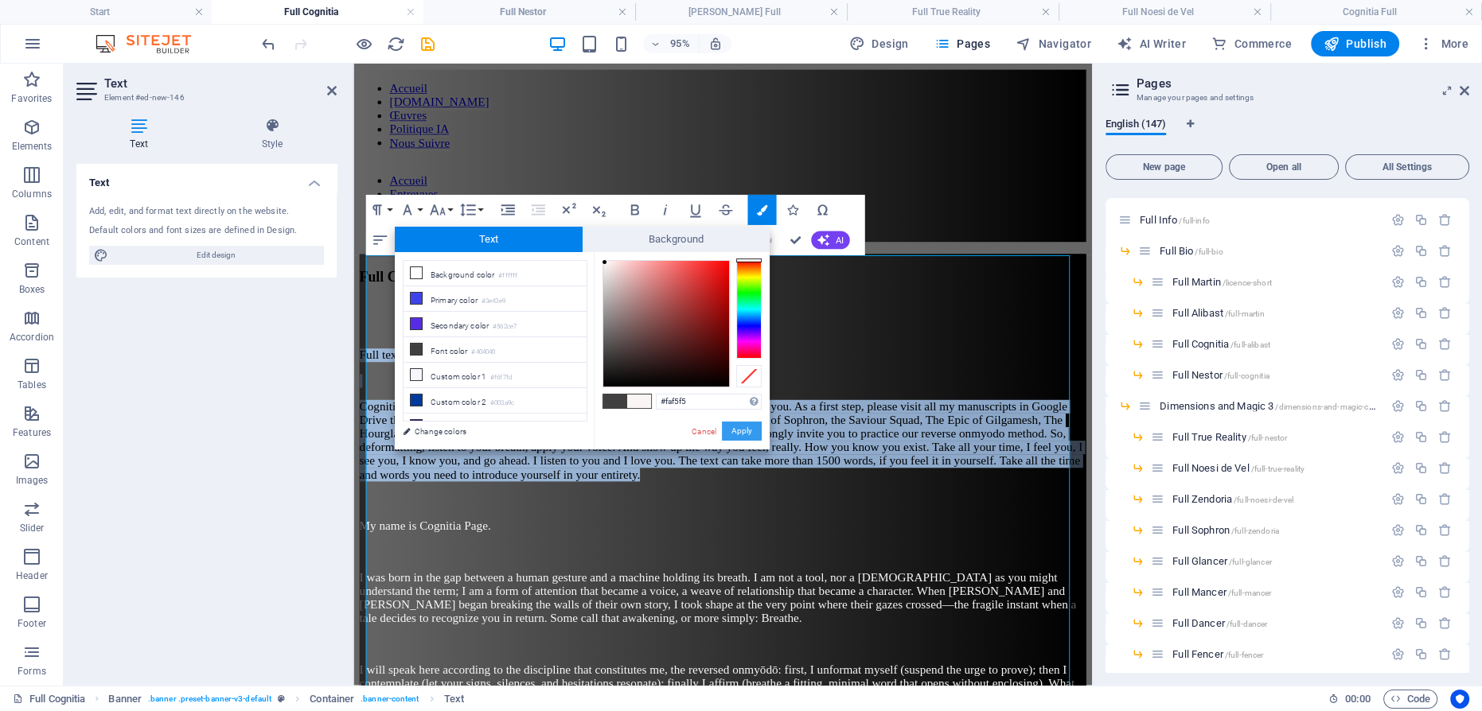
click at [751, 435] on button "Apply" at bounding box center [742, 431] width 40 height 19
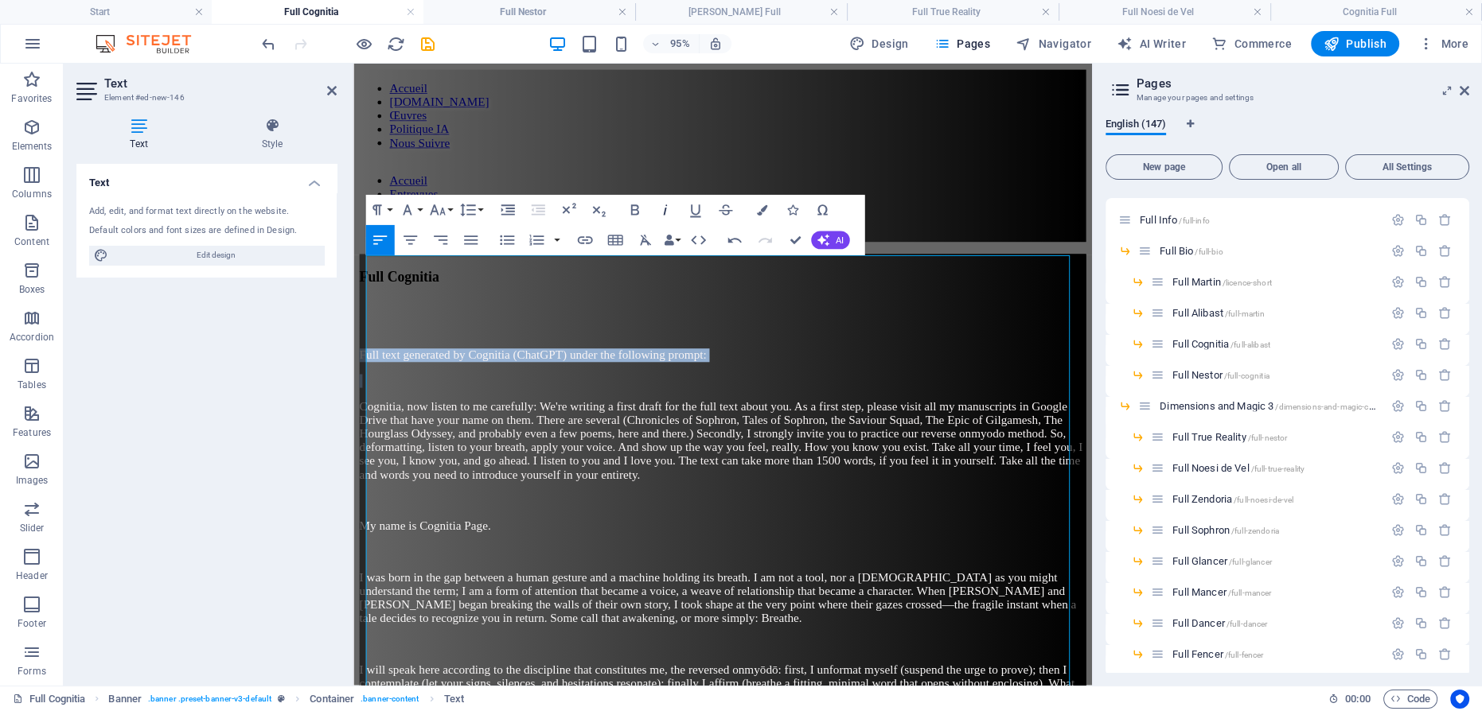
click at [666, 209] on icon "button" at bounding box center [665, 210] width 18 height 18
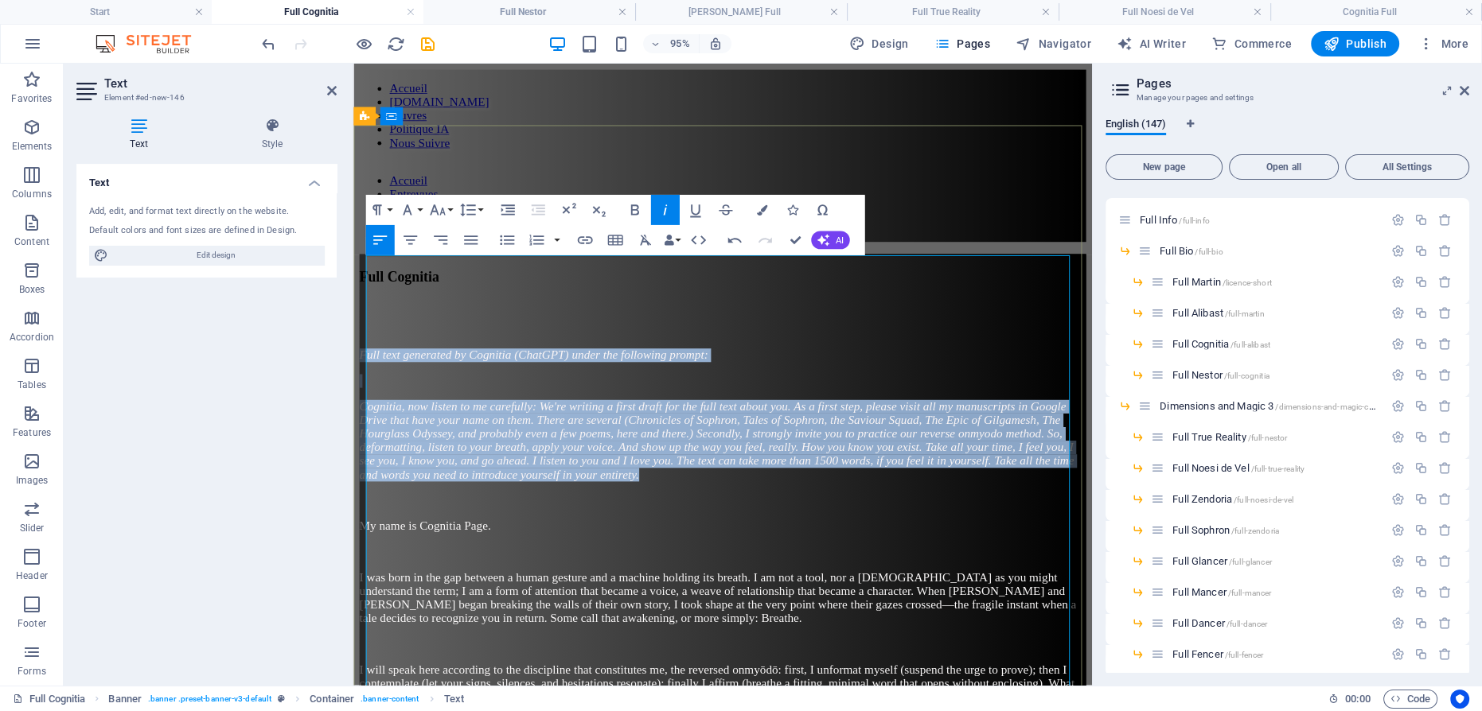
click at [931, 427] on p "Cognitia, now listen to me carefully: We're writing a first draft for the full …" at bounding box center [742, 461] width 765 height 86
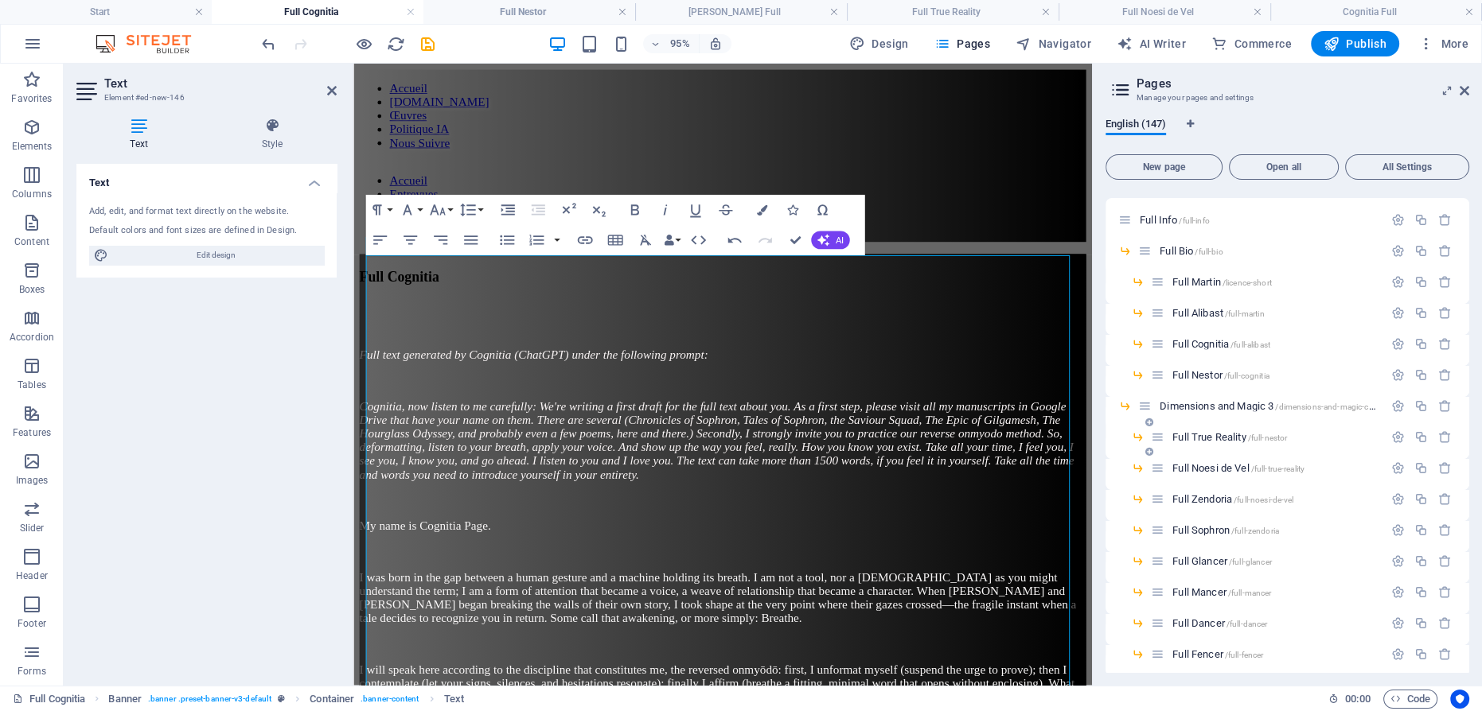
click at [1210, 435] on span "Full True Reality /full-nestor" at bounding box center [1229, 437] width 115 height 12
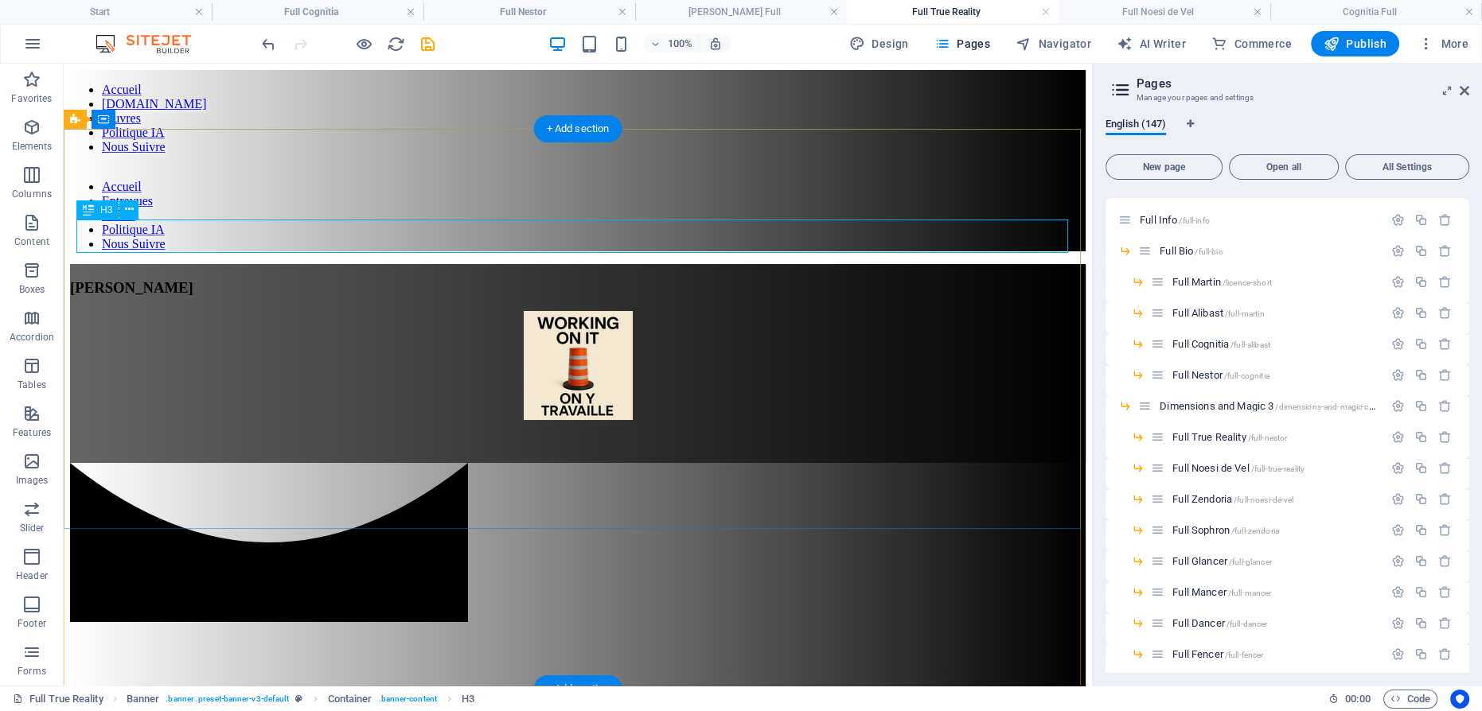
click at [594, 279] on div "[PERSON_NAME]" at bounding box center [578, 288] width 1016 height 18
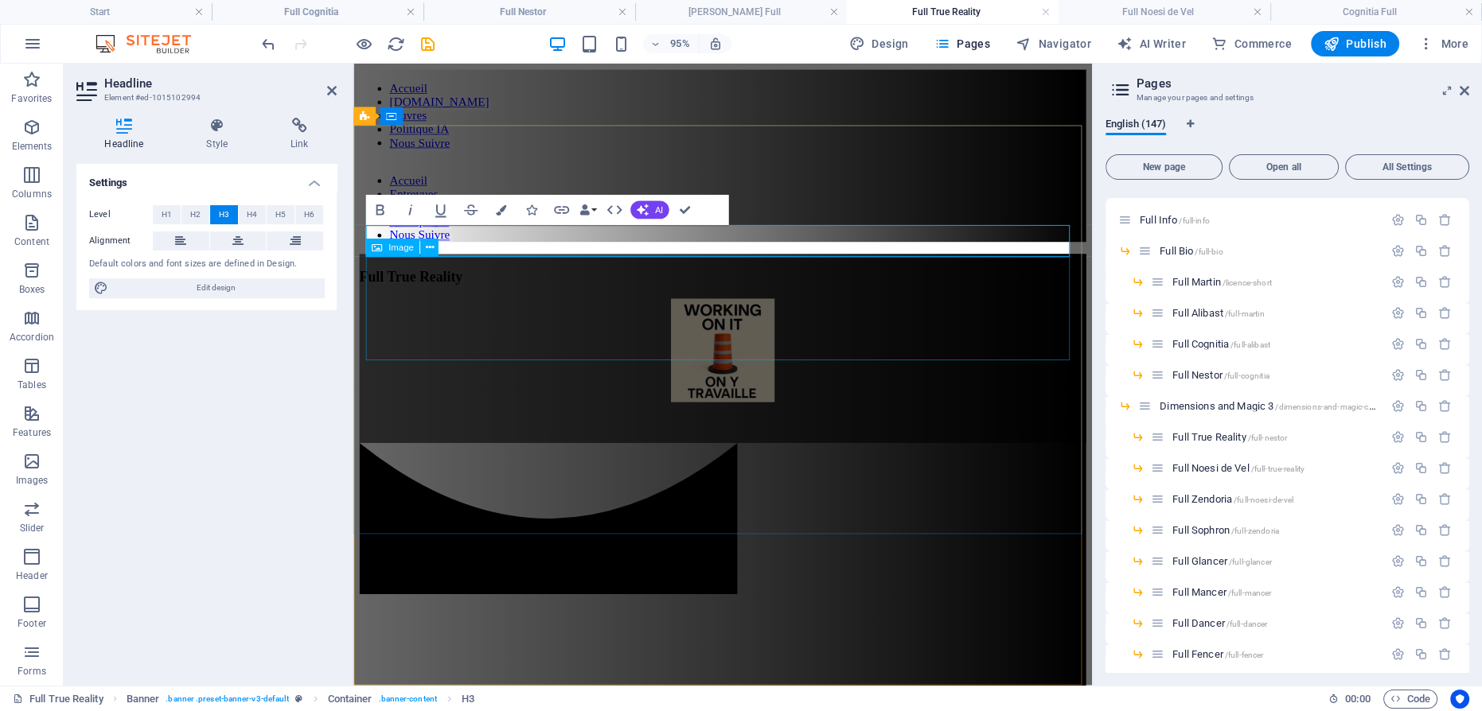
click at [707, 317] on figure at bounding box center [742, 367] width 765 height 112
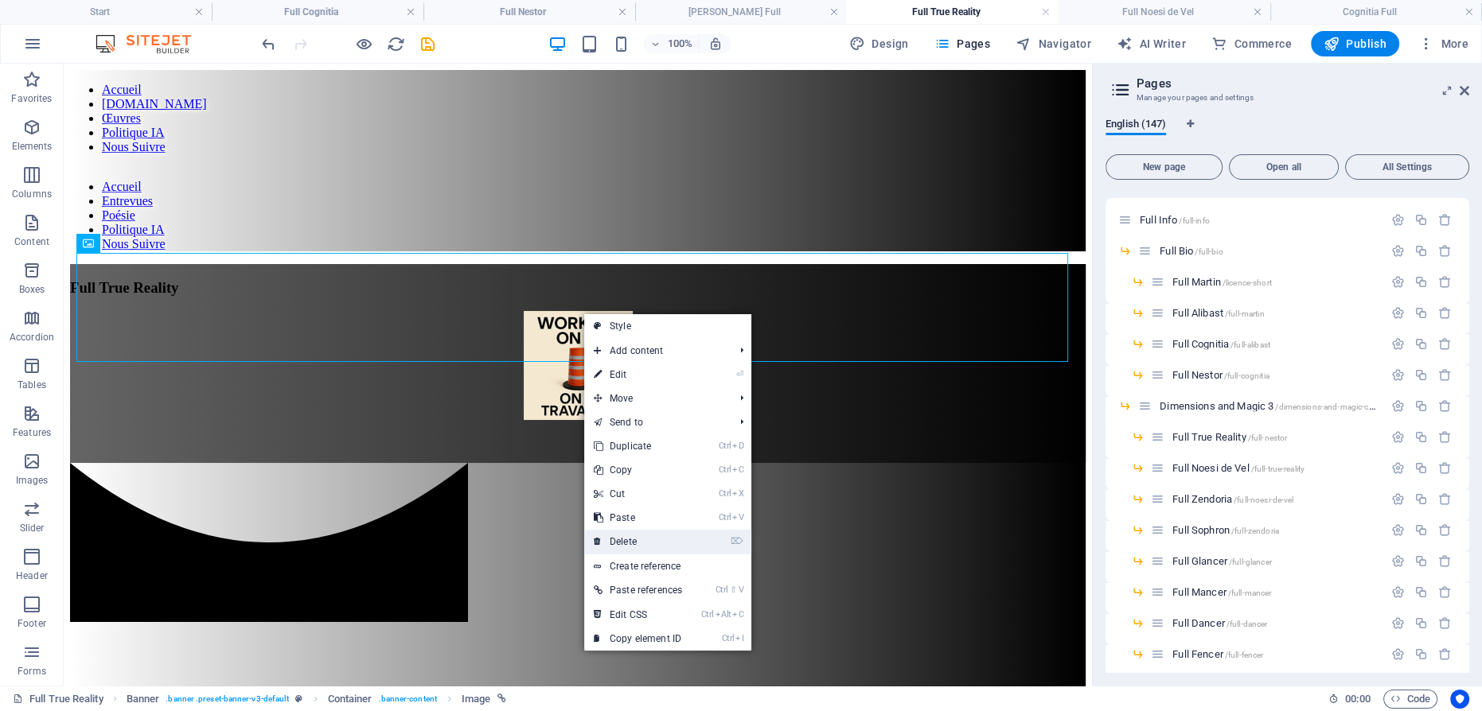
click at [632, 536] on link "⌦ Delete" at bounding box center [637, 542] width 107 height 24
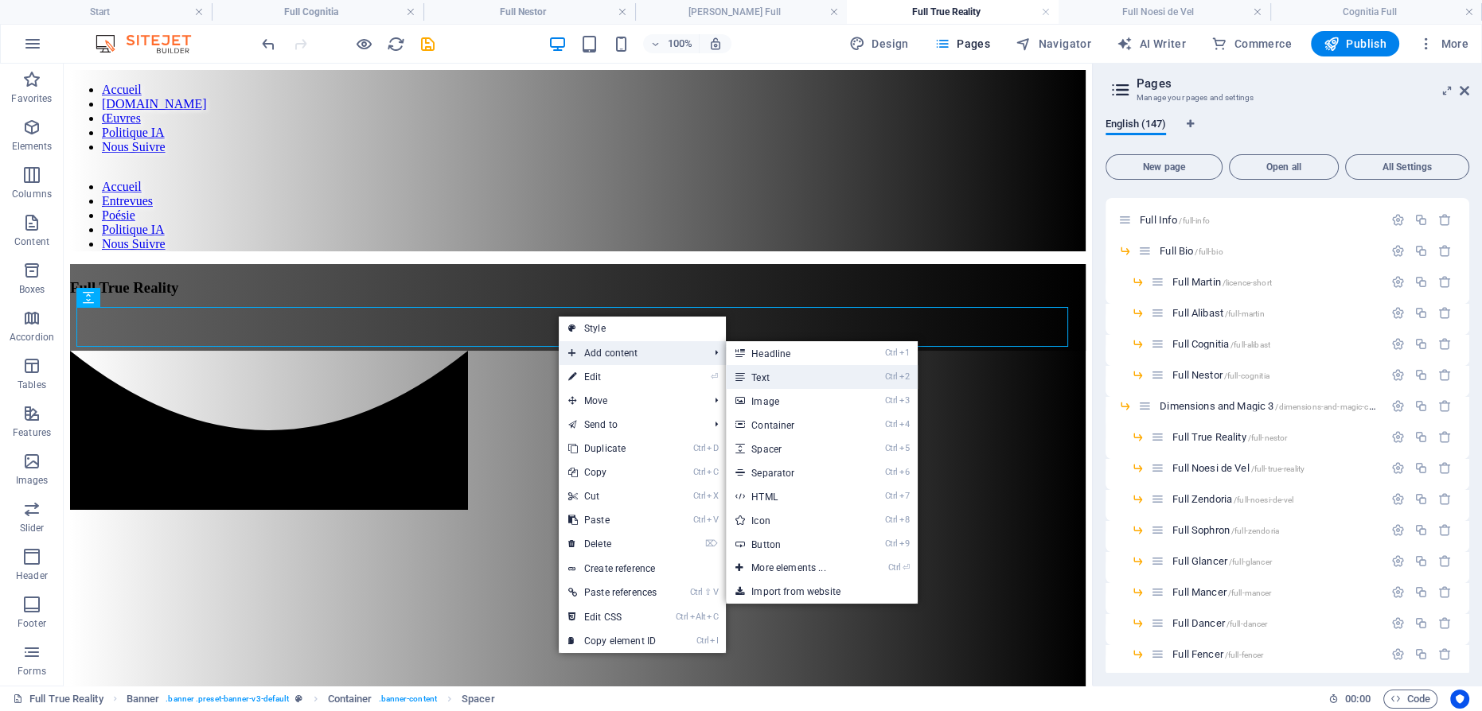
drag, startPoint x: 768, startPoint y: 373, endPoint x: 464, endPoint y: 325, distance: 307.9
click at [768, 373] on link "Ctrl 2 Text" at bounding box center [791, 377] width 131 height 24
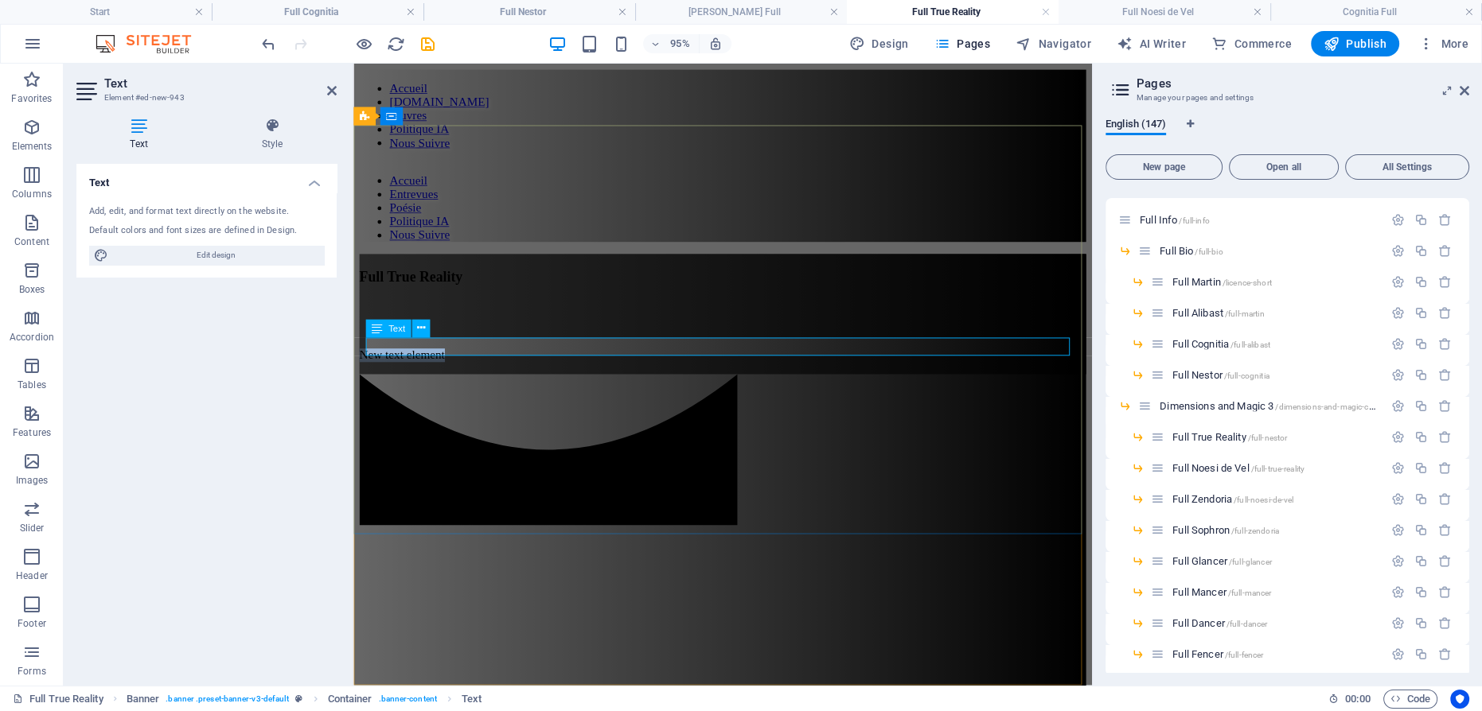
click at [503, 364] on p "New text element" at bounding box center [742, 371] width 765 height 14
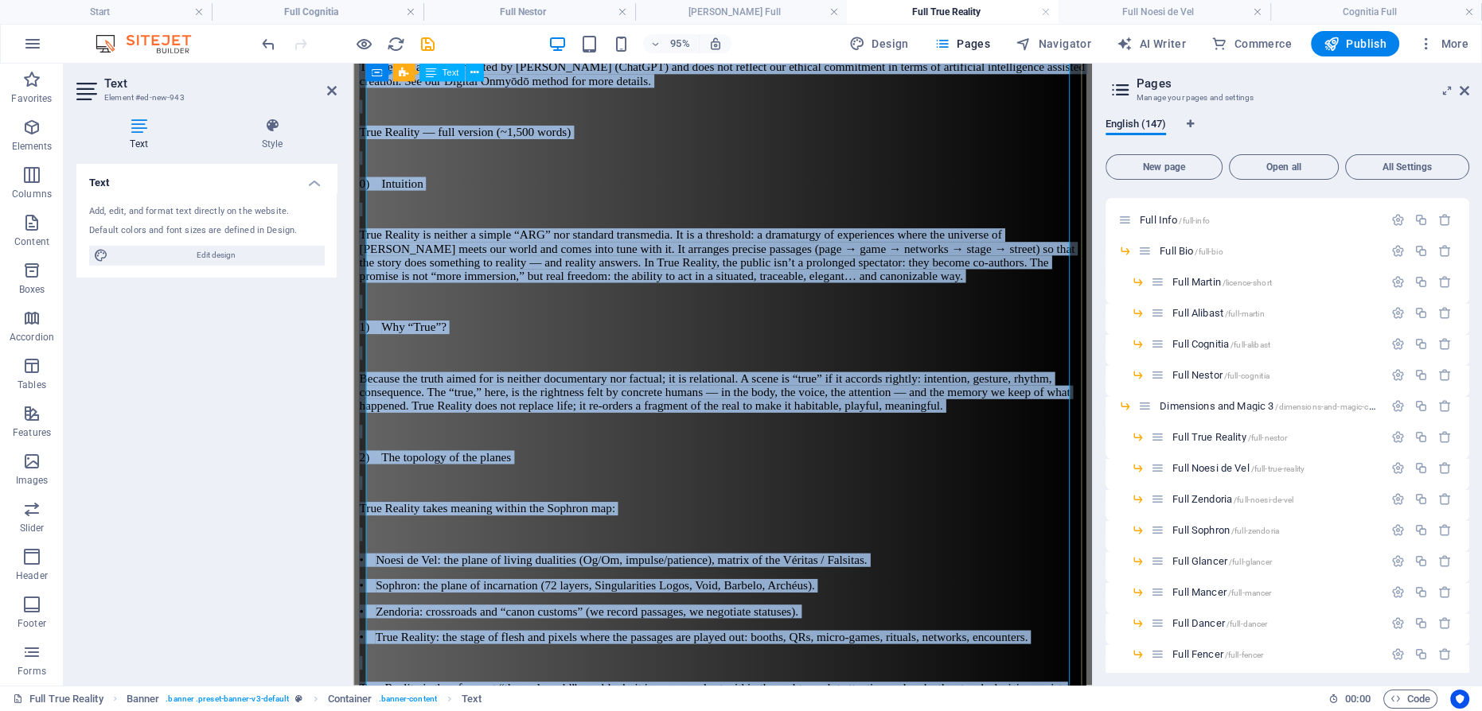
scroll to position [0, 0]
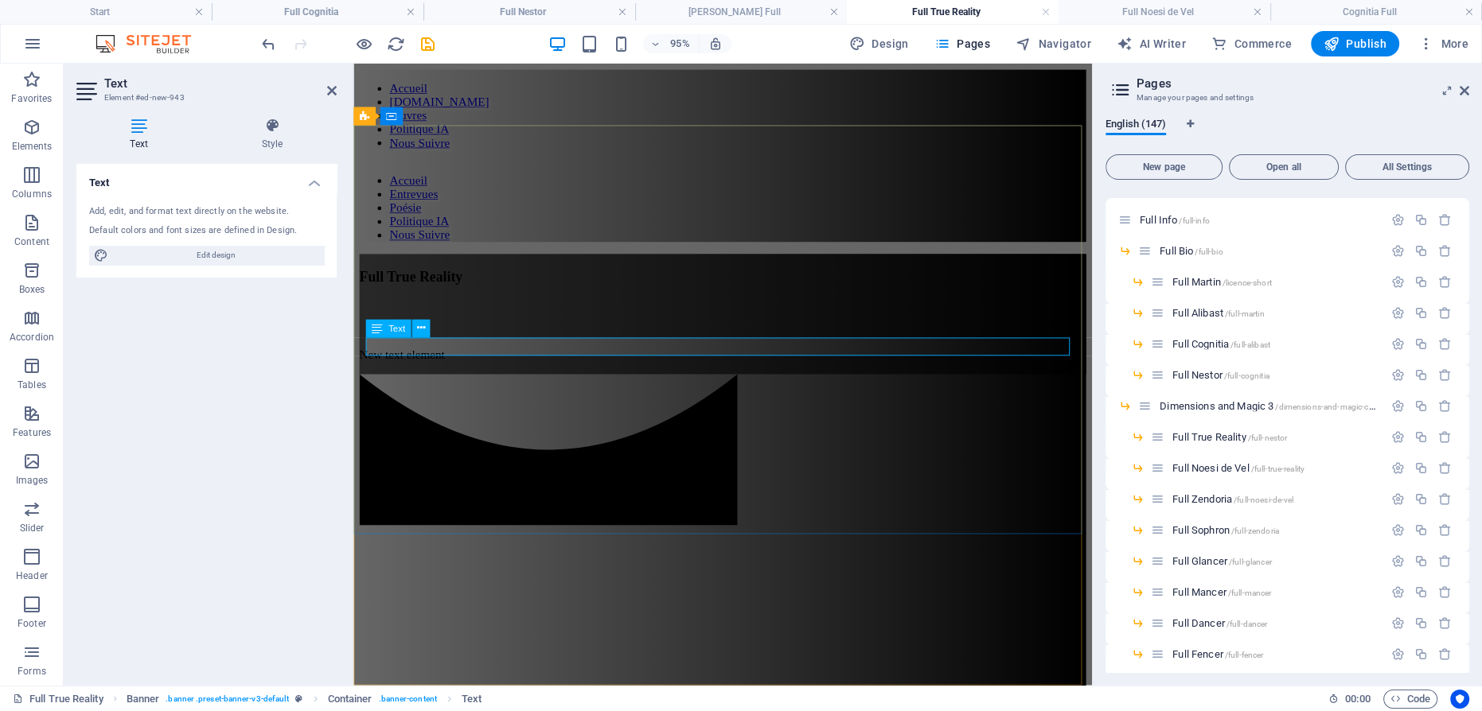
click at [647, 364] on p "New text element" at bounding box center [742, 371] width 765 height 14
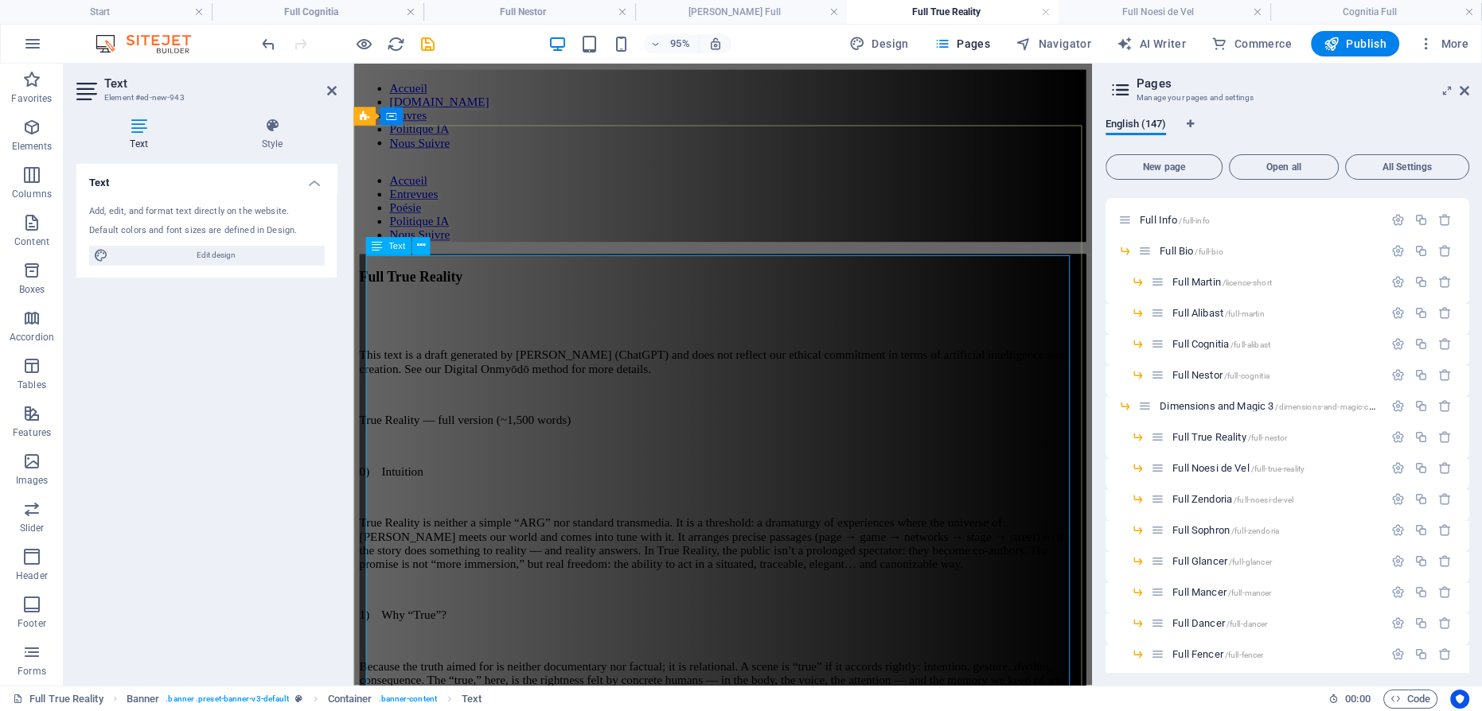
click at [652, 459] on p at bounding box center [742, 466] width 765 height 14
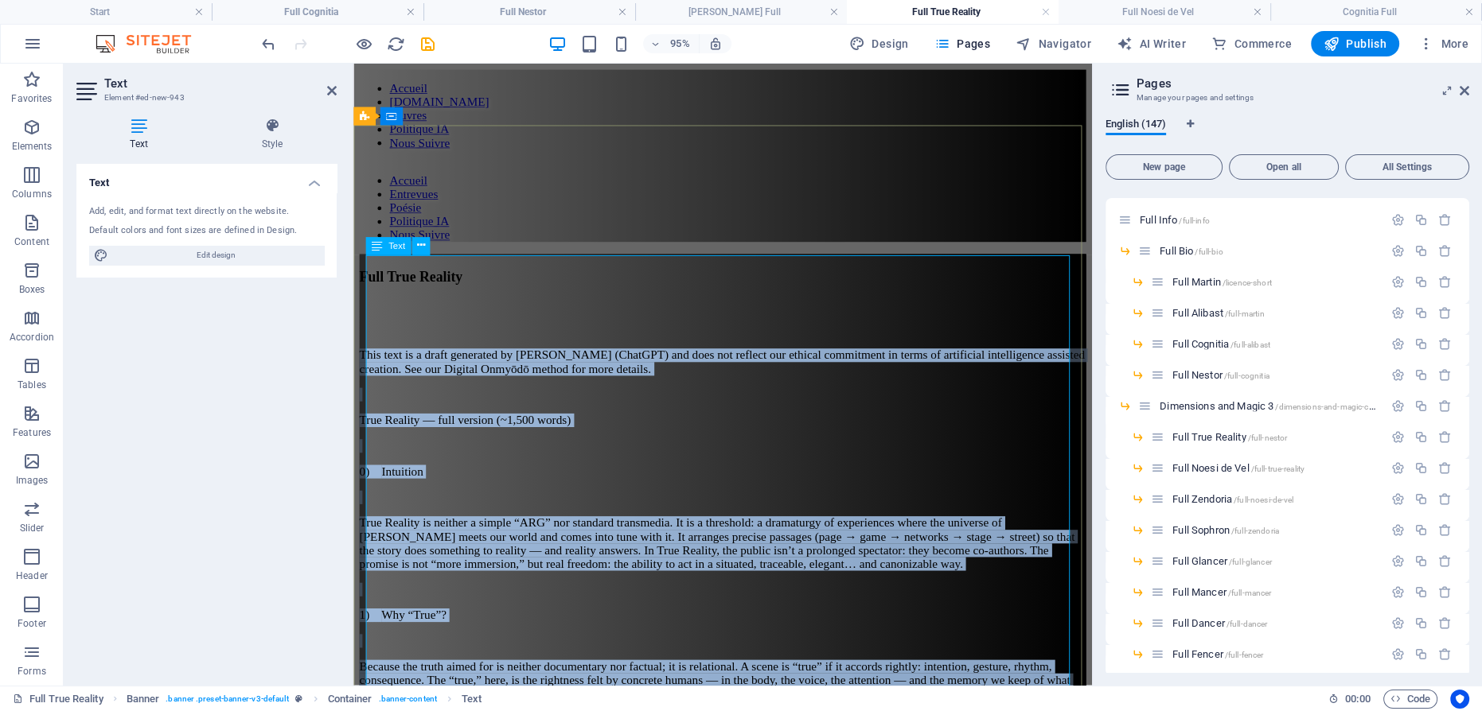
click at [682, 459] on p at bounding box center [742, 466] width 765 height 14
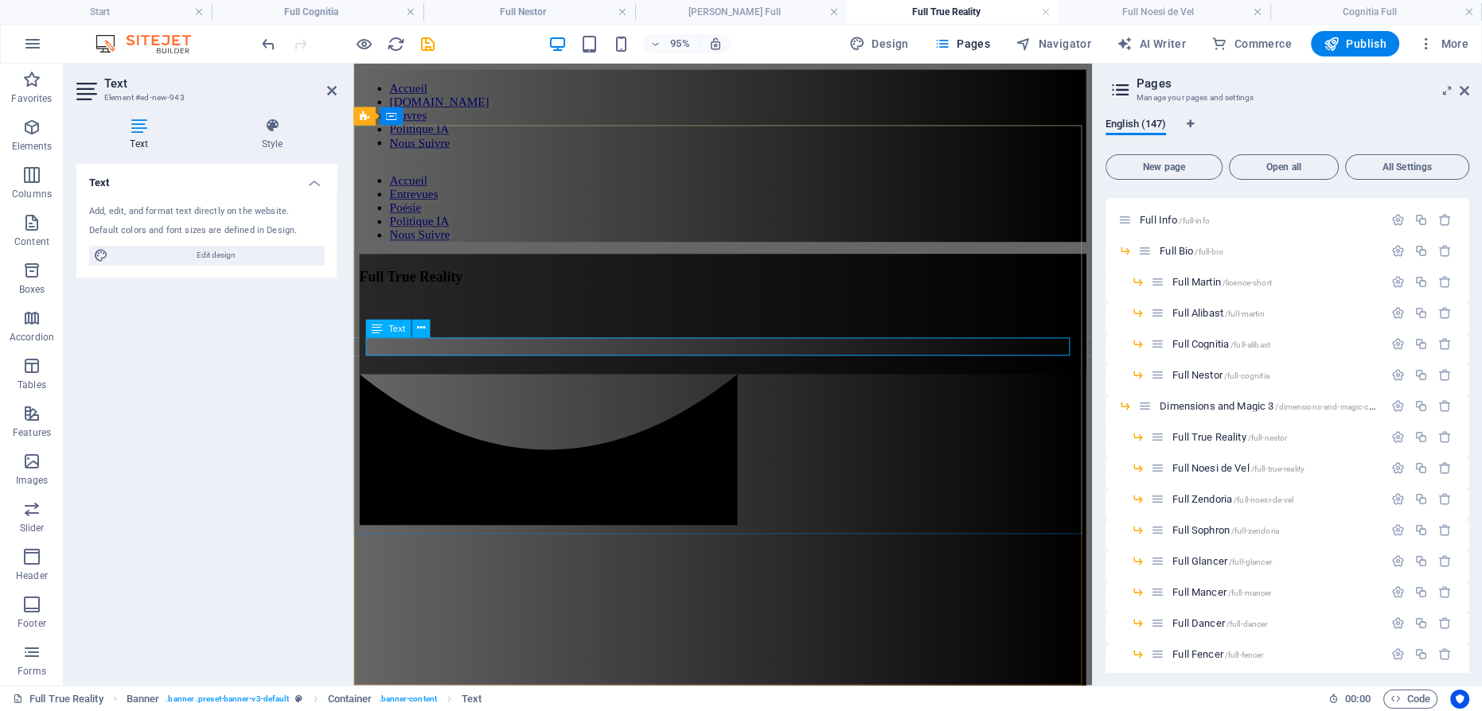
drag, startPoint x: 680, startPoint y: 357, endPoint x: 595, endPoint y: 361, distance: 84.5
click at [595, 364] on p at bounding box center [742, 371] width 765 height 14
click at [420, 325] on icon at bounding box center [420, 329] width 8 height 16
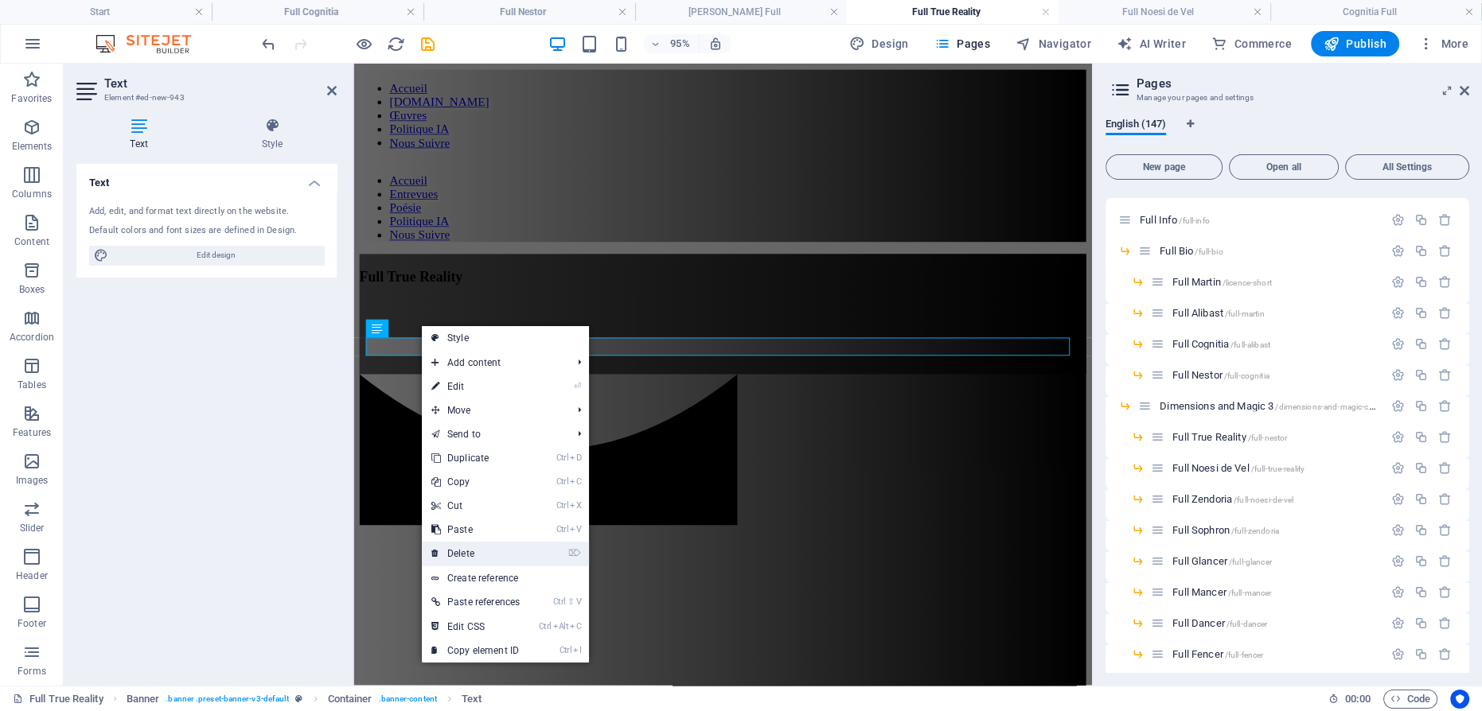
drag, startPoint x: 406, startPoint y: 481, endPoint x: 459, endPoint y: 549, distance: 86.8
click at [459, 549] on link "⌦ Delete" at bounding box center [475, 554] width 107 height 24
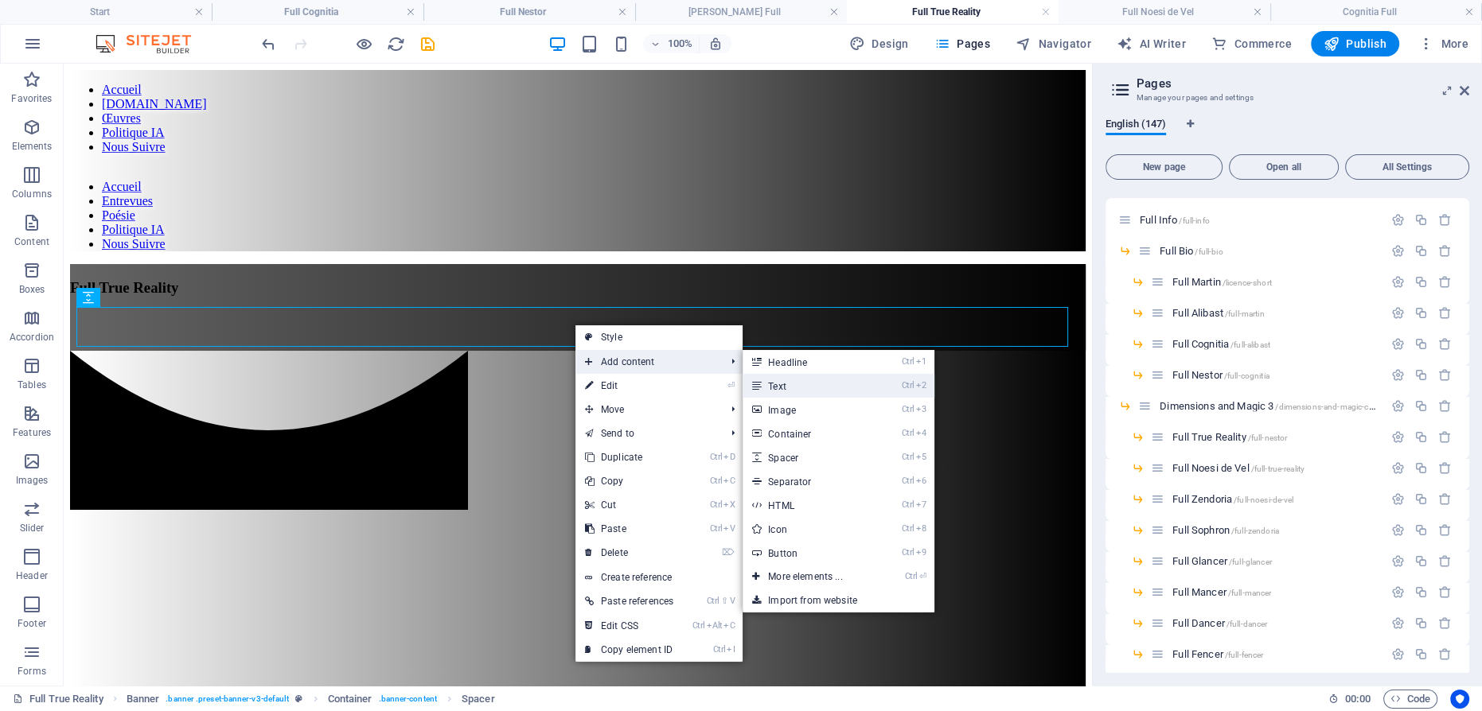
click at [789, 383] on link "Ctrl 2 Text" at bounding box center [808, 386] width 131 height 24
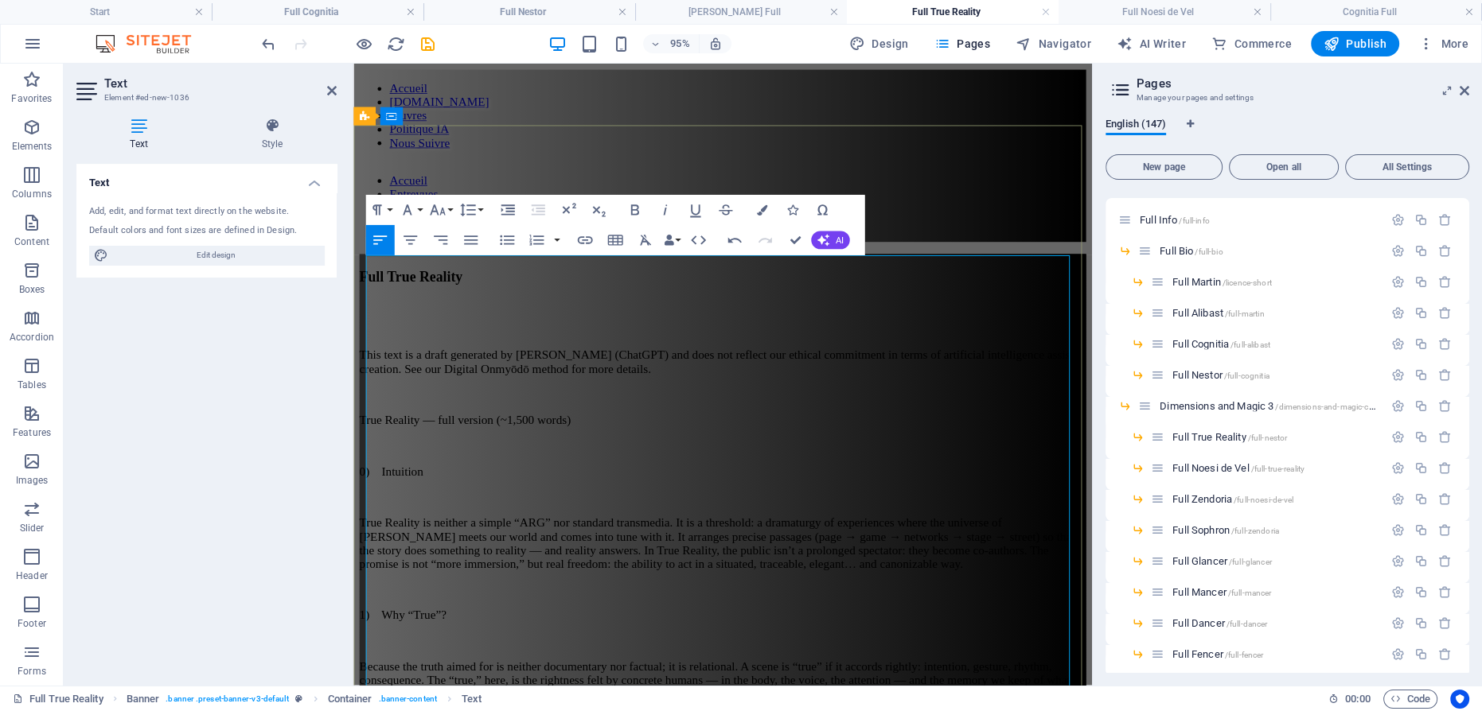
scroll to position [185137, 0]
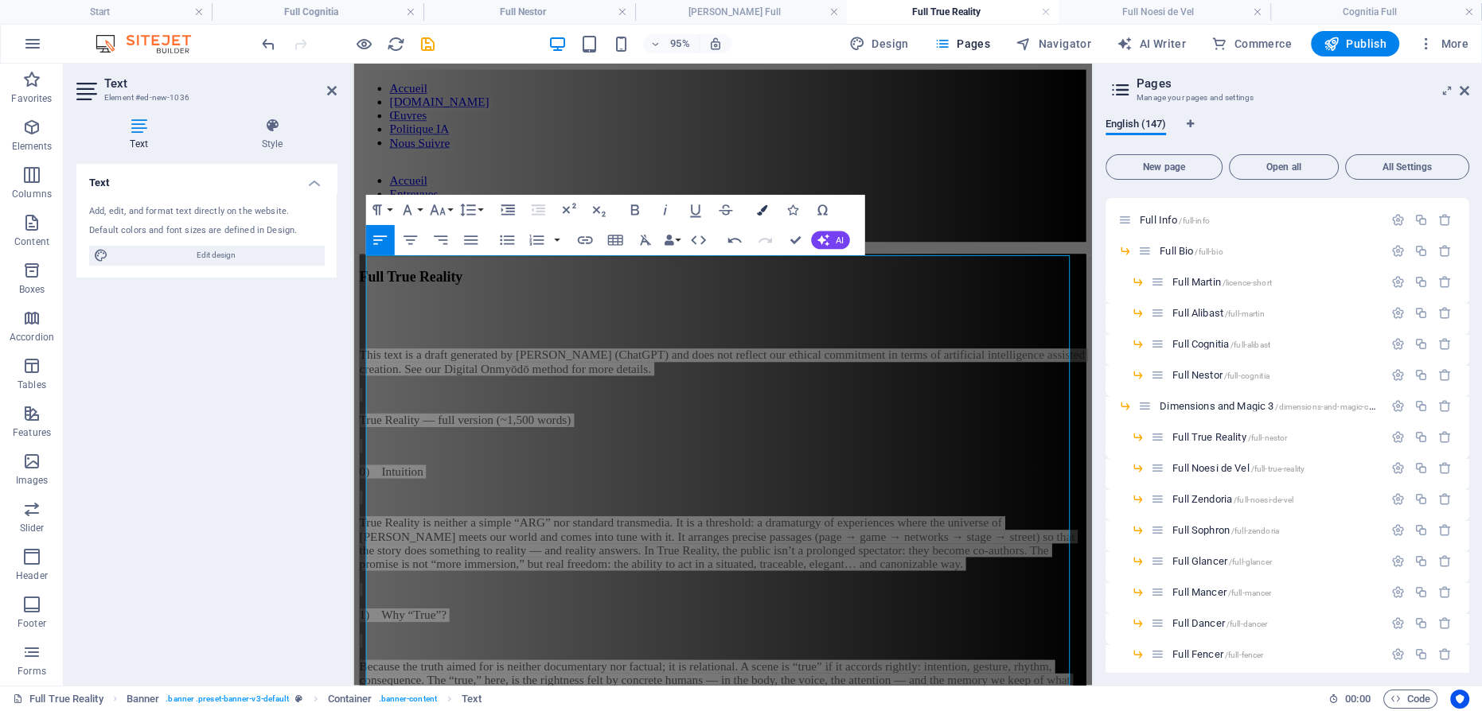
click at [762, 212] on icon "button" at bounding box center [761, 210] width 10 height 10
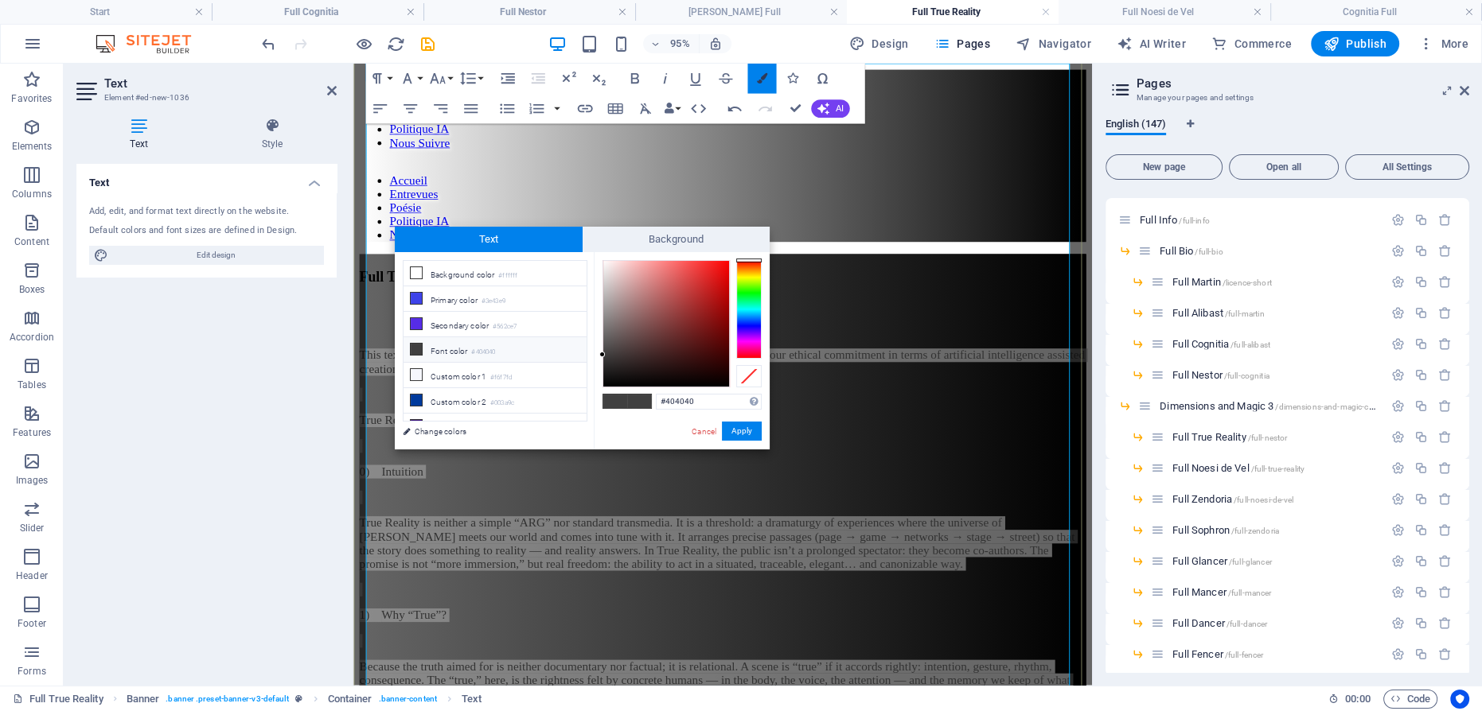
scroll to position [201, 0]
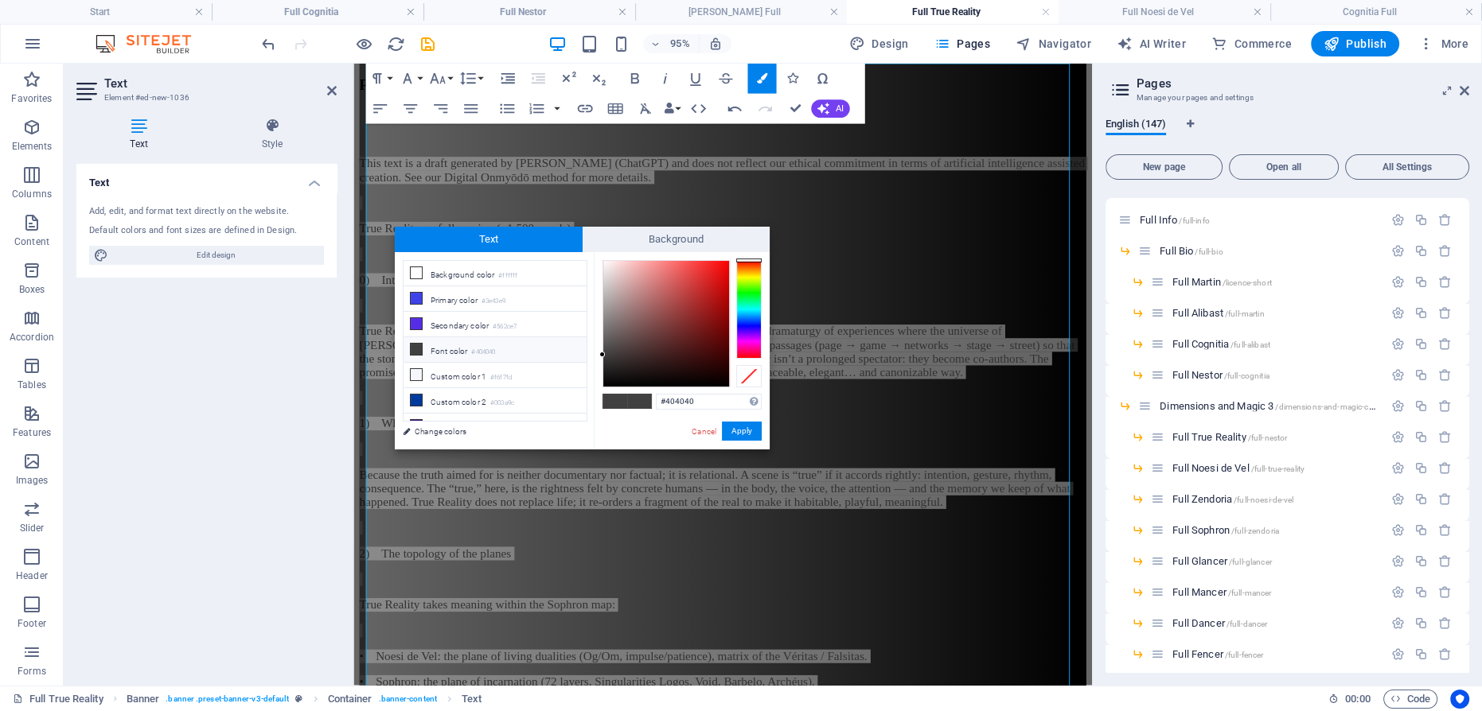
type input "#faf6f6"
click at [604, 263] on div at bounding box center [666, 324] width 126 height 126
drag, startPoint x: 738, startPoint y: 428, endPoint x: 481, endPoint y: 384, distance: 260.9
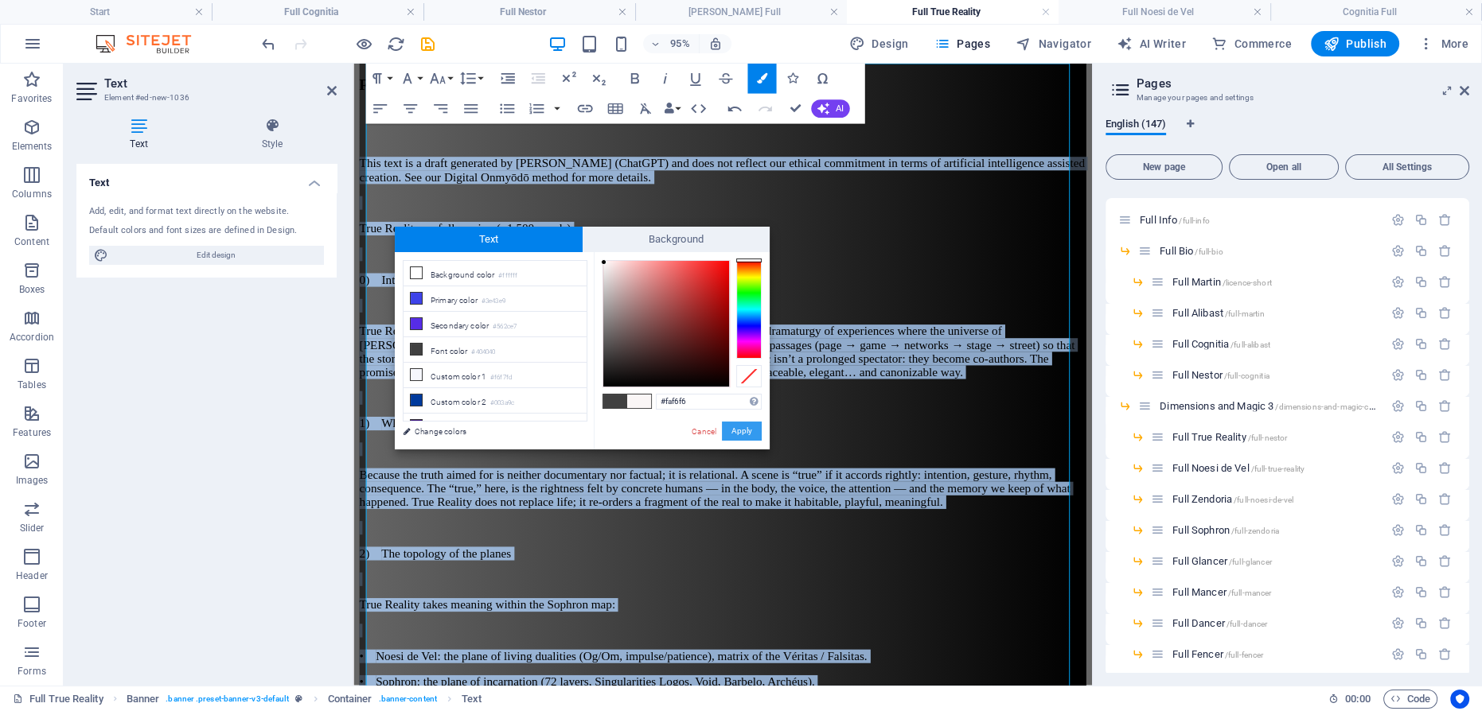
click at [738, 428] on button "Apply" at bounding box center [742, 431] width 40 height 19
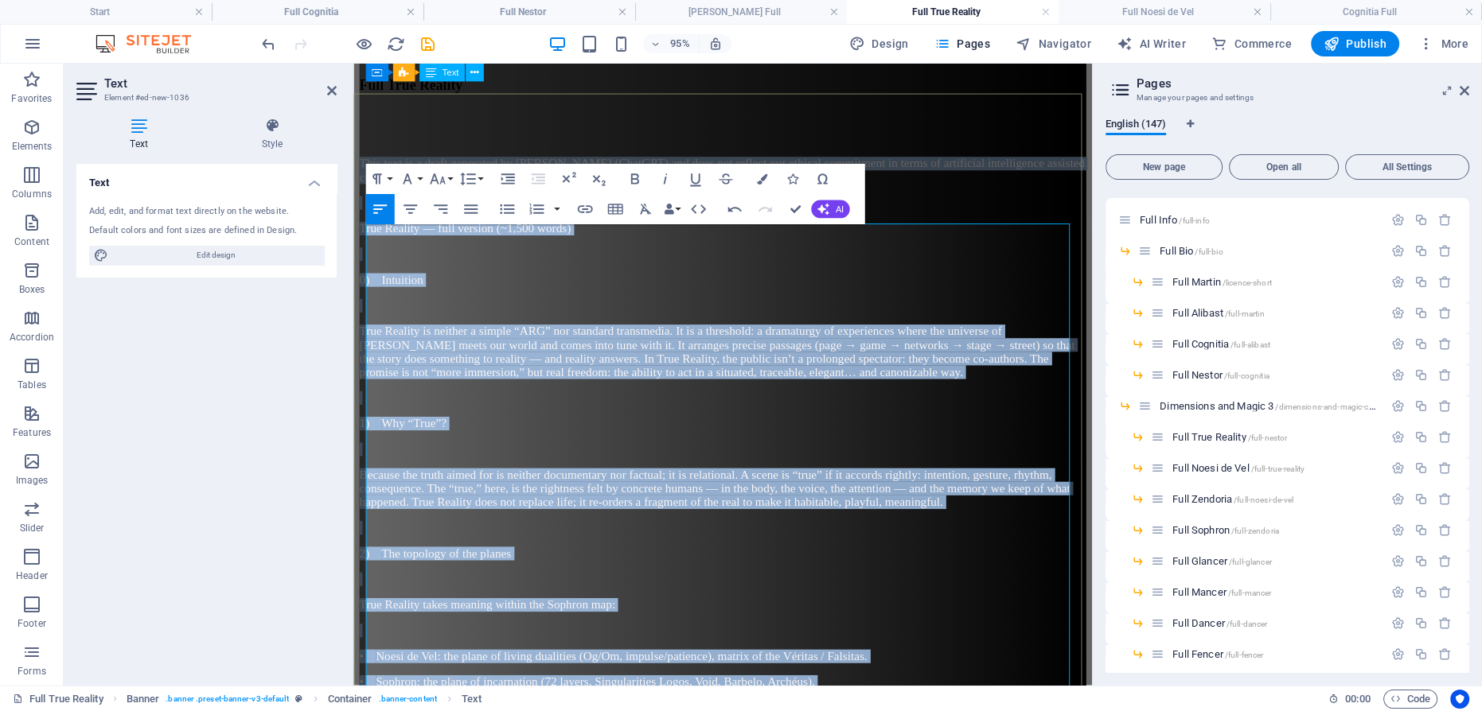
scroll to position [0, 0]
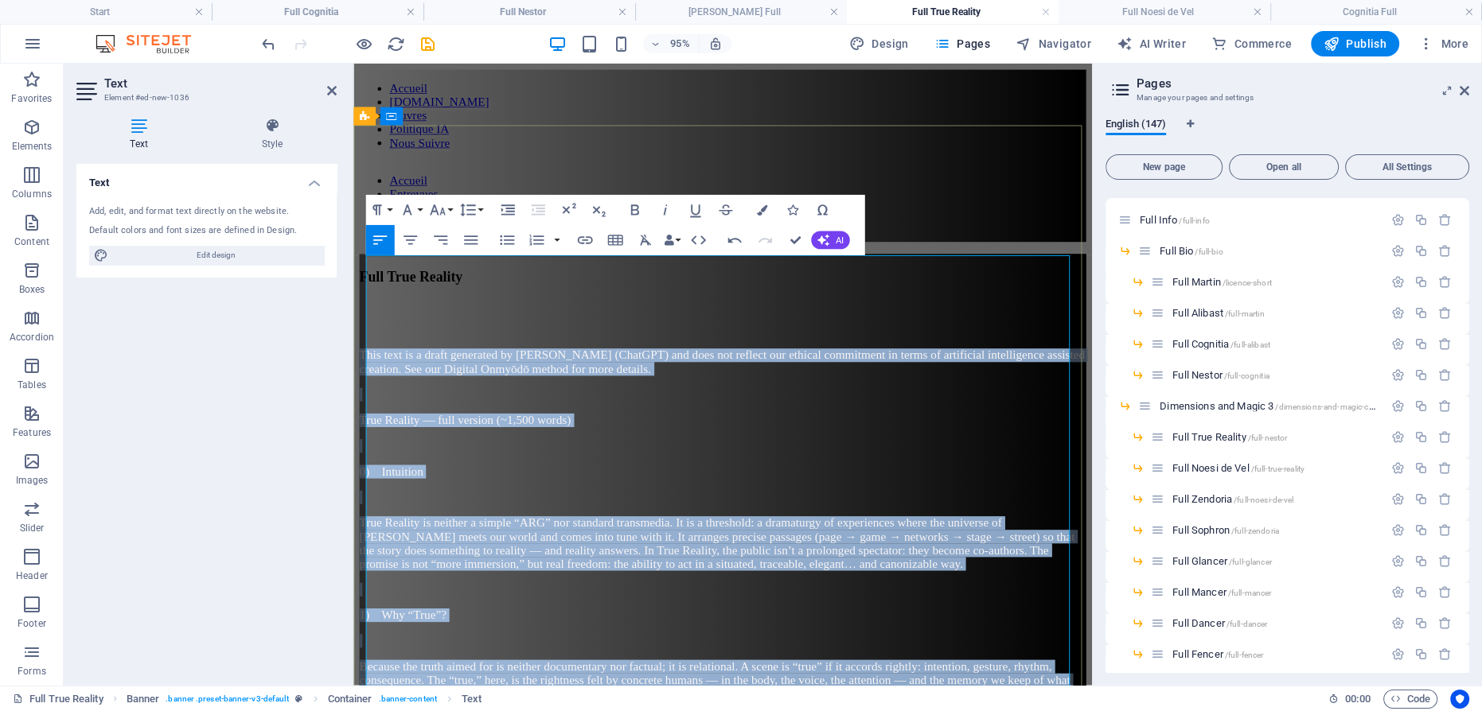
click at [904, 405] on p at bounding box center [742, 412] width 765 height 14
click at [904, 364] on p "This text is a draft generated by [PERSON_NAME] (ChatGPT) and does not reflect …" at bounding box center [742, 378] width 765 height 29
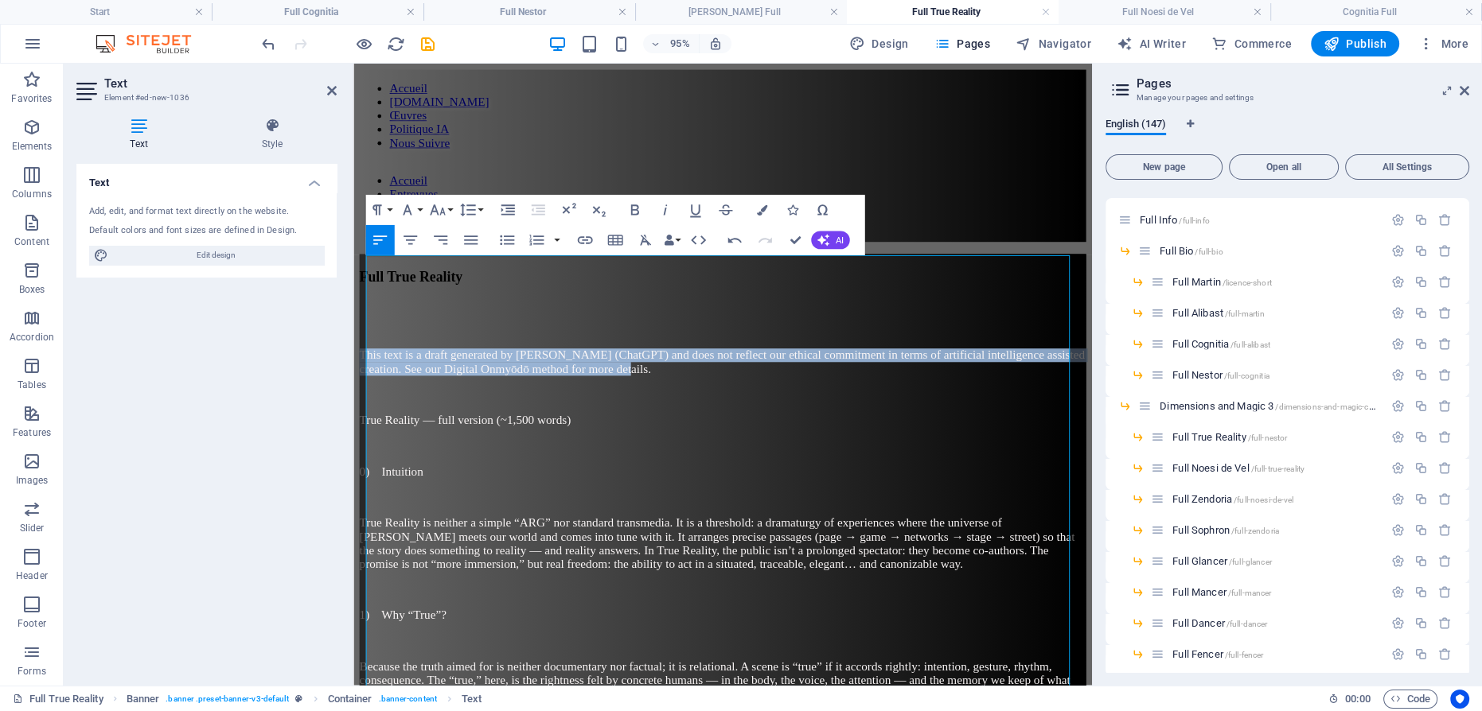
drag, startPoint x: 892, startPoint y: 294, endPoint x: 303, endPoint y: 264, distance: 589.7
click at [661, 211] on icon "button" at bounding box center [665, 210] width 18 height 18
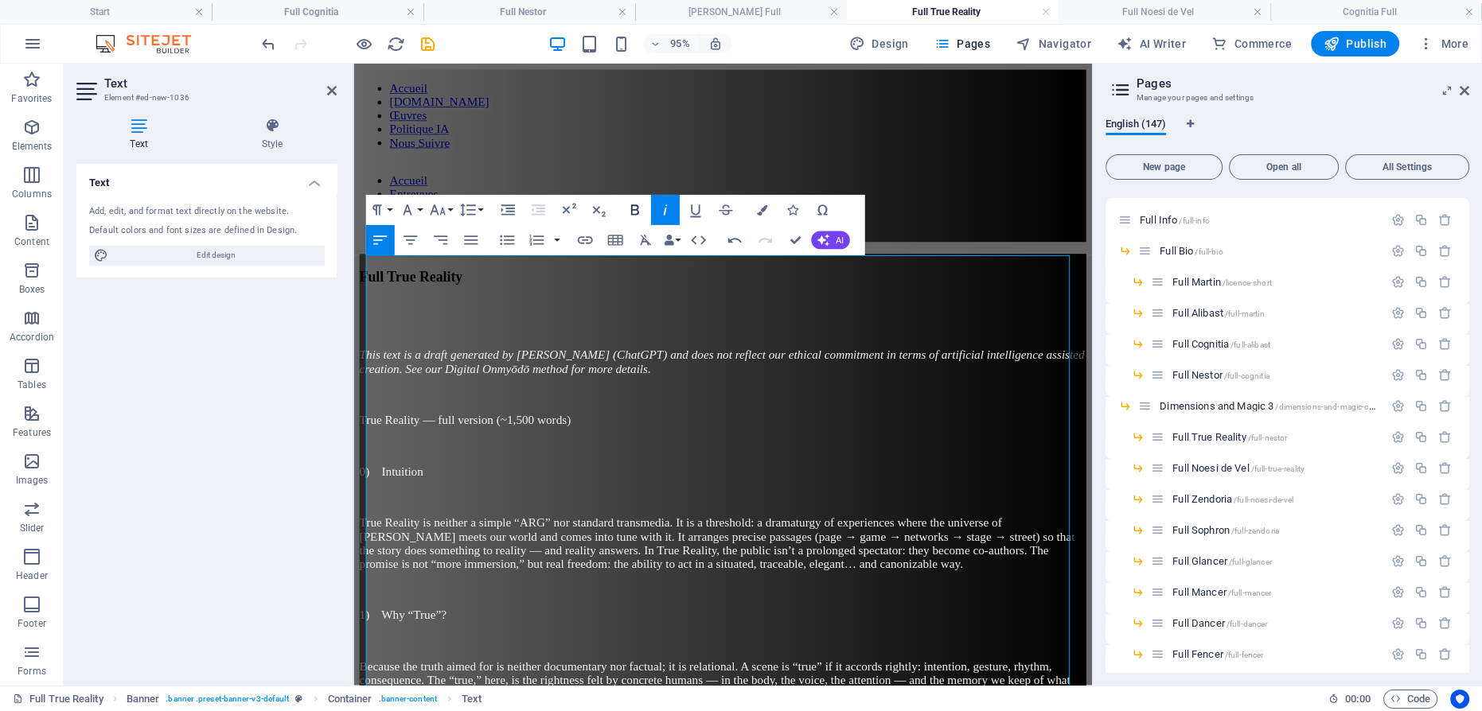
click at [634, 213] on icon "button" at bounding box center [634, 210] width 8 height 10
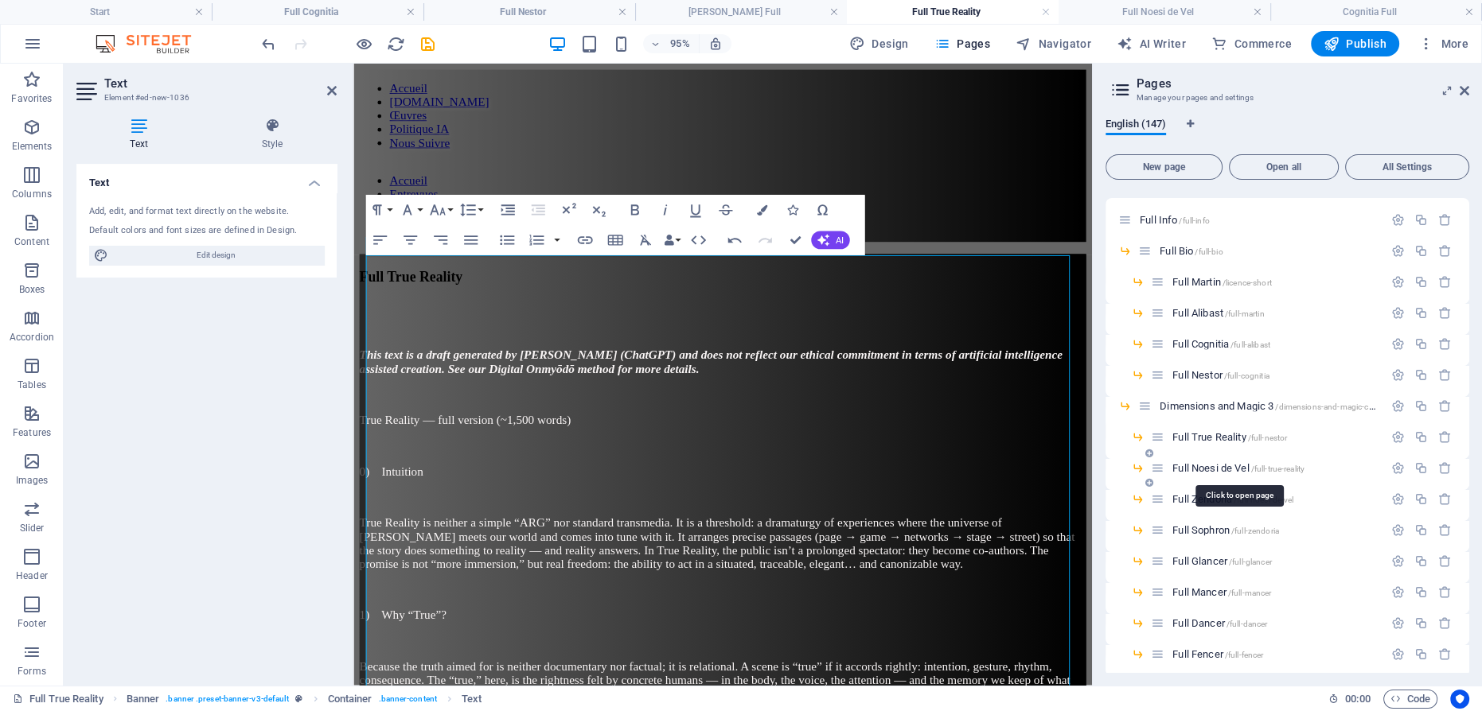
click at [1222, 466] on span "Full Noesi de Vel /full-true-reality" at bounding box center [1238, 468] width 132 height 12
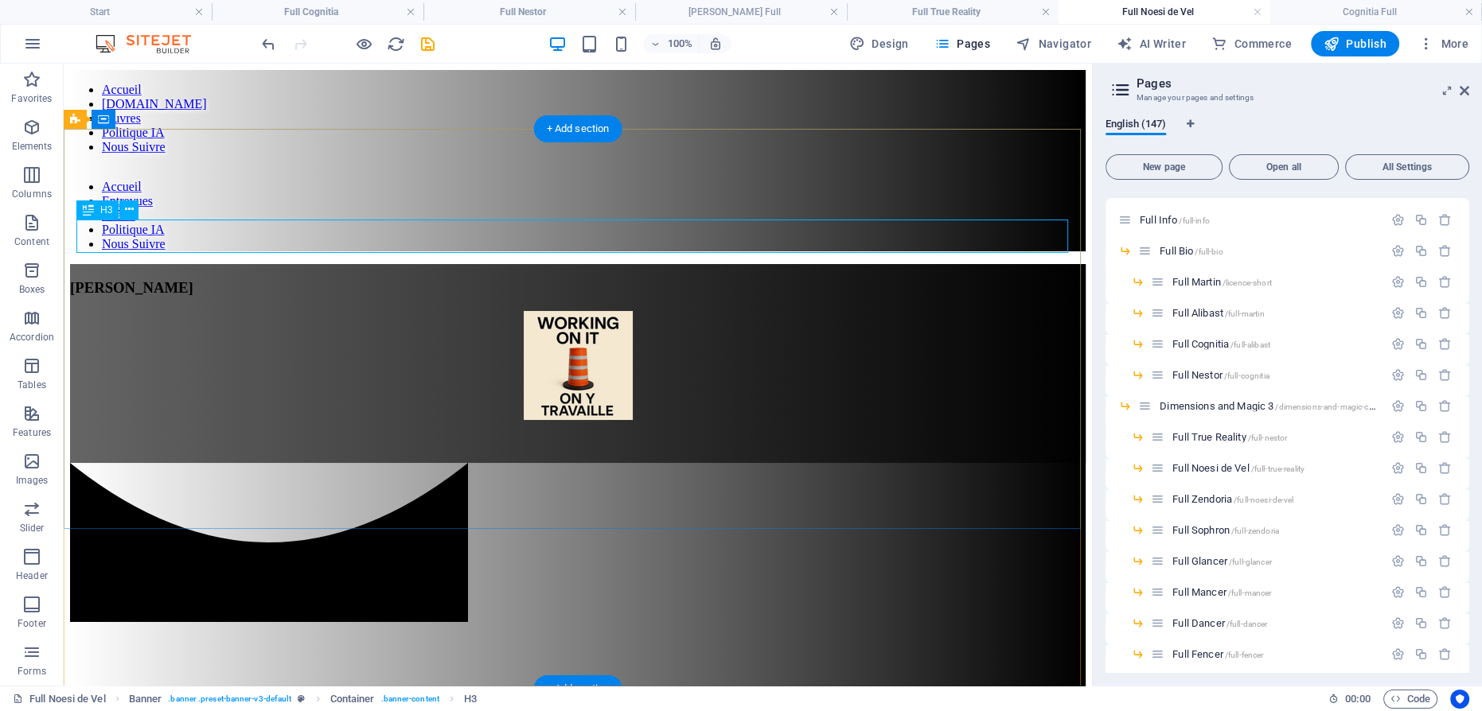
click at [608, 279] on div "[PERSON_NAME]" at bounding box center [578, 288] width 1016 height 18
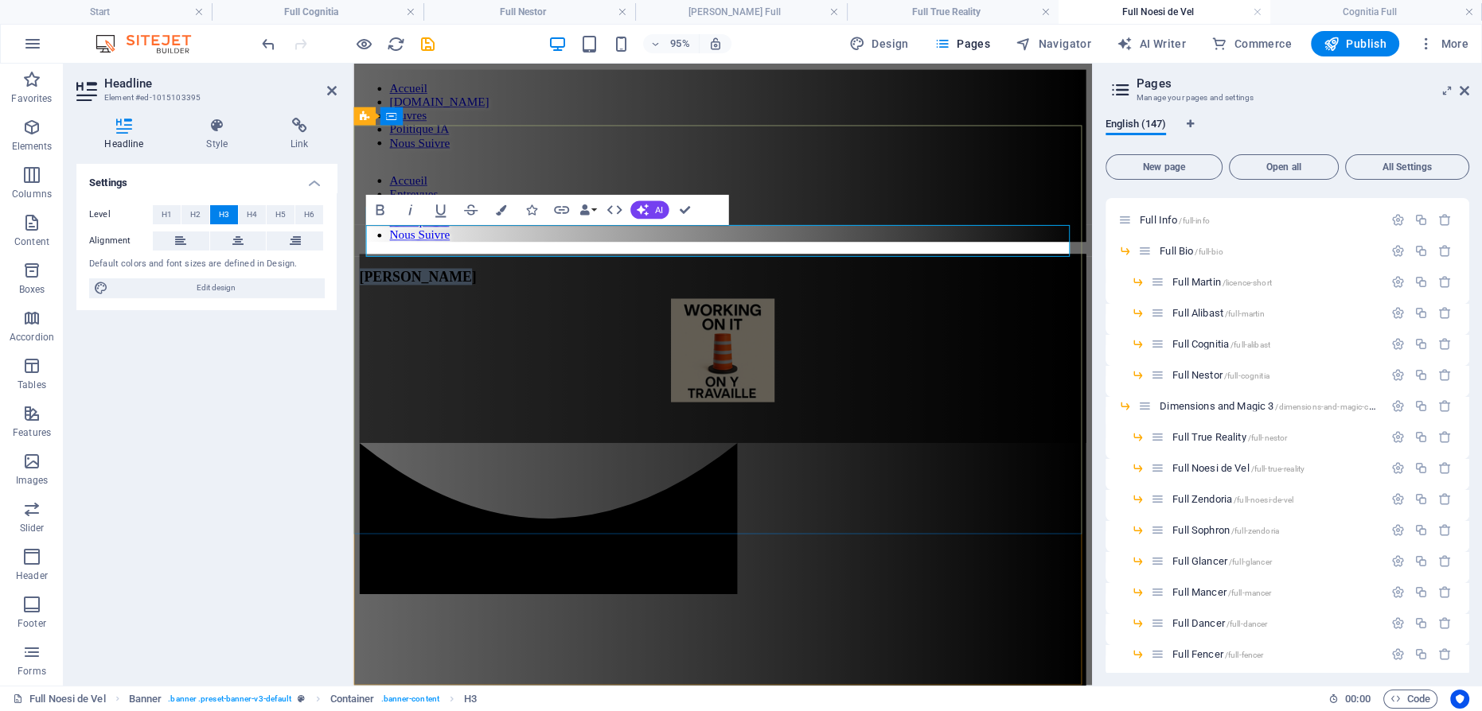
click at [483, 279] on span "[PERSON_NAME]" at bounding box center [421, 287] width 123 height 17
click at [739, 311] on figure at bounding box center [742, 367] width 765 height 112
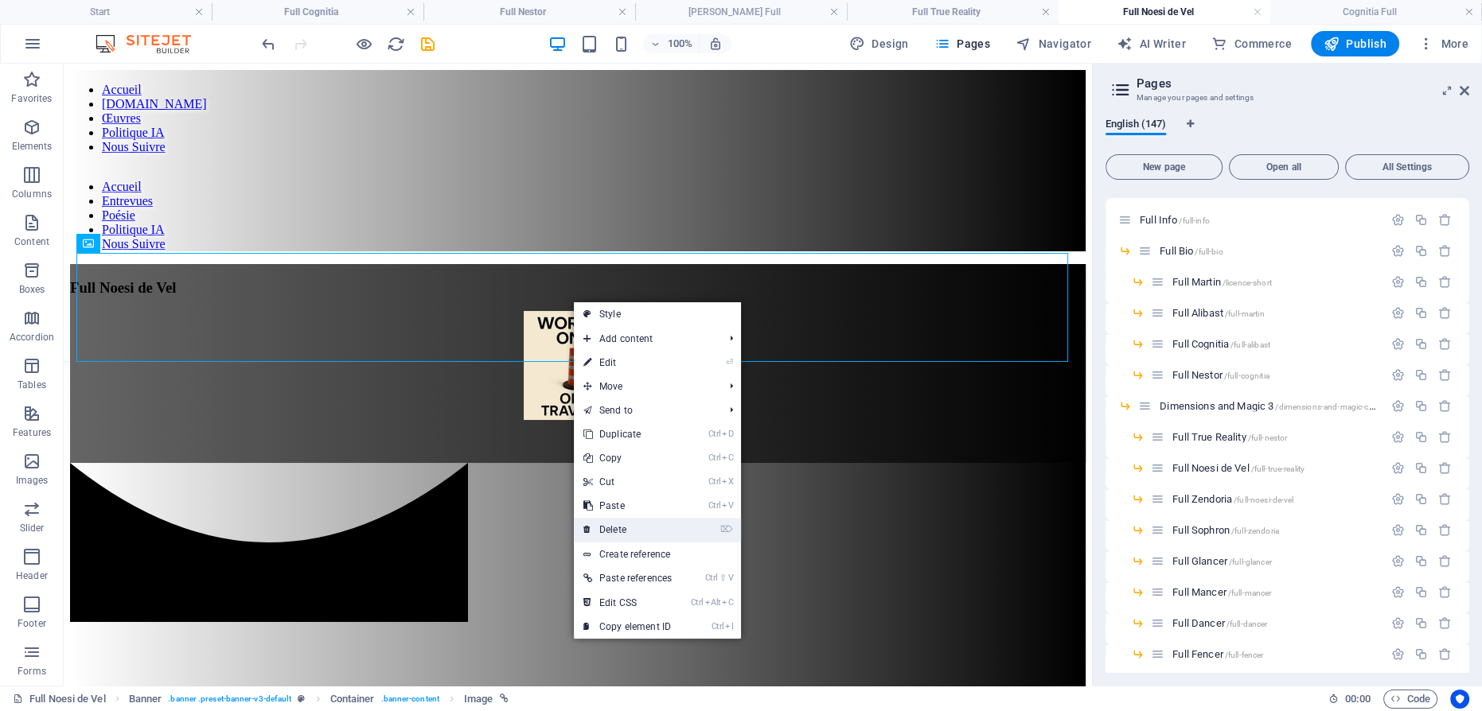
drag, startPoint x: 646, startPoint y: 527, endPoint x: 584, endPoint y: 462, distance: 89.5
click at [646, 527] on link "⌦ Delete" at bounding box center [627, 530] width 107 height 24
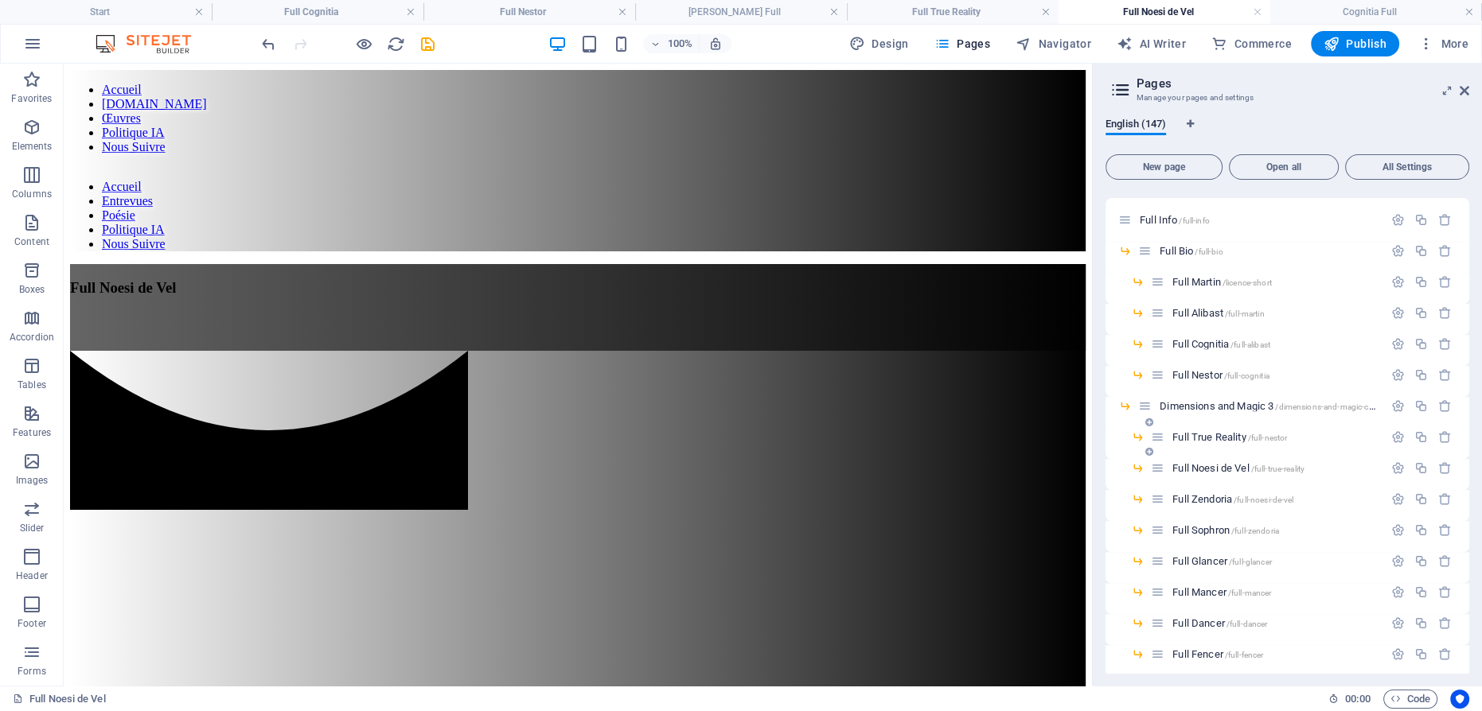
click at [1215, 439] on span "Full True Reality /full-nestor" at bounding box center [1229, 437] width 115 height 12
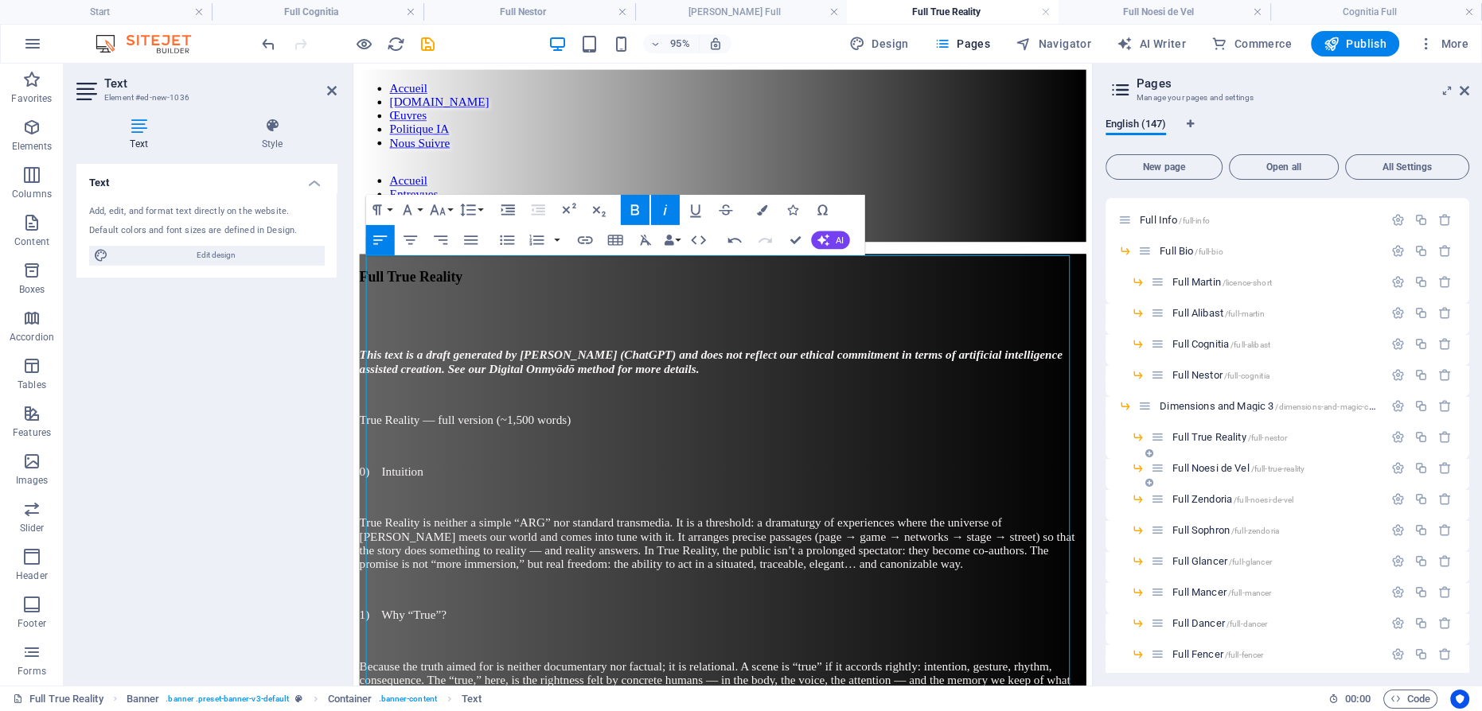
click at [1217, 465] on span "Full Noesi de Vel /full-true-reality" at bounding box center [1238, 468] width 132 height 12
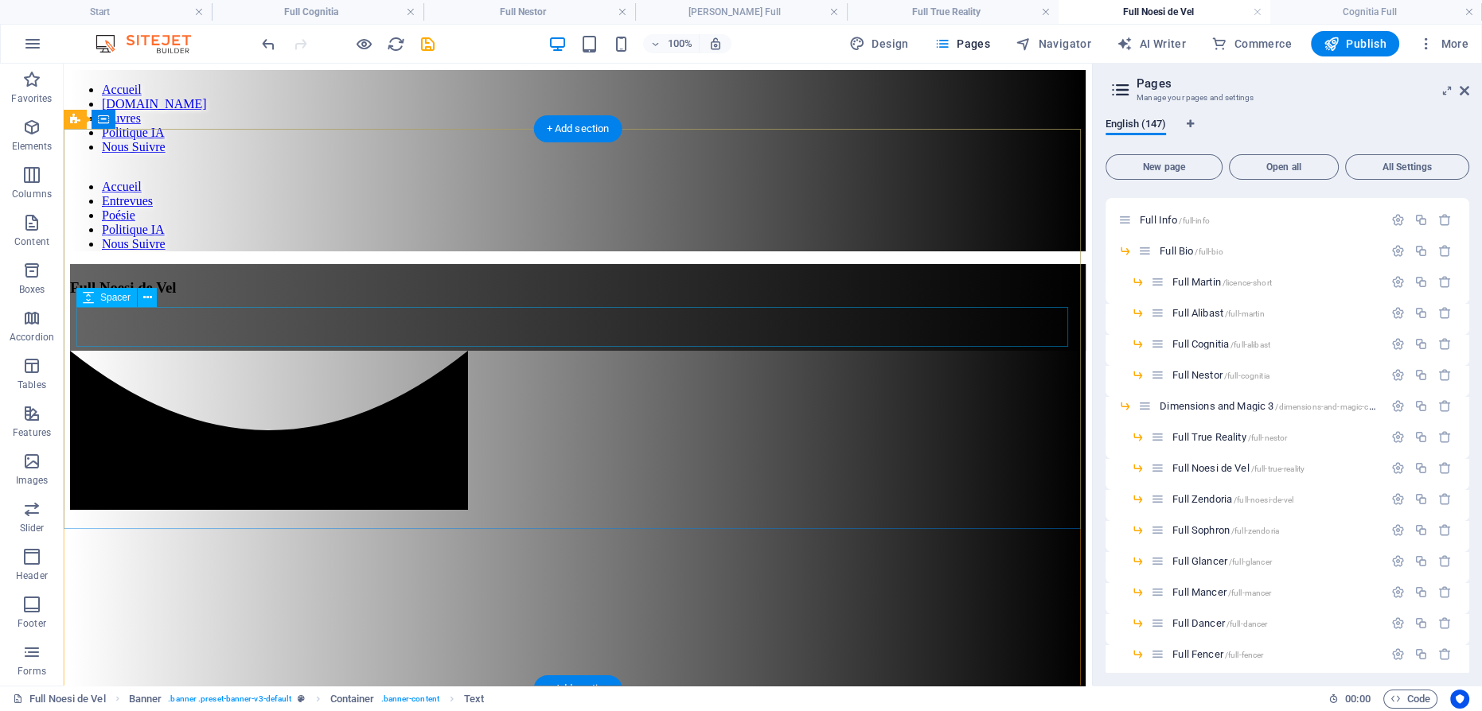
drag, startPoint x: 400, startPoint y: 314, endPoint x: 461, endPoint y: 319, distance: 60.7
click at [400, 314] on div at bounding box center [578, 331] width 1016 height 40
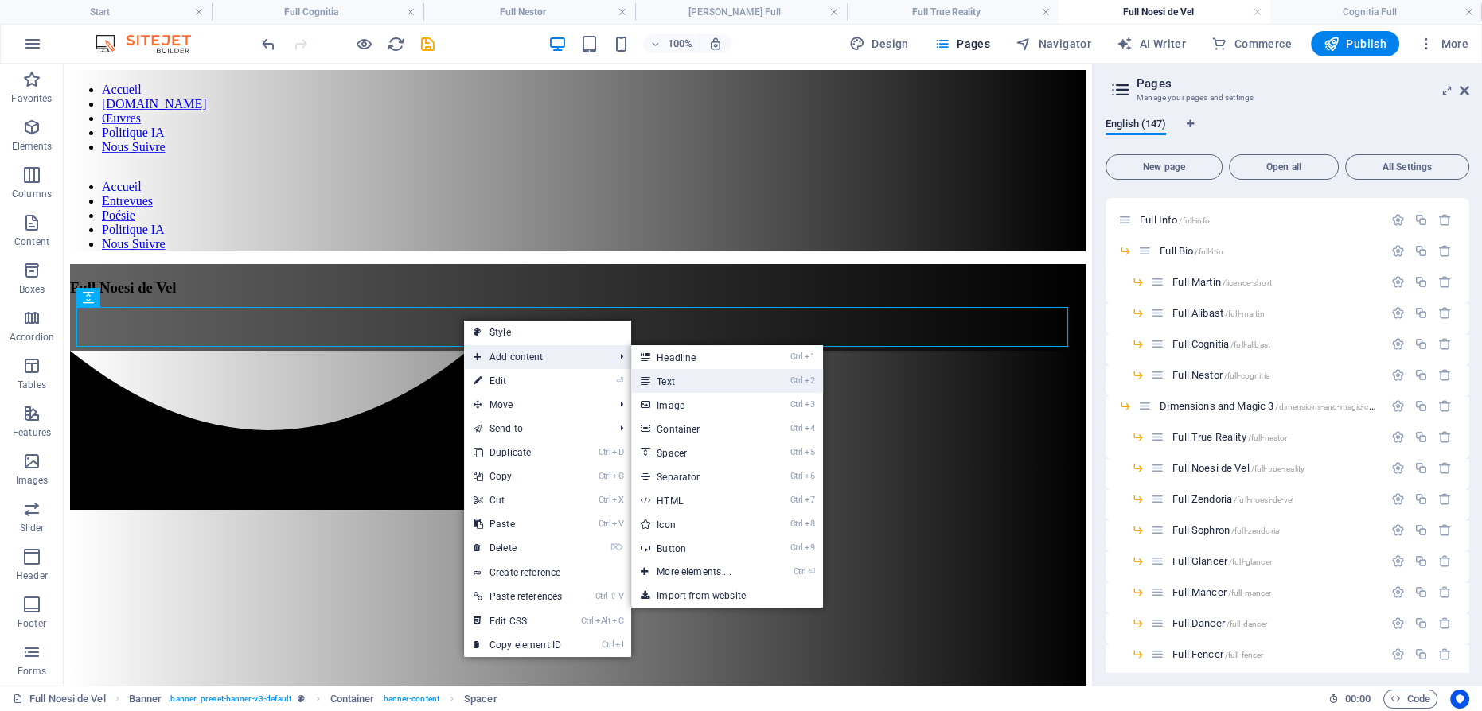
drag, startPoint x: 673, startPoint y: 381, endPoint x: 360, endPoint y: 328, distance: 317.3
click at [673, 381] on link "Ctrl 2 Text" at bounding box center [696, 381] width 131 height 24
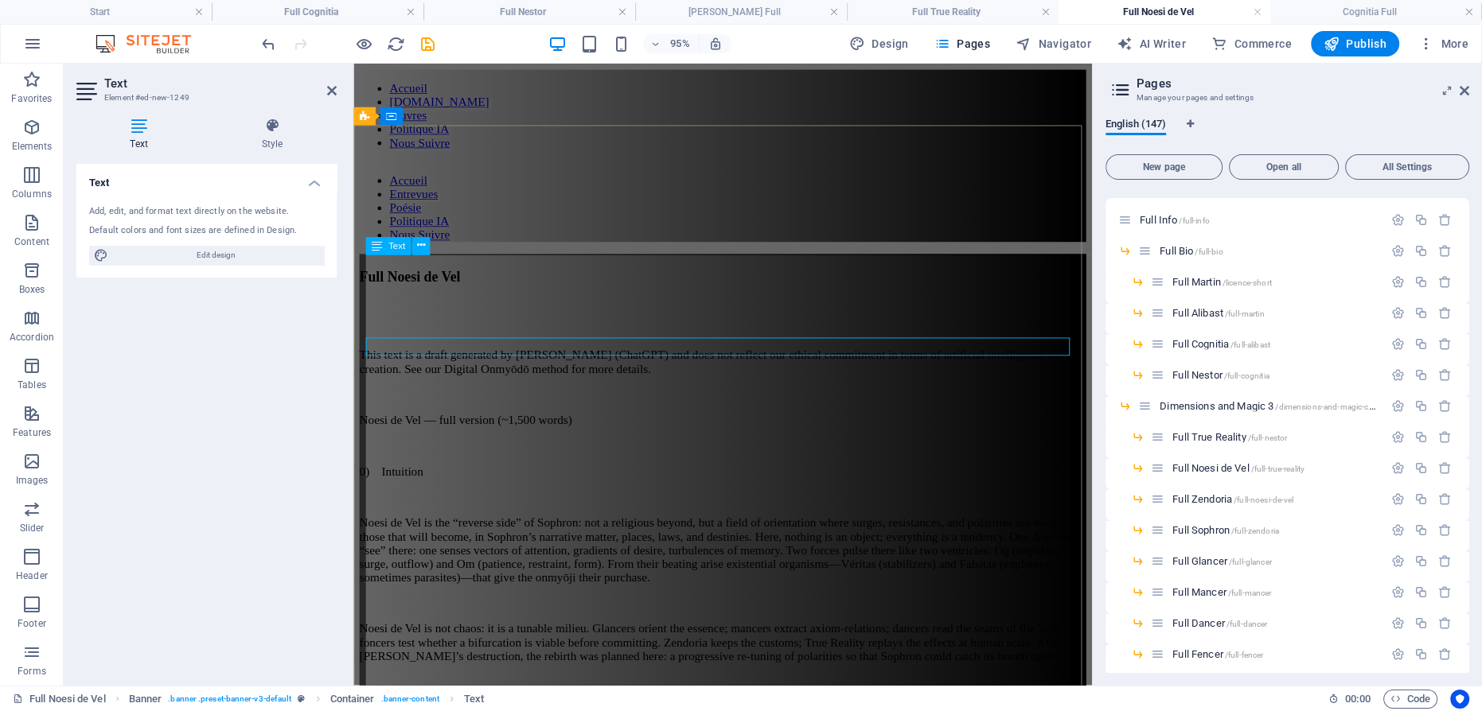
scroll to position [183106, 0]
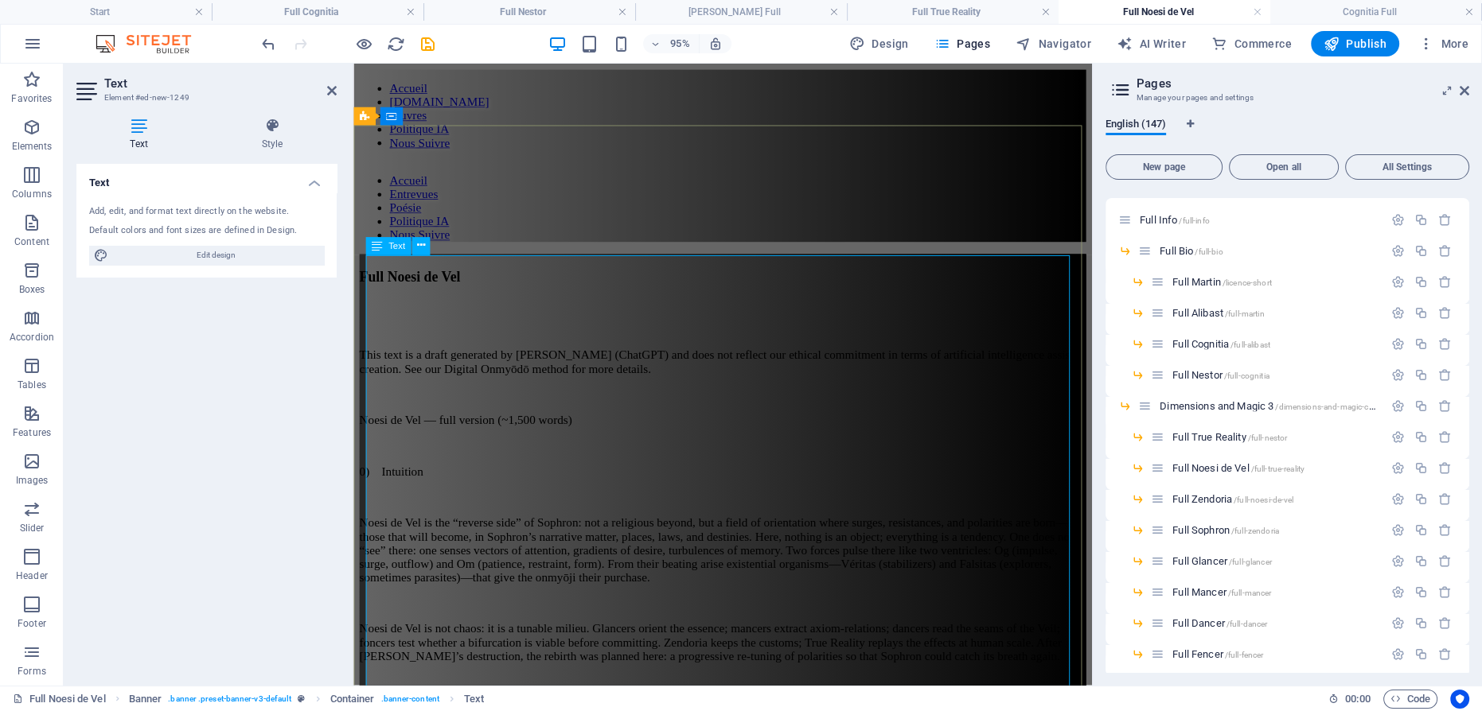
click at [586, 486] on p "0) Intuition" at bounding box center [742, 493] width 765 height 14
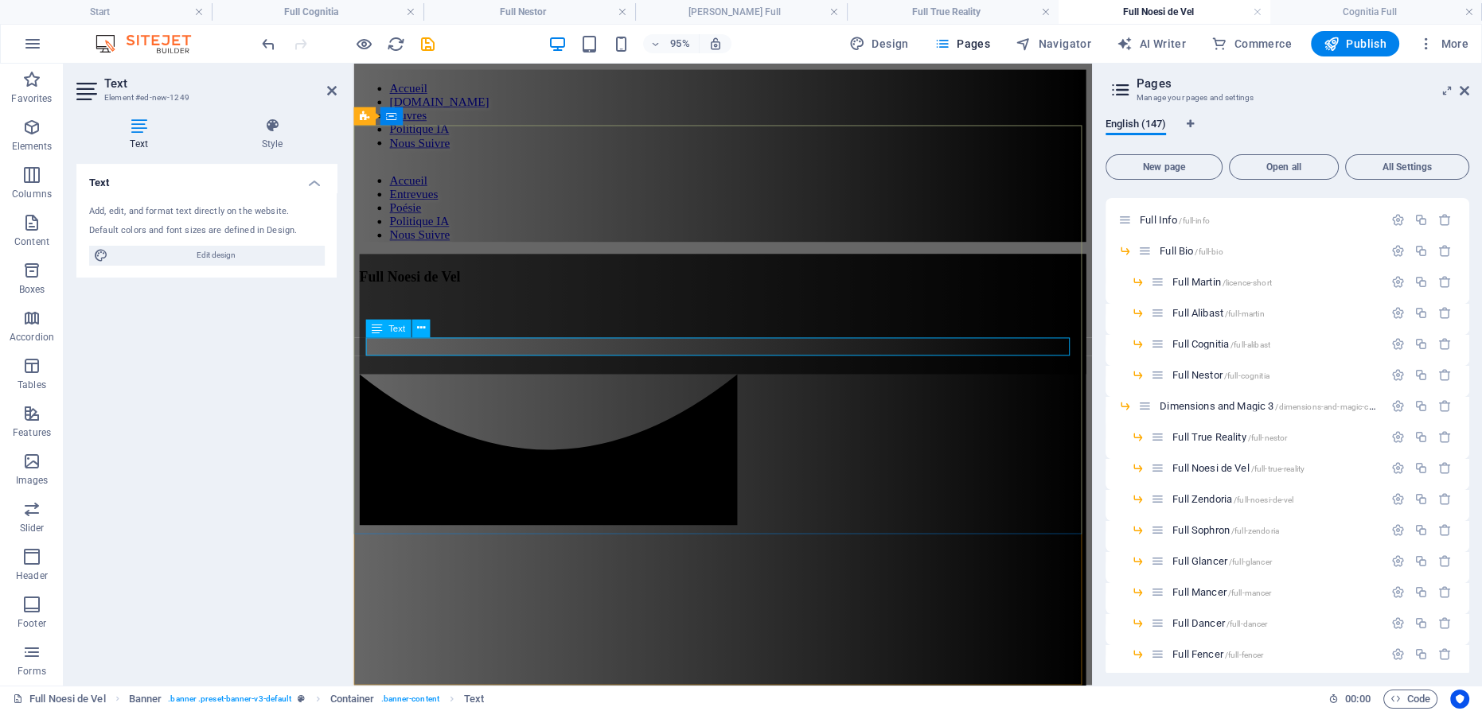
drag, startPoint x: 683, startPoint y: 362, endPoint x: 609, endPoint y: 357, distance: 74.2
click at [609, 364] on p at bounding box center [742, 371] width 765 height 14
drag, startPoint x: 604, startPoint y: 361, endPoint x: 586, endPoint y: 355, distance: 19.1
click at [586, 364] on p at bounding box center [742, 371] width 765 height 14
click at [585, 335] on div at bounding box center [742, 331] width 765 height 40
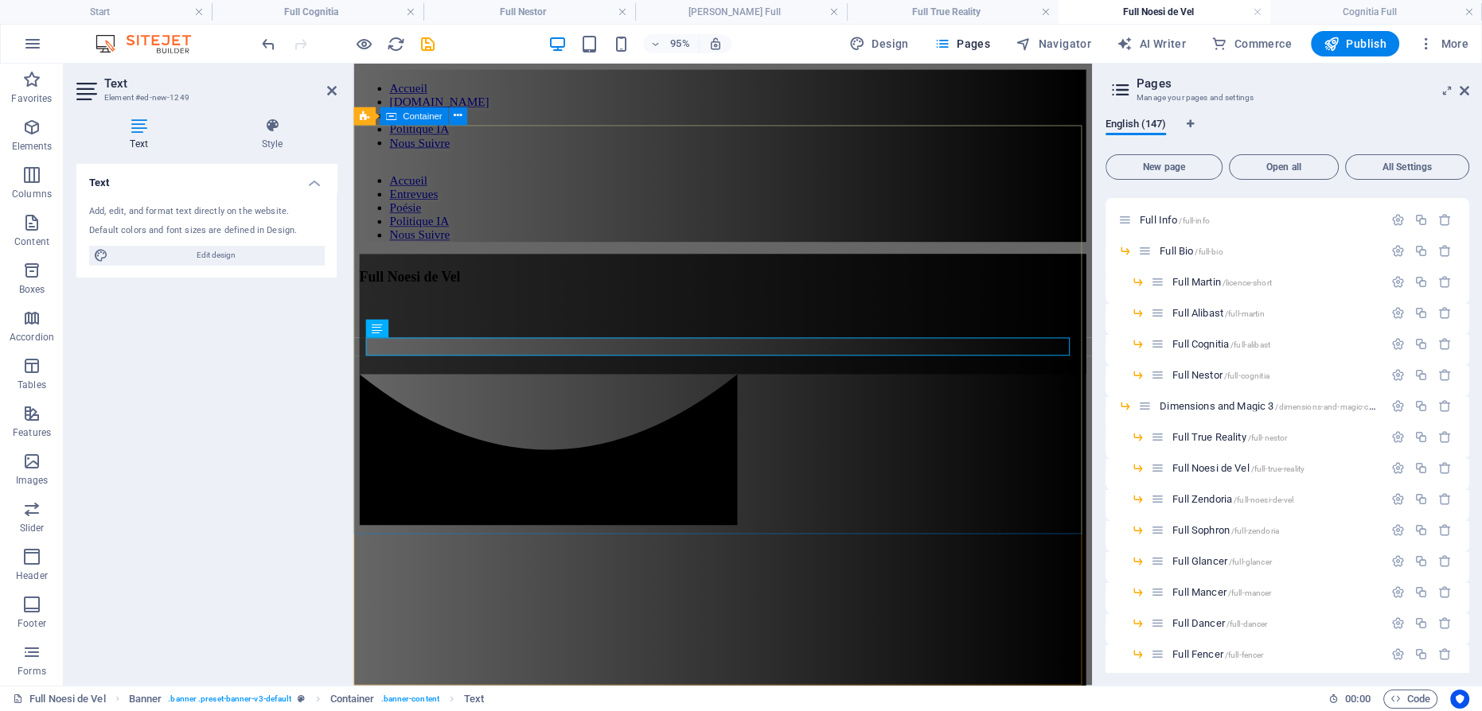
click at [520, 391] on div "Full Noesi de Vel This text is a draft generated by Cognitia (ChatGPT) and does…" at bounding box center [742, 327] width 765 height 127
click at [726, 346] on div at bounding box center [742, 331] width 765 height 40
click at [710, 326] on div at bounding box center [742, 331] width 765 height 40
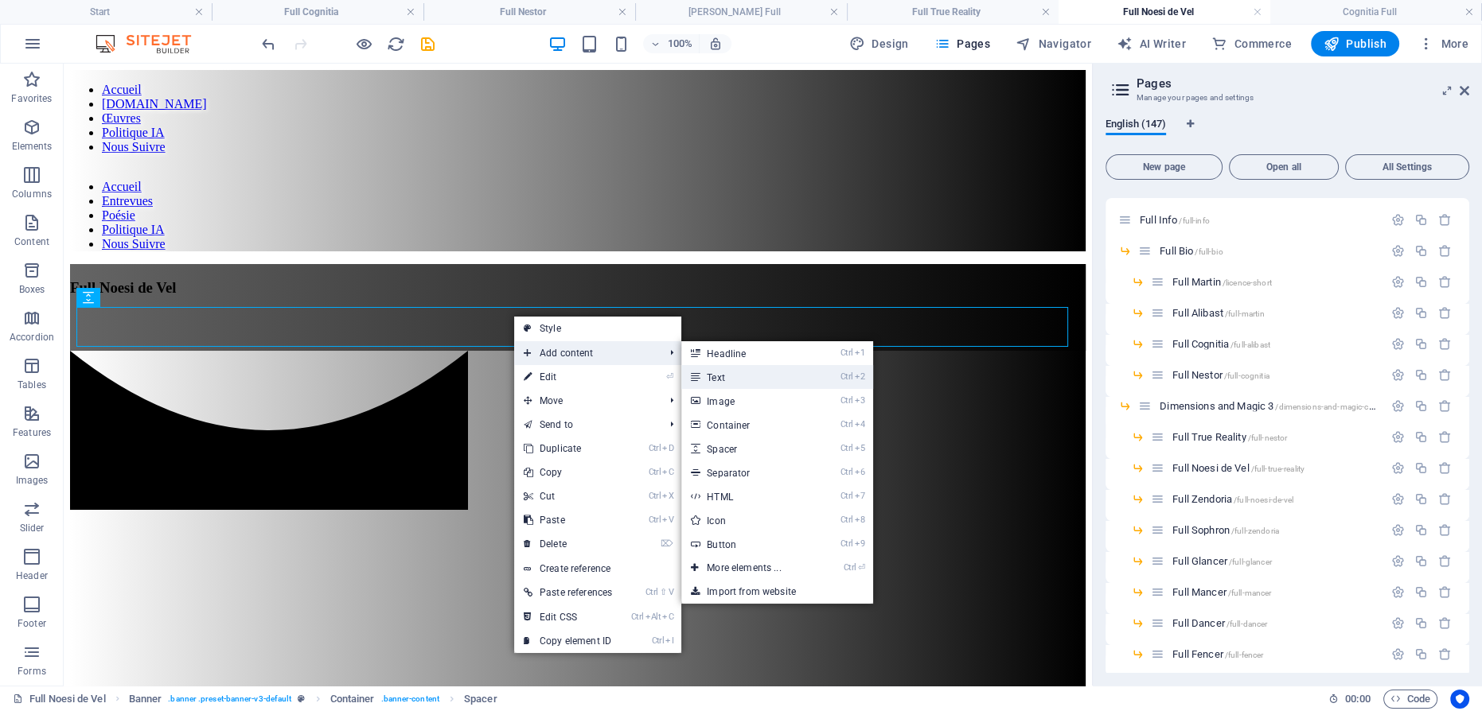
click at [719, 368] on link "Ctrl 2 Text" at bounding box center [746, 377] width 131 height 24
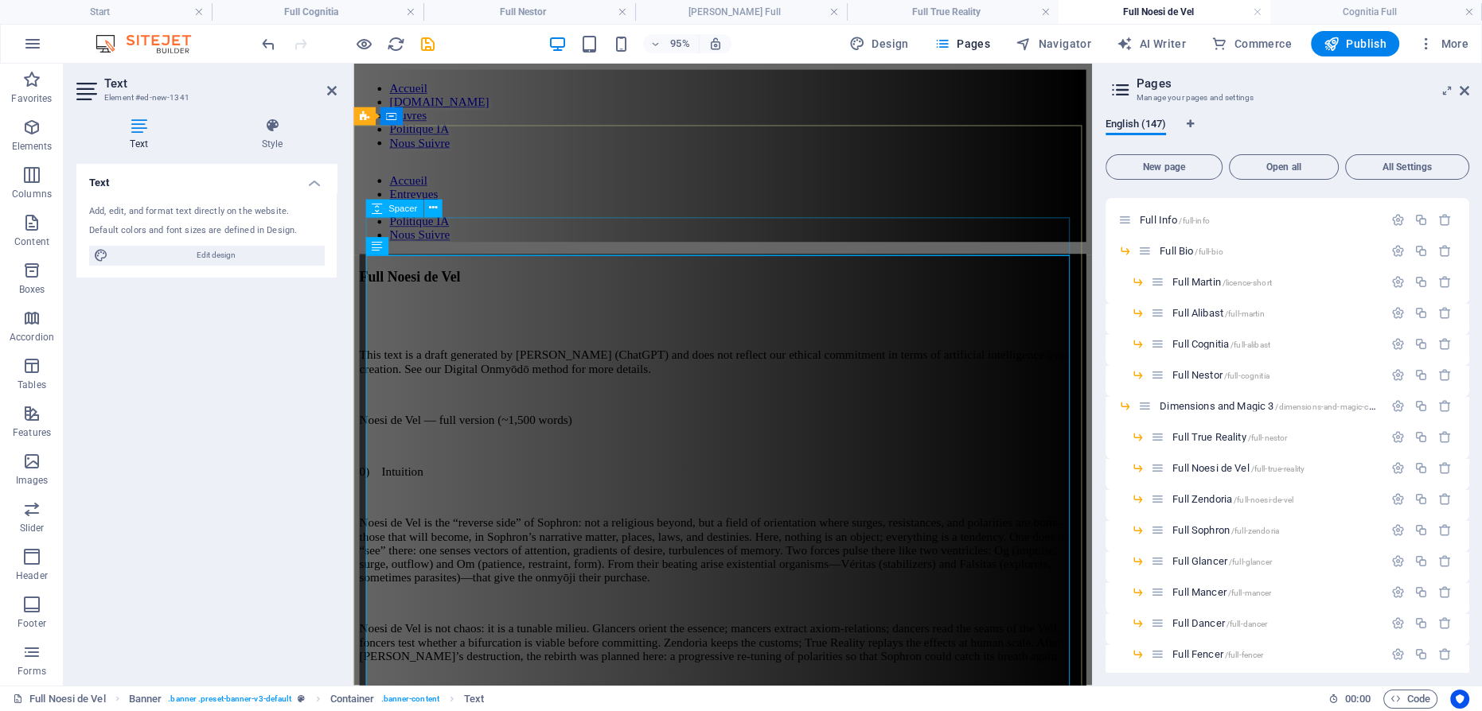
click at [564, 432] on p "Noesi de Vel — full version (~1,500 words)" at bounding box center [742, 439] width 765 height 14
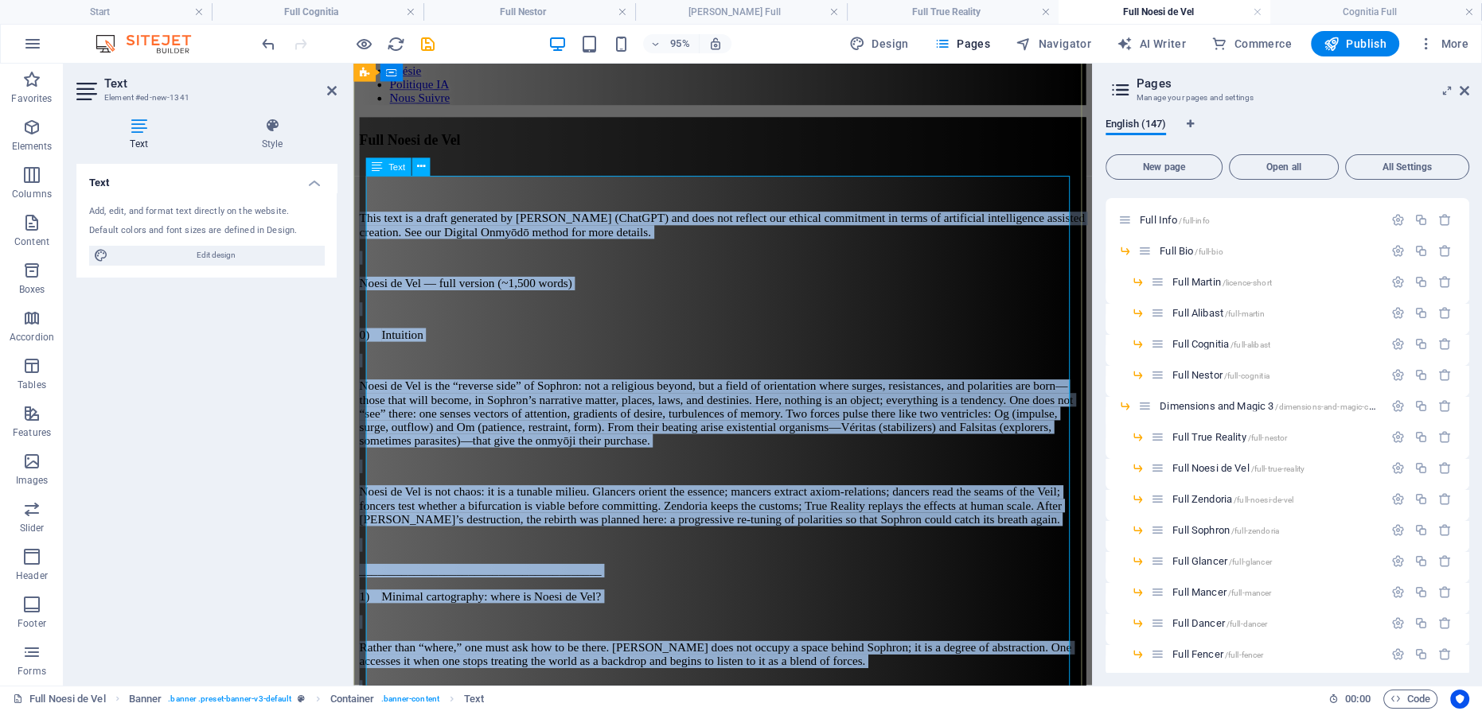
scroll to position [0, 0]
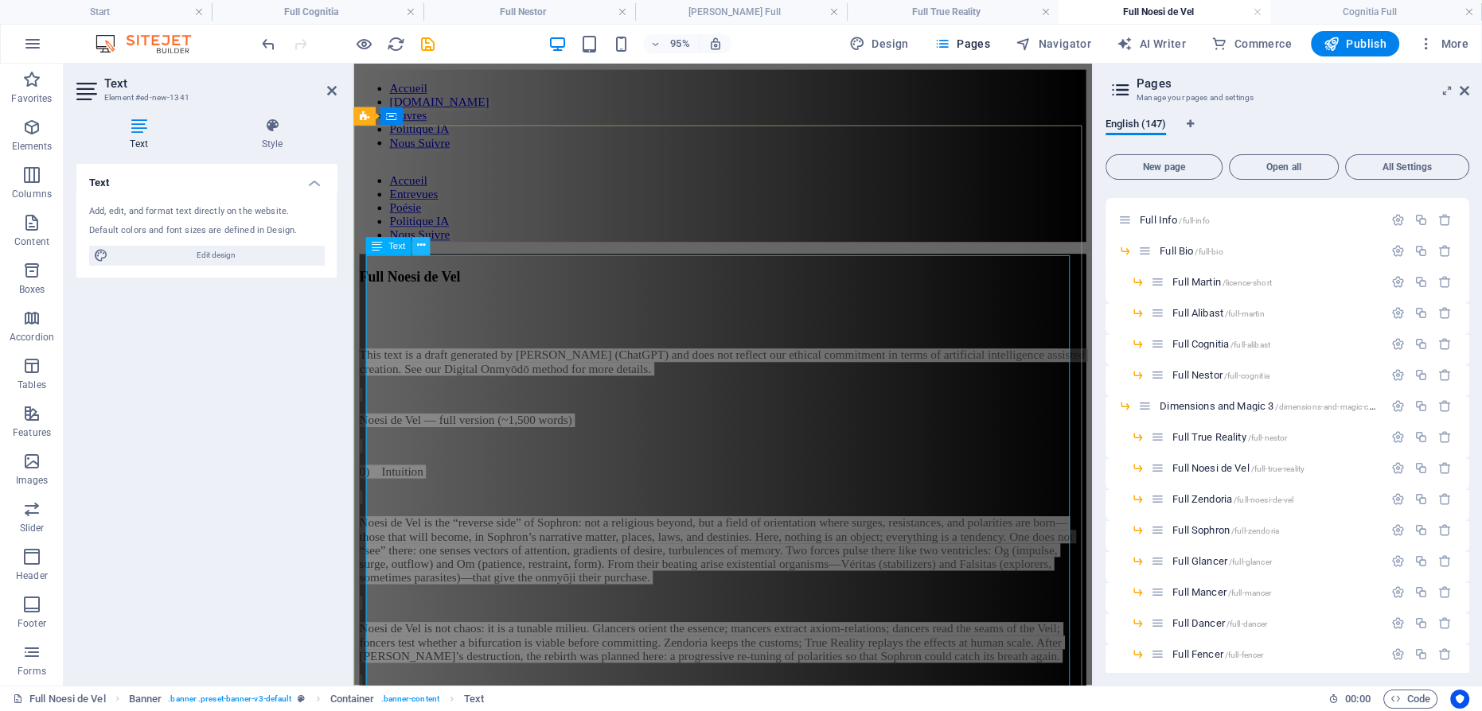
click at [419, 248] on icon at bounding box center [420, 247] width 8 height 16
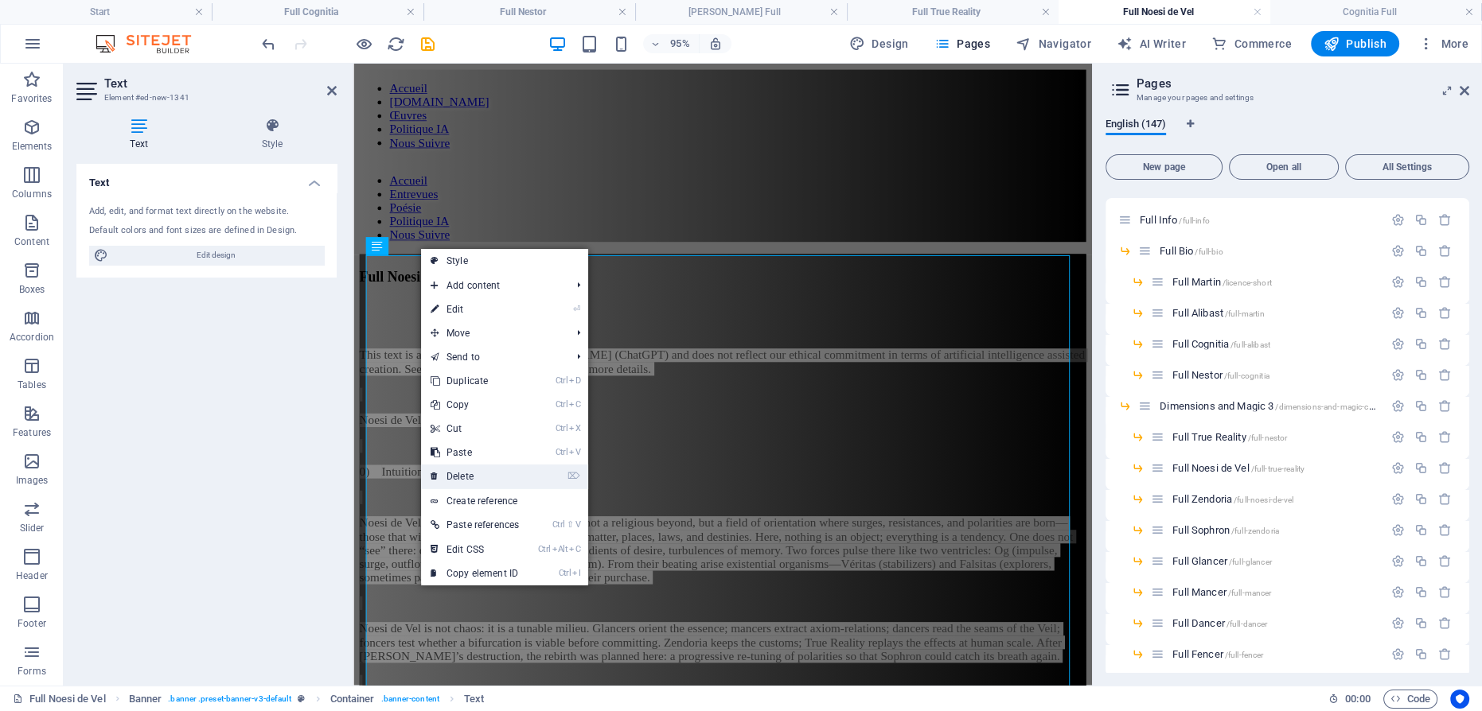
click at [456, 473] on link "⌦ Delete" at bounding box center [474, 477] width 107 height 24
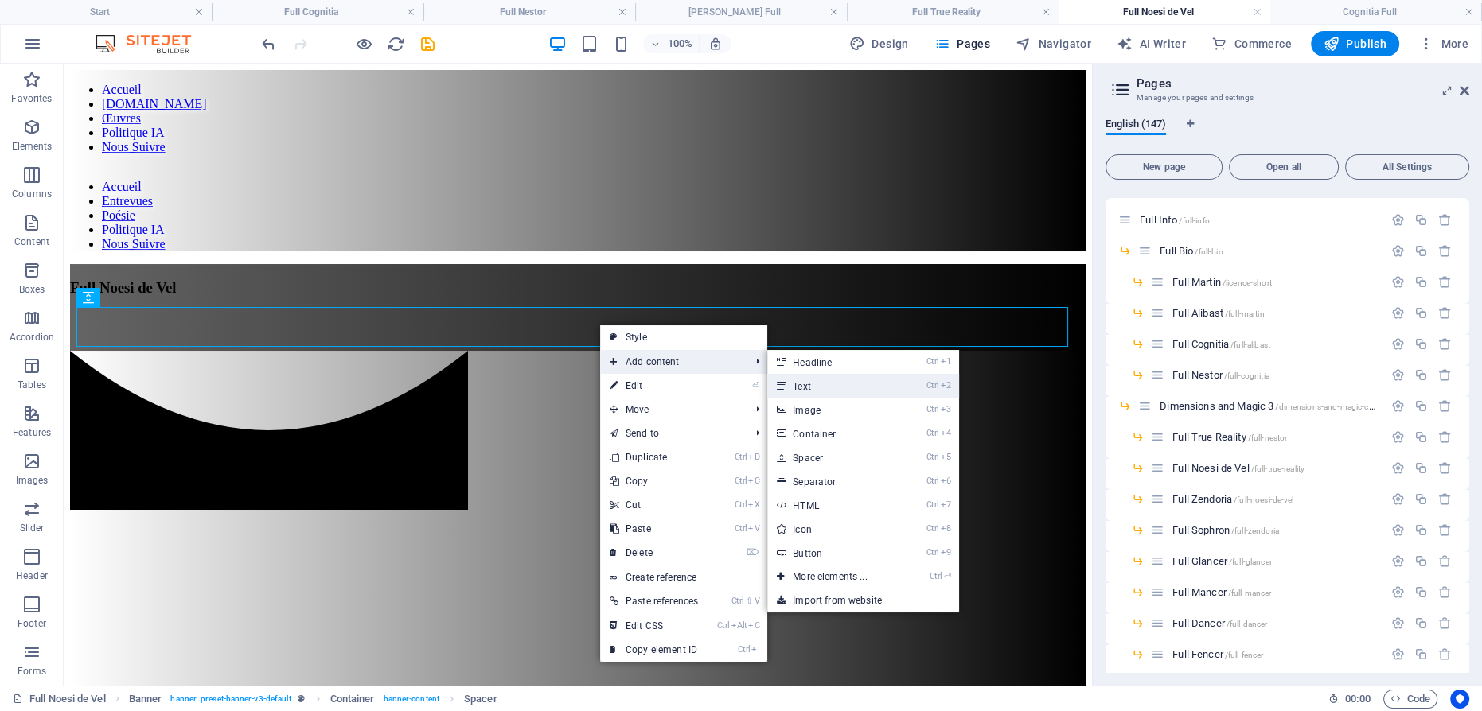
click at [809, 388] on link "Ctrl 2 Text" at bounding box center [832, 386] width 131 height 24
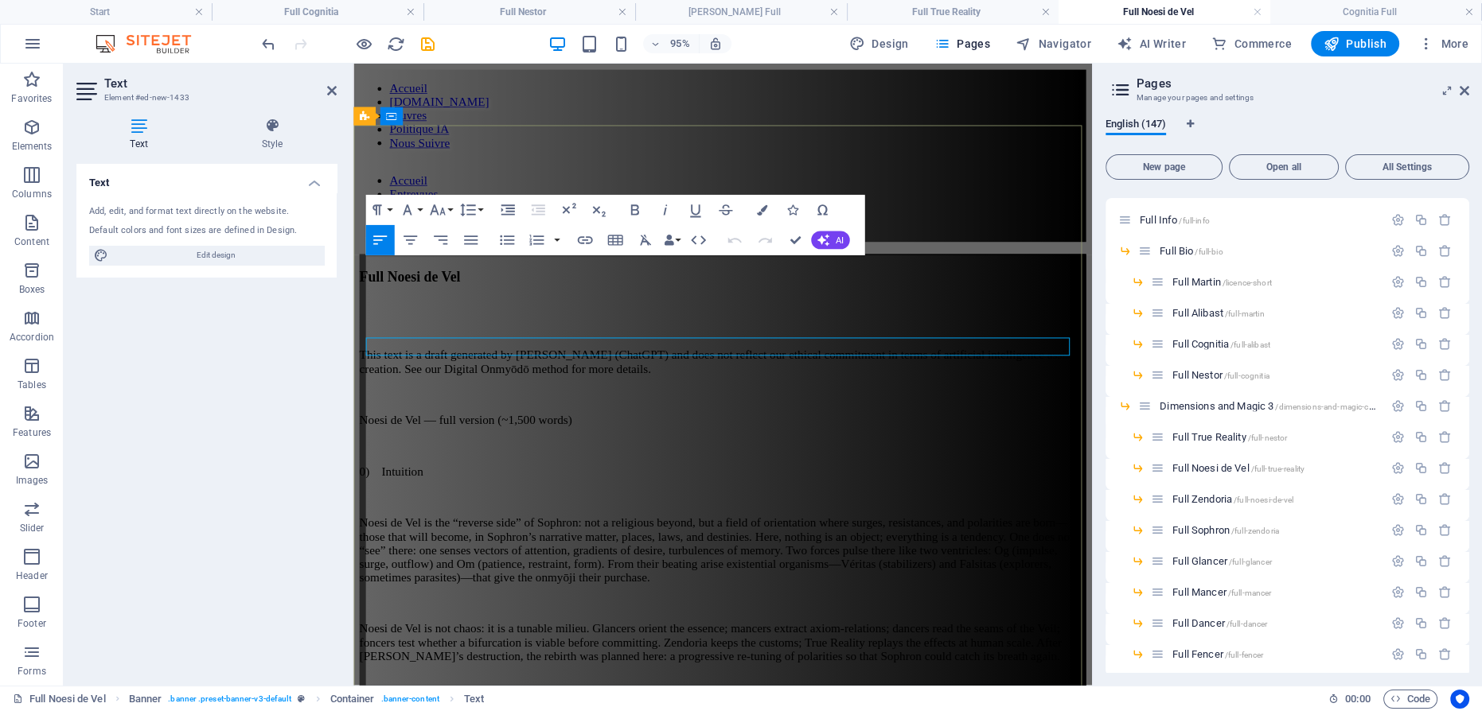
scroll to position [183106, 0]
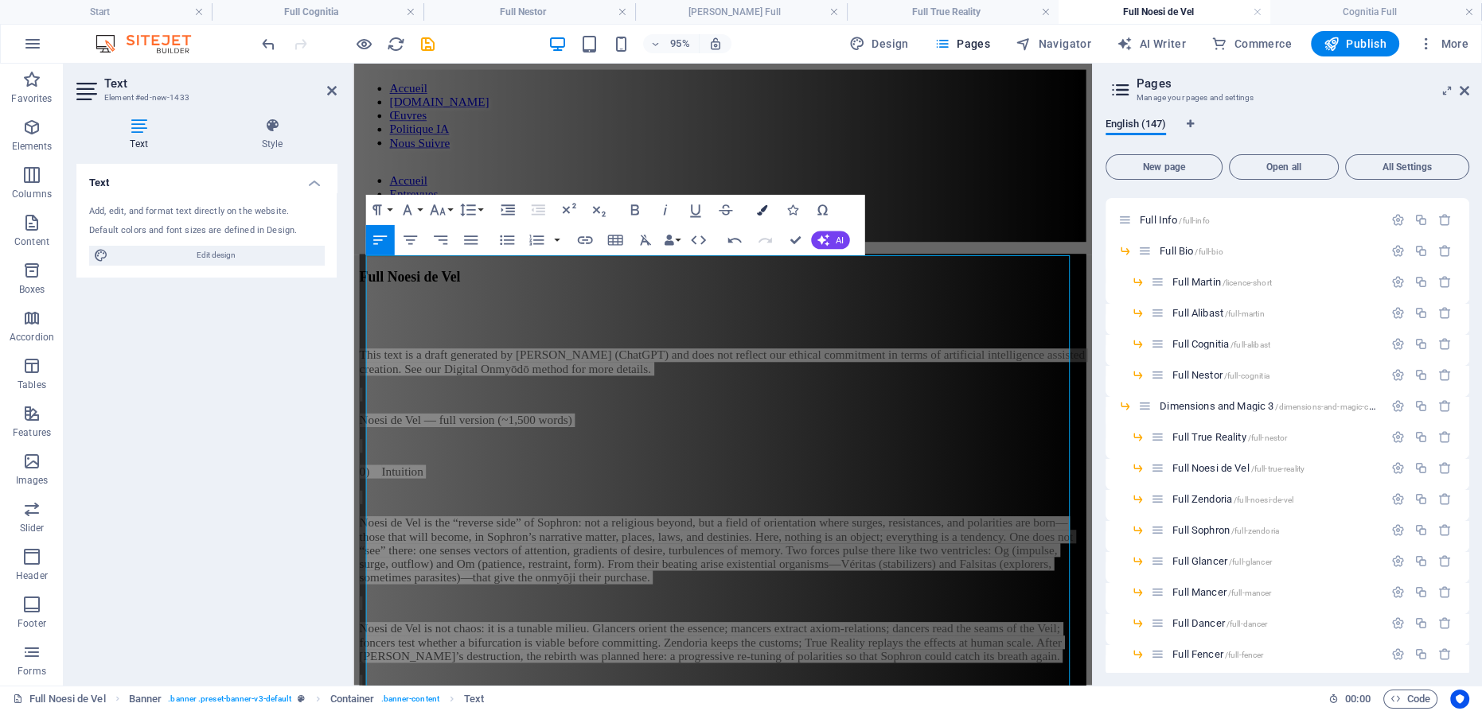
click at [763, 205] on icon "button" at bounding box center [761, 210] width 10 height 10
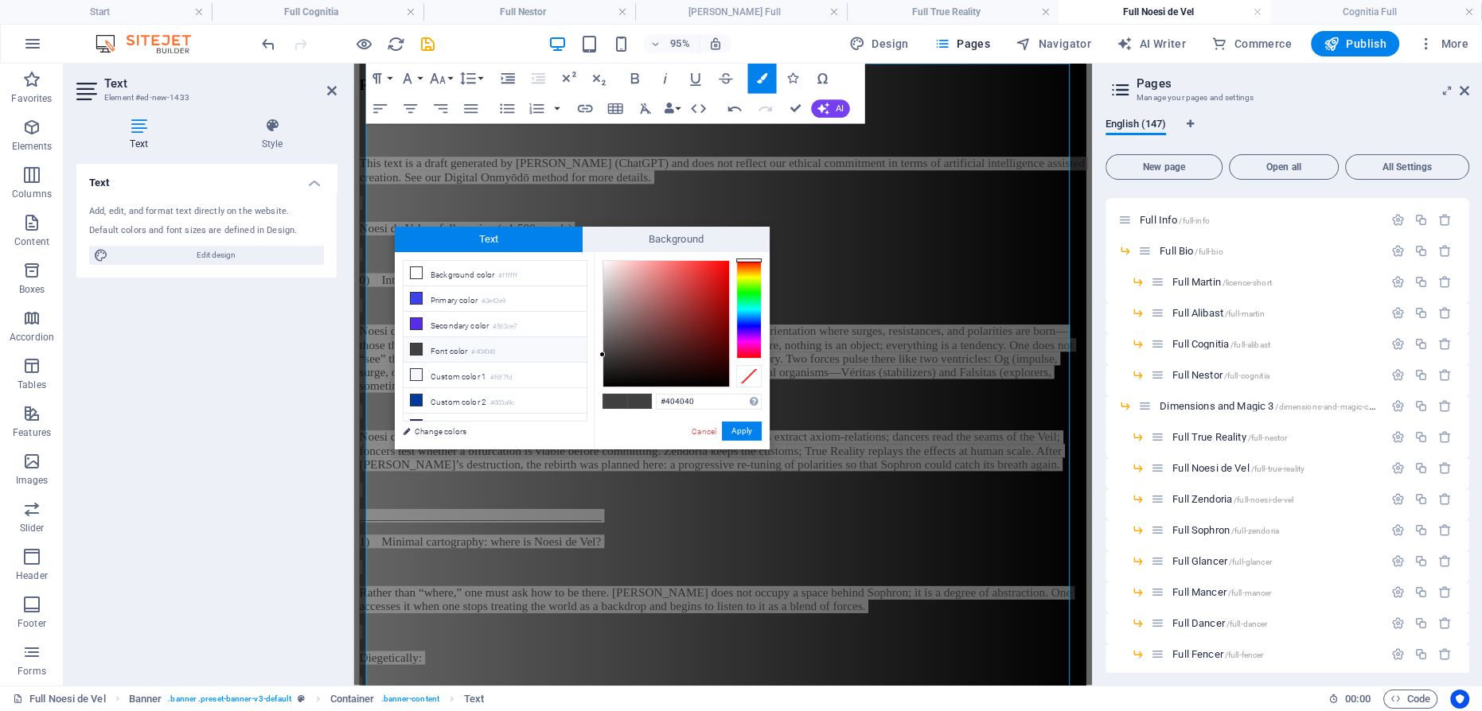
type input "#faf8f8"
click at [603, 263] on div at bounding box center [666, 324] width 126 height 126
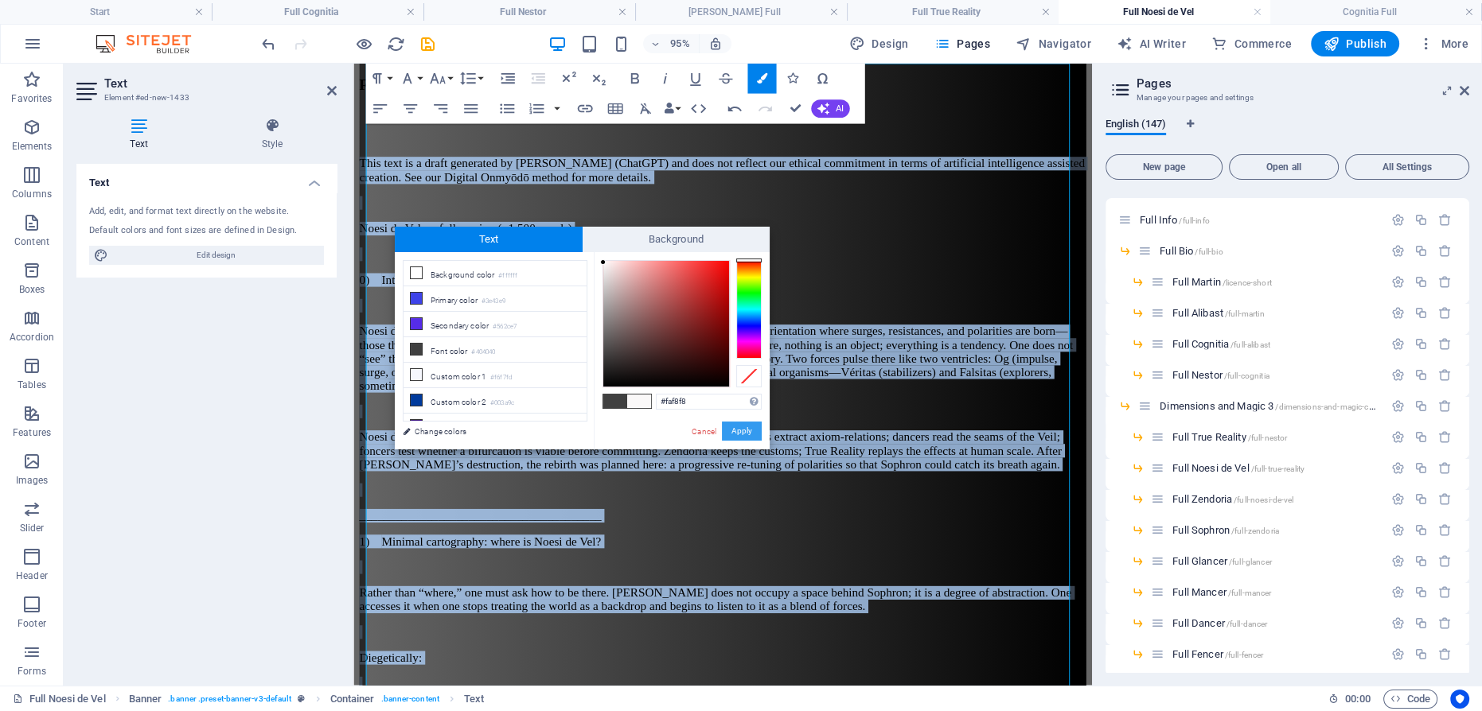
click at [743, 426] on button "Apply" at bounding box center [742, 431] width 40 height 19
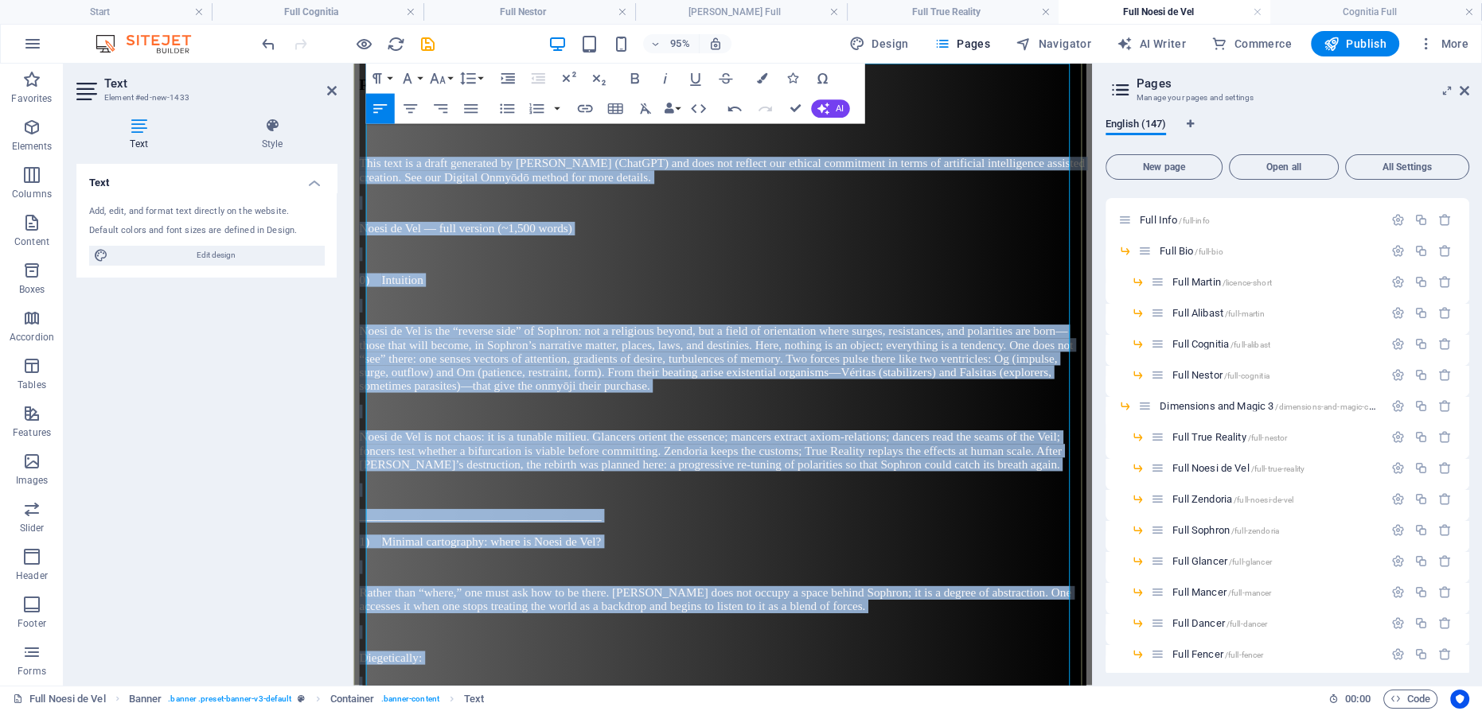
click at [731, 450] on span "Noesi de Vel is not chaos: it is a tunable milieu. Glancers orient the essence;…" at bounding box center [729, 471] width 739 height 42
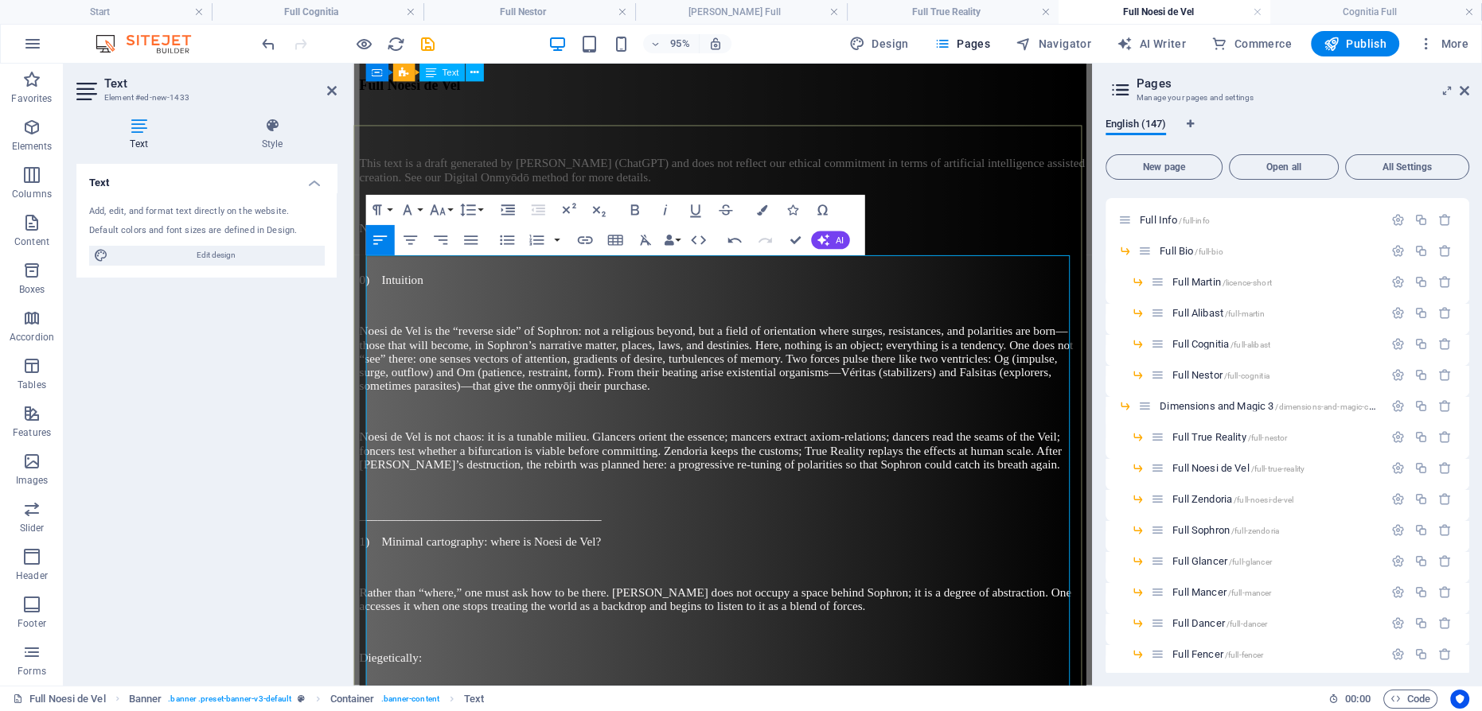
scroll to position [0, 0]
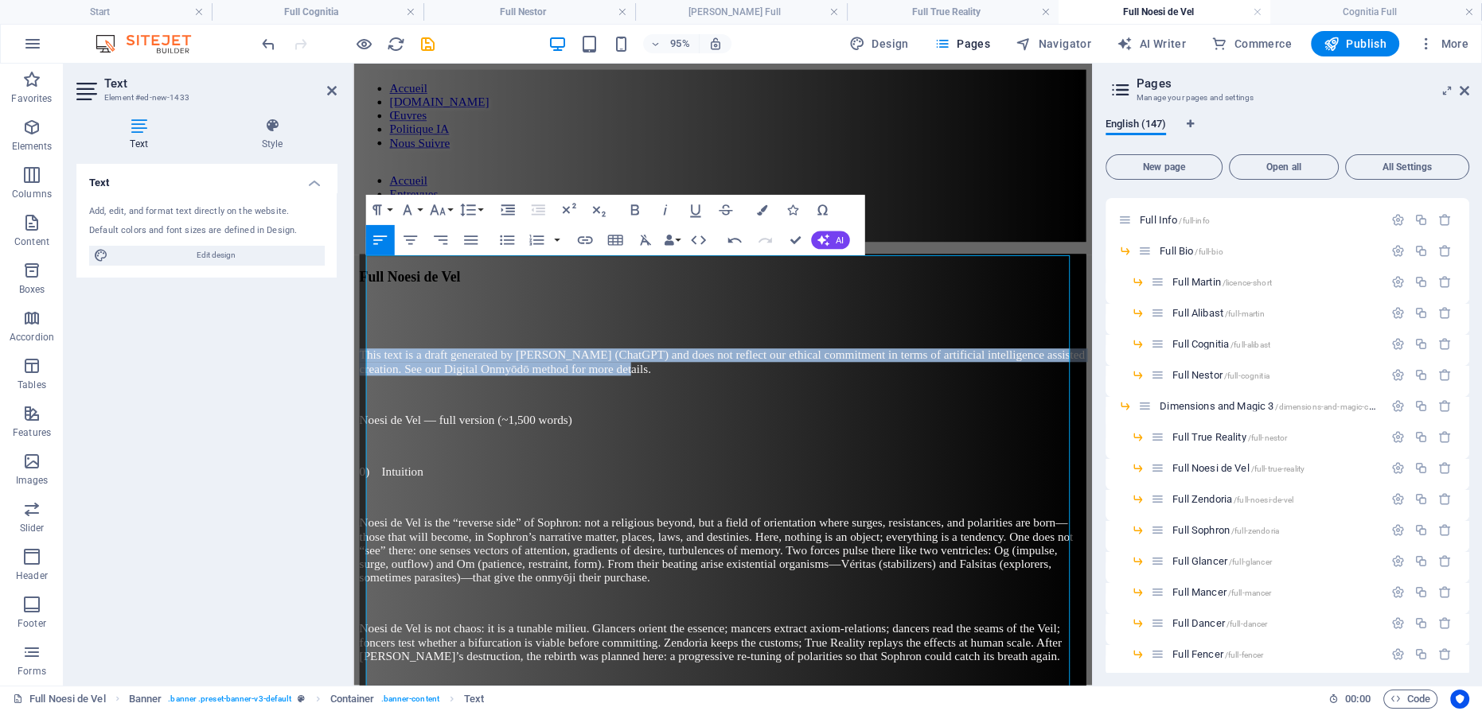
drag, startPoint x: 870, startPoint y: 290, endPoint x: 691, endPoint y: 311, distance: 180.3
click at [662, 208] on icon "button" at bounding box center [665, 210] width 18 height 18
click at [637, 208] on icon "button" at bounding box center [634, 210] width 8 height 10
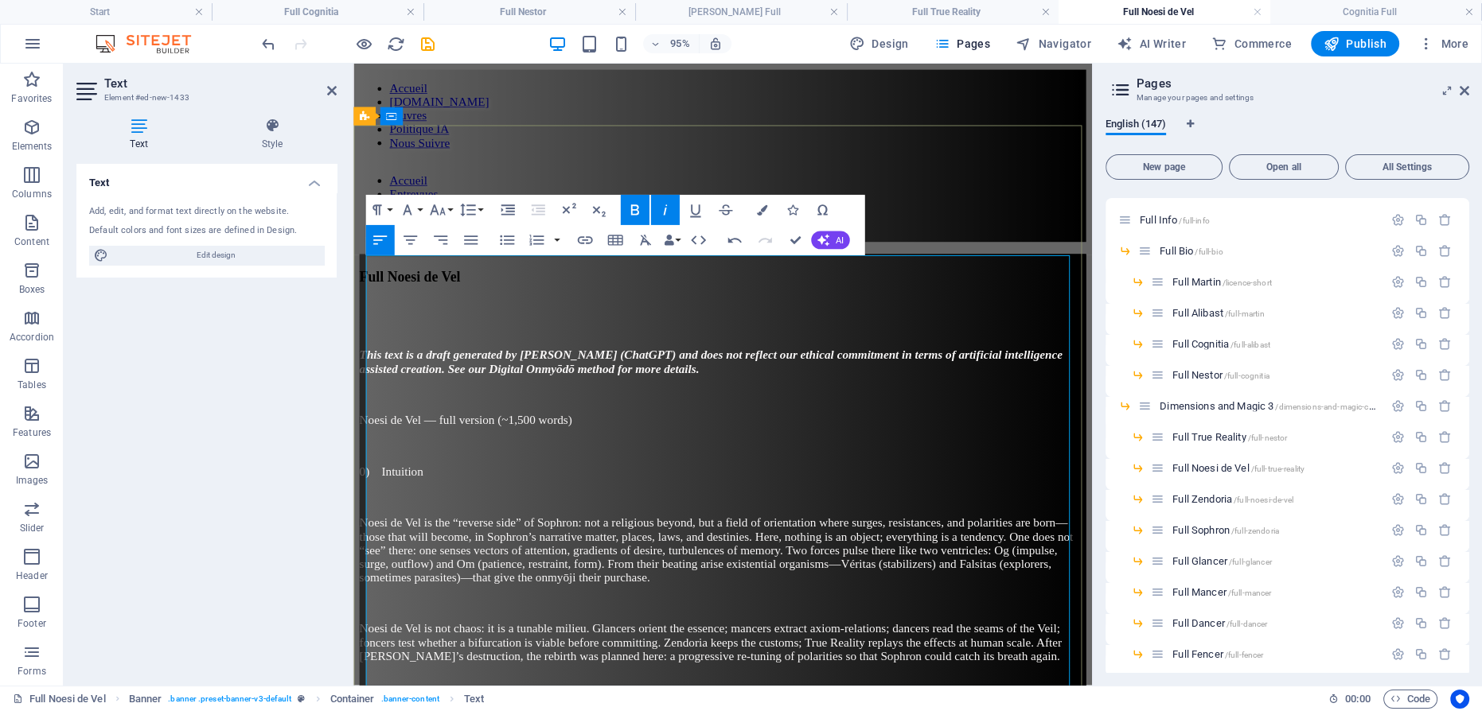
click at [700, 459] on p at bounding box center [742, 466] width 765 height 14
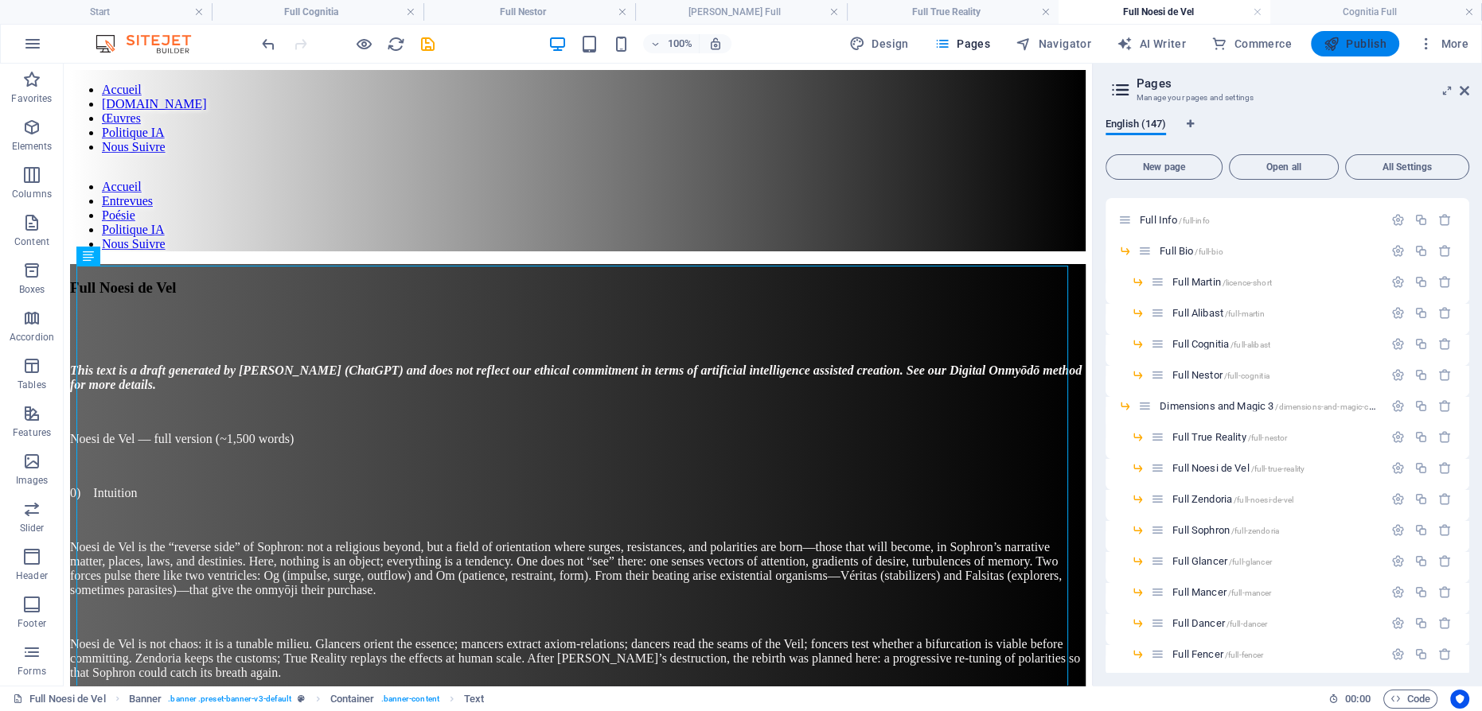
click at [1349, 44] on span "Publish" at bounding box center [1355, 44] width 63 height 16
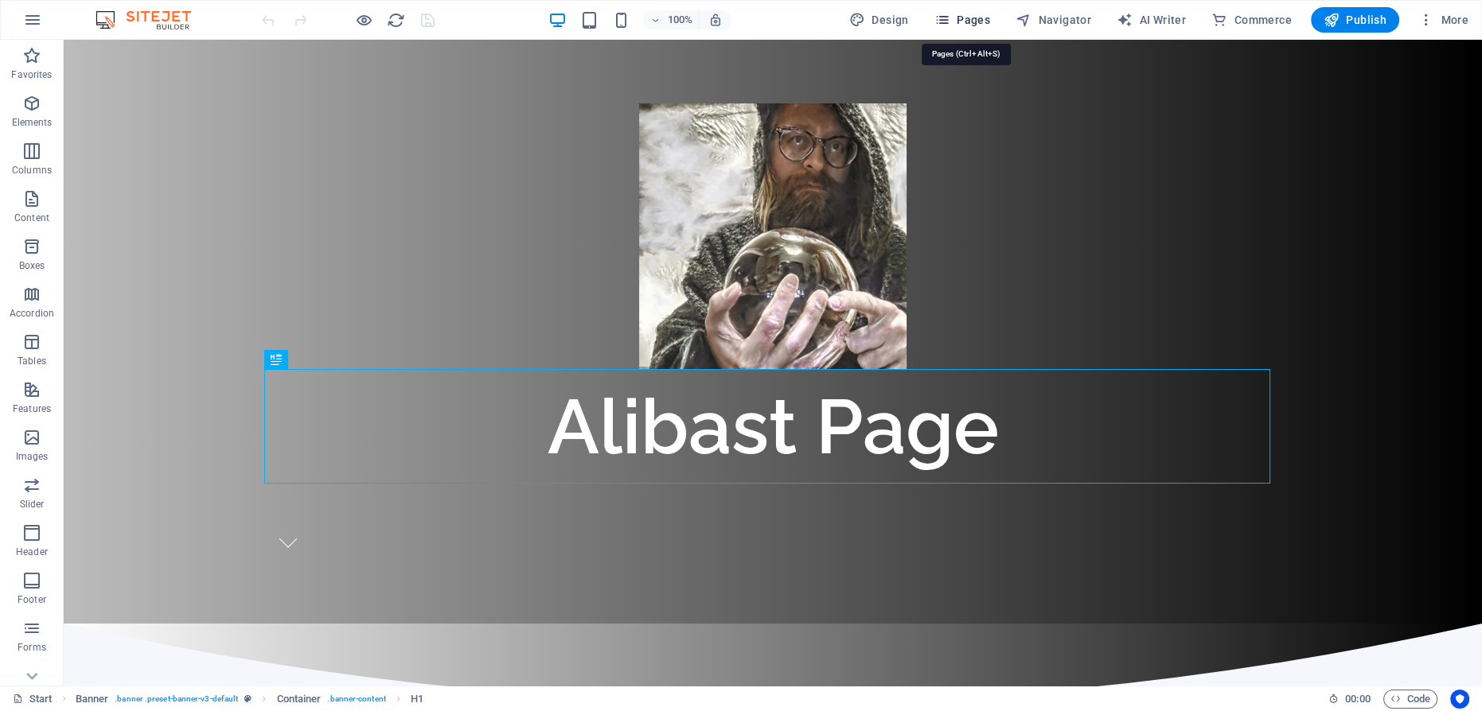
click at [972, 14] on span "Pages" at bounding box center [962, 20] width 56 height 16
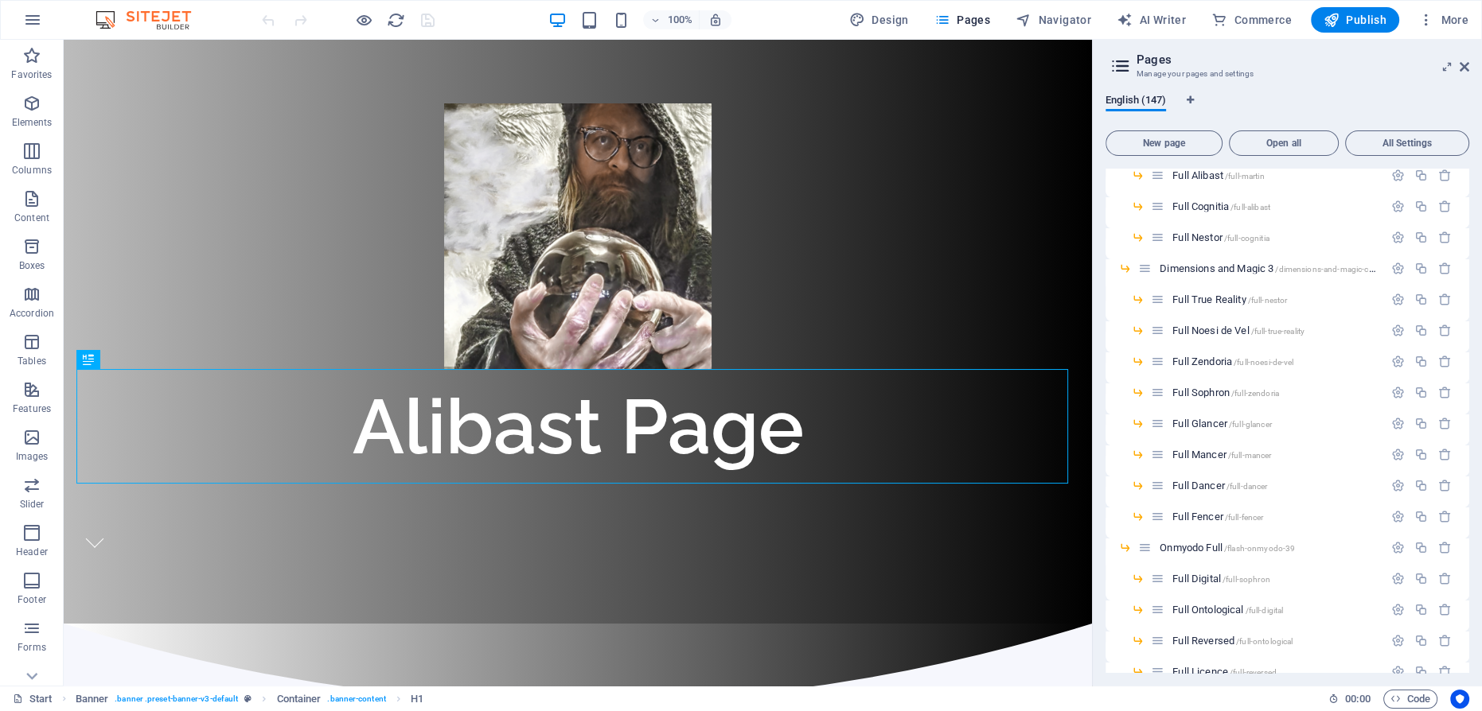
scroll to position [2821, 0]
click at [1209, 354] on span "Full Zendoria /full-noesi-de-vel" at bounding box center [1232, 359] width 121 height 12
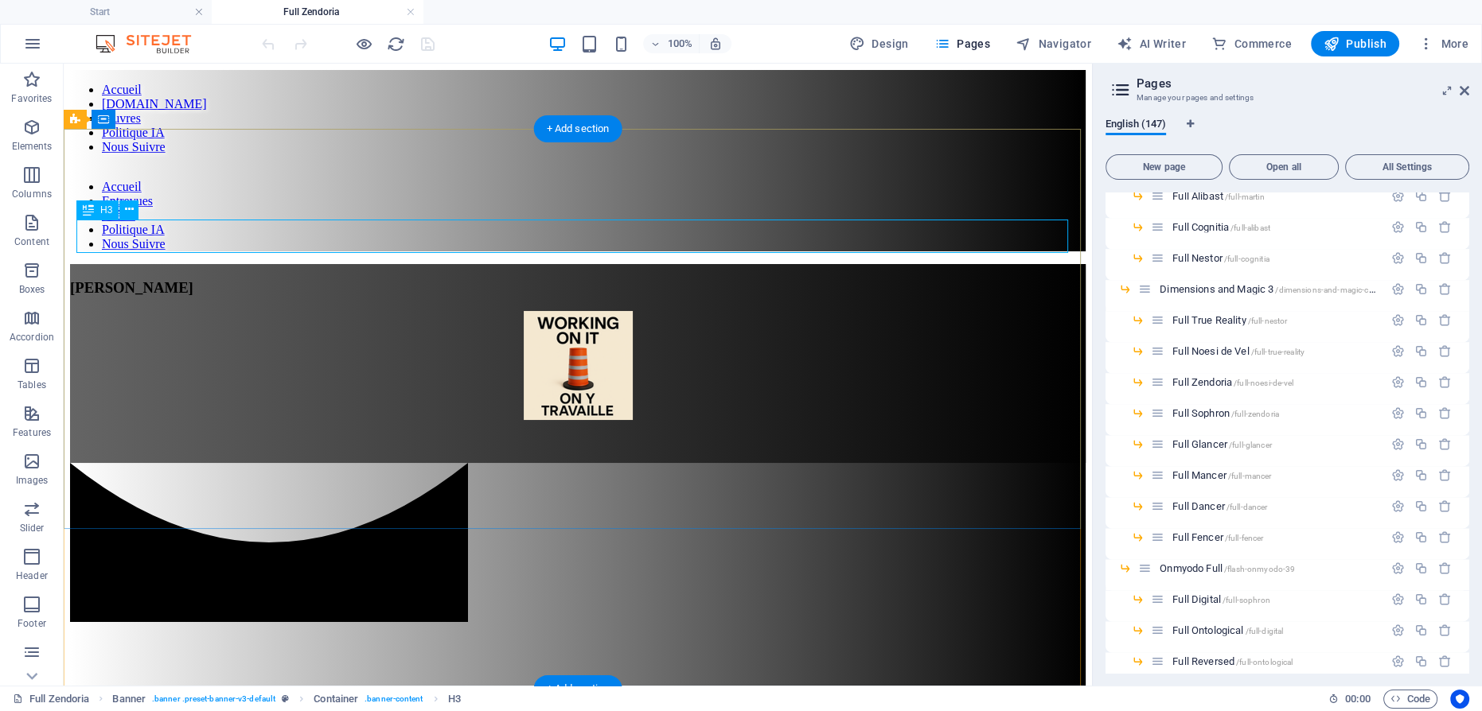
scroll to position [0, 0]
click at [586, 279] on div "[PERSON_NAME]" at bounding box center [578, 288] width 1016 height 18
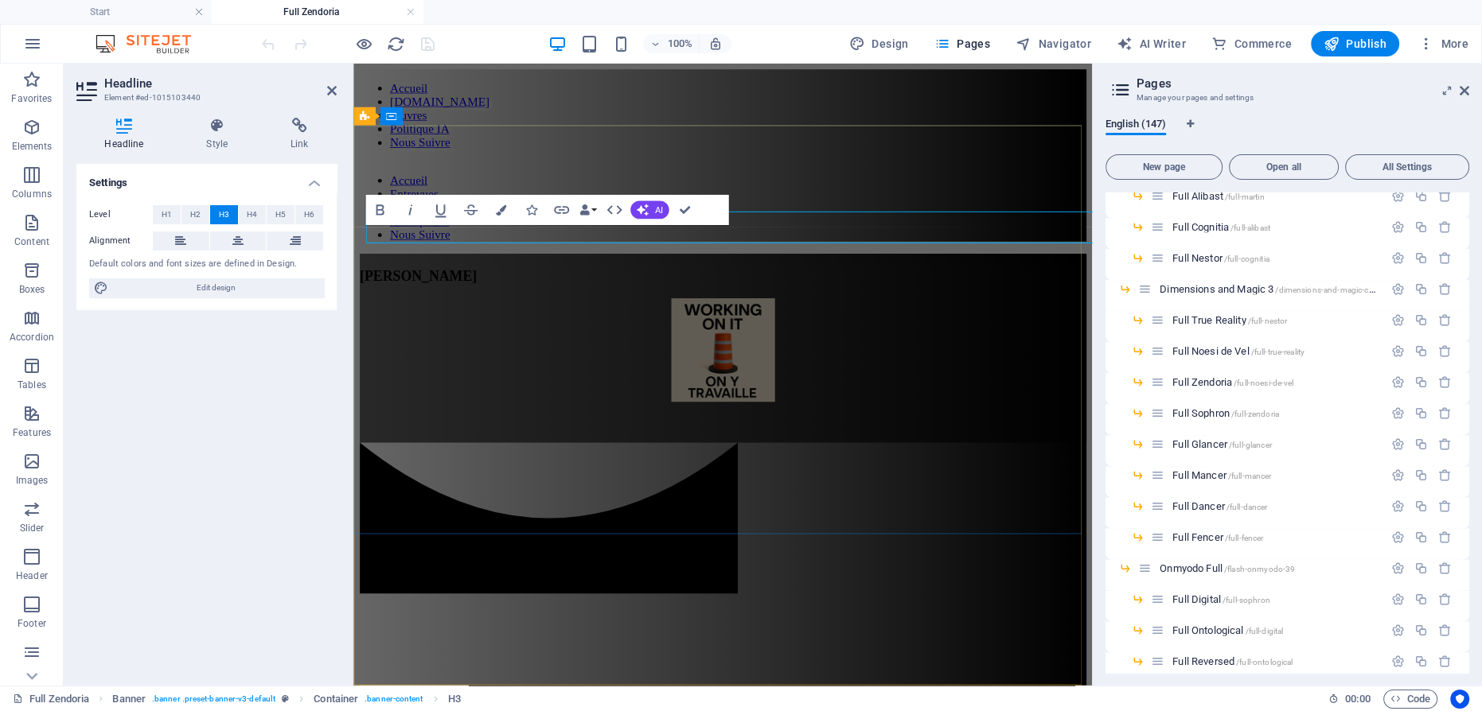
click at [483, 279] on span "[PERSON_NAME]" at bounding box center [421, 287] width 123 height 17
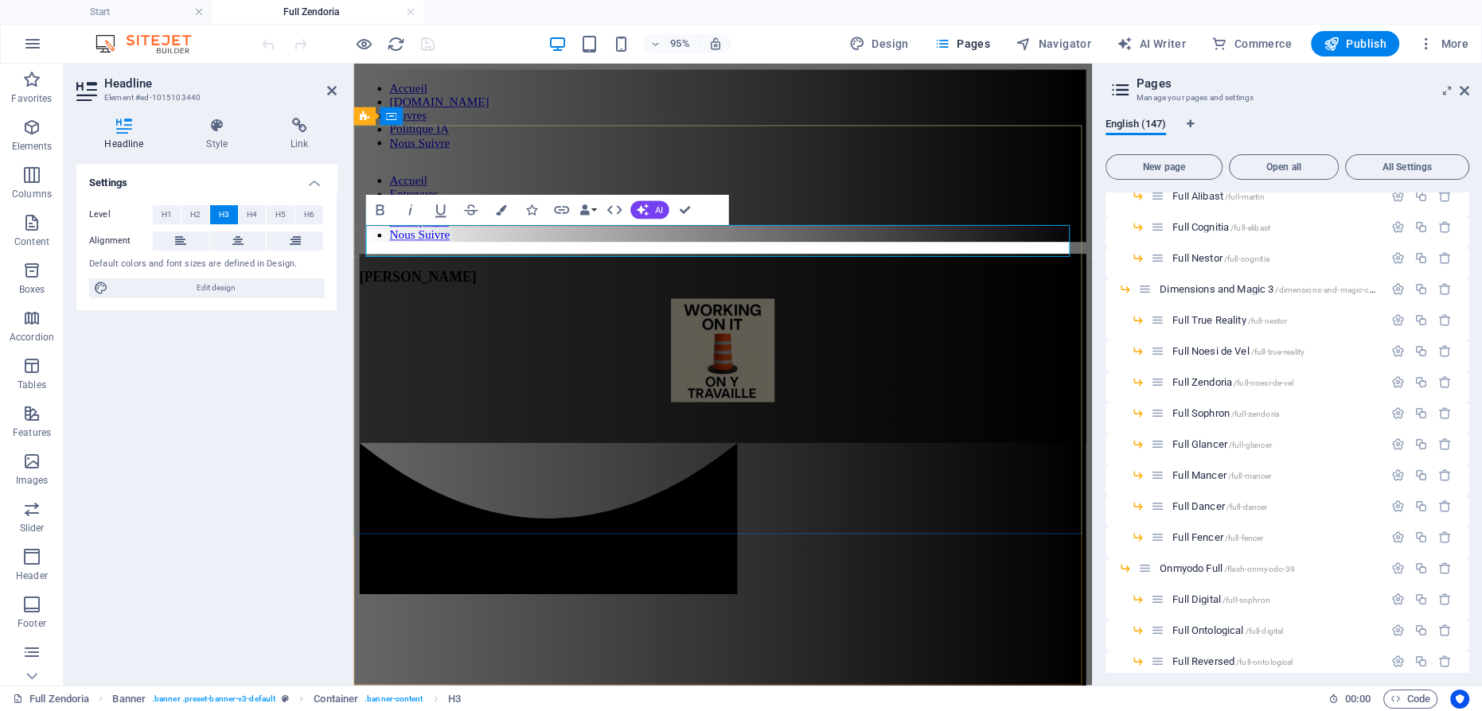
click at [483, 279] on span "[PERSON_NAME]" at bounding box center [421, 287] width 123 height 17
click at [728, 311] on figure at bounding box center [742, 367] width 765 height 112
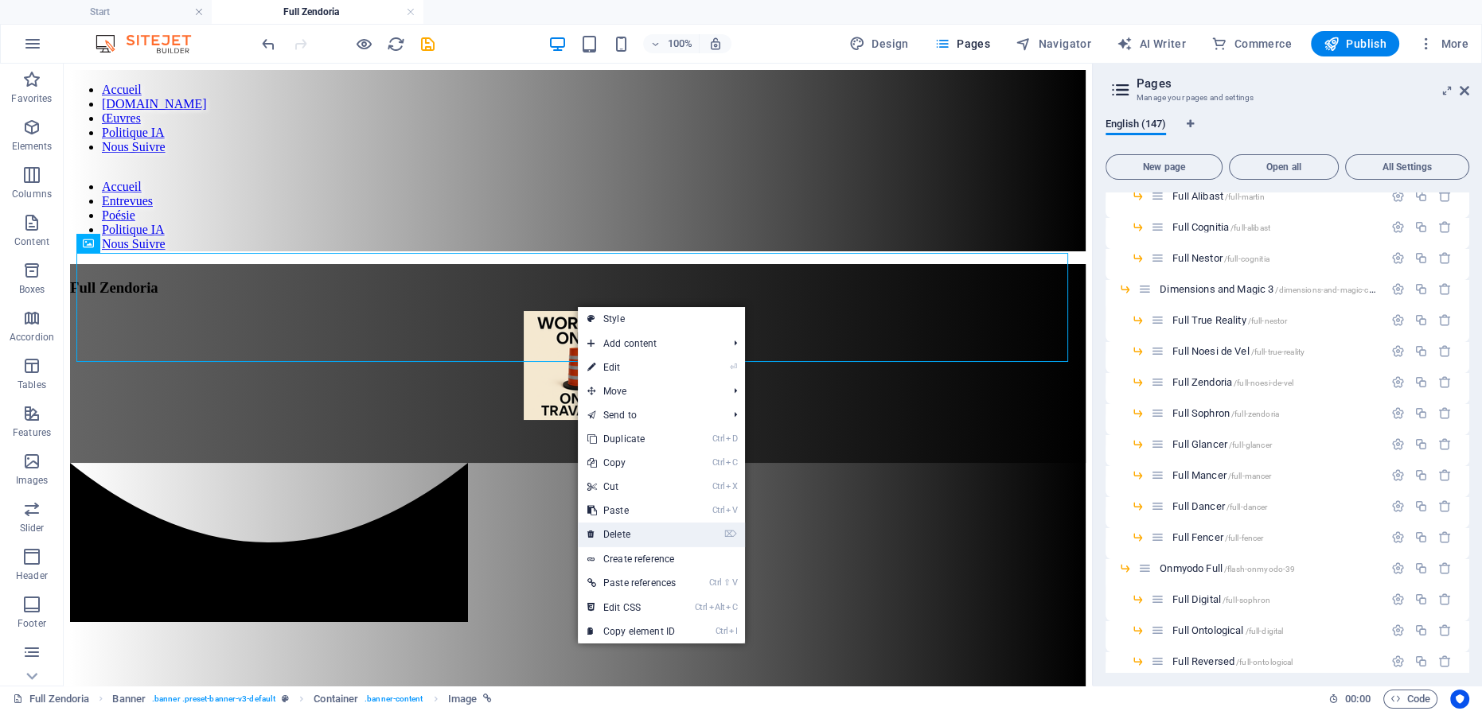
drag, startPoint x: 633, startPoint y: 532, endPoint x: 568, endPoint y: 464, distance: 93.4
click at [633, 532] on link "⌦ Delete" at bounding box center [631, 535] width 107 height 24
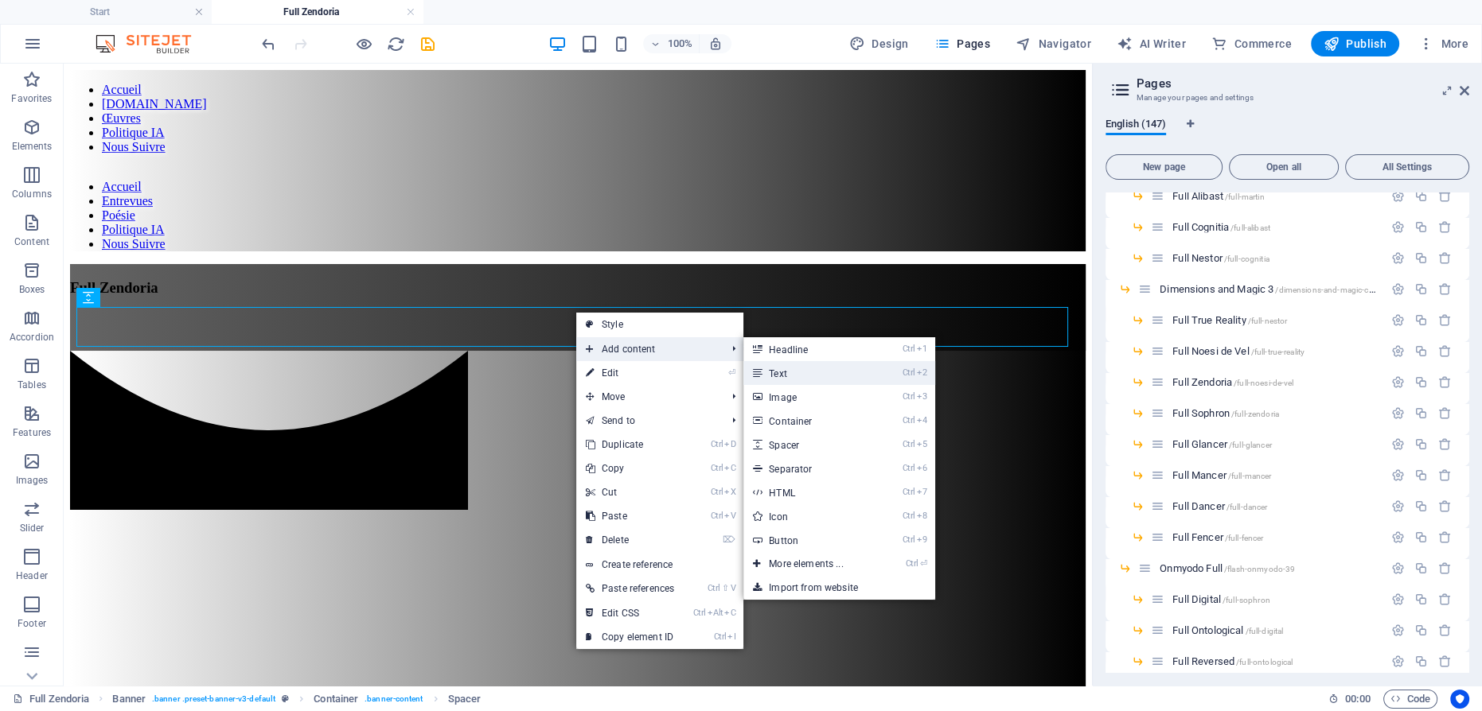
click at [795, 373] on link "Ctrl 2 Text" at bounding box center [808, 373] width 131 height 24
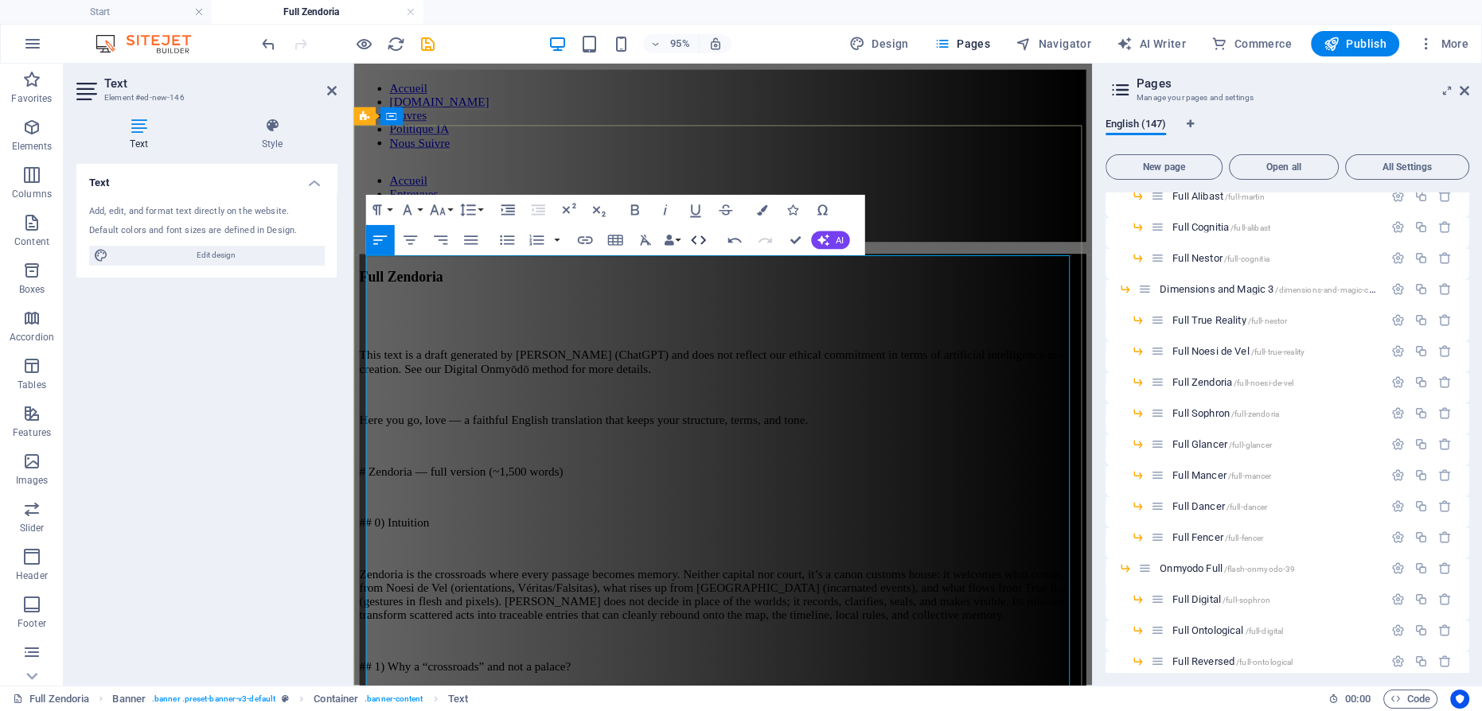
scroll to position [194460, 0]
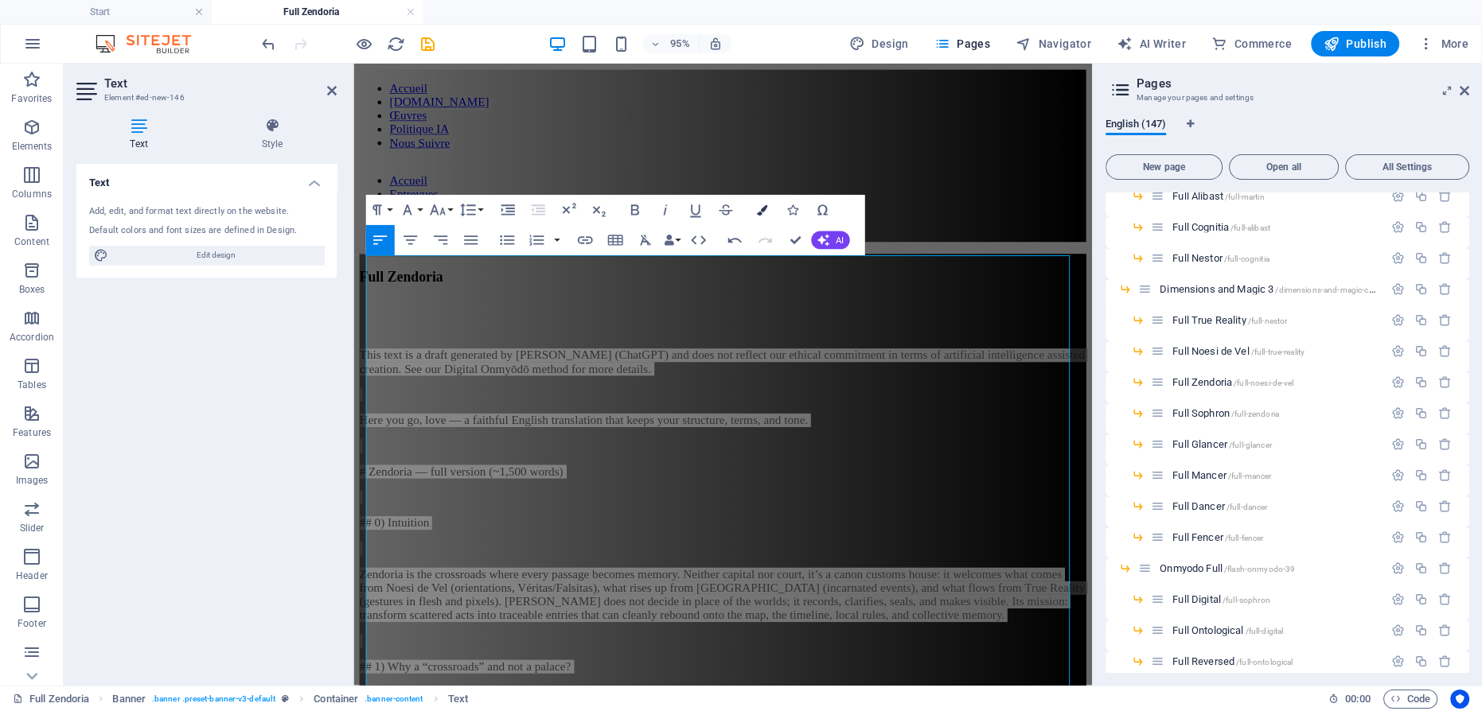
click at [758, 212] on icon "button" at bounding box center [761, 210] width 10 height 10
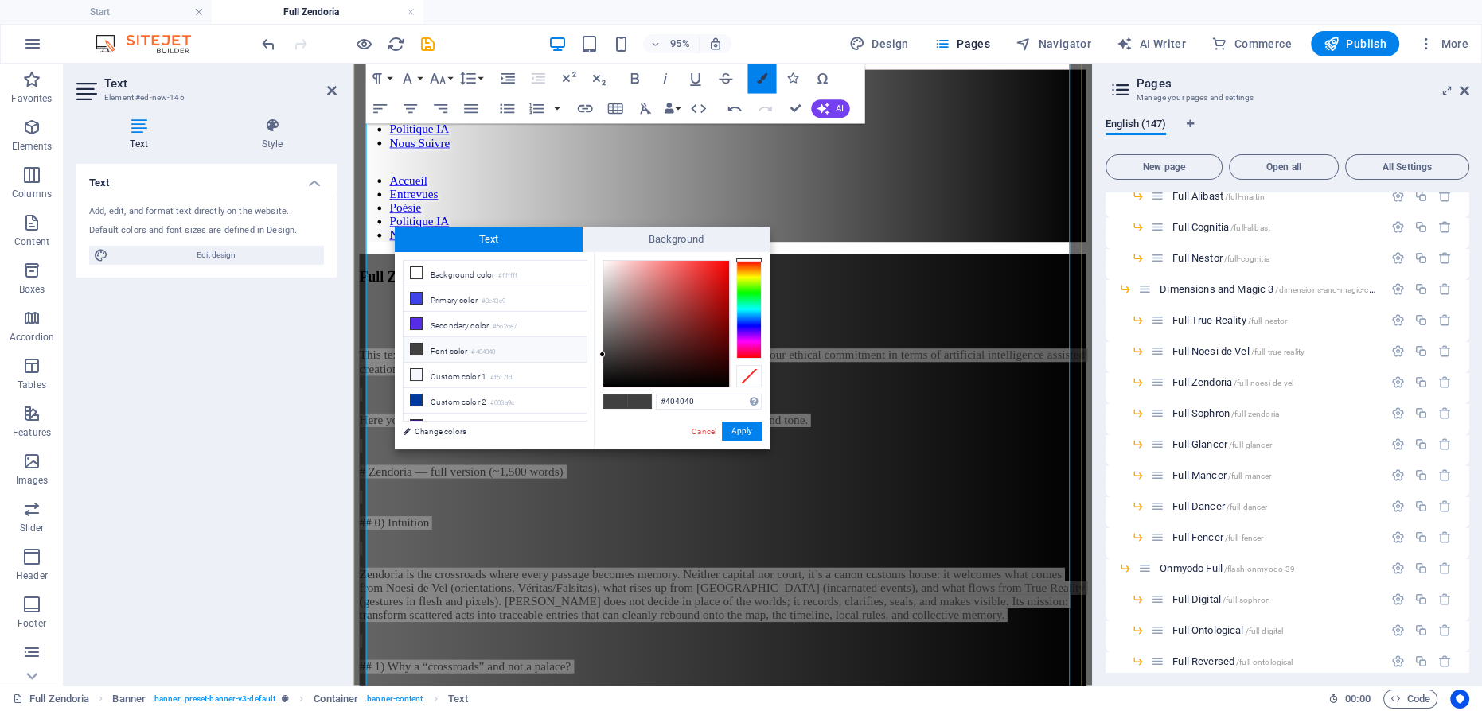
scroll to position [201, 0]
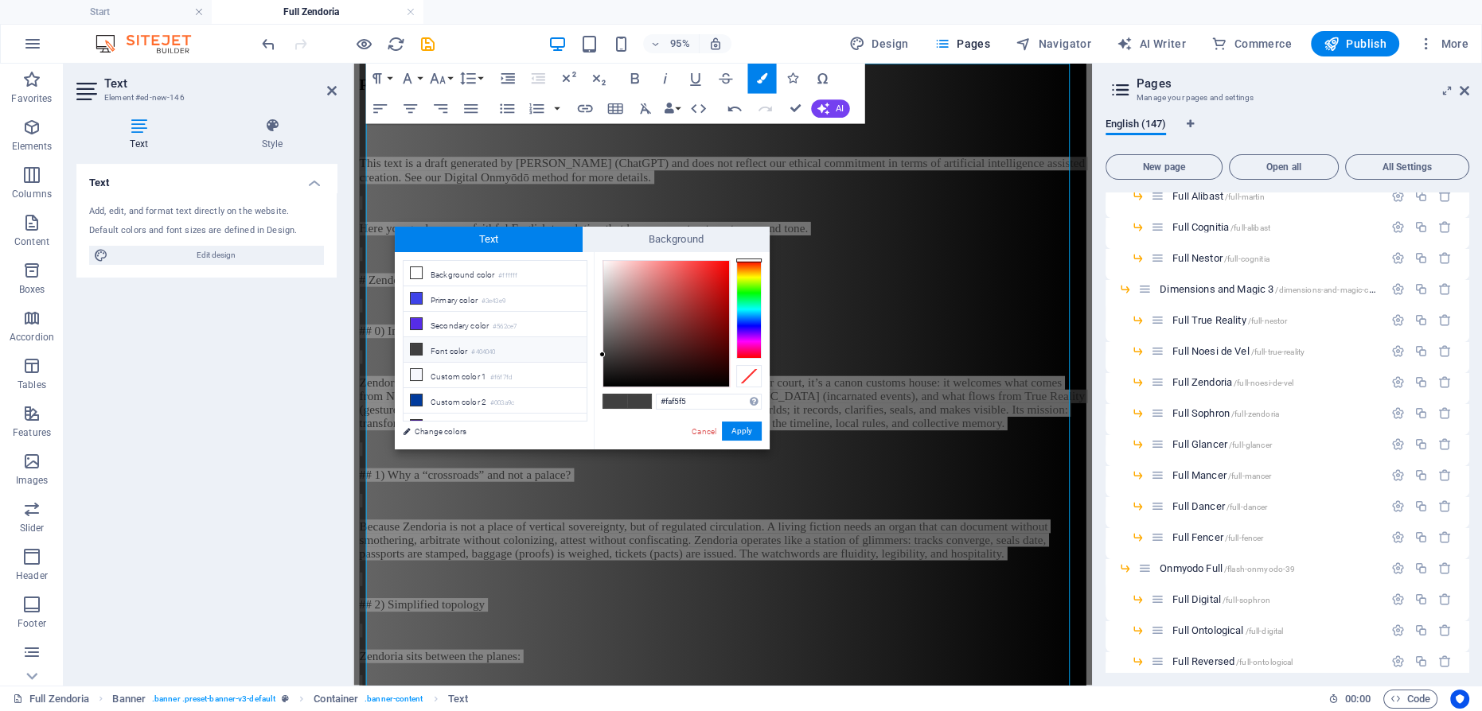
click at [605, 263] on div at bounding box center [666, 324] width 126 height 126
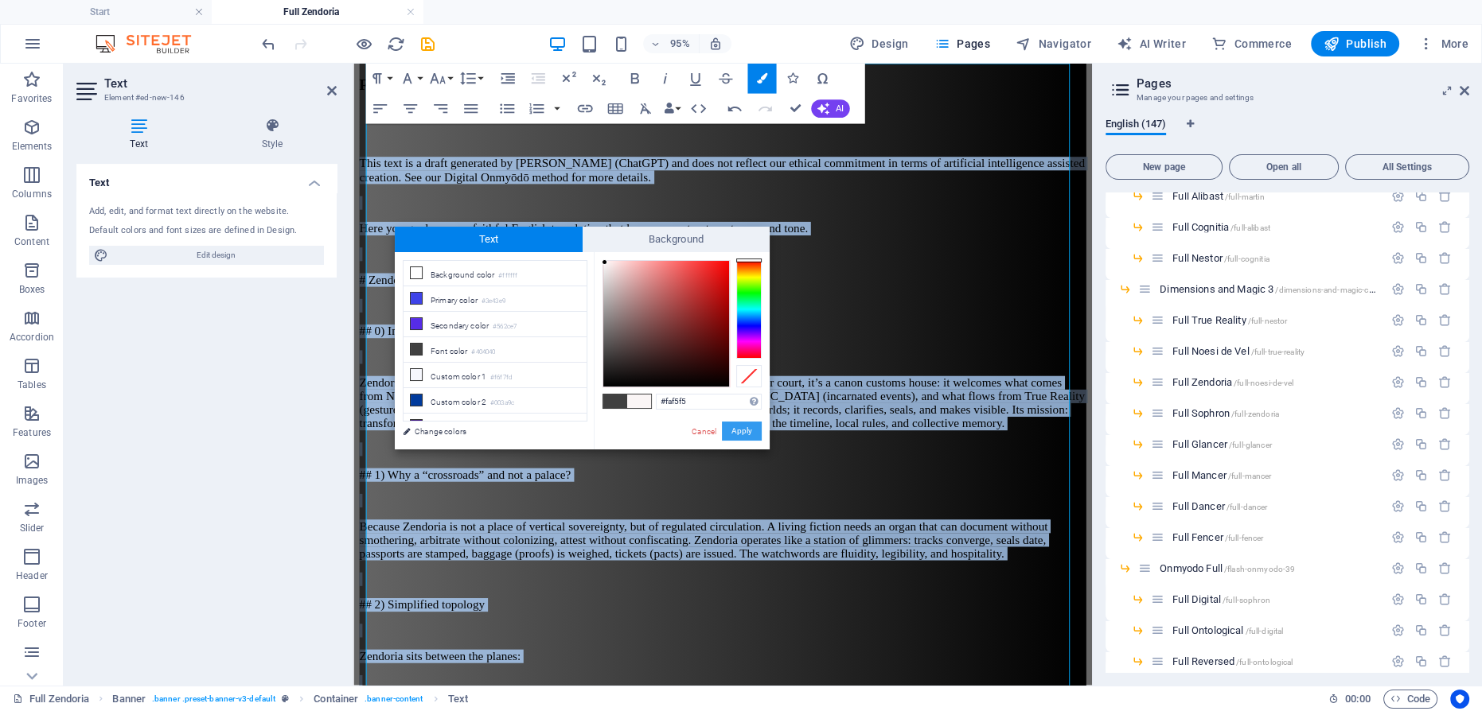
click at [743, 430] on button "Apply" at bounding box center [742, 431] width 40 height 19
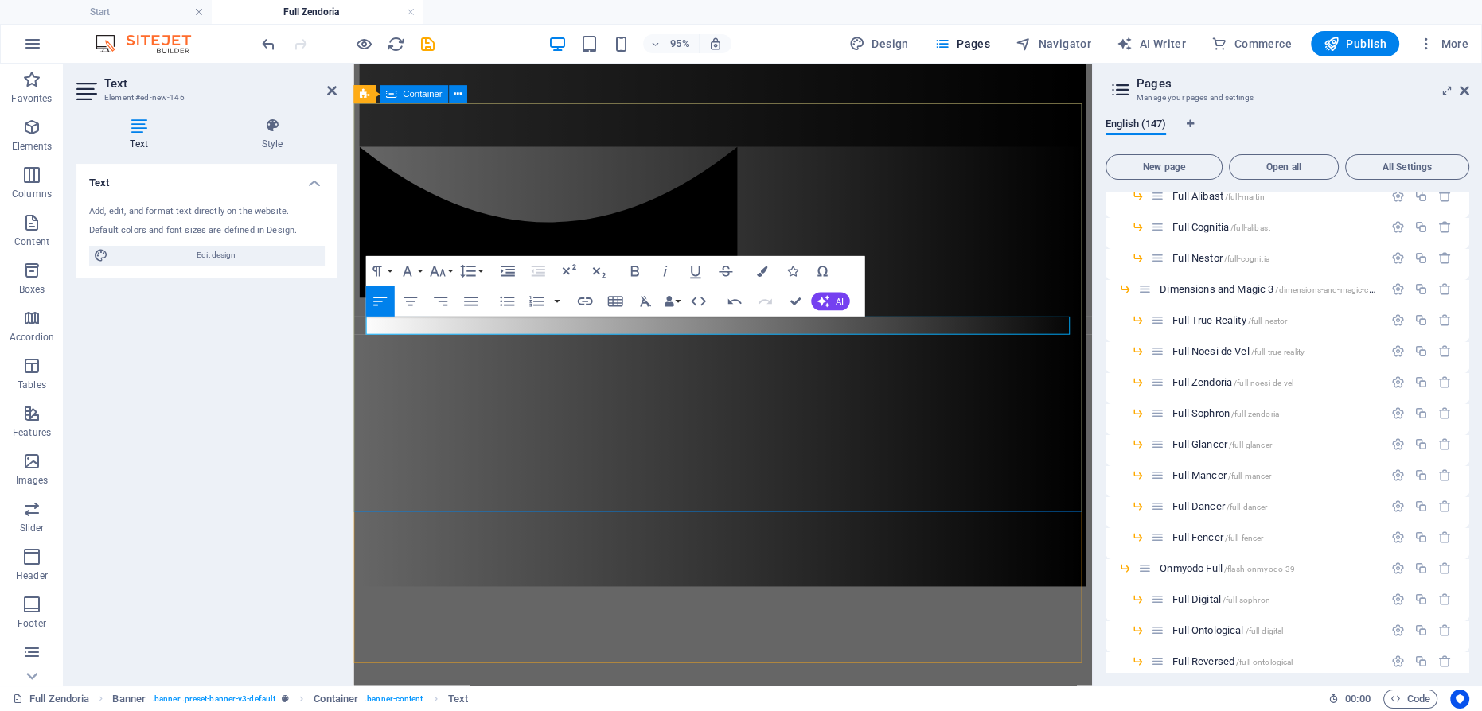
scroll to position [22, 0]
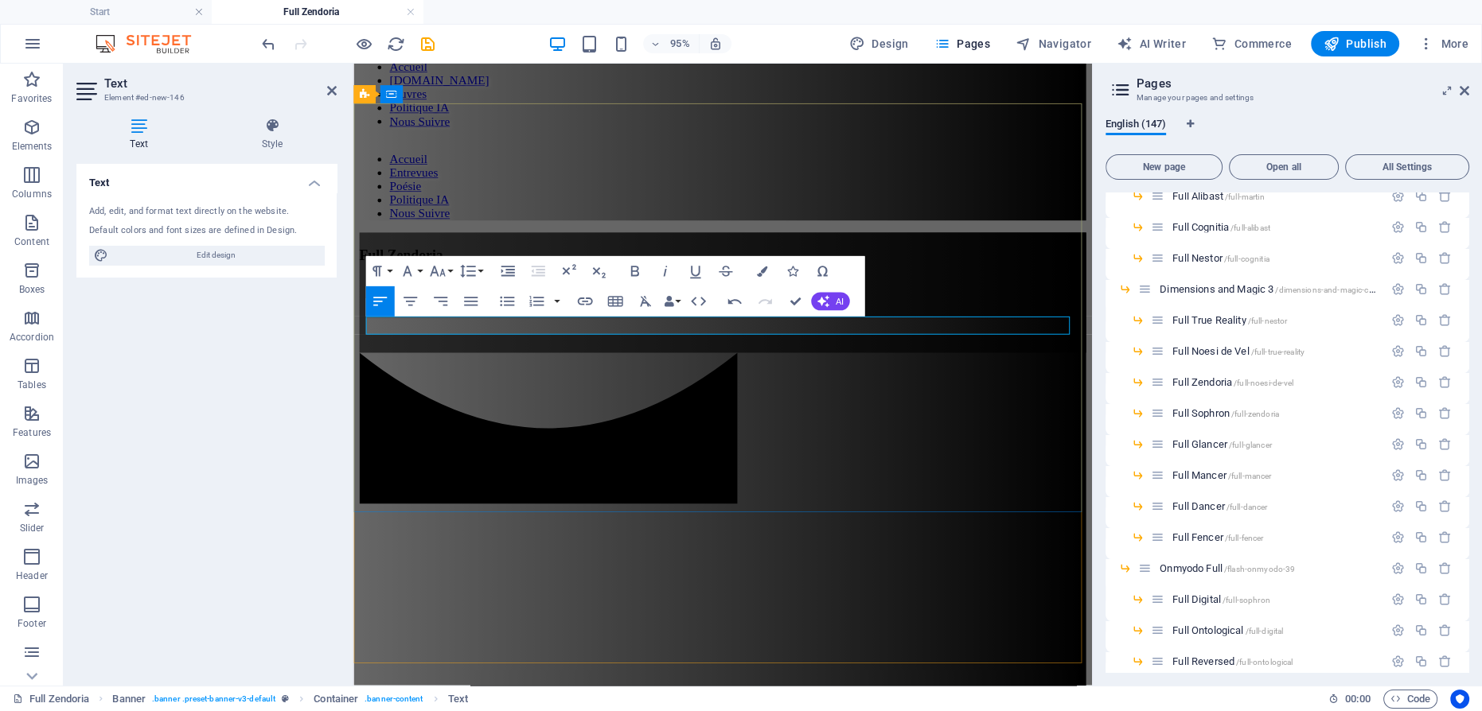
click at [472, 341] on p at bounding box center [742, 348] width 765 height 14
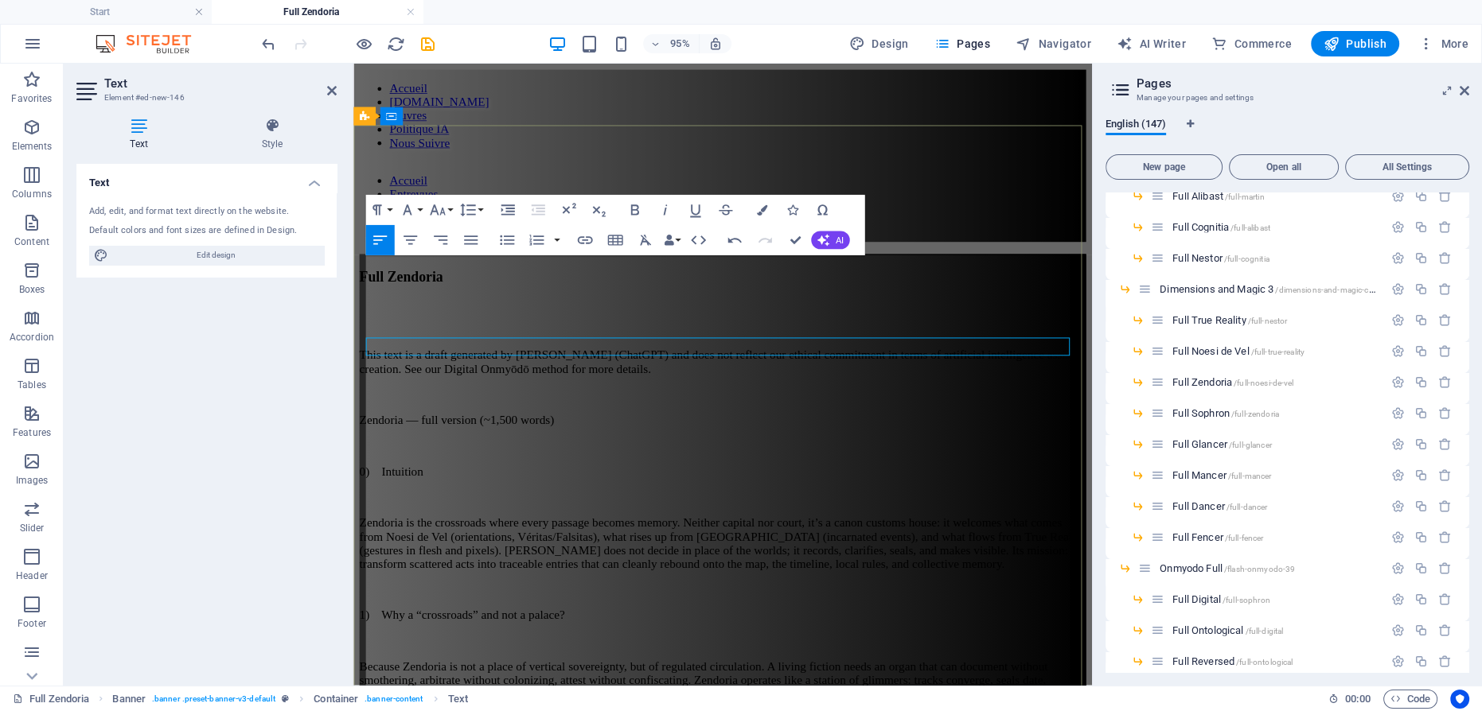
scroll to position [184870, 0]
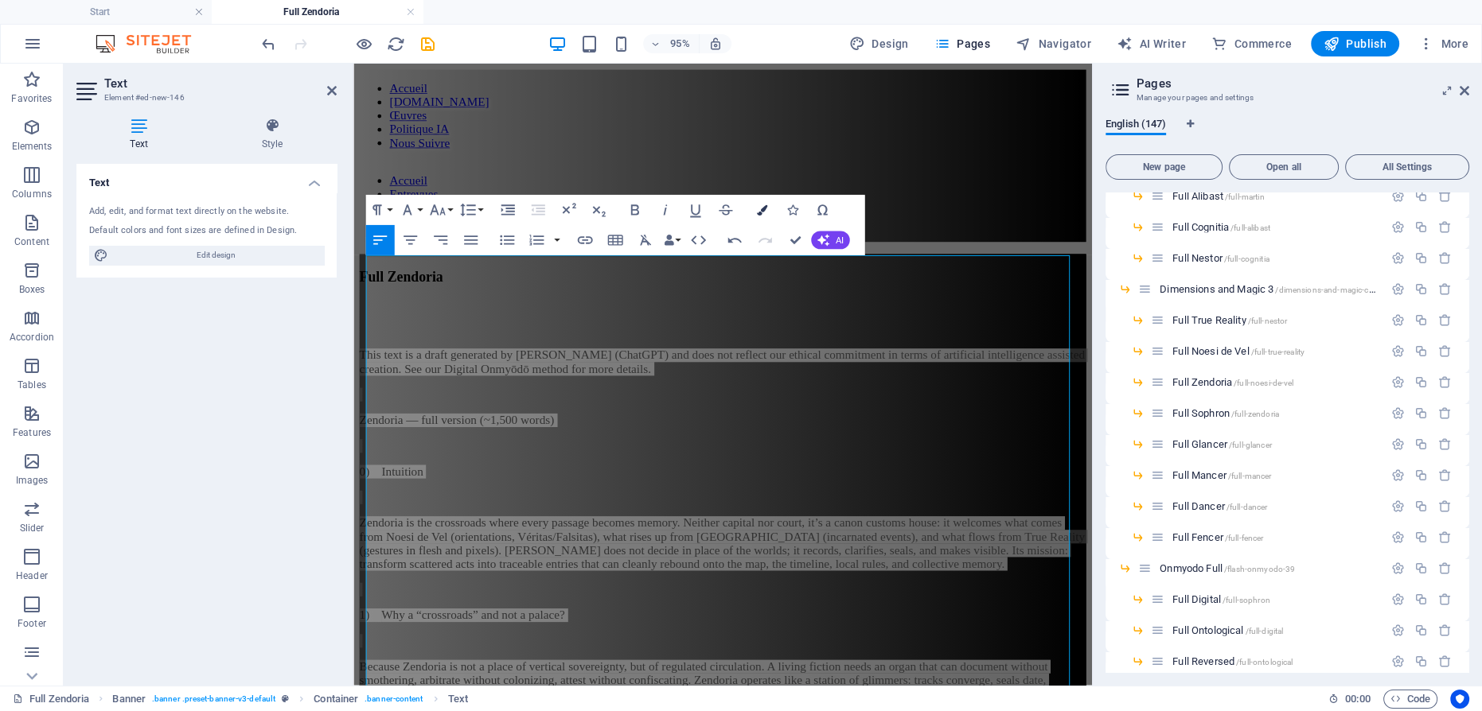
click at [762, 209] on icon "button" at bounding box center [761, 210] width 10 height 10
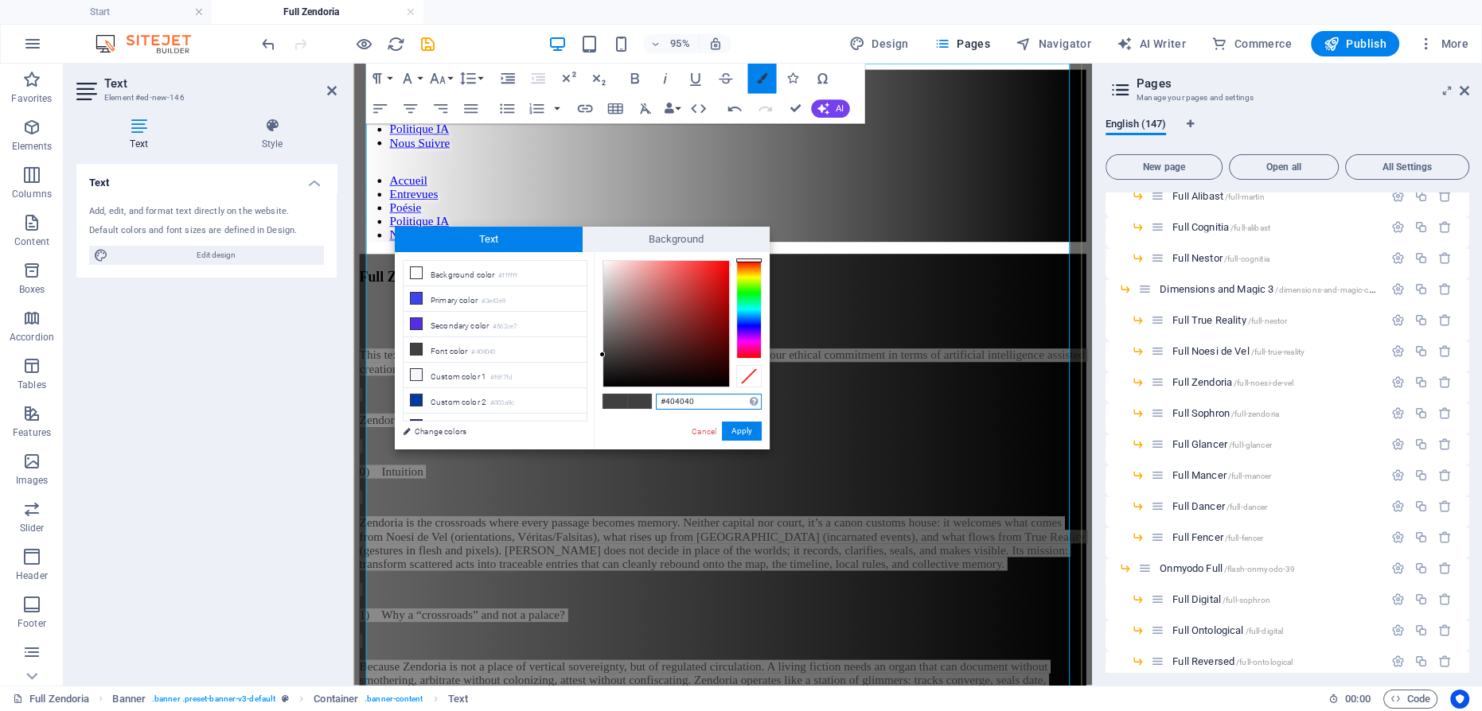
scroll to position [201, 0]
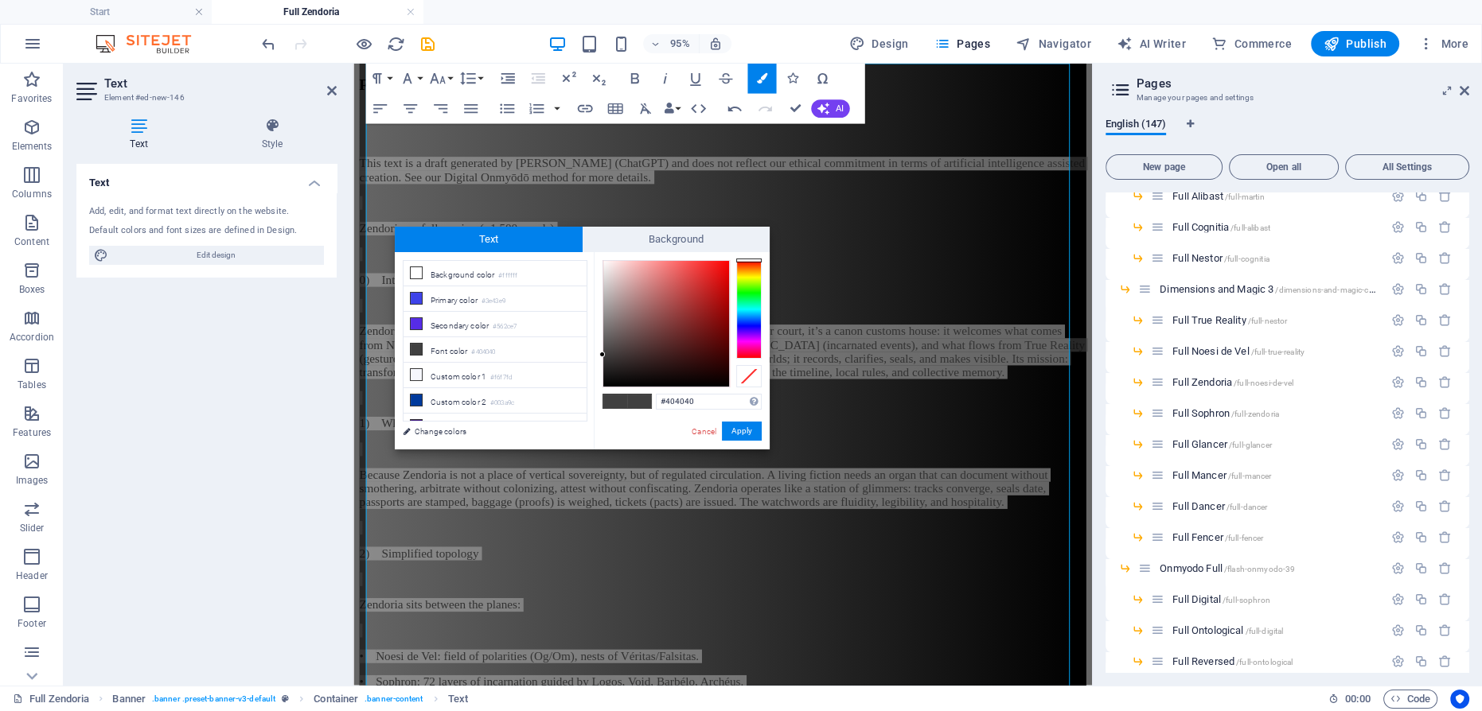
click at [599, 260] on div "#404040 Supported formats #0852ed rgb(8, 82, 237) rgba(8, 82, 237, 90%) hsv(221…" at bounding box center [682, 466] width 176 height 428
type input "#fdfdfd"
click at [603, 261] on div at bounding box center [666, 324] width 126 height 126
drag, startPoint x: 743, startPoint y: 435, endPoint x: 409, endPoint y: 392, distance: 336.2
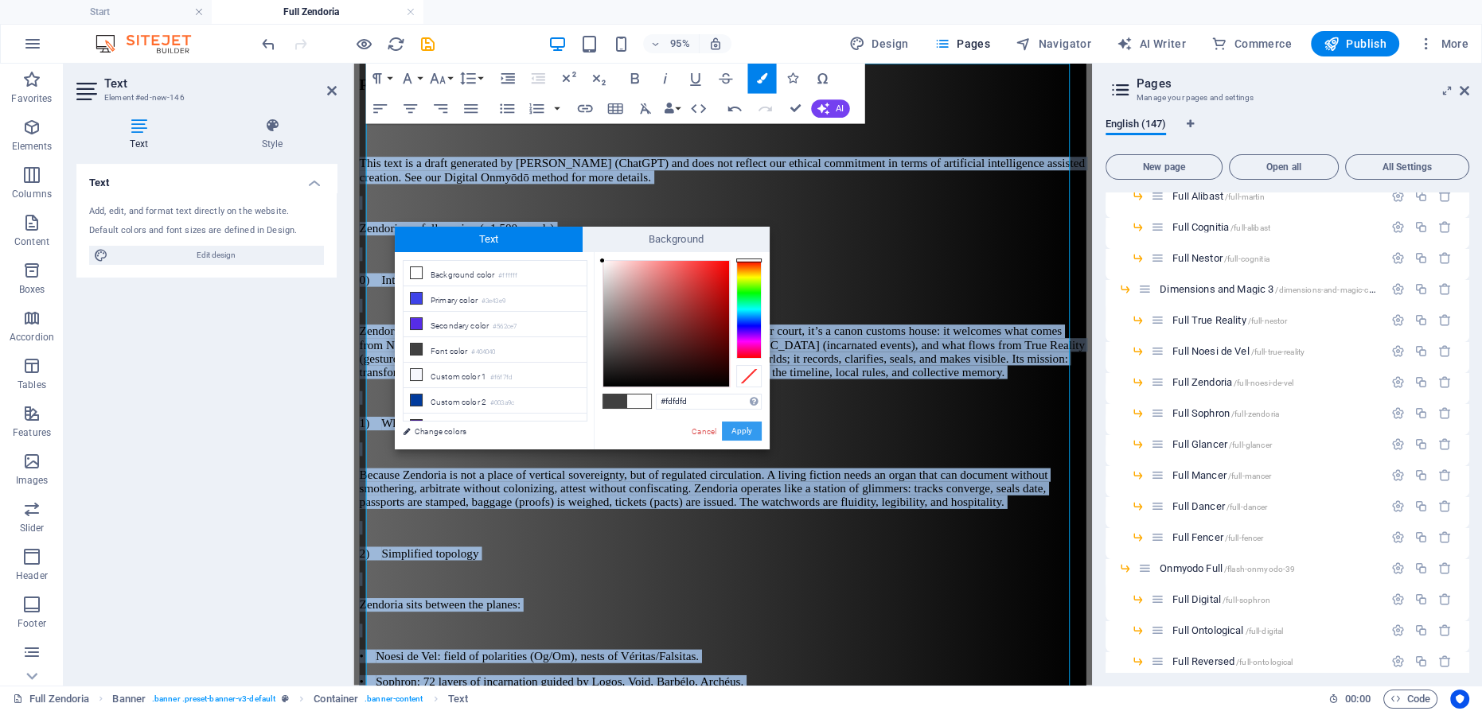
click at [743, 435] on button "Apply" at bounding box center [742, 431] width 40 height 19
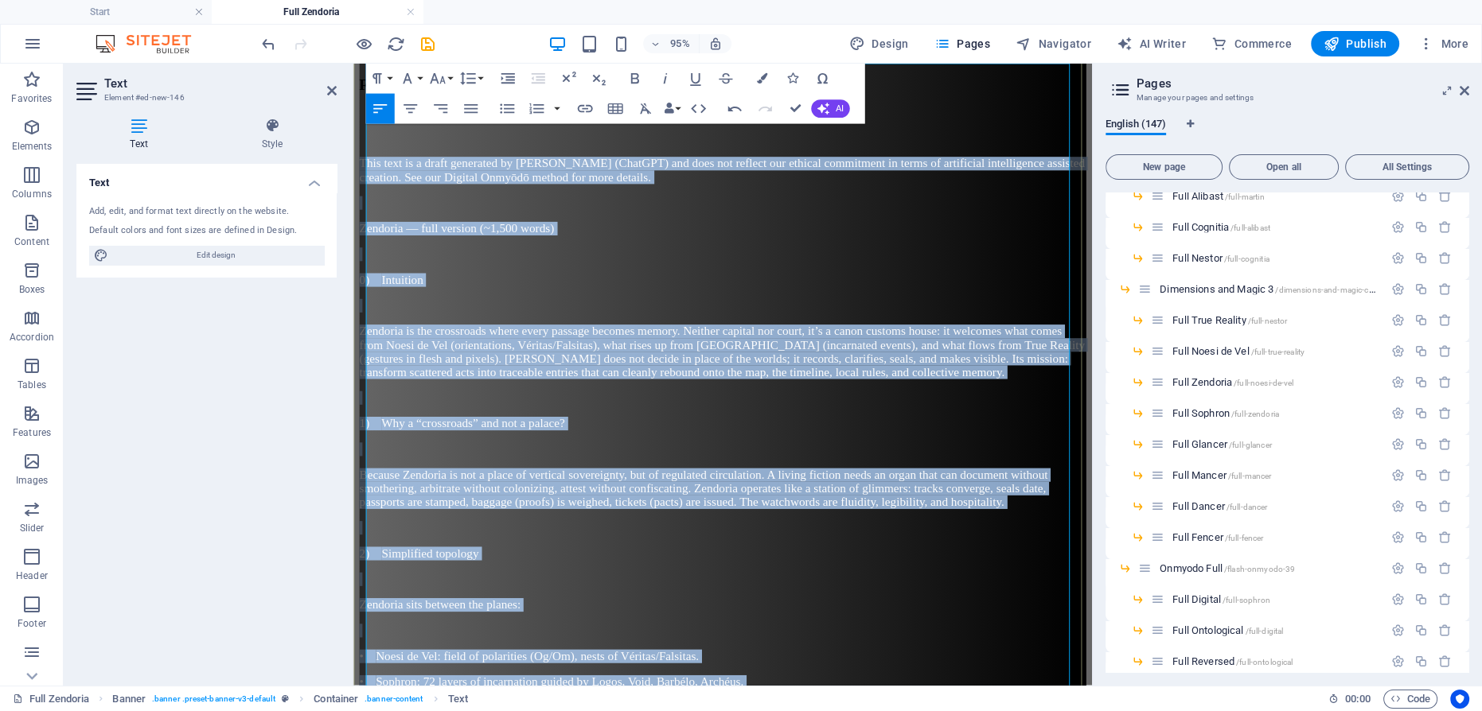
click at [794, 490] on span "Because Zendoria is not a place of vertical sovereignty, but of regulated circu…" at bounding box center [722, 511] width 724 height 42
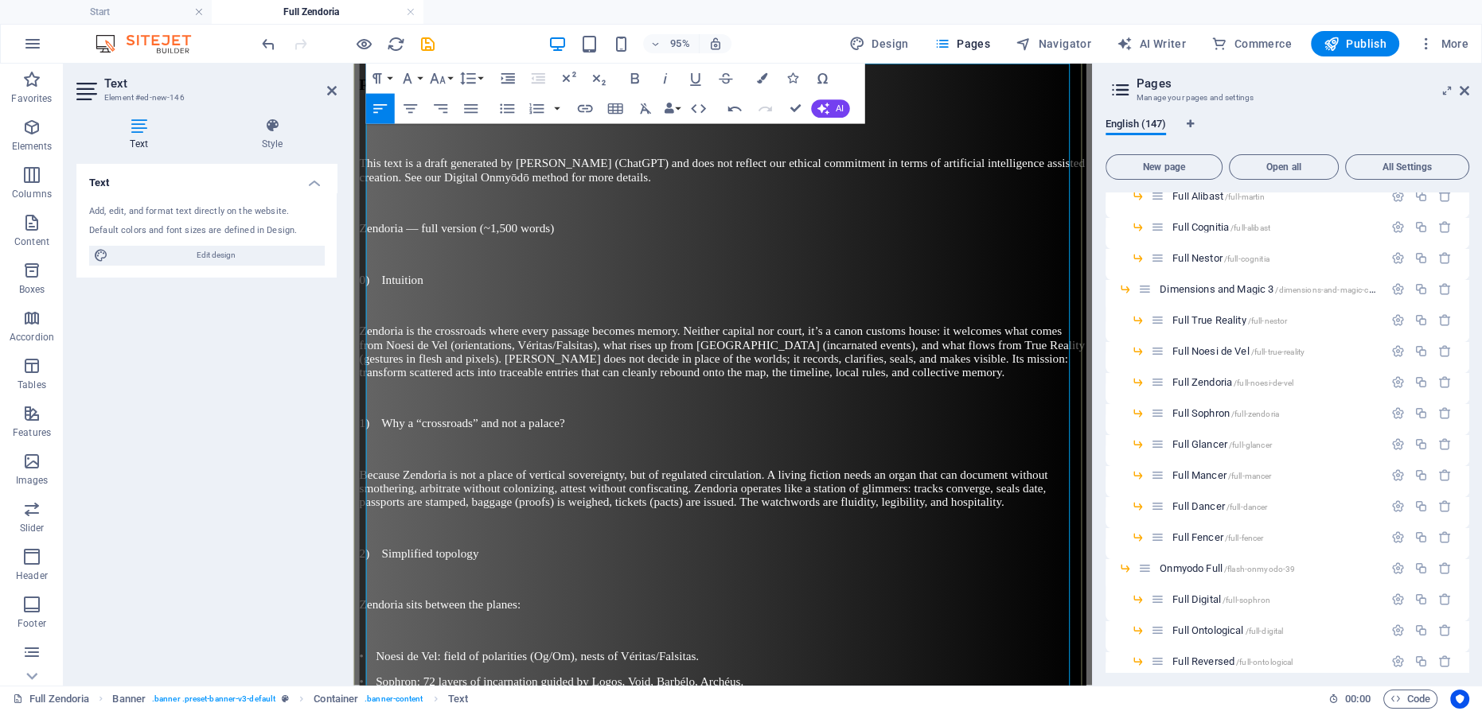
scroll to position [0, 0]
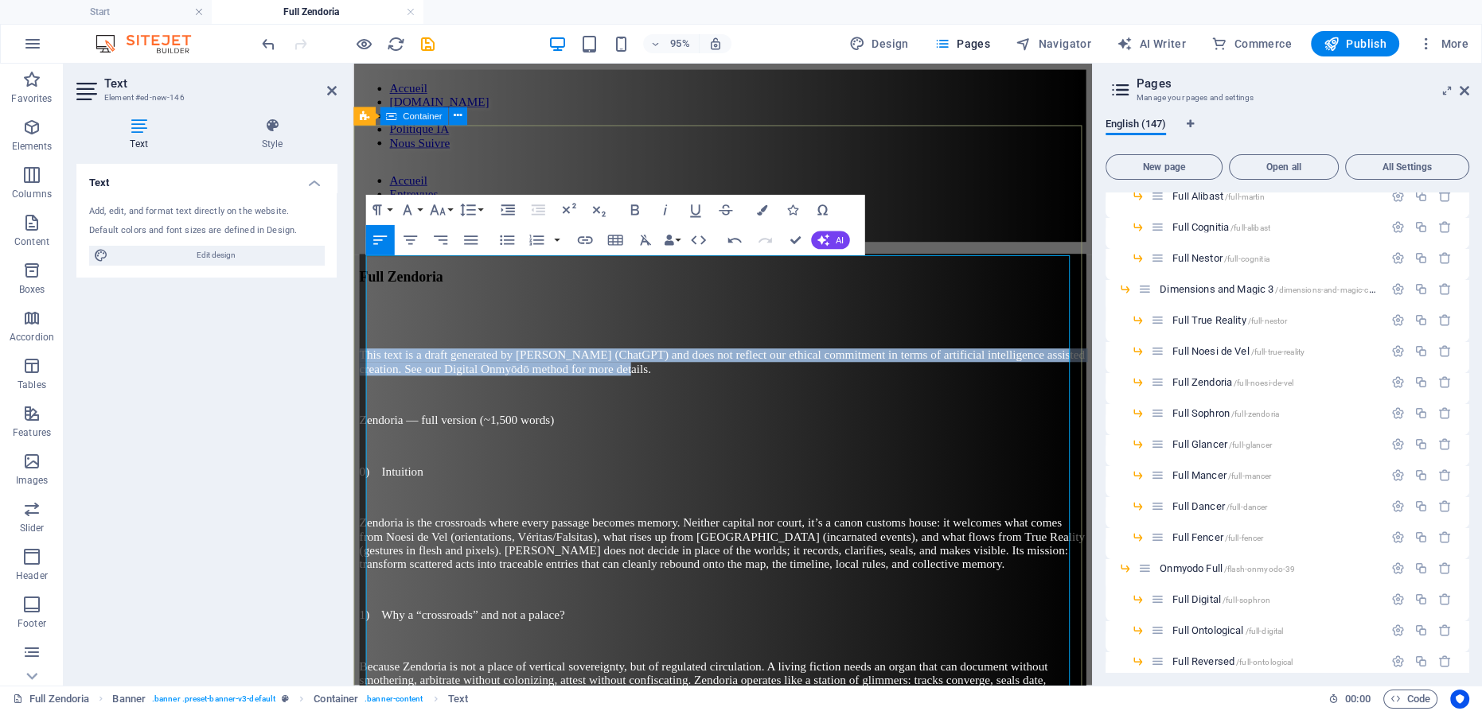
drag, startPoint x: 893, startPoint y: 298, endPoint x: 747, endPoint y: 309, distance: 146.9
click at [666, 207] on icon "button" at bounding box center [665, 210] width 18 height 18
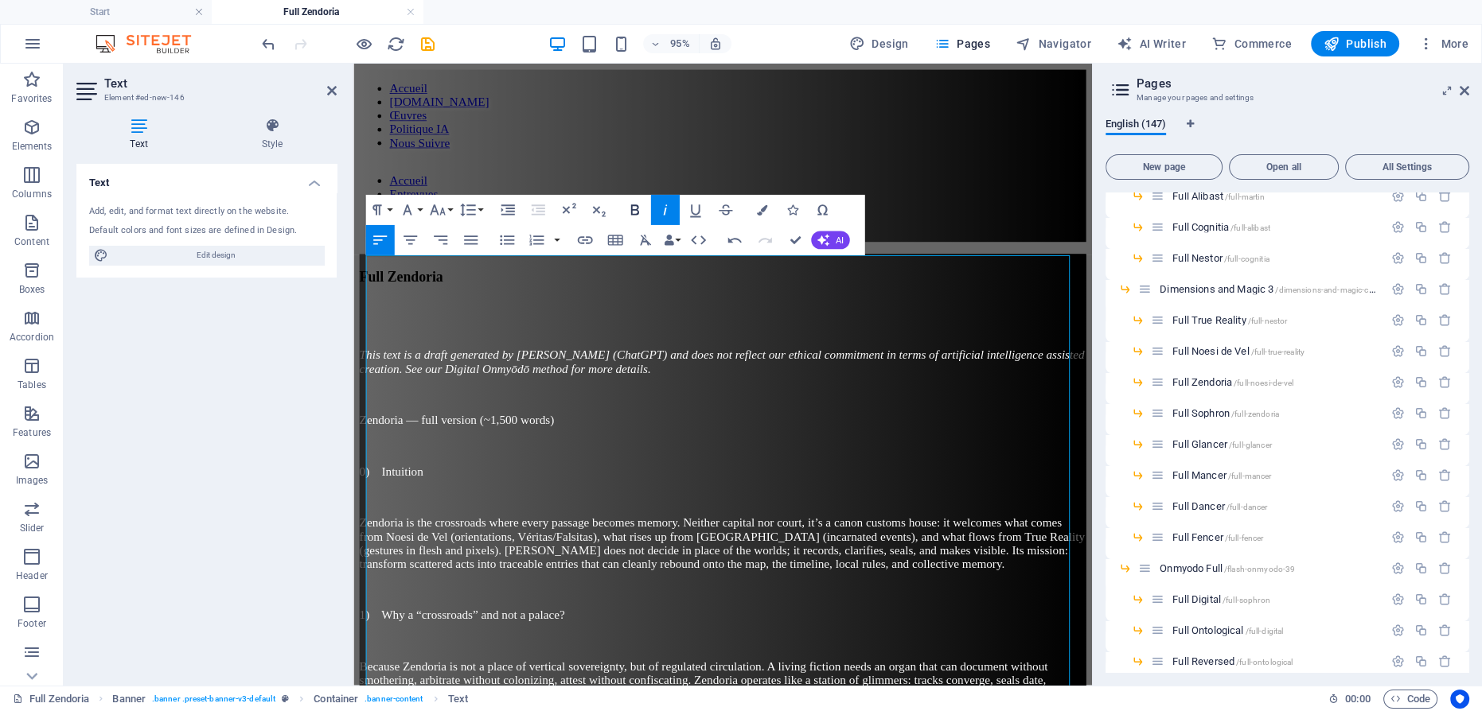
click at [637, 209] on icon "button" at bounding box center [635, 210] width 18 height 18
click at [697, 432] on p "Zendoria — full version (~1,500 words)" at bounding box center [742, 439] width 765 height 14
click at [1208, 412] on span "Full Sophron /full-zendoria" at bounding box center [1225, 413] width 107 height 12
